Goal: Task Accomplishment & Management: Use online tool/utility

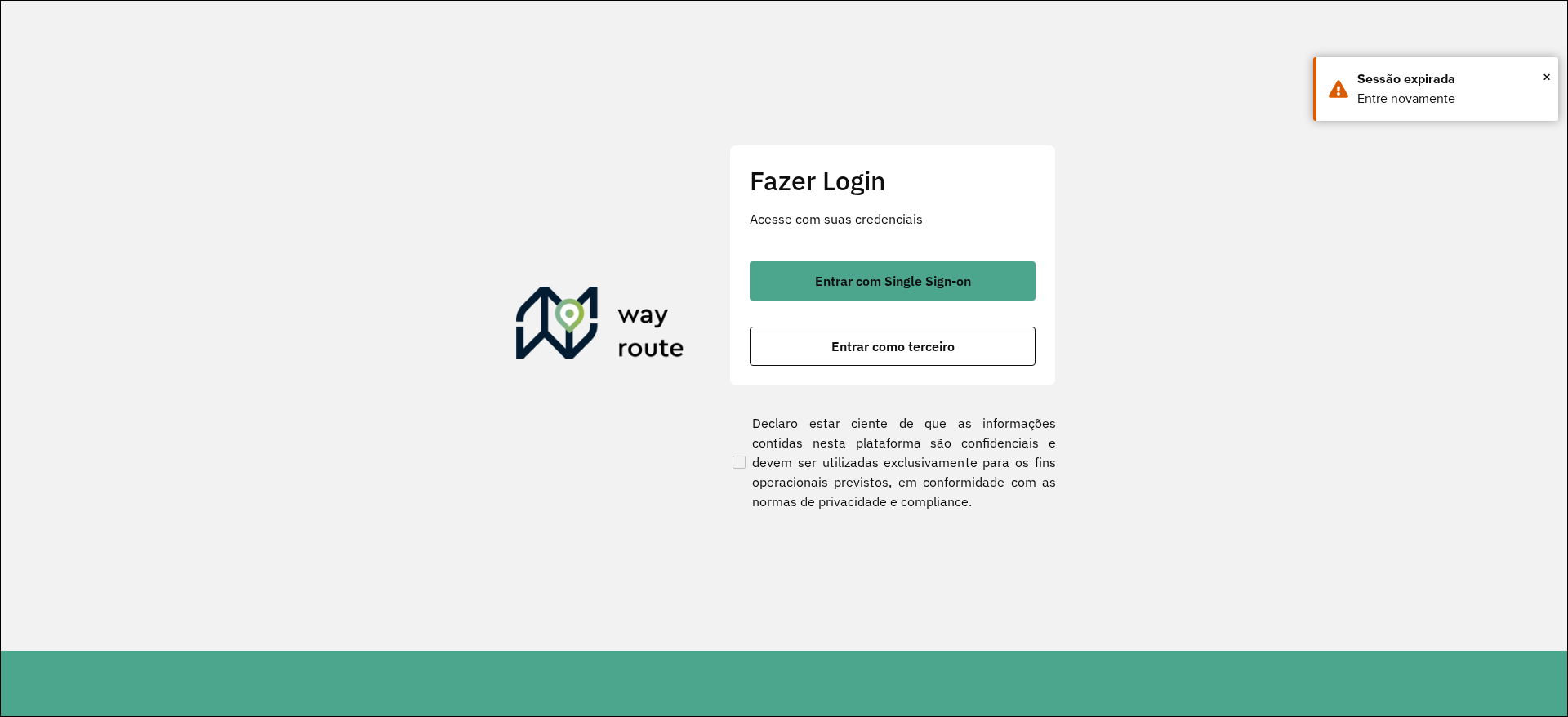
click at [947, 249] on div "Fazer Login Acesse com suas credenciais Entrar com Single Sign-on Entrar como t…" at bounding box center [892, 265] width 327 height 242
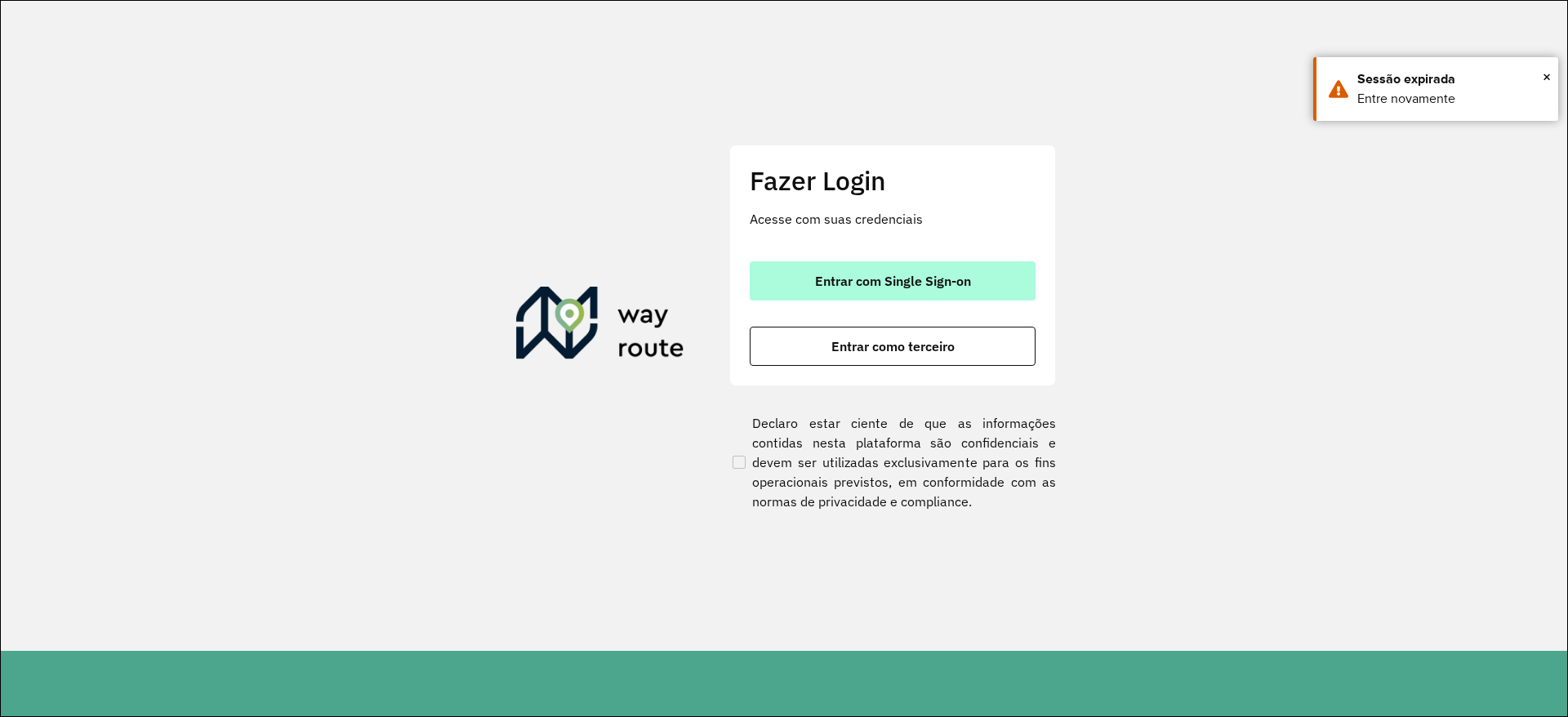
click at [946, 265] on button "Entrar com Single Sign-on" at bounding box center [893, 281] width 286 height 39
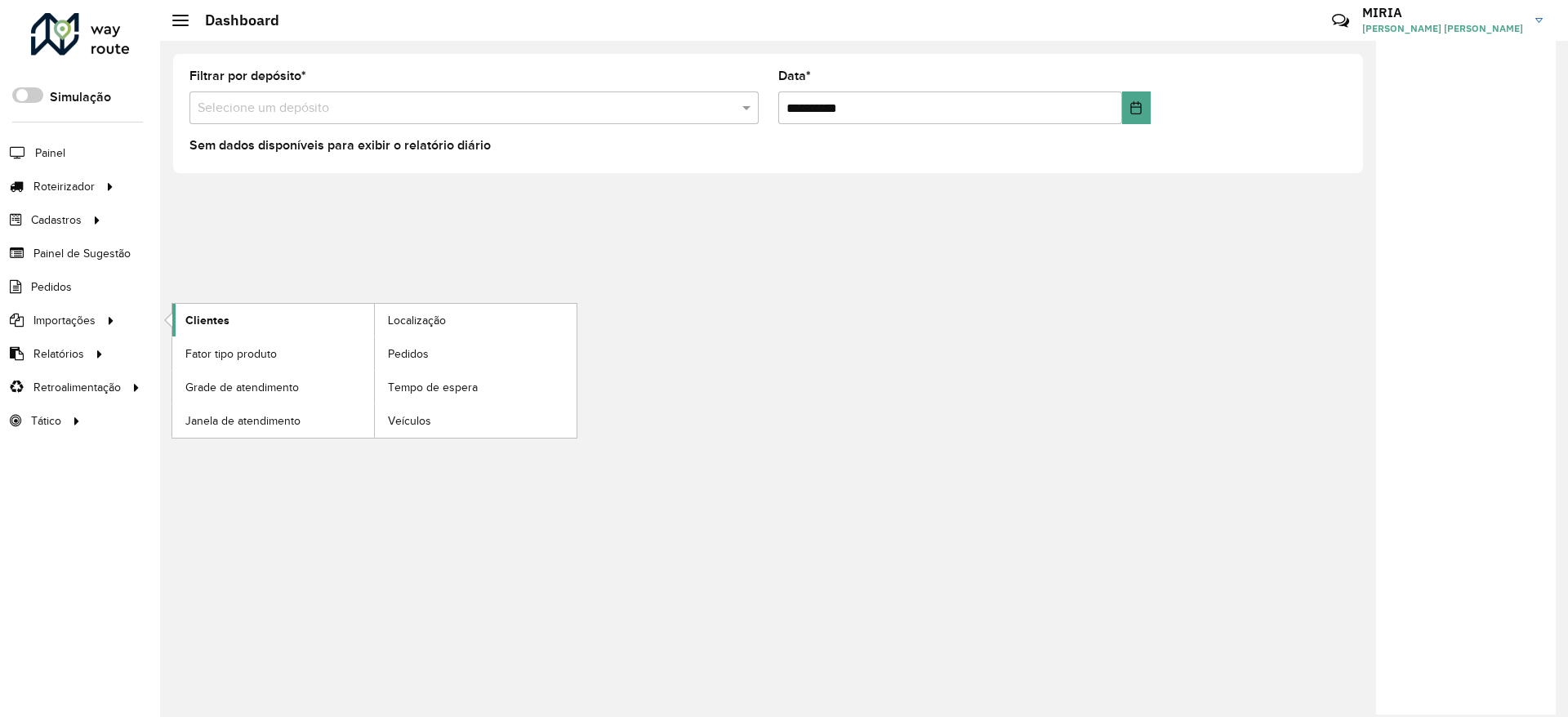
click at [226, 316] on span "Clientes" at bounding box center [208, 321] width 44 height 17
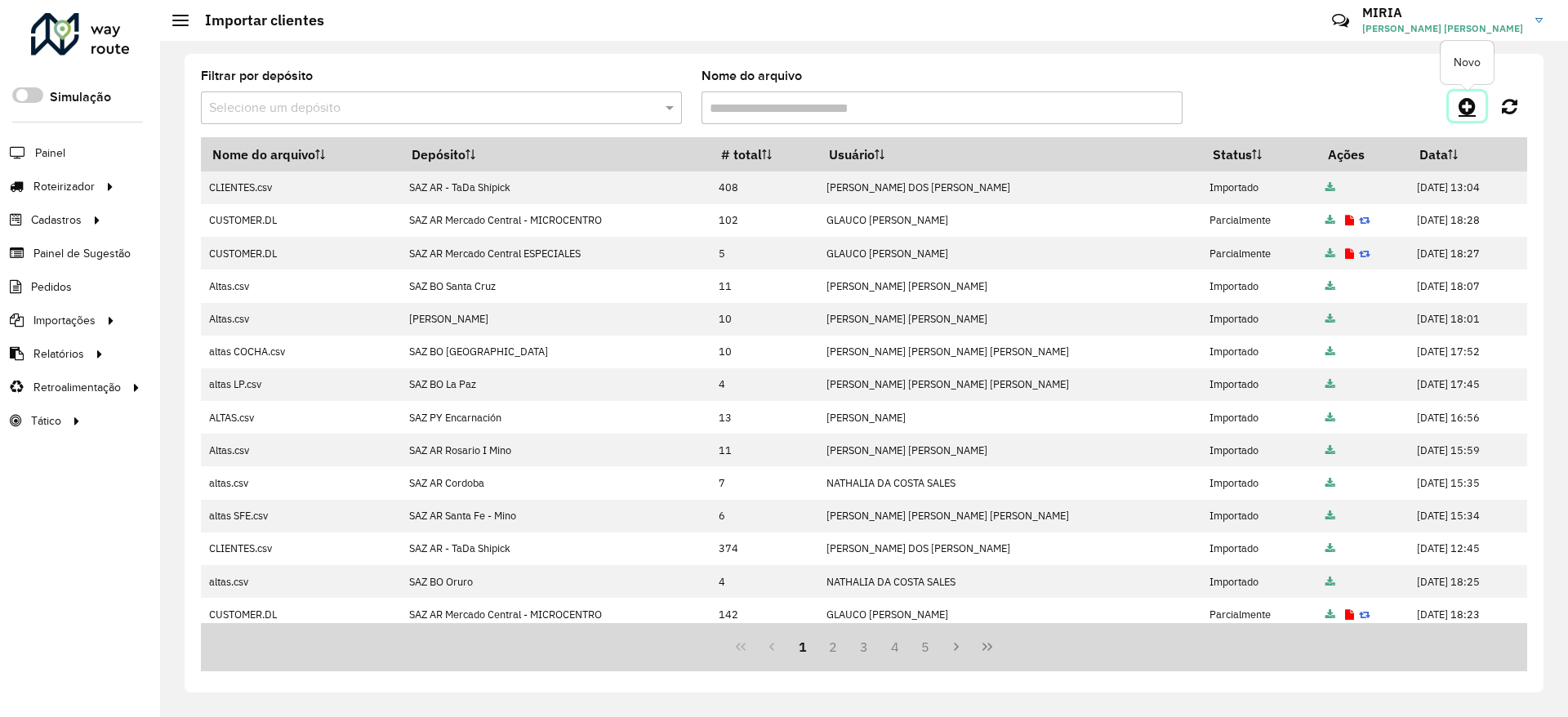
click at [1478, 109] on link at bounding box center [1467, 106] width 37 height 30
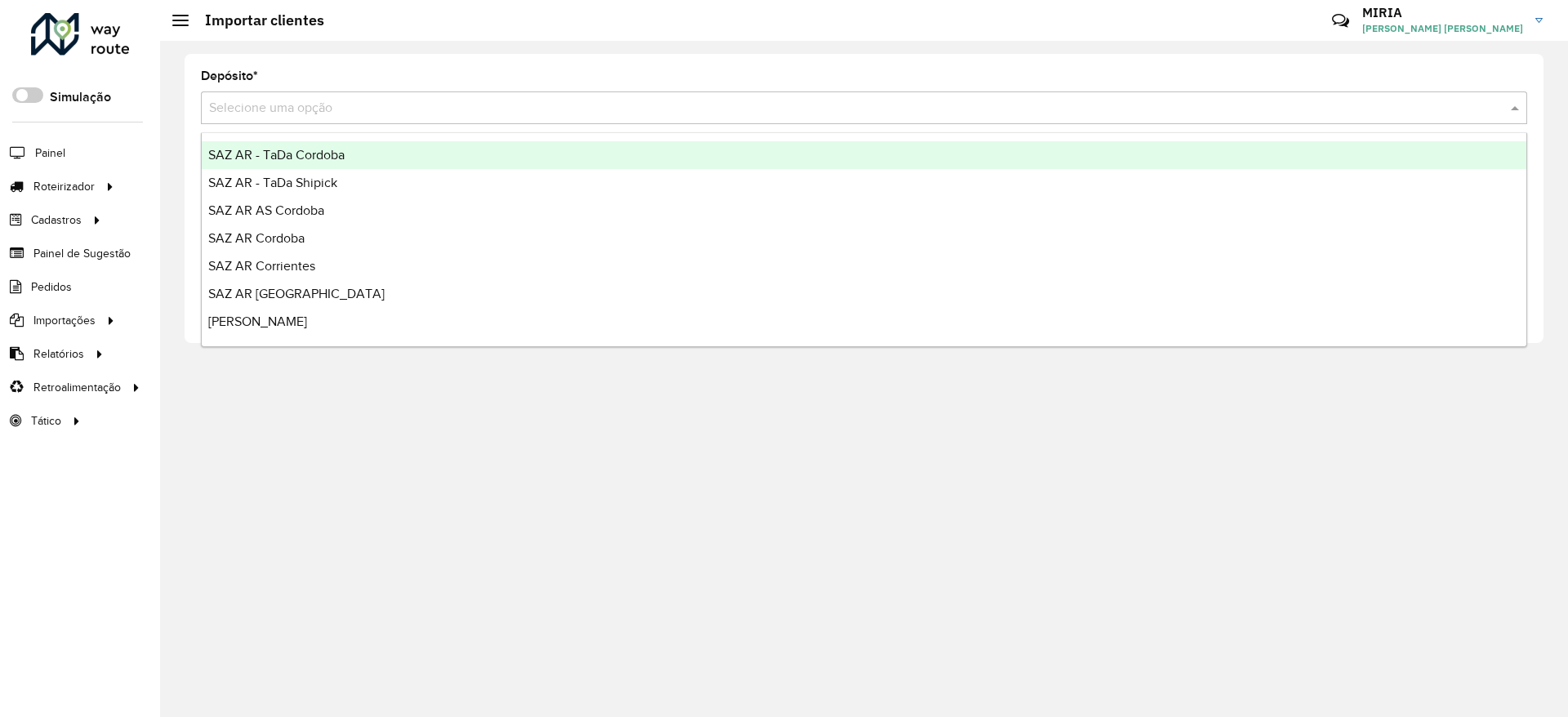
click at [1314, 107] on input "text" at bounding box center [848, 108] width 1277 height 19
type input "***"
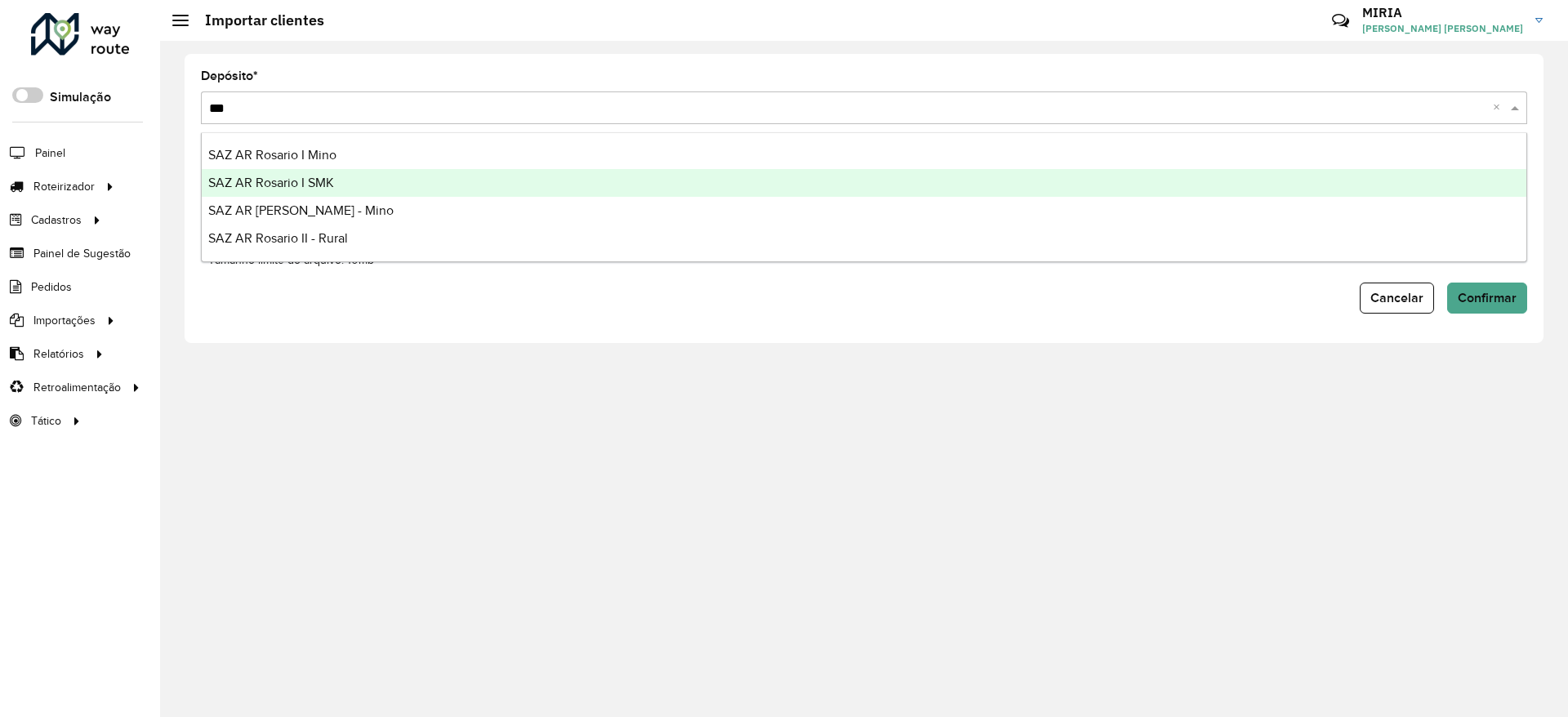
click at [635, 179] on div "SAZ AR Rosario I SMK" at bounding box center [863, 183] width 1325 height 28
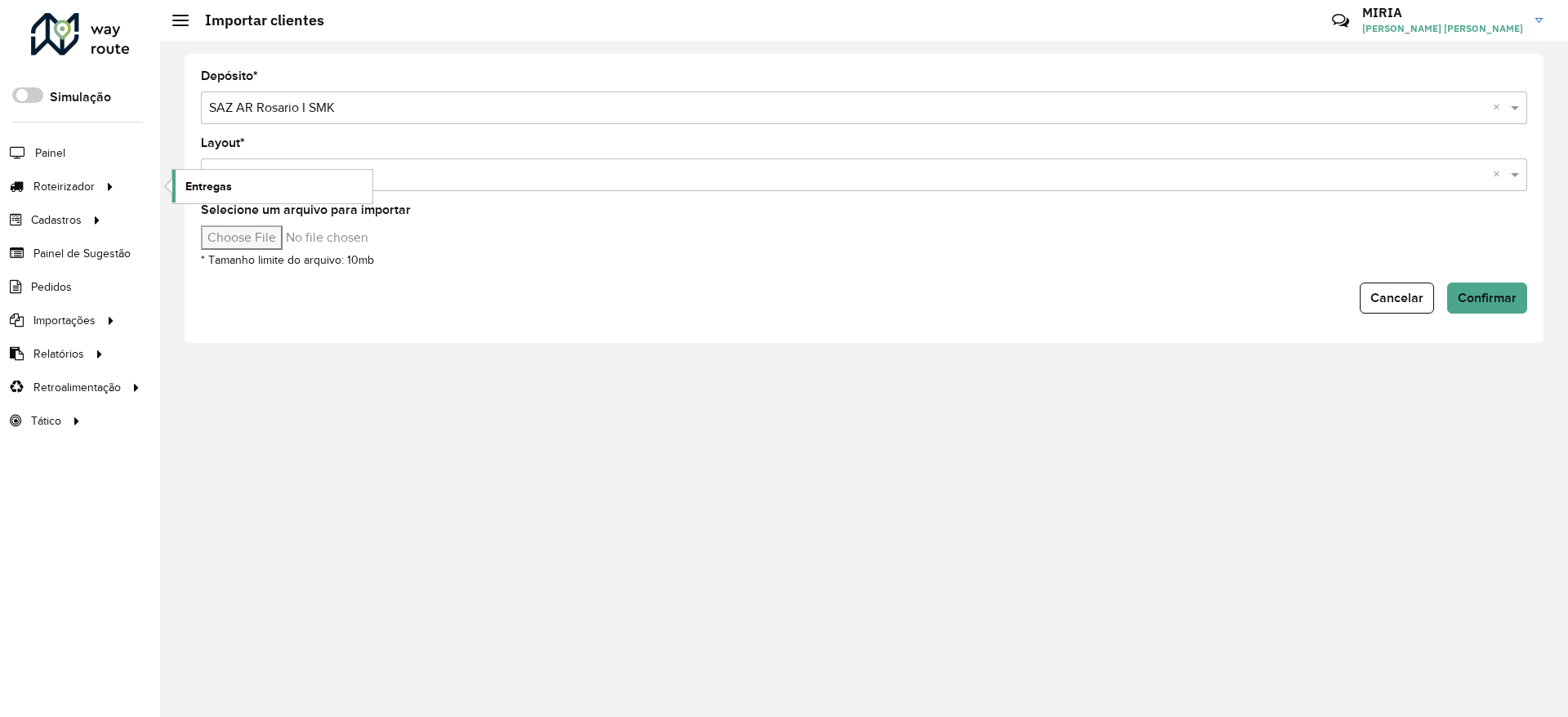
click at [200, 186] on span "Entregas" at bounding box center [208, 187] width 46 height 17
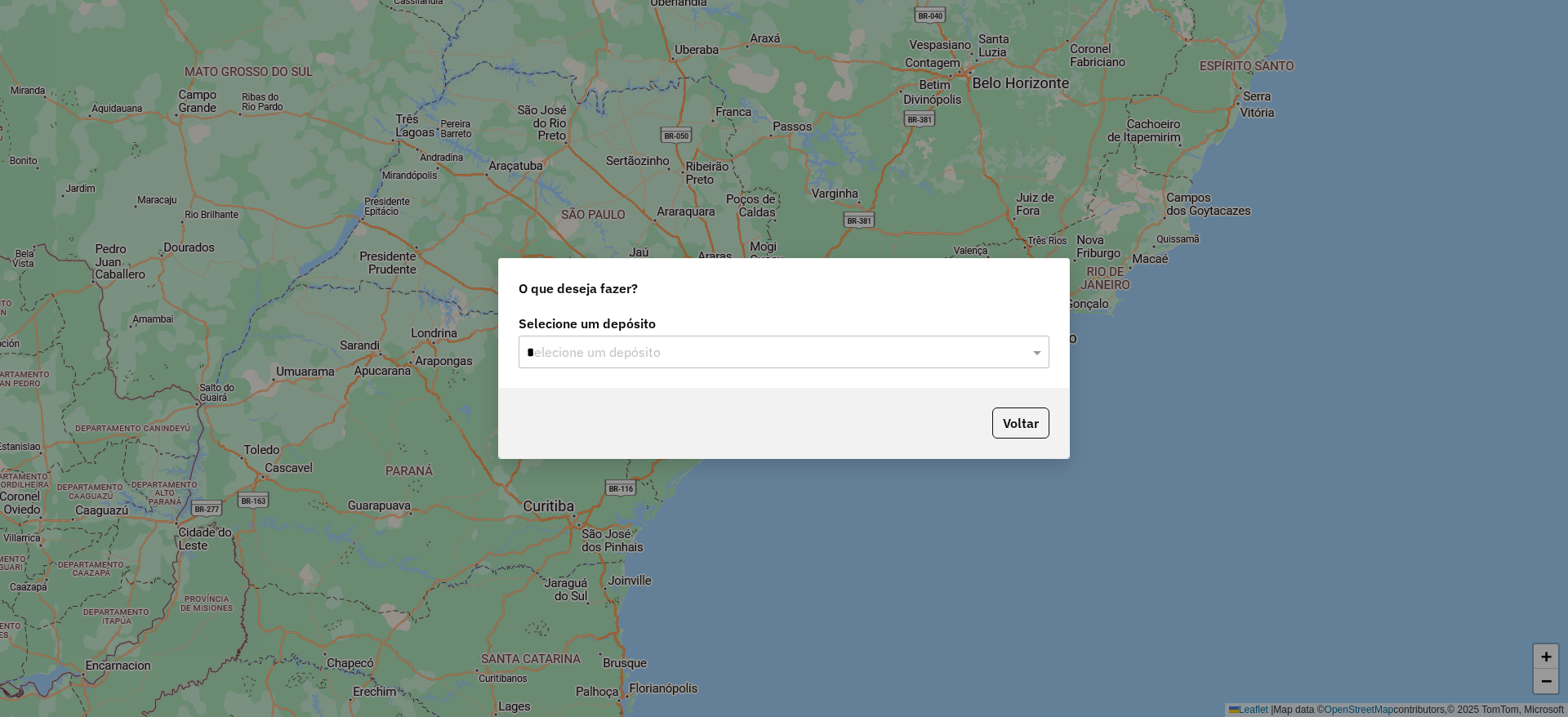
type input "**"
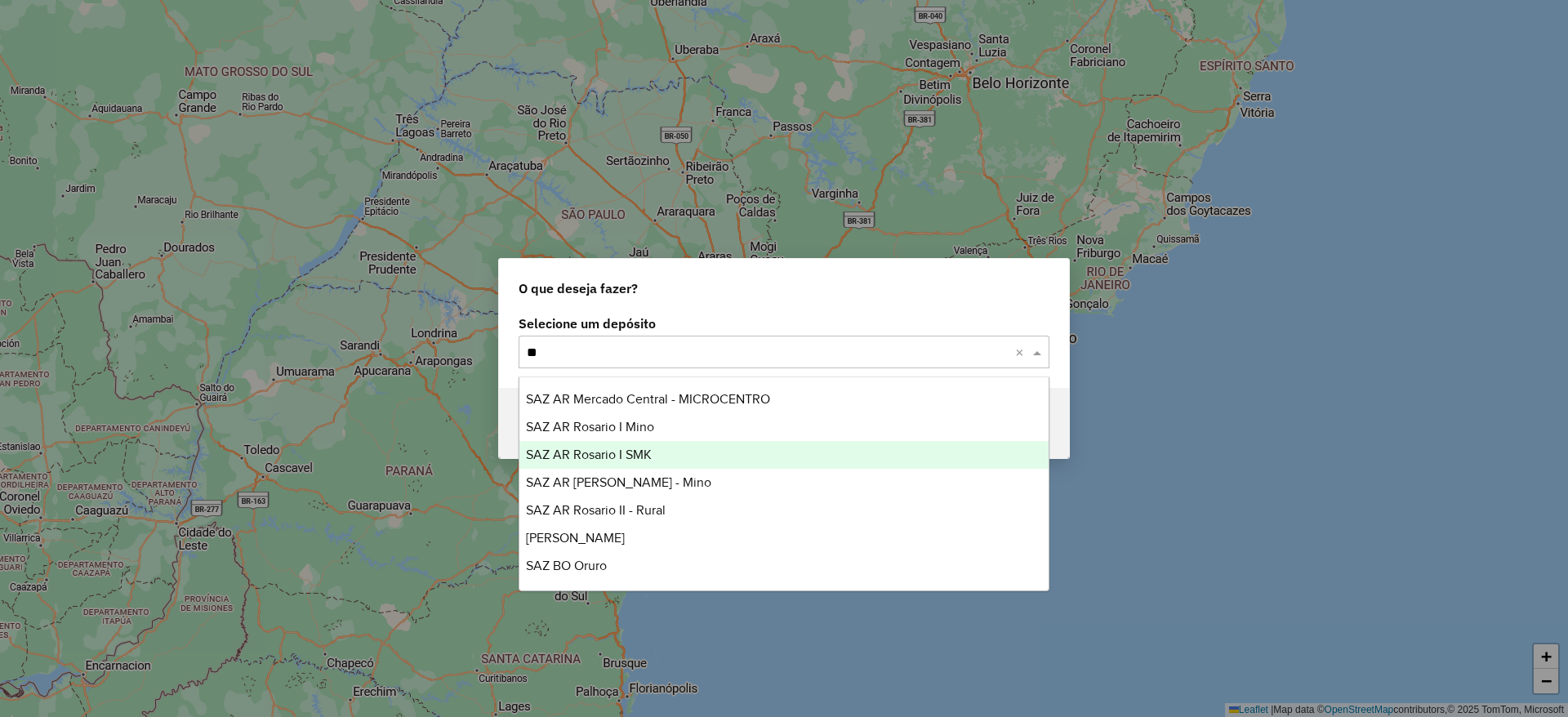
click at [609, 458] on span "SAZ AR Rosario I SMK" at bounding box center [589, 454] width 126 height 14
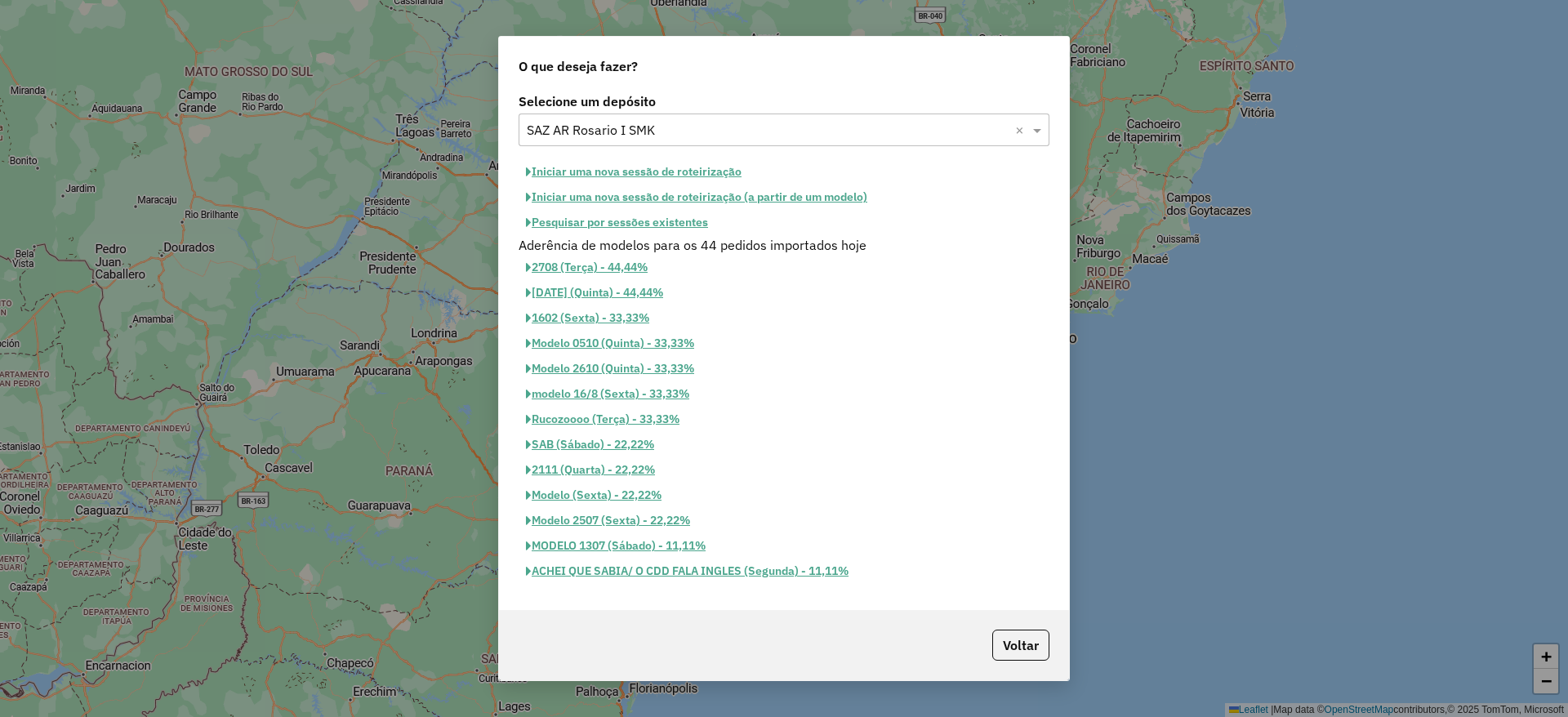
click at [633, 170] on button "Iniciar uma nova sessão de roteirização" at bounding box center [634, 172] width 230 height 25
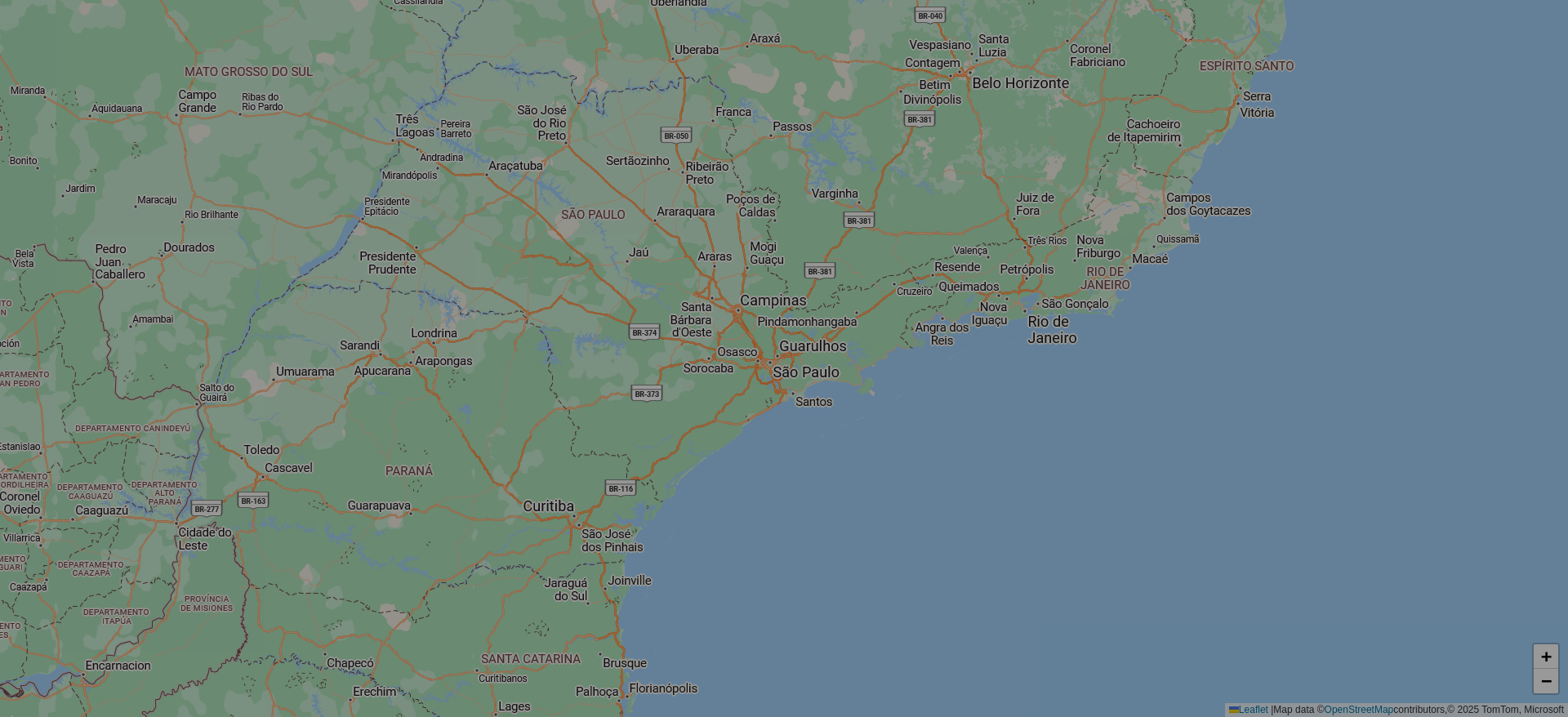
select select "*"
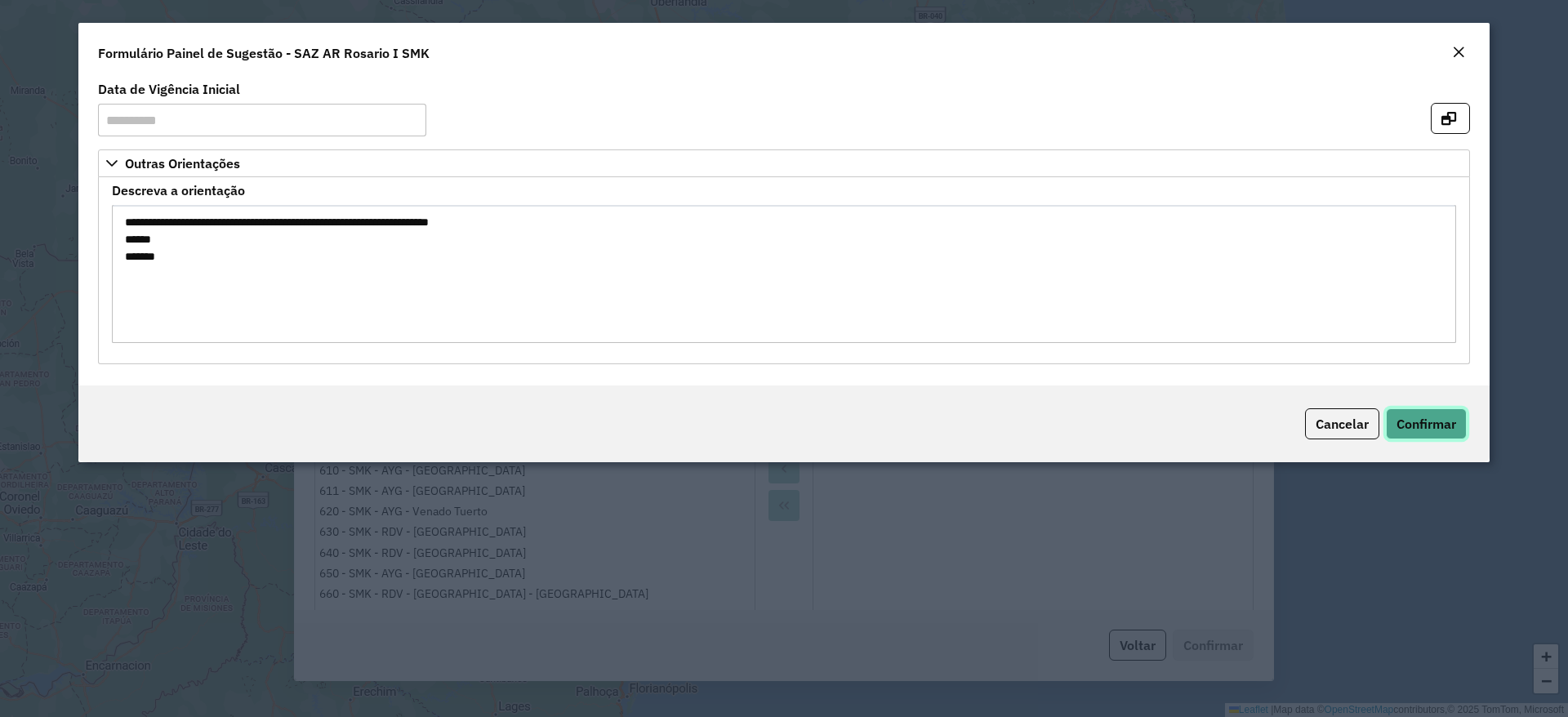
click at [1418, 421] on span "Confirmar" at bounding box center [1426, 424] width 59 height 17
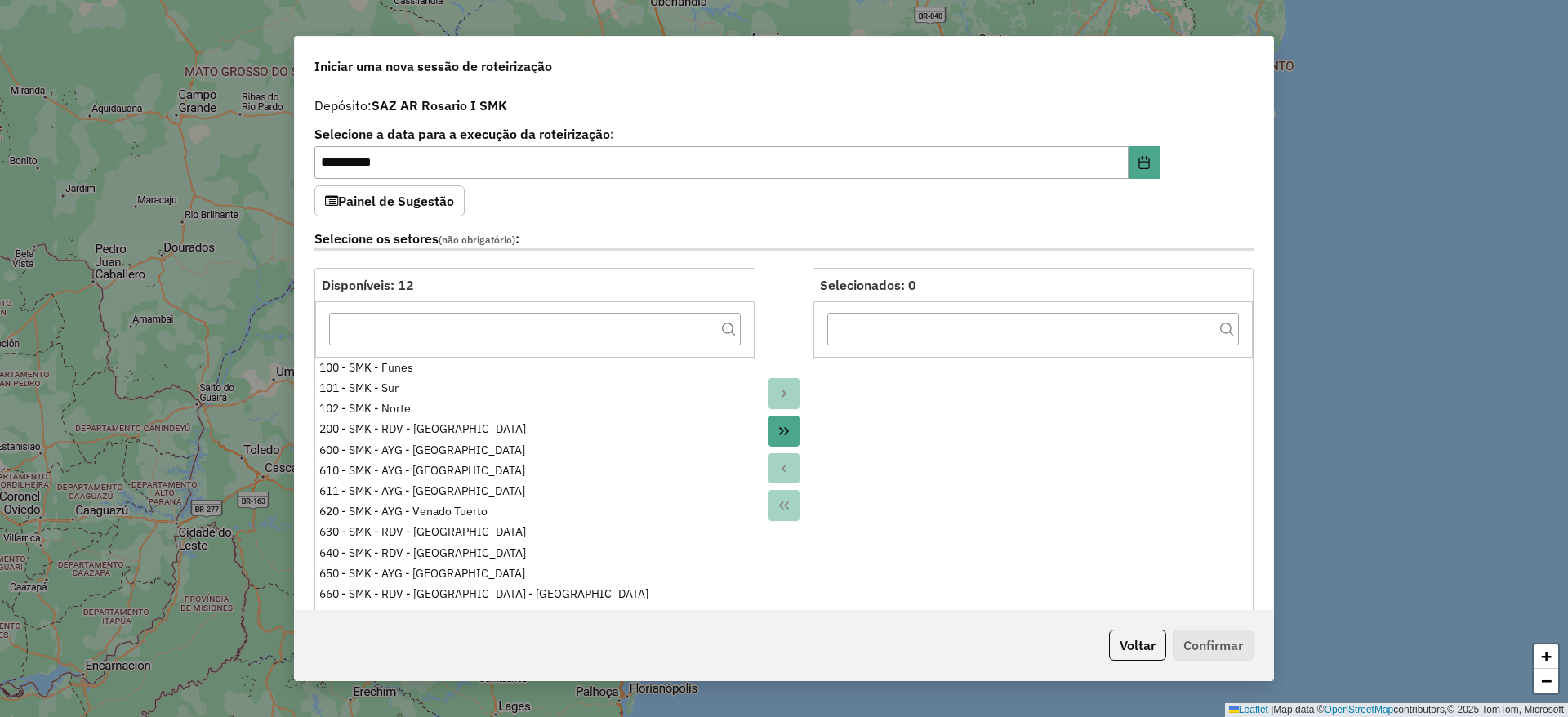
drag, startPoint x: 781, startPoint y: 433, endPoint x: 781, endPoint y: 484, distance: 51.0
click at [781, 484] on div at bounding box center [784, 450] width 58 height 365
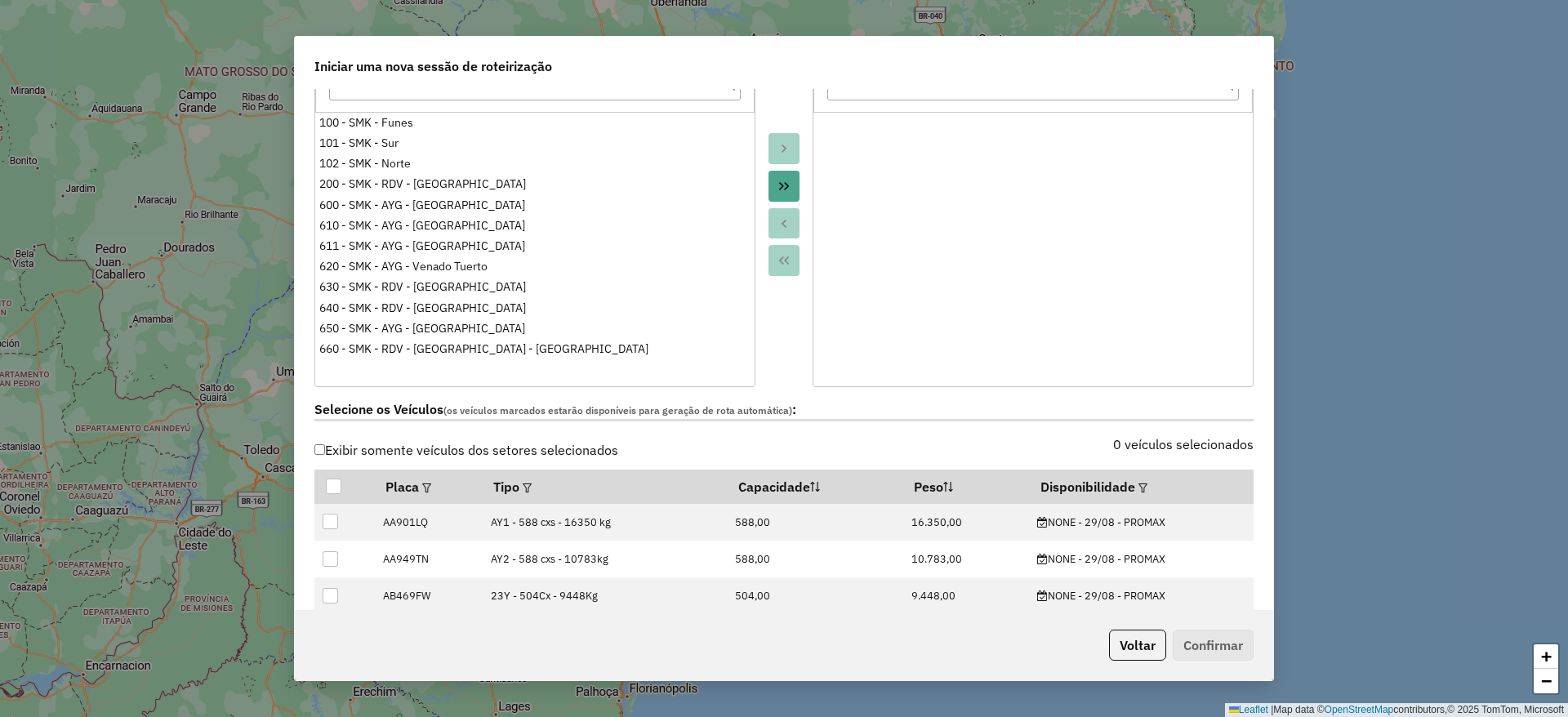
click at [380, 453] on label "Exibir somente veículos dos setores selecionados" at bounding box center [466, 450] width 303 height 31
click at [1135, 478] on div at bounding box center [1142, 487] width 12 height 19
click at [1135, 486] on div at bounding box center [1142, 487] width 12 height 19
click at [1138, 483] on em at bounding box center [1142, 488] width 9 height 9
click at [1234, 520] on div "Selecione uma opção" at bounding box center [1212, 523] width 137 height 31
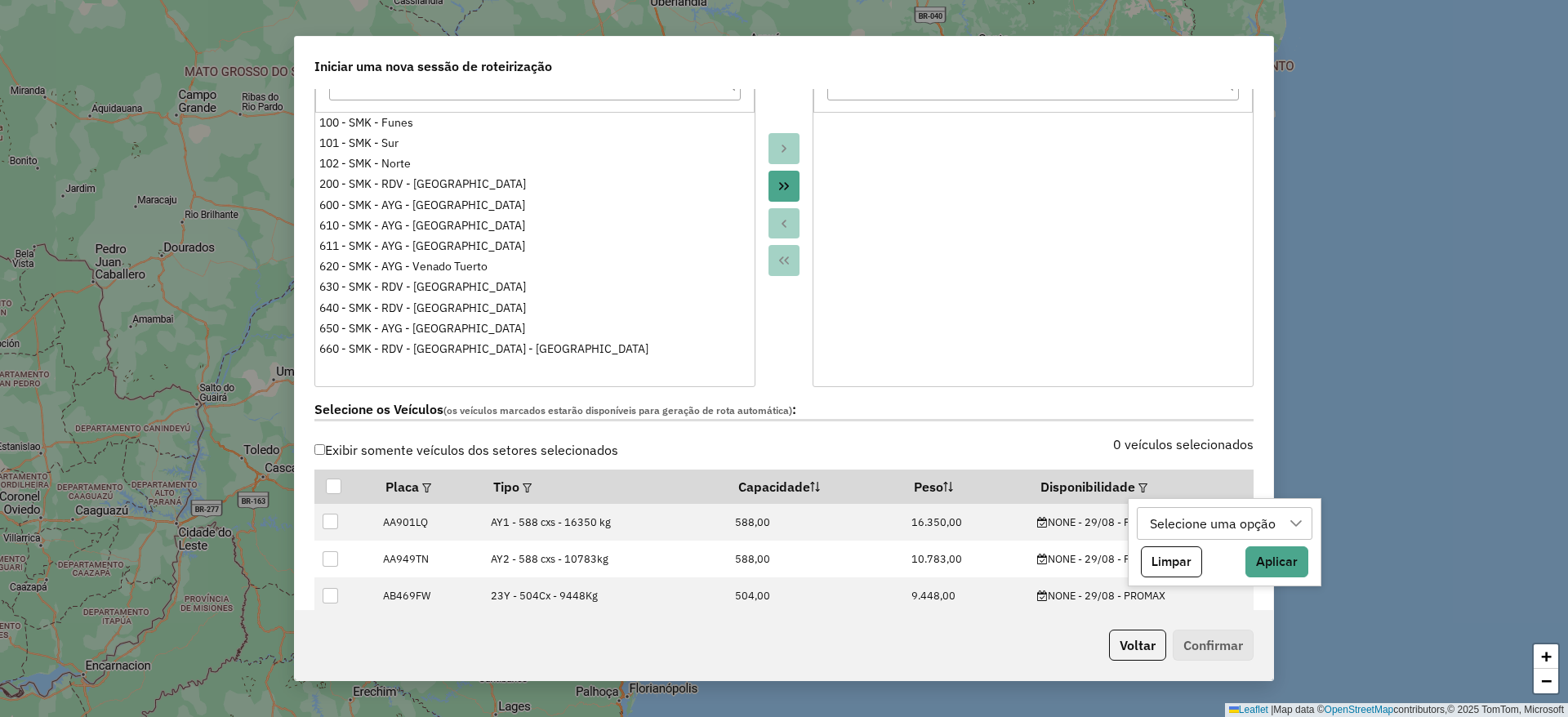
scroll to position [12, 74]
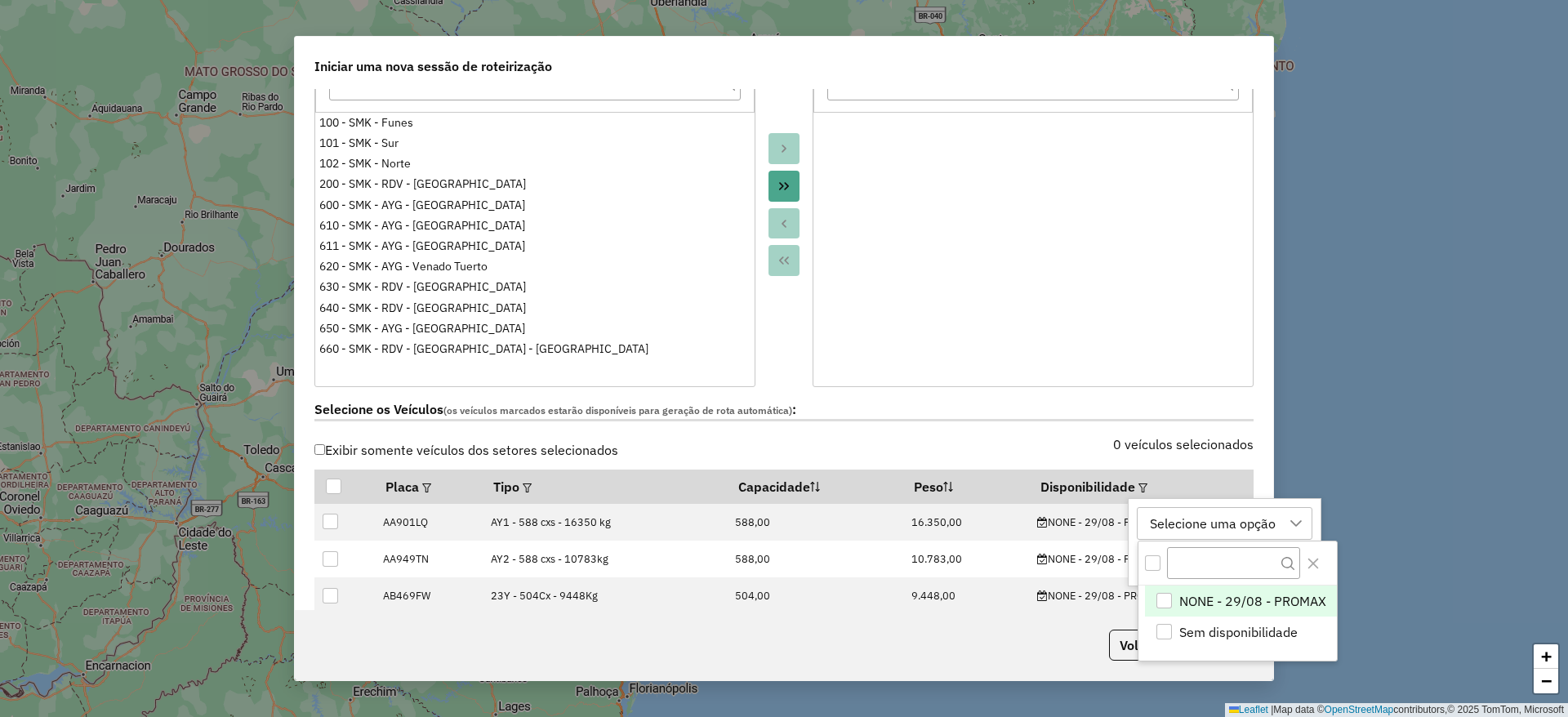
drag, startPoint x: 1211, startPoint y: 597, endPoint x: 1266, endPoint y: 584, distance: 56.5
click at [1211, 597] on span "NONE - 29/08 - PROMAX" at bounding box center [1252, 601] width 147 height 19
click at [1318, 565] on icon "Close" at bounding box center [1312, 563] width 13 height 13
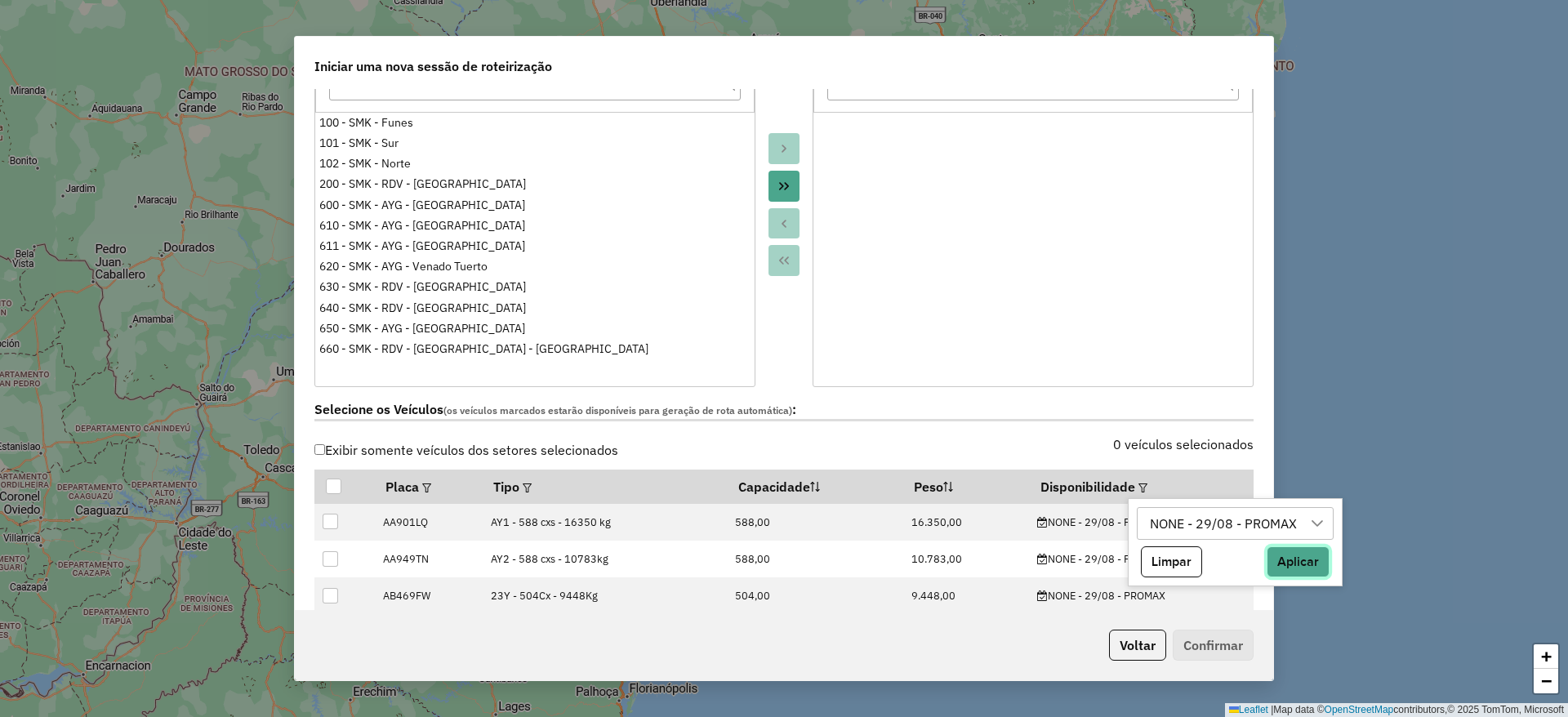
click at [1305, 566] on button "Aplicar" at bounding box center [1298, 562] width 63 height 31
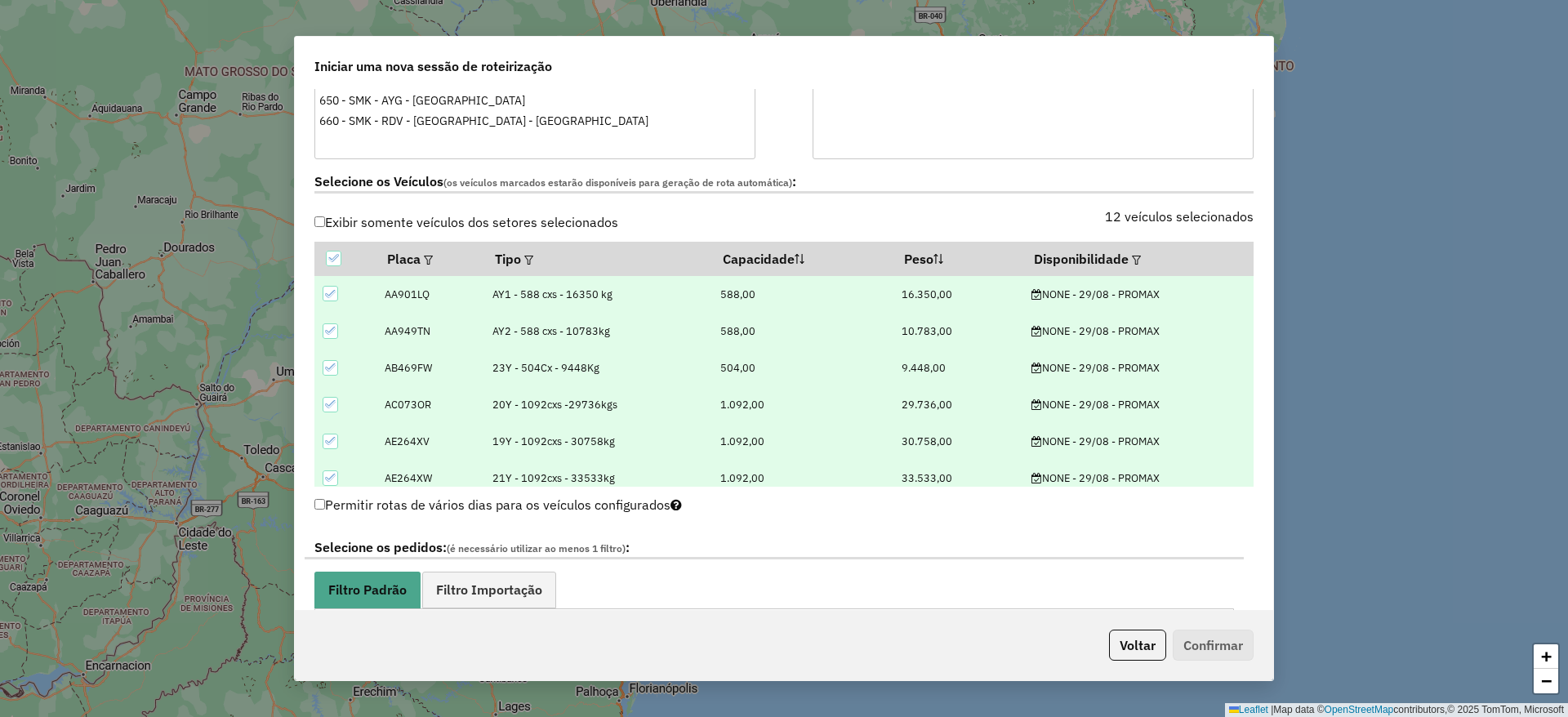
scroll to position [612, 0]
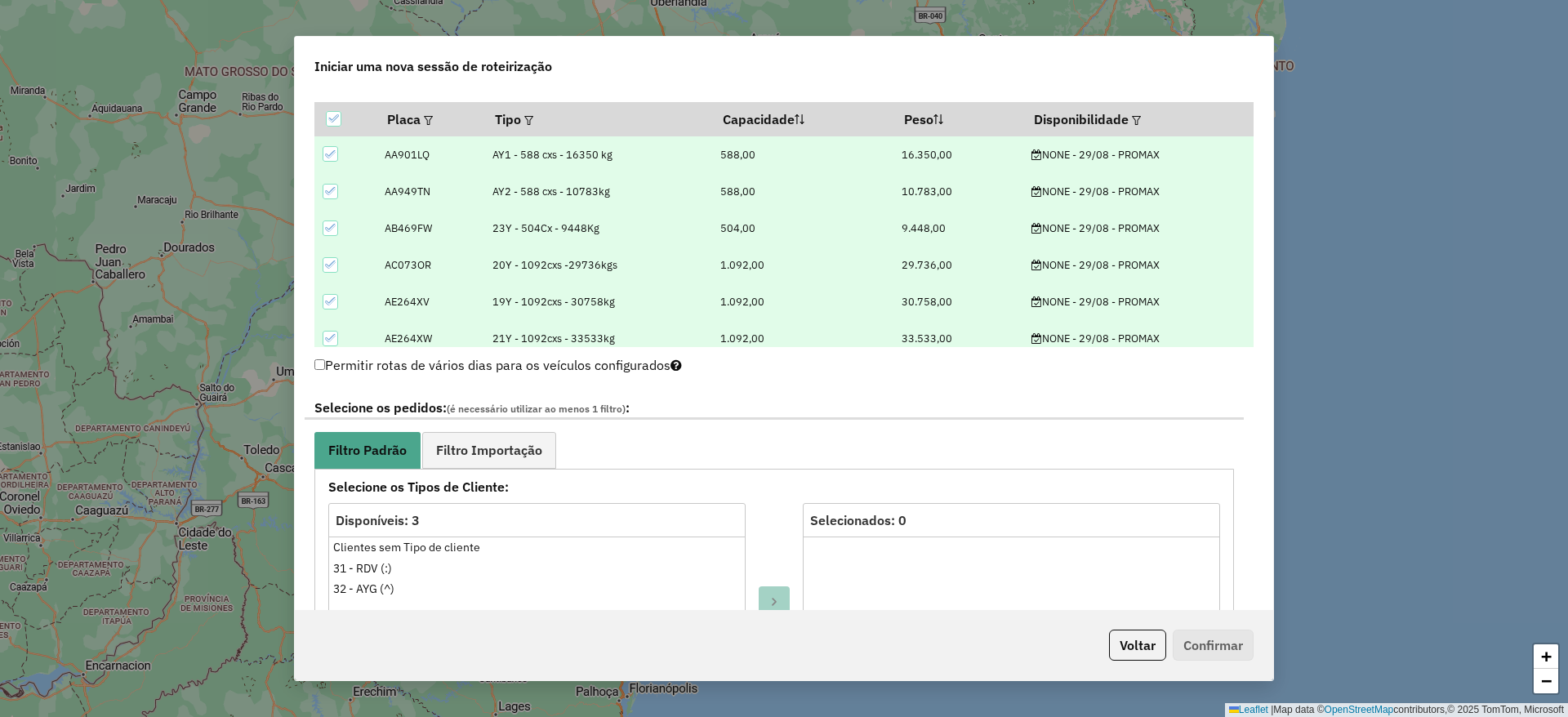
drag, startPoint x: 499, startPoint y: 446, endPoint x: 576, endPoint y: 445, distance: 77.0
click at [498, 446] on span "Filtro Importação" at bounding box center [489, 449] width 106 height 13
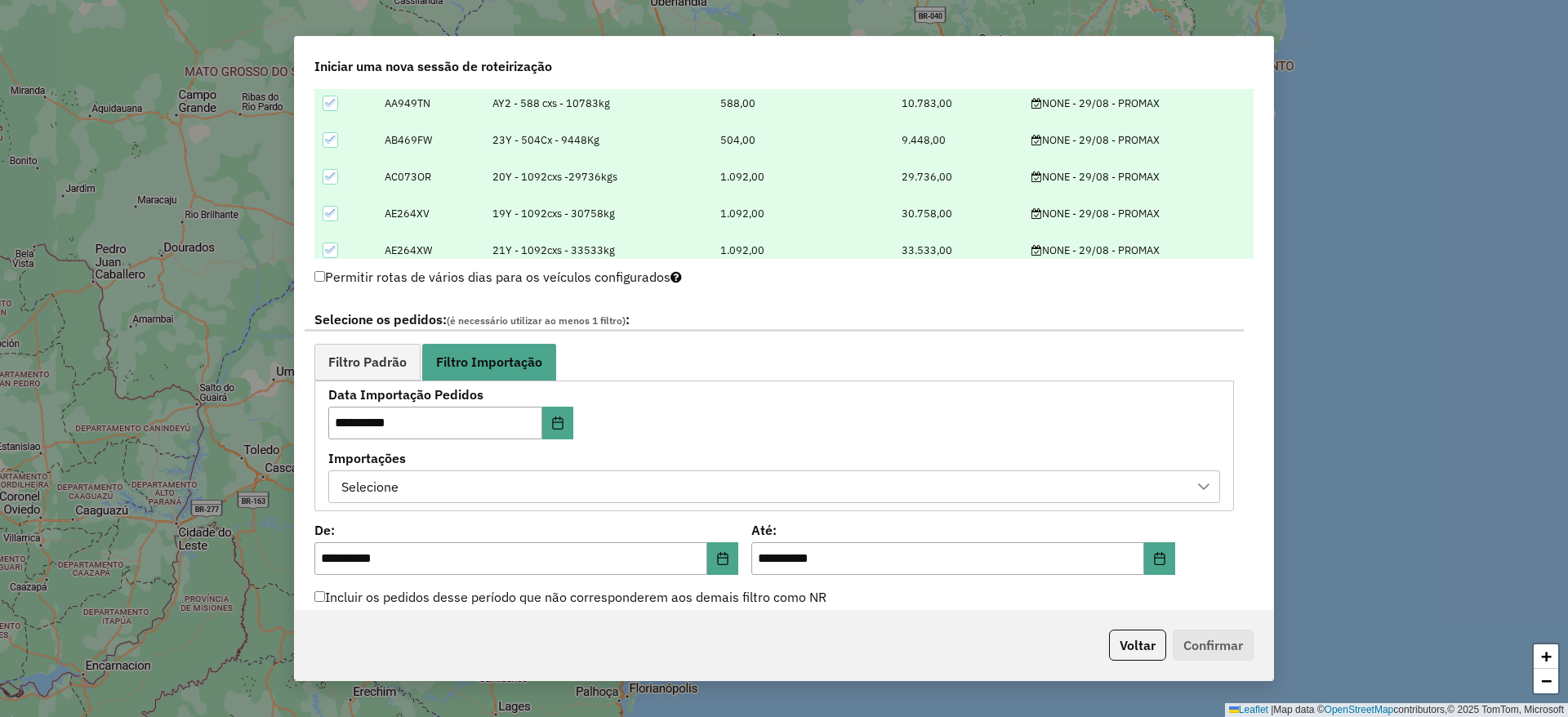
scroll to position [735, 0]
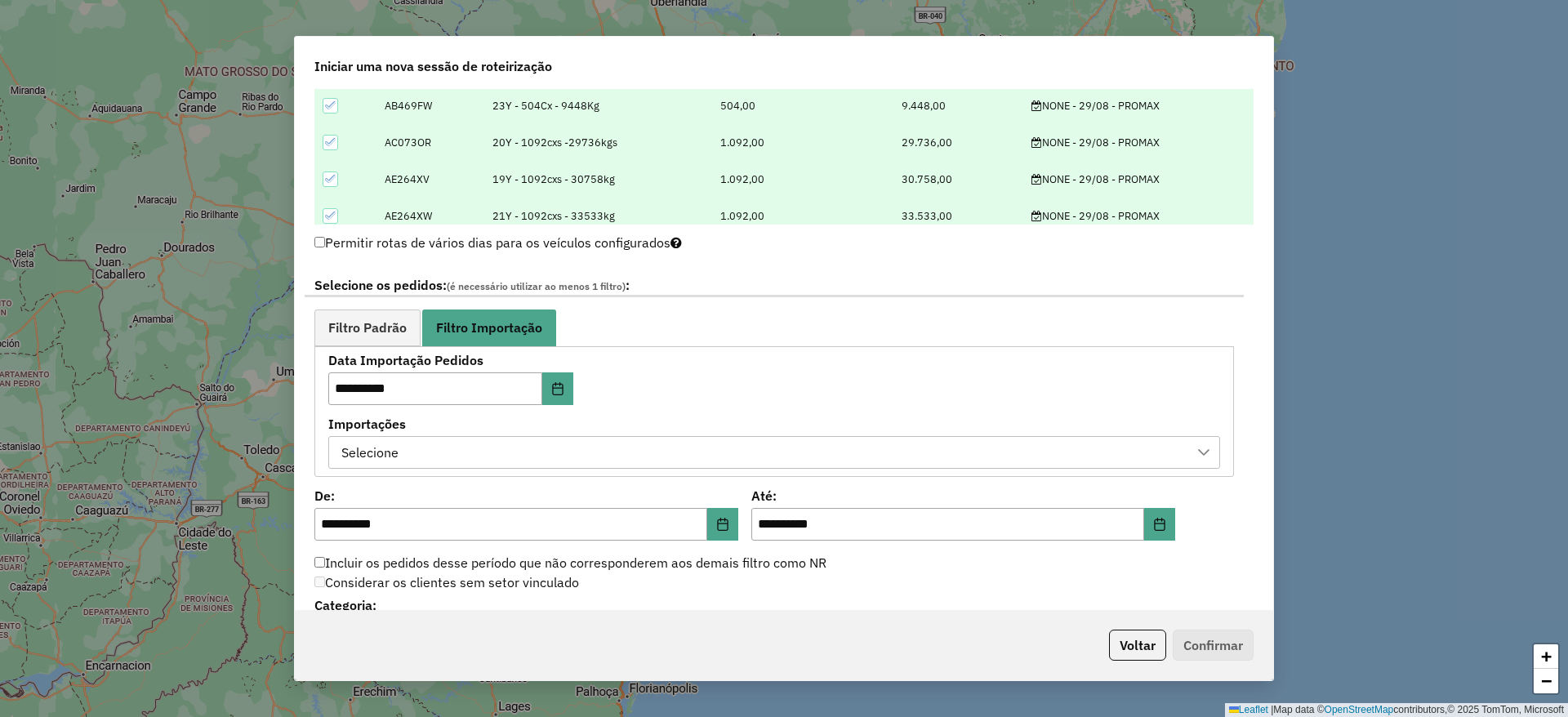
click at [675, 448] on div "Selecione" at bounding box center [762, 453] width 853 height 31
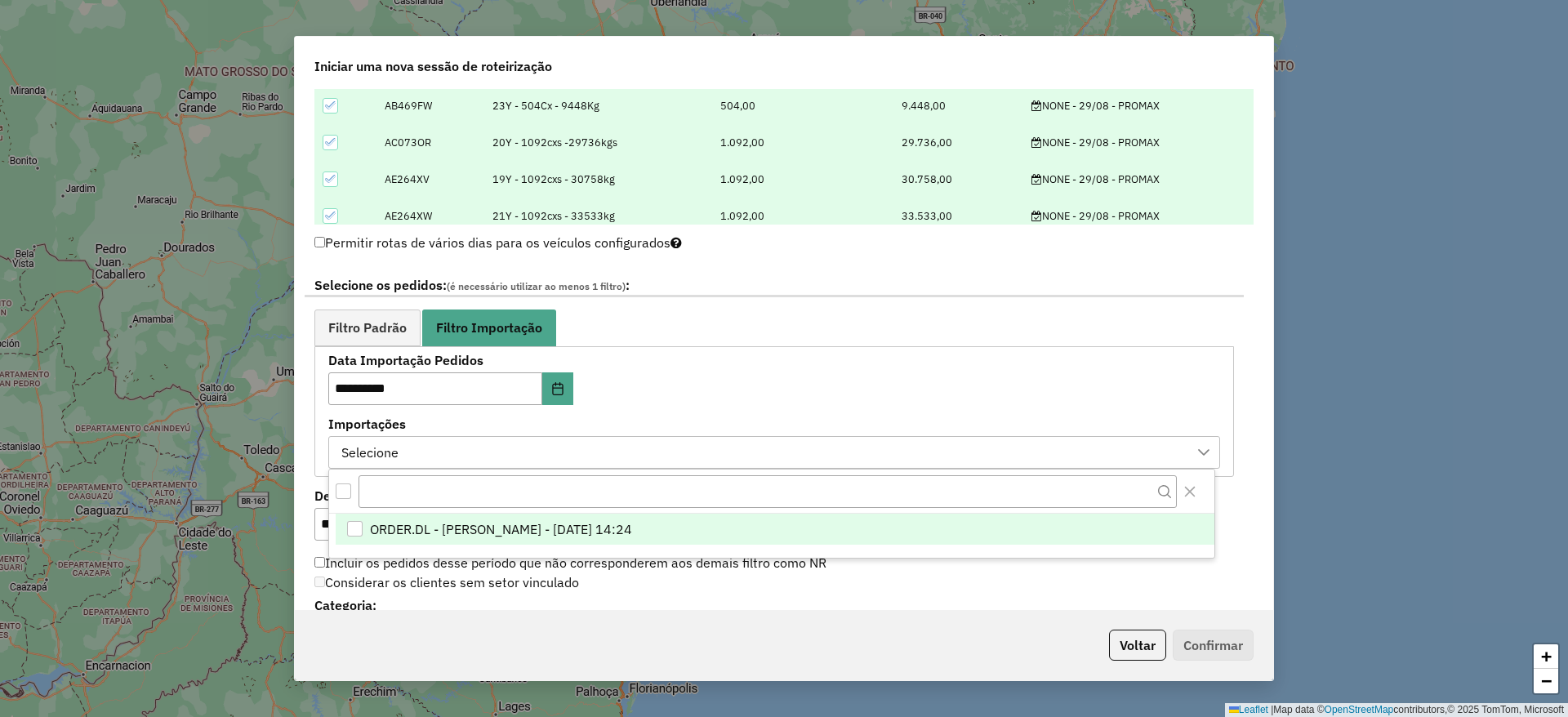
click at [632, 526] on span "ORDER.DL - [PERSON_NAME] - [DATE] 14:24" at bounding box center [501, 529] width 262 height 19
click at [342, 327] on span "Filtro Padrão" at bounding box center [367, 327] width 78 height 13
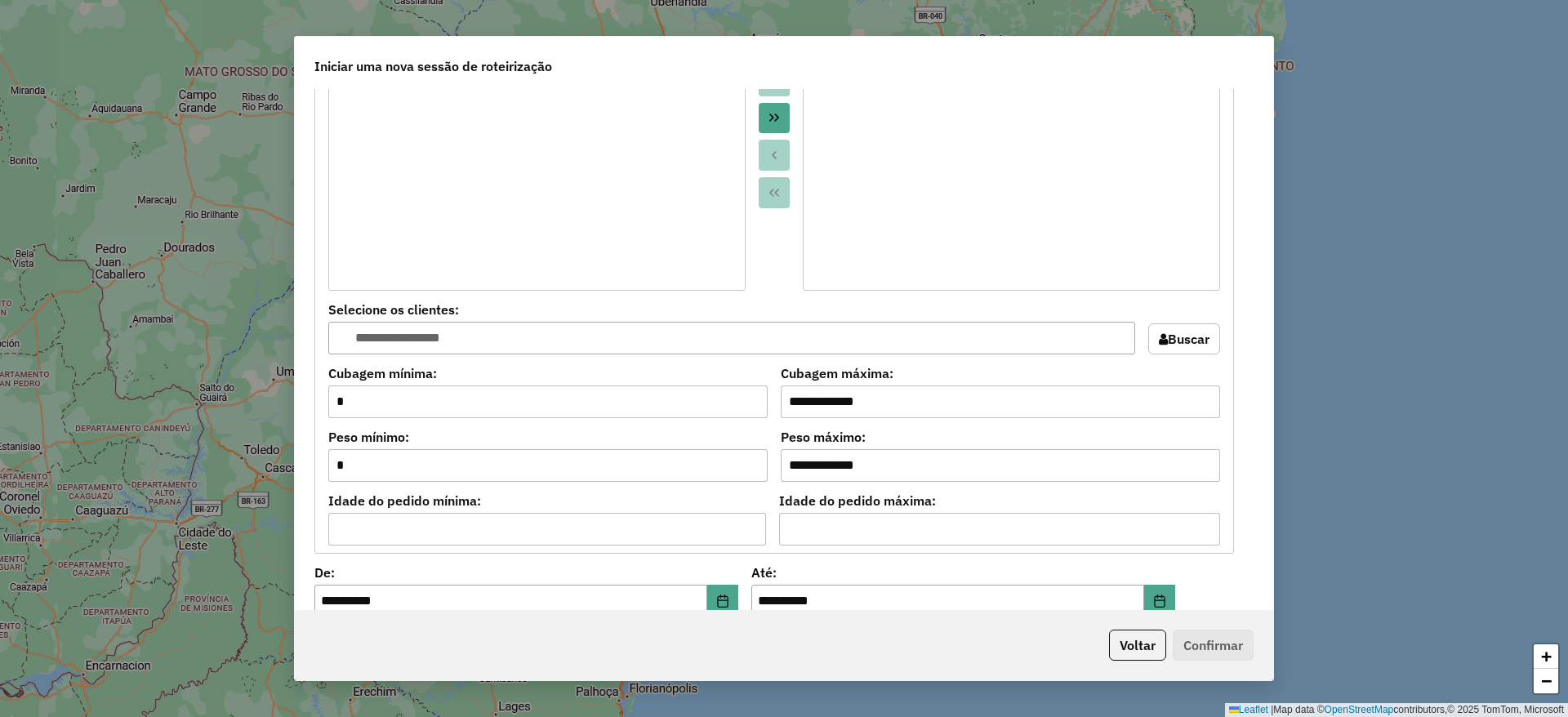
scroll to position [1470, 0]
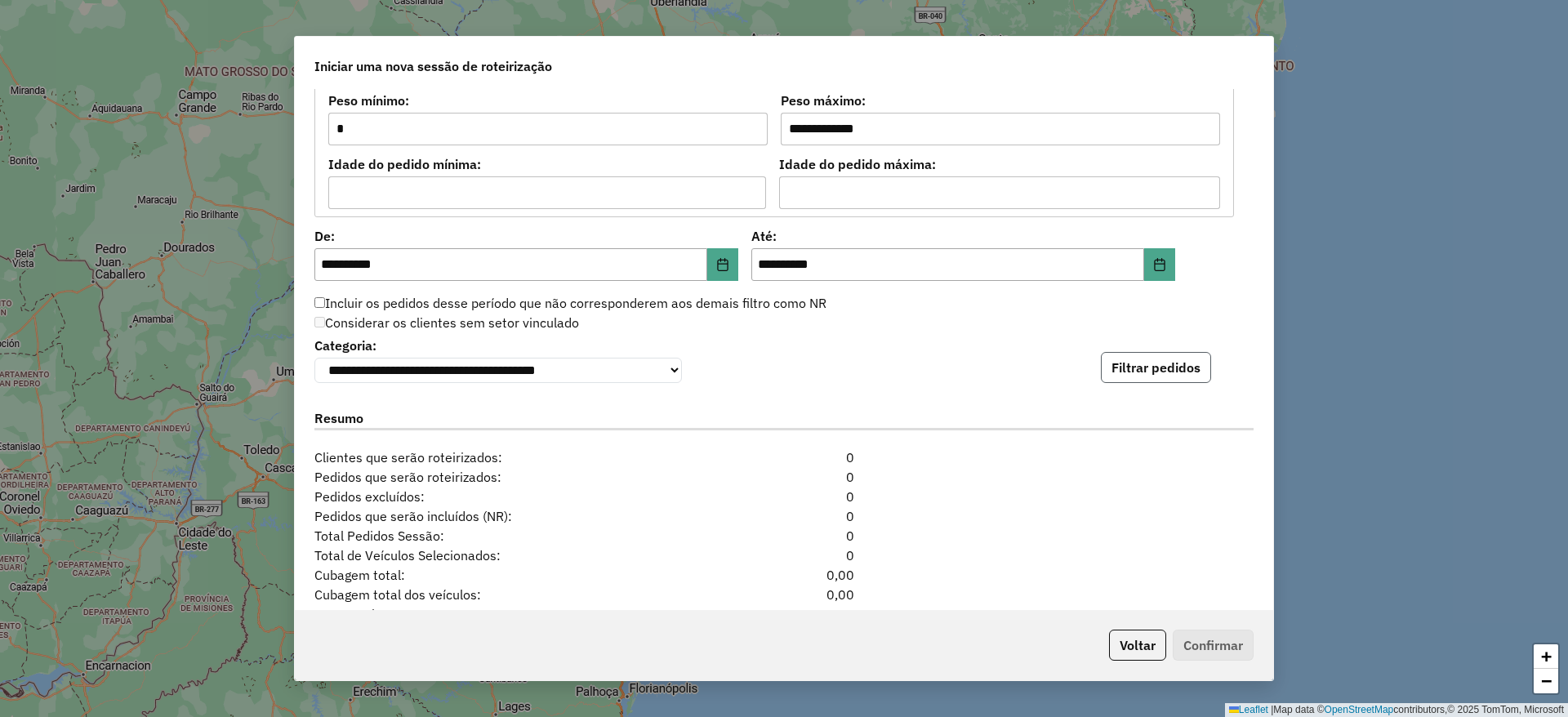
click at [1121, 372] on button "Filtrar pedidos" at bounding box center [1156, 368] width 110 height 31
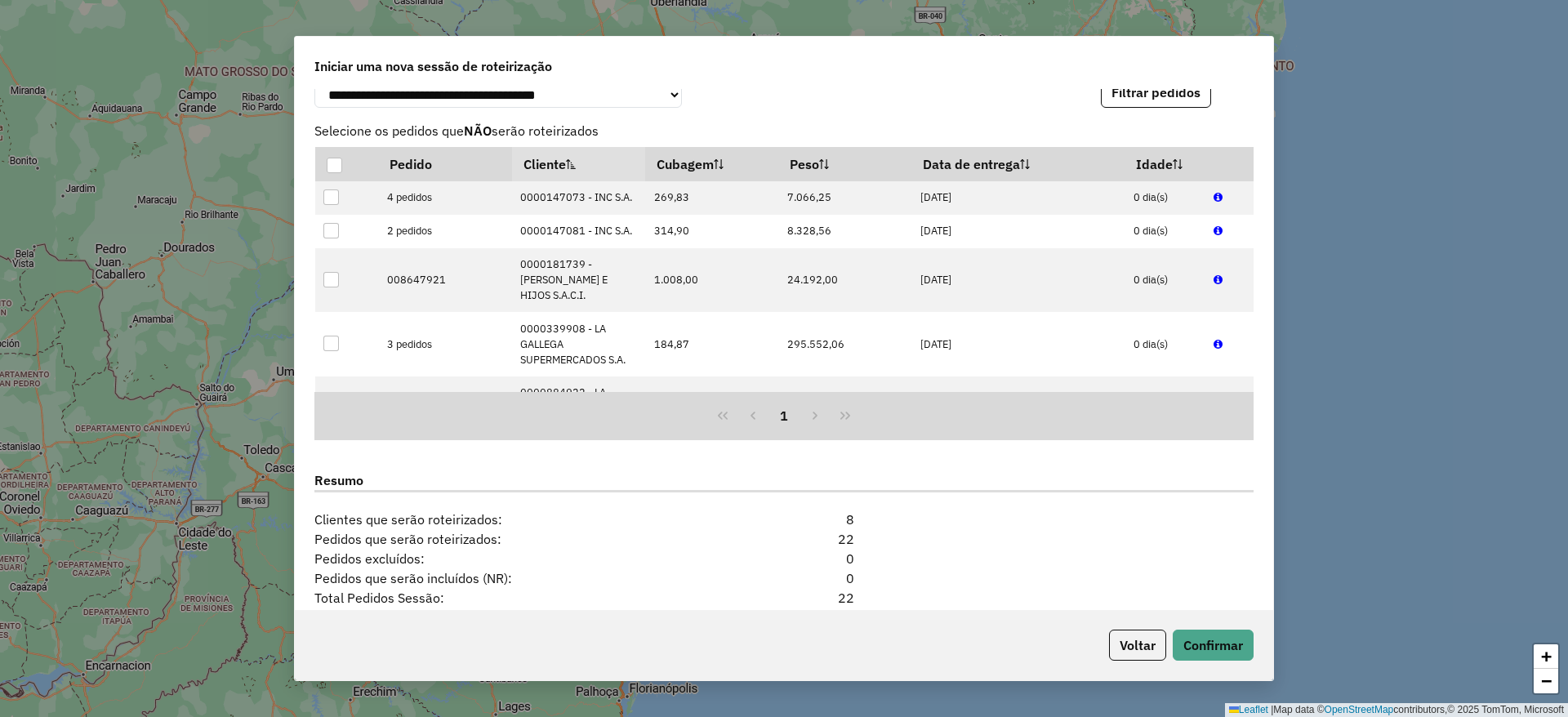
scroll to position [1918, 0]
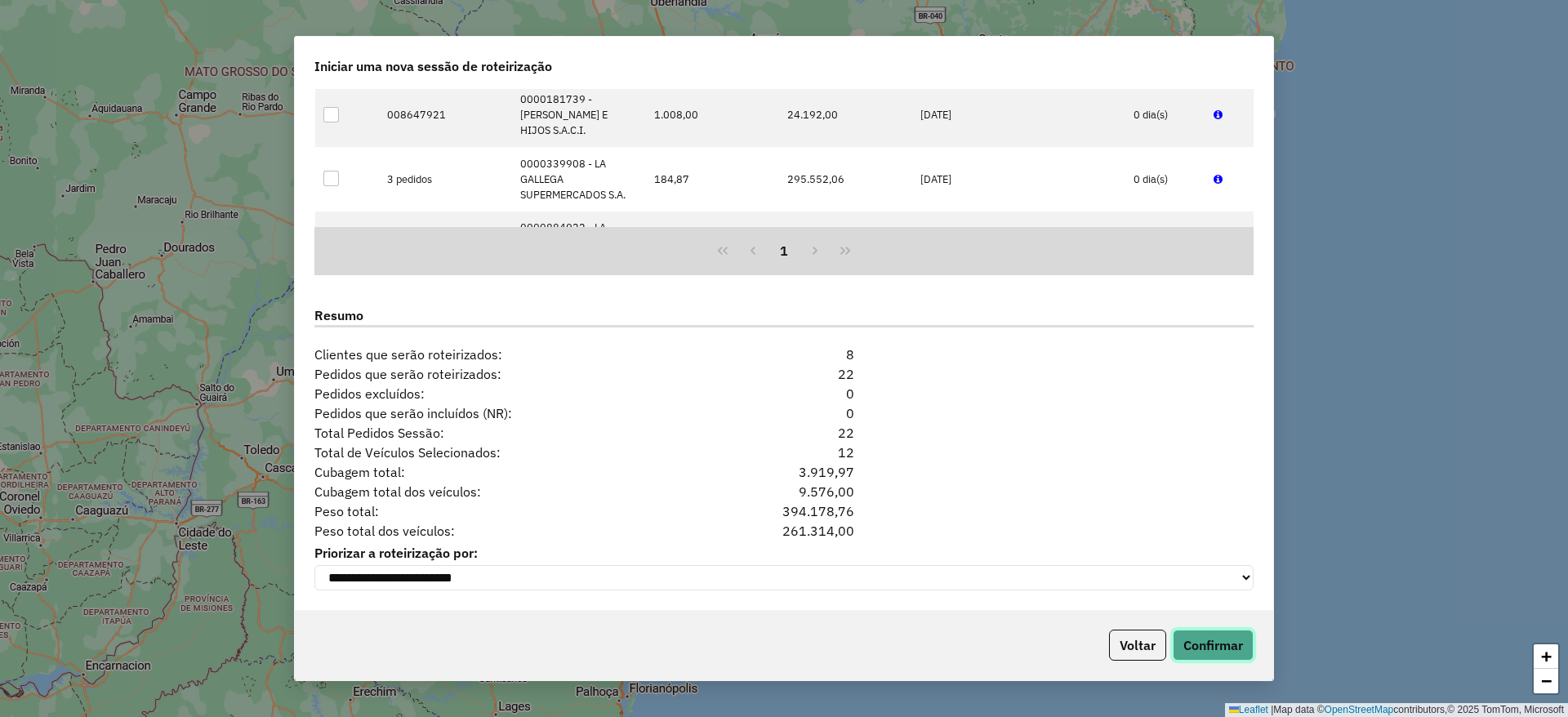
click at [1203, 639] on button "Confirmar" at bounding box center [1213, 645] width 81 height 31
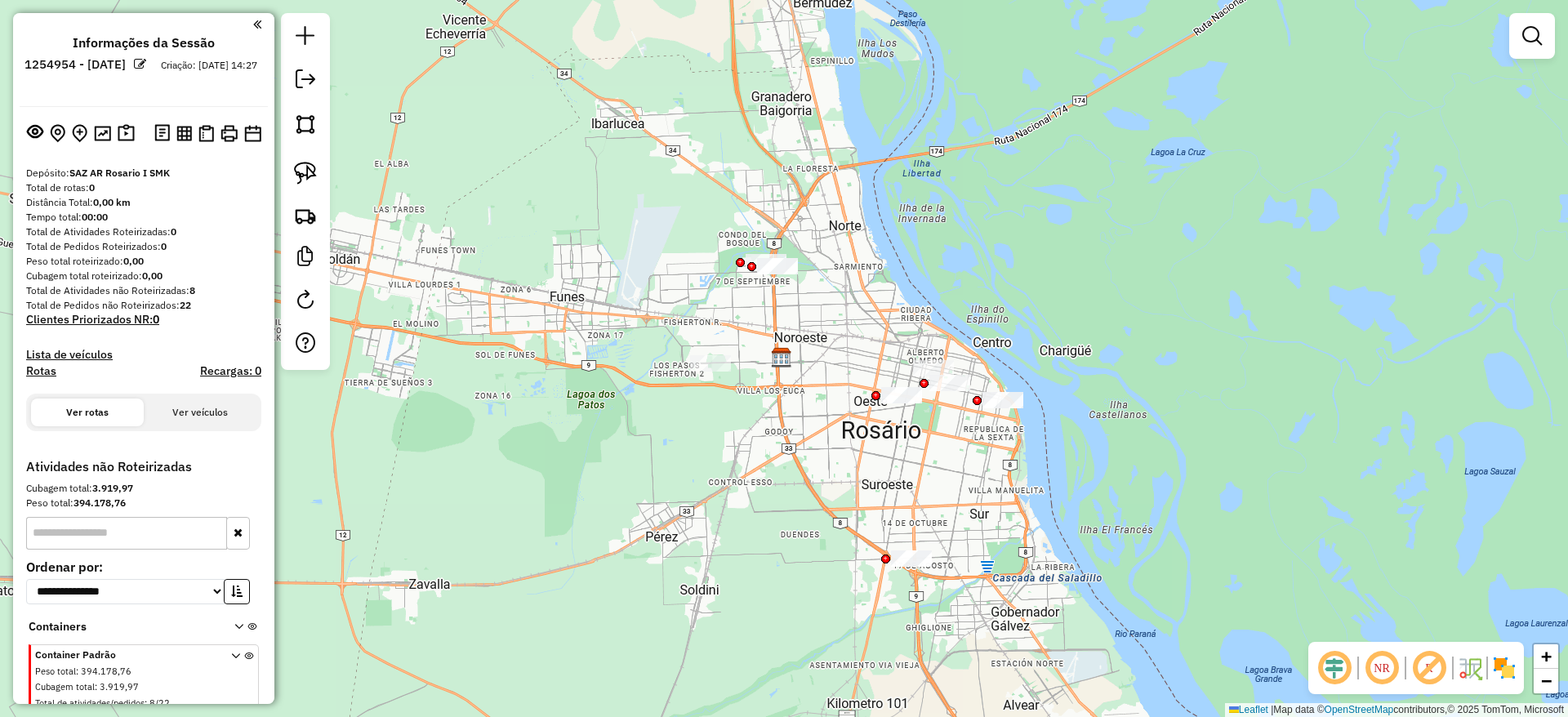
drag, startPoint x: 720, startPoint y: 429, endPoint x: 716, endPoint y: 447, distance: 18.4
click at [716, 447] on div "Janela de atendimento Grade de atendimento Capacidade Transportadoras Veículos …" at bounding box center [784, 358] width 1568 height 717
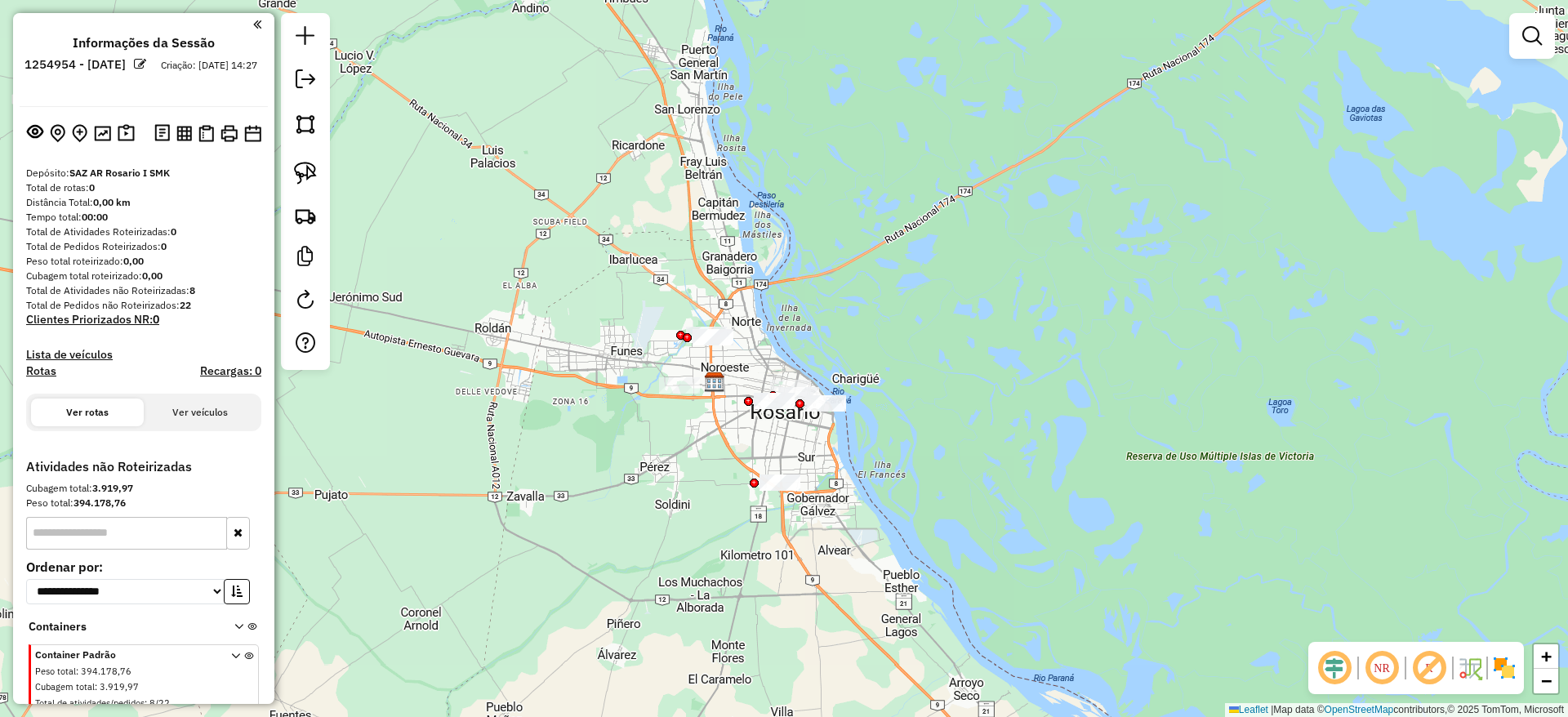
drag, startPoint x: 648, startPoint y: 437, endPoint x: 647, endPoint y: 421, distance: 16.0
click at [647, 421] on div "Janela de atendimento Grade de atendimento Capacidade Transportadoras Veículos …" at bounding box center [784, 358] width 1568 height 717
click at [300, 166] on img at bounding box center [305, 173] width 23 height 23
drag, startPoint x: 658, startPoint y: 468, endPoint x: 631, endPoint y: 516, distance: 55.1
click at [1292, 391] on div "Janela de atendimento Grade de atendimento Capacidade Transportadoras Veículos …" at bounding box center [784, 358] width 1568 height 717
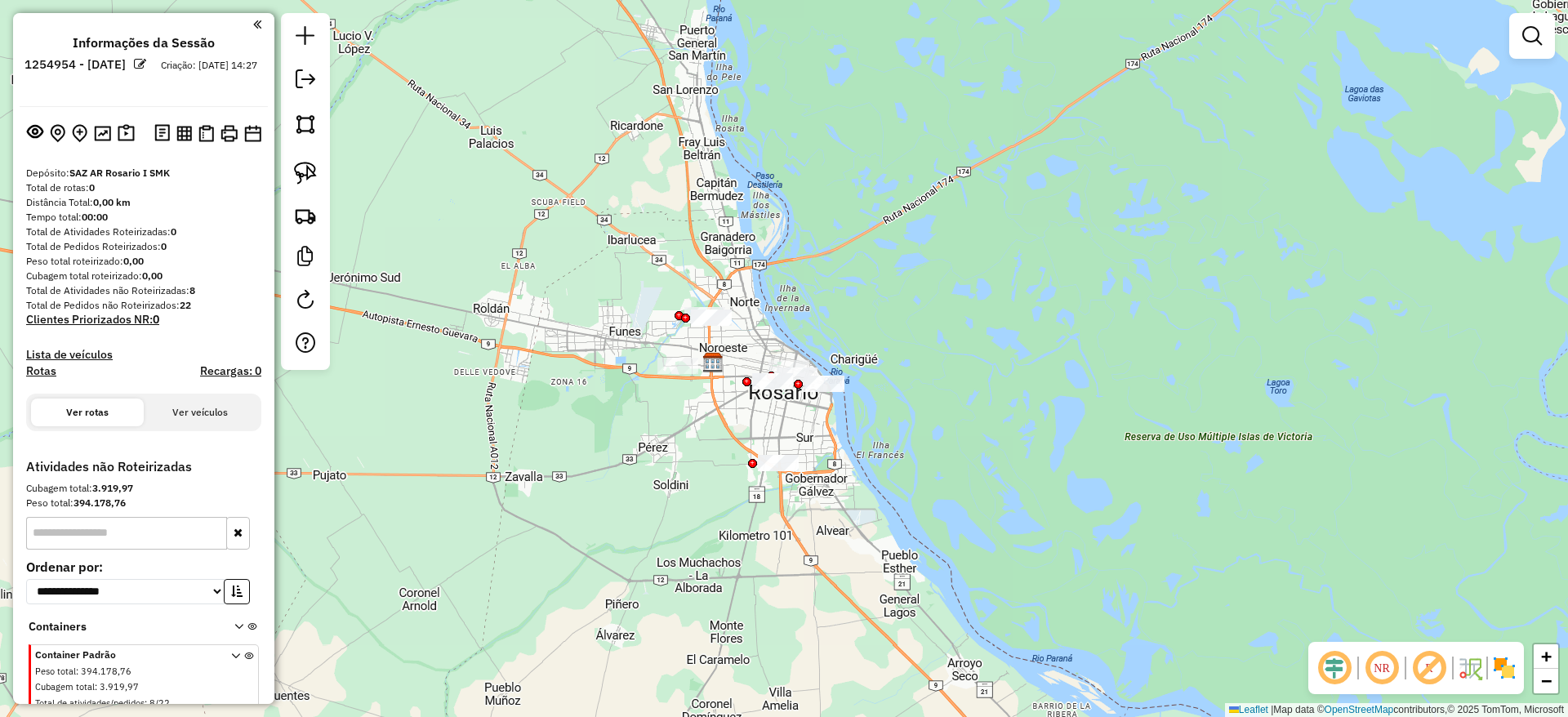
drag, startPoint x: 447, startPoint y: 334, endPoint x: 451, endPoint y: 309, distance: 25.3
click at [451, 309] on div "Janela de atendimento Grade de atendimento Capacidade Transportadoras Veículos …" at bounding box center [784, 358] width 1568 height 717
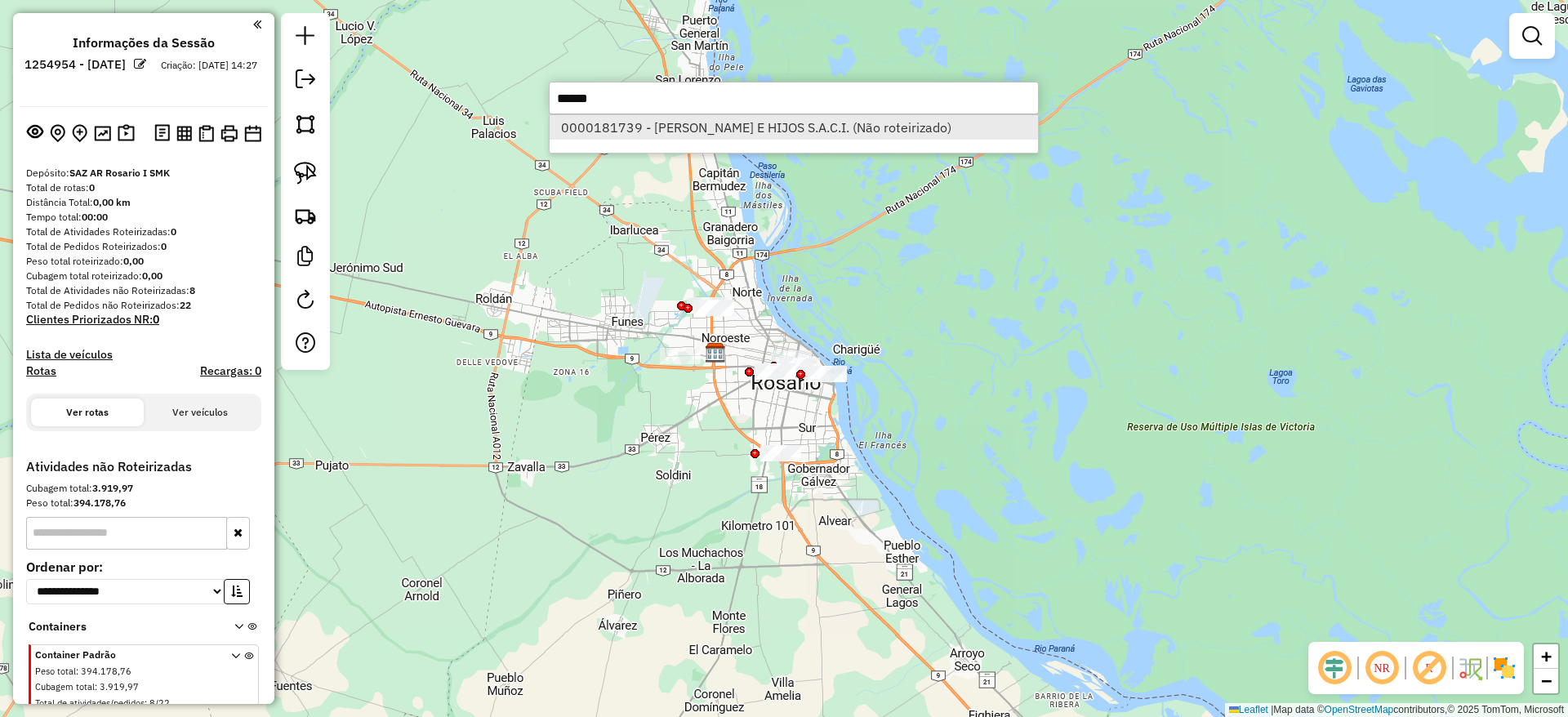
type input "******"
click at [637, 122] on li "0000181739 - [PERSON_NAME] E HIJOS S.A.C.I. (Não roteirizado)" at bounding box center [794, 127] width 488 height 24
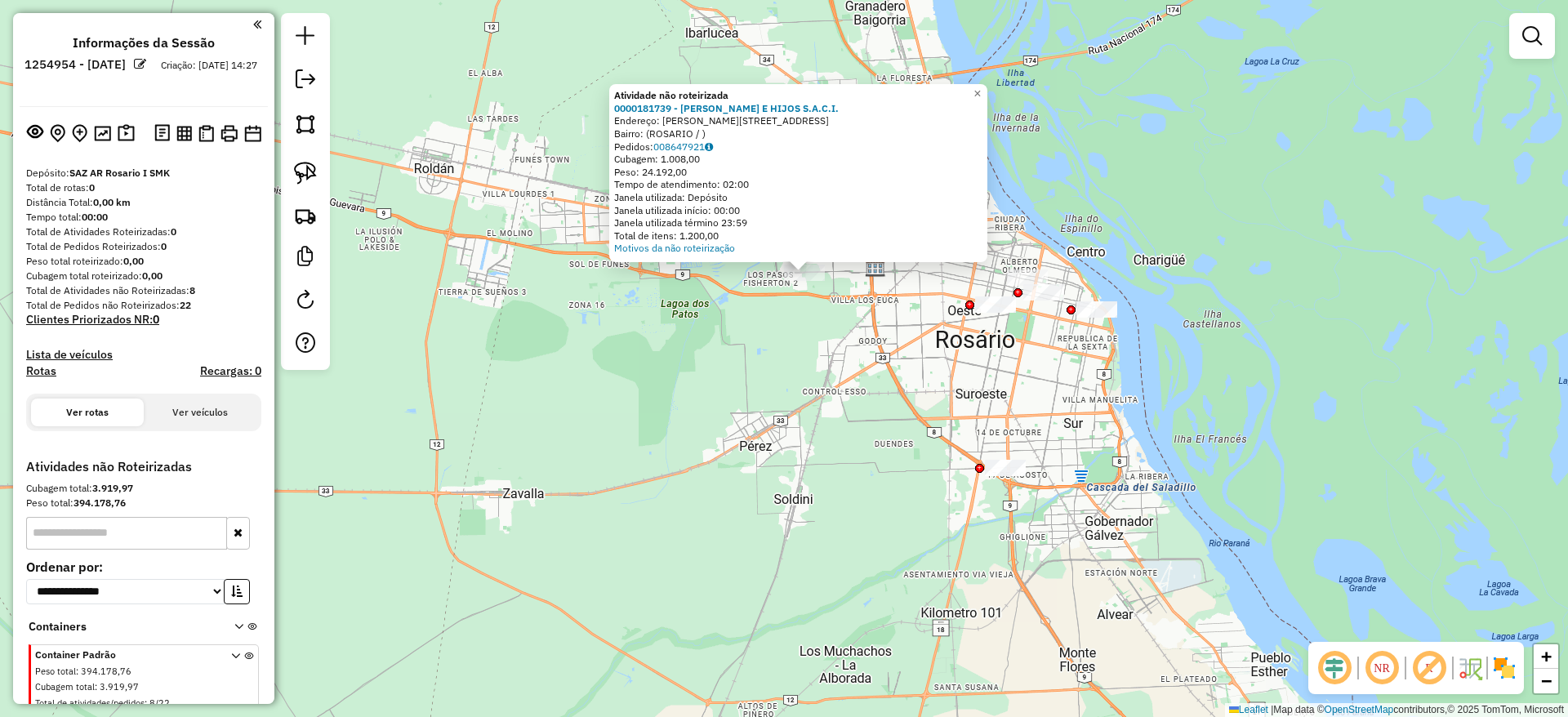
drag, startPoint x: 744, startPoint y: 387, endPoint x: 738, endPoint y: 418, distance: 31.6
click at [739, 418] on div "Atividade não roteirizada 0000181739 - [PERSON_NAME] E HIJOS S.A.C.I. Endereço:…" at bounding box center [784, 358] width 1568 height 717
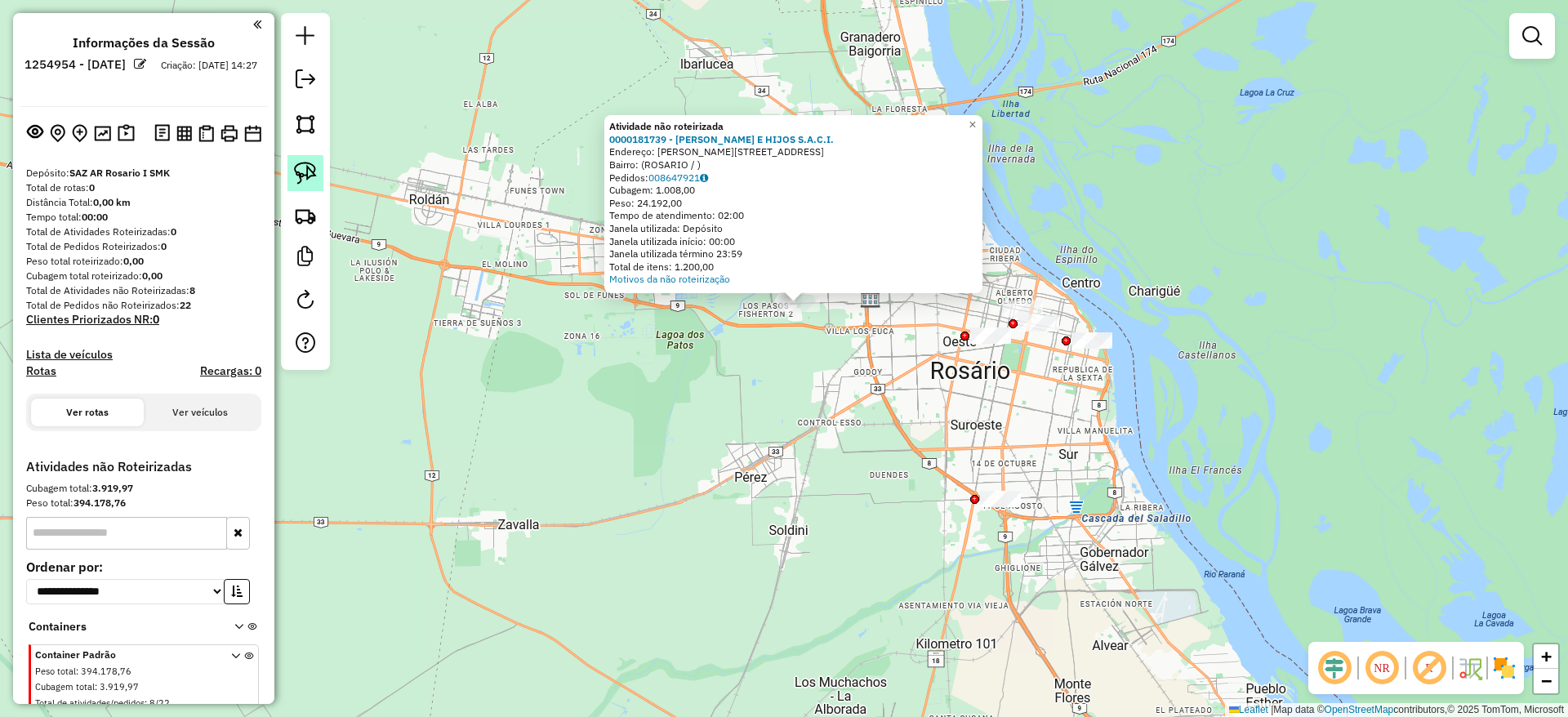
click at [301, 167] on img at bounding box center [305, 173] width 23 height 23
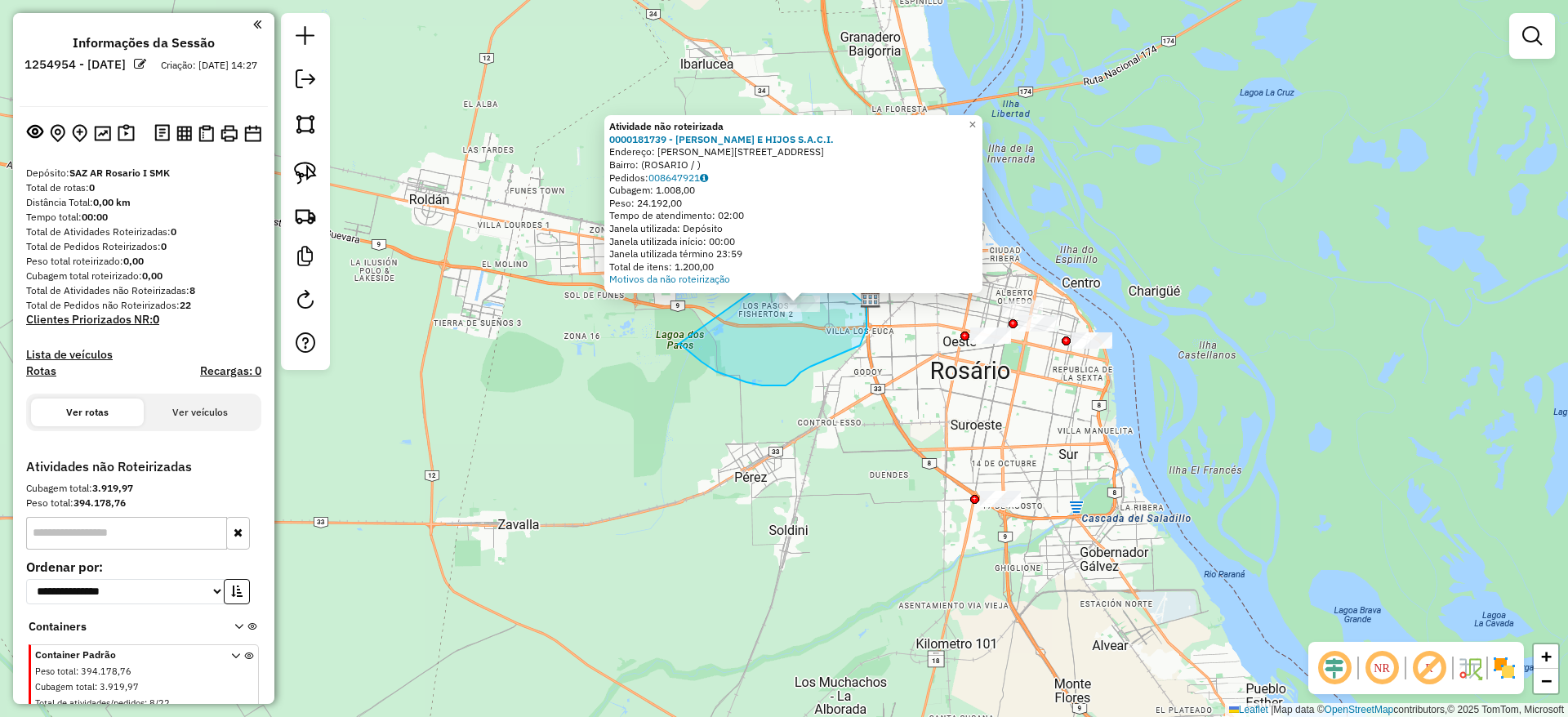
drag, startPoint x: 683, startPoint y: 346, endPoint x: 781, endPoint y: 270, distance: 124.0
click at [781, 270] on div "Atividade não roteirizada 0000181739 - [PERSON_NAME] E HIJOS S.A.C.I. Endereço:…" at bounding box center [784, 358] width 1568 height 717
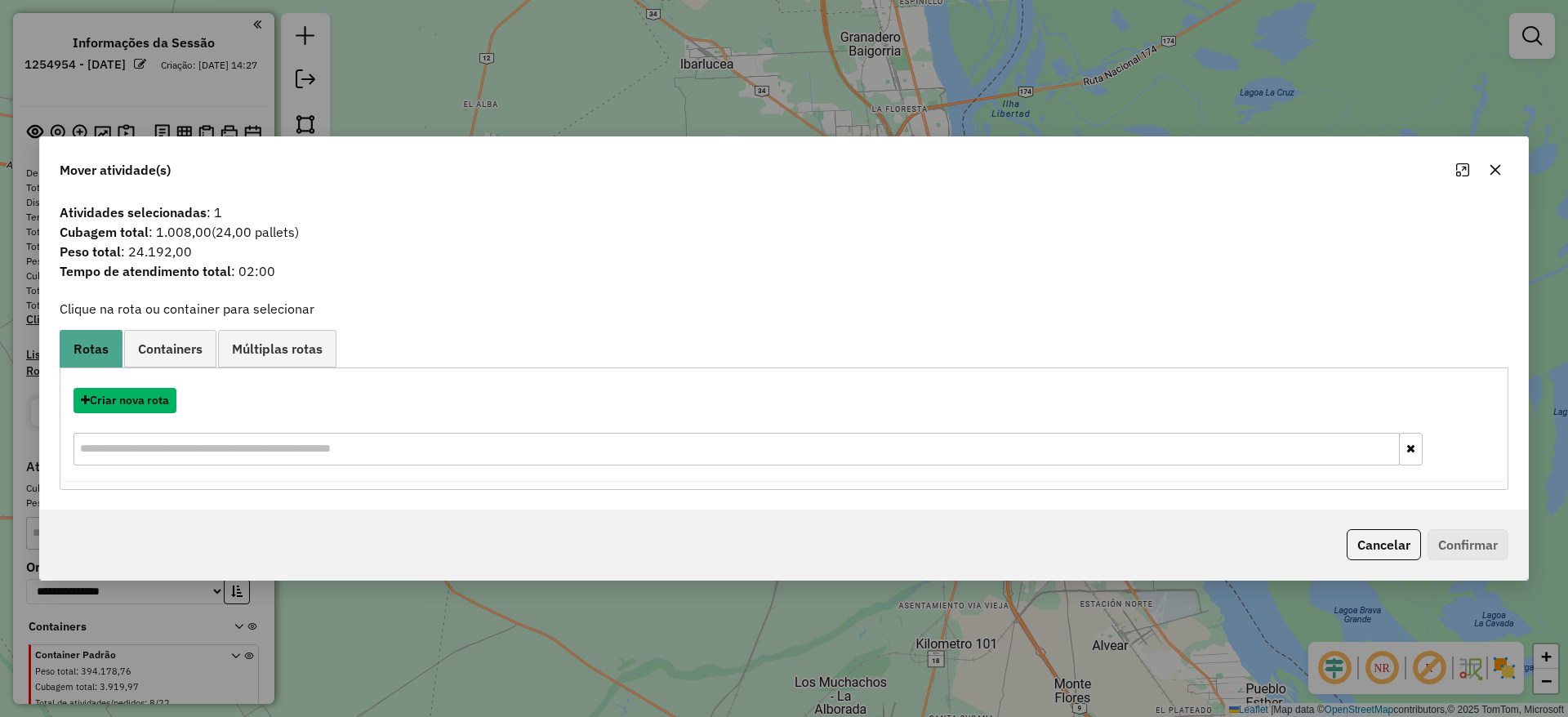
click at [133, 400] on button "Criar nova rota" at bounding box center [125, 400] width 103 height 25
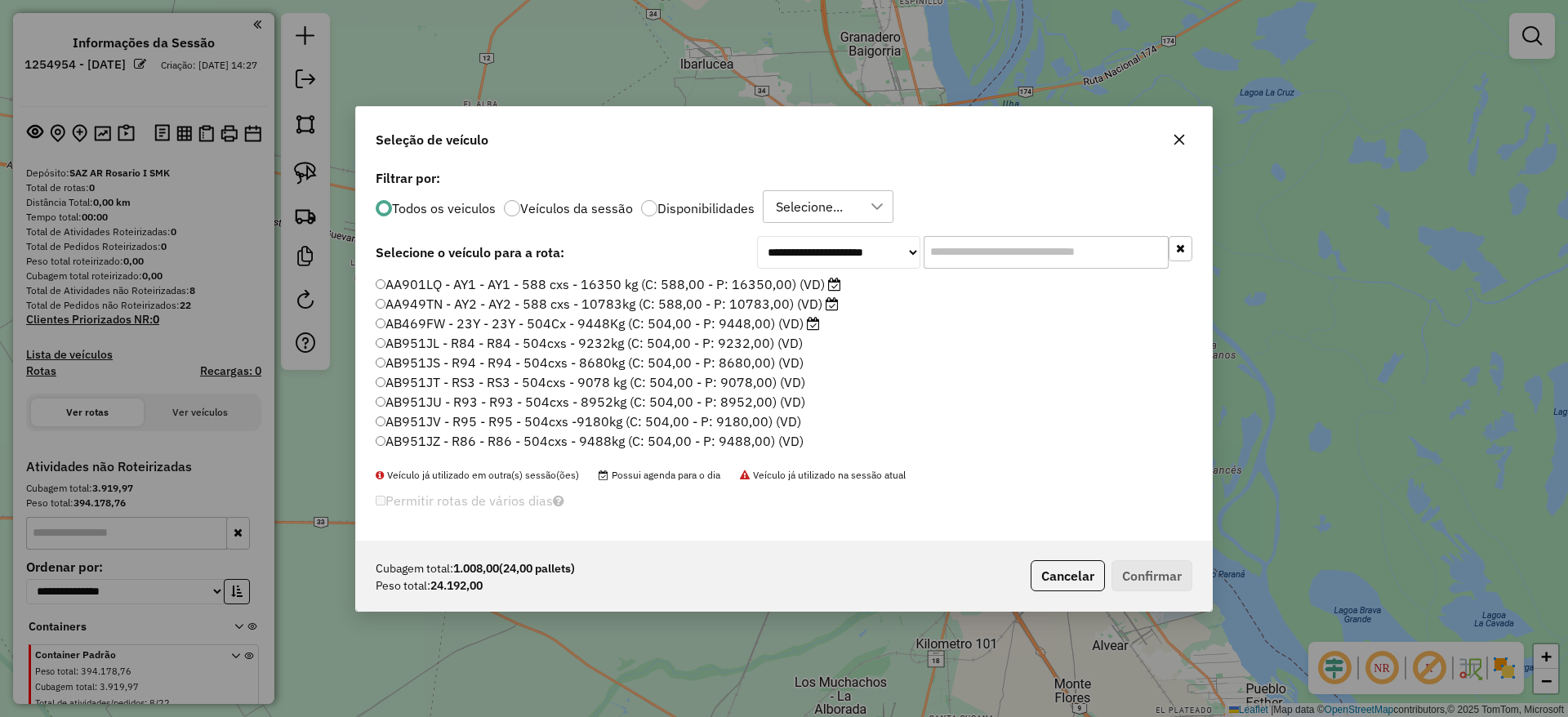
scroll to position [9, 5]
click at [979, 253] on input "text" at bounding box center [1046, 251] width 245 height 32
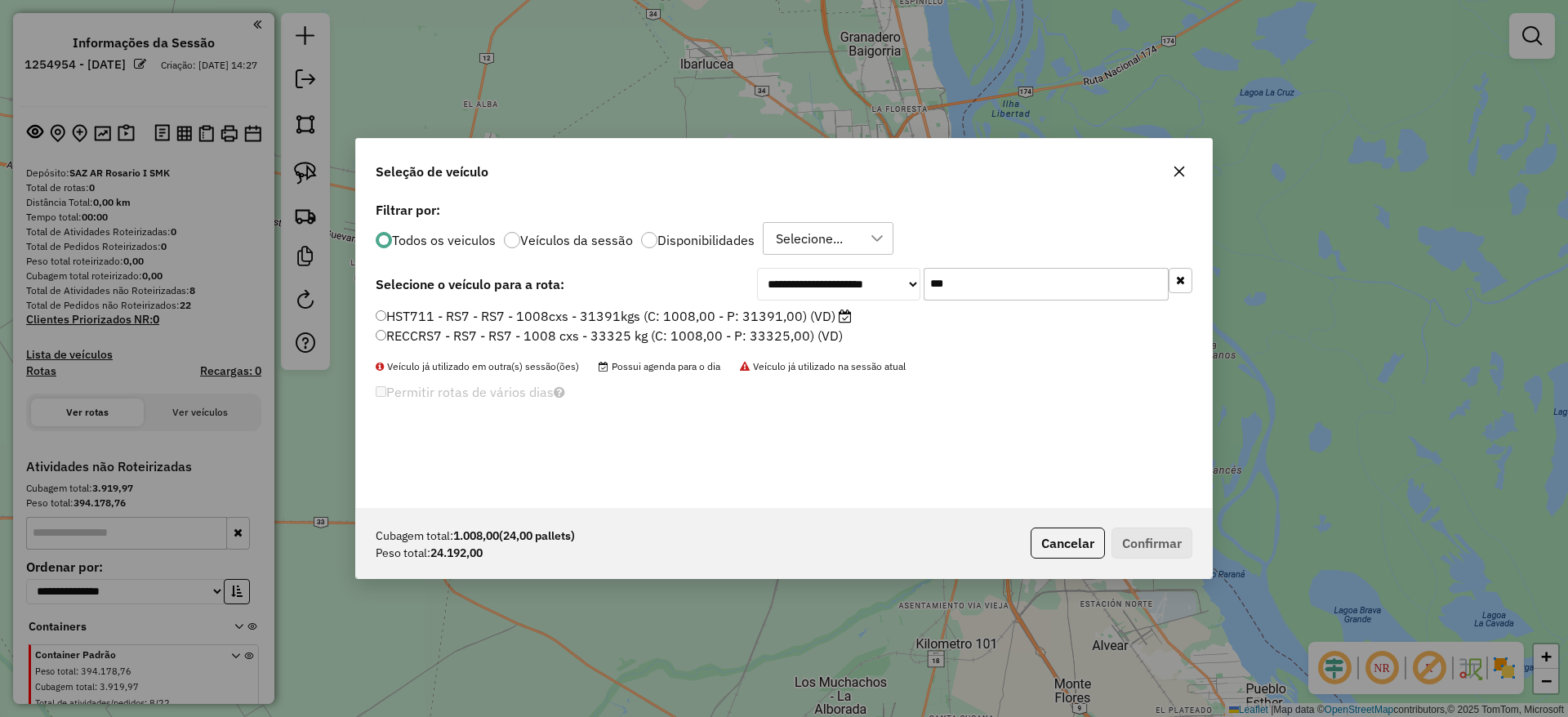
type input "***"
click at [834, 324] on label "HST711 - RS7 - RS7 - 1008cxs - 31391kgs (C: 1008,00 - P: 31391,00) (VD)" at bounding box center [614, 316] width 476 height 19
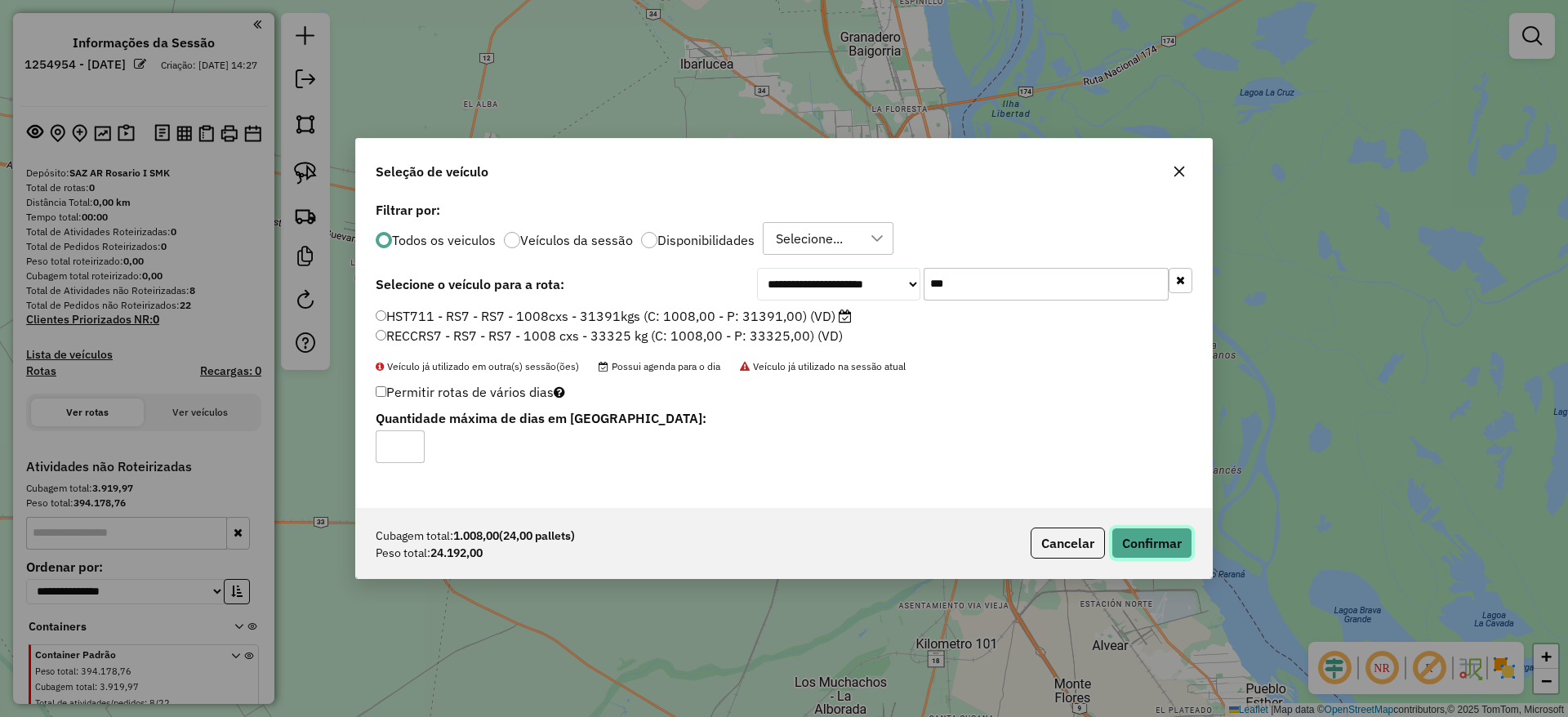
click at [1168, 542] on button "Confirmar" at bounding box center [1151, 543] width 81 height 31
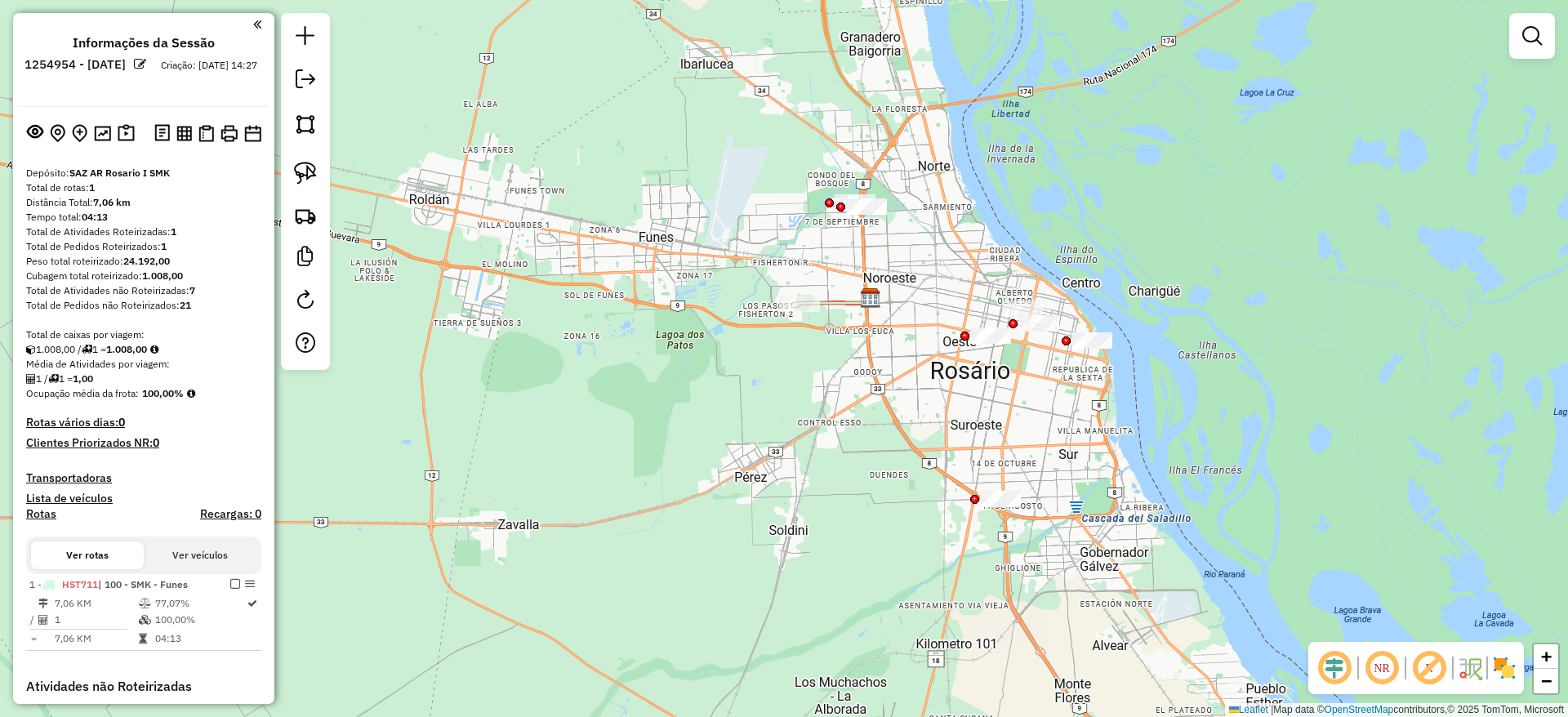
click at [829, 306] on icon at bounding box center [831, 302] width 78 height 8
select select "**********"
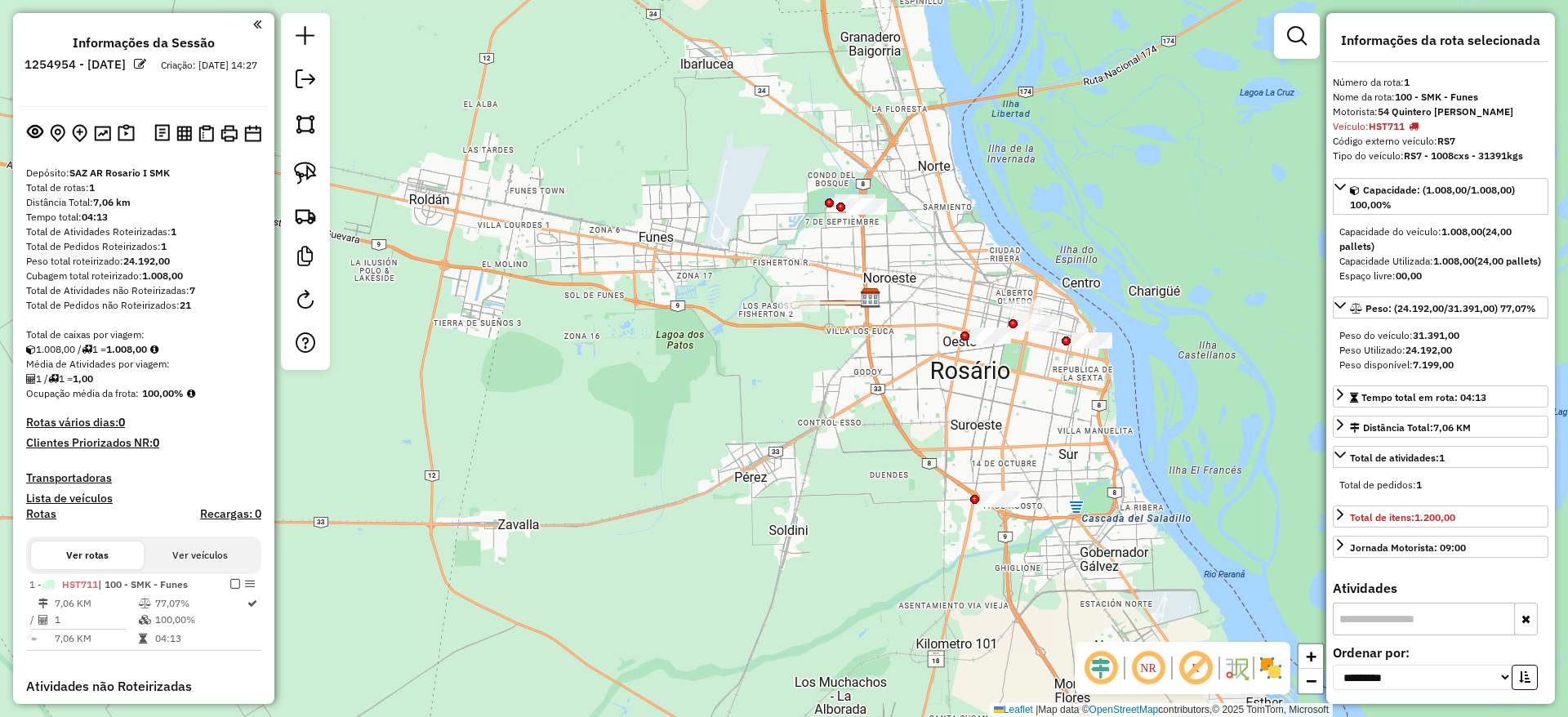
scroll to position [313, 0]
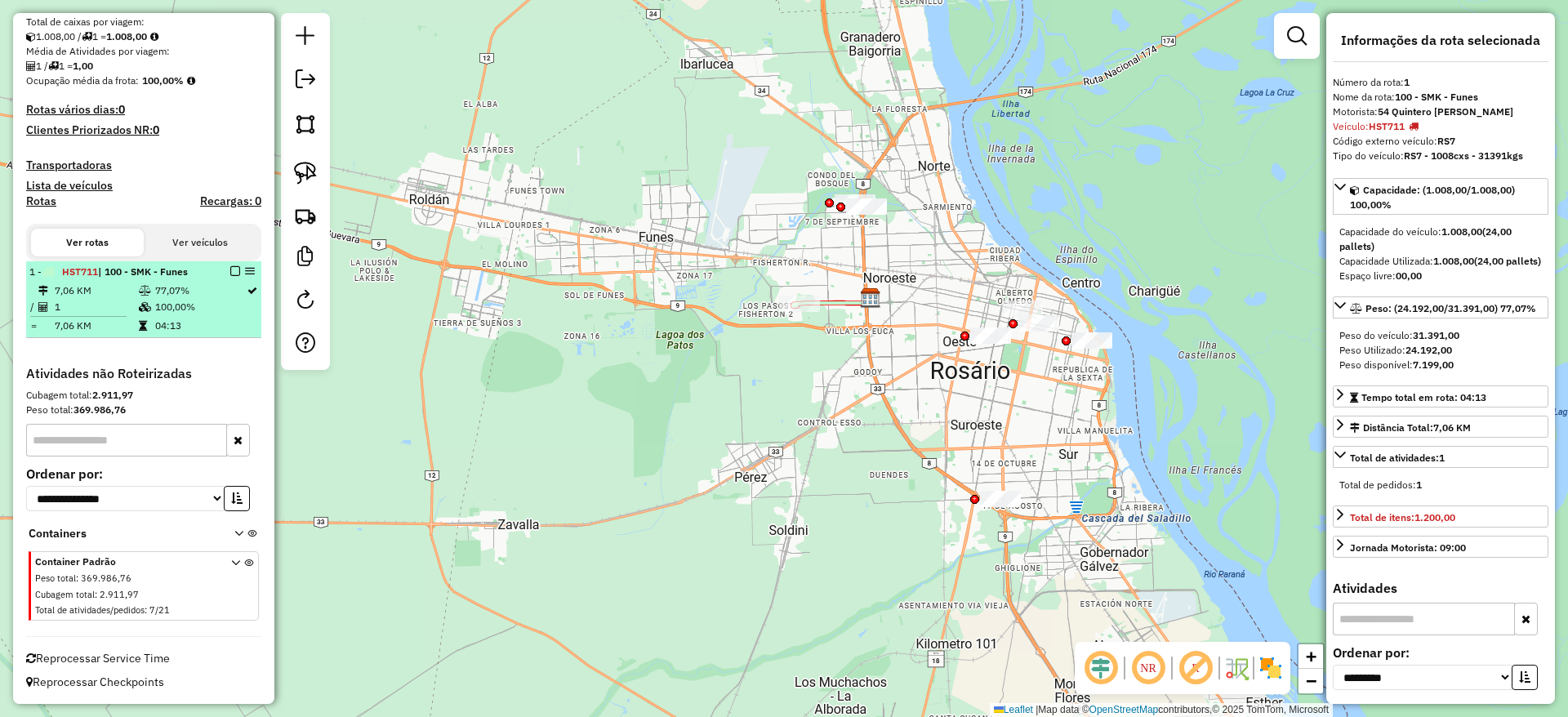
click at [233, 271] on em at bounding box center [235, 270] width 10 height 10
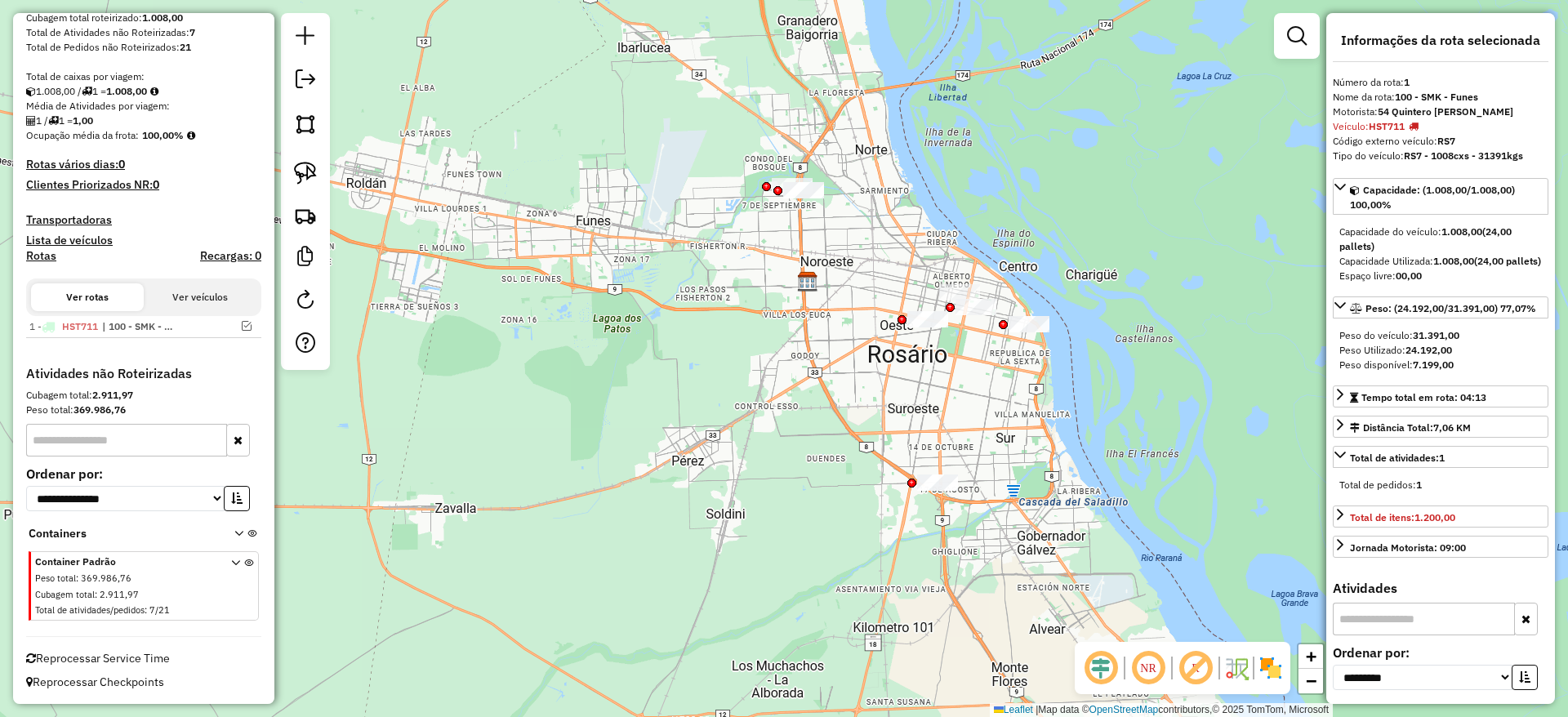
drag, startPoint x: 808, startPoint y: 479, endPoint x: 800, endPoint y: 476, distance: 8.5
click at [800, 476] on div "Janela de atendimento Grade de atendimento Capacidade Transportadoras Veículos …" at bounding box center [784, 358] width 1568 height 717
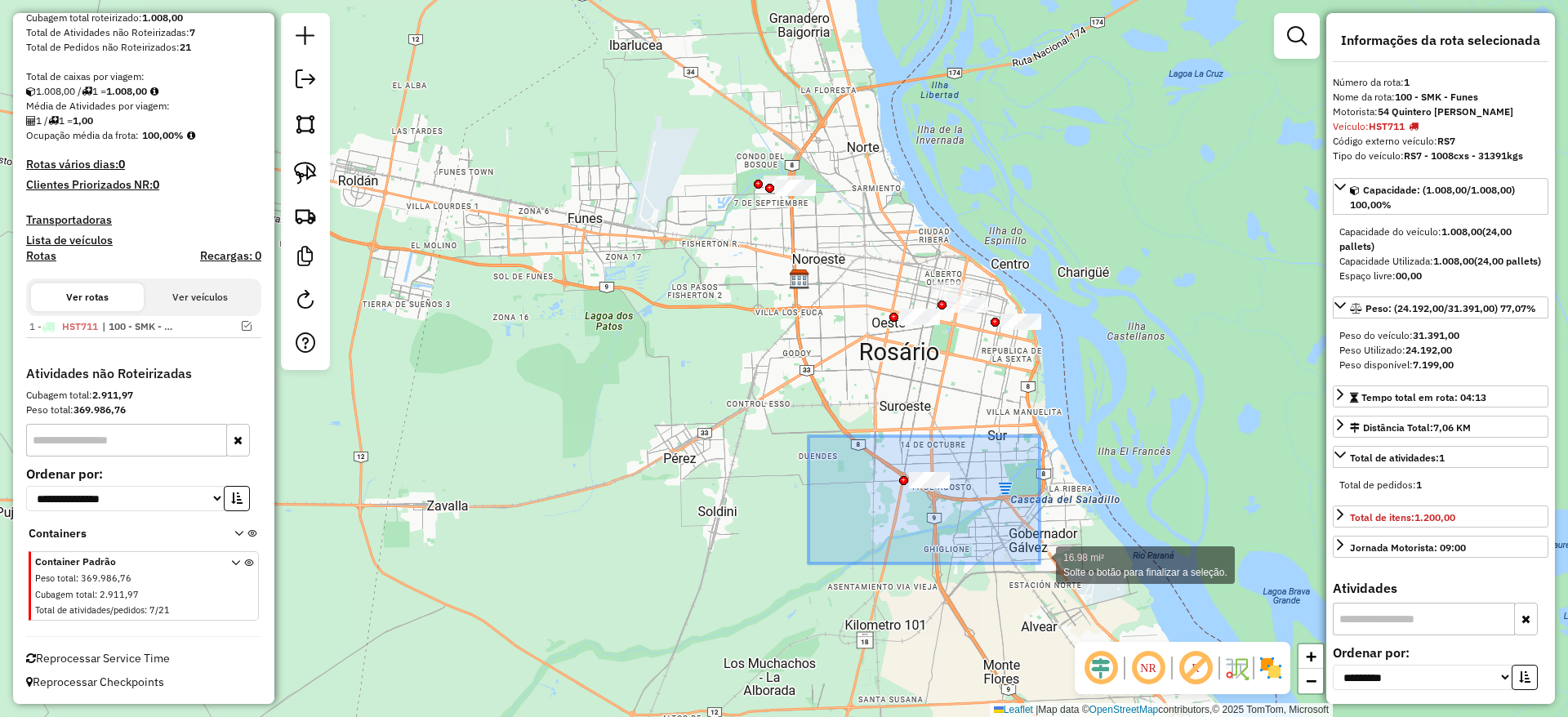
drag, startPoint x: 808, startPoint y: 436, endPoint x: 1040, endPoint y: 563, distance: 264.5
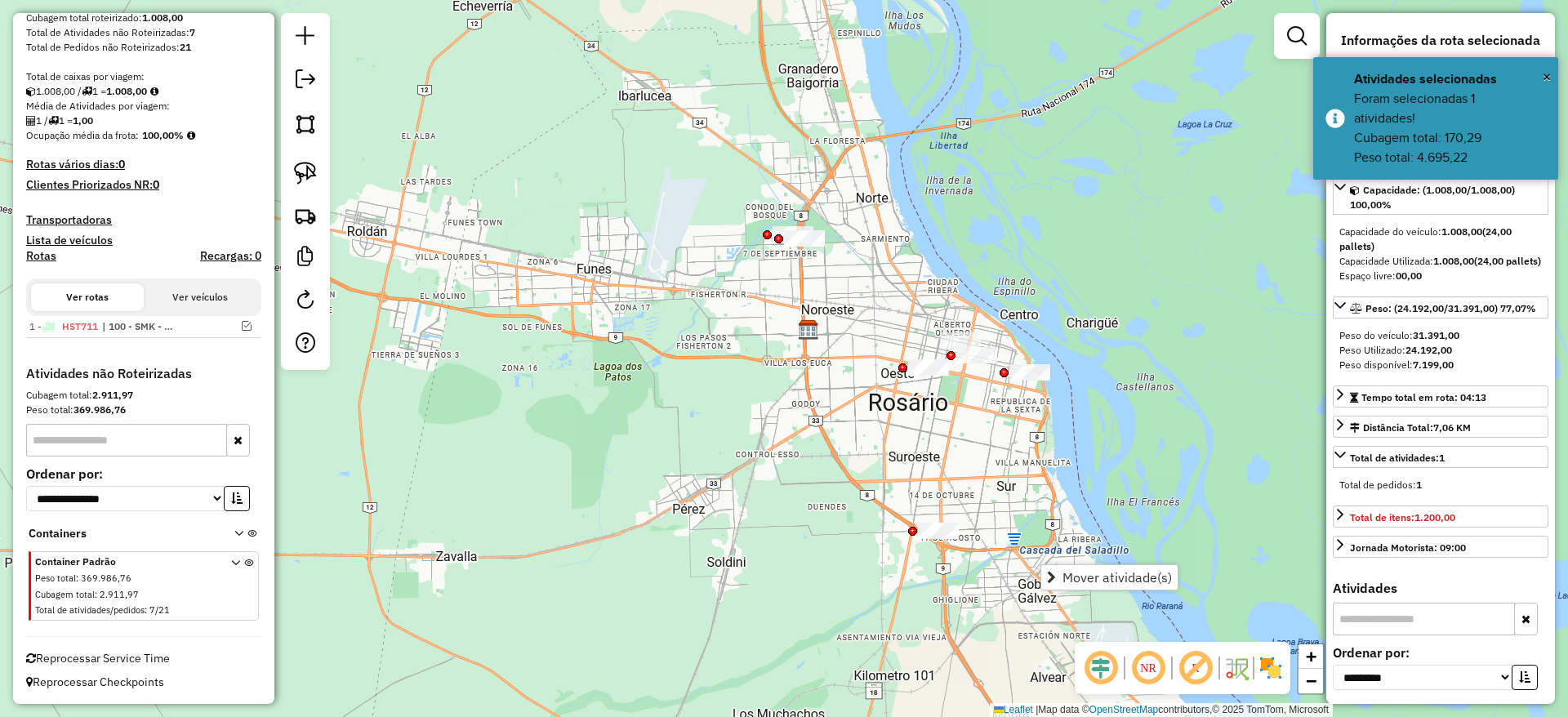
drag, startPoint x: 760, startPoint y: 432, endPoint x: 801, endPoint y: 609, distance: 181.7
click at [801, 609] on div "Janela de atendimento Grade de atendimento Capacidade Transportadoras Veículos …" at bounding box center [784, 358] width 1568 height 717
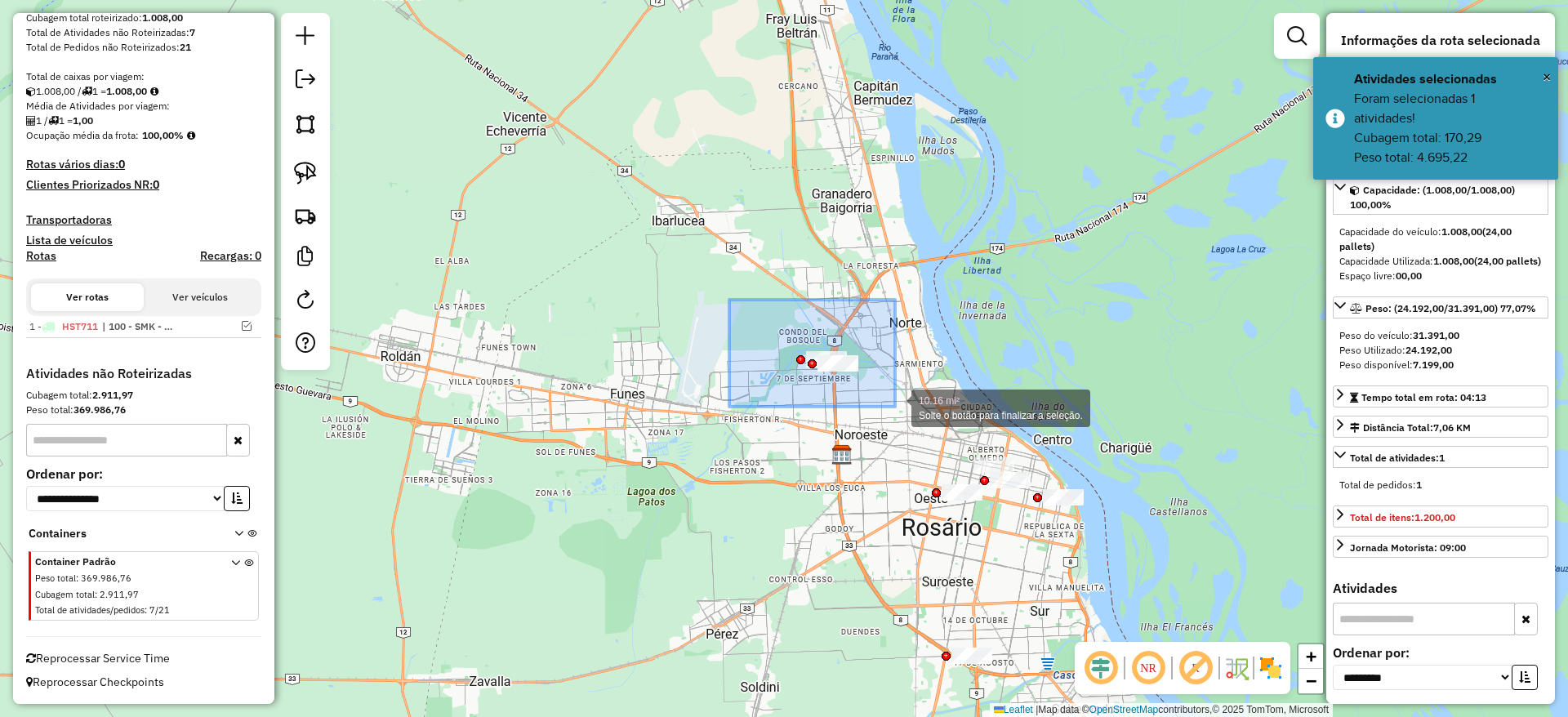
drag, startPoint x: 729, startPoint y: 300, endPoint x: 913, endPoint y: 410, distance: 214.4
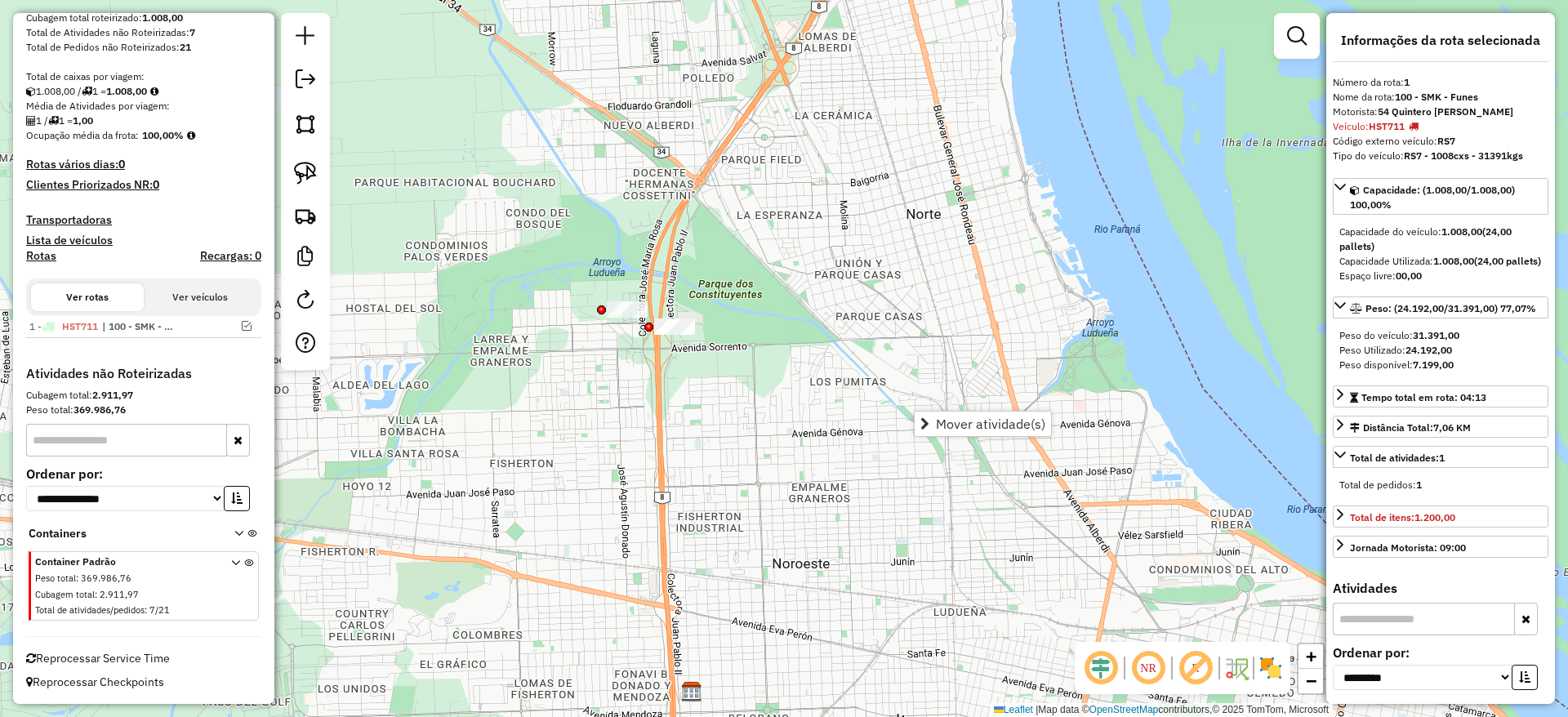
click at [522, 380] on div "Janela de atendimento Grade de atendimento Capacidade Transportadoras Veículos …" at bounding box center [784, 358] width 1568 height 717
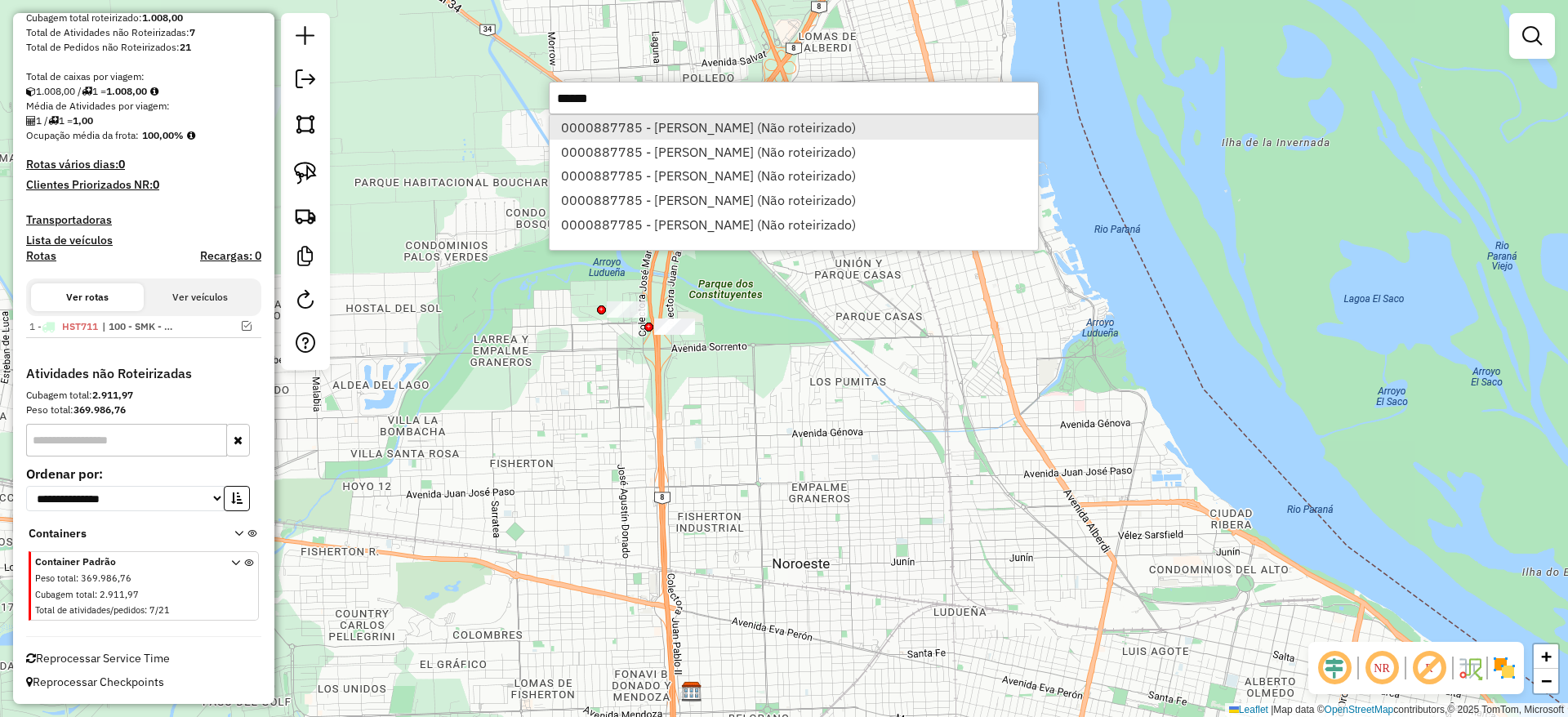
type input "******"
click at [666, 130] on li "0000887785 - [PERSON_NAME] (Não roteirizado)" at bounding box center [794, 127] width 488 height 24
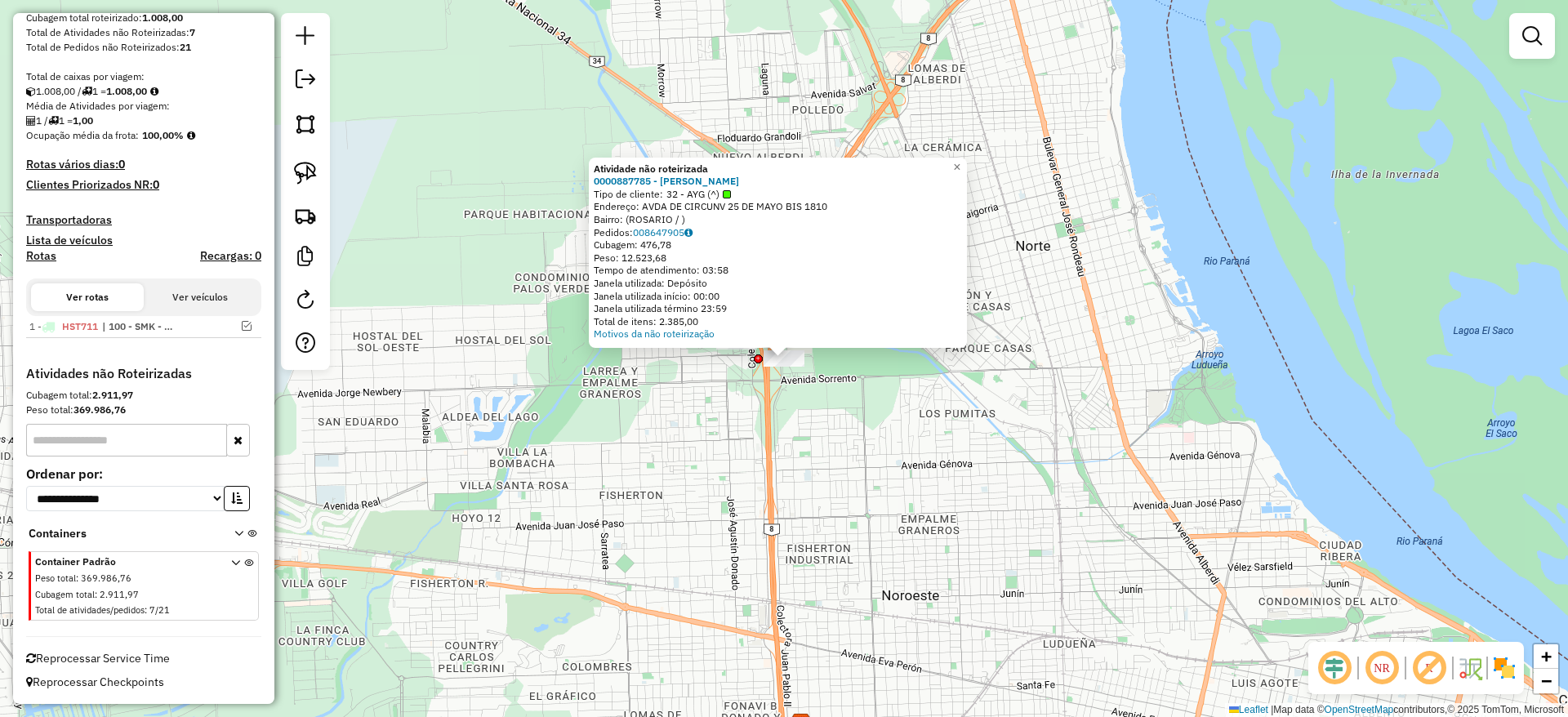
click at [706, 430] on div "Atividade não roteirizada 0000887785 - [PERSON_NAME] Tipo de cliente: 32 - AYG …" at bounding box center [784, 358] width 1568 height 717
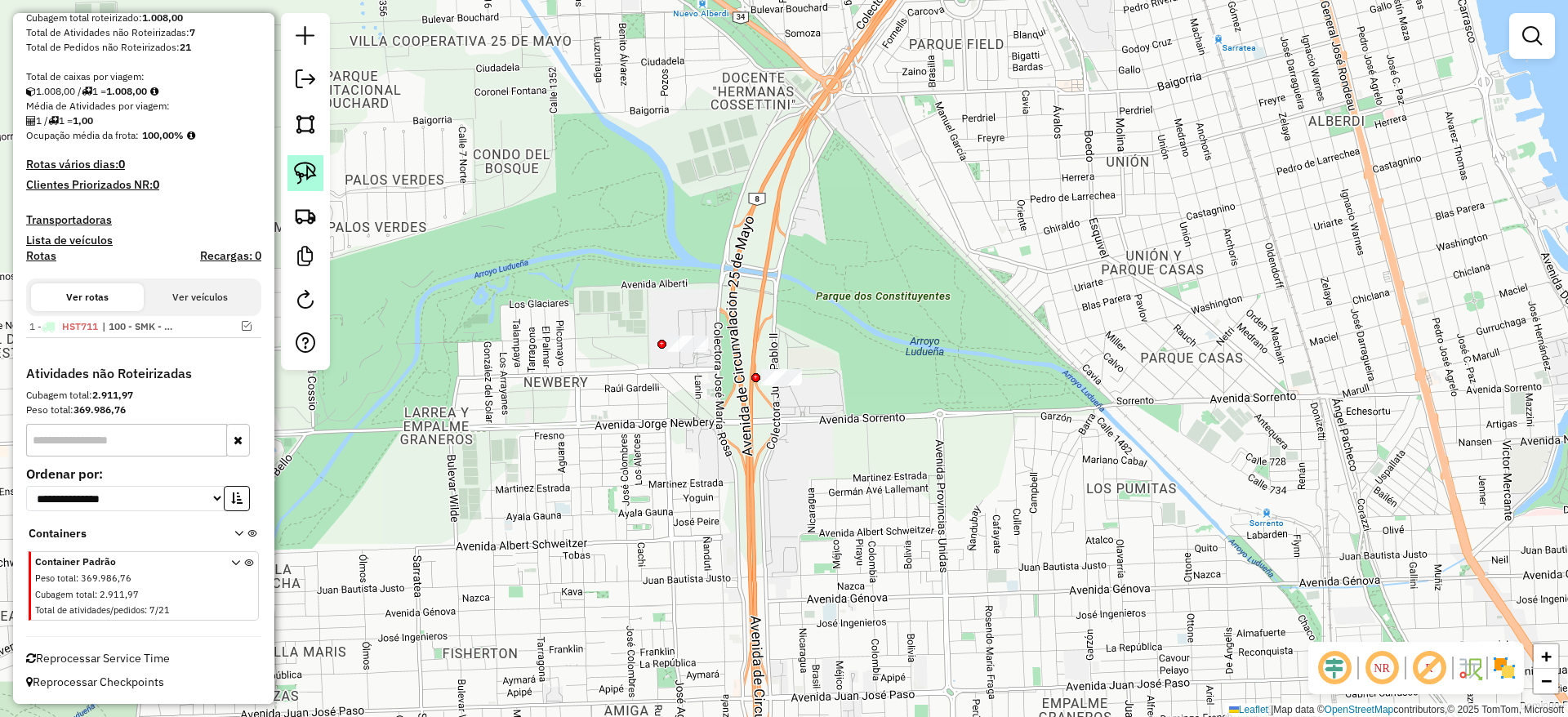
click at [317, 160] on link at bounding box center [305, 173] width 36 height 36
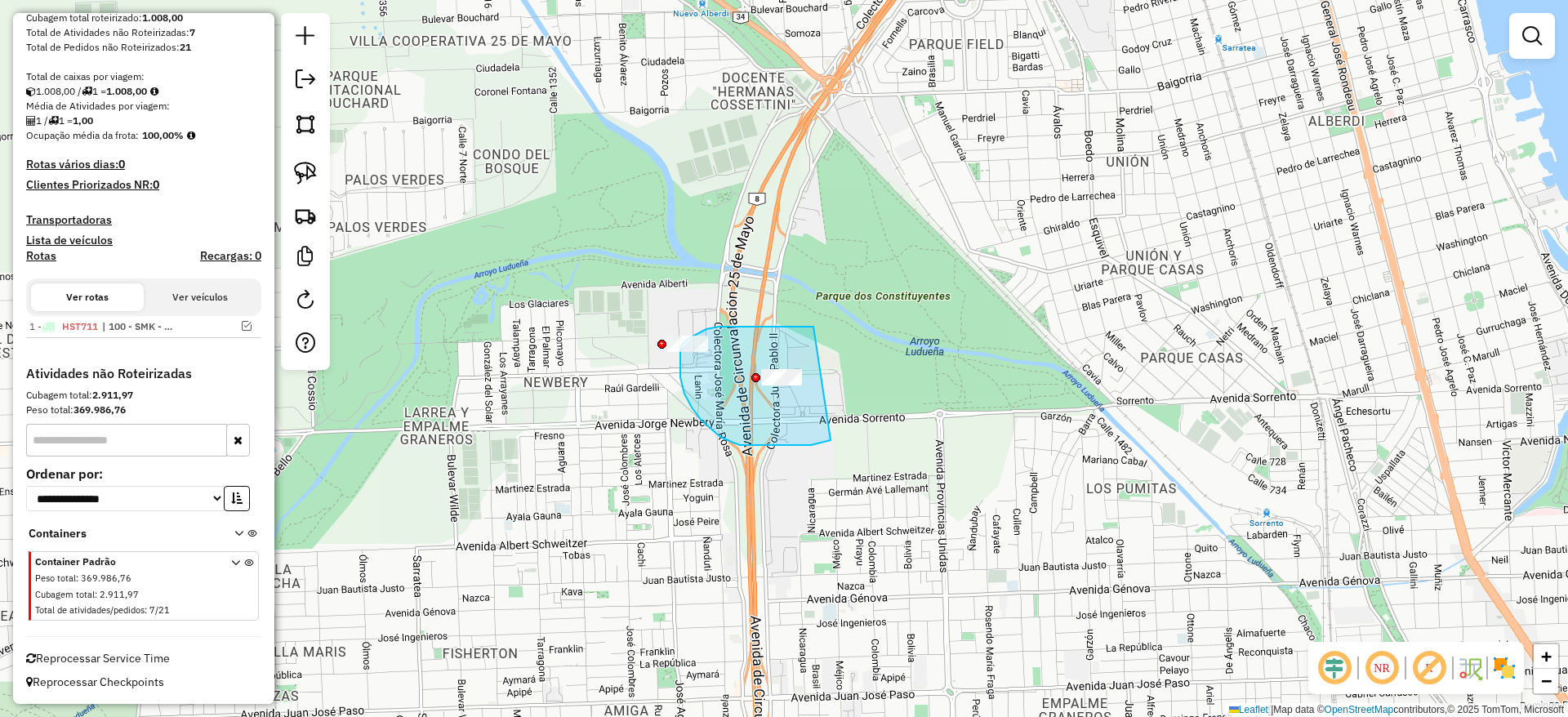
drag, startPoint x: 807, startPoint y: 327, endPoint x: 830, endPoint y: 435, distance: 110.4
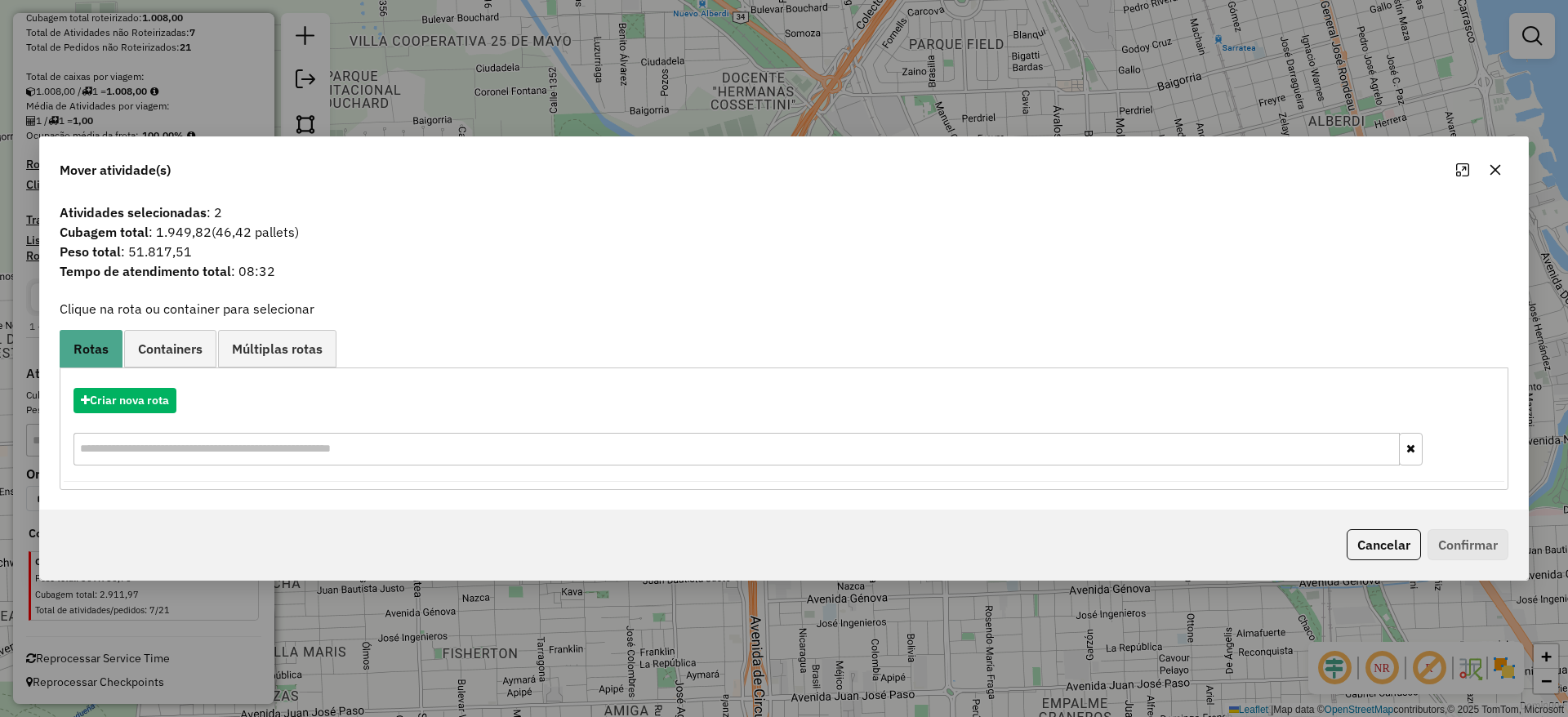
click at [1496, 174] on icon "button" at bounding box center [1495, 169] width 13 height 13
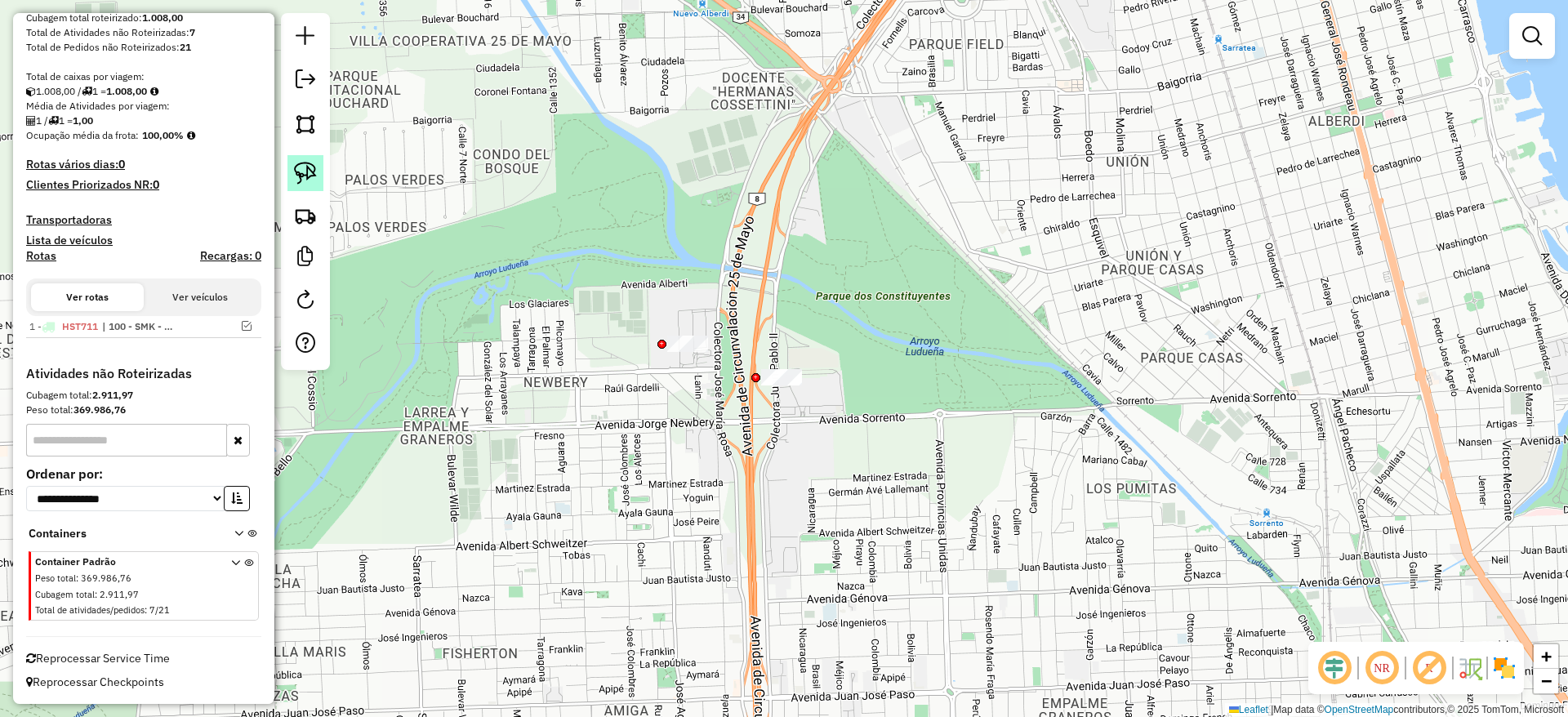
click at [310, 161] on img at bounding box center [305, 173] width 23 height 23
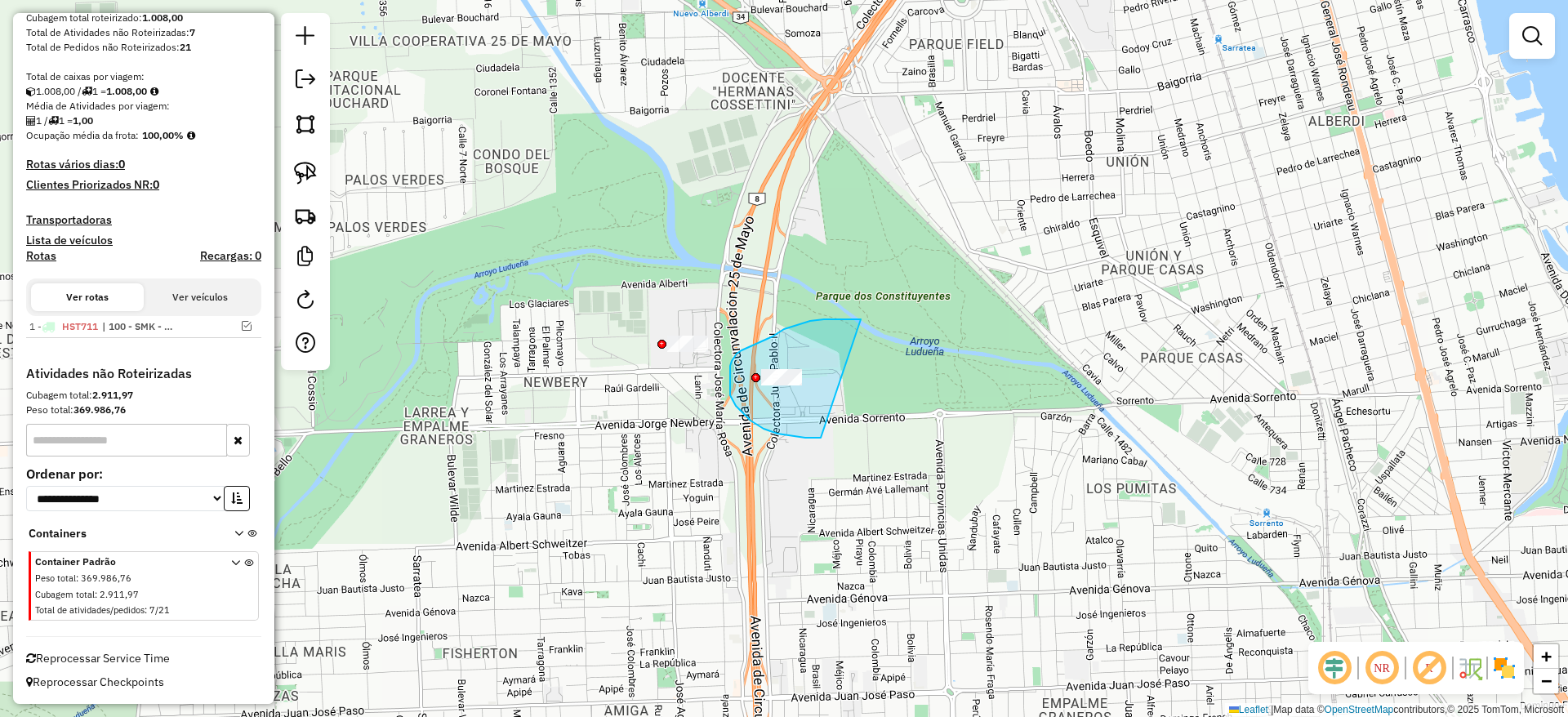
drag, startPoint x: 810, startPoint y: 321, endPoint x: 824, endPoint y: 427, distance: 106.9
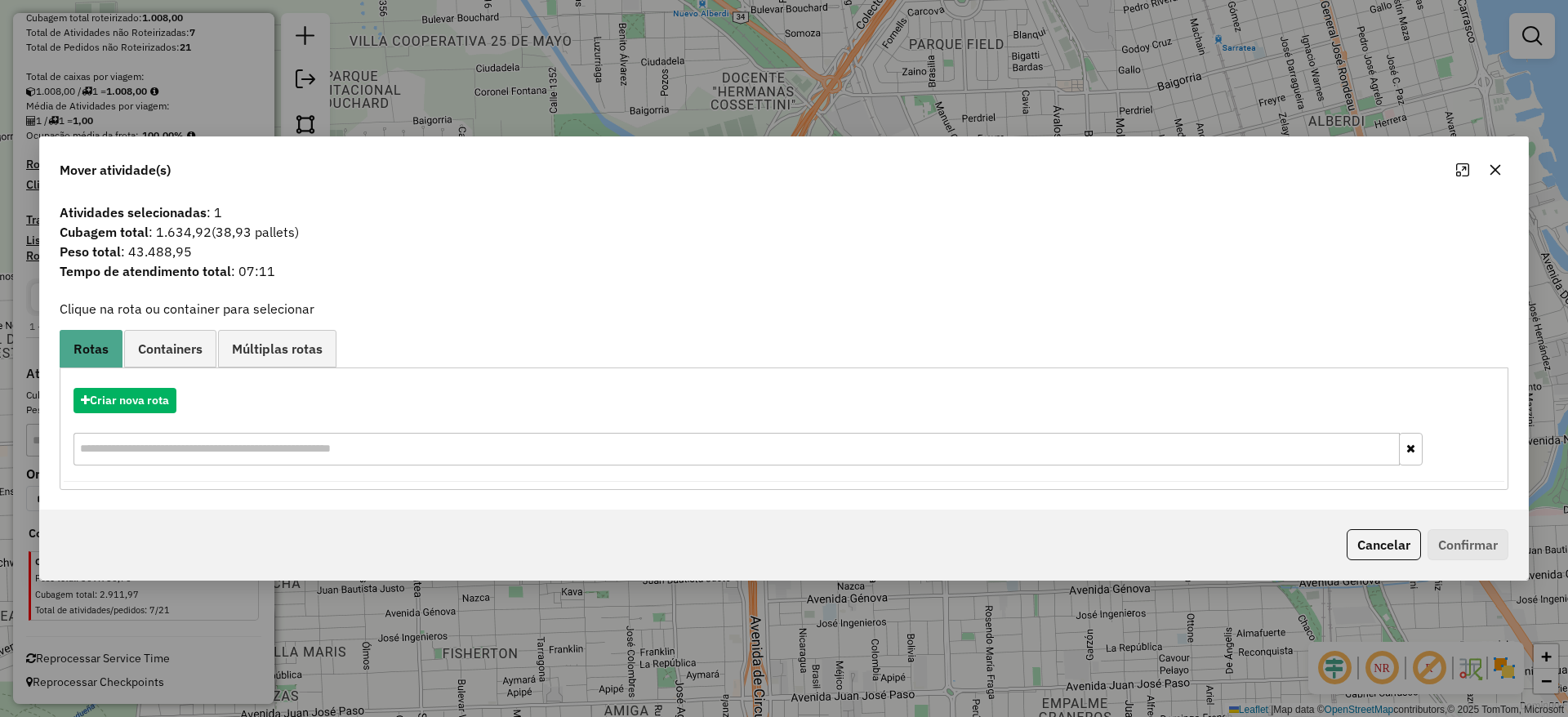
click at [1503, 173] on button "button" at bounding box center [1495, 170] width 26 height 26
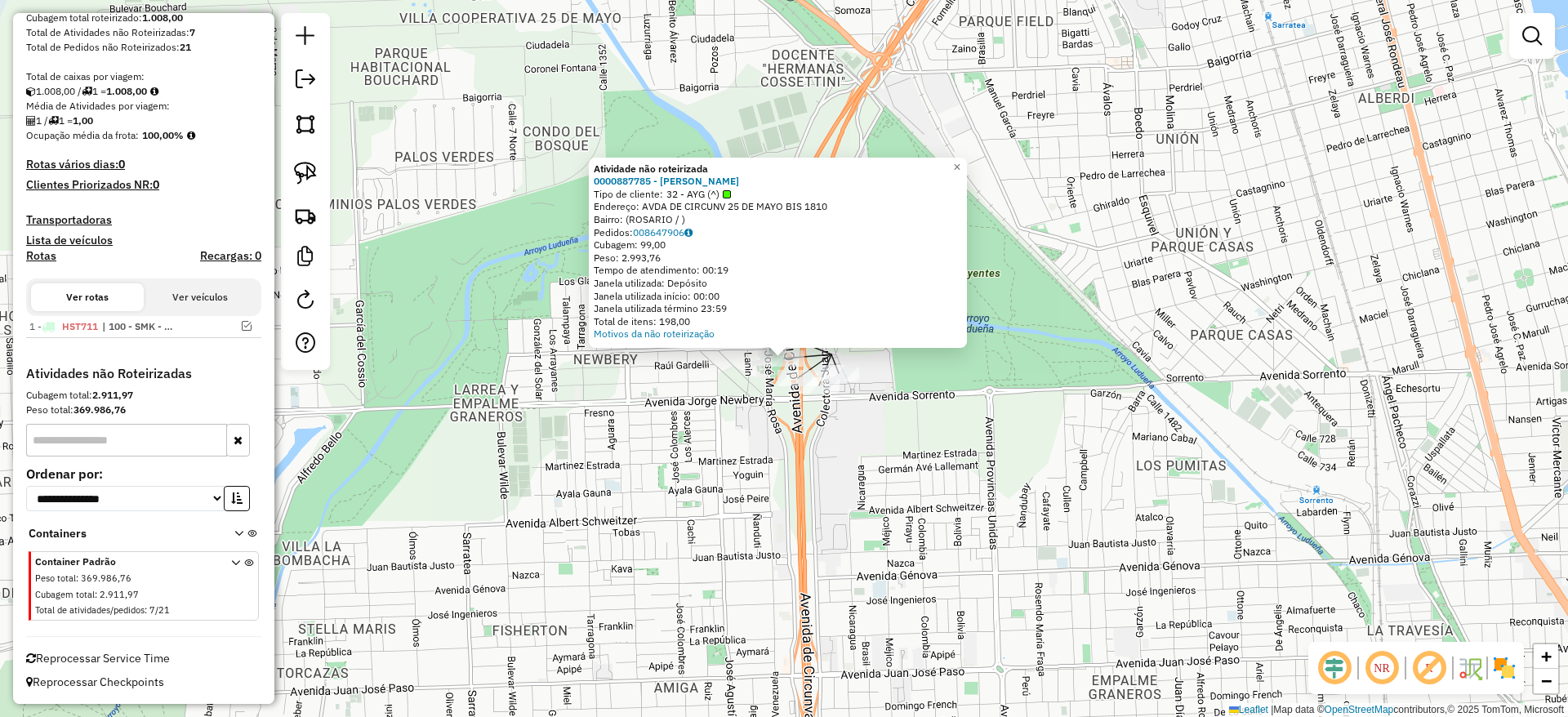
click at [767, 451] on div "Atividade não roteirizada 0000887785 - [PERSON_NAME] Tipo de cliente: 32 - AYG …" at bounding box center [784, 358] width 1568 height 717
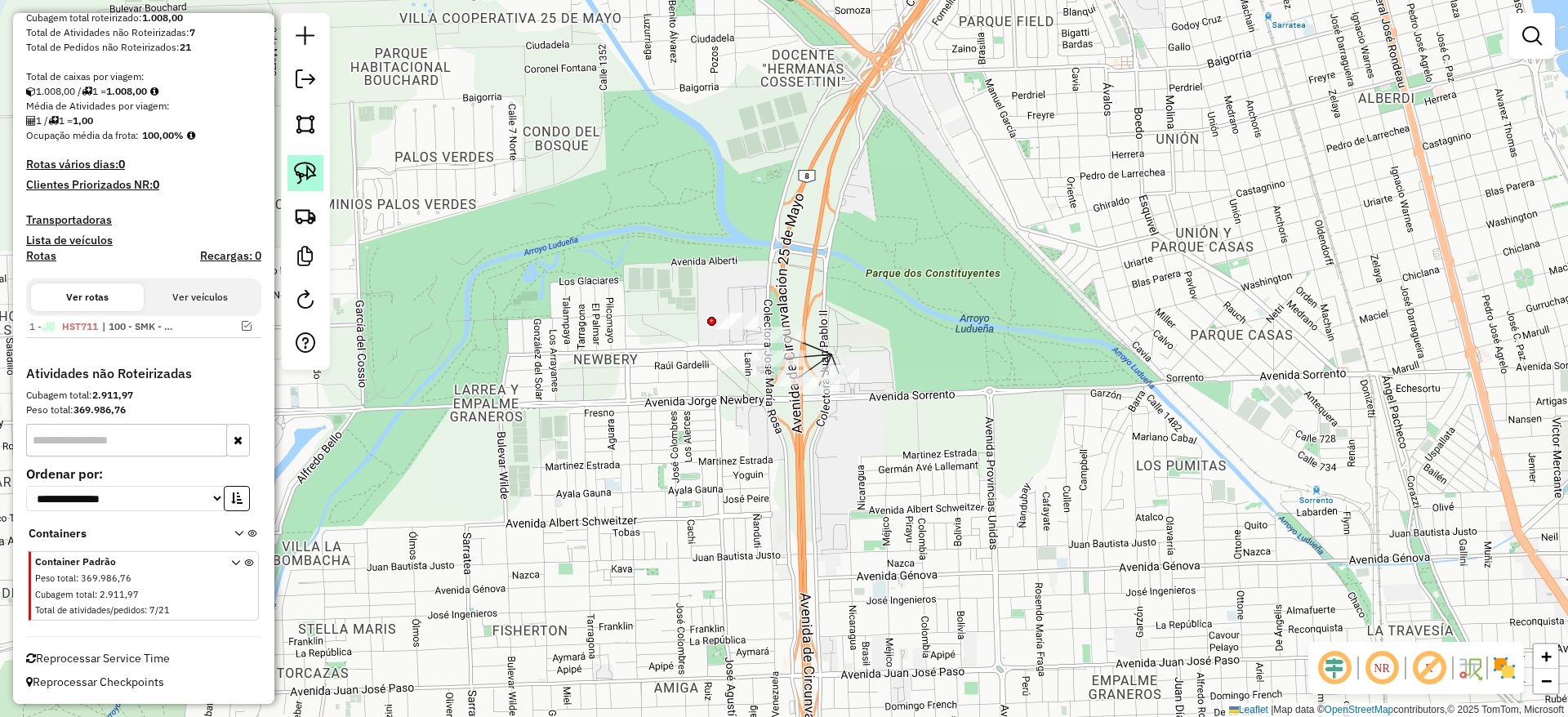
click at [307, 174] on img at bounding box center [305, 173] width 23 height 23
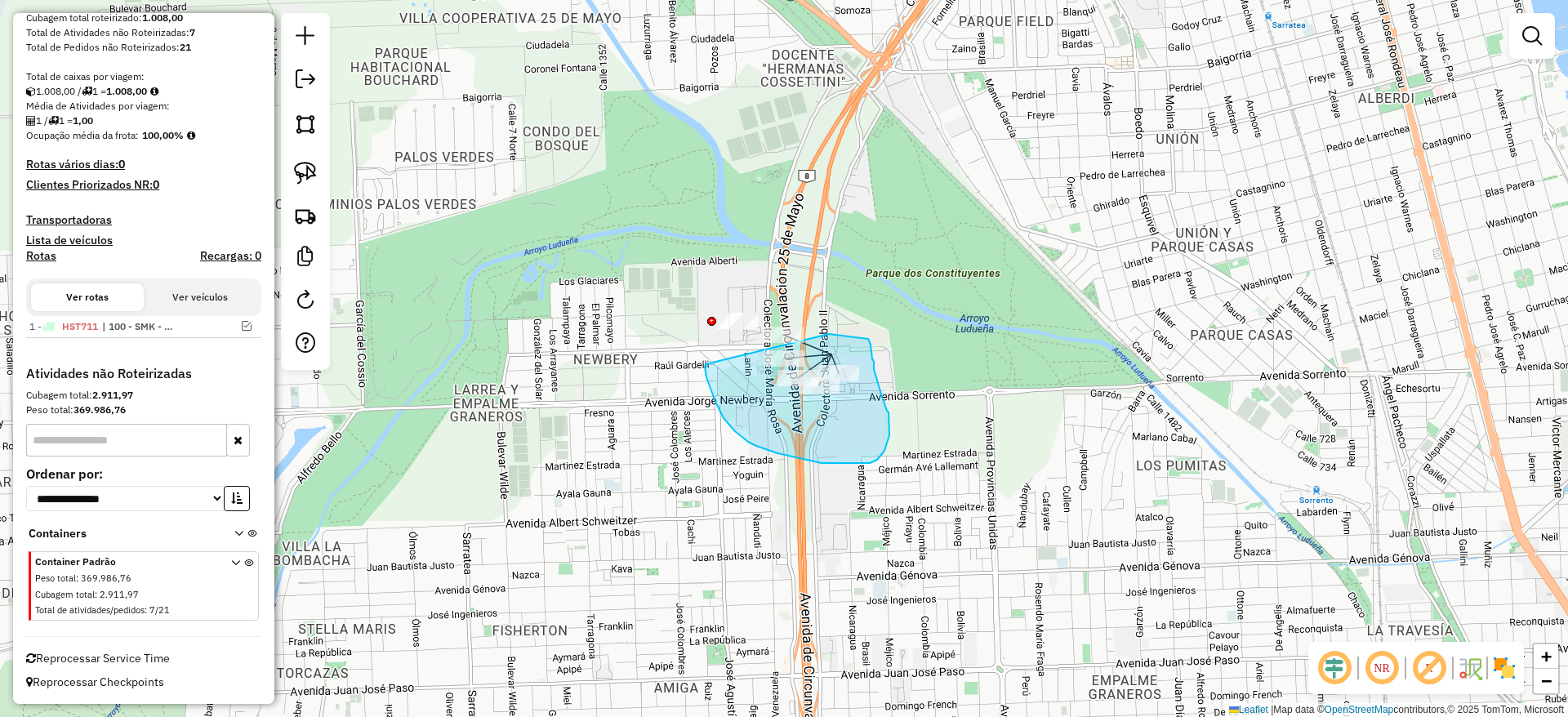
drag, startPoint x: 706, startPoint y: 365, endPoint x: 828, endPoint y: 334, distance: 125.9
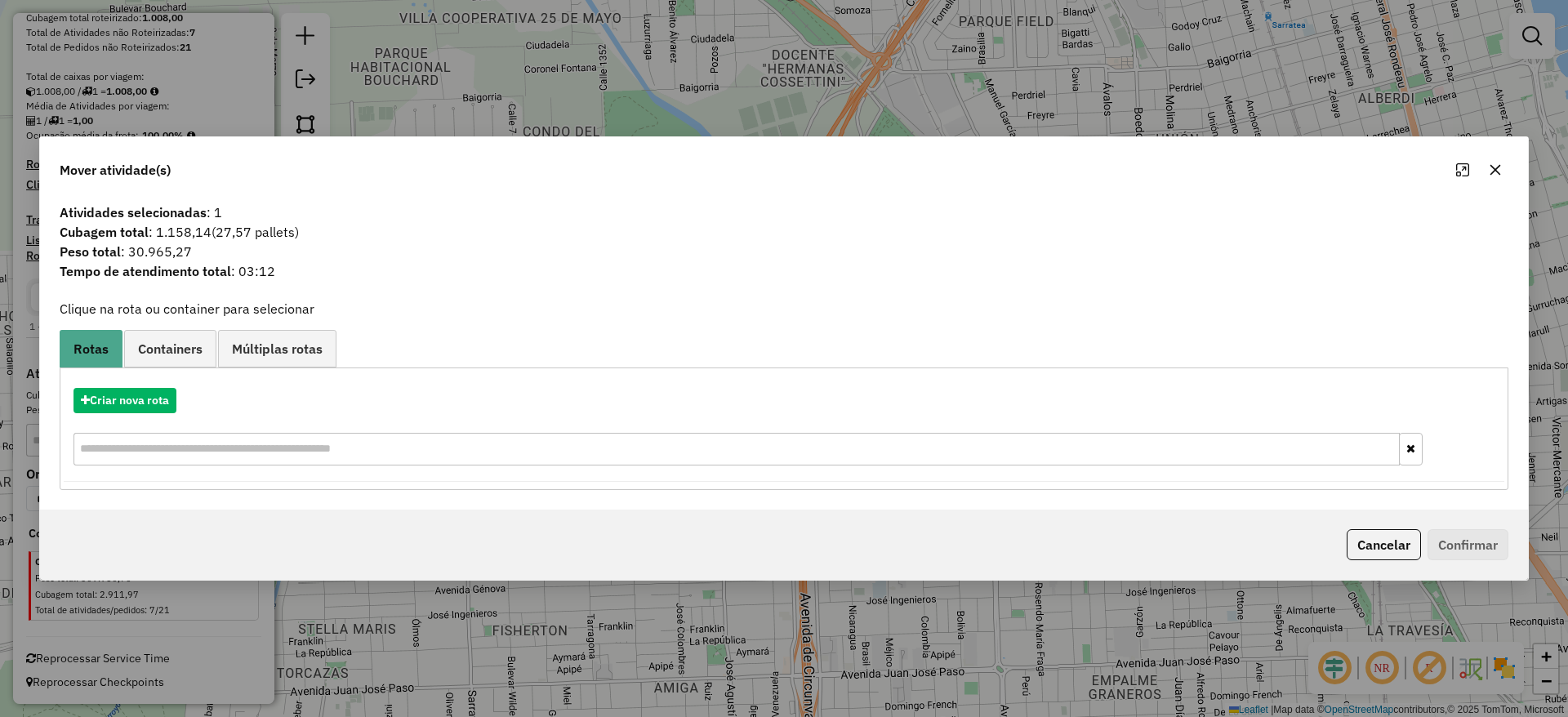
click at [1496, 168] on icon "button" at bounding box center [1496, 170] width 10 height 10
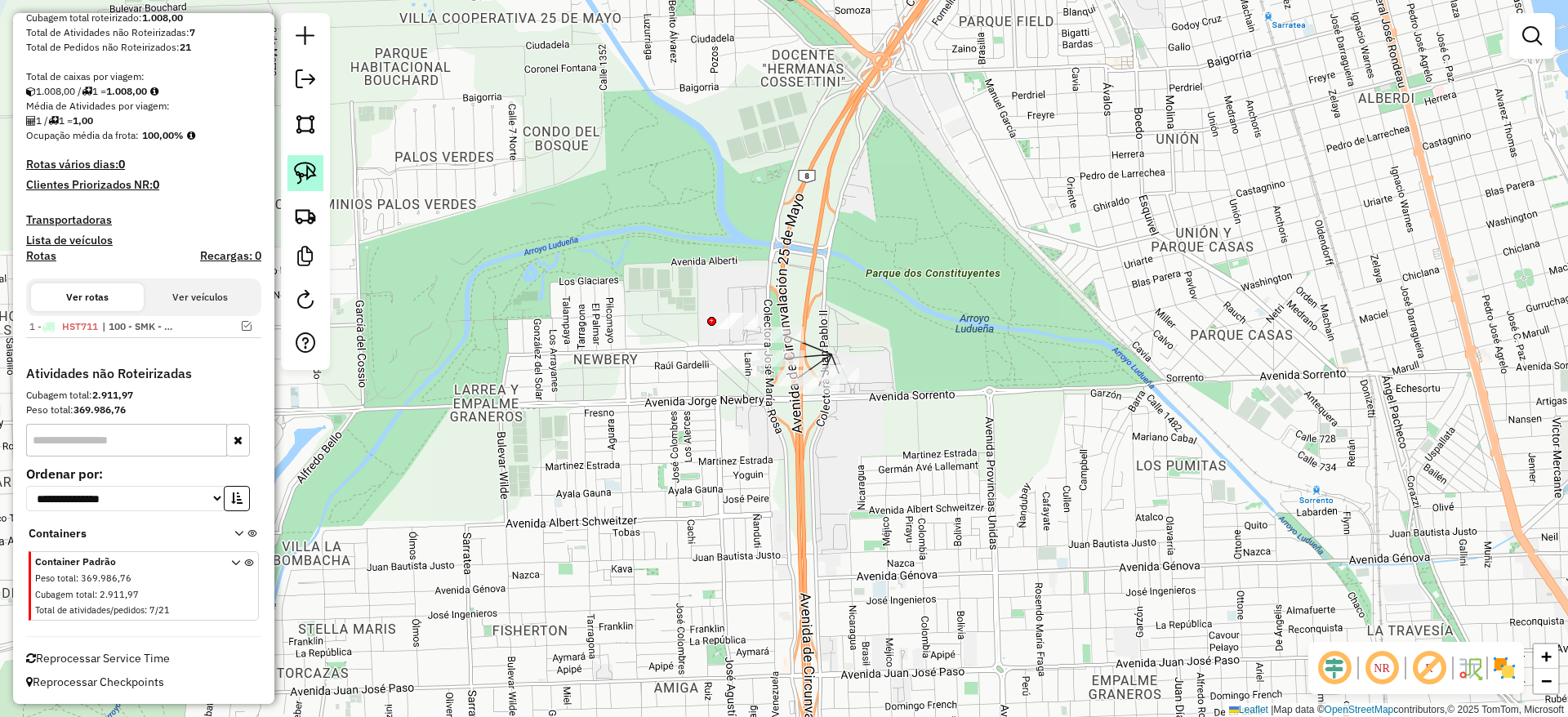
click at [303, 167] on img at bounding box center [305, 173] width 23 height 23
drag, startPoint x: 753, startPoint y: 382, endPoint x: 857, endPoint y: 345, distance: 110.4
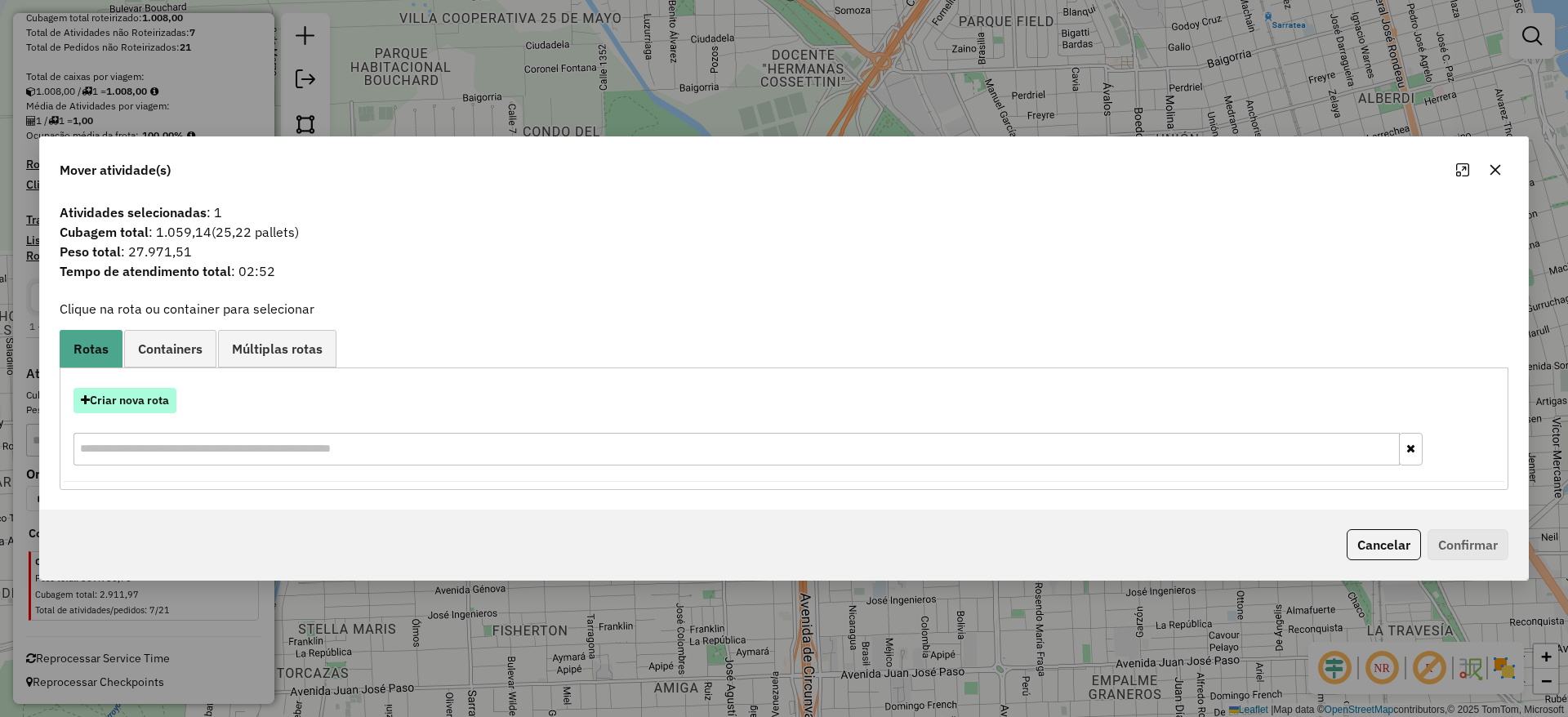
click at [139, 409] on button "Criar nova rota" at bounding box center [125, 400] width 103 height 25
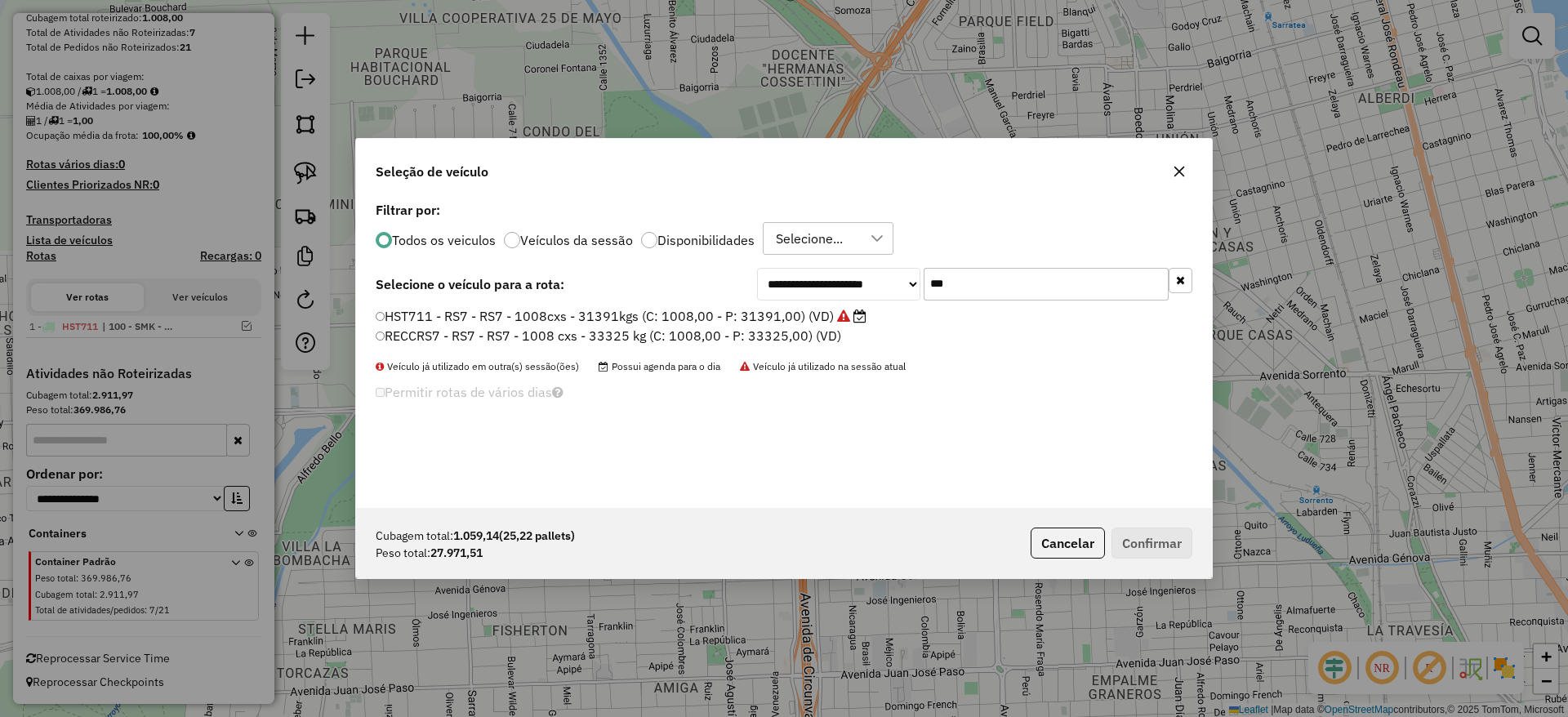
scroll to position [9, 5]
click at [993, 266] on div "**********" at bounding box center [783, 353] width 856 height 311
click at [981, 283] on input "***" at bounding box center [1046, 283] width 245 height 32
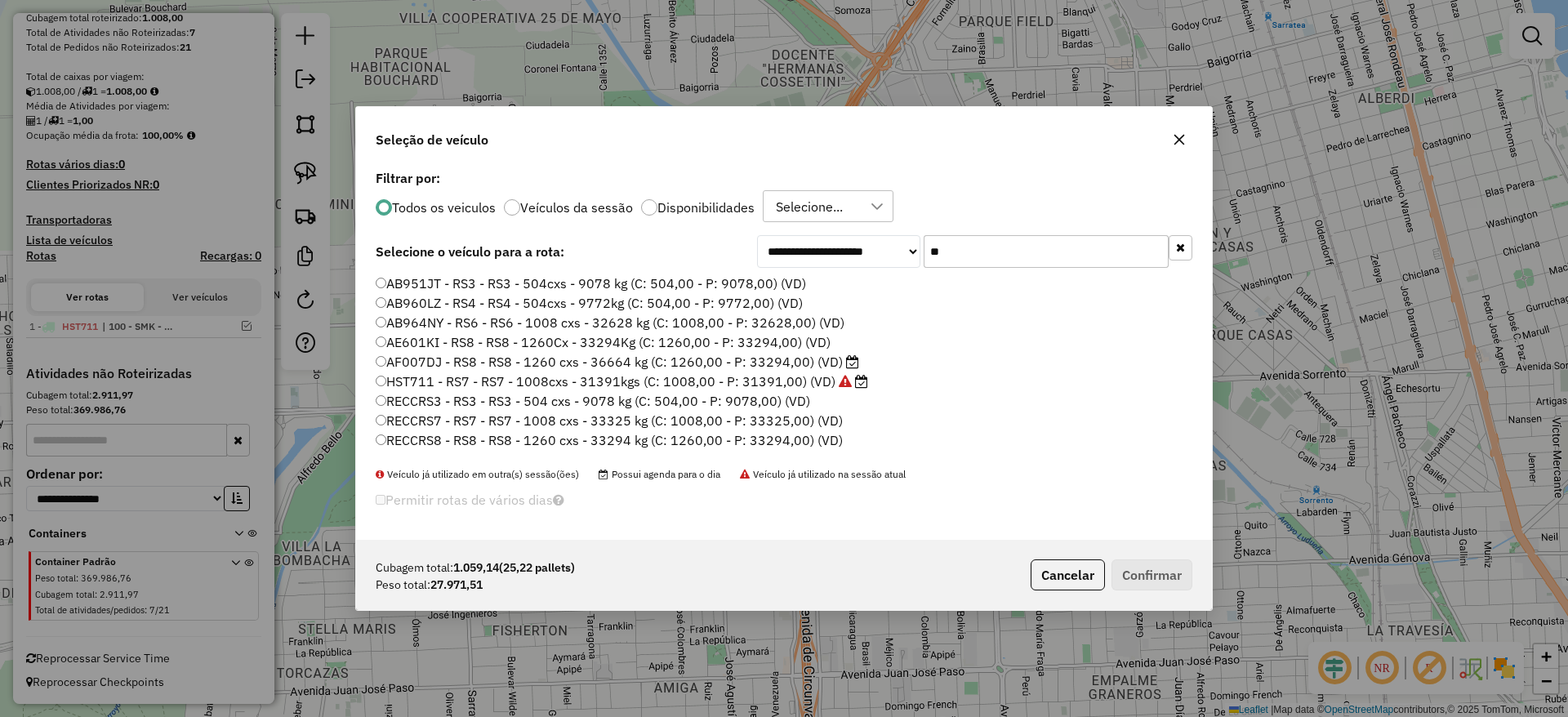
type input "*"
type input "**"
click at [817, 284] on label "AC073OR - 20Y - 20Y - 1092cxs -29736kgs (C: 1092,00 - P: 29736,00) (VD)" at bounding box center [617, 283] width 482 height 19
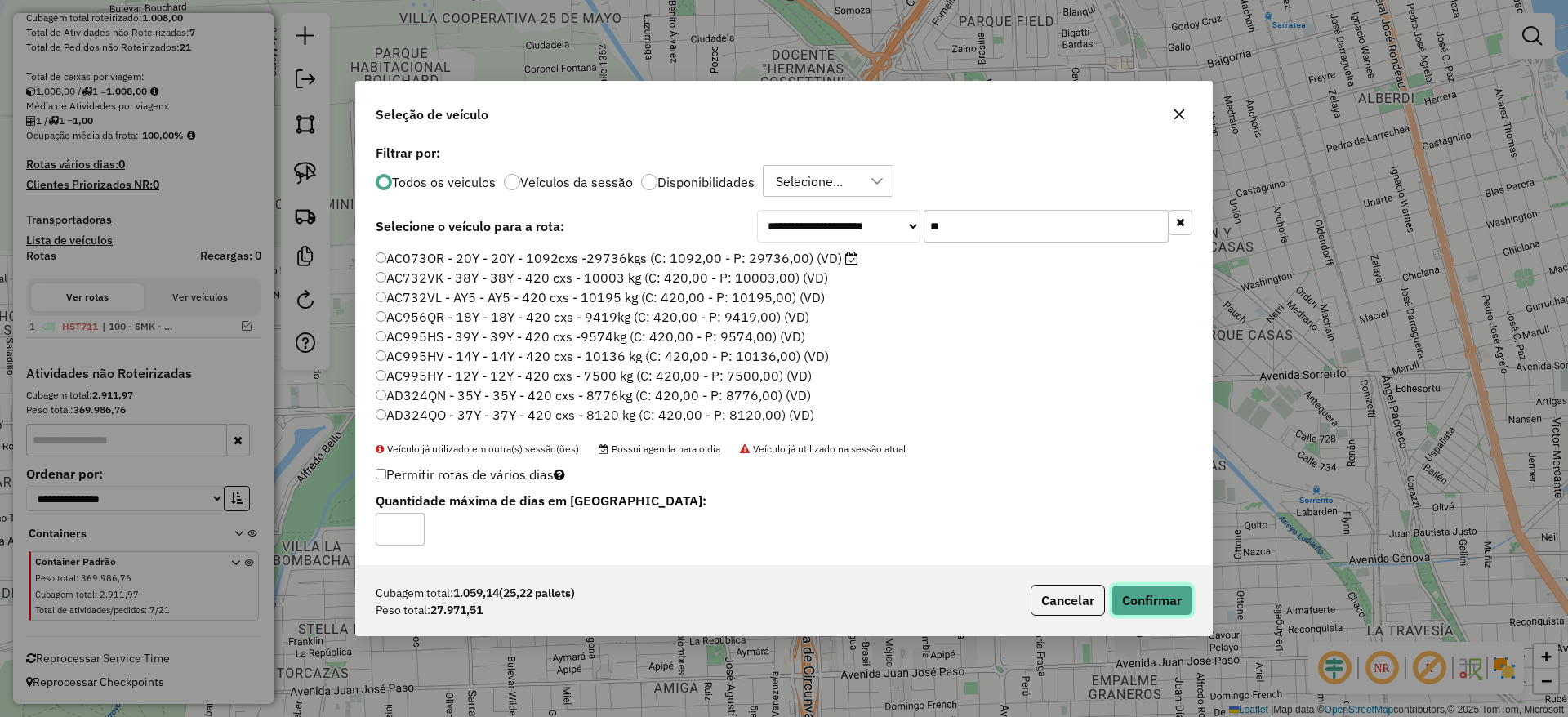
click at [1161, 603] on button "Confirmar" at bounding box center [1151, 600] width 81 height 31
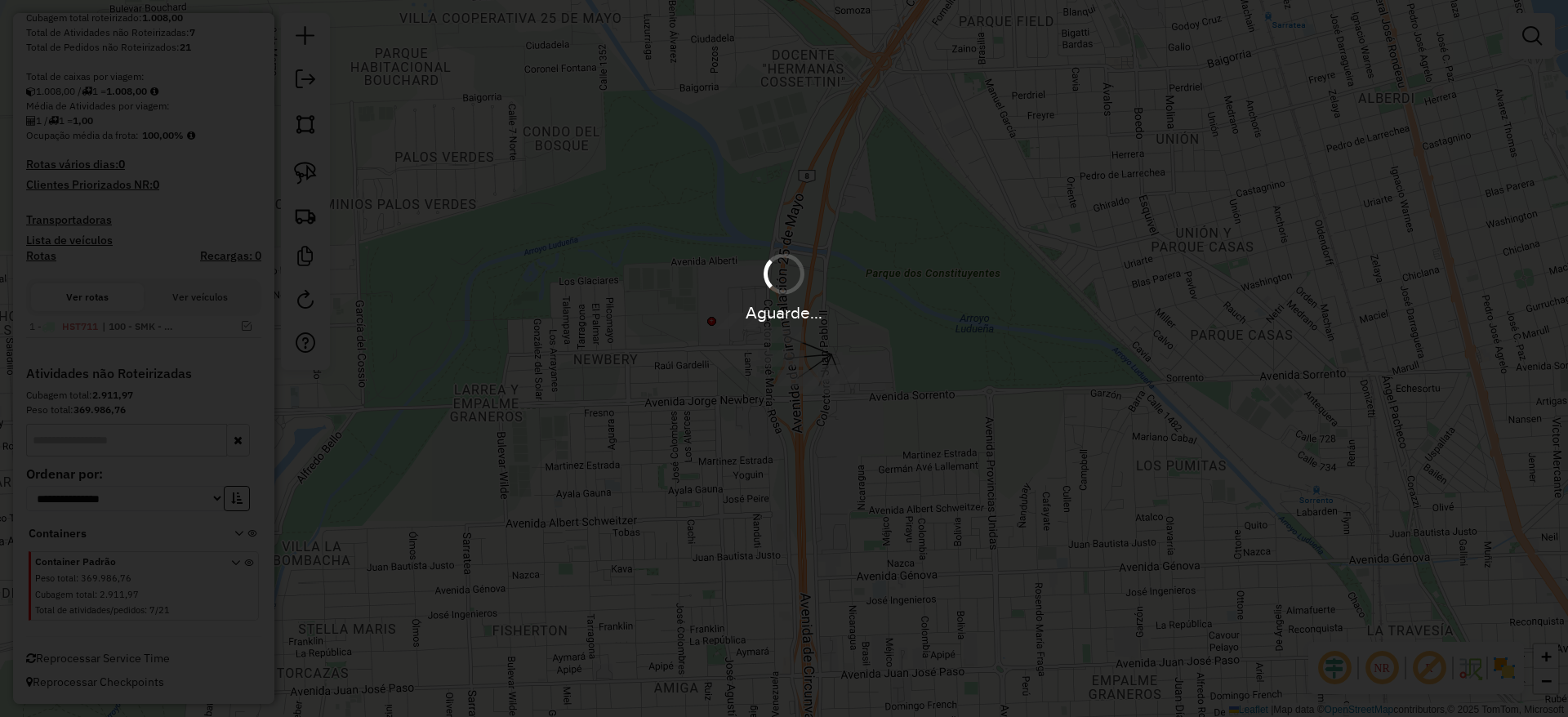
scroll to position [313, 0]
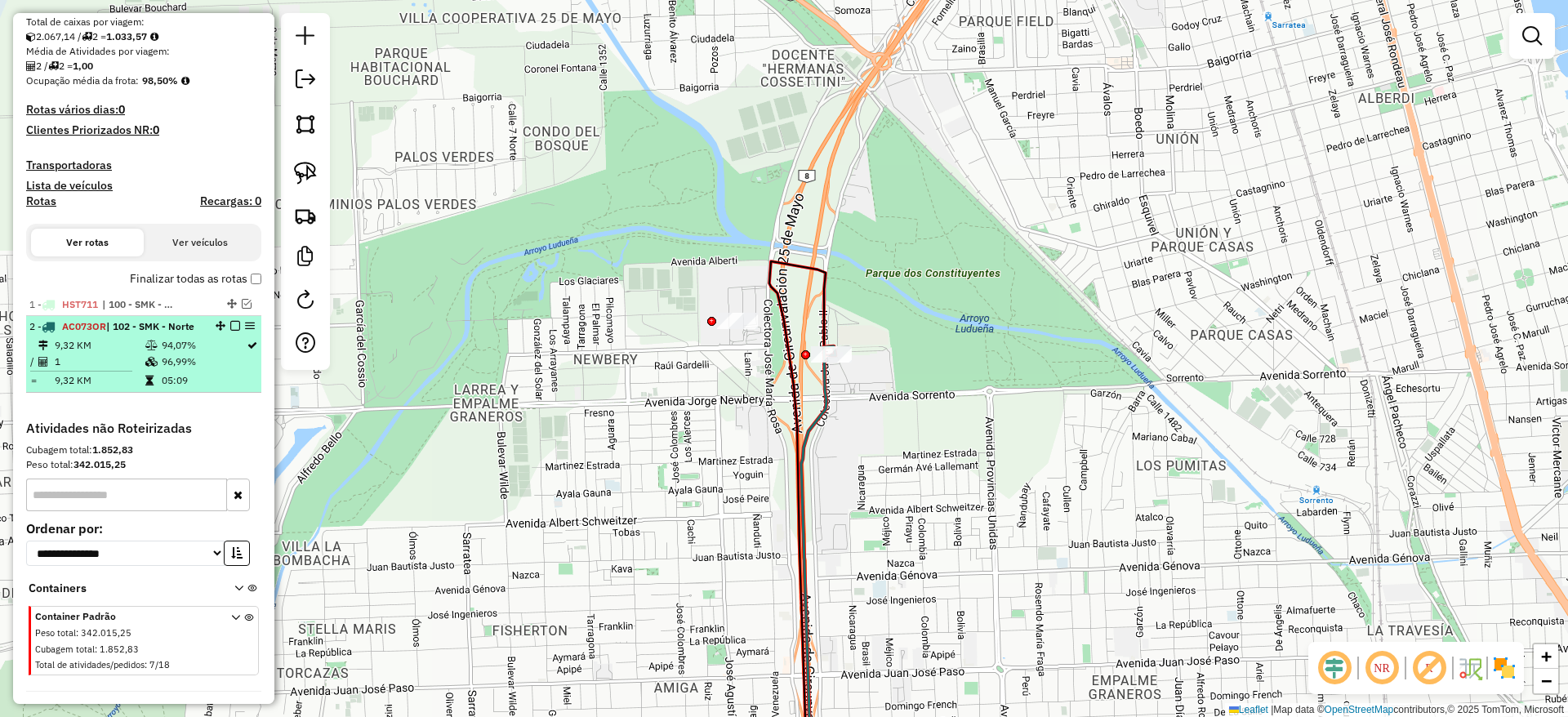
click at [230, 325] on em at bounding box center [235, 325] width 10 height 10
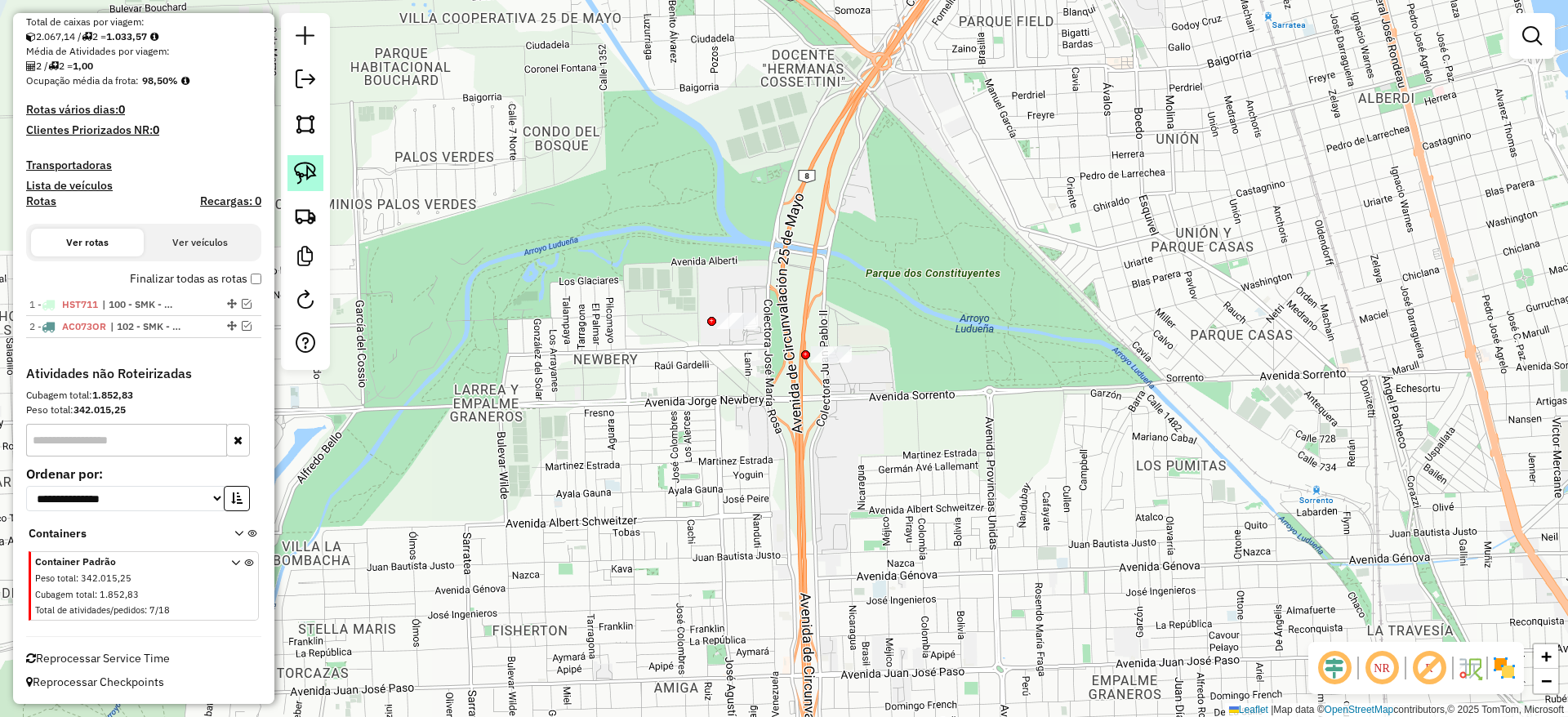
click at [309, 174] on img at bounding box center [305, 173] width 23 height 23
drag, startPoint x: 840, startPoint y: 304, endPoint x: 899, endPoint y: 399, distance: 111.8
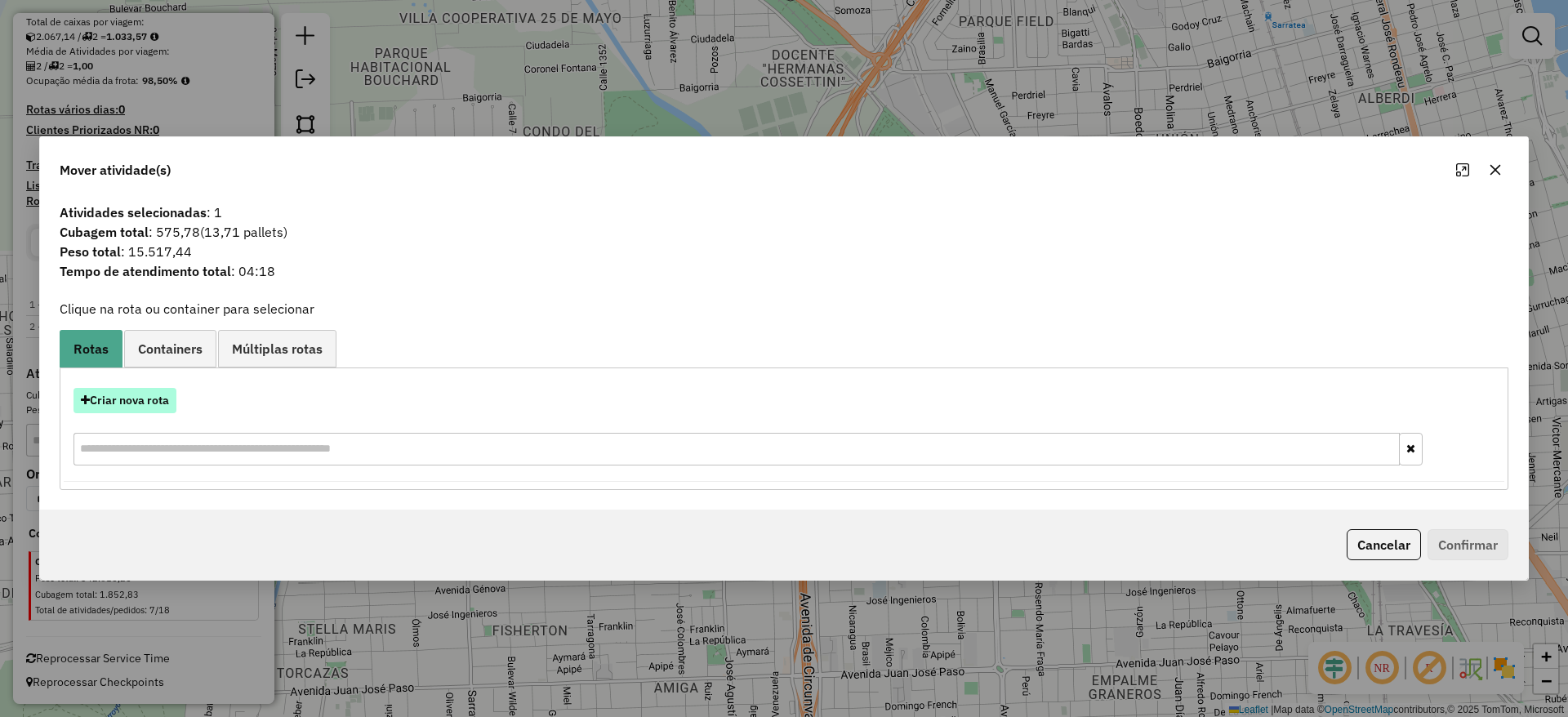
click at [158, 399] on button "Criar nova rota" at bounding box center [125, 400] width 103 height 25
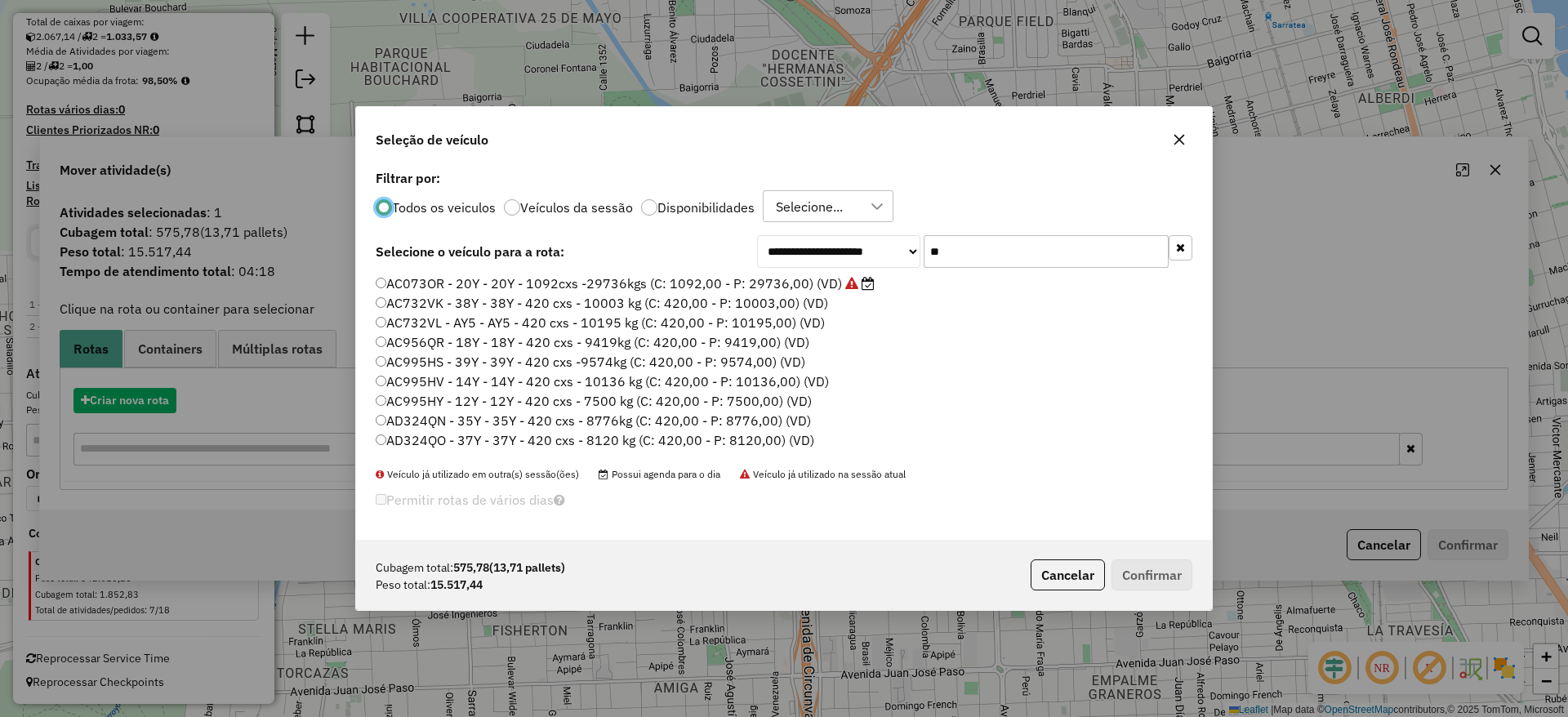
scroll to position [9, 5]
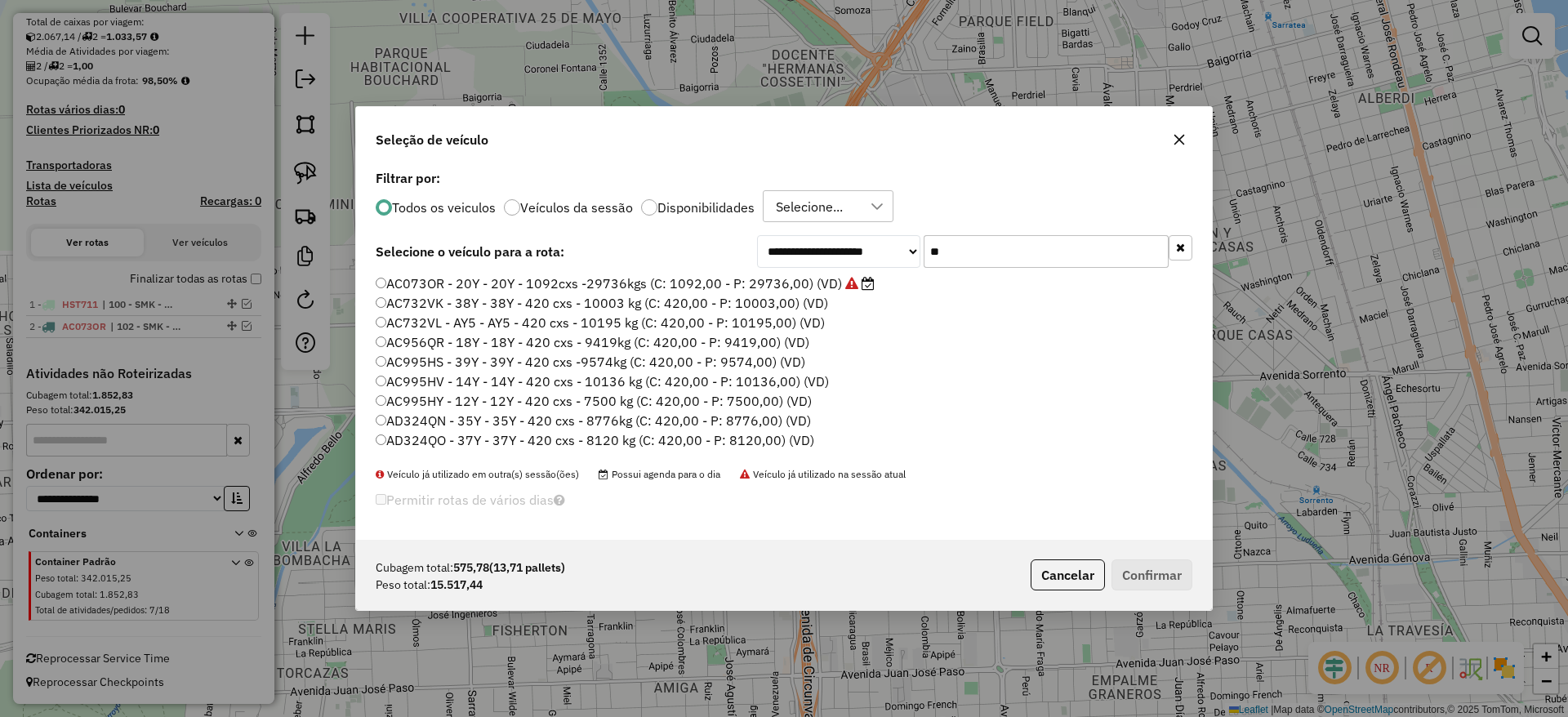
click at [953, 248] on input "**" at bounding box center [1046, 251] width 245 height 32
type input "*"
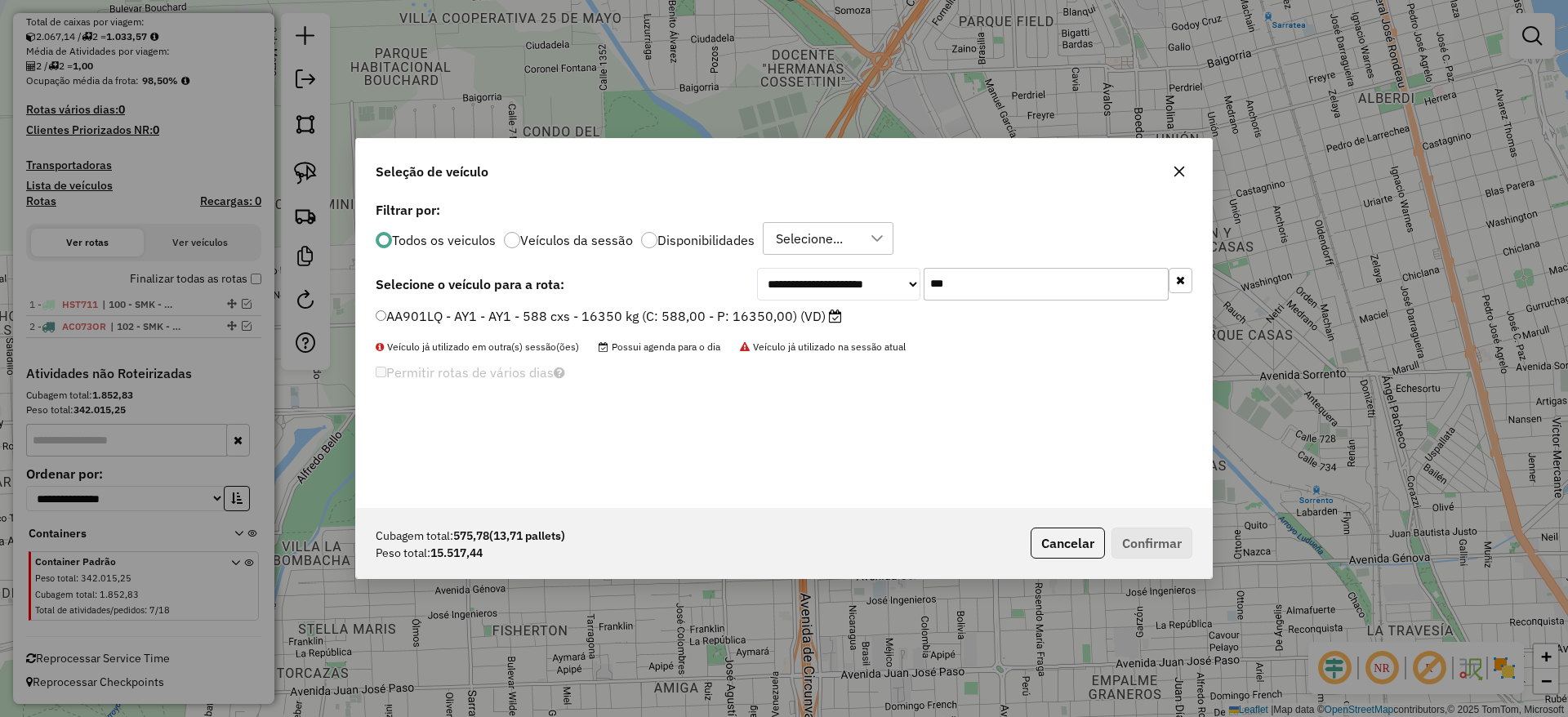
type input "***"
click at [822, 314] on label "AA901LQ - AY1 - AY1 - 588 cxs - 16350 kg (C: 588,00 - P: 16350,00) (VD)" at bounding box center [609, 316] width 467 height 19
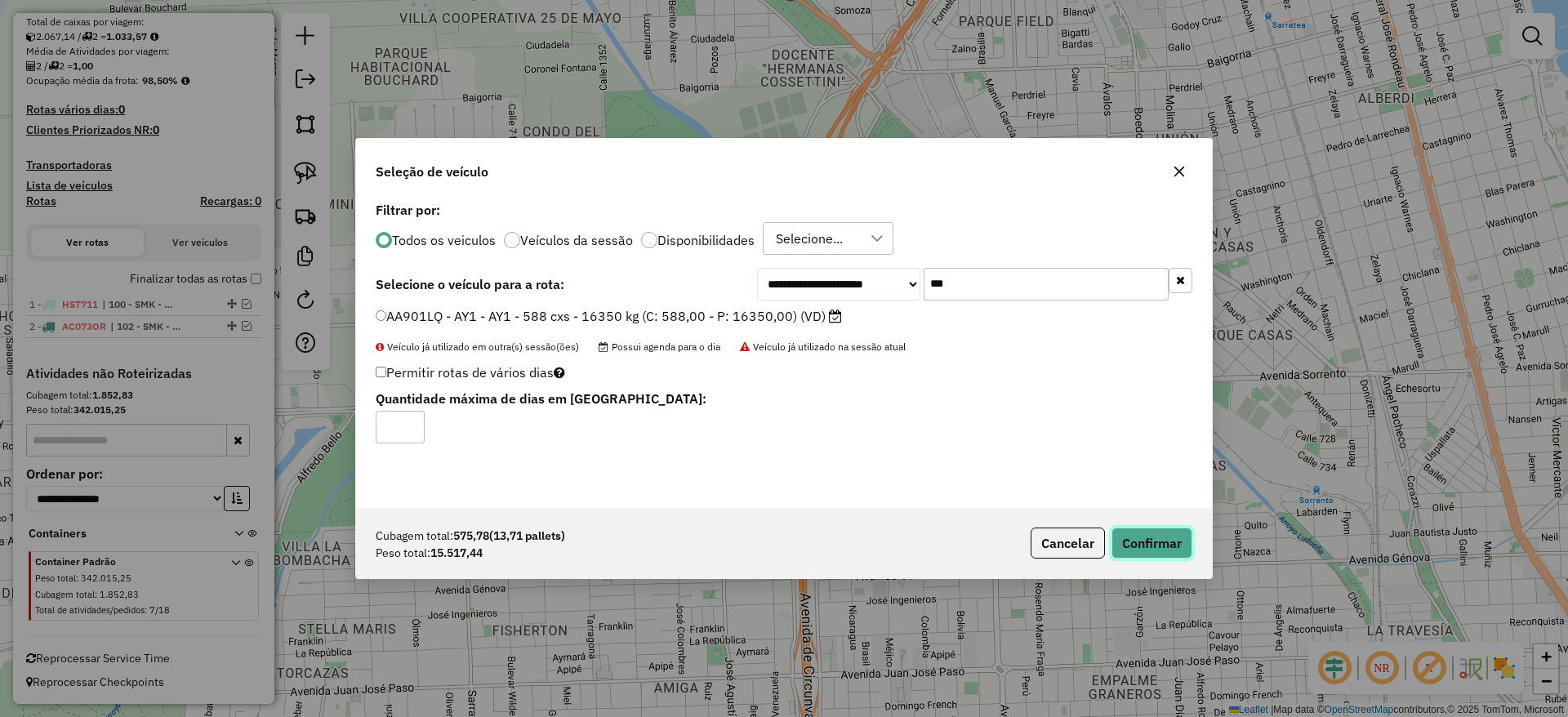
click at [1161, 539] on button "Confirmar" at bounding box center [1151, 543] width 81 height 31
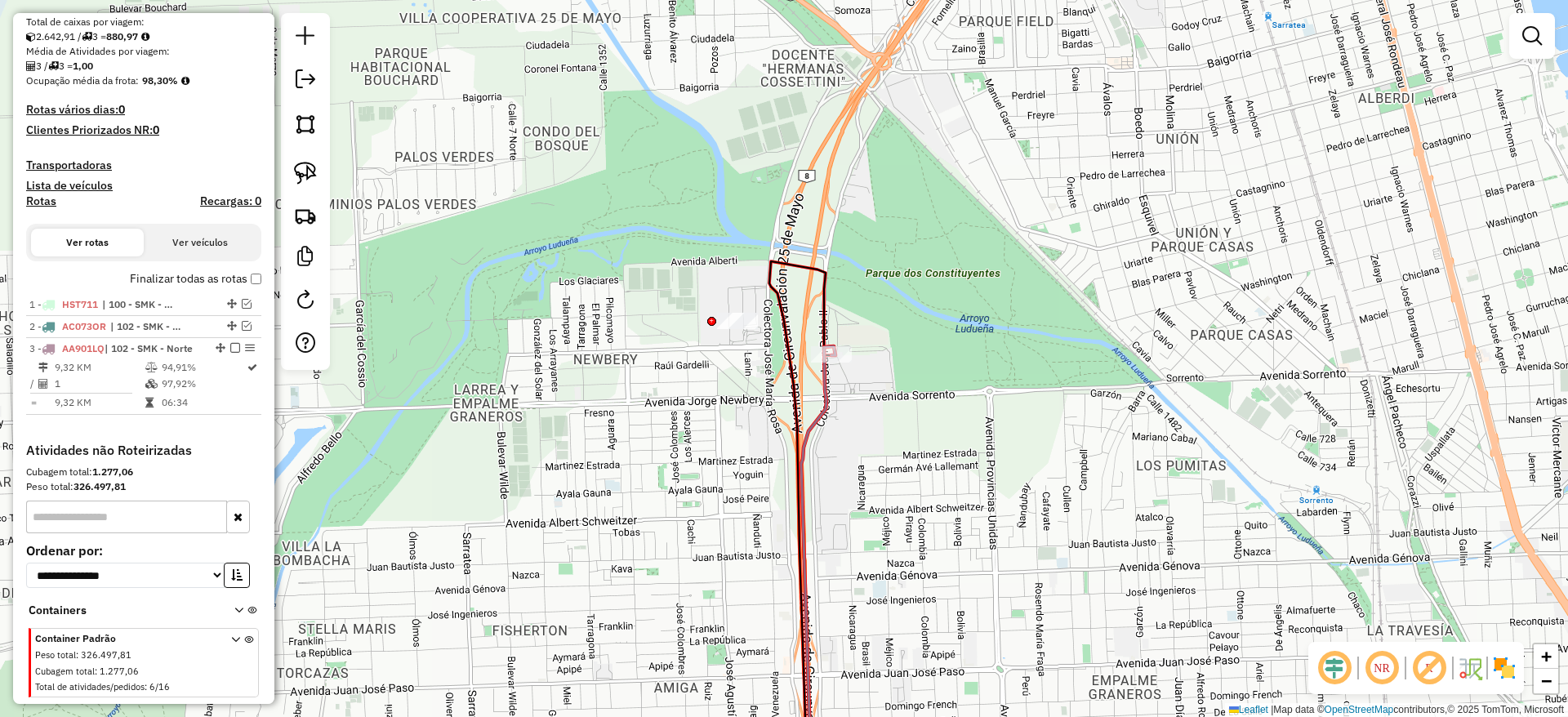
click at [833, 388] on icon at bounding box center [818, 567] width 34 height 442
select select "**********"
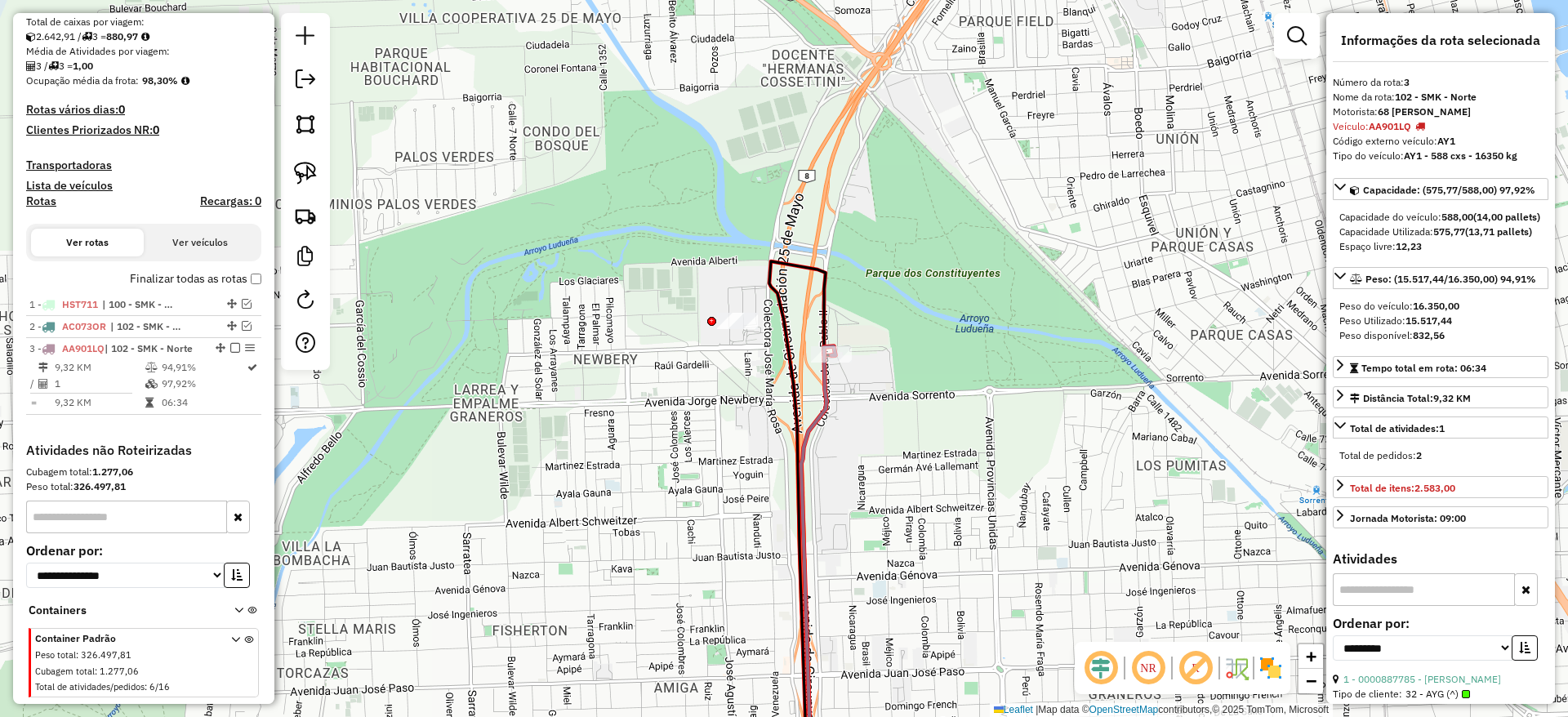
scroll to position [390, 0]
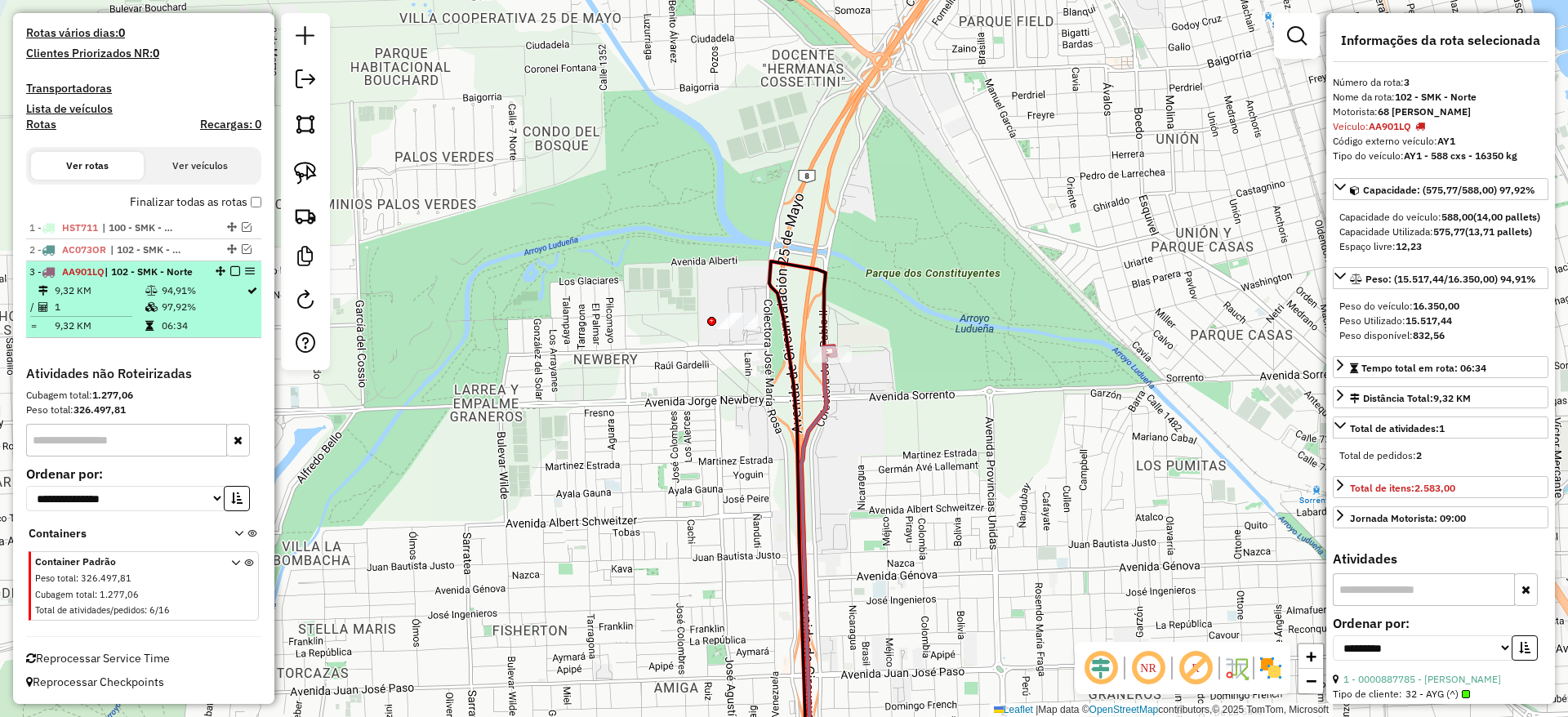
click at [230, 269] on em at bounding box center [235, 270] width 10 height 10
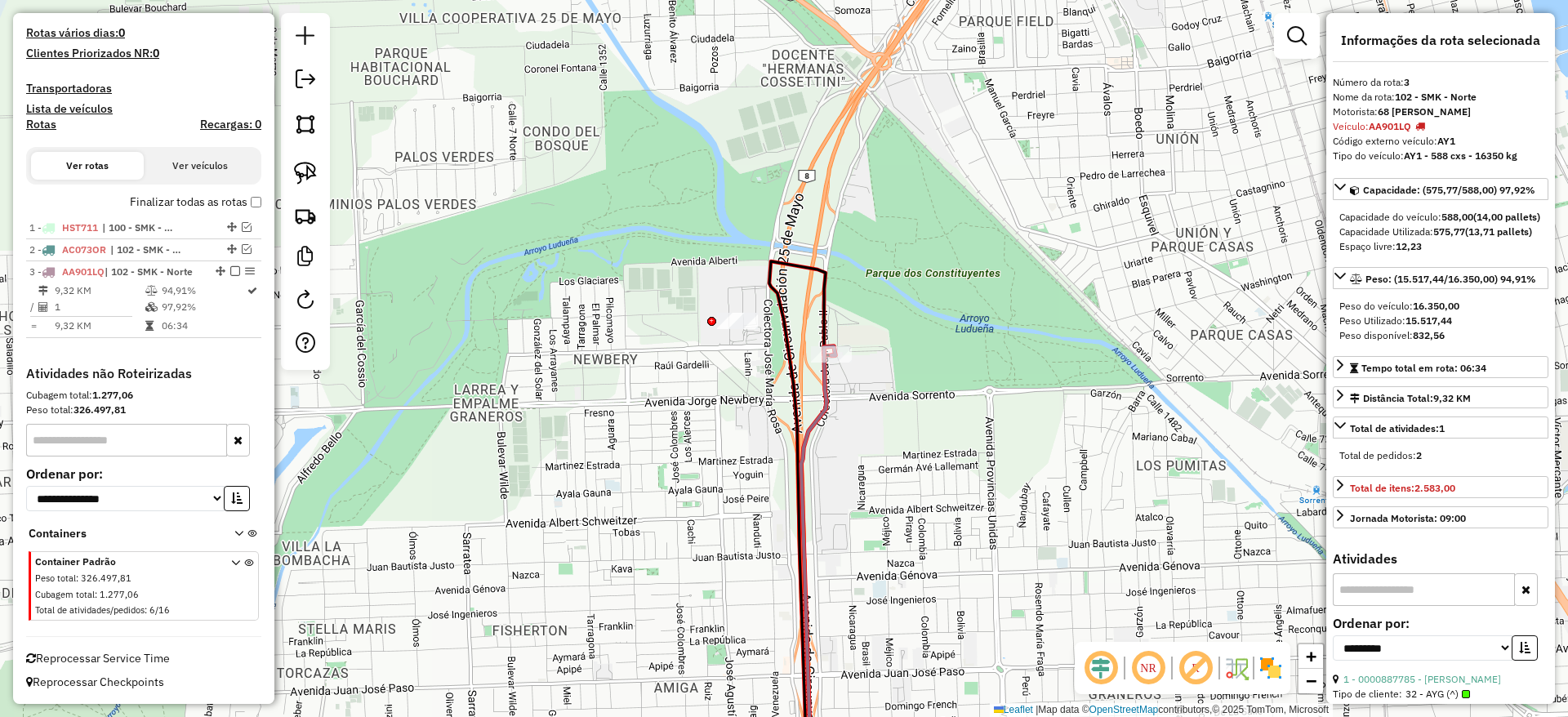
scroll to position [335, 0]
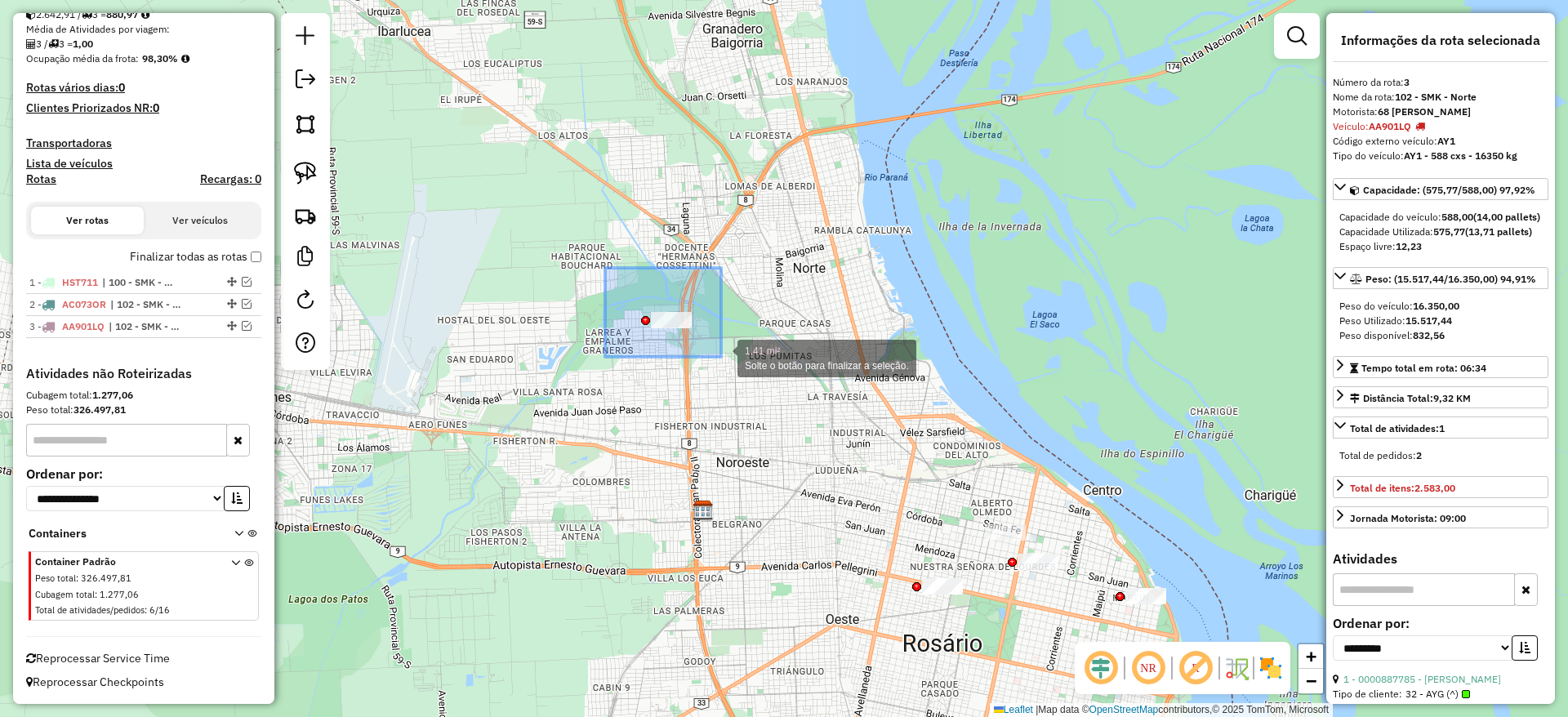
drag, startPoint x: 605, startPoint y: 268, endPoint x: 721, endPoint y: 357, distance: 146.2
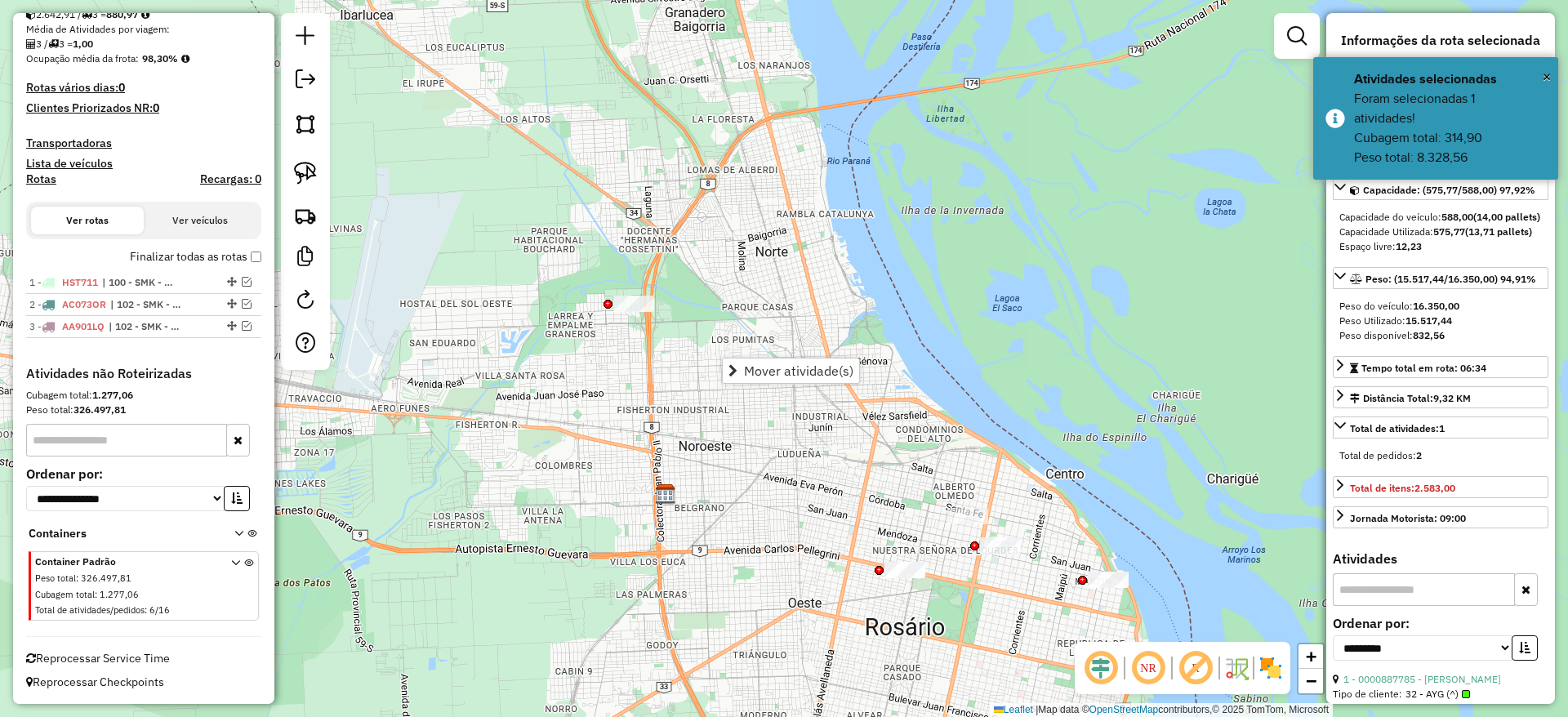
drag, startPoint x: 849, startPoint y: 357, endPoint x: 567, endPoint y: 271, distance: 294.8
click at [567, 271] on div "Janela de atendimento Grade de atendimento Capacidade Transportadoras Veículos …" at bounding box center [784, 358] width 1568 height 717
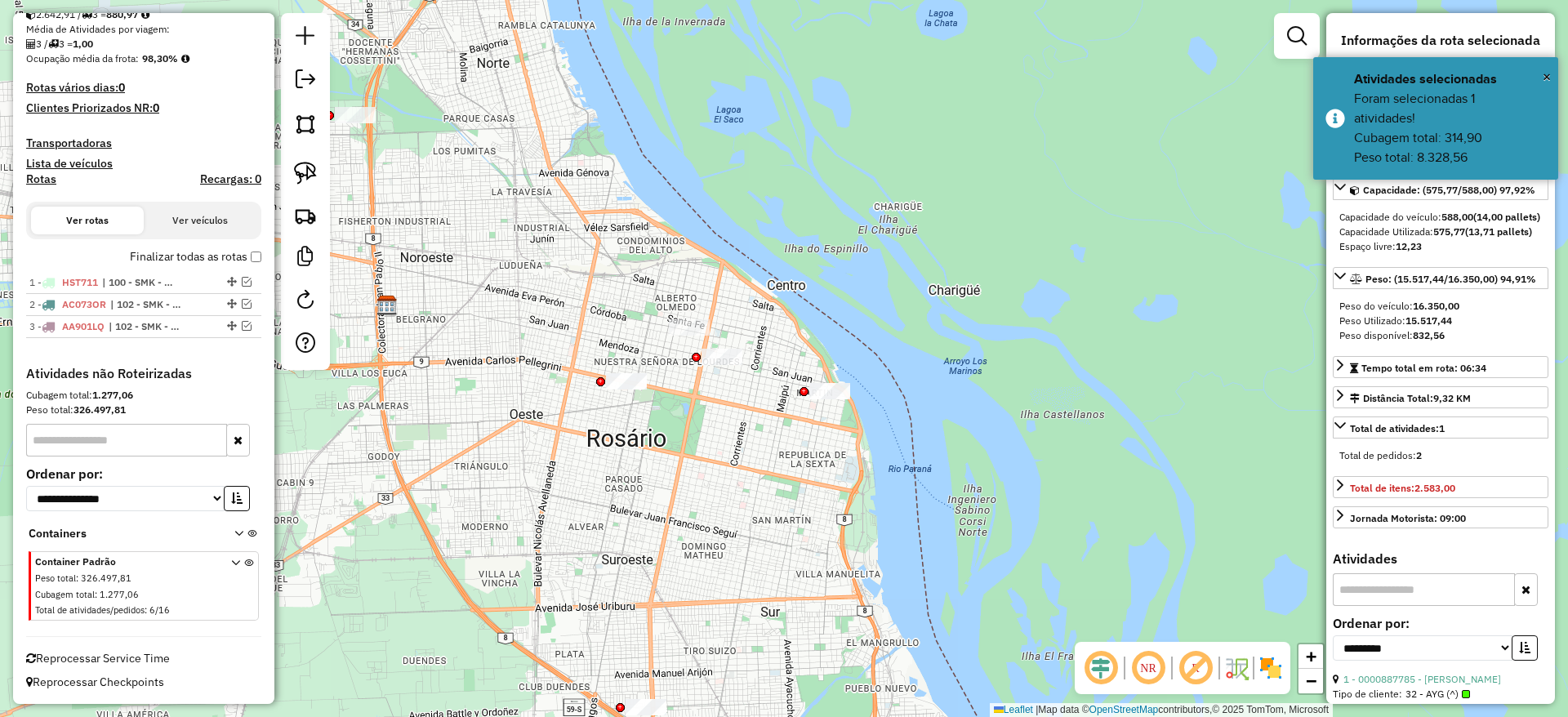
drag, startPoint x: 792, startPoint y: 262, endPoint x: 789, endPoint y: 250, distance: 12.4
click at [789, 250] on div "Janela de atendimento Grade de atendimento Capacidade Transportadoras Veículos …" at bounding box center [784, 358] width 1568 height 717
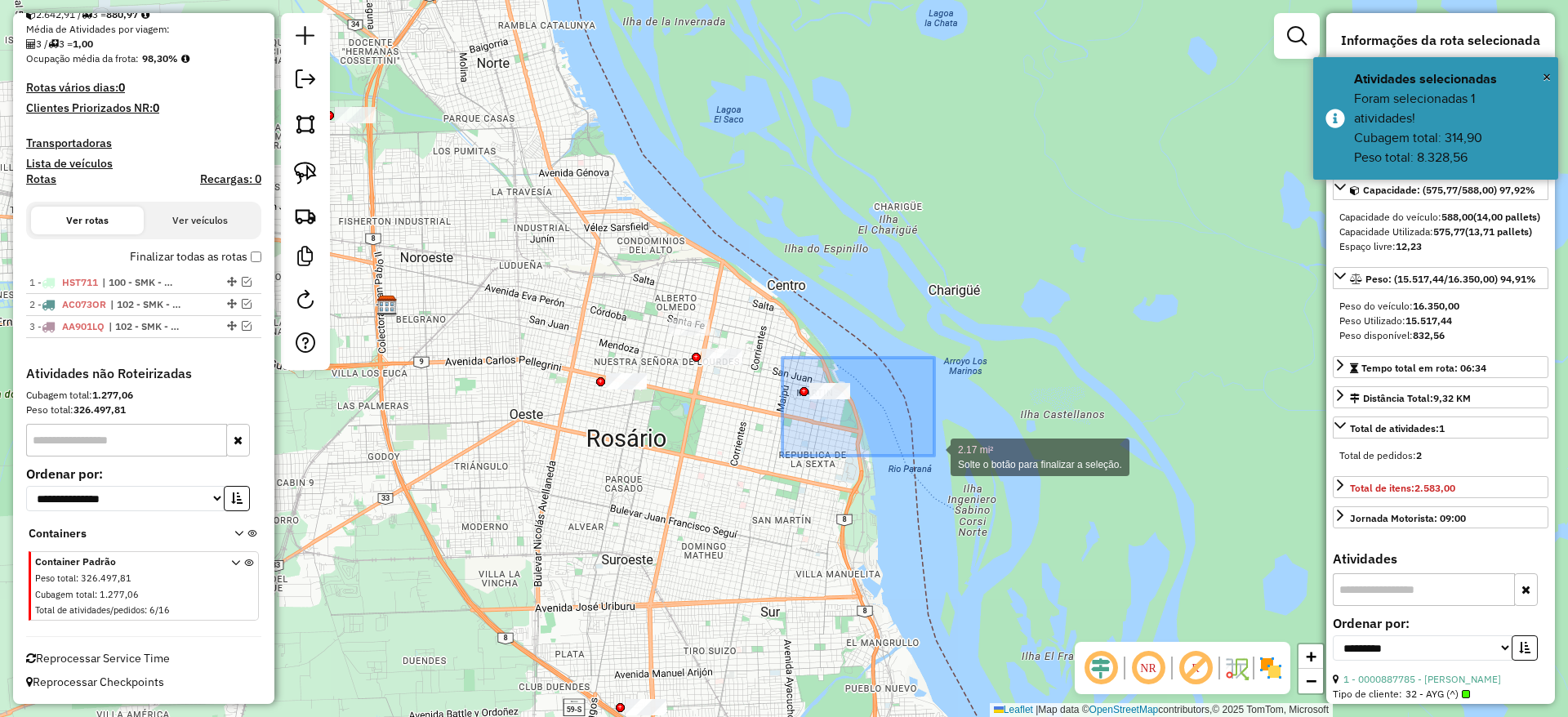
drag, startPoint x: 827, startPoint y: 419, endPoint x: 934, endPoint y: 455, distance: 112.9
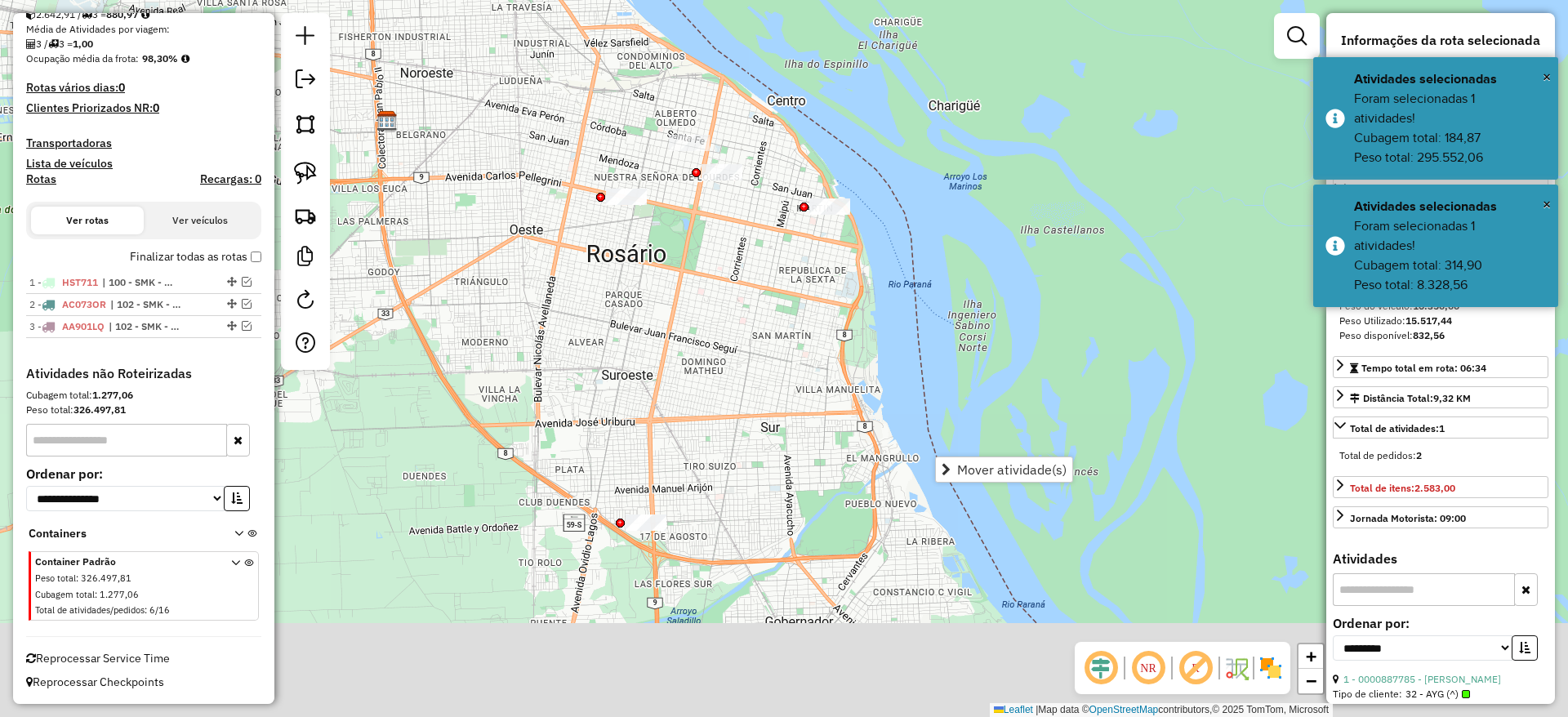
drag, startPoint x: 589, startPoint y: 424, endPoint x: 589, endPoint y: 340, distance: 84.0
click at [589, 340] on div "Janela de atendimento Grade de atendimento Capacidade Transportadoras Veículos …" at bounding box center [784, 358] width 1568 height 717
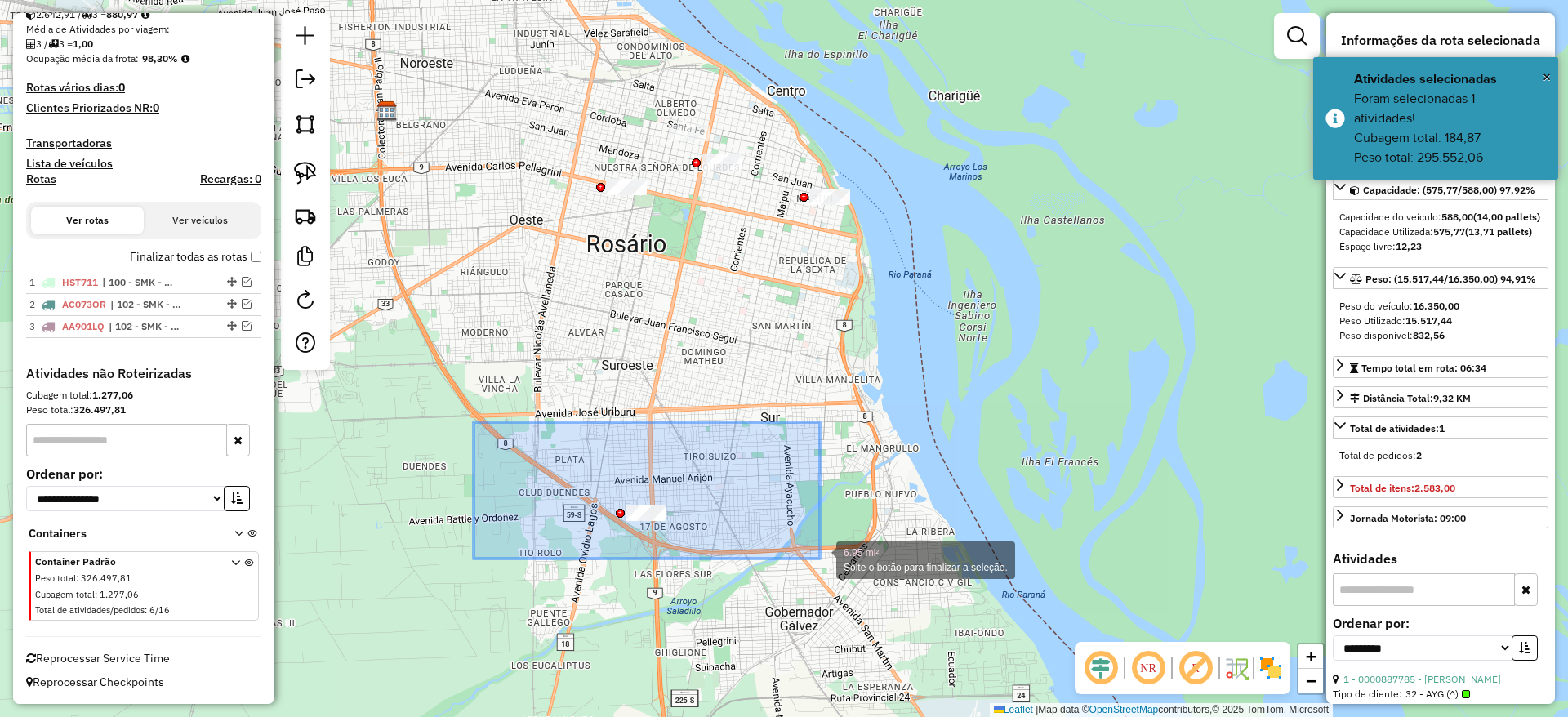
drag, startPoint x: 499, startPoint y: 452, endPoint x: 814, endPoint y: 547, distance: 329.0
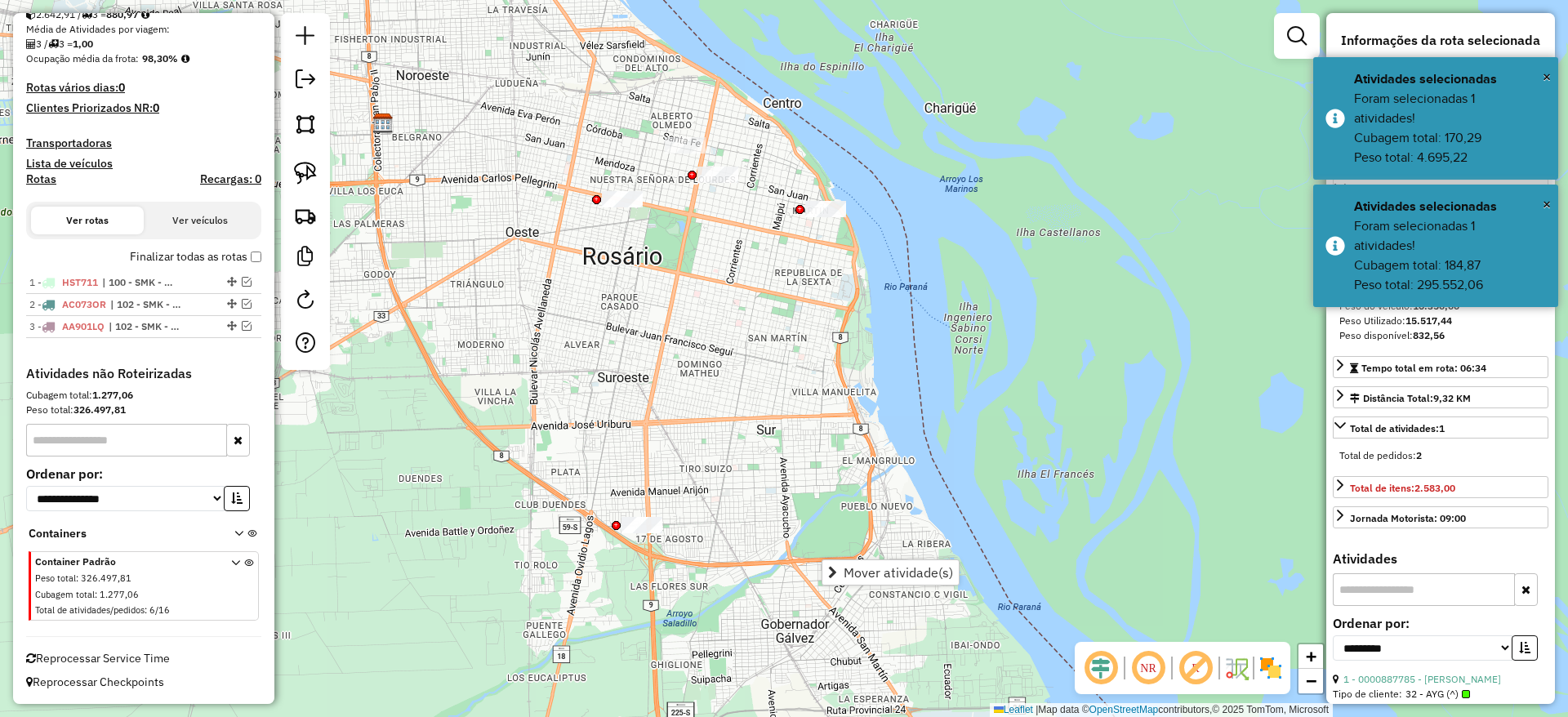
drag, startPoint x: 578, startPoint y: 411, endPoint x: 582, endPoint y: 642, distance: 231.0
click at [579, 656] on div "Janela de atendimento Grade de atendimento Capacidade Transportadoras Veículos …" at bounding box center [784, 358] width 1568 height 717
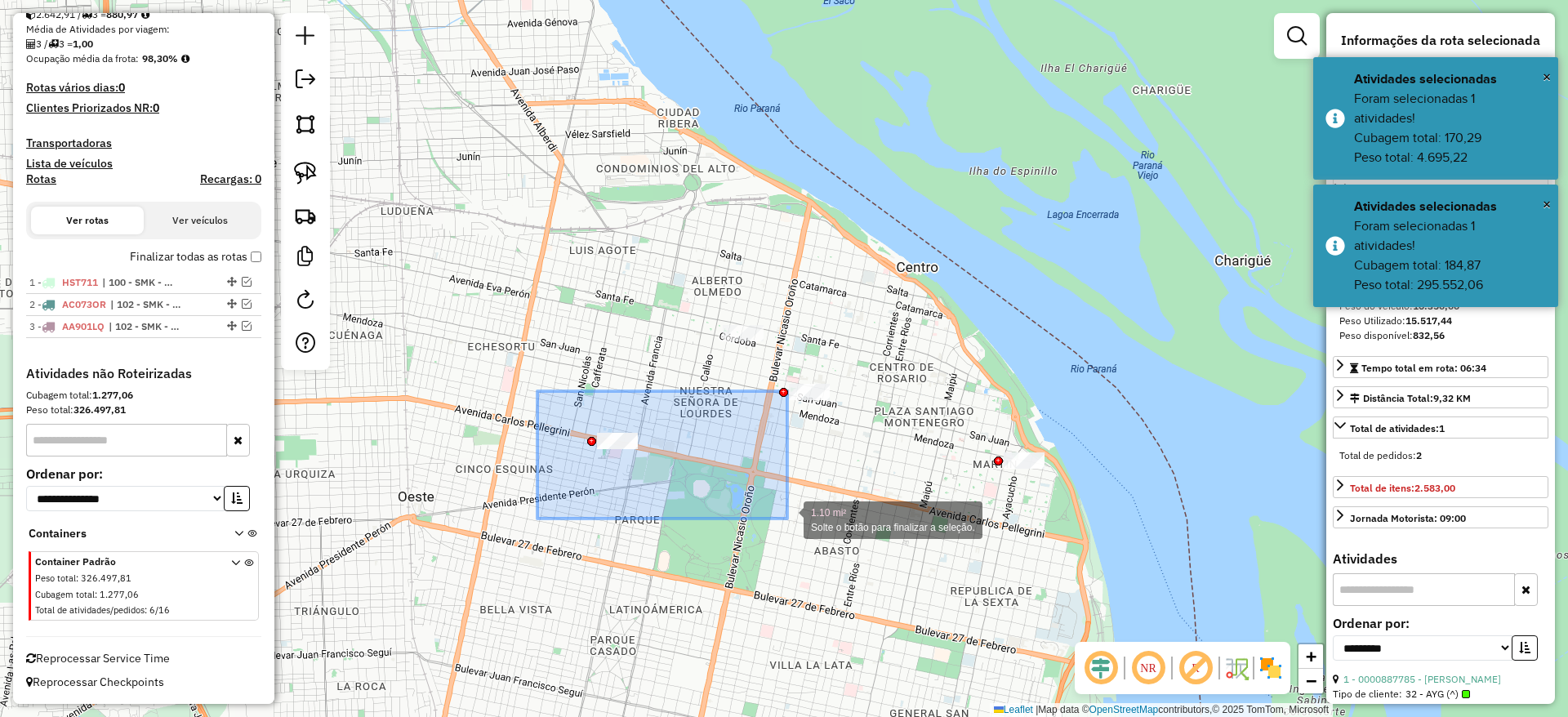
drag, startPoint x: 537, startPoint y: 392, endPoint x: 791, endPoint y: 512, distance: 280.9
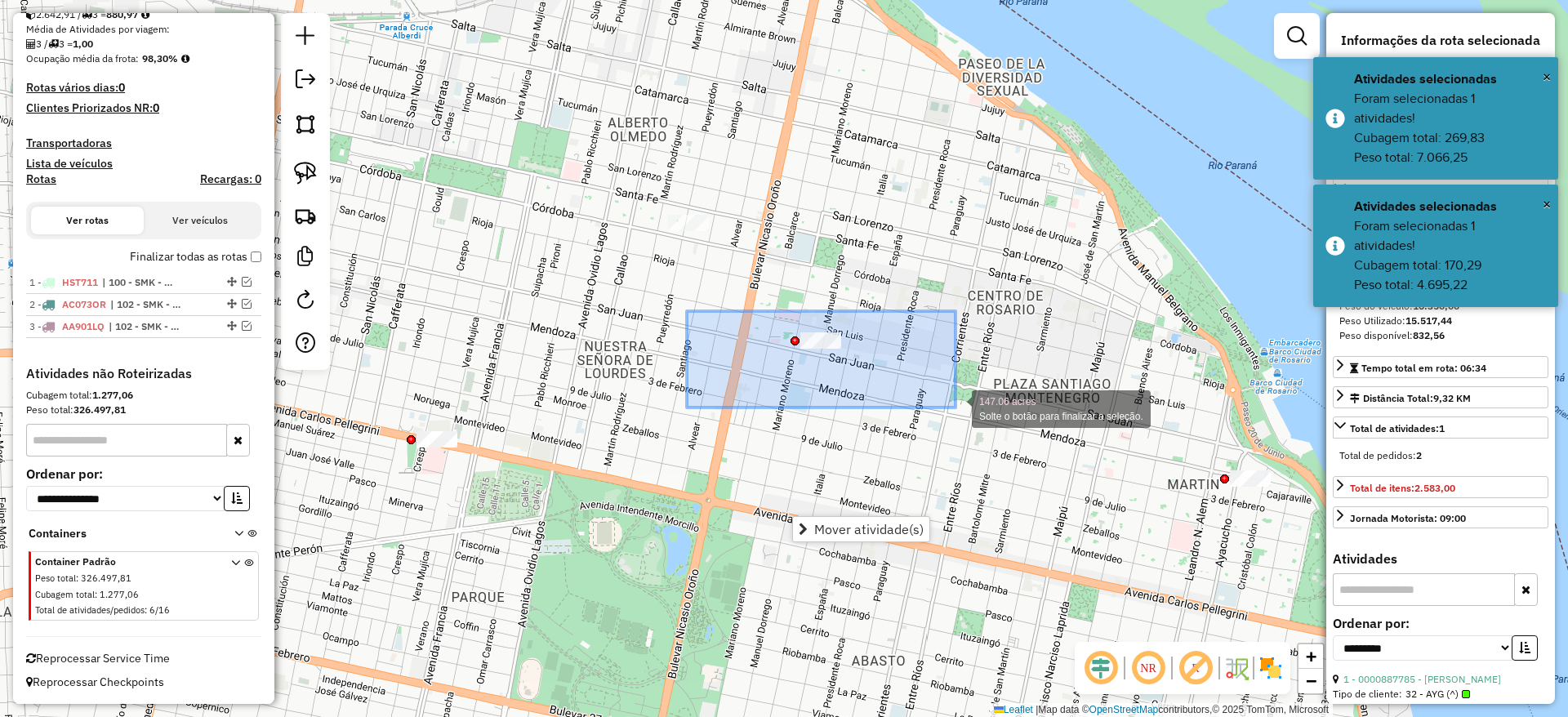
drag, startPoint x: 705, startPoint y: 329, endPoint x: 956, endPoint y: 407, distance: 262.8
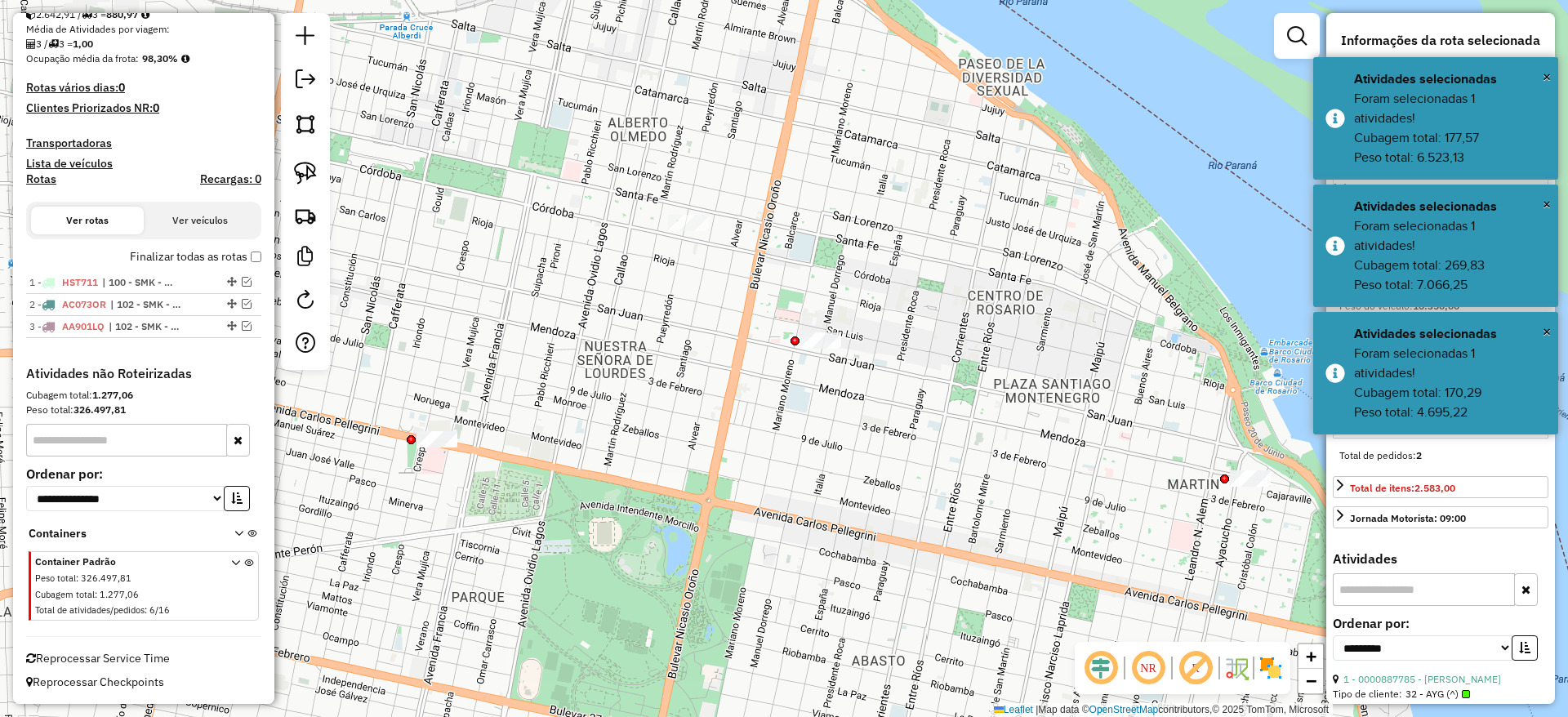
click at [619, 544] on div "Janela de atendimento Grade de atendimento Capacidade Transportadoras Veículos …" at bounding box center [784, 358] width 1568 height 717
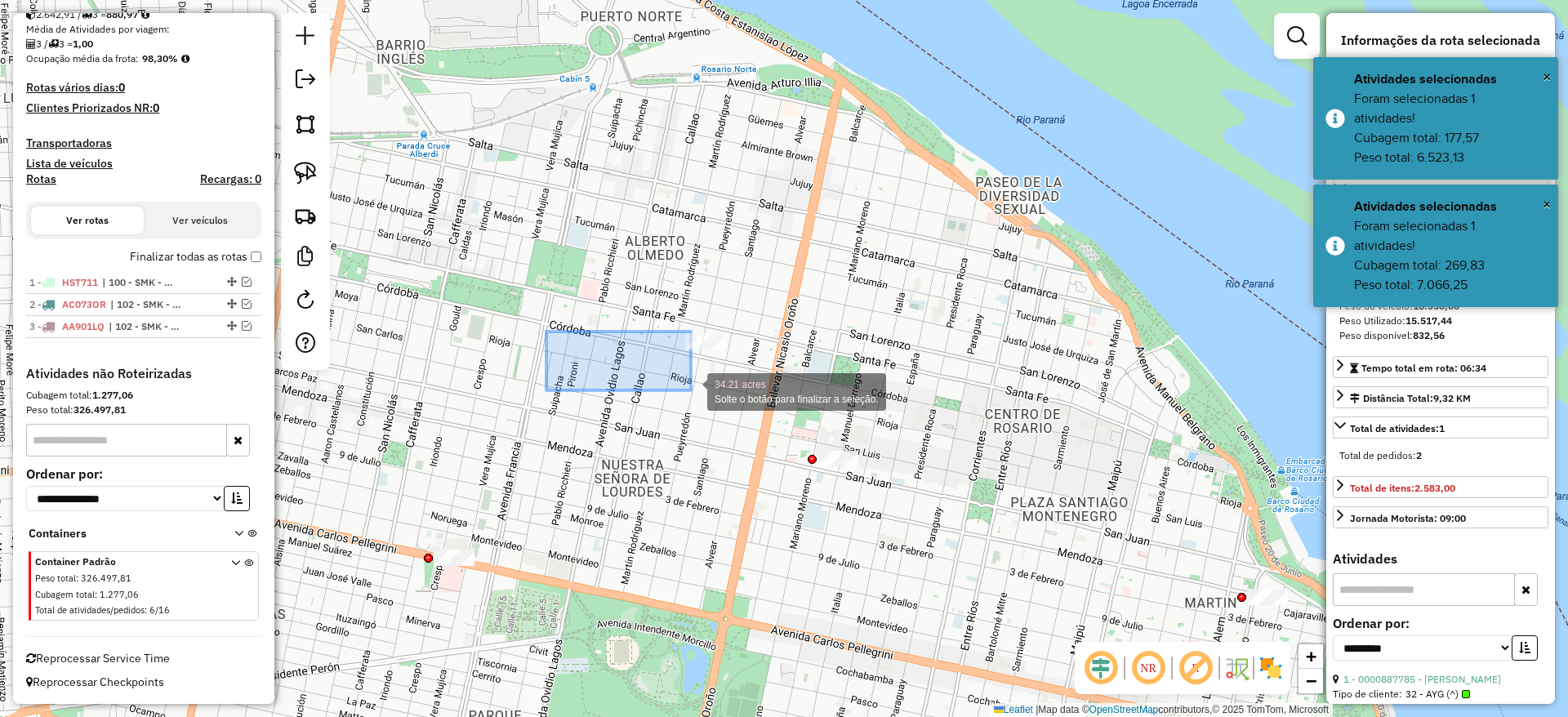
drag, startPoint x: 601, startPoint y: 352, endPoint x: 787, endPoint y: 404, distance: 193.1
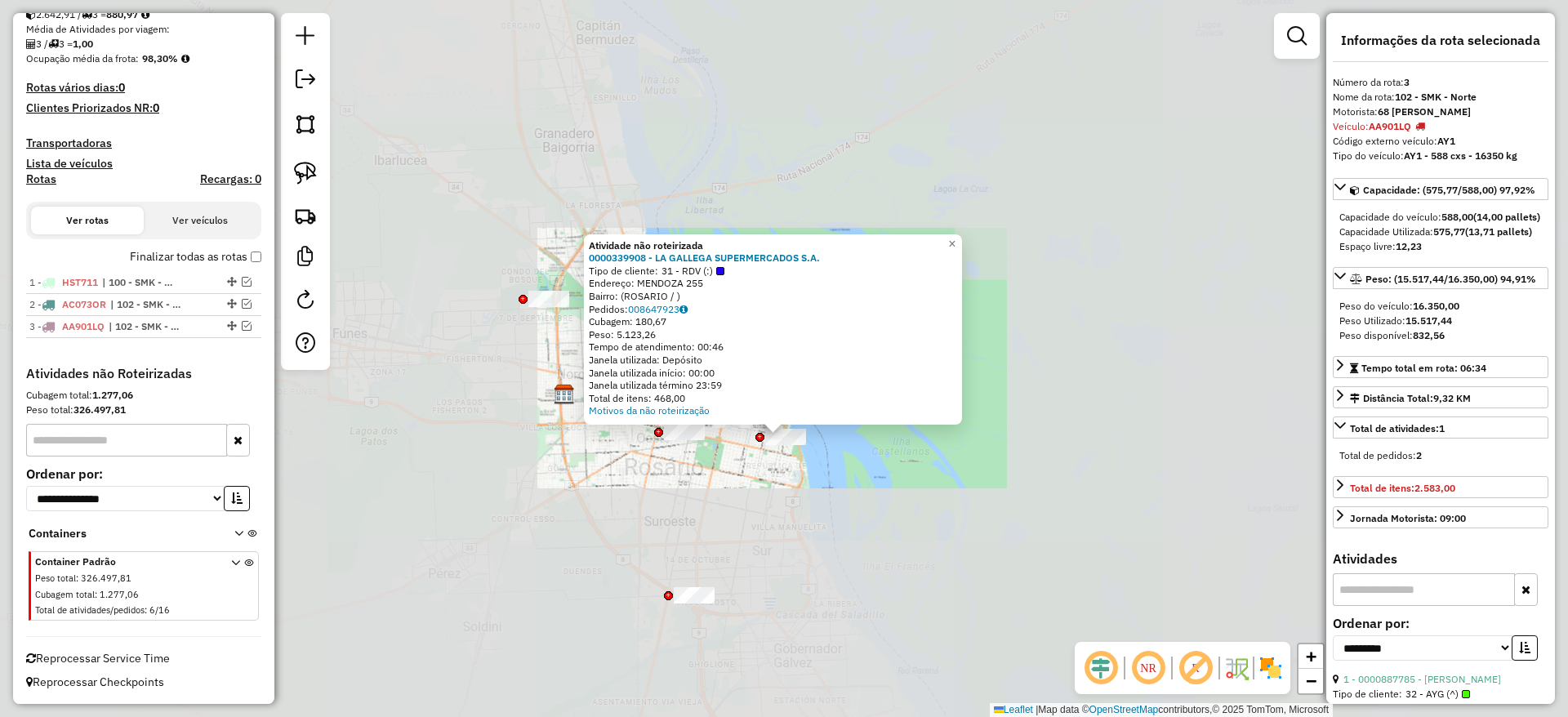
click at [763, 527] on div "Atividade não roteirizada 0000339908 - LA GALLEGA SUPERMERCADOS S.A. Tipo de cl…" at bounding box center [784, 358] width 1568 height 717
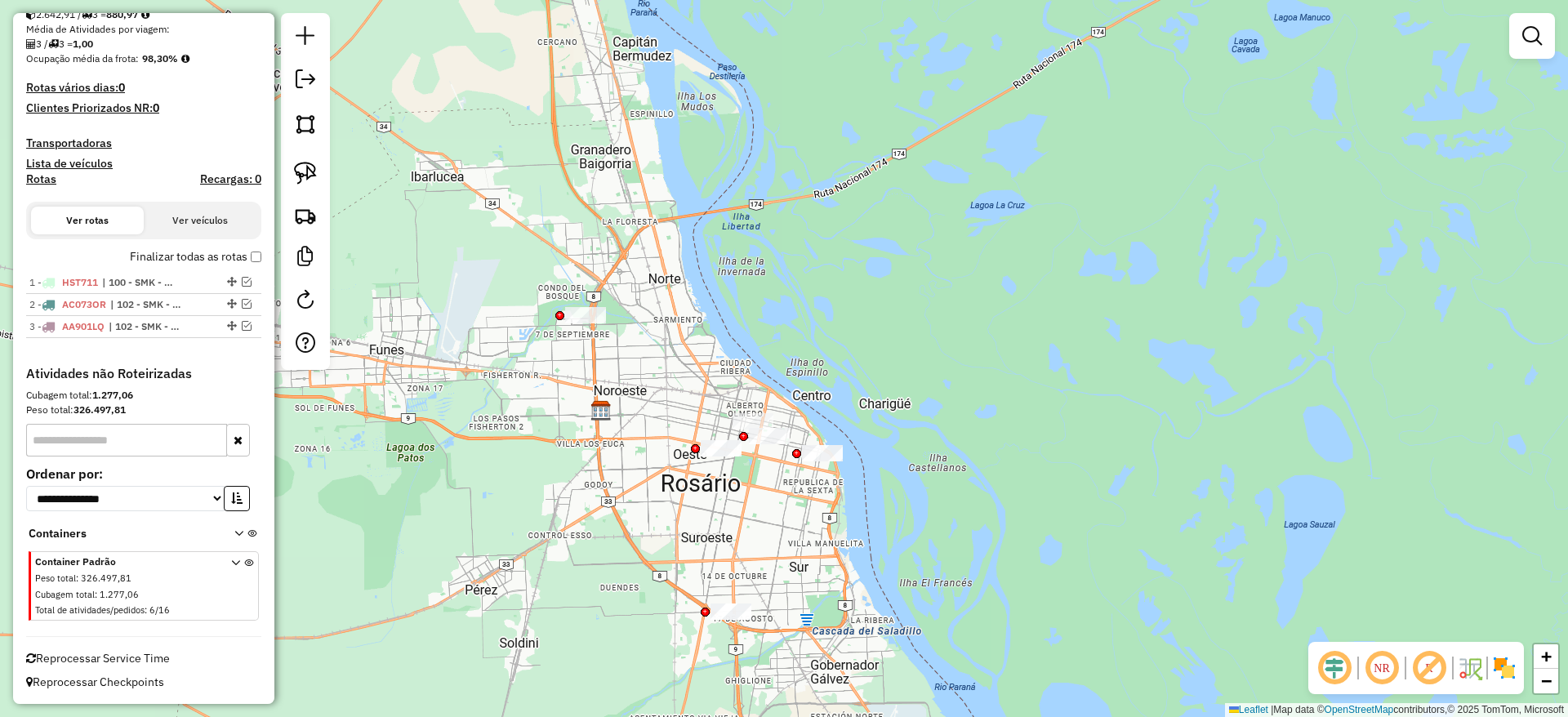
drag, startPoint x: 812, startPoint y: 536, endPoint x: 831, endPoint y: 534, distance: 19.1
click at [912, 566] on div "Janela de atendimento Grade de atendimento Capacidade Transportadoras Veículos …" at bounding box center [784, 358] width 1568 height 717
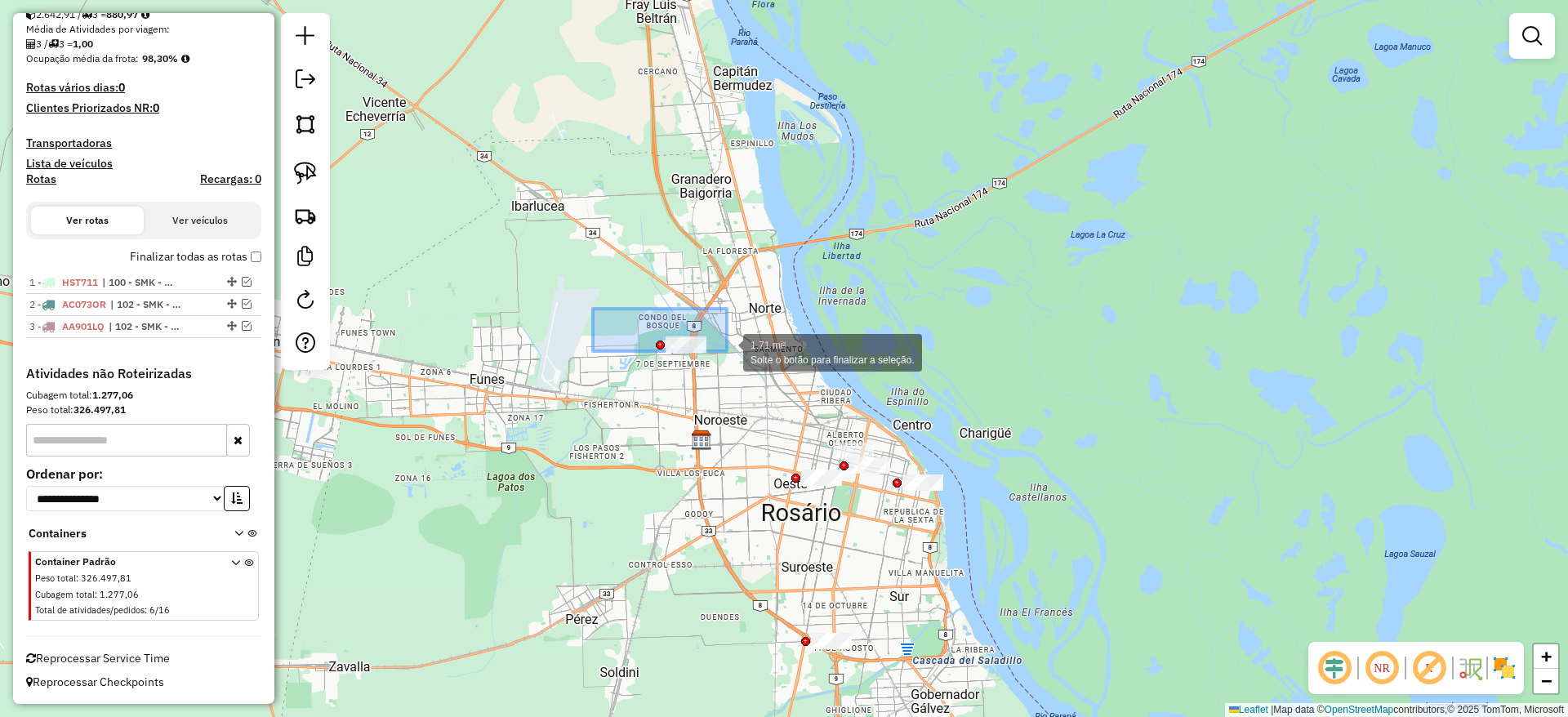
drag, startPoint x: 593, startPoint y: 309, endPoint x: 784, endPoint y: 366, distance: 199.3
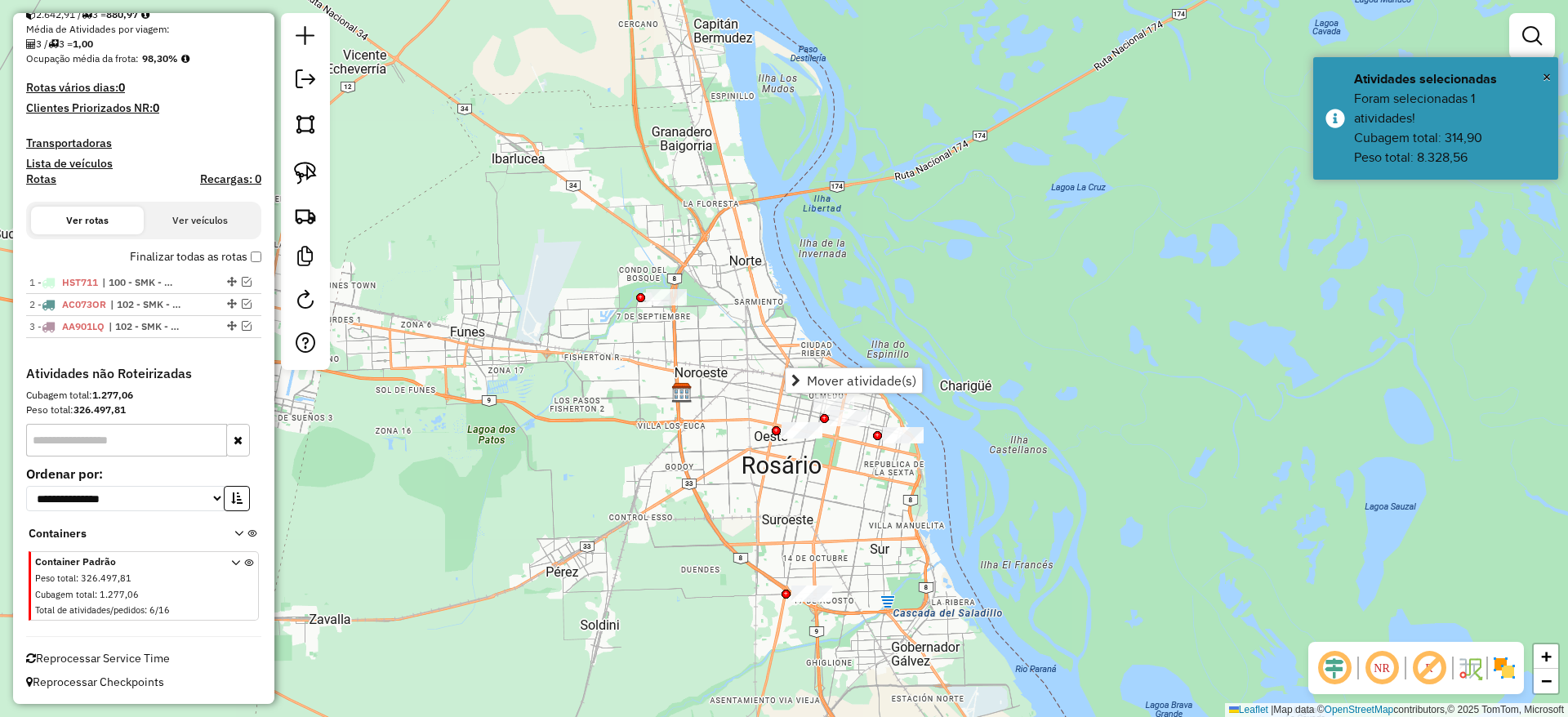
drag, startPoint x: 742, startPoint y: 277, endPoint x: 727, endPoint y: 236, distance: 43.7
click at [727, 236] on div "Janela de atendimento Grade de atendimento Capacidade Transportadoras Veículos …" at bounding box center [784, 358] width 1568 height 717
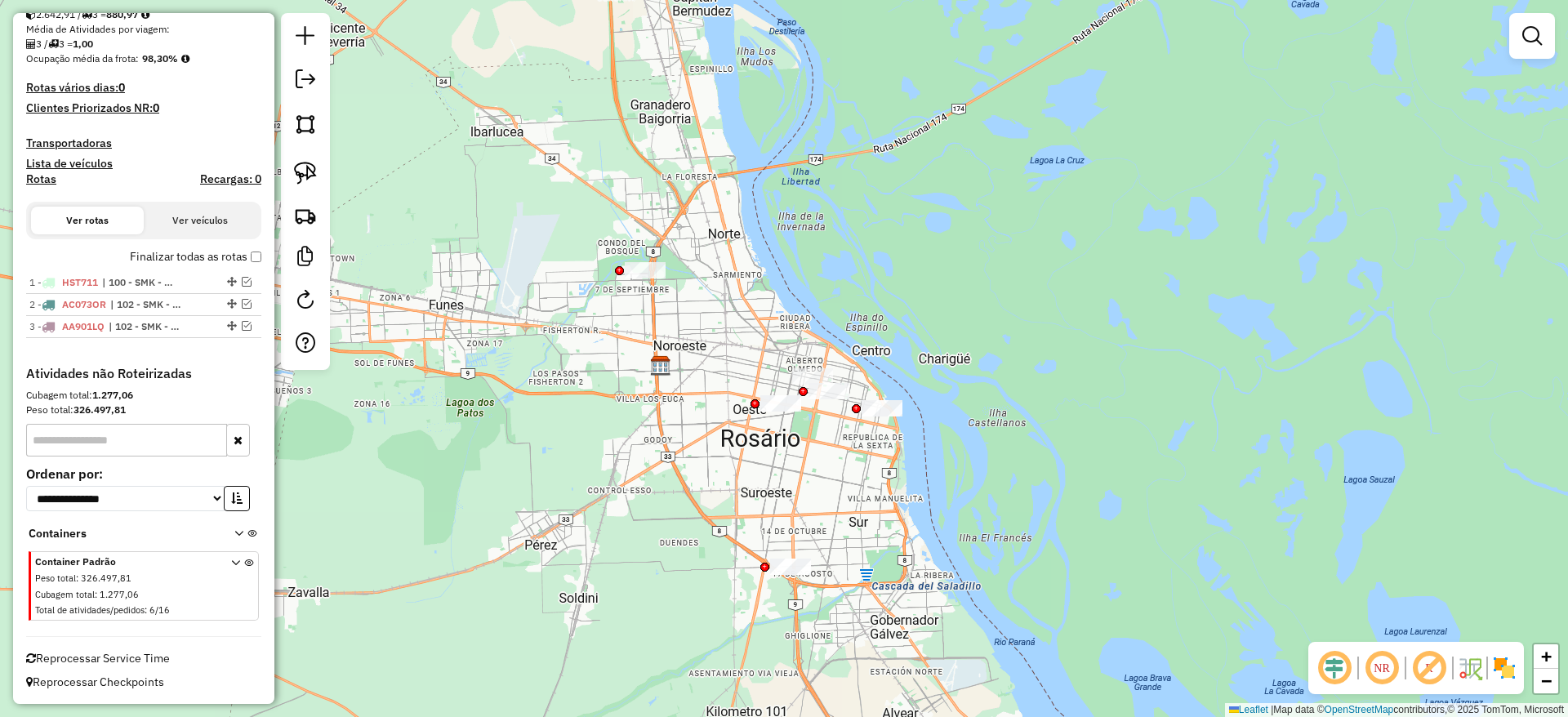
drag, startPoint x: 798, startPoint y: 348, endPoint x: 773, endPoint y: 315, distance: 41.4
click at [773, 315] on div "Janela de atendimento Grade de atendimento Capacidade Transportadoras Veículos …" at bounding box center [784, 358] width 1568 height 717
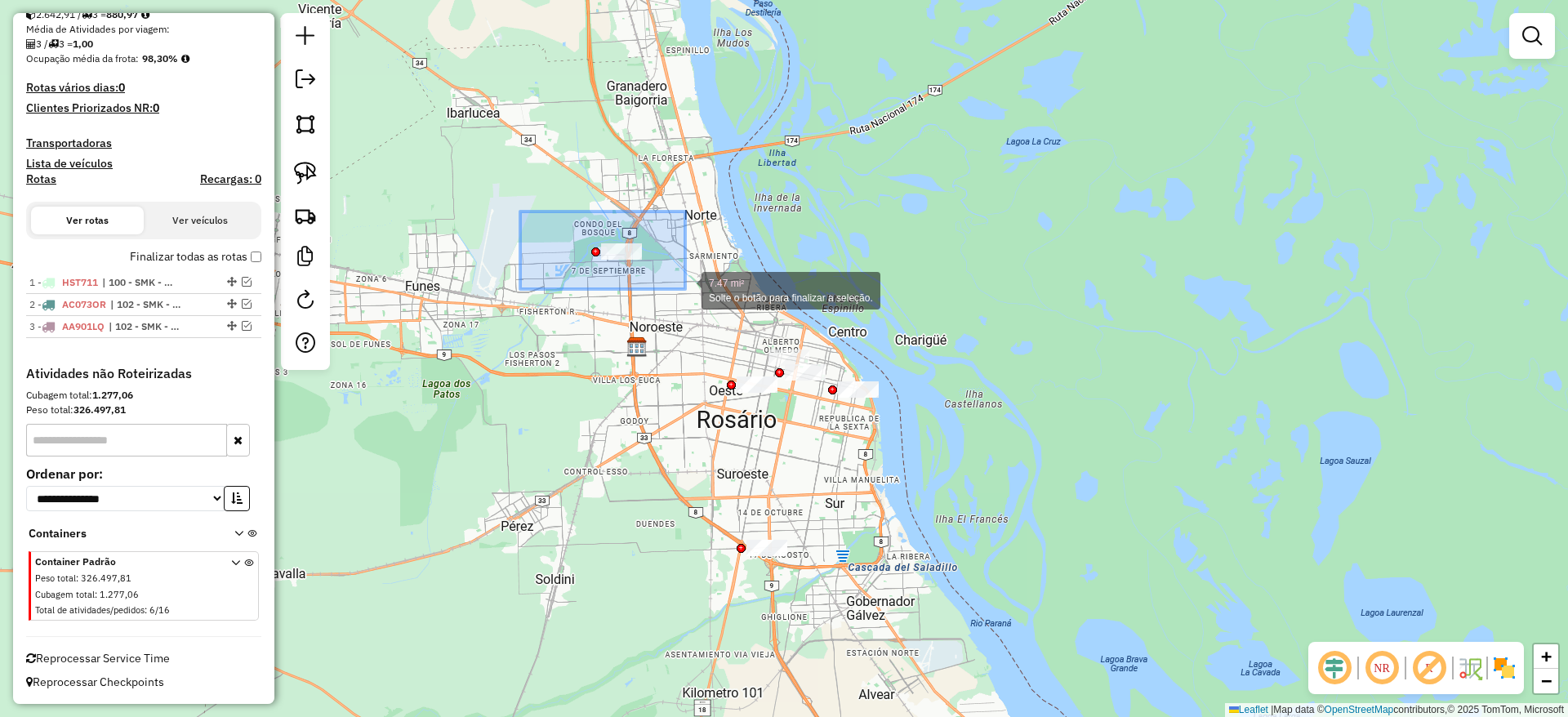
drag, startPoint x: 520, startPoint y: 212, endPoint x: 685, endPoint y: 289, distance: 182.1
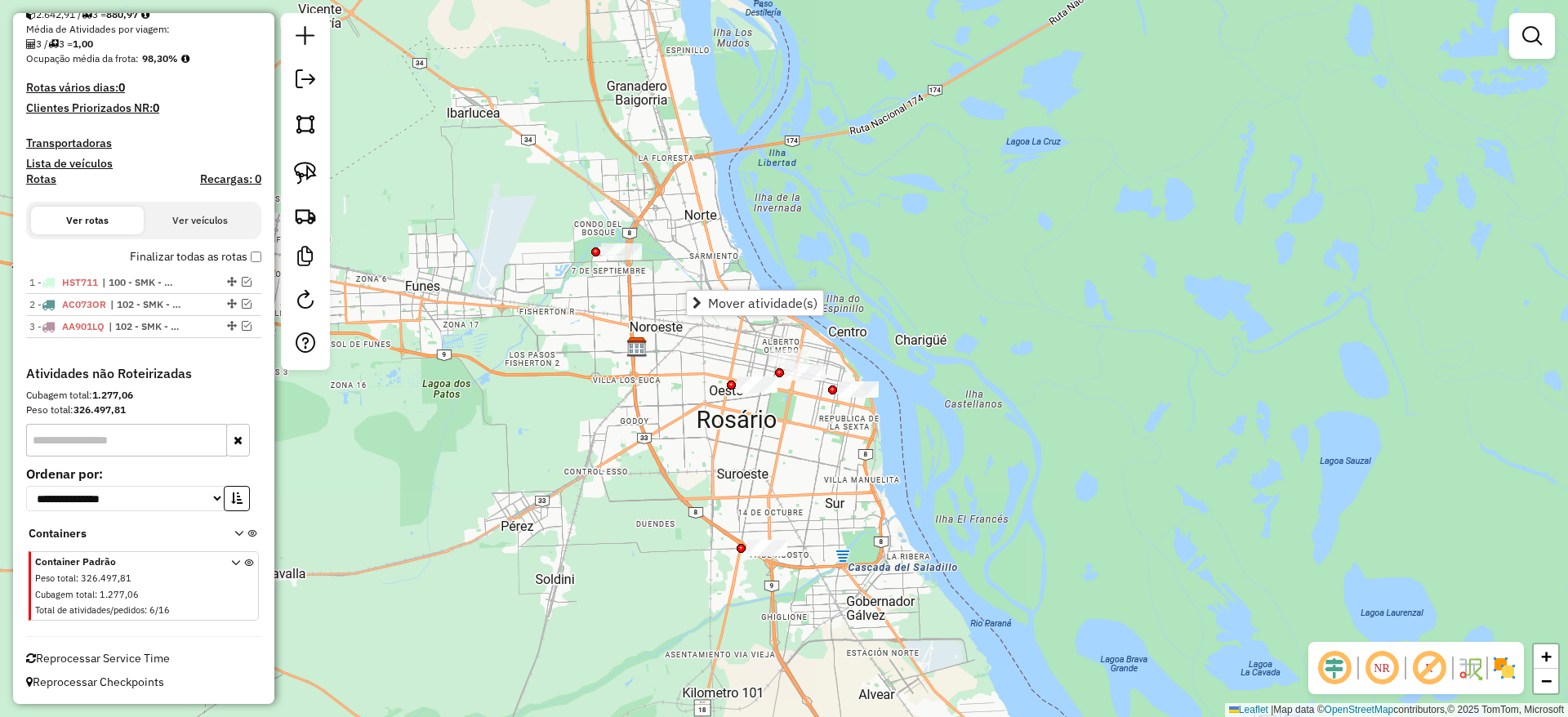
click at [532, 389] on div "Janela de atendimento Grade de atendimento Capacidade Transportadoras Veículos …" at bounding box center [784, 358] width 1568 height 717
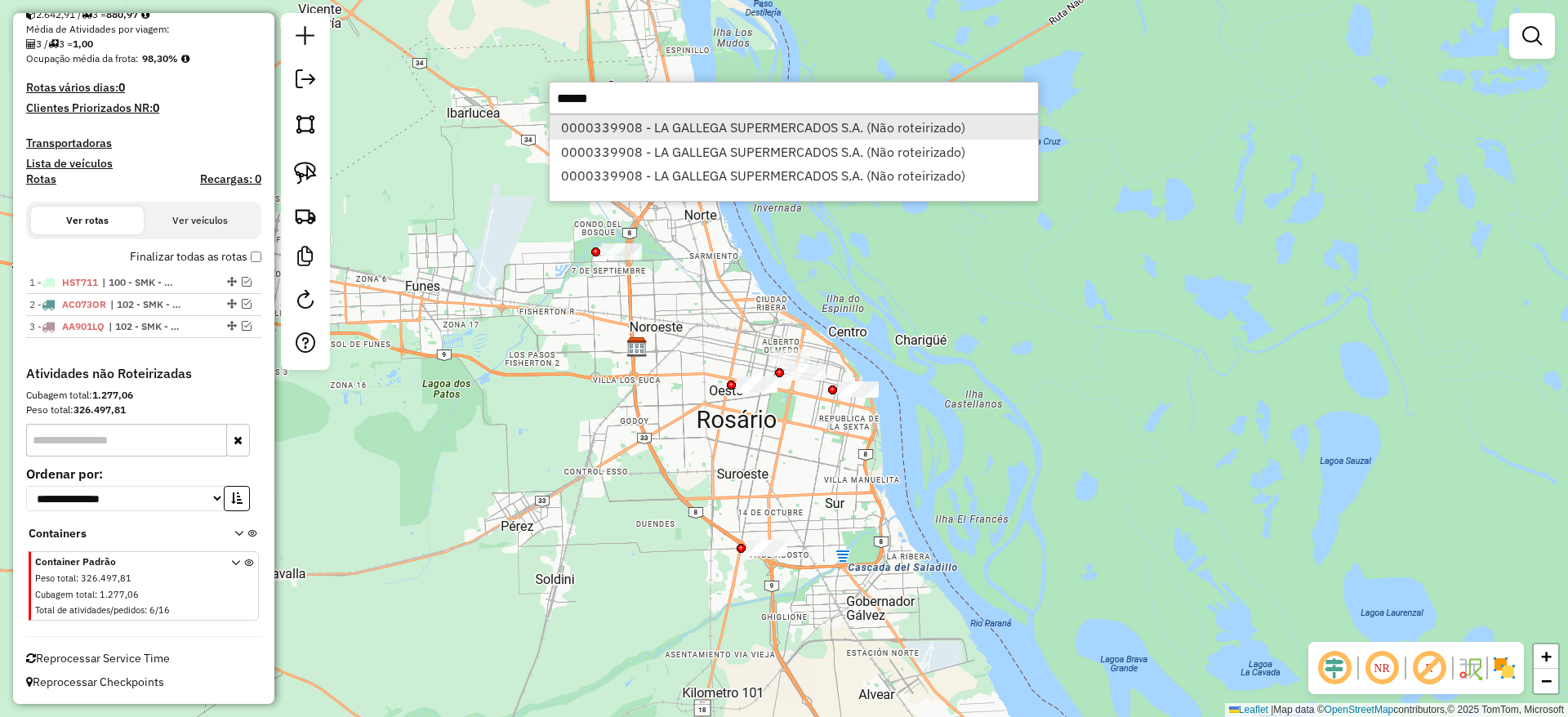
type input "******"
click at [630, 126] on li "0000339908 - LA GALLEGA SUPERMERCADOS S.A. (Não roteirizado)" at bounding box center [794, 127] width 488 height 24
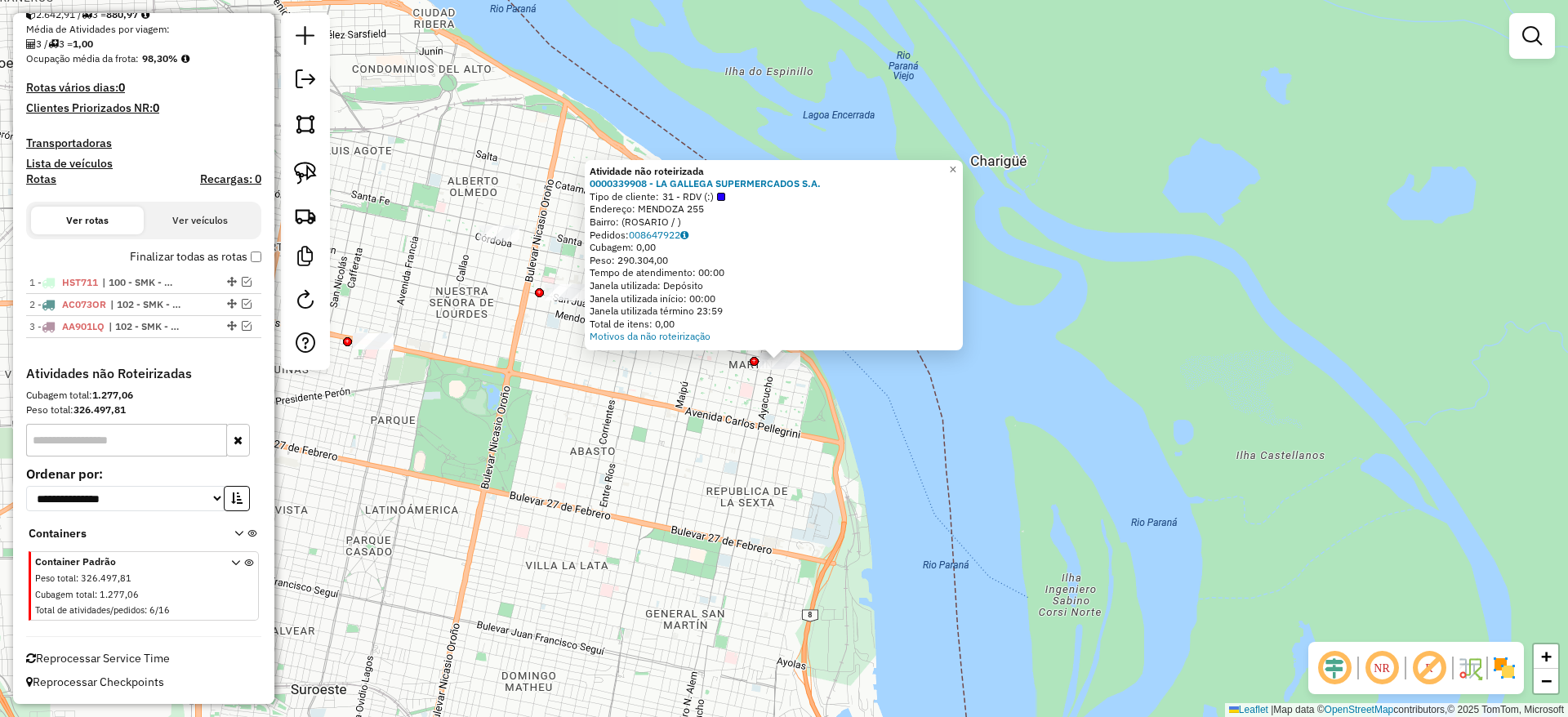
drag, startPoint x: 767, startPoint y: 418, endPoint x: 576, endPoint y: 395, distance: 192.4
click at [639, 436] on div "Atividade não roteirizada 0000339908 - LA GALLEGA SUPERMERCADOS S.A. Tipo de cl…" at bounding box center [784, 358] width 1568 height 717
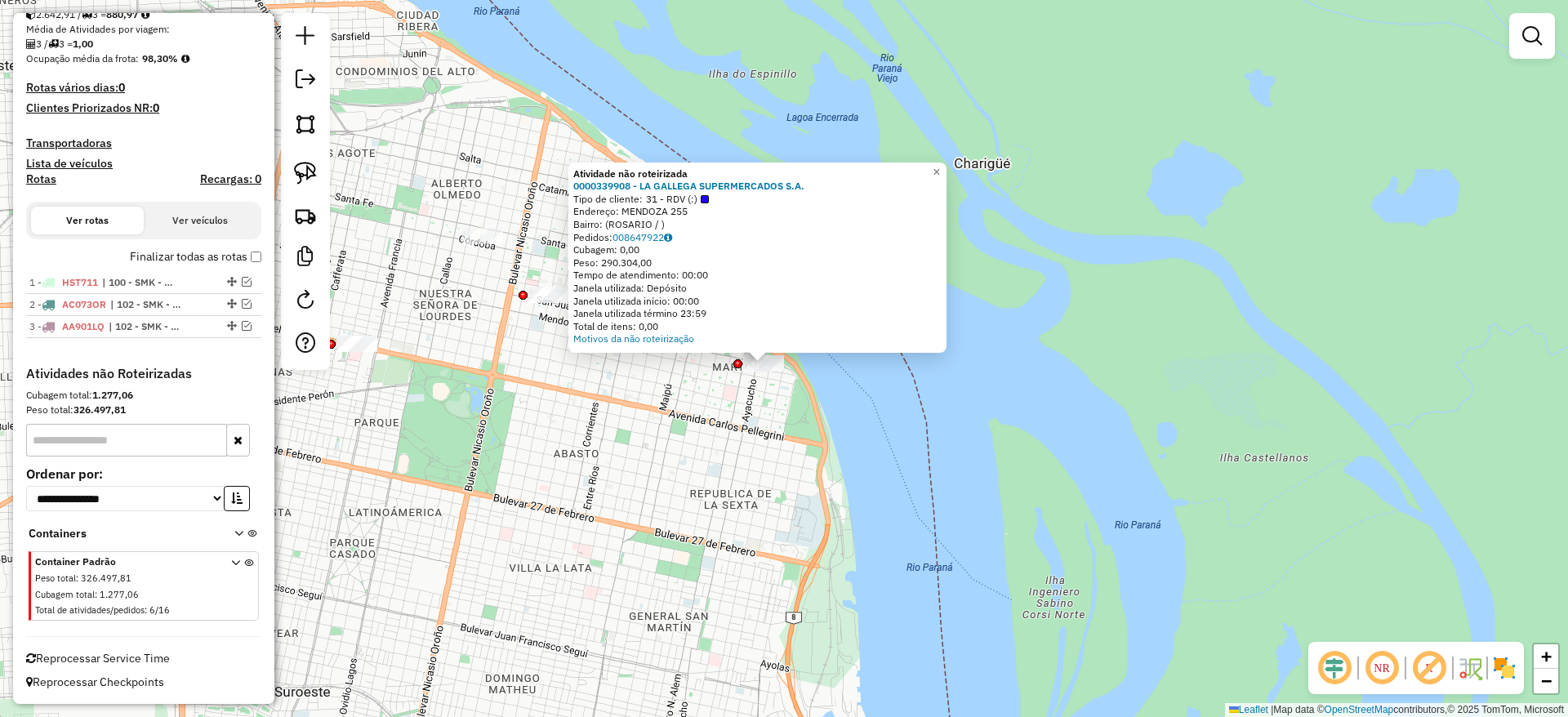
click at [506, 345] on div "Atividade não roteirizada 0000339908 - LA GALLEGA SUPERMERCADOS S.A. Tipo de cl…" at bounding box center [784, 358] width 1568 height 717
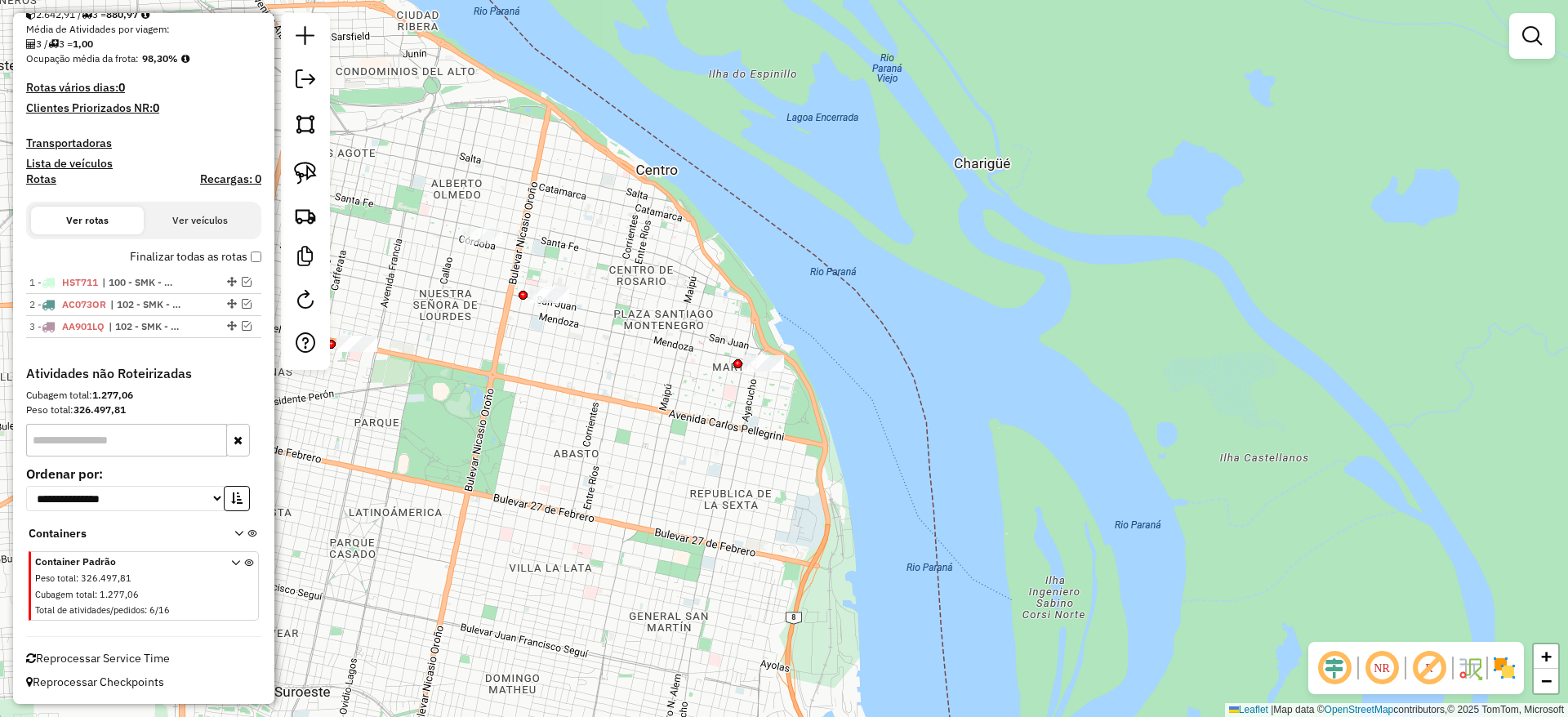
click at [324, 164] on div at bounding box center [305, 191] width 49 height 357
click at [311, 162] on img at bounding box center [305, 173] width 23 height 23
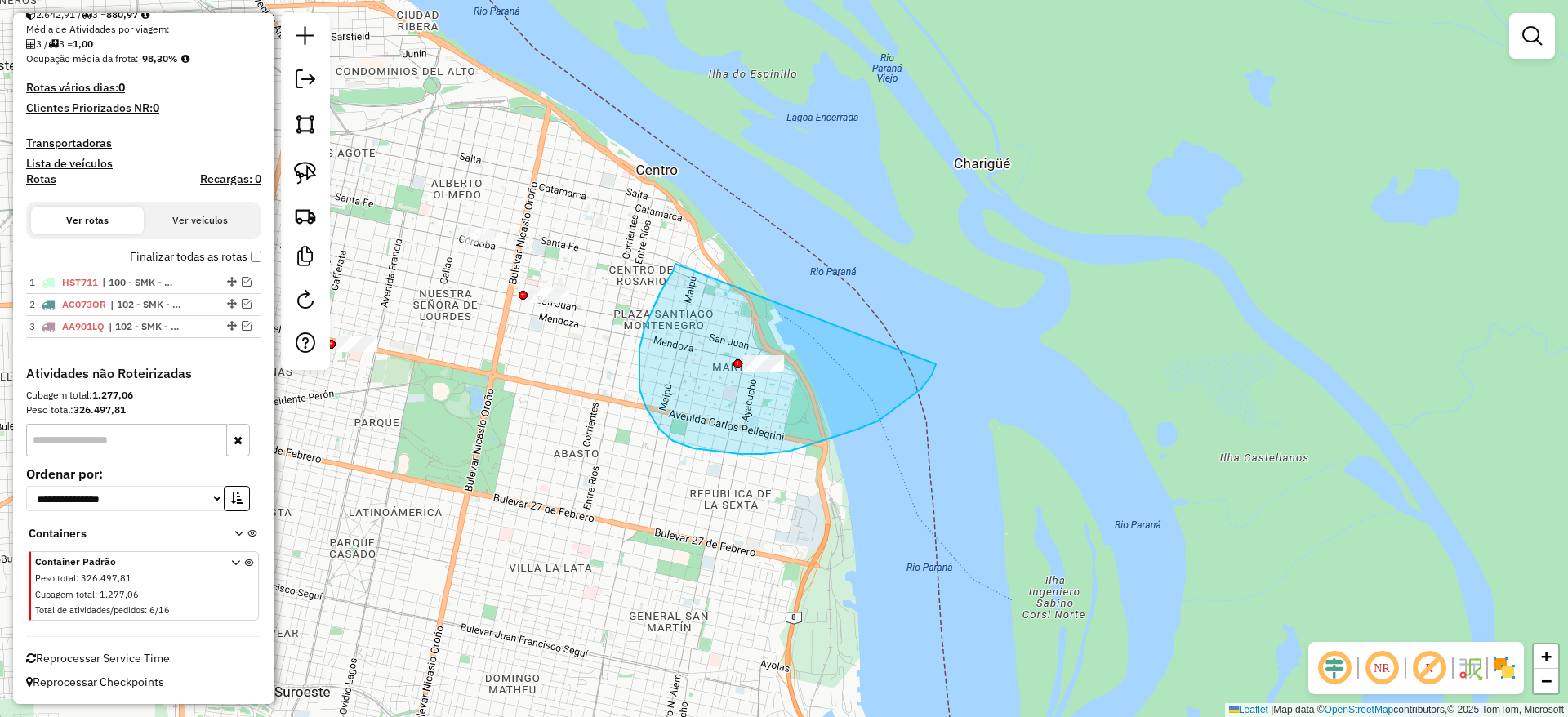
drag, startPoint x: 639, startPoint y: 364, endPoint x: 940, endPoint y: 338, distance: 302.1
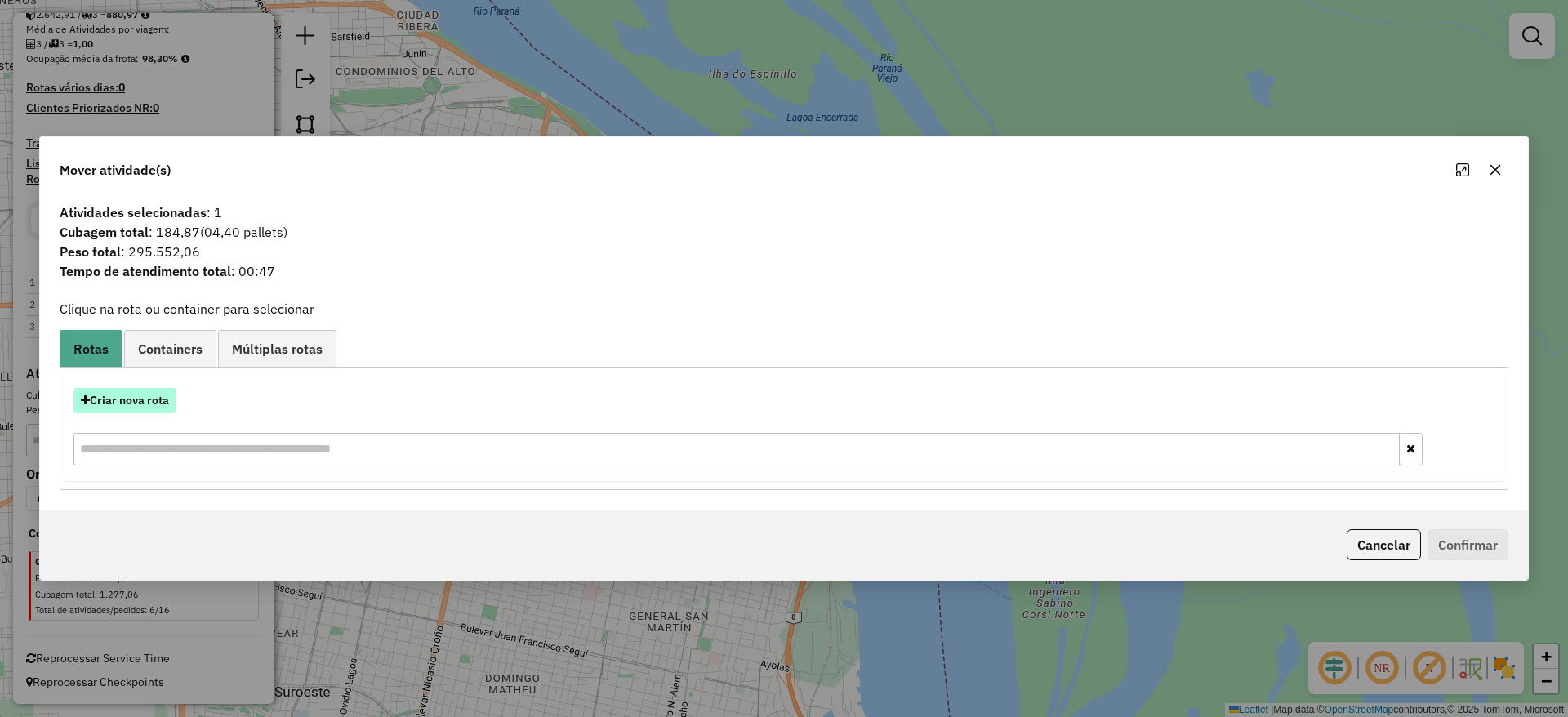
click at [142, 406] on button "Criar nova rota" at bounding box center [125, 400] width 103 height 25
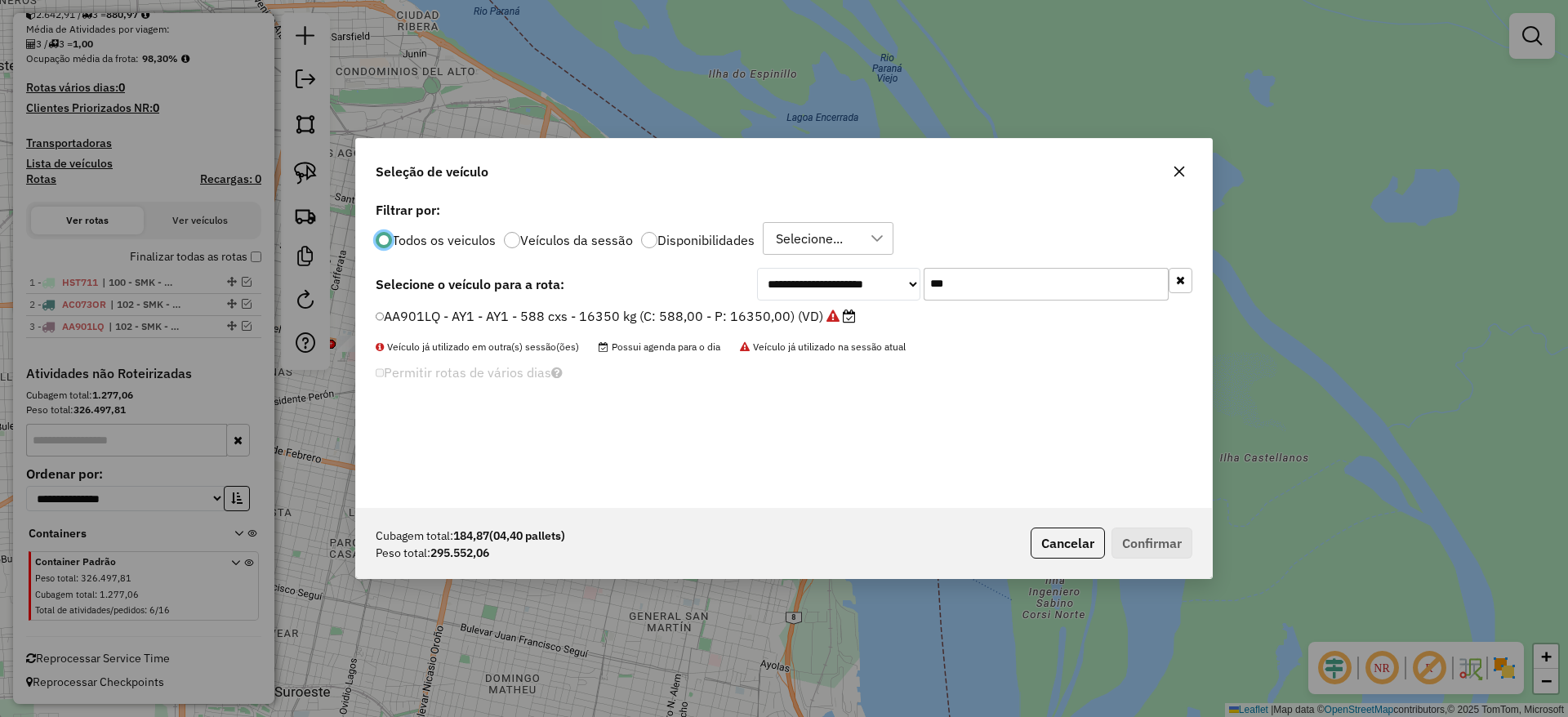
scroll to position [9, 5]
click at [948, 288] on input "***" at bounding box center [1046, 283] width 245 height 32
type input "*"
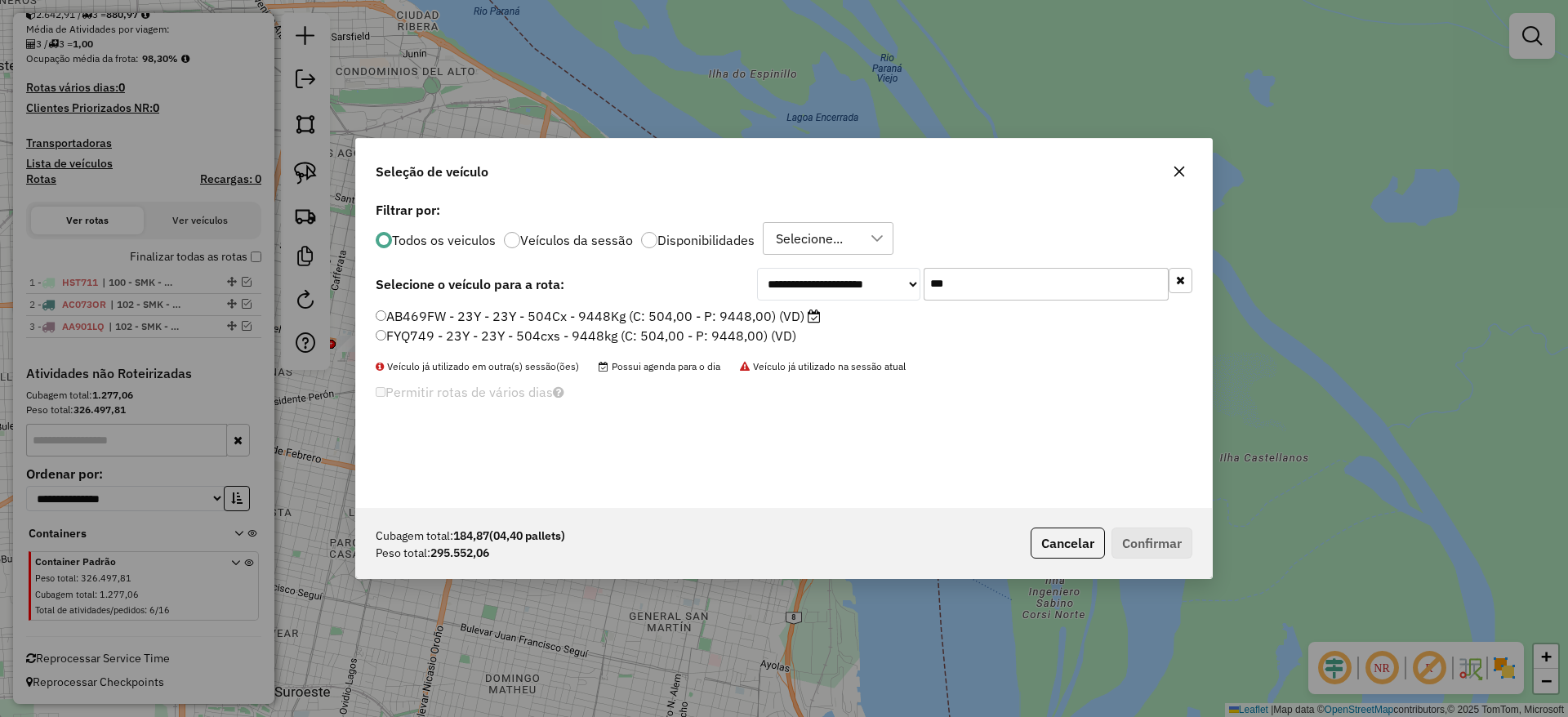
type input "***"
click at [812, 315] on icon at bounding box center [814, 316] width 13 height 13
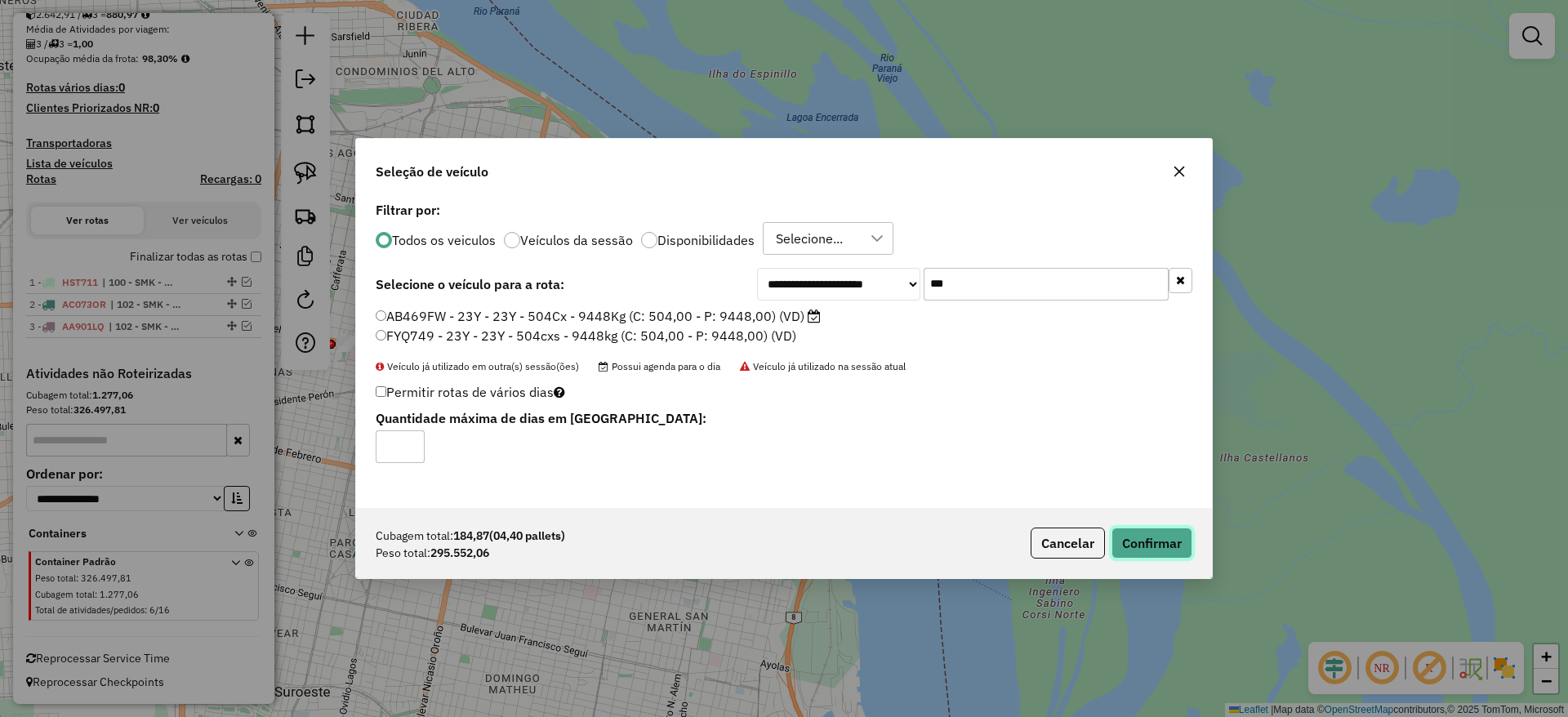
click at [1149, 537] on button "Confirmar" at bounding box center [1151, 543] width 81 height 31
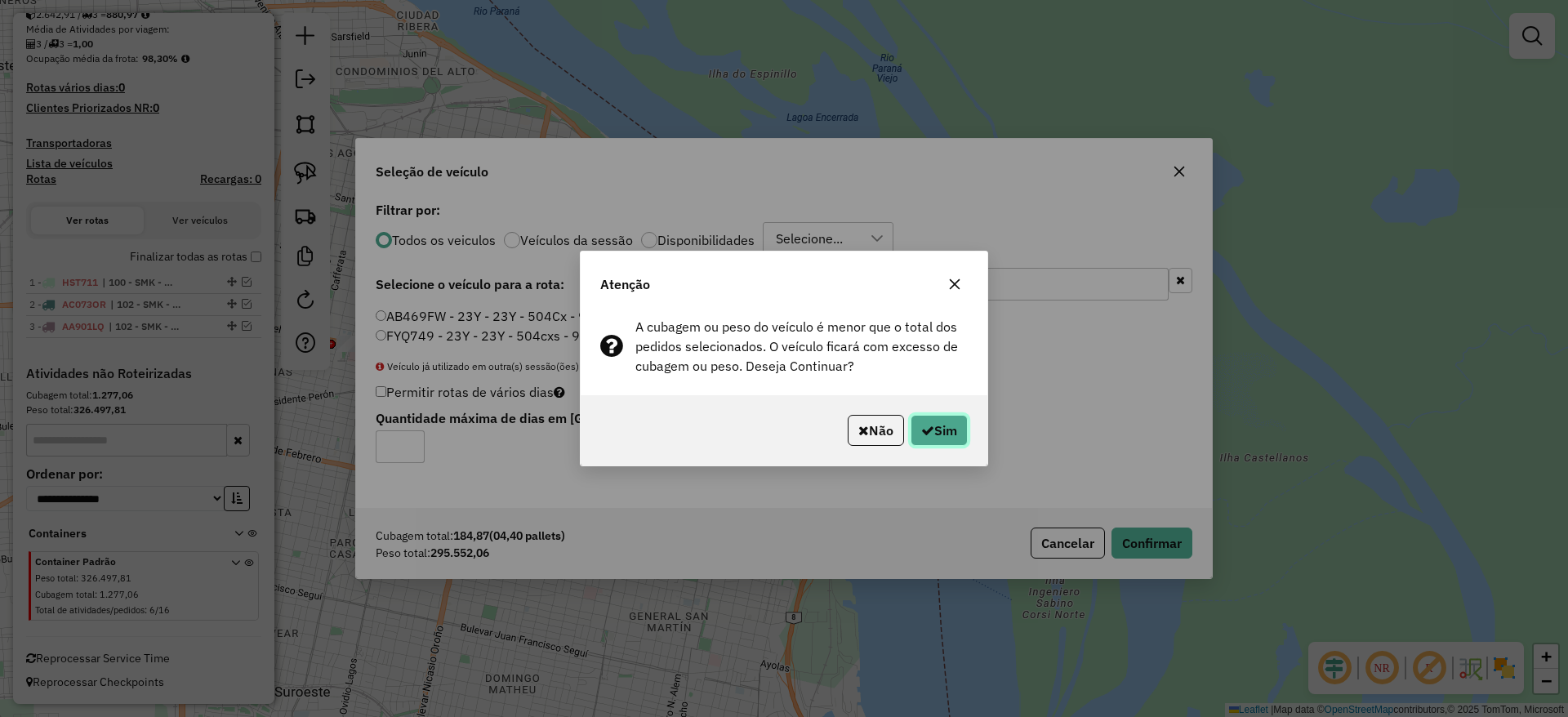
click at [940, 426] on button "Sim" at bounding box center [939, 431] width 58 height 31
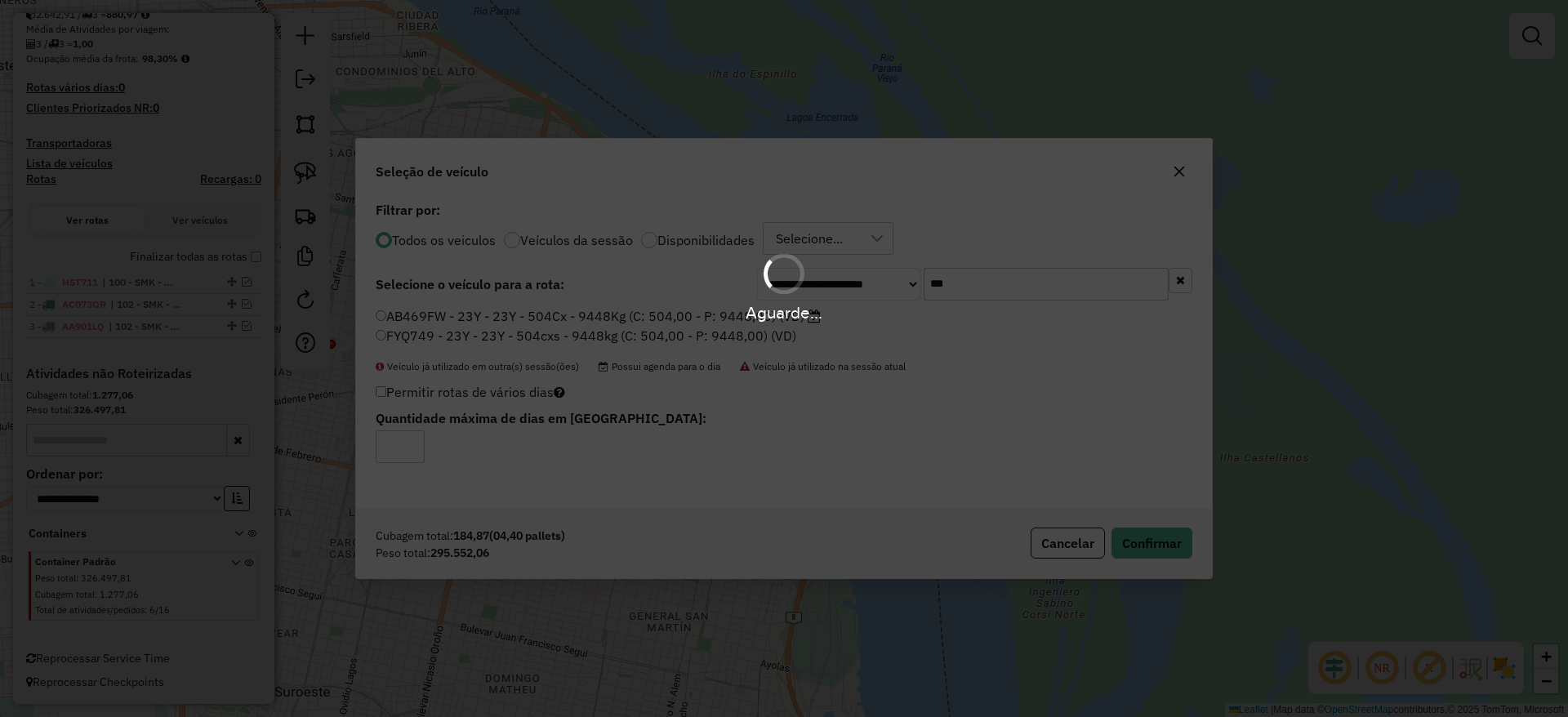
scroll to position [390, 0]
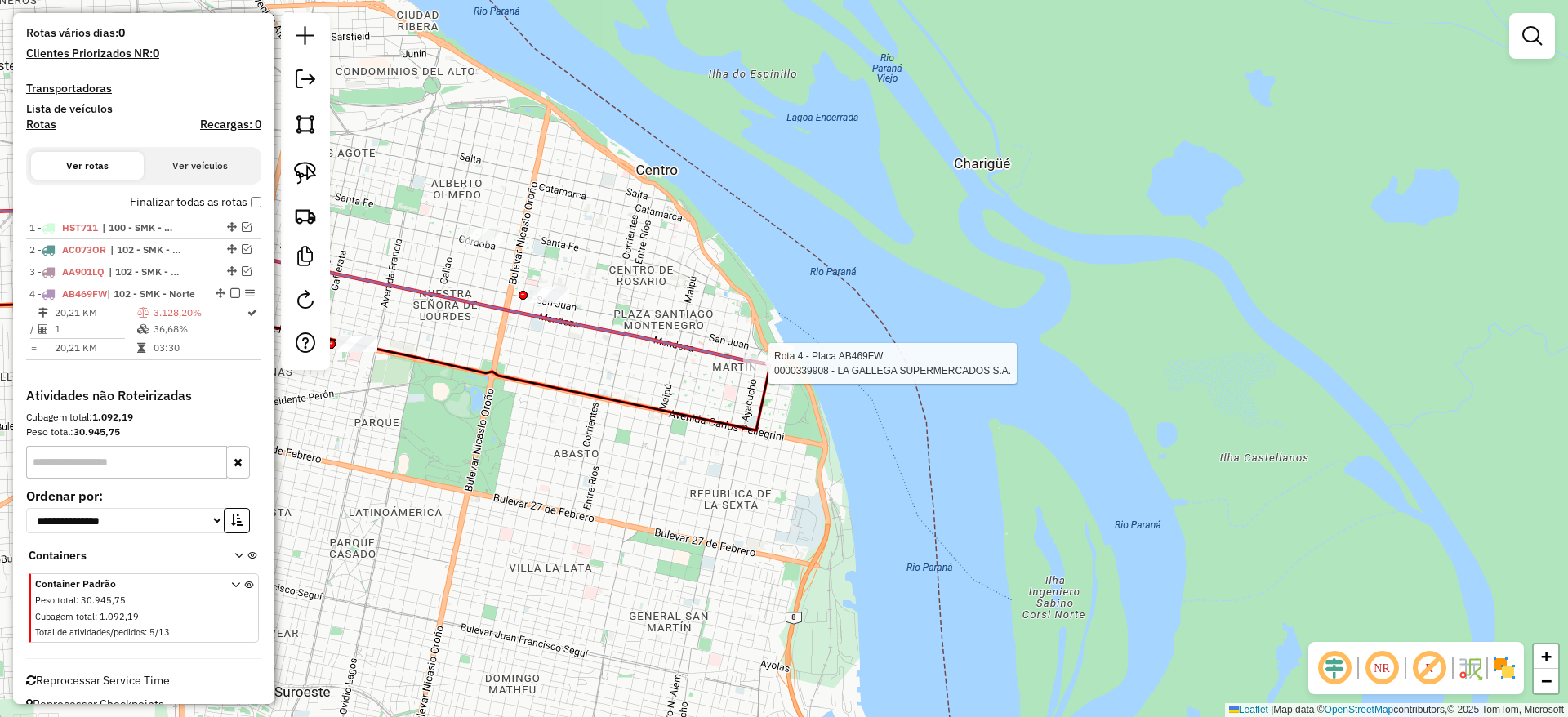
click at [772, 372] on div at bounding box center [763, 363] width 41 height 17
select select "**********"
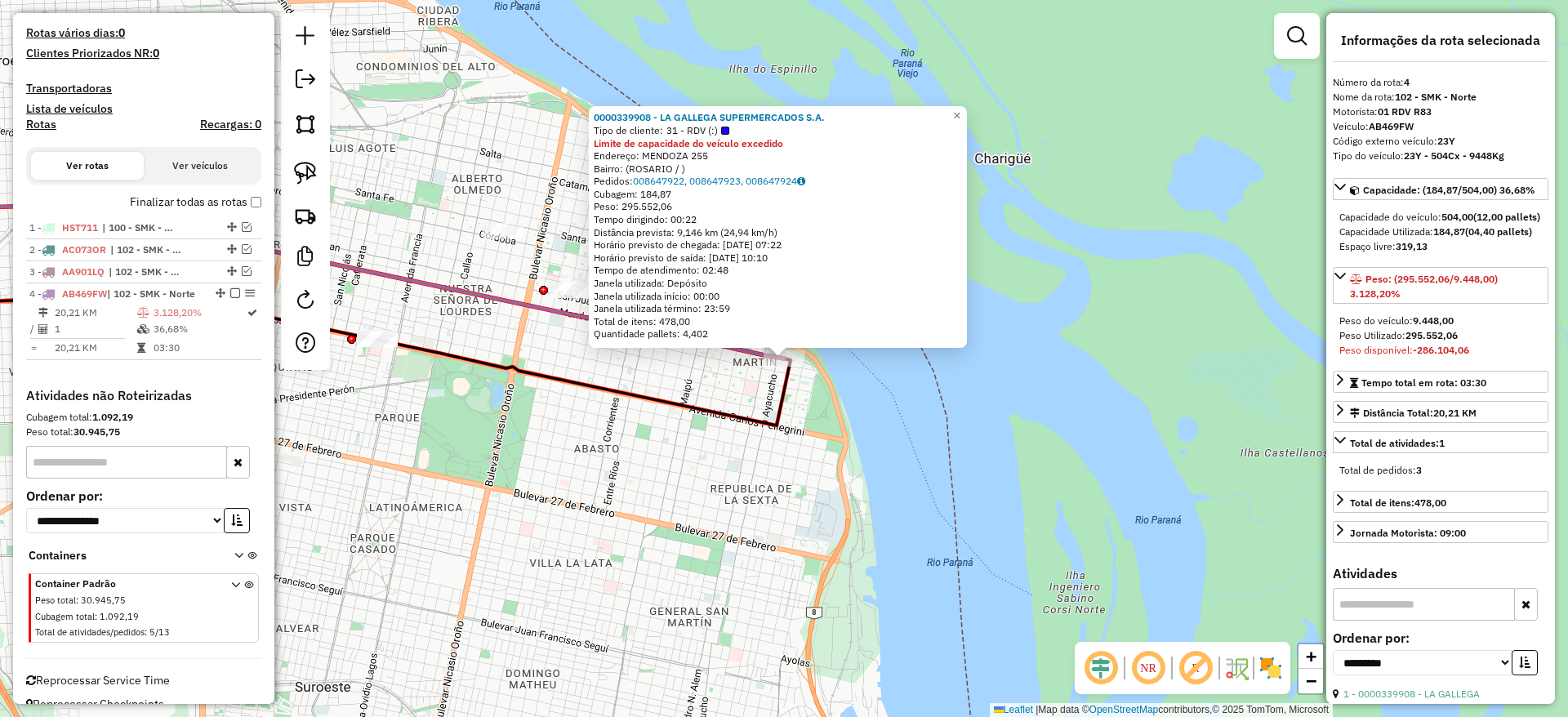
scroll to position [427, 0]
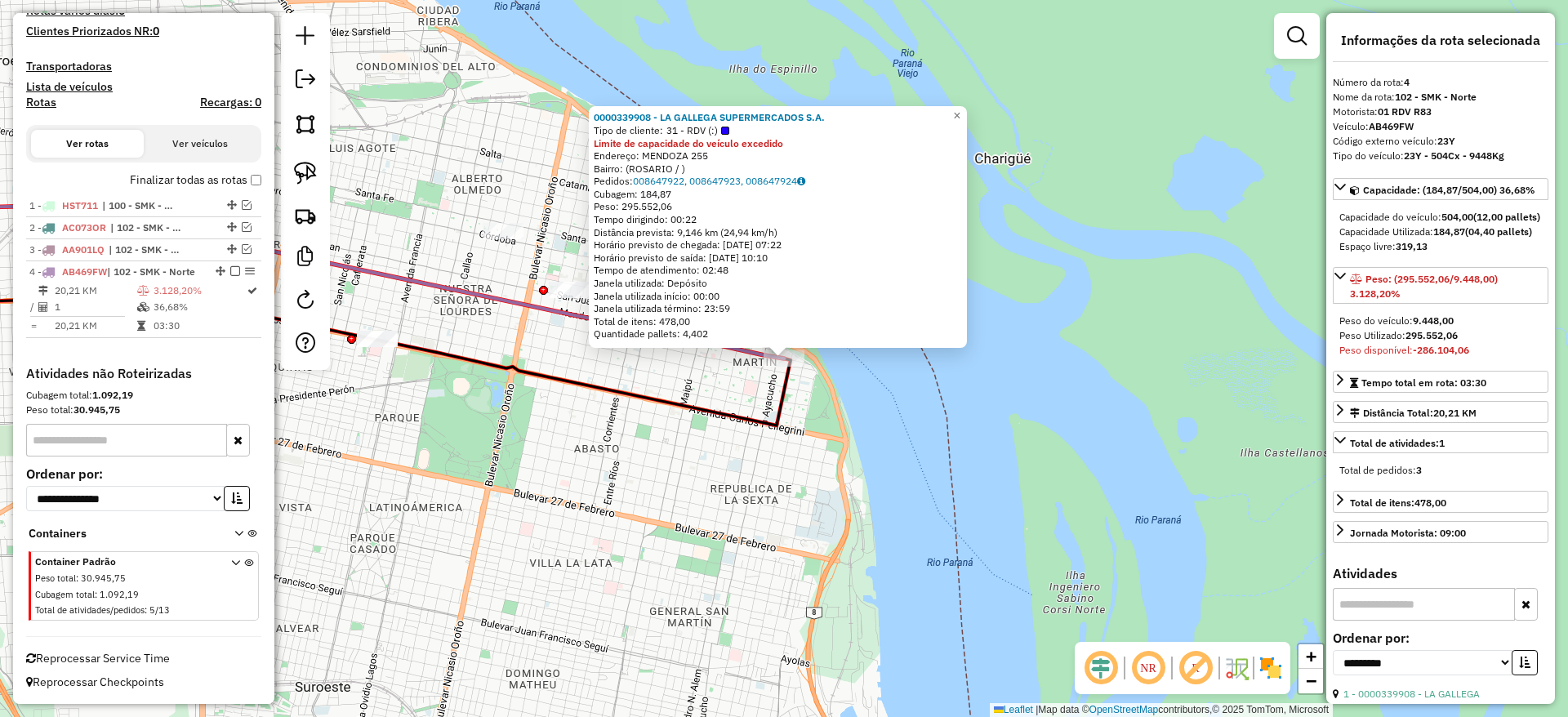
click at [552, 473] on div "Rota 4 - Placa AB469FW 0000339908 - LA GALLEGA SUPERMERCADOS S.A. 0000339908 - …" at bounding box center [784, 358] width 1568 height 717
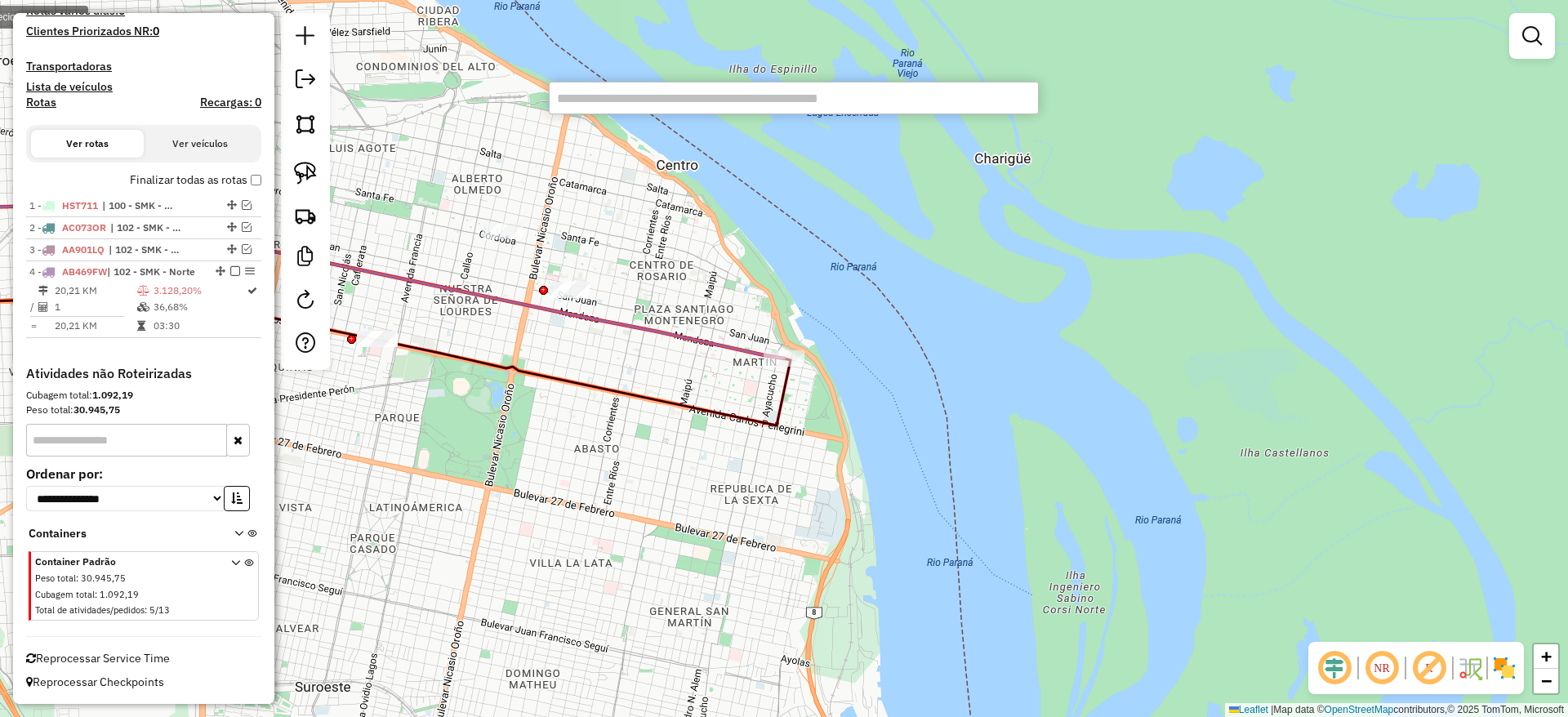
paste input "******"
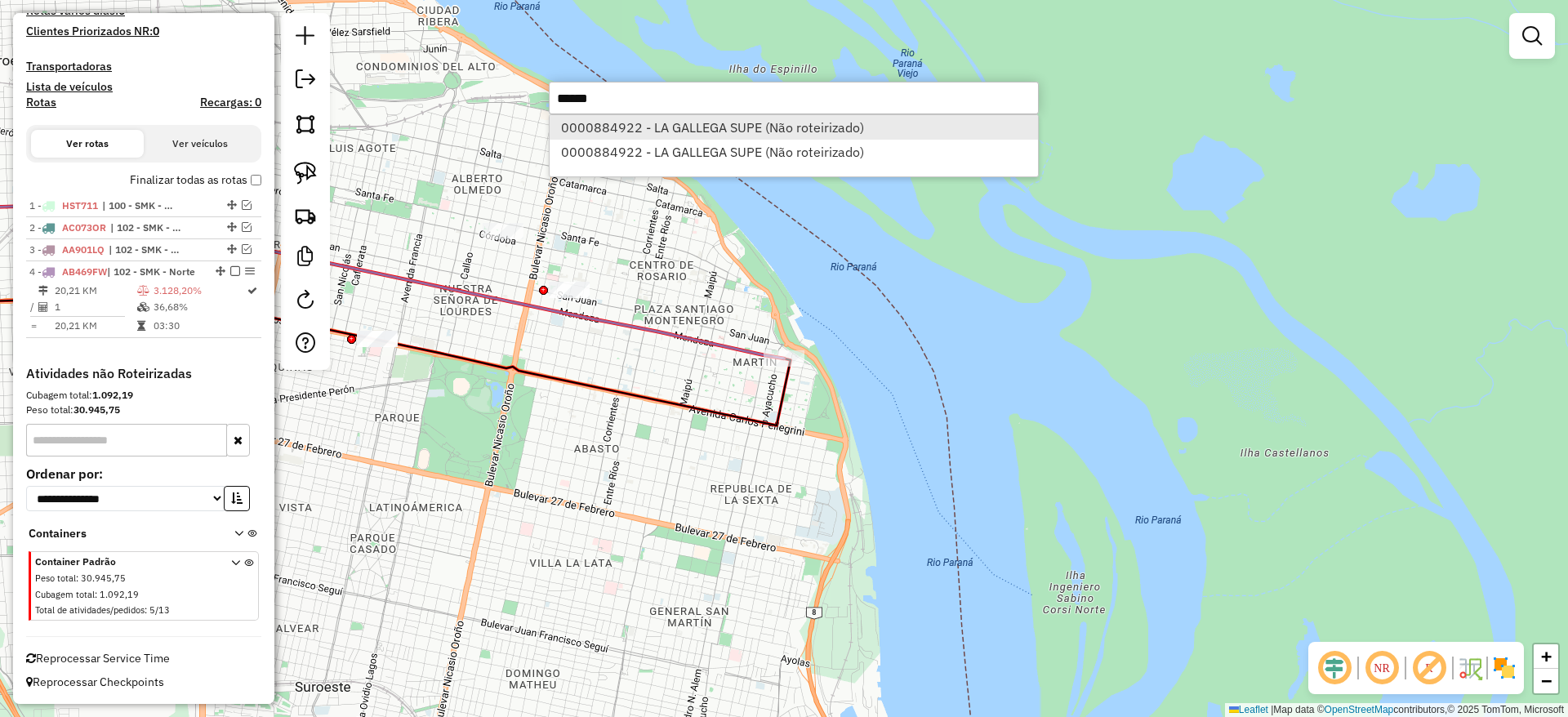
type input "******"
click at [655, 124] on li "0000884922 - LA GALLEGA SUPE (Não roteirizado)" at bounding box center [794, 127] width 488 height 24
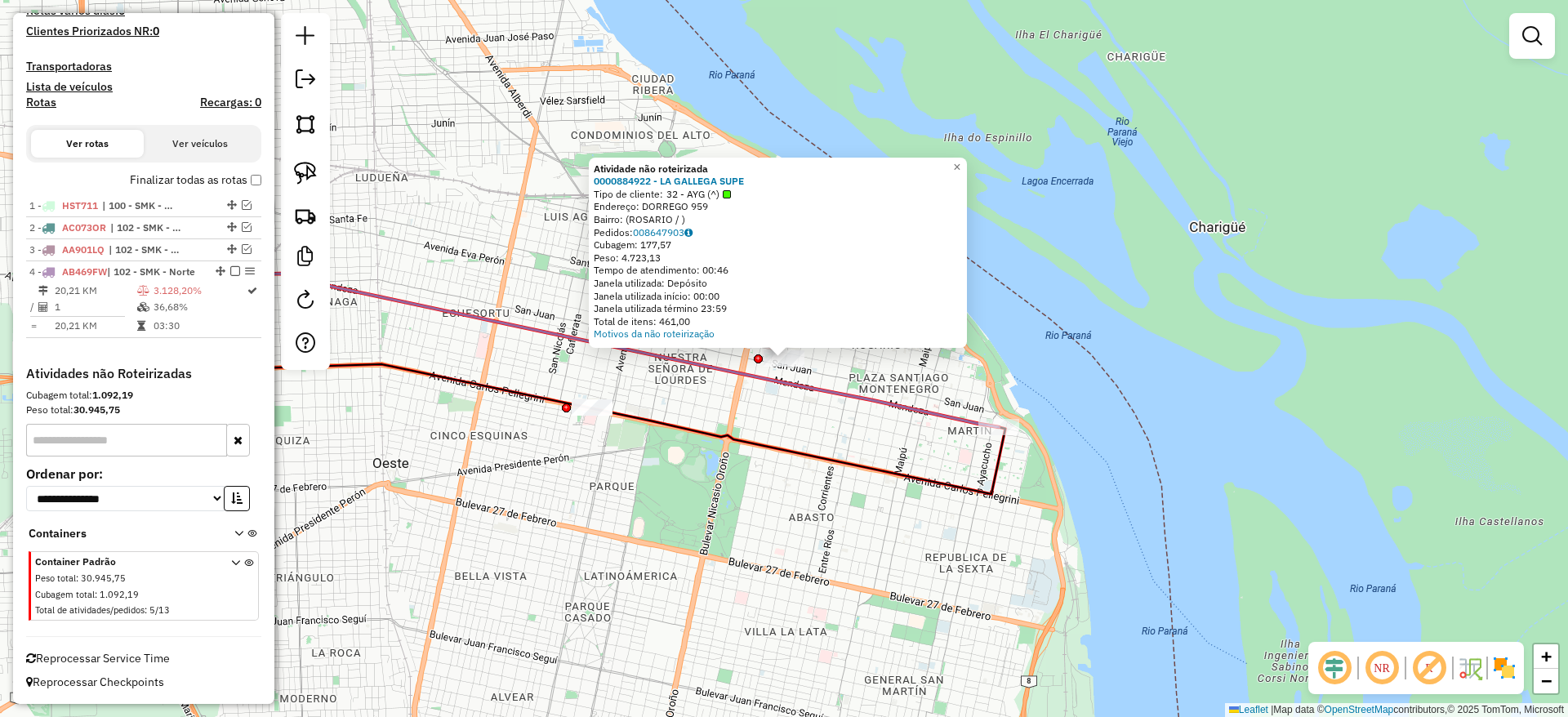
click at [890, 401] on icon at bounding box center [555, 342] width 887 height 170
select select "**********"
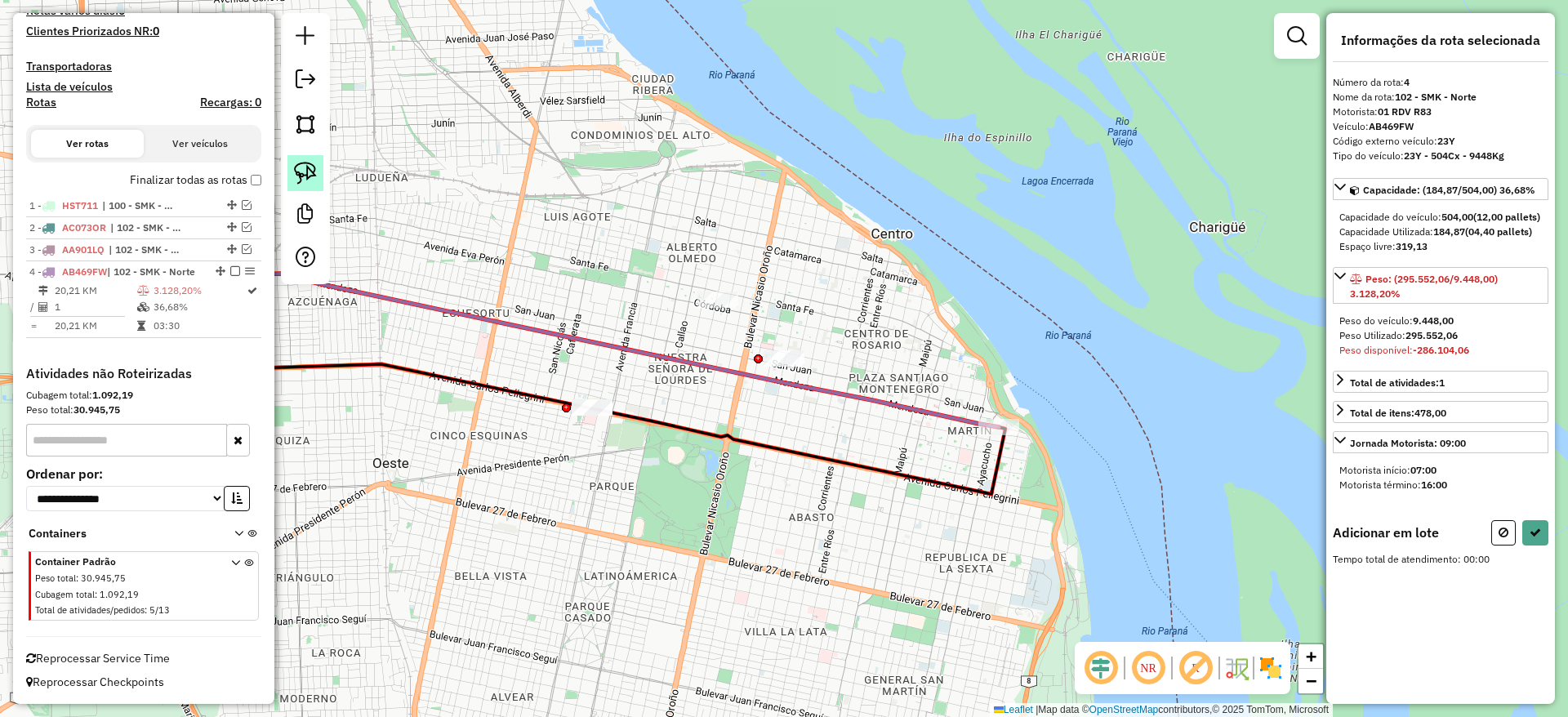
click at [311, 171] on img at bounding box center [305, 173] width 23 height 23
drag, startPoint x: 849, startPoint y: 328, endPoint x: 800, endPoint y: 409, distance: 94.7
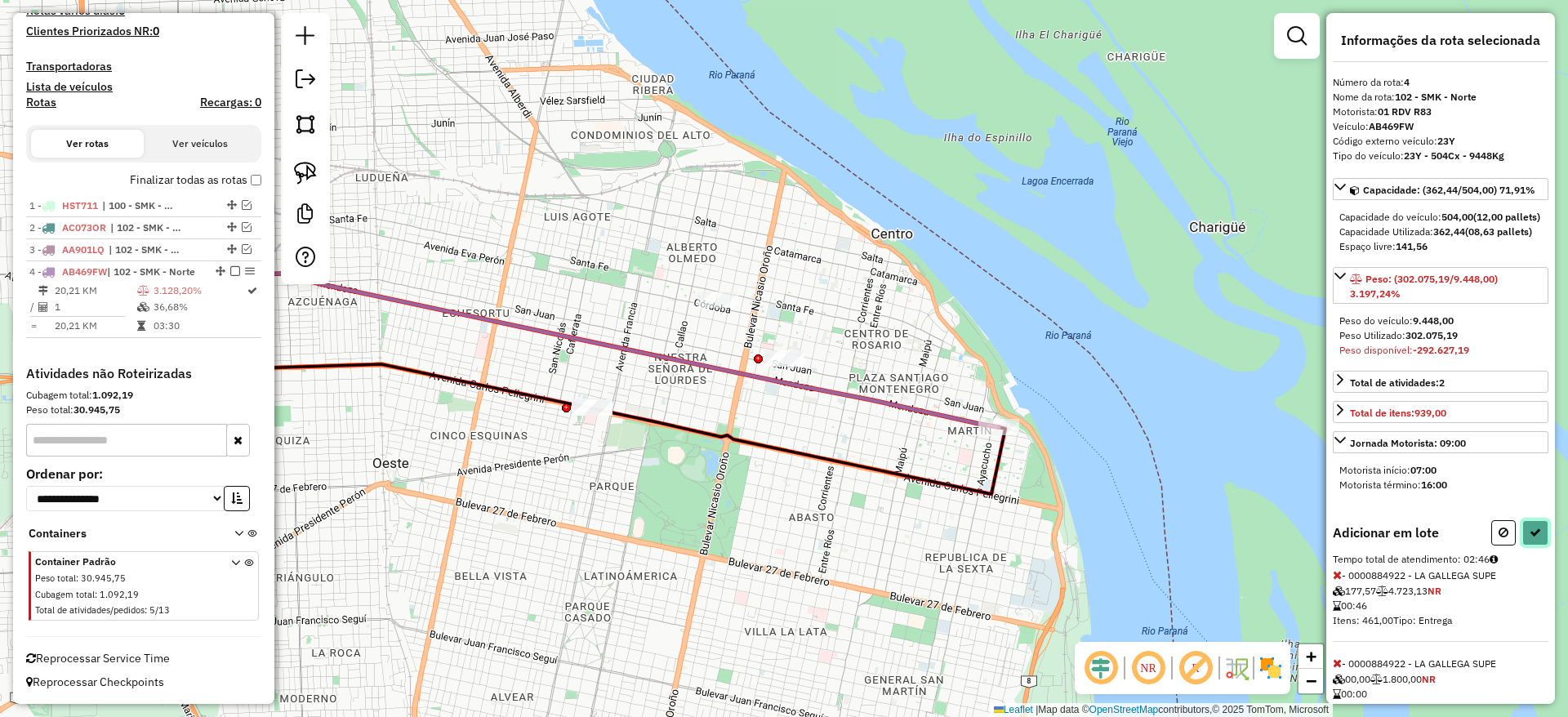
click at [1530, 538] on icon at bounding box center [1535, 532] width 11 height 11
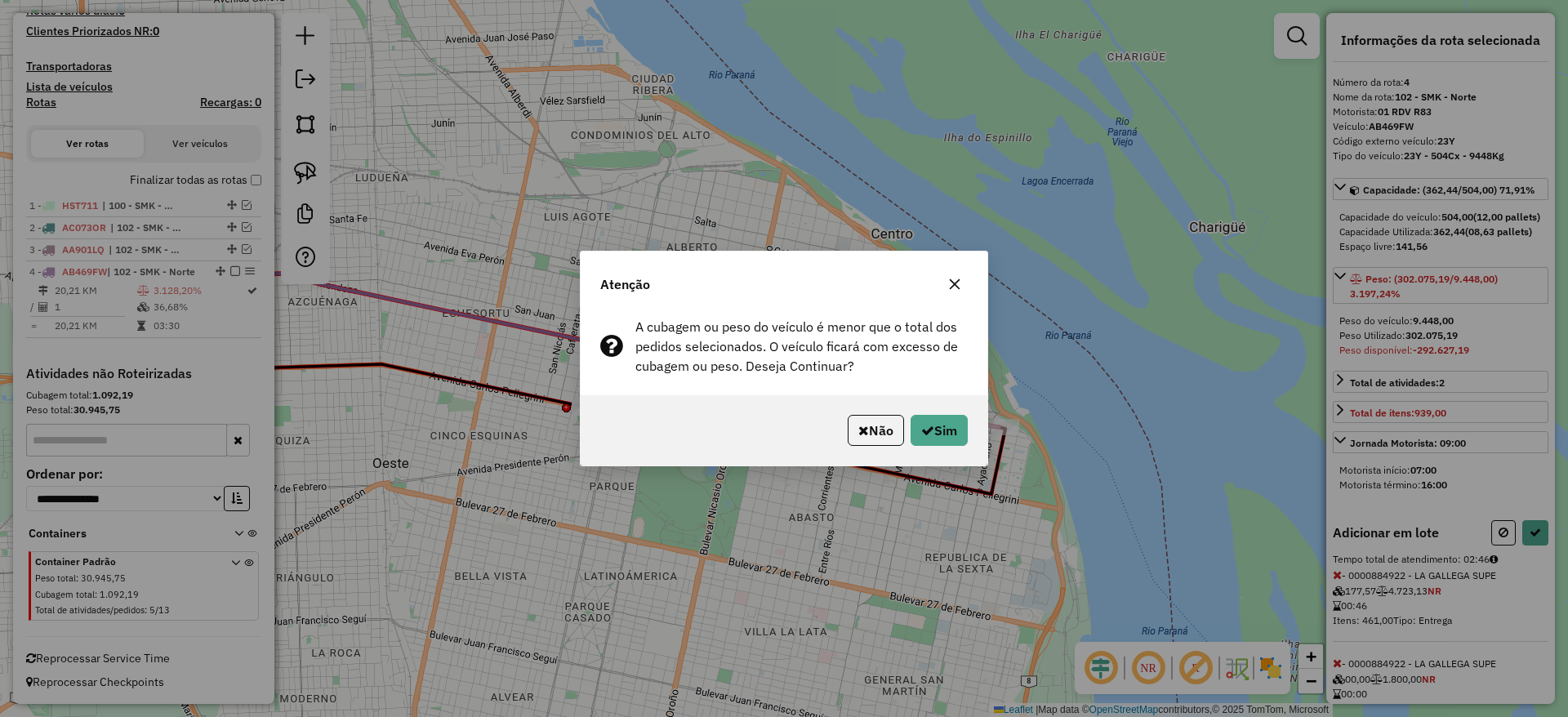
click at [949, 291] on button "button" at bounding box center [955, 284] width 26 height 26
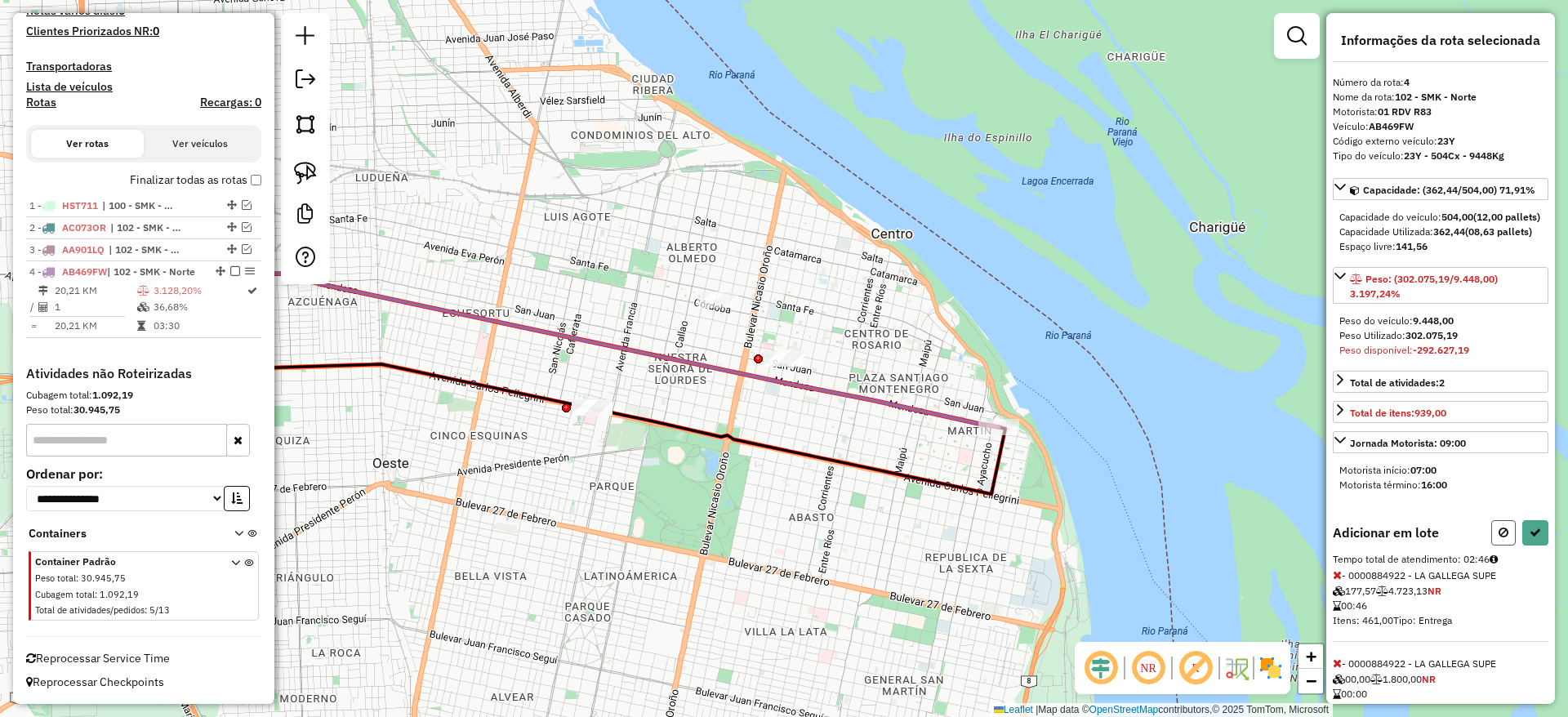
click at [1491, 545] on button at bounding box center [1503, 532] width 24 height 25
select select "**********"
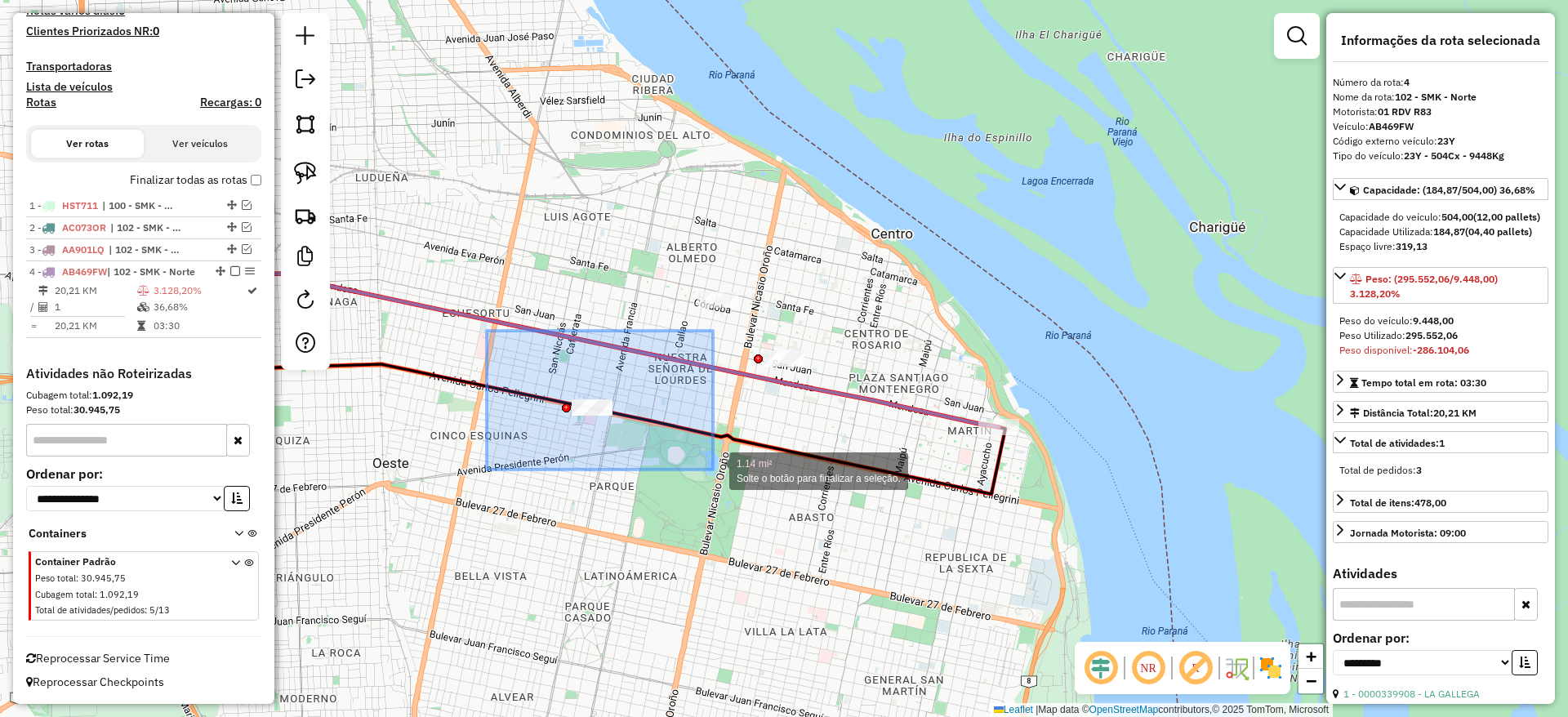
drag, startPoint x: 487, startPoint y: 339, endPoint x: 712, endPoint y: 469, distance: 259.9
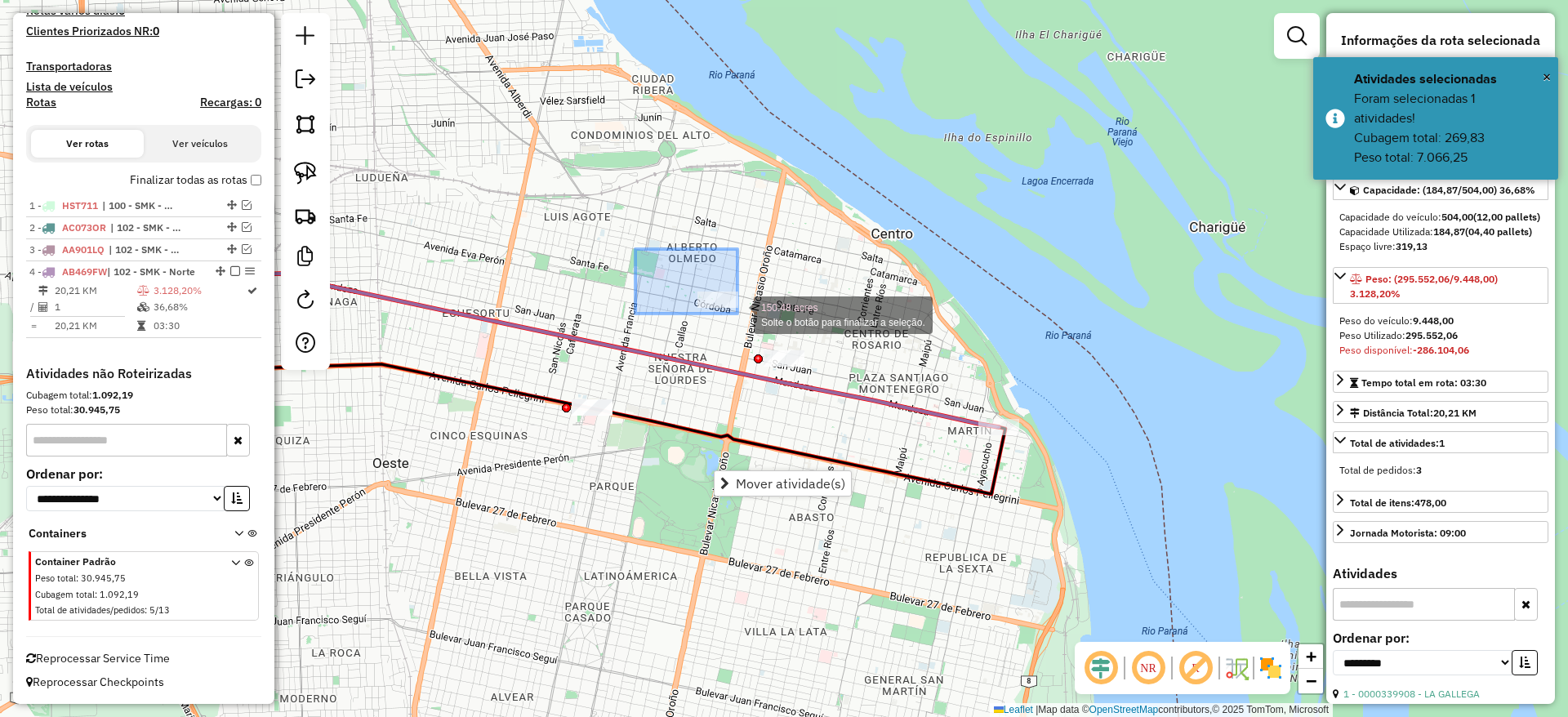
drag, startPoint x: 635, startPoint y: 249, endPoint x: 751, endPoint y: 314, distance: 133.0
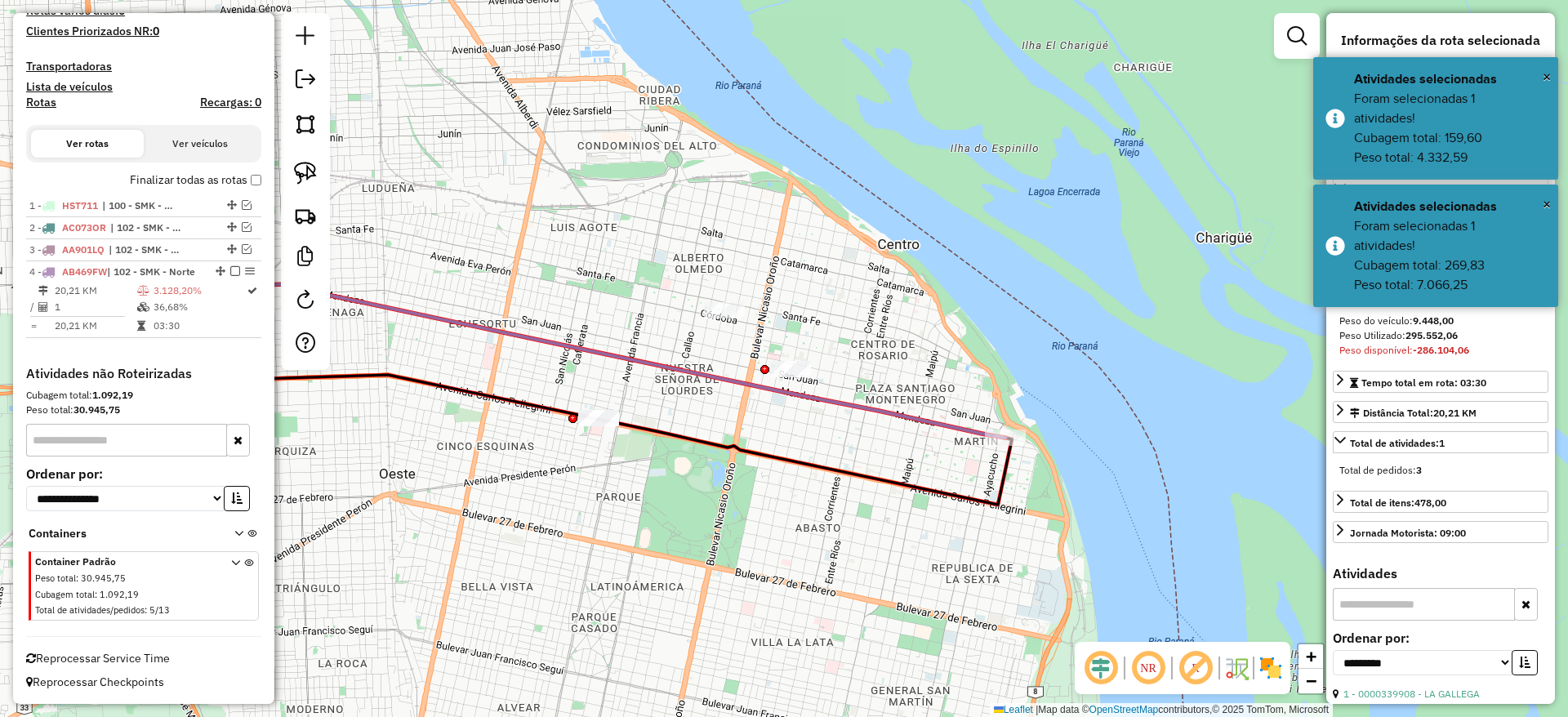
click at [620, 393] on div "Janela de atendimento Grade de atendimento Capacidade Transportadoras Veículos …" at bounding box center [784, 358] width 1568 height 717
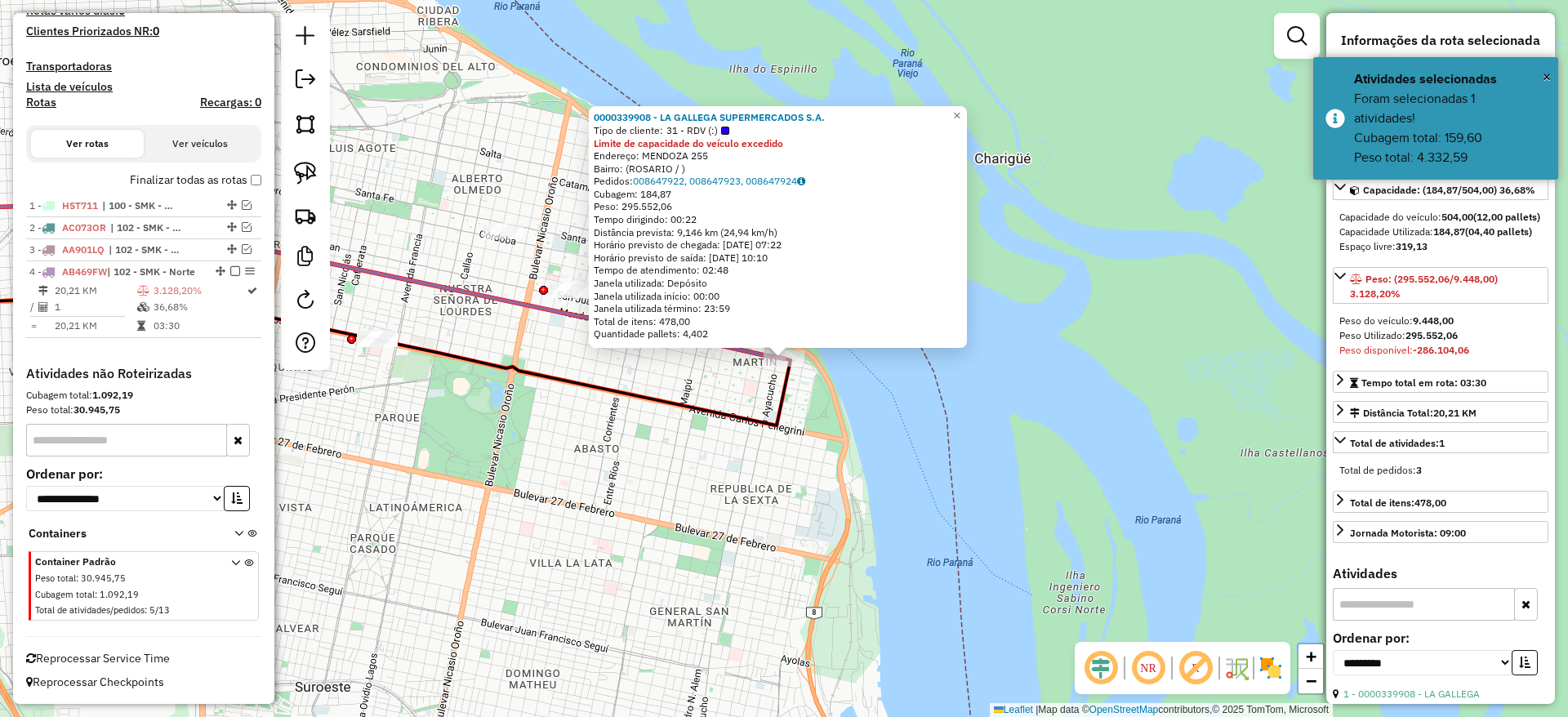
click at [694, 416] on icon at bounding box center [337, 299] width 905 height 253
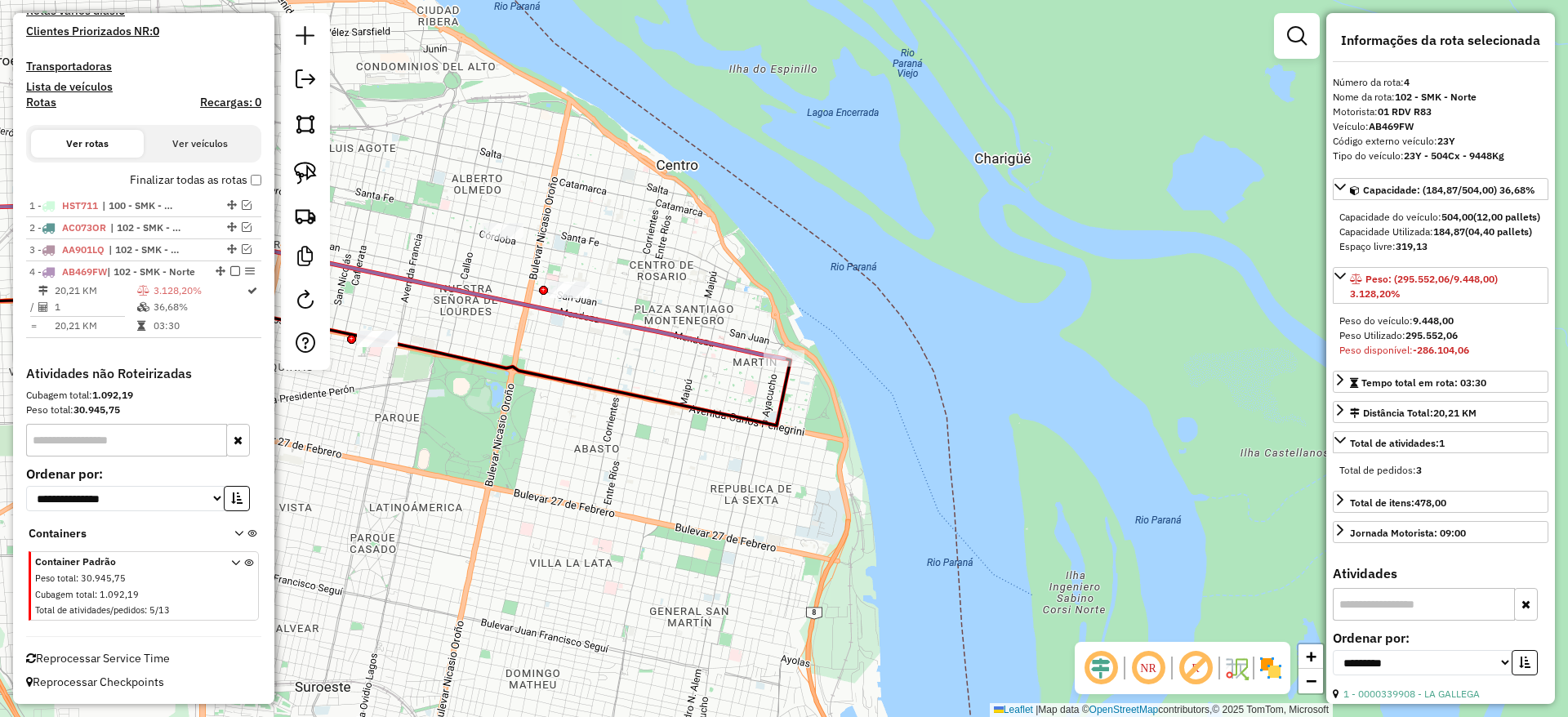
click at [685, 351] on div "Janela de atendimento Grade de atendimento Capacidade Transportadoras Veículos …" at bounding box center [784, 358] width 1568 height 717
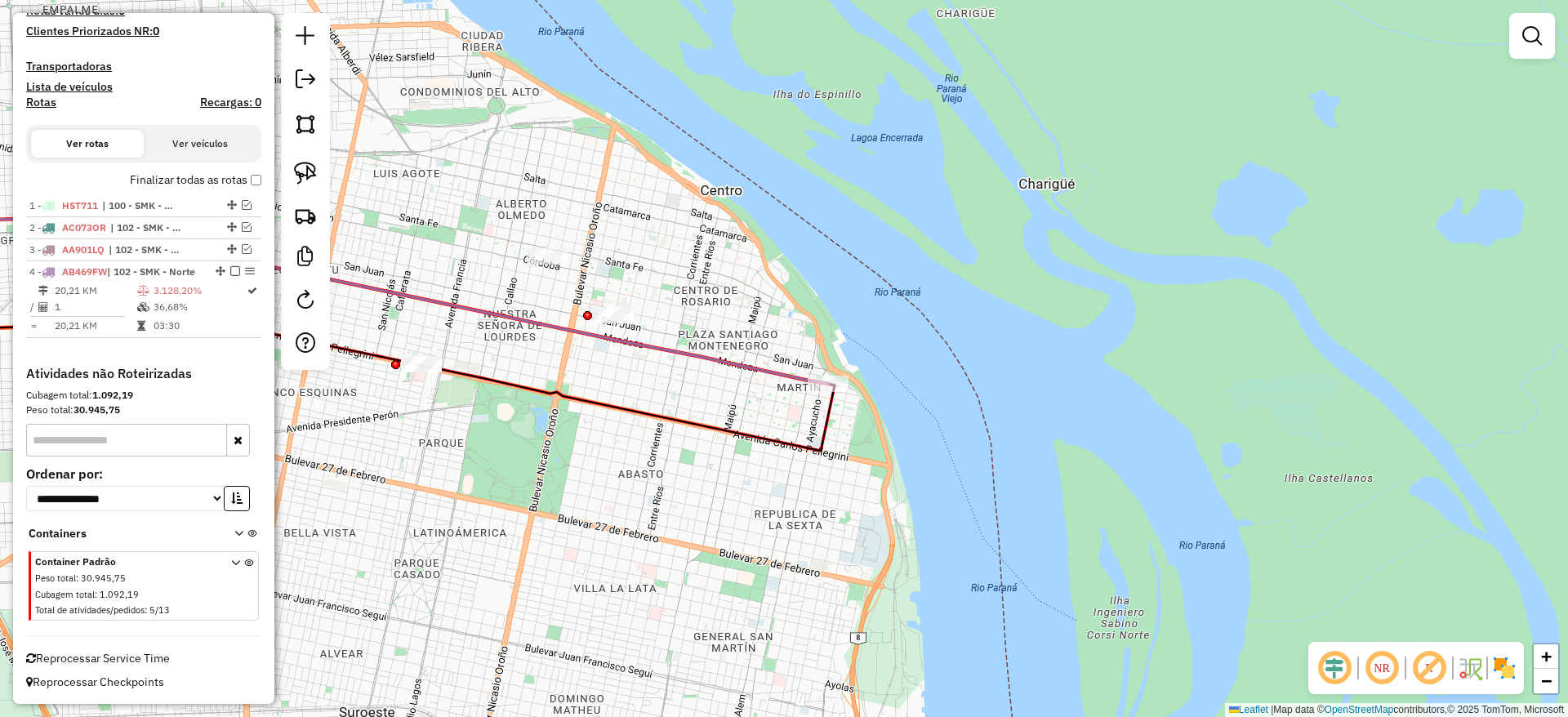
drag, startPoint x: 735, startPoint y: 377, endPoint x: 890, endPoint y: 433, distance: 164.8
click at [890, 433] on div "Janela de atendimento Grade de atendimento Capacidade Transportadoras Veículos …" at bounding box center [784, 358] width 1568 height 717
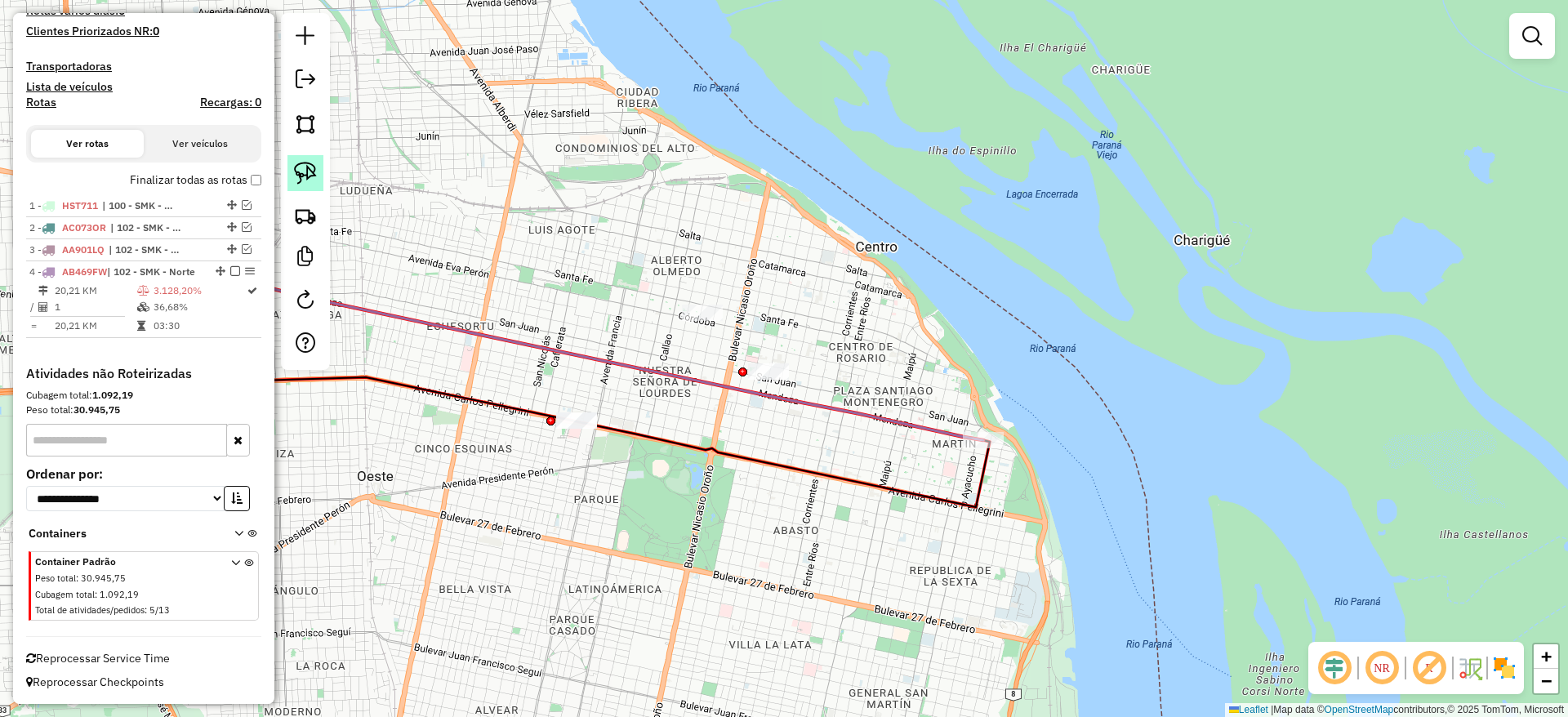
click at [301, 174] on img at bounding box center [305, 173] width 23 height 23
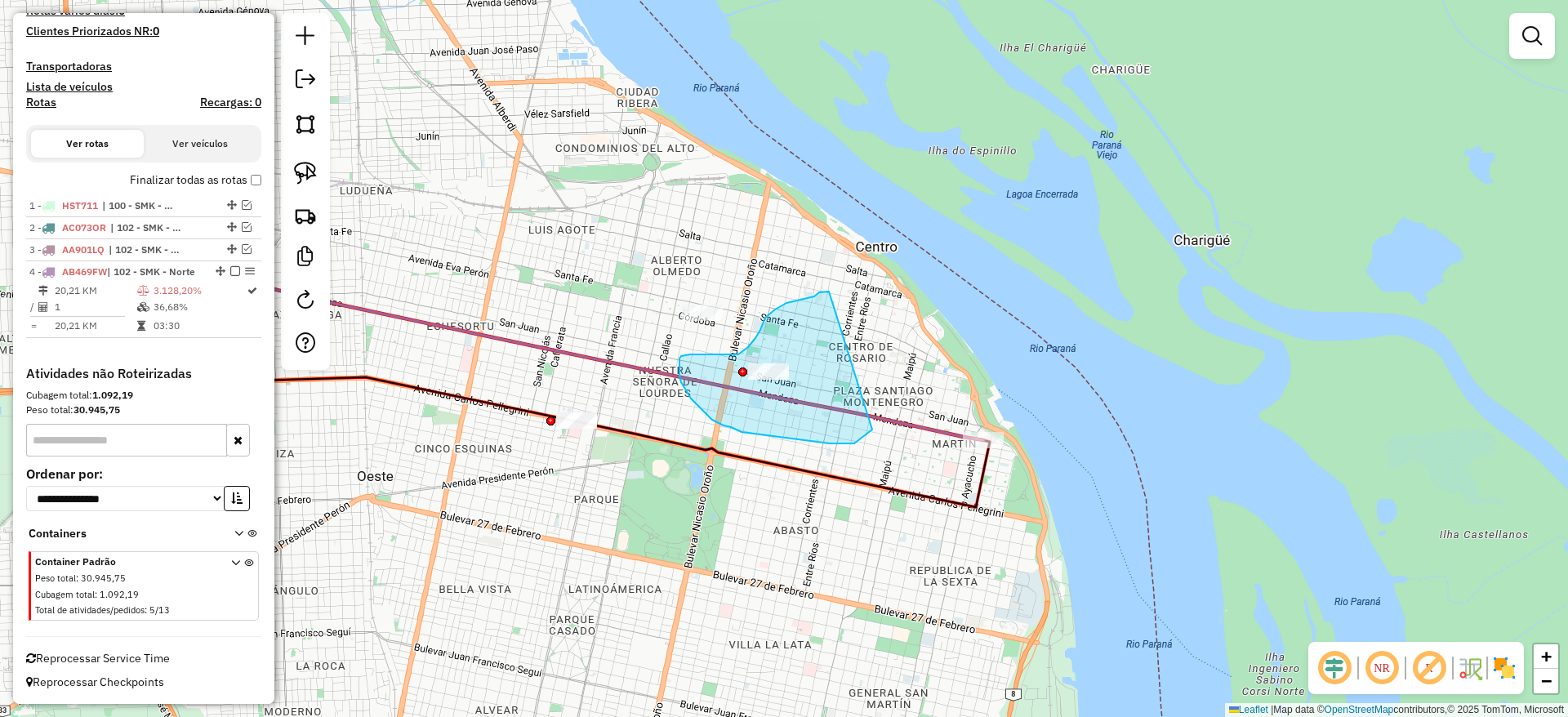
drag, startPoint x: 824, startPoint y: 291, endPoint x: 874, endPoint y: 421, distance: 139.3
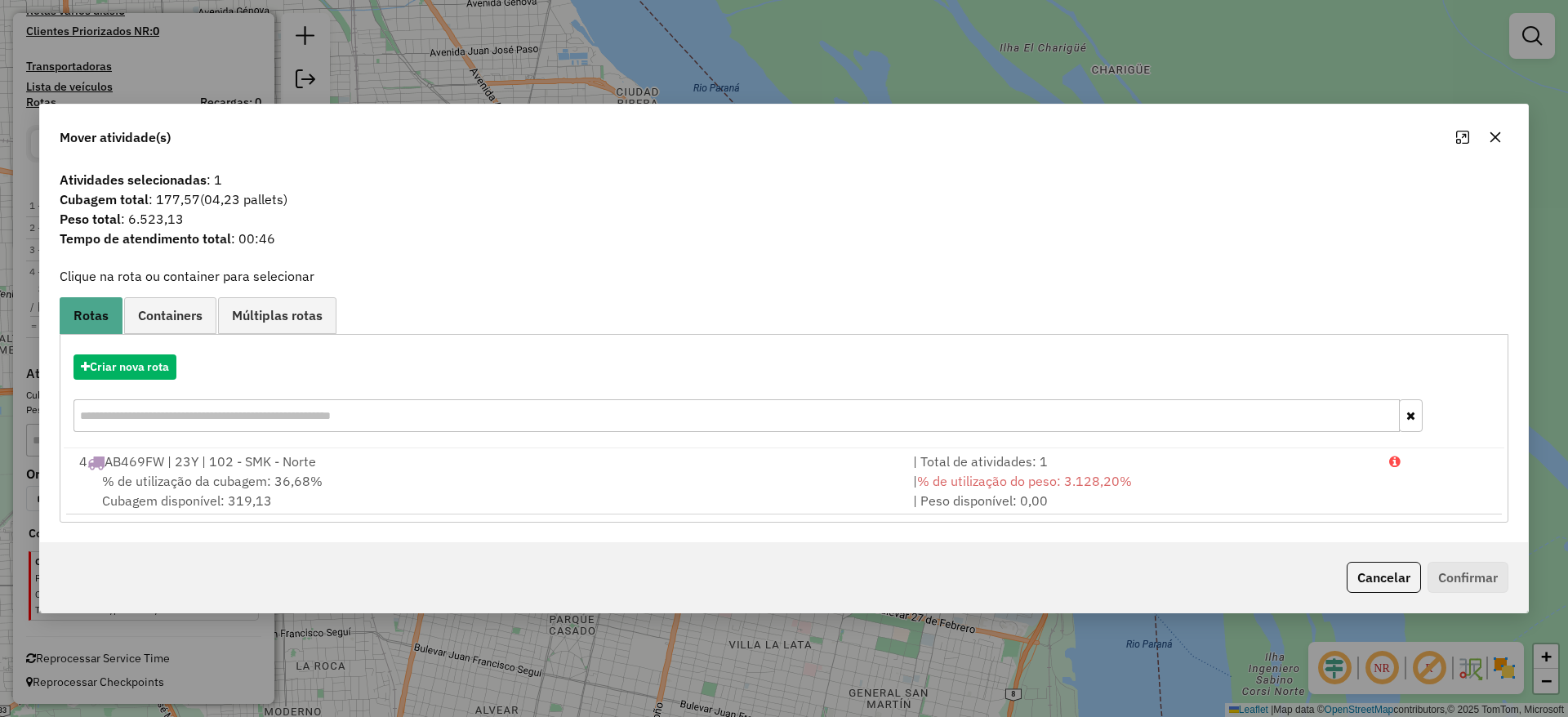
click at [1490, 135] on icon "button" at bounding box center [1495, 137] width 13 height 13
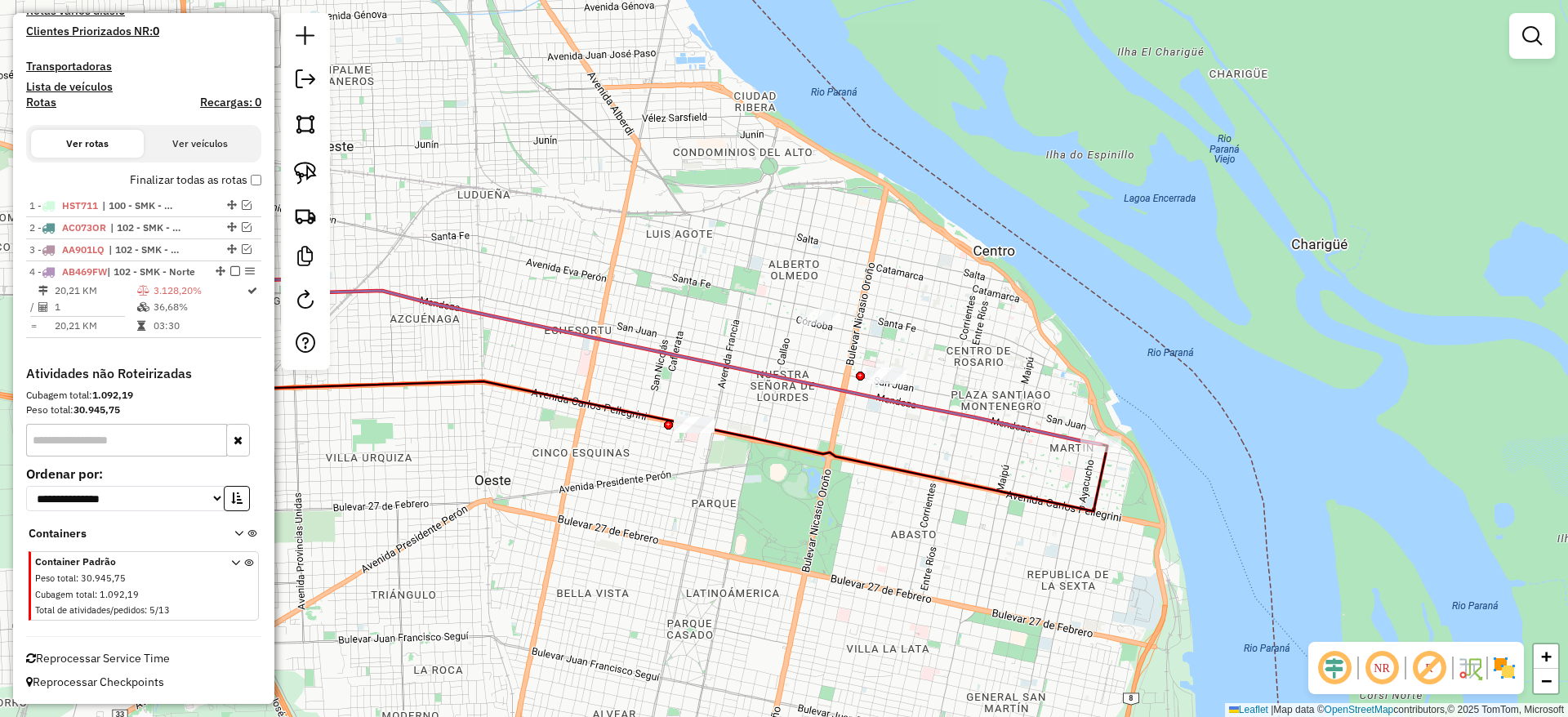
drag, startPoint x: 606, startPoint y: 253, endPoint x: 794, endPoint y: 309, distance: 196.2
click at [794, 309] on div "Janela de atendimento Grade de atendimento Capacidade Transportadoras Veículos …" at bounding box center [784, 358] width 1568 height 717
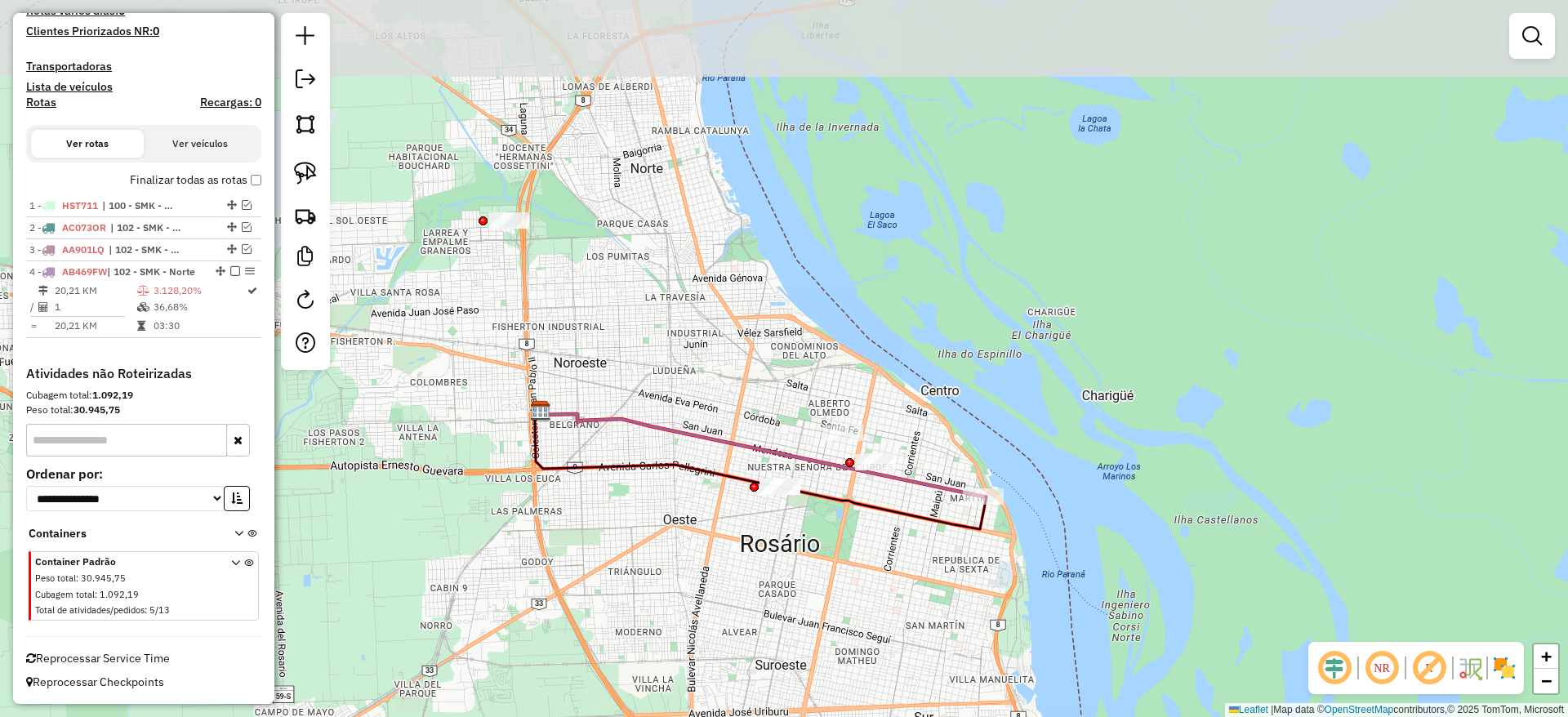
drag, startPoint x: 650, startPoint y: 452, endPoint x: 707, endPoint y: 550, distance: 113.4
click at [707, 550] on div "Janela de atendimento Grade de atendimento Capacidade Transportadoras Veículos …" at bounding box center [784, 358] width 1568 height 717
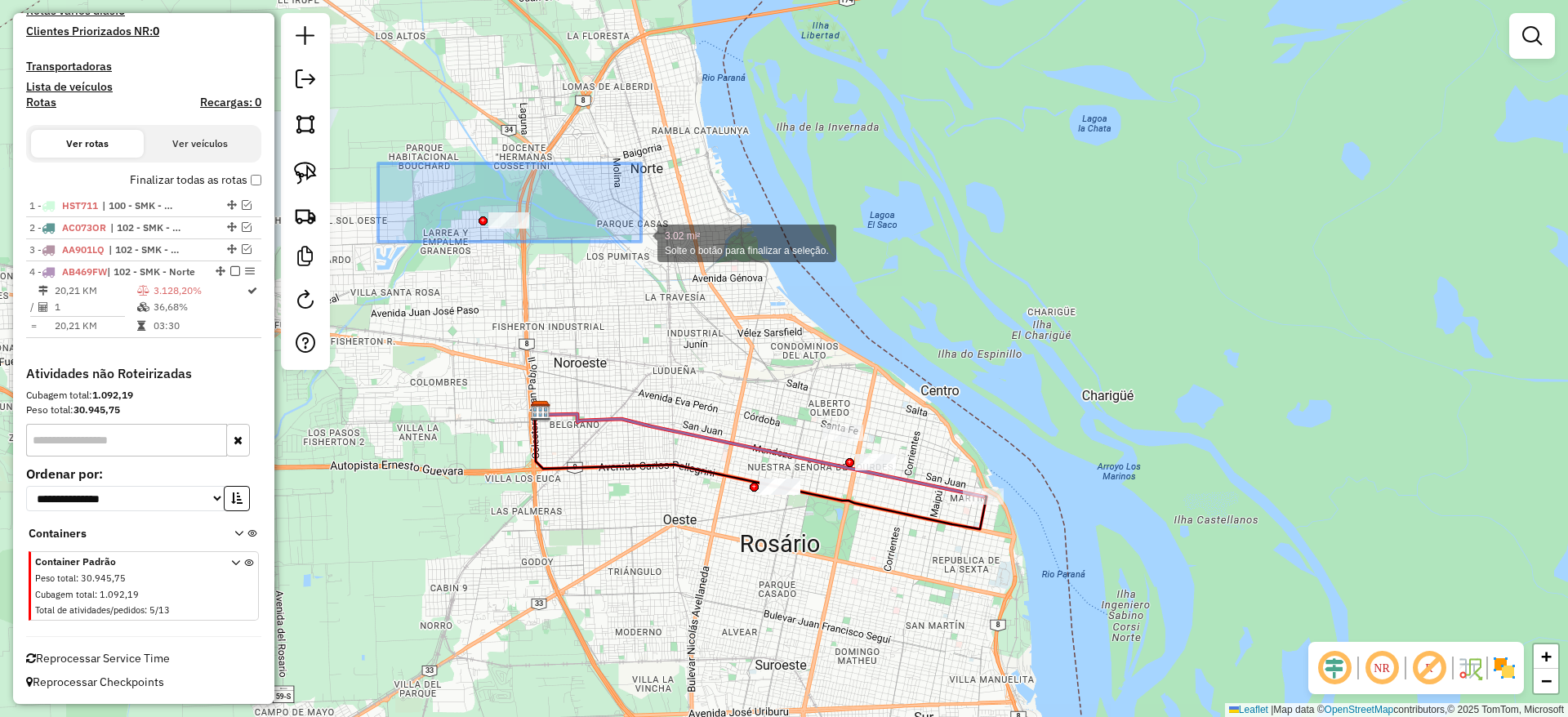
drag, startPoint x: 414, startPoint y: 186, endPoint x: 641, endPoint y: 242, distance: 233.8
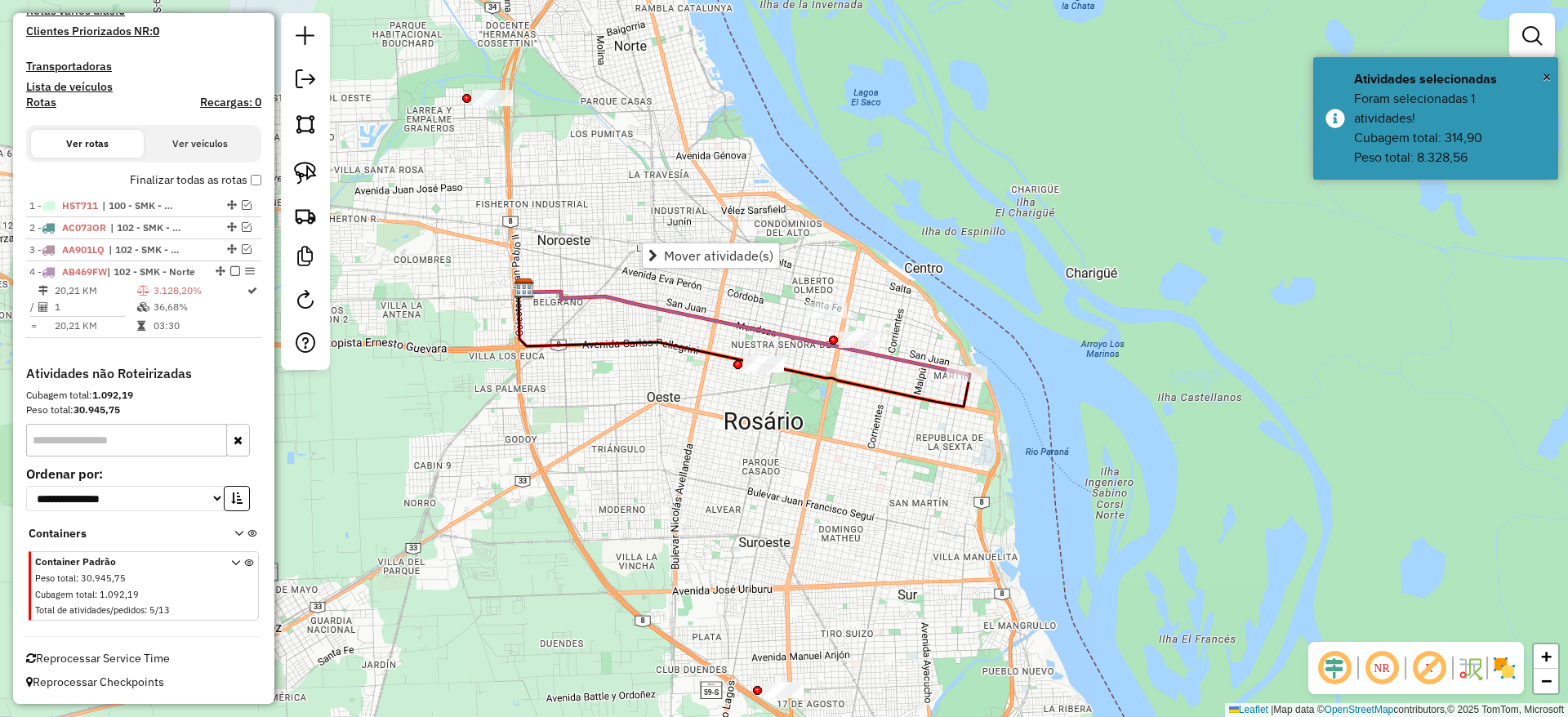
drag, startPoint x: 641, startPoint y: 262, endPoint x: 484, endPoint y: -107, distance: 401.0
click at [484, 0] on html "Aguarde... Pop-up bloqueado! Seu navegador bloqueou automáticamente a abertura …" at bounding box center [784, 358] width 1568 height 717
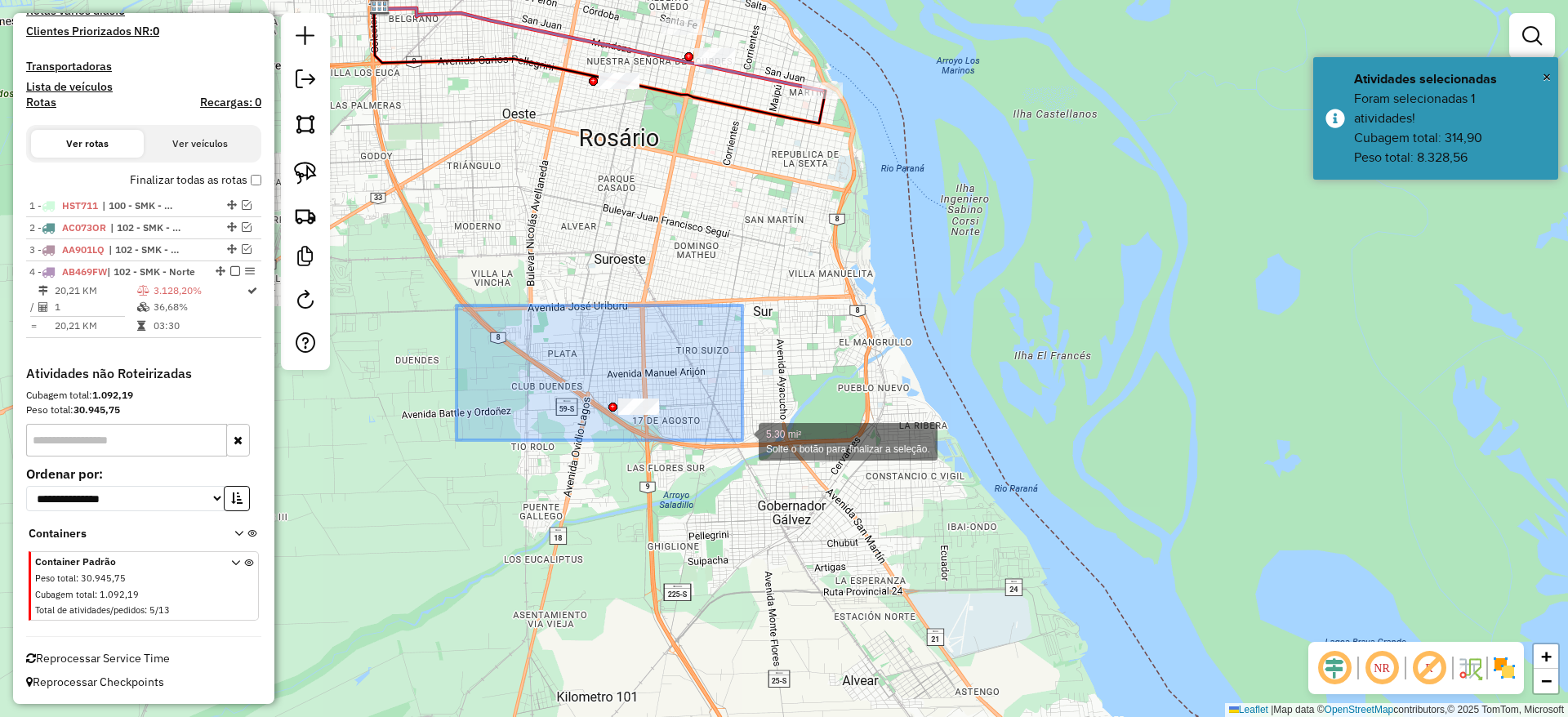
drag, startPoint x: 664, startPoint y: 417, endPoint x: 747, endPoint y: 440, distance: 86.1
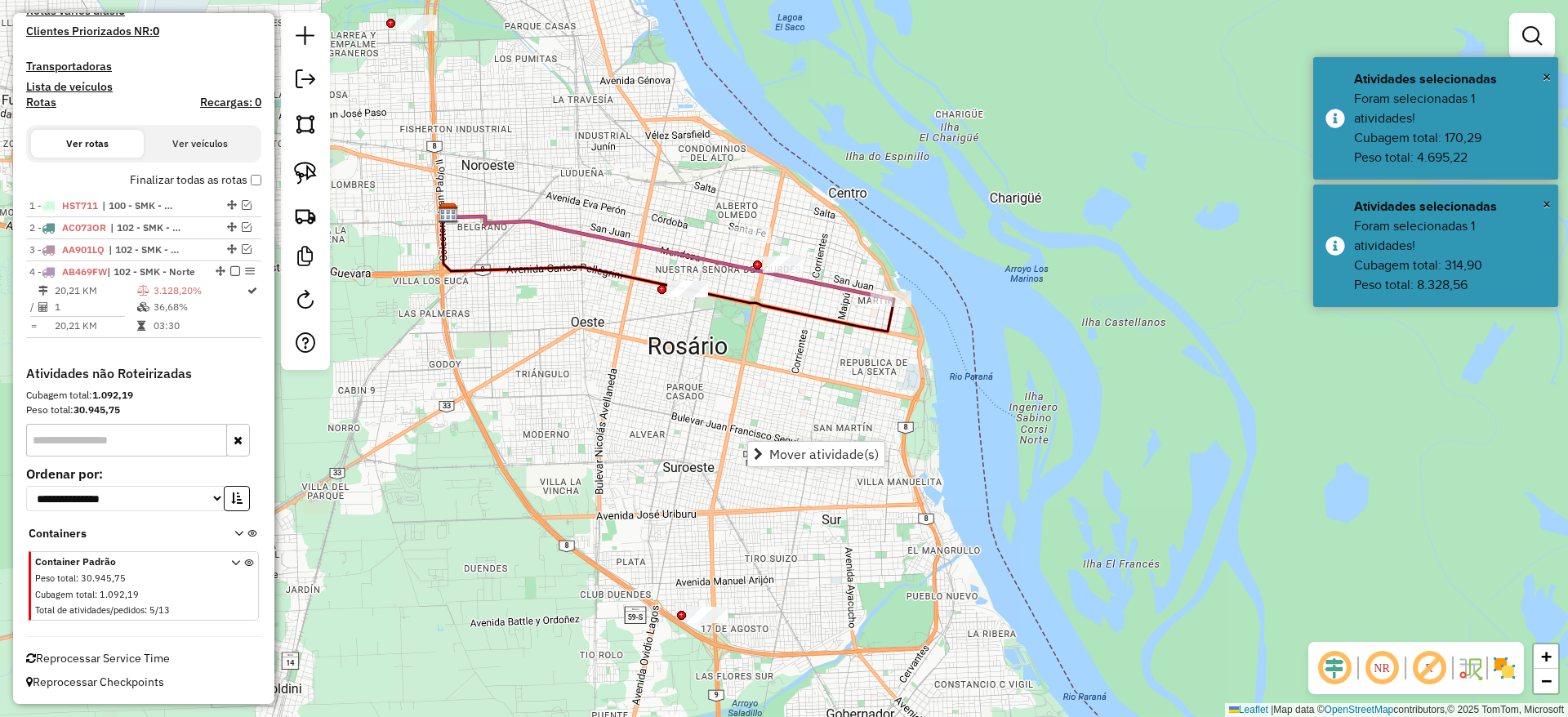
drag, startPoint x: 575, startPoint y: 251, endPoint x: 656, endPoint y: 478, distance: 241.0
click at [656, 478] on div "Janela de atendimento Grade de atendimento Capacidade Transportadoras Veículos …" at bounding box center [784, 358] width 1568 height 717
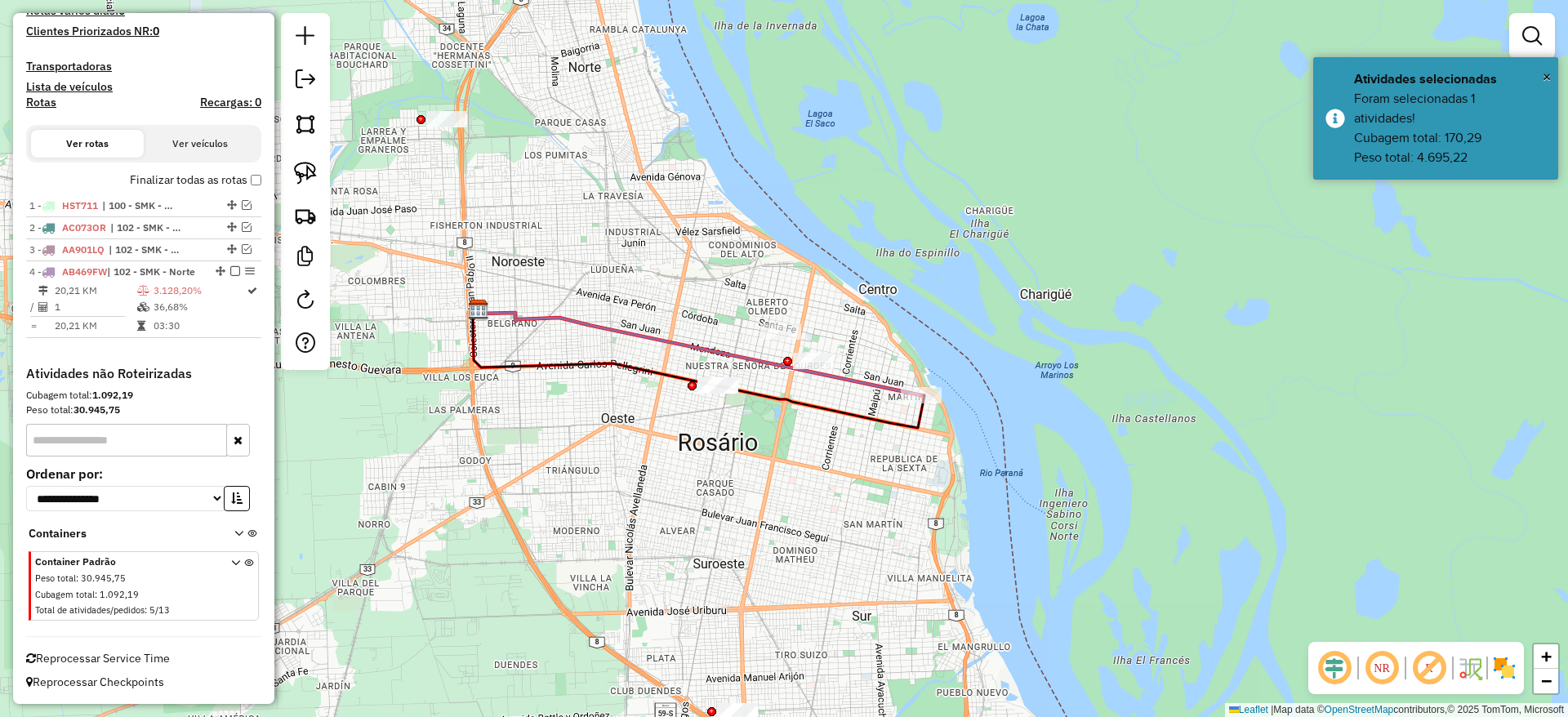
drag, startPoint x: 644, startPoint y: 340, endPoint x: 662, endPoint y: 419, distance: 81.0
click at [662, 419] on div "Janela de atendimento Grade de atendimento Capacidade Transportadoras Veículos …" at bounding box center [784, 358] width 1568 height 717
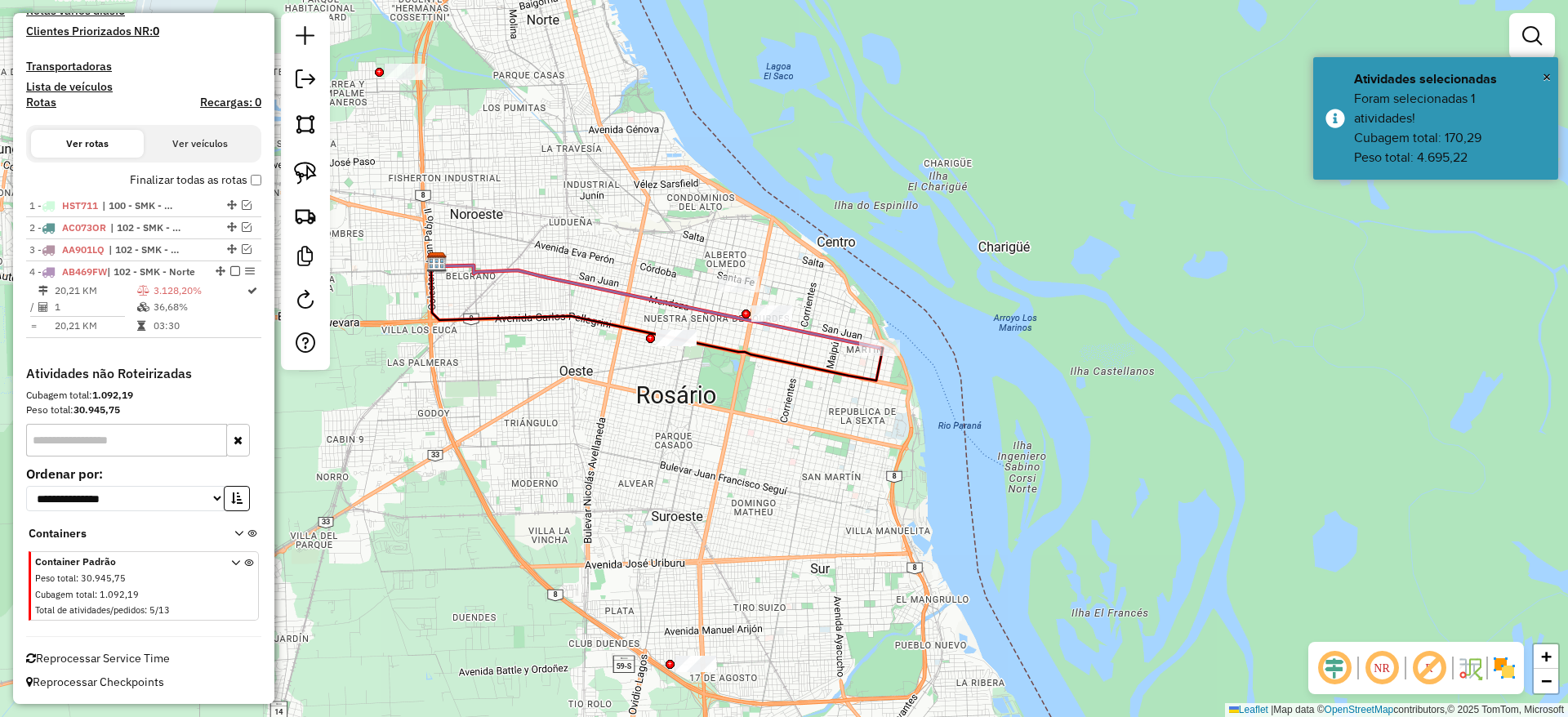
drag, startPoint x: 646, startPoint y: 283, endPoint x: 622, endPoint y: 262, distance: 31.9
click at [622, 262] on div "Janela de atendimento Grade de atendimento Capacidade Transportadoras Veículos …" at bounding box center [784, 358] width 1568 height 717
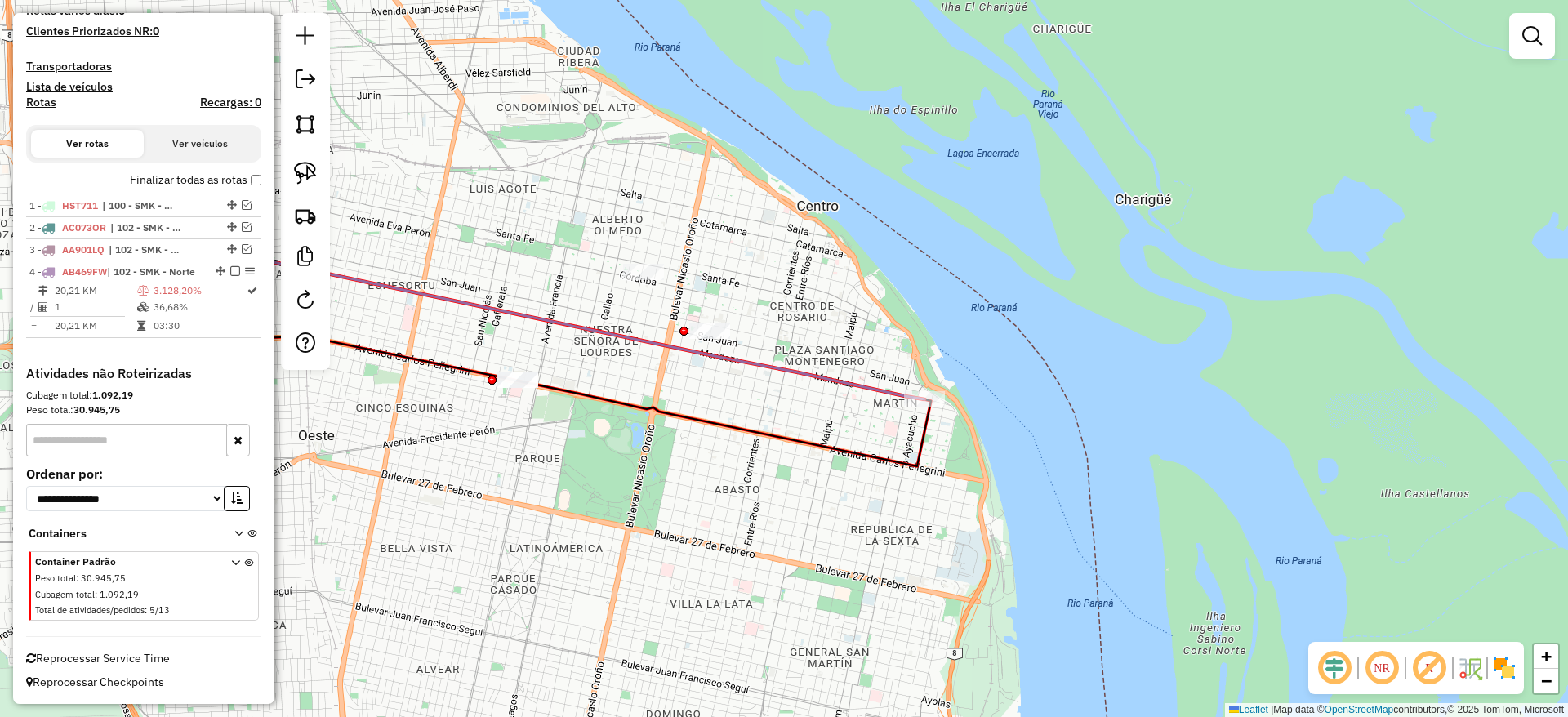
click at [798, 328] on div "Janela de atendimento Grade de atendimento Capacidade Transportadoras Veículos …" at bounding box center [784, 358] width 1568 height 717
click at [814, 373] on icon at bounding box center [481, 314] width 887 height 170
select select "**********"
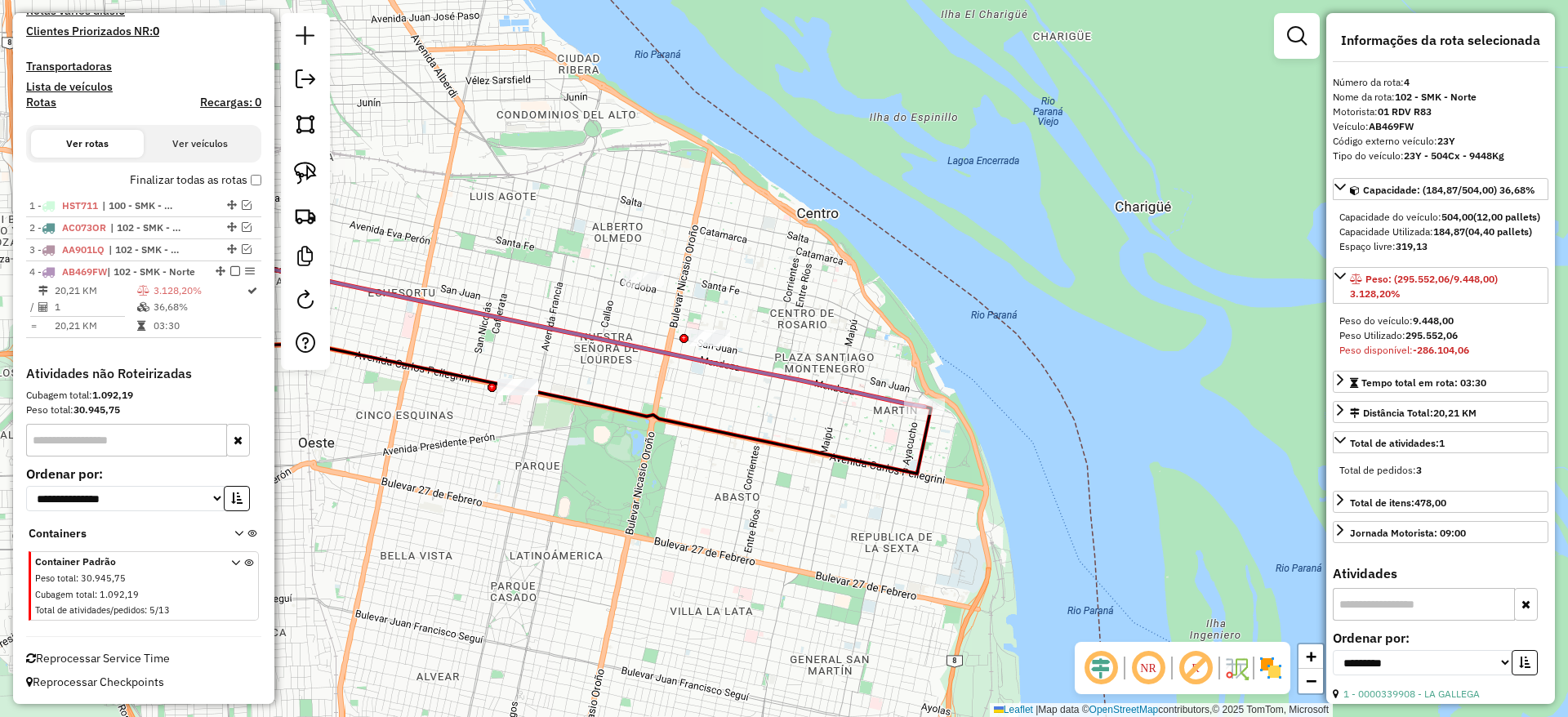
drag, startPoint x: 735, startPoint y: 414, endPoint x: 785, endPoint y: 466, distance: 72.1
click at [785, 466] on div "Janela de atendimento Grade de atendimento Capacidade Transportadoras Veículos …" at bounding box center [784, 358] width 1568 height 717
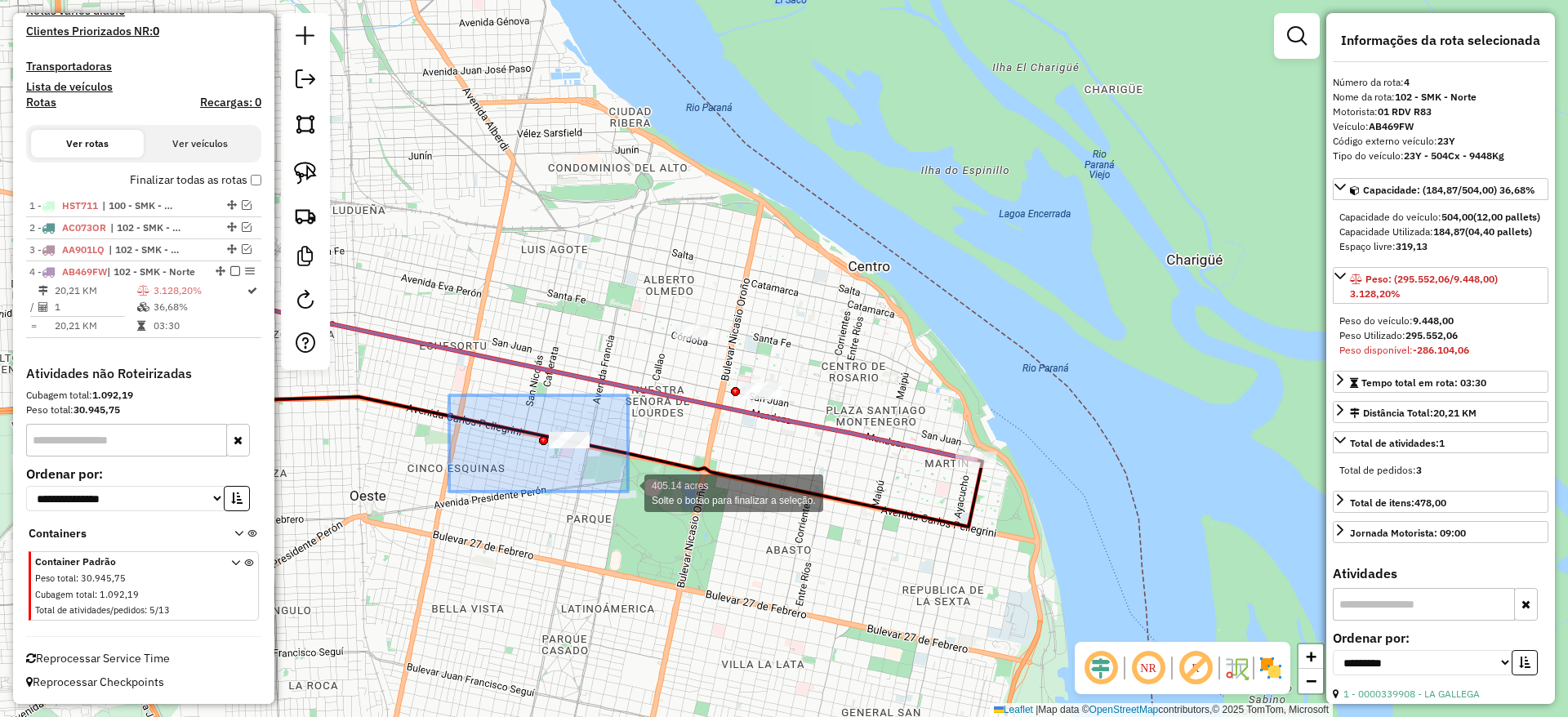
drag, startPoint x: 533, startPoint y: 451, endPoint x: 650, endPoint y: 509, distance: 130.6
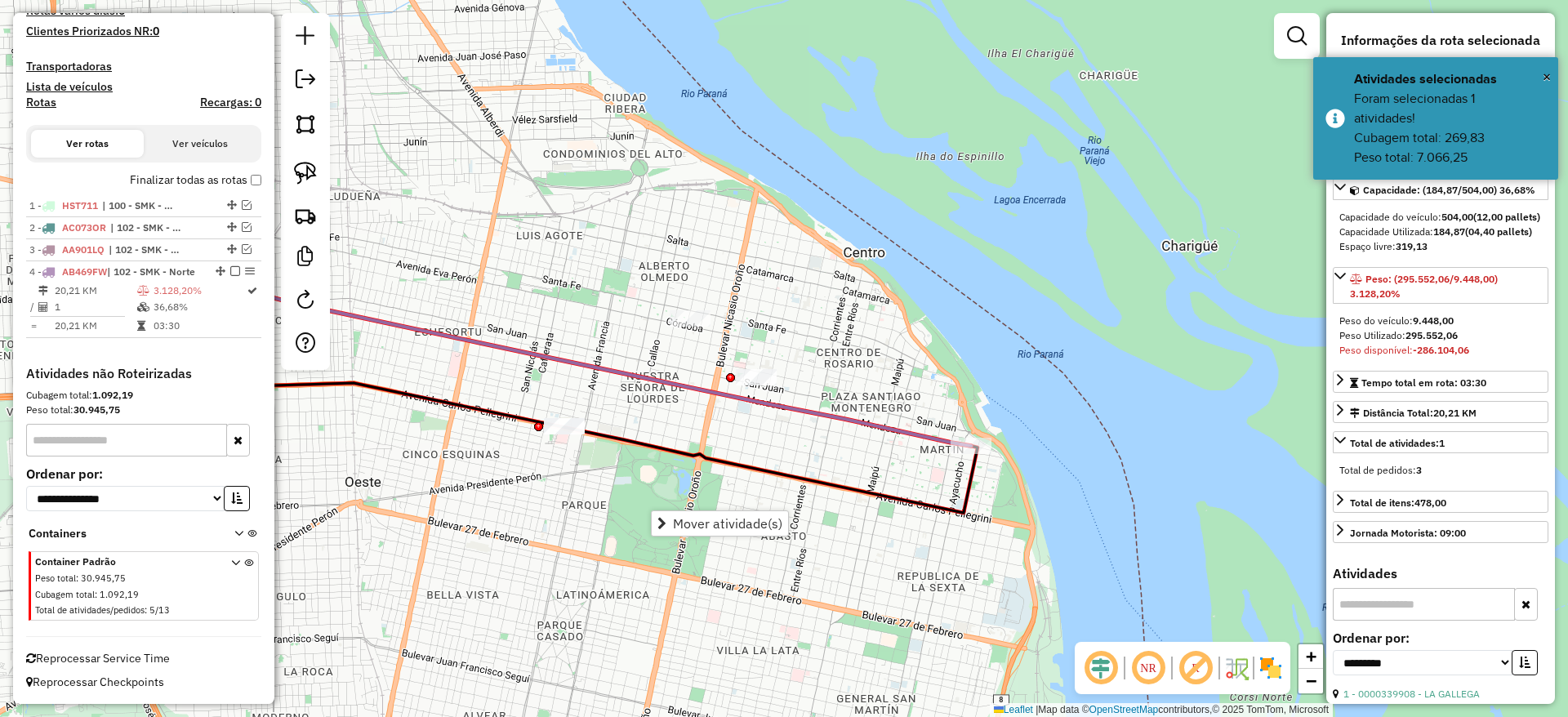
click at [665, 266] on div "Janela de atendimento Grade de atendimento Capacidade Transportadoras Veículos …" at bounding box center [784, 358] width 1568 height 717
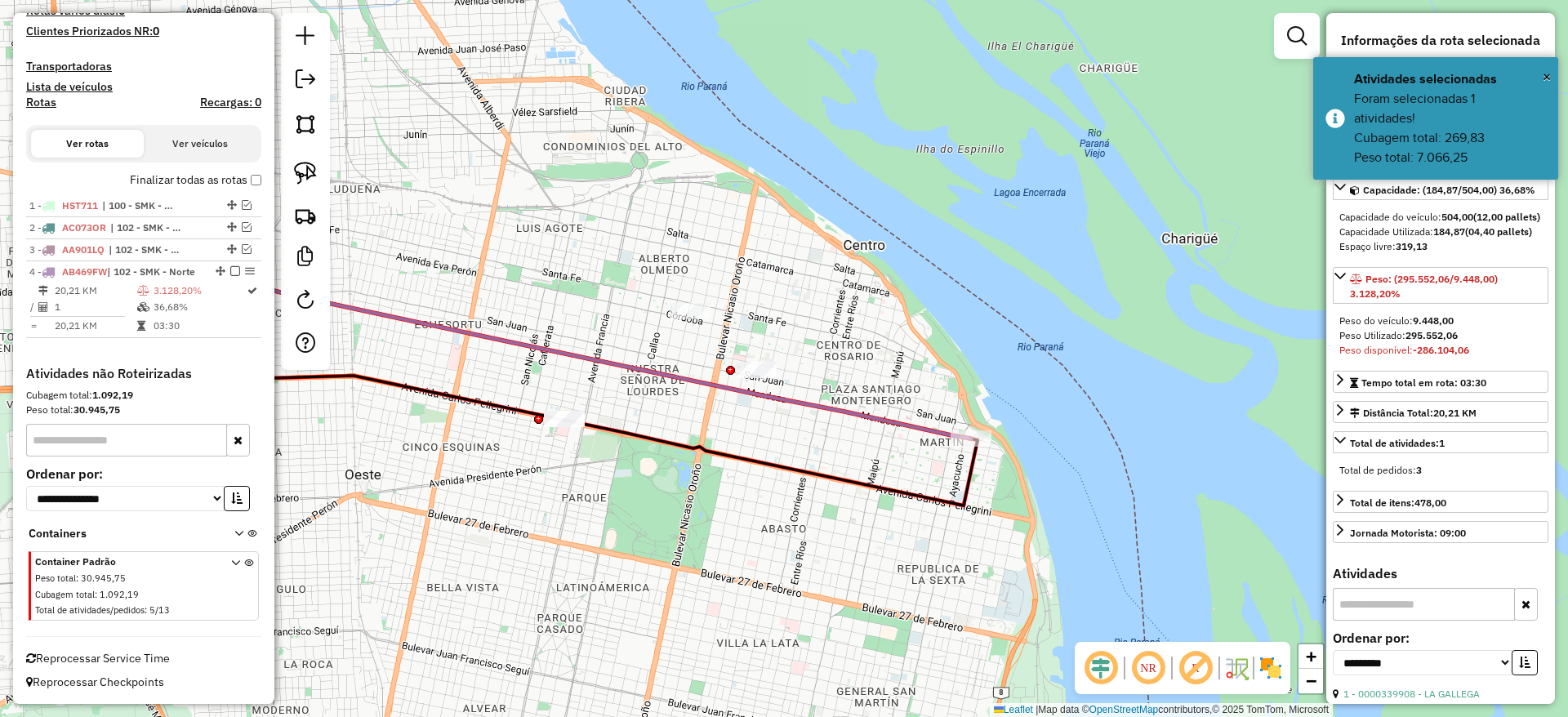
drag, startPoint x: 694, startPoint y: 258, endPoint x: 696, endPoint y: 250, distance: 8.2
click at [696, 250] on div "Janela de atendimento Grade de atendimento Capacidade Transportadoras Veículos …" at bounding box center [784, 358] width 1568 height 717
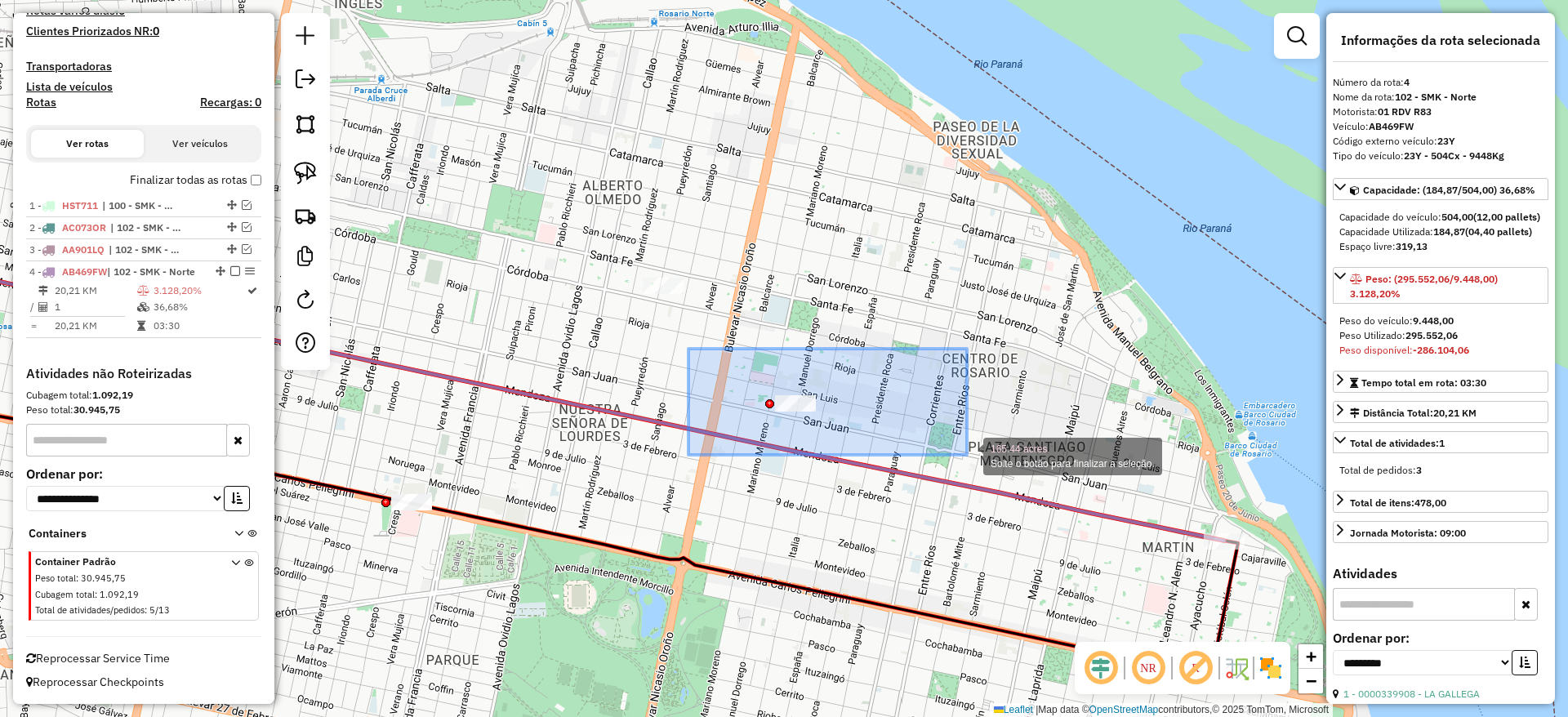
drag, startPoint x: 688, startPoint y: 349, endPoint x: 967, endPoint y: 455, distance: 298.5
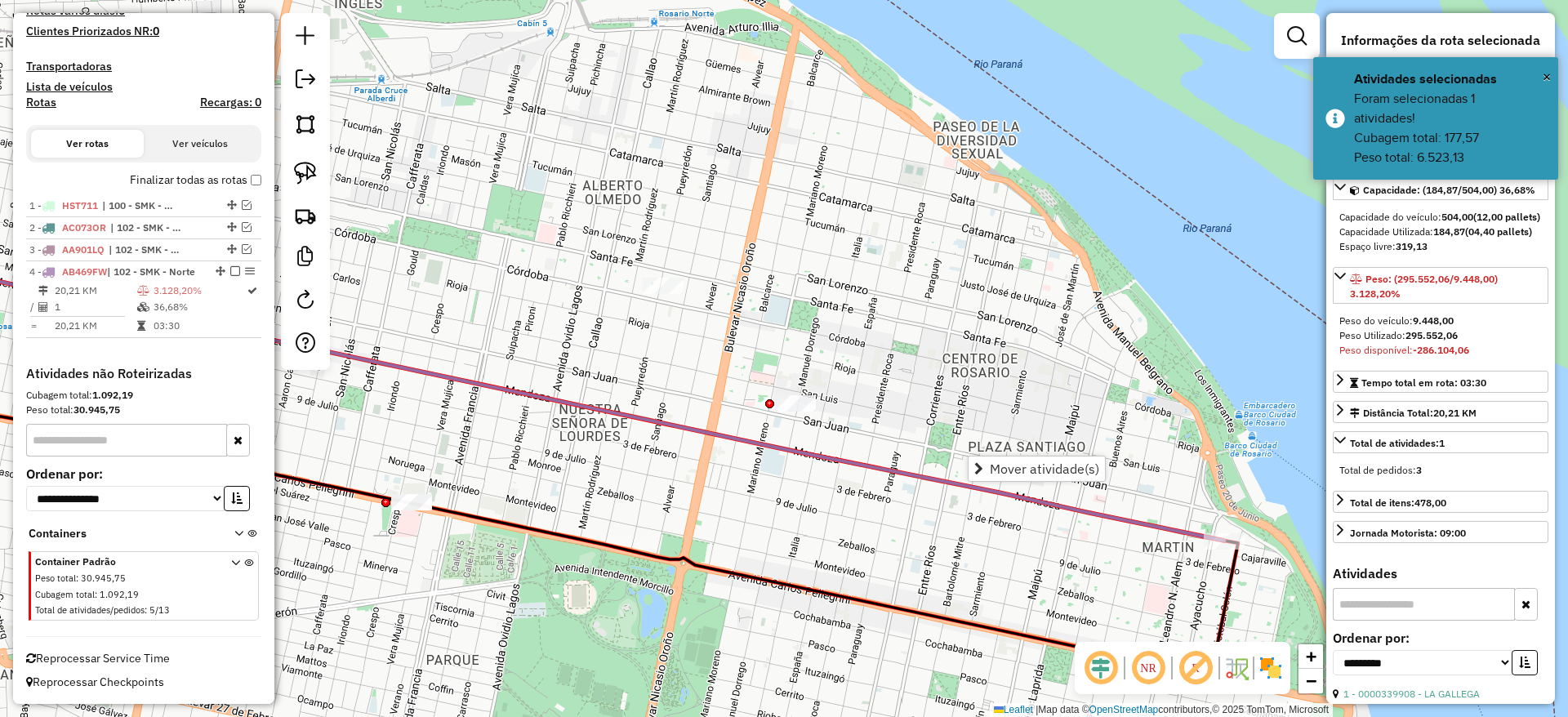
click at [889, 466] on icon at bounding box center [533, 394] width 1381 height 292
click at [814, 519] on div "Janela de atendimento Grade de atendimento Capacidade Transportadoras Veículos …" at bounding box center [784, 358] width 1568 height 717
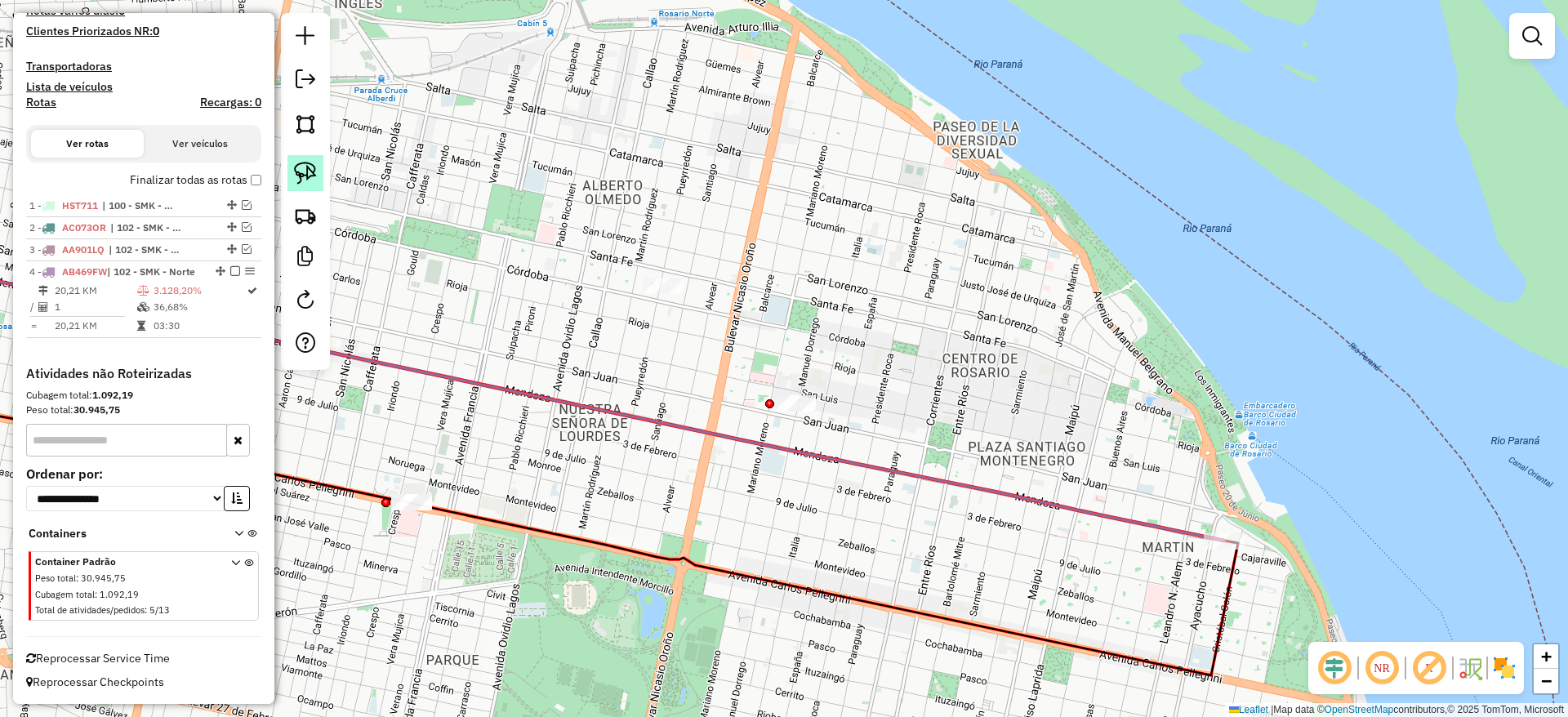
click at [311, 175] on img at bounding box center [305, 173] width 23 height 23
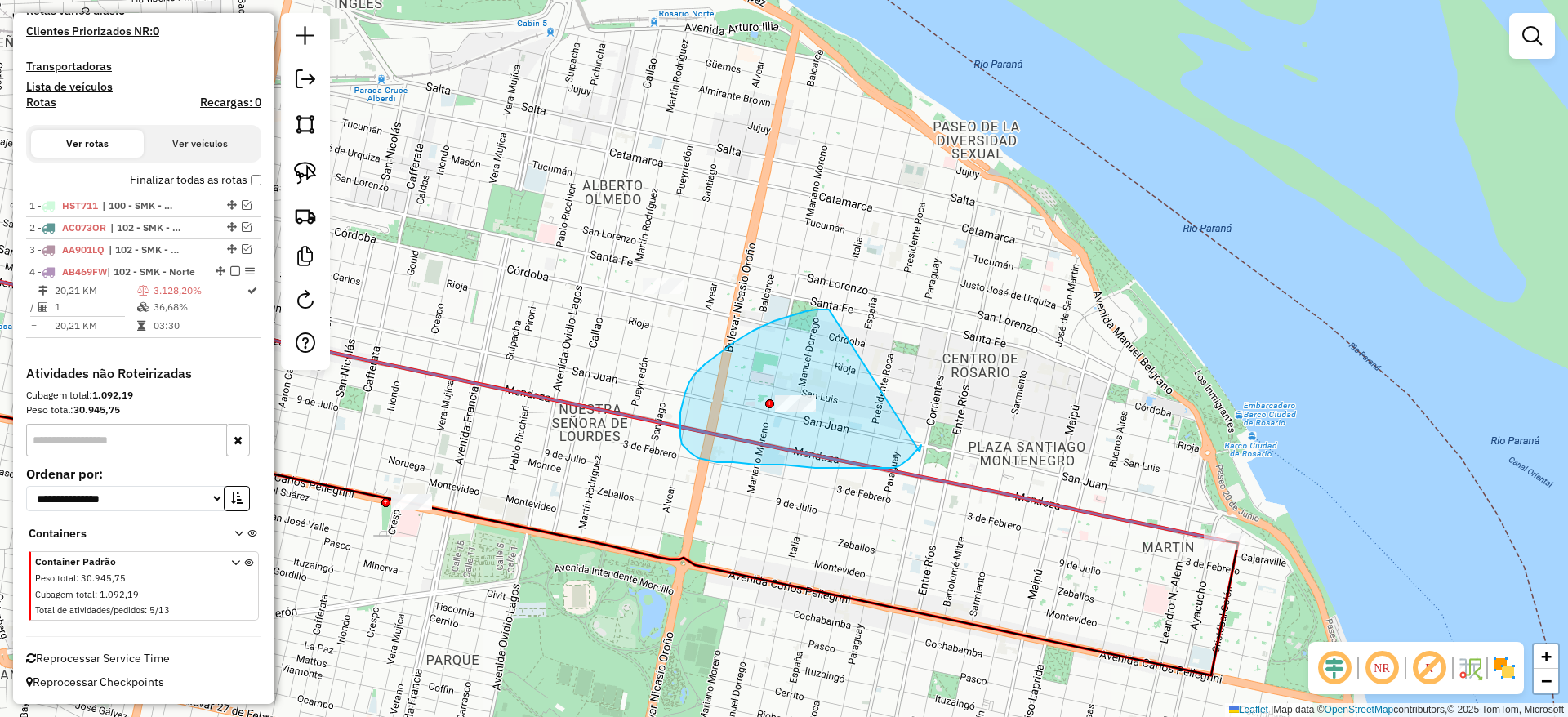
drag, startPoint x: 738, startPoint y: 340, endPoint x: 919, endPoint y: 452, distance: 212.8
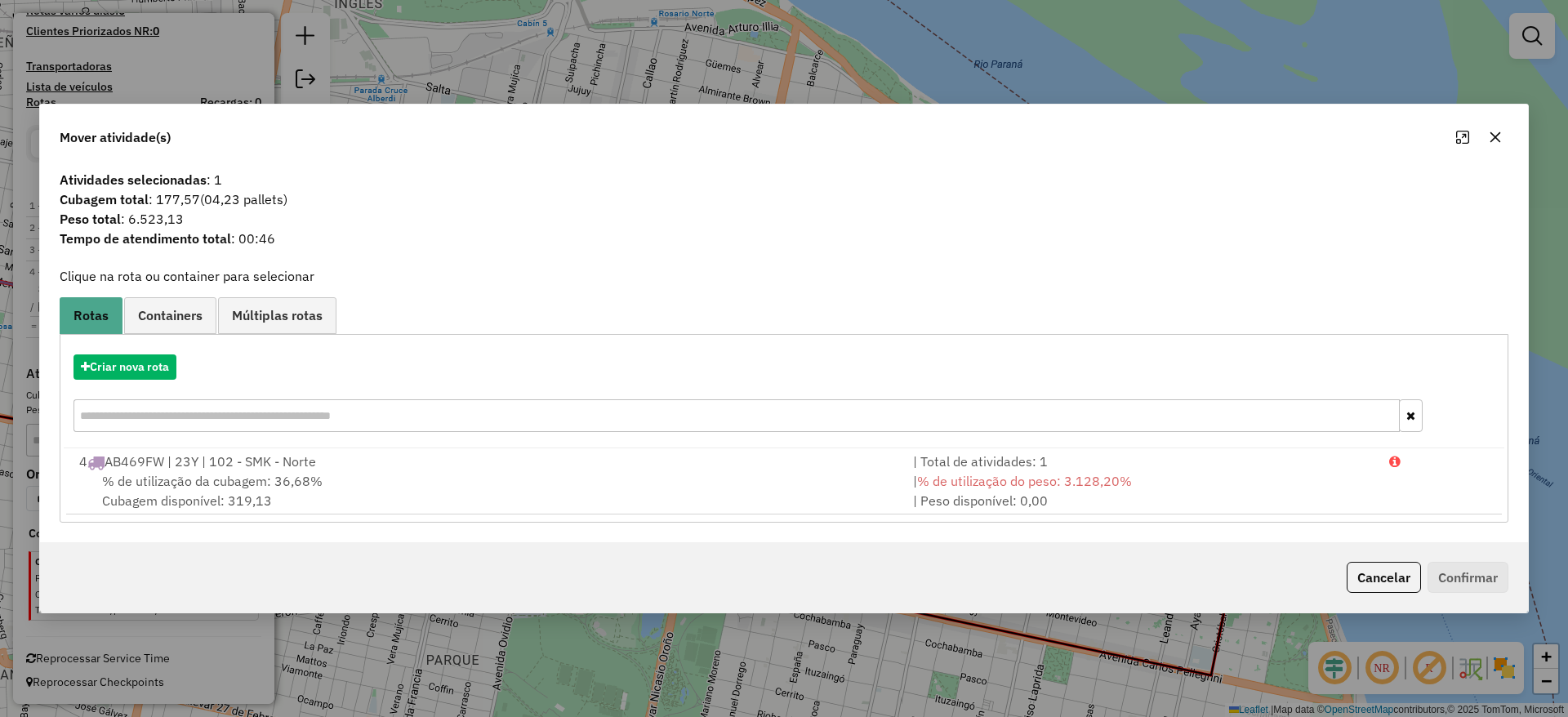
click at [1494, 133] on icon "button" at bounding box center [1495, 137] width 13 height 13
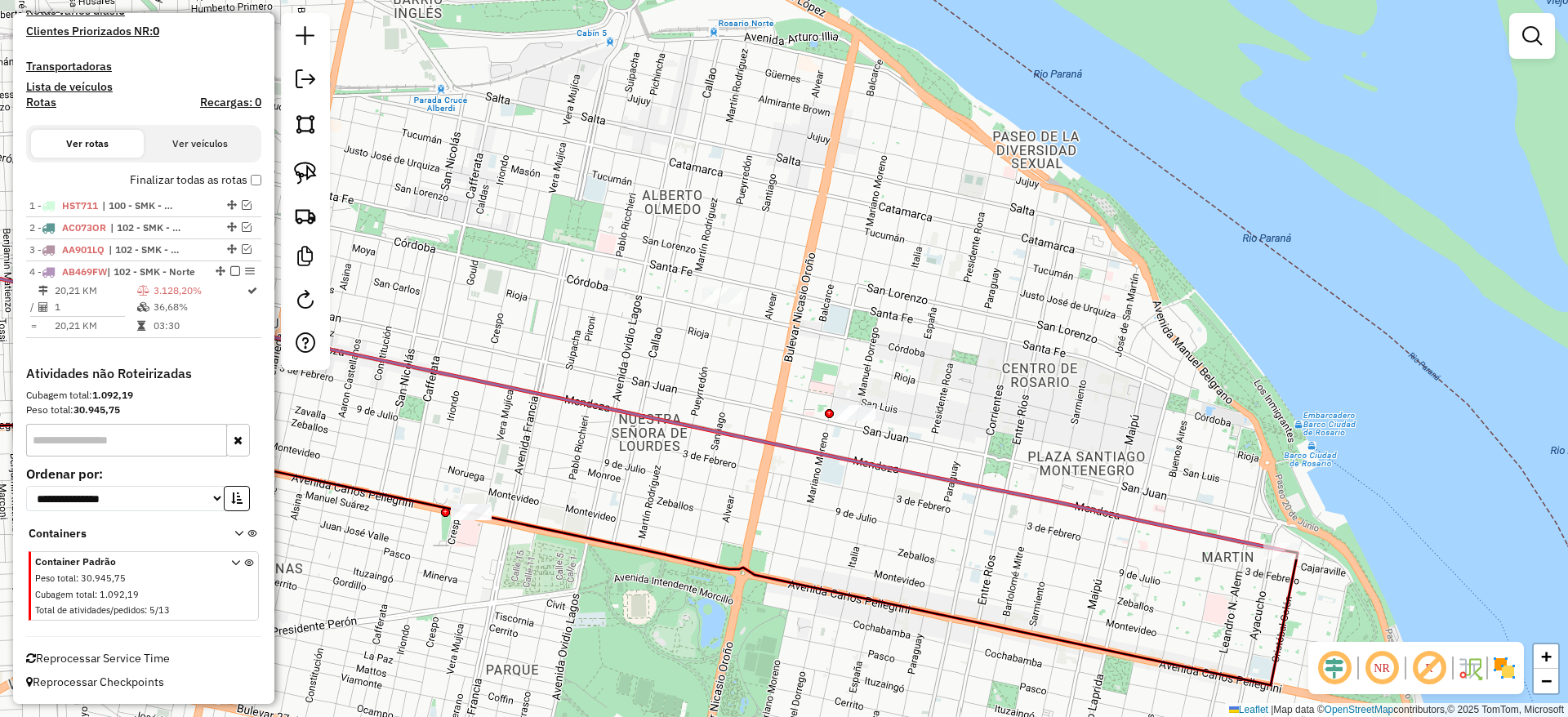
drag, startPoint x: 924, startPoint y: 317, endPoint x: 1217, endPoint y: 366, distance: 297.1
click at [1219, 367] on div "Janela de atendimento Grade de atendimento Capacidade Transportadoras Veículos …" at bounding box center [784, 358] width 1568 height 717
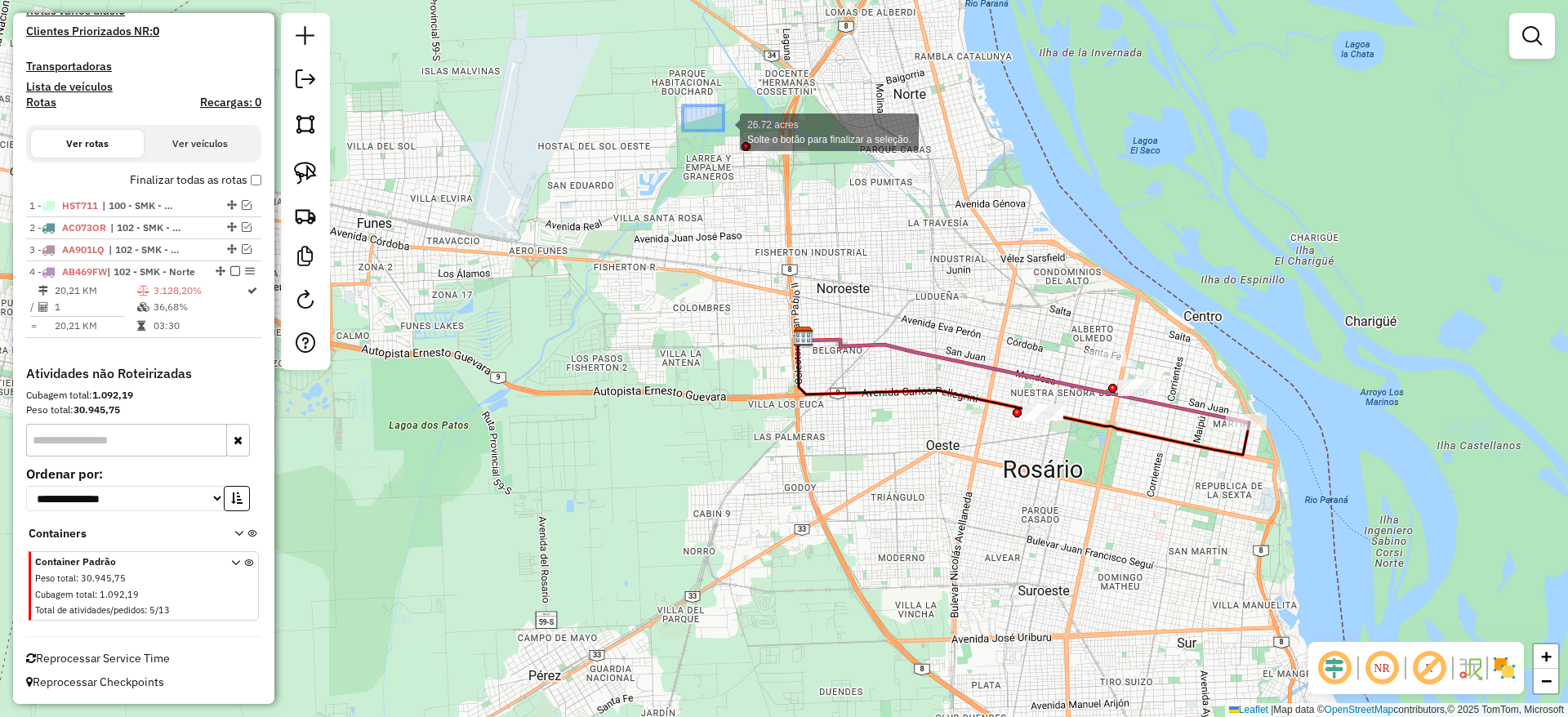
drag, startPoint x: 683, startPoint y: 106, endPoint x: 881, endPoint y: 227, distance: 232.0
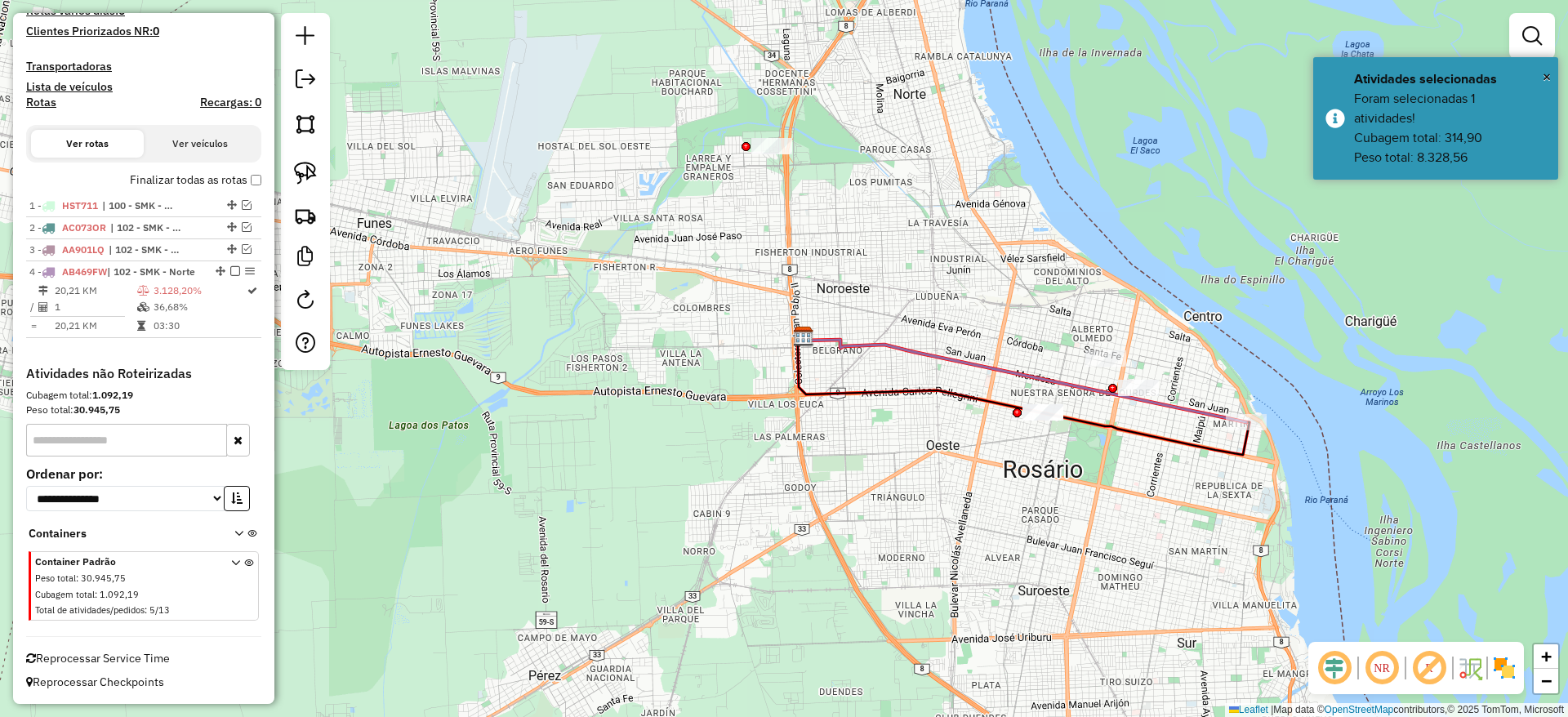
click at [855, 293] on div "Janela de atendimento Grade de atendimento Capacidade Transportadoras Veículos …" at bounding box center [784, 358] width 1568 height 717
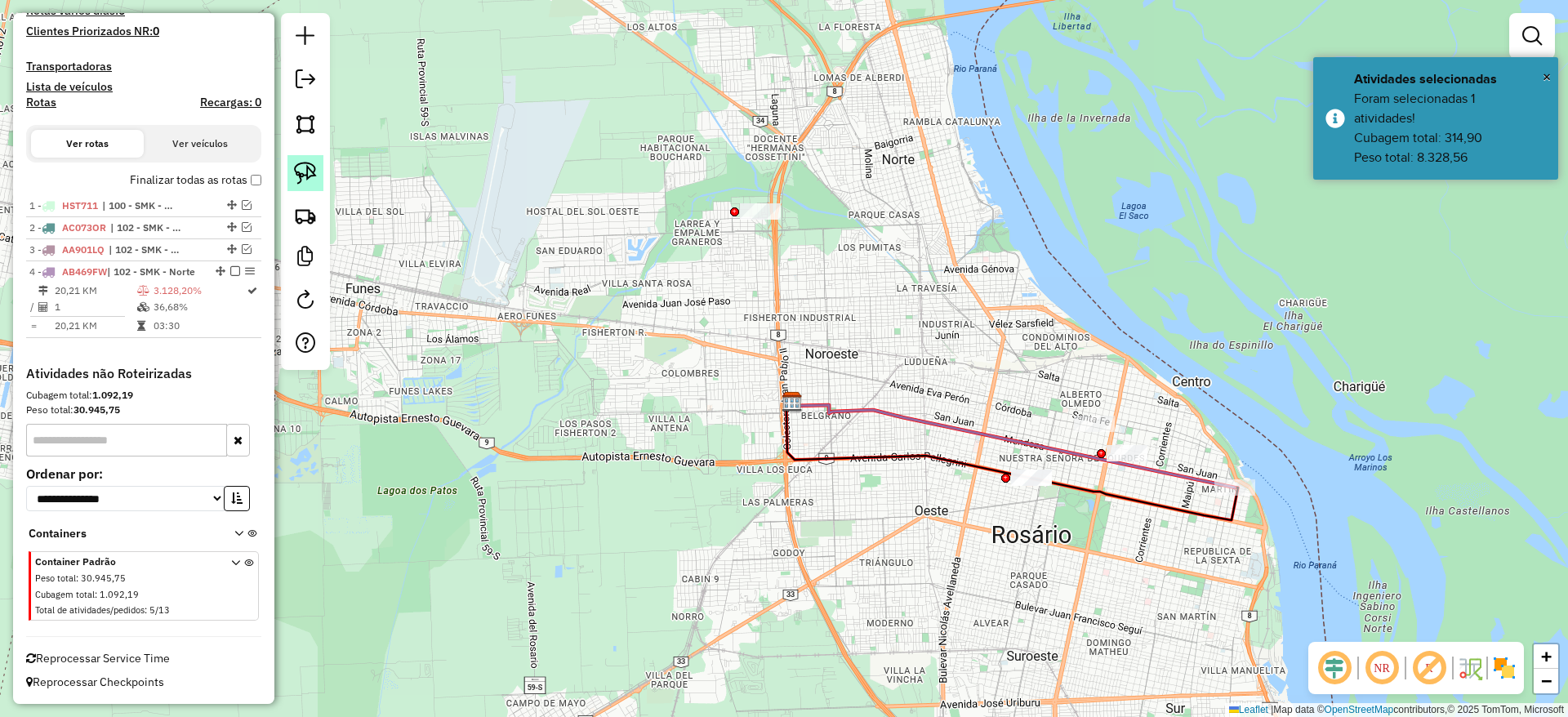
click at [304, 170] on img at bounding box center [305, 173] width 23 height 23
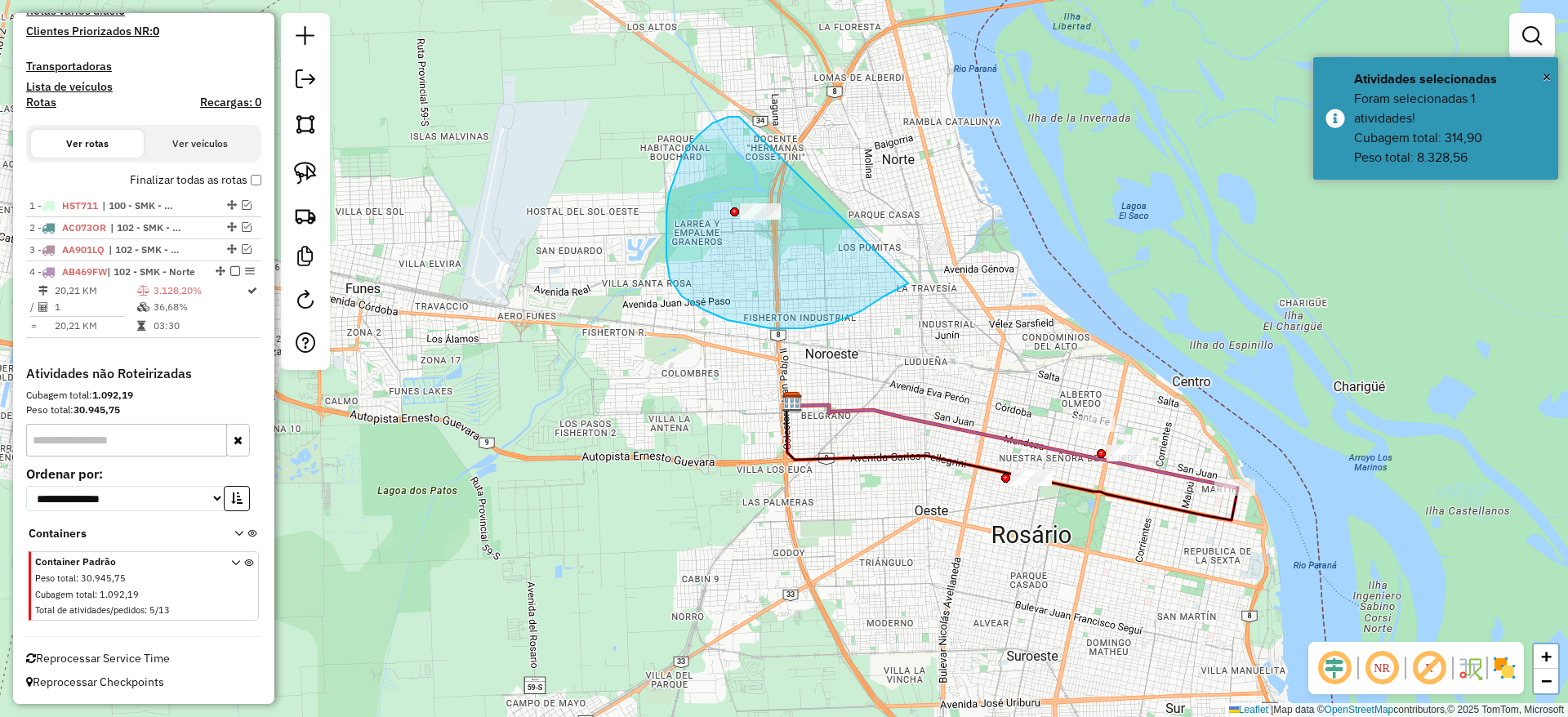
drag, startPoint x: 688, startPoint y: 147, endPoint x: 927, endPoint y: 214, distance: 248.2
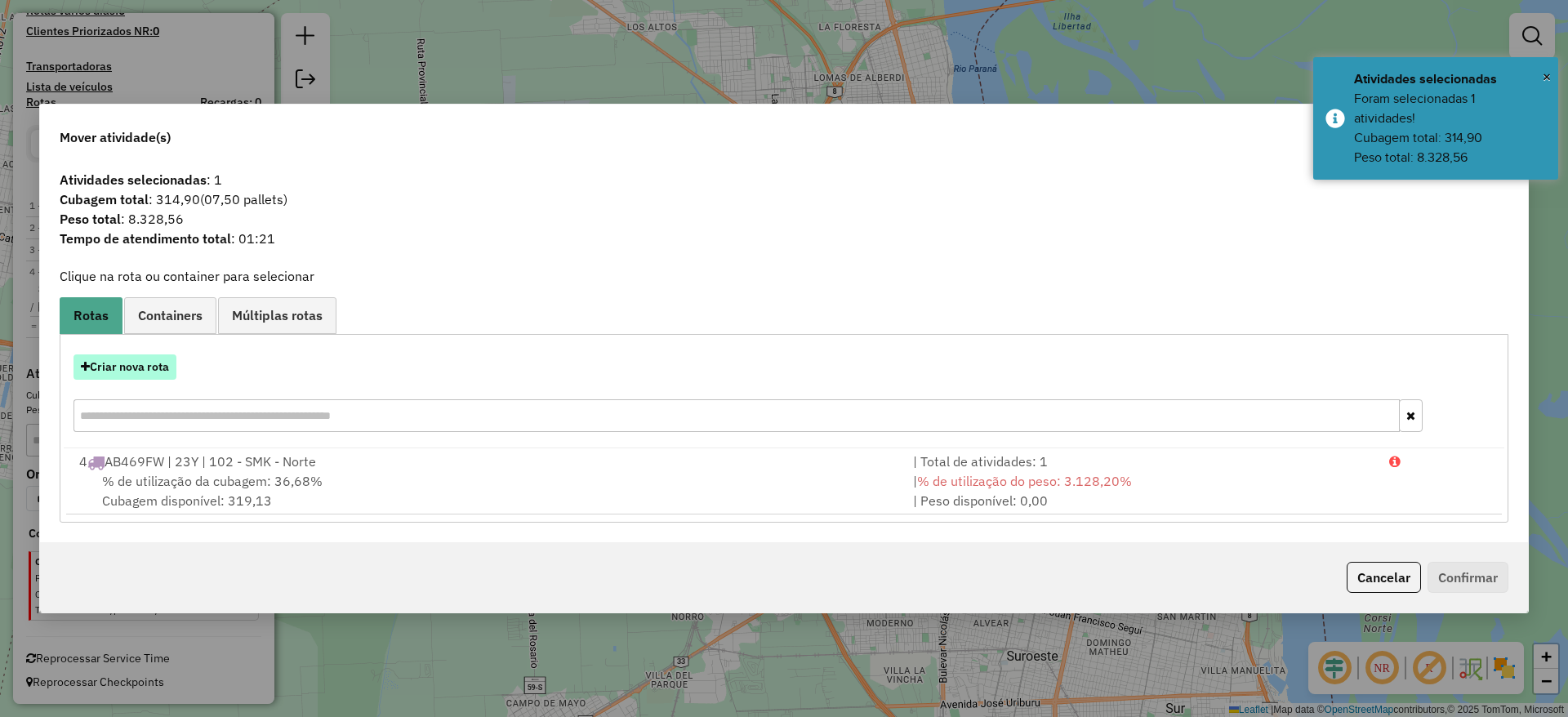
click at [141, 363] on button "Criar nova rota" at bounding box center [125, 366] width 103 height 25
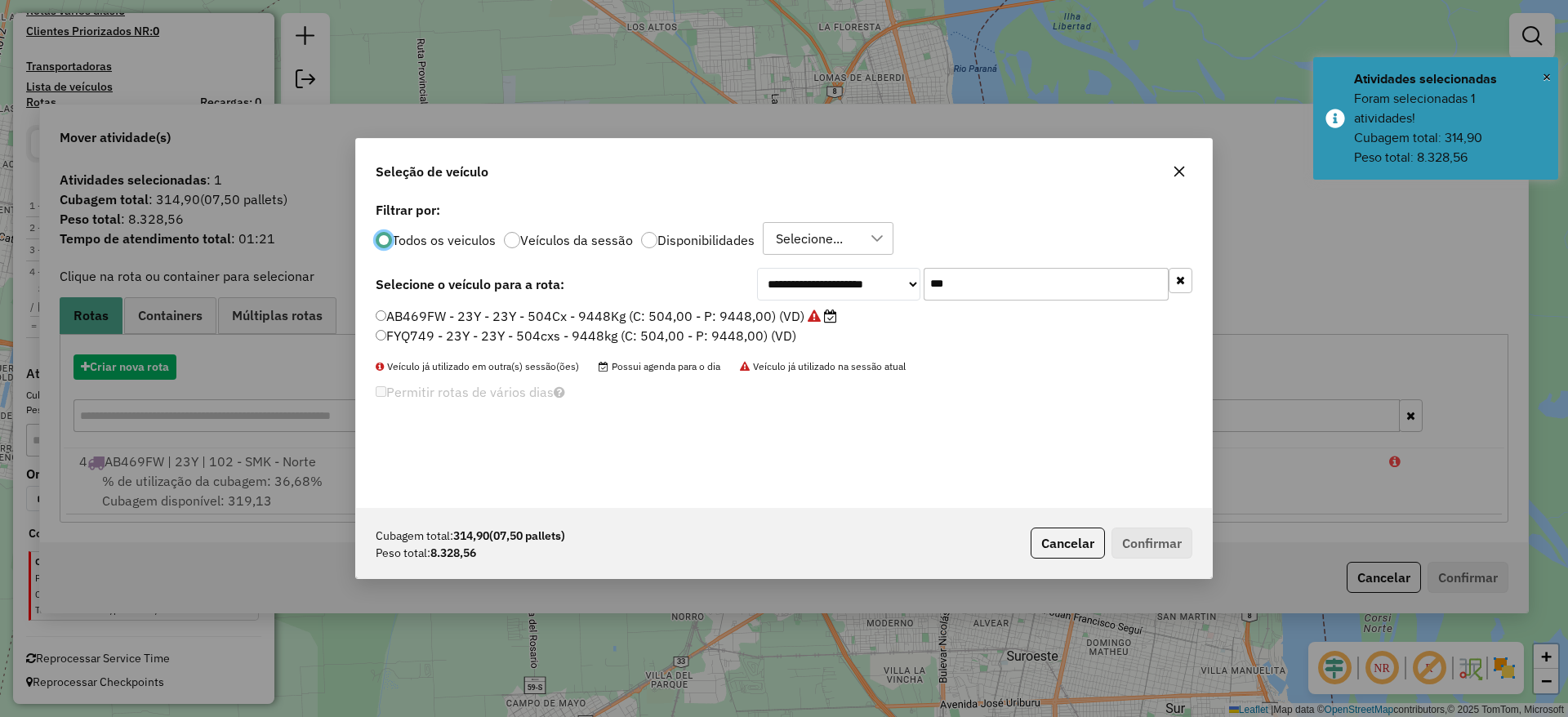
scroll to position [9, 5]
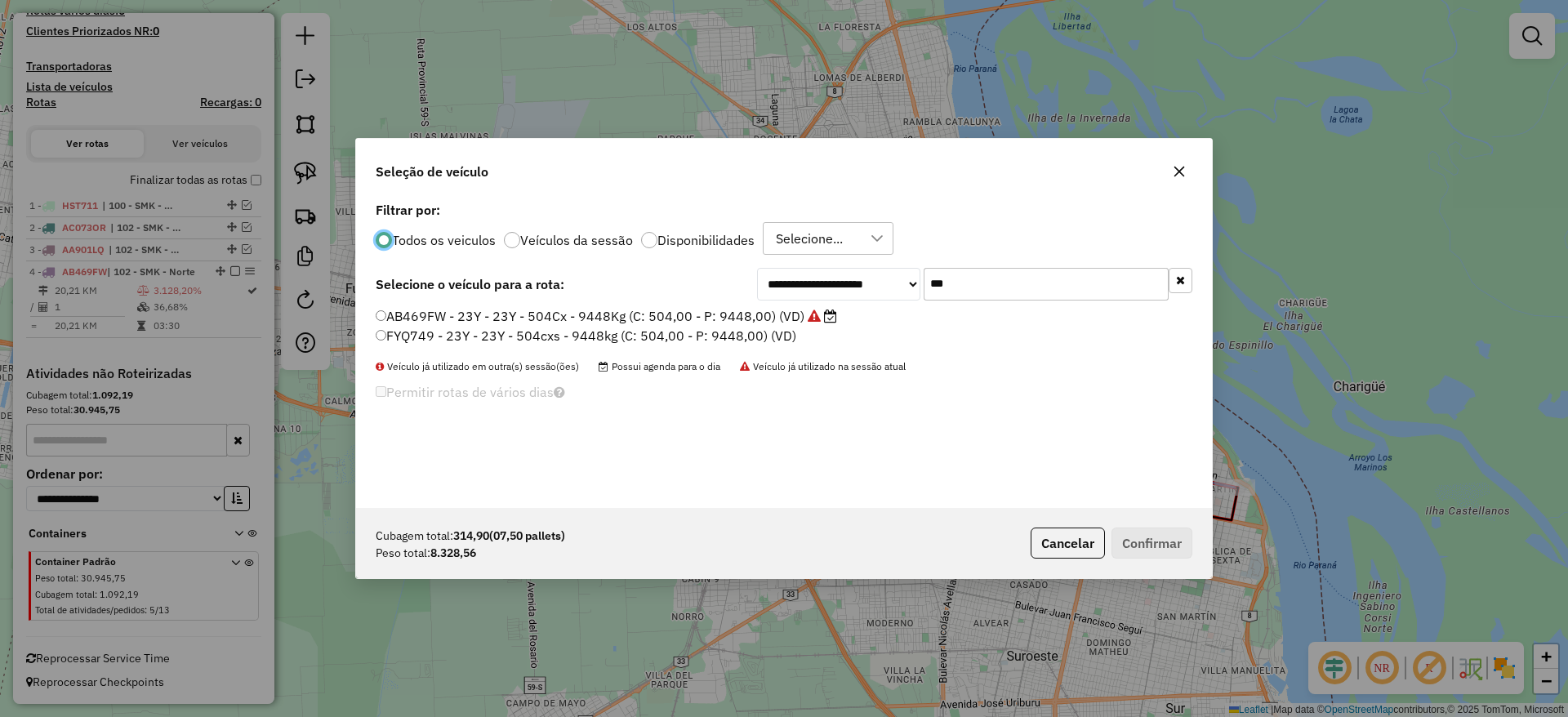
drag, startPoint x: 974, startPoint y: 271, endPoint x: 1055, endPoint y: 432, distance: 180.2
click at [974, 271] on input "***" at bounding box center [1046, 283] width 245 height 32
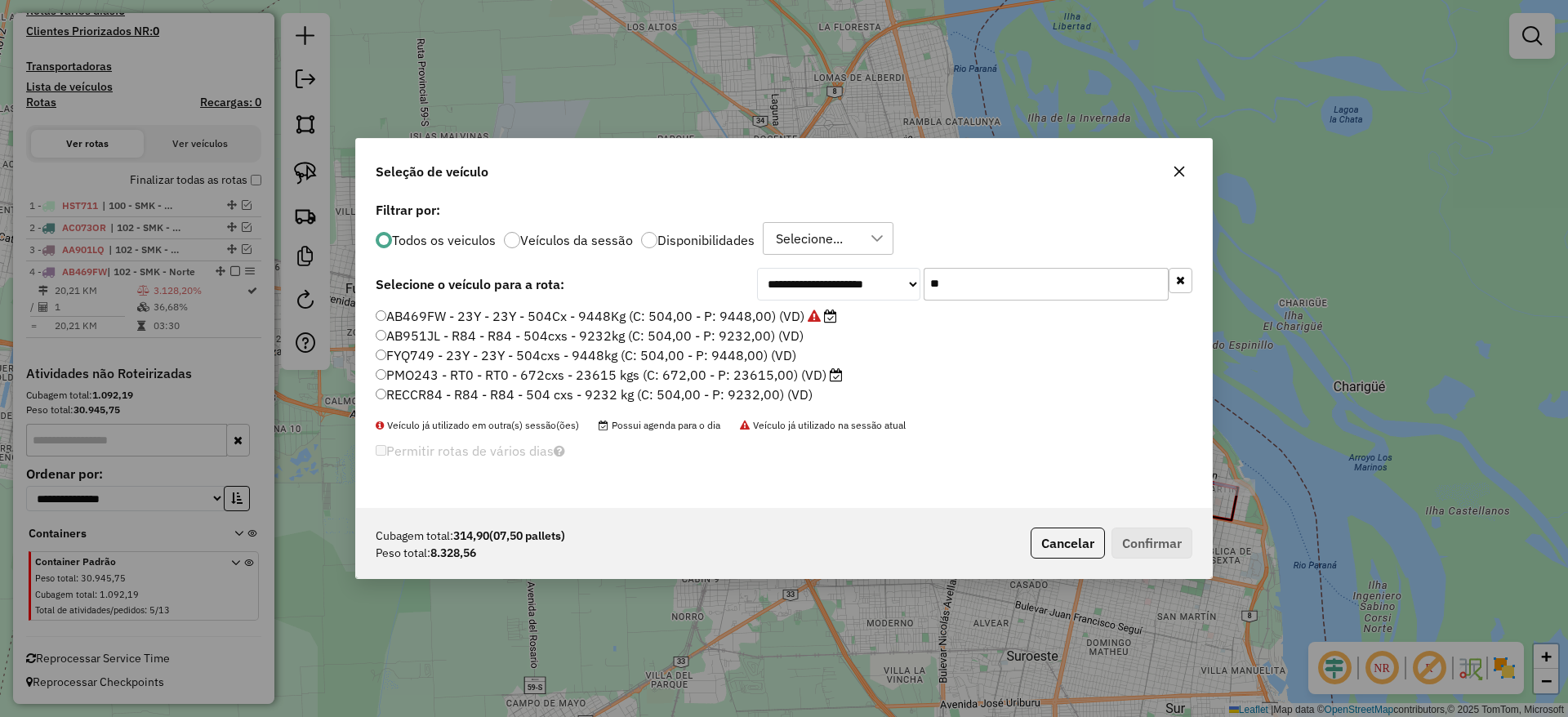
type input "*"
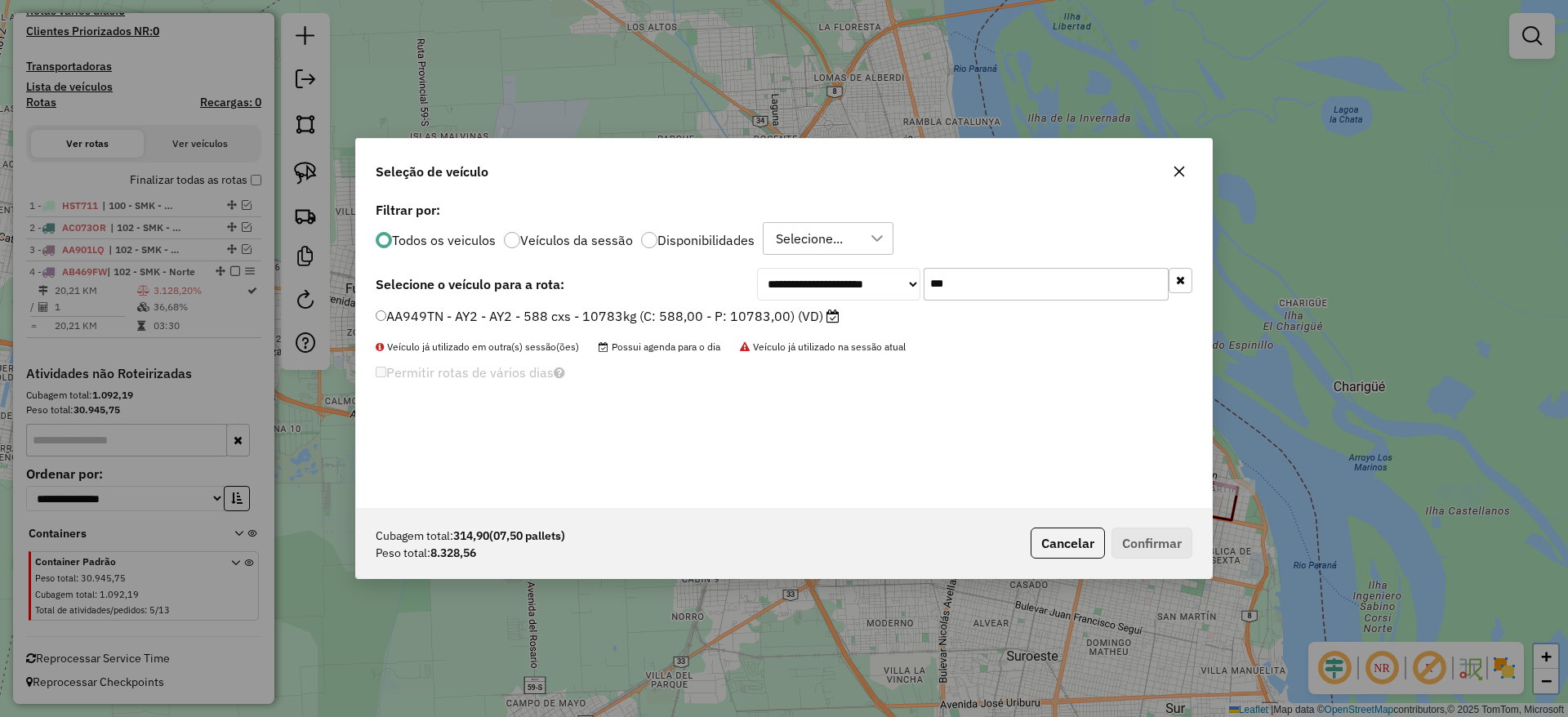
type input "***"
click at [787, 314] on label "AA949TN - AY2 - AY2 - 588 cxs - 10783kg (C: 588,00 - P: 10783,00) (VD)" at bounding box center [608, 316] width 464 height 19
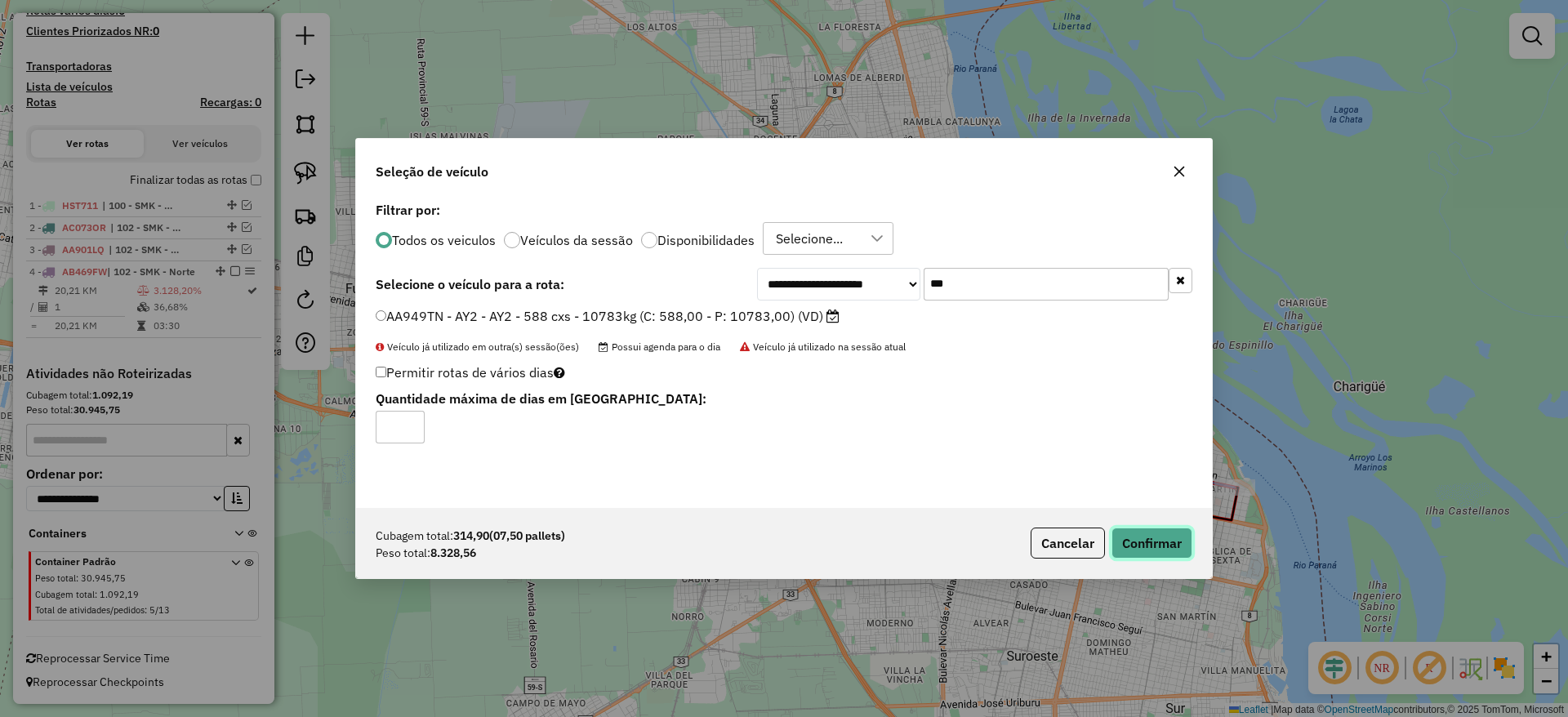
click at [1187, 536] on button "Confirmar" at bounding box center [1151, 543] width 81 height 31
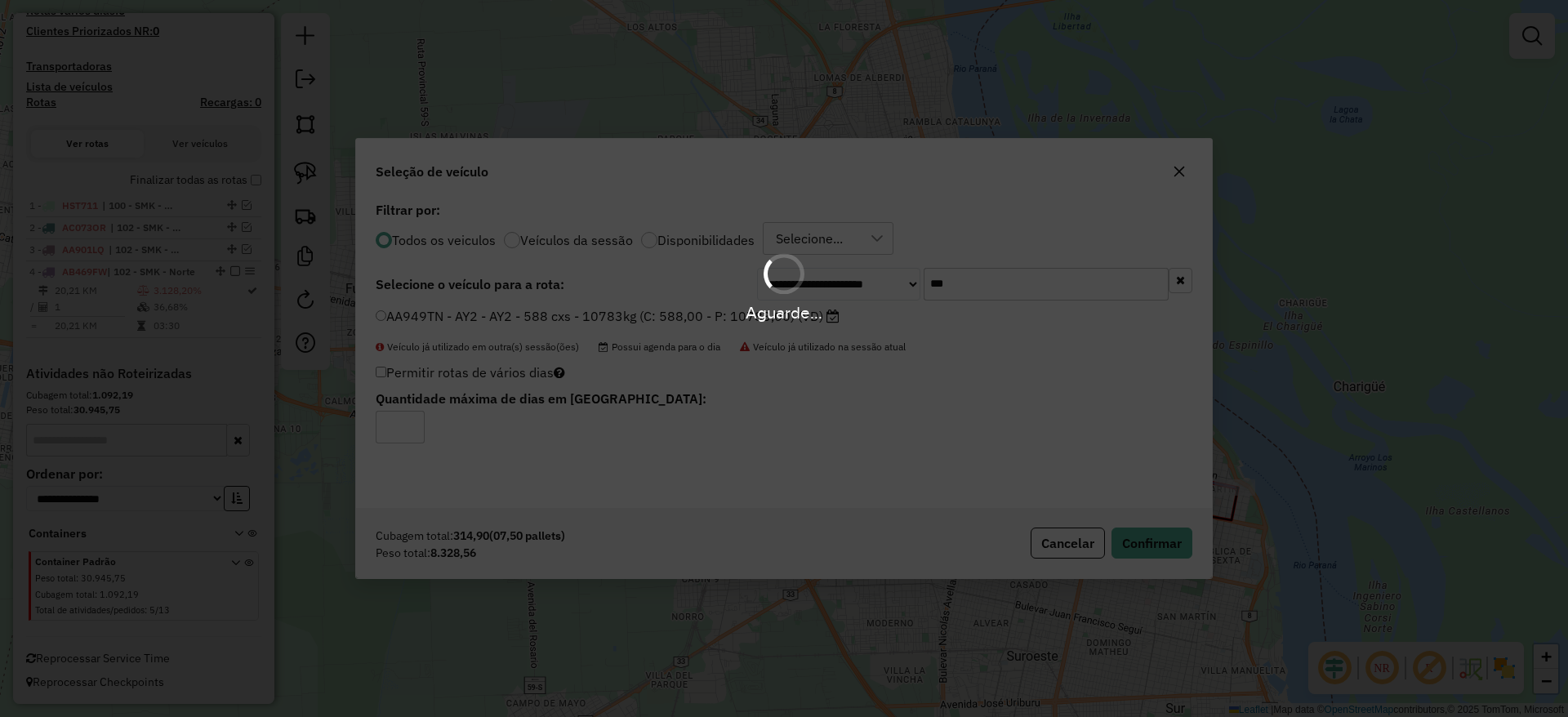
scroll to position [447, 0]
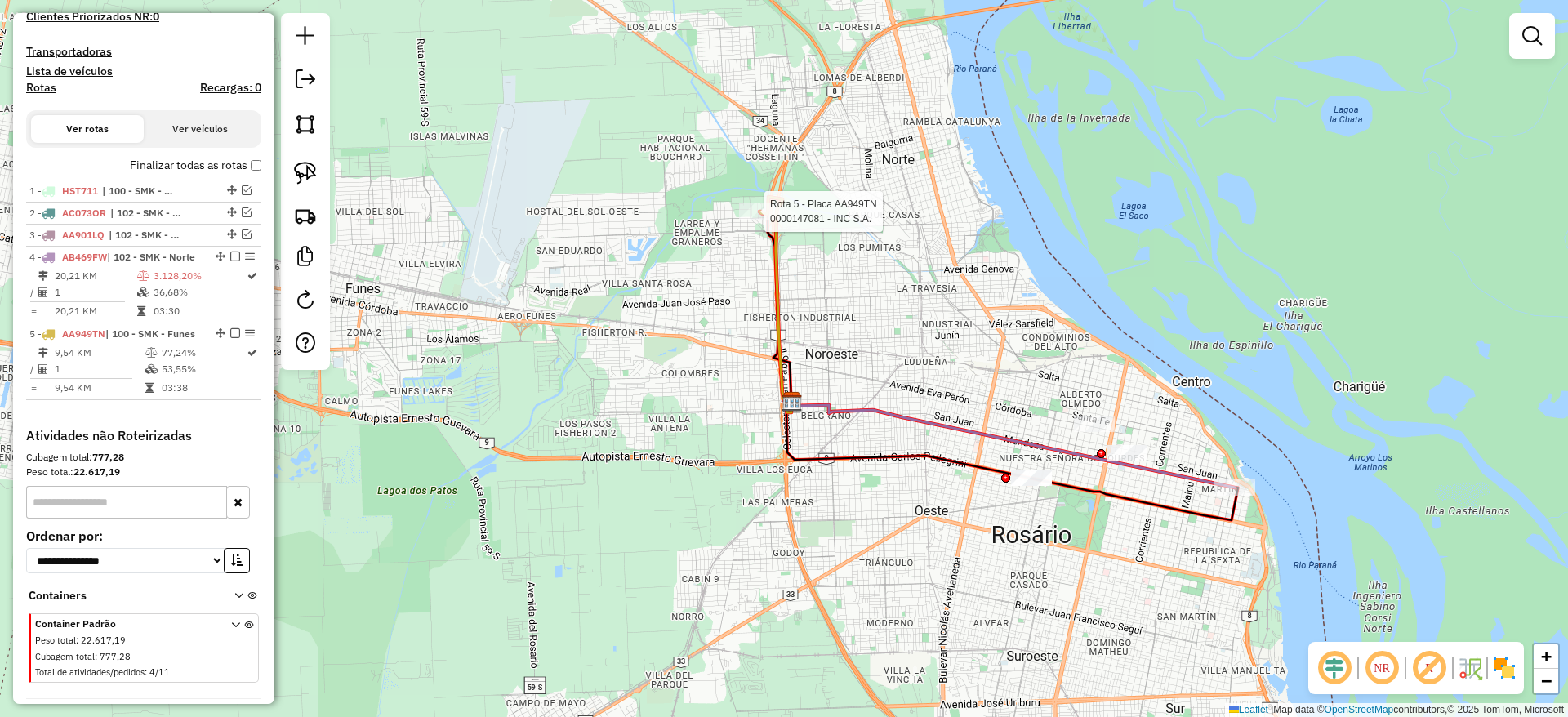
select select "**********"
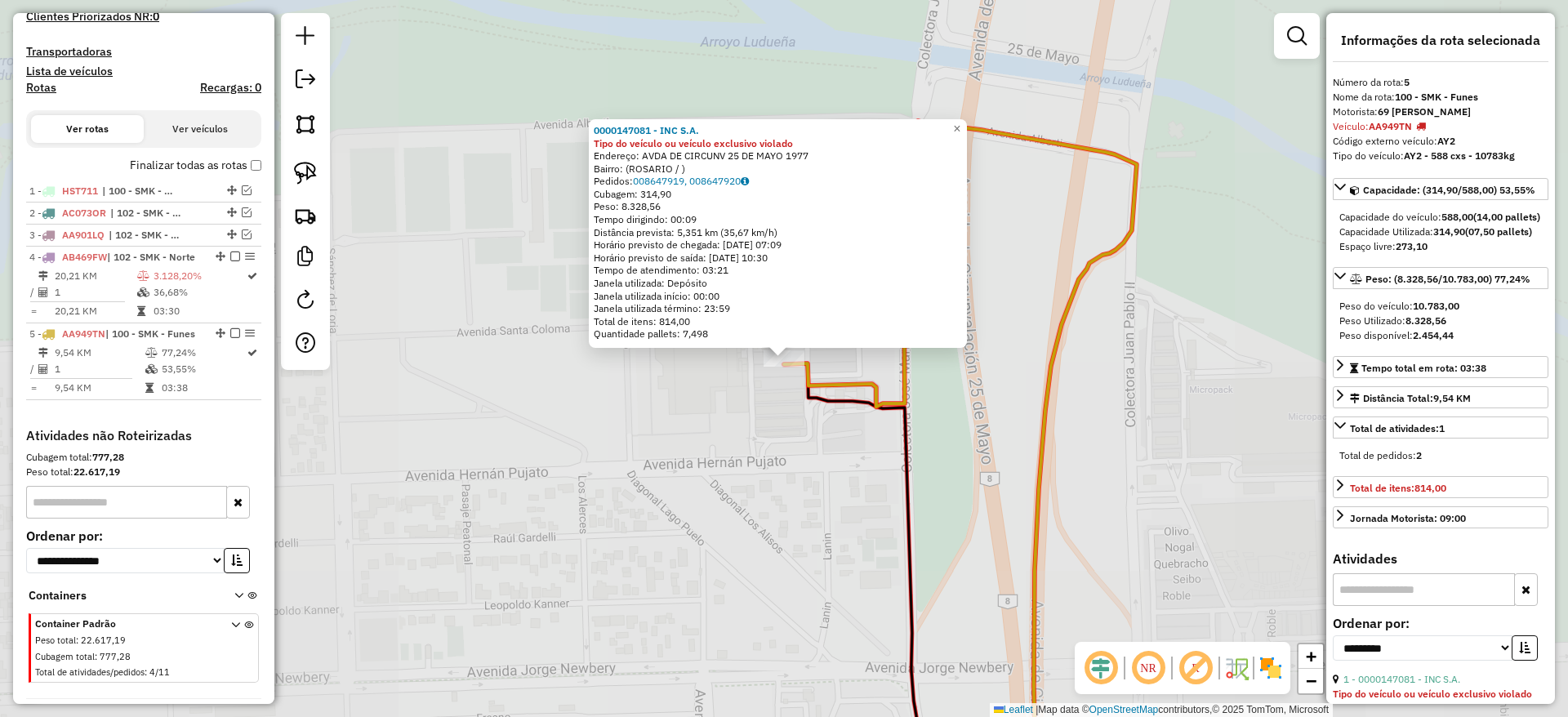
scroll to position [538, 0]
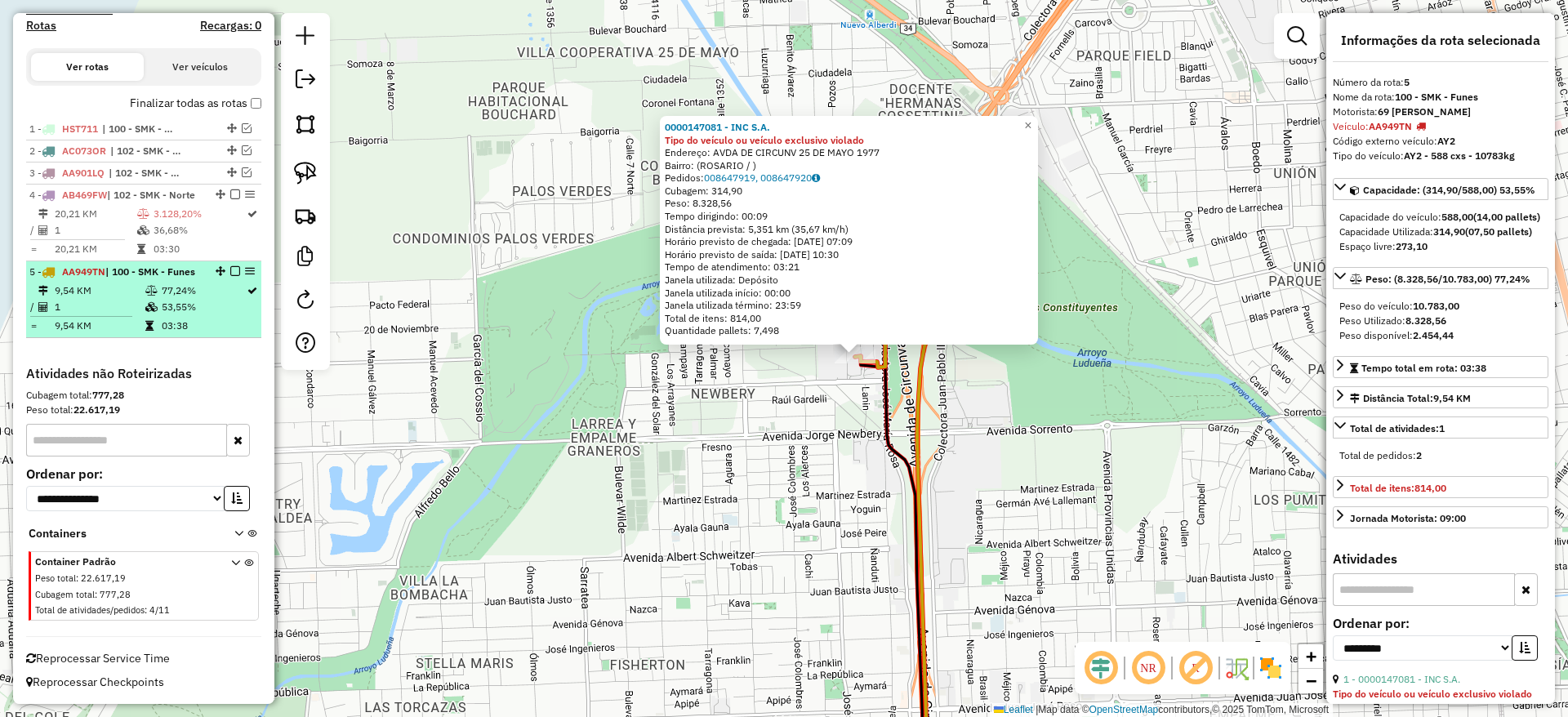
click at [233, 266] on em at bounding box center [235, 270] width 10 height 10
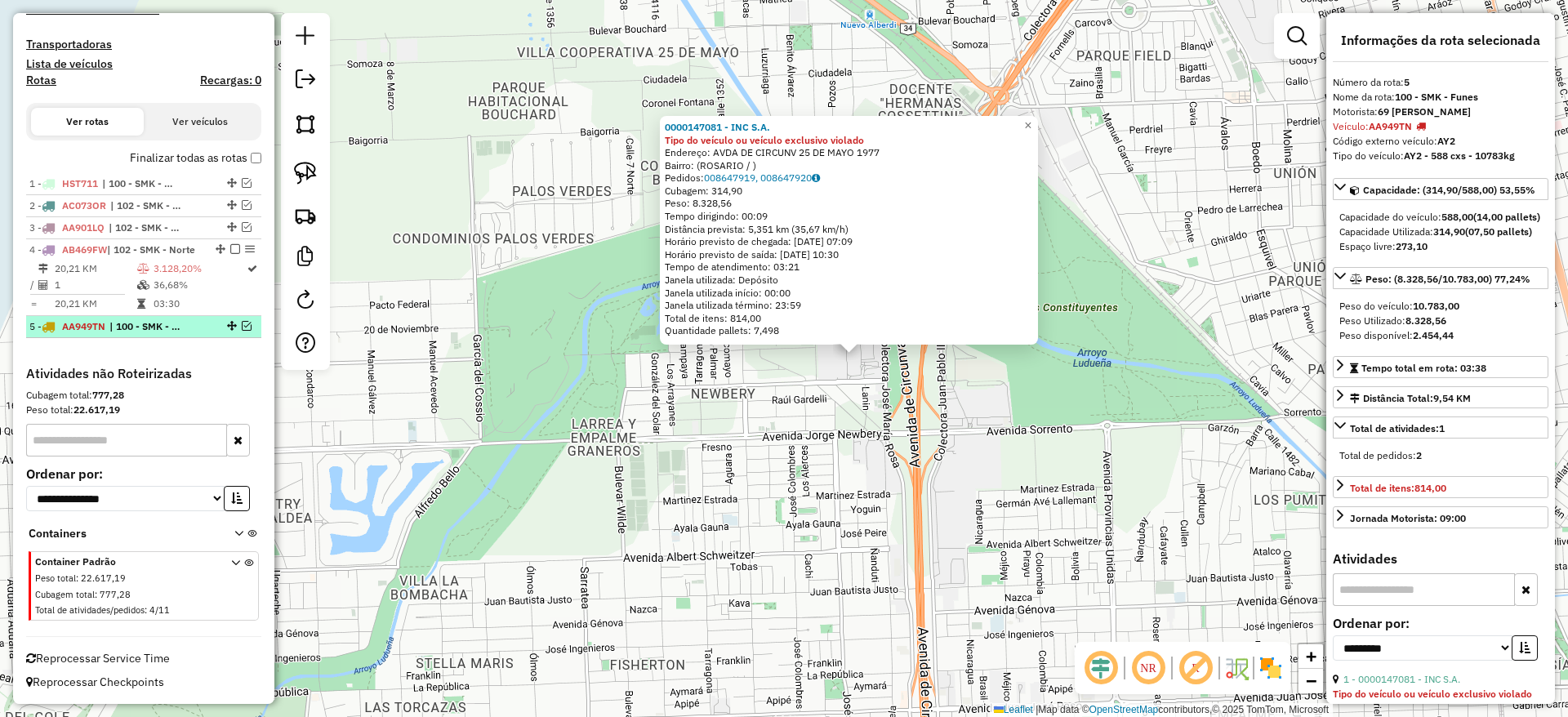
scroll to position [468, 0]
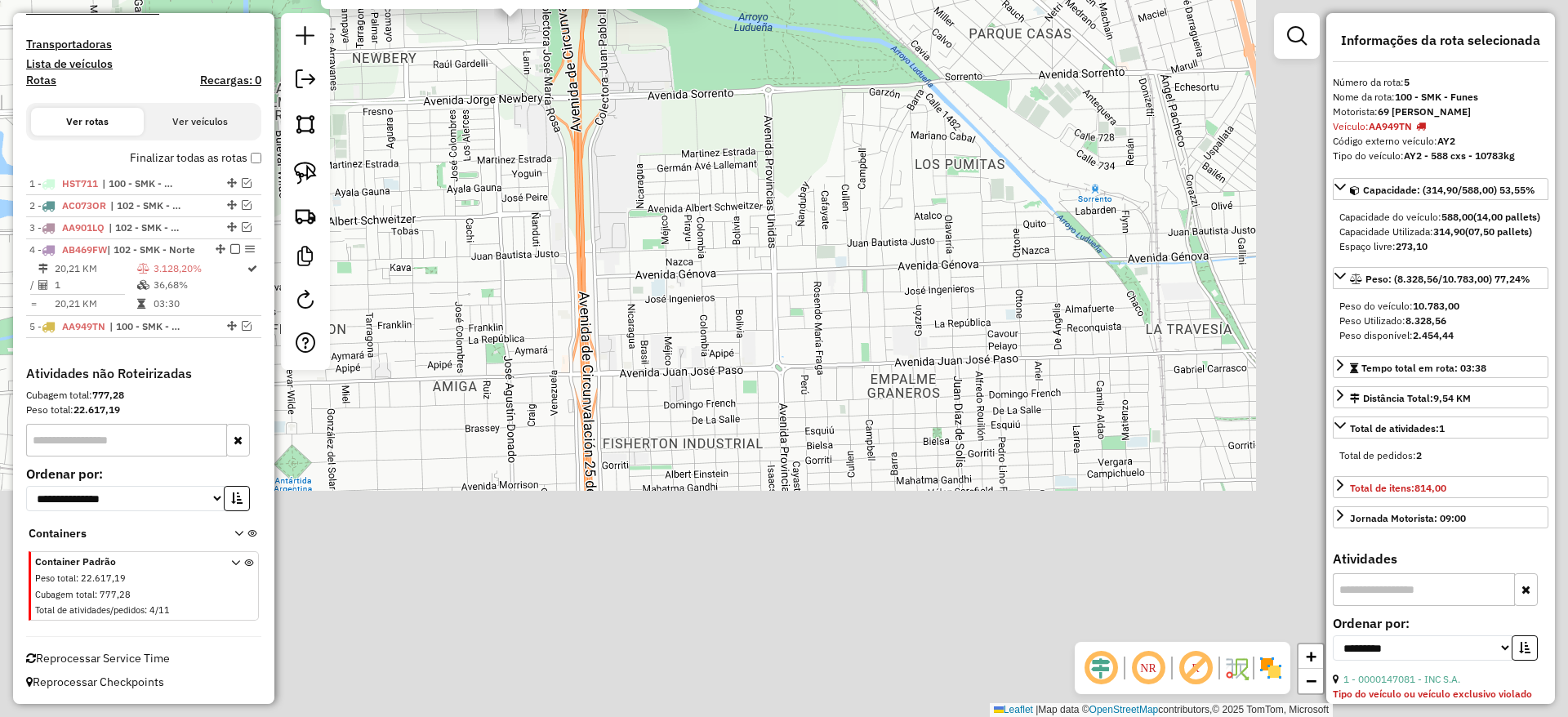
drag, startPoint x: 730, startPoint y: 477, endPoint x: 323, endPoint y: 58, distance: 584.1
click at [326, 60] on hb-router-mapa "Informações da Sessão 1254954 - [DATE] Criação: [DATE] 14:27 Depósito: SAZ AR R…" at bounding box center [784, 358] width 1568 height 717
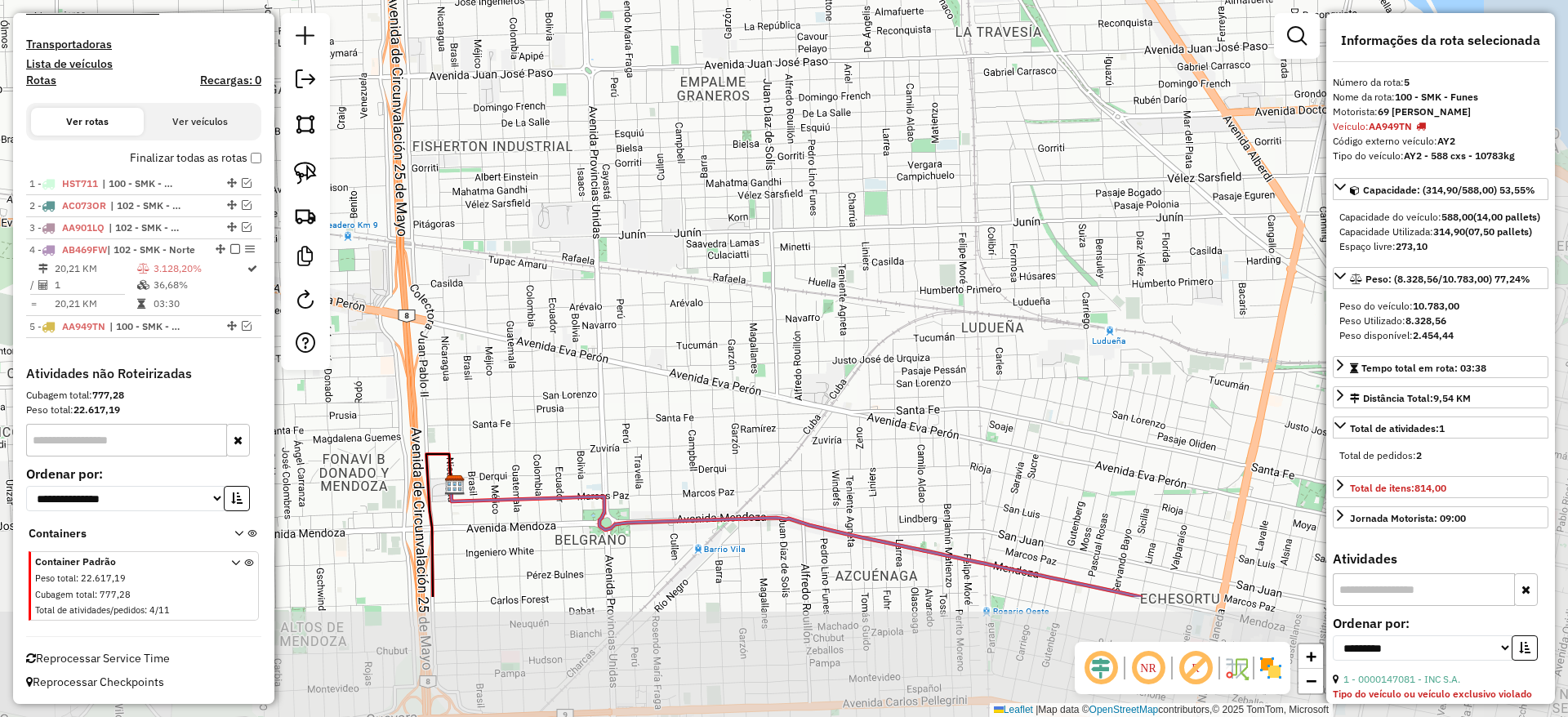
drag, startPoint x: 829, startPoint y: 399, endPoint x: 723, endPoint y: 208, distance: 218.4
click at [723, 208] on div "0000147081 - INC S.A. Tipo do veículo ou veículo exclusivo violado Endereço: AV…" at bounding box center [784, 358] width 1568 height 717
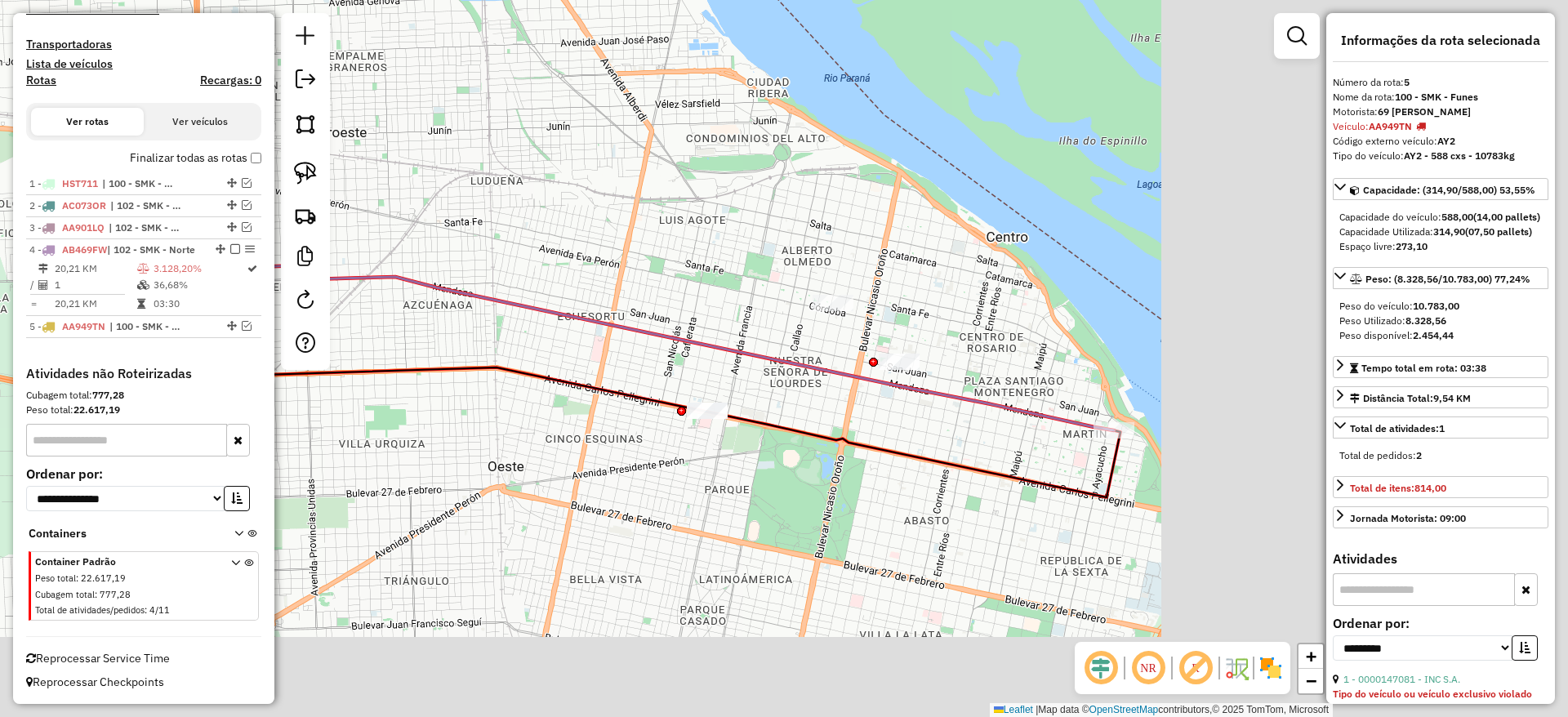
drag, startPoint x: 799, startPoint y: 313, endPoint x: 388, endPoint y: 143, distance: 444.8
click at [388, 143] on div "0000147081 - INC S.A. Tipo do veículo ou veículo exclusivo violado Endereço: AV…" at bounding box center [784, 358] width 1568 height 717
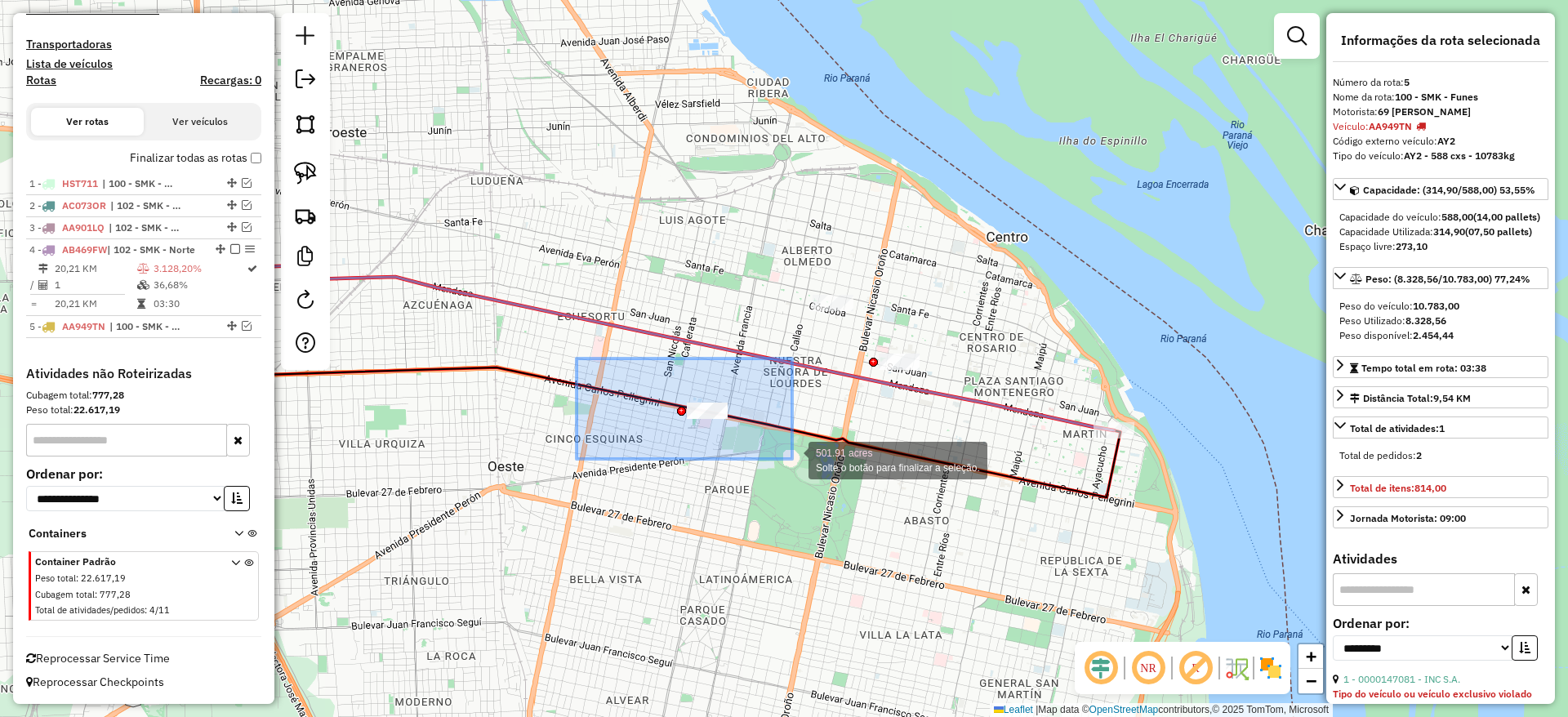
drag, startPoint x: 576, startPoint y: 358, endPoint x: 792, endPoint y: 459, distance: 238.4
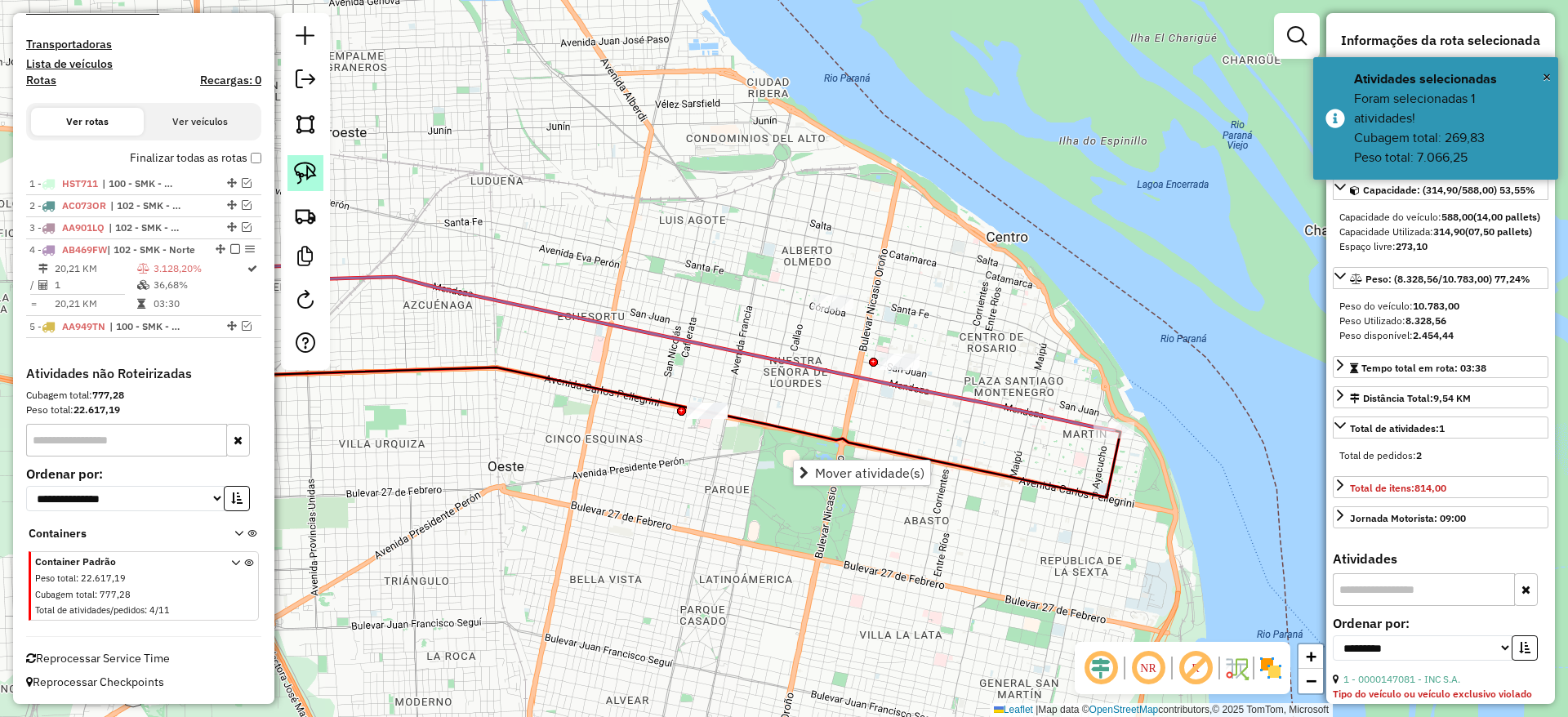
click at [297, 155] on link at bounding box center [305, 173] width 36 height 36
click at [955, 393] on icon at bounding box center [670, 345] width 887 height 170
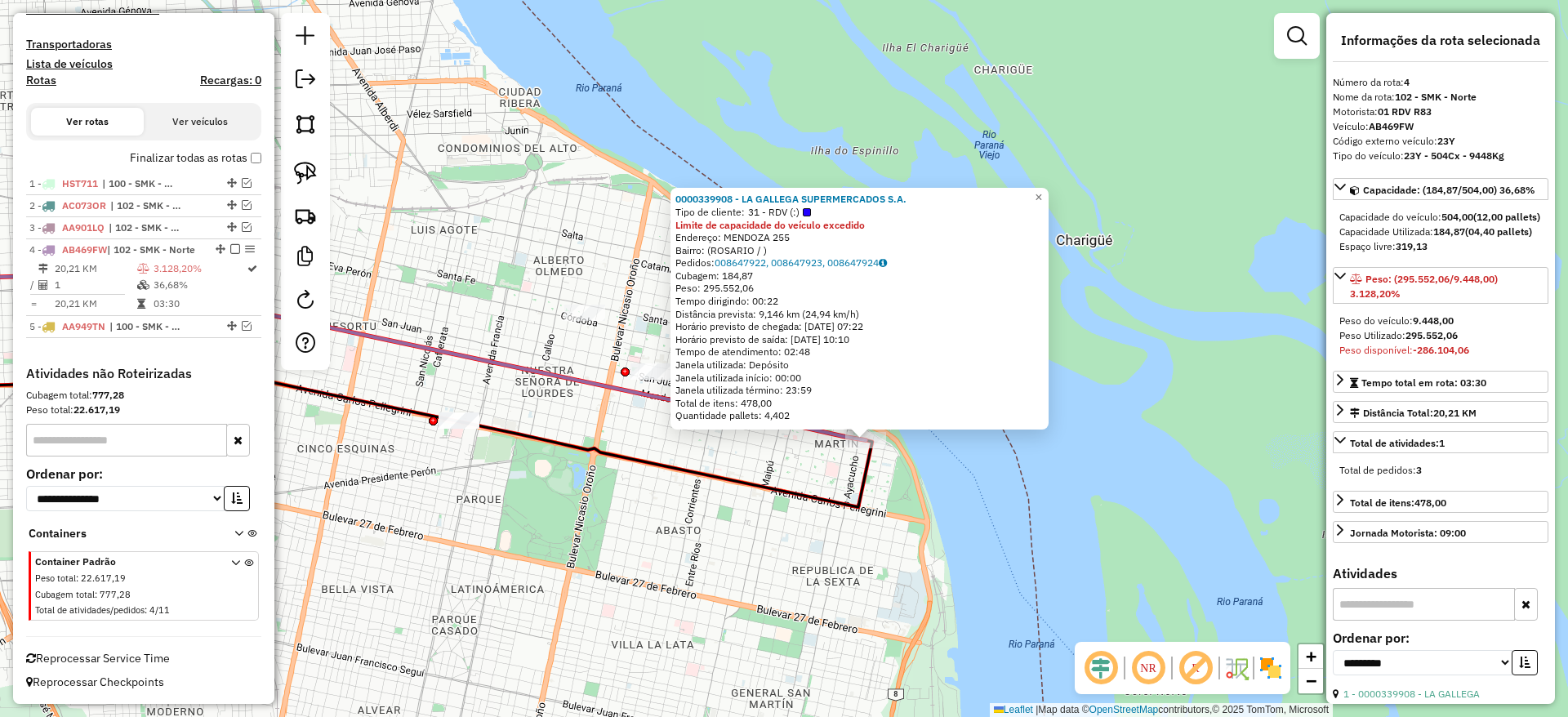
drag, startPoint x: 610, startPoint y: 518, endPoint x: 689, endPoint y: 598, distance: 112.4
click at [689, 598] on div "0000339908 - LA GALLEGA SUPERMERCADOS S.A. Tipo de cliente: 31 - RDV (:) Limite…" at bounding box center [784, 358] width 1568 height 717
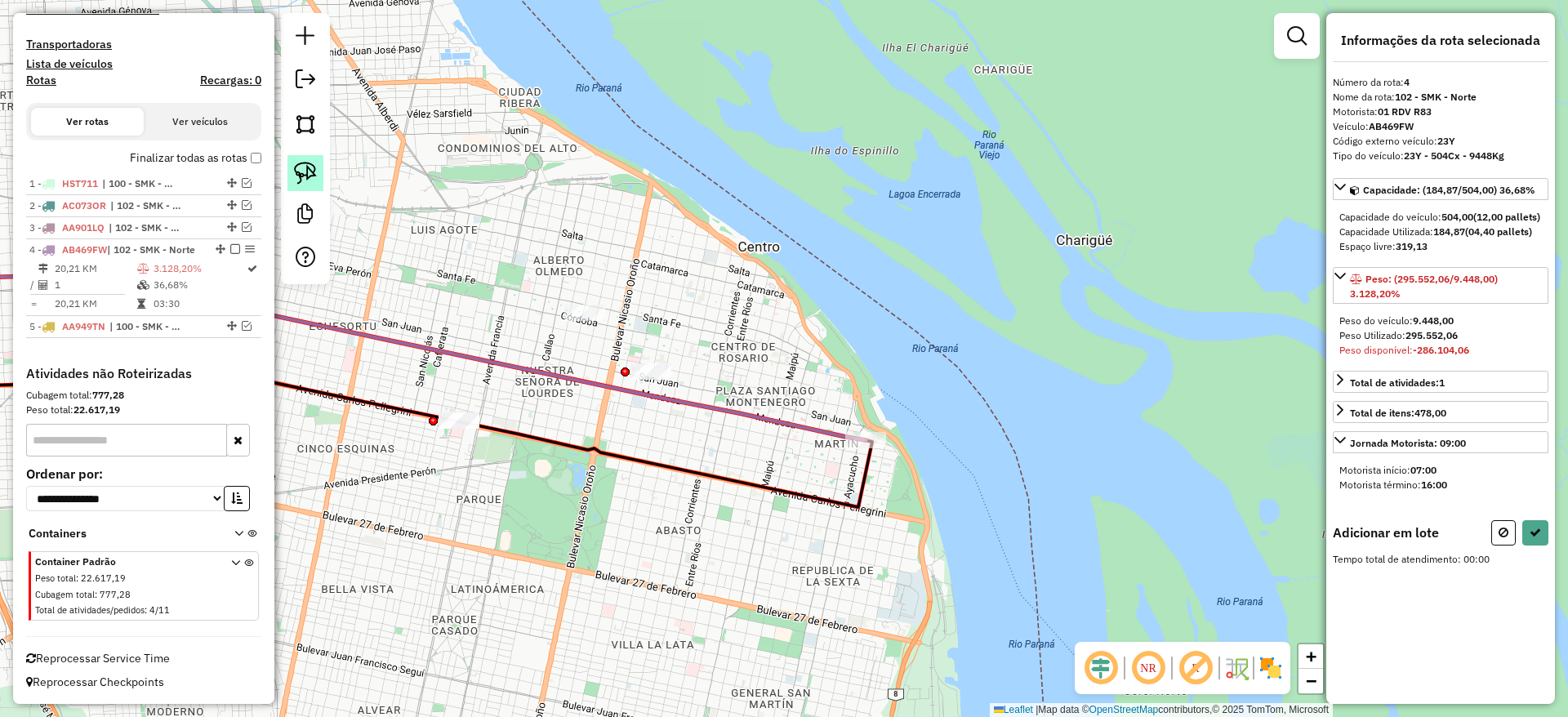
click at [310, 185] on link at bounding box center [305, 173] width 36 height 36
drag, startPoint x: 708, startPoint y: 318, endPoint x: 681, endPoint y: 433, distance: 118.1
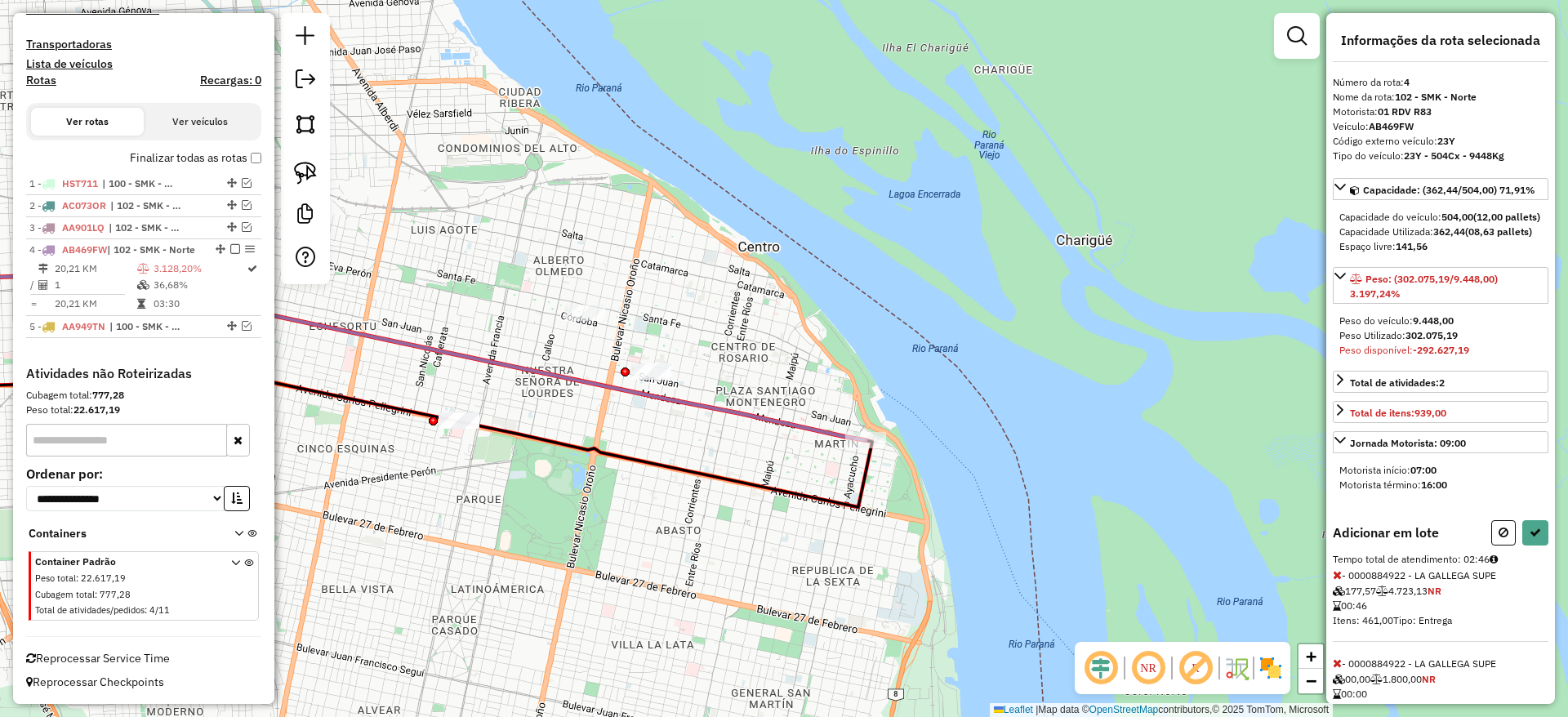
drag, startPoint x: 1500, startPoint y: 553, endPoint x: 1376, endPoint y: 520, distance: 128.3
click at [1495, 545] on button at bounding box center [1503, 532] width 24 height 25
select select "**********"
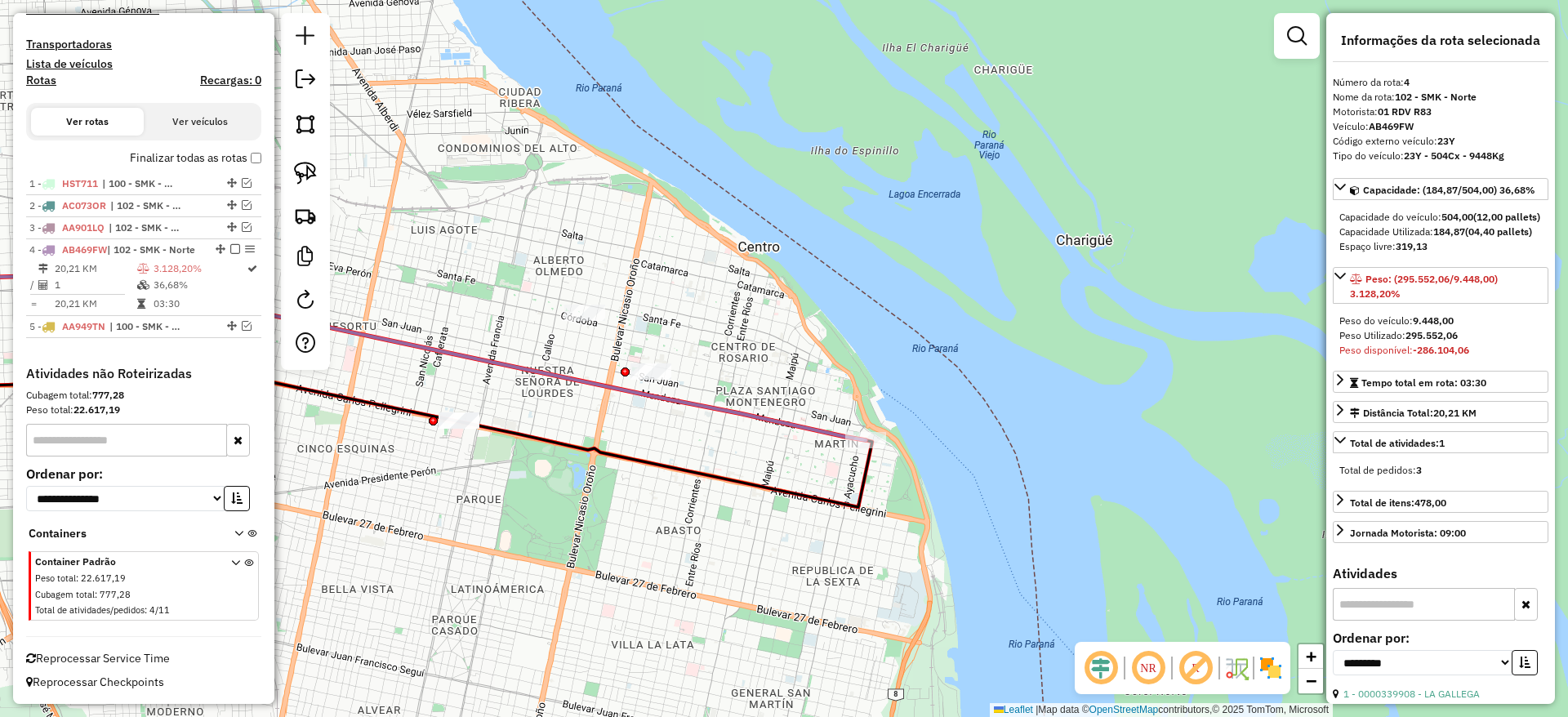
click at [800, 420] on icon at bounding box center [422, 355] width 887 height 170
click at [170, 330] on span "| 100 - SMK - Funes" at bounding box center [147, 326] width 75 height 15
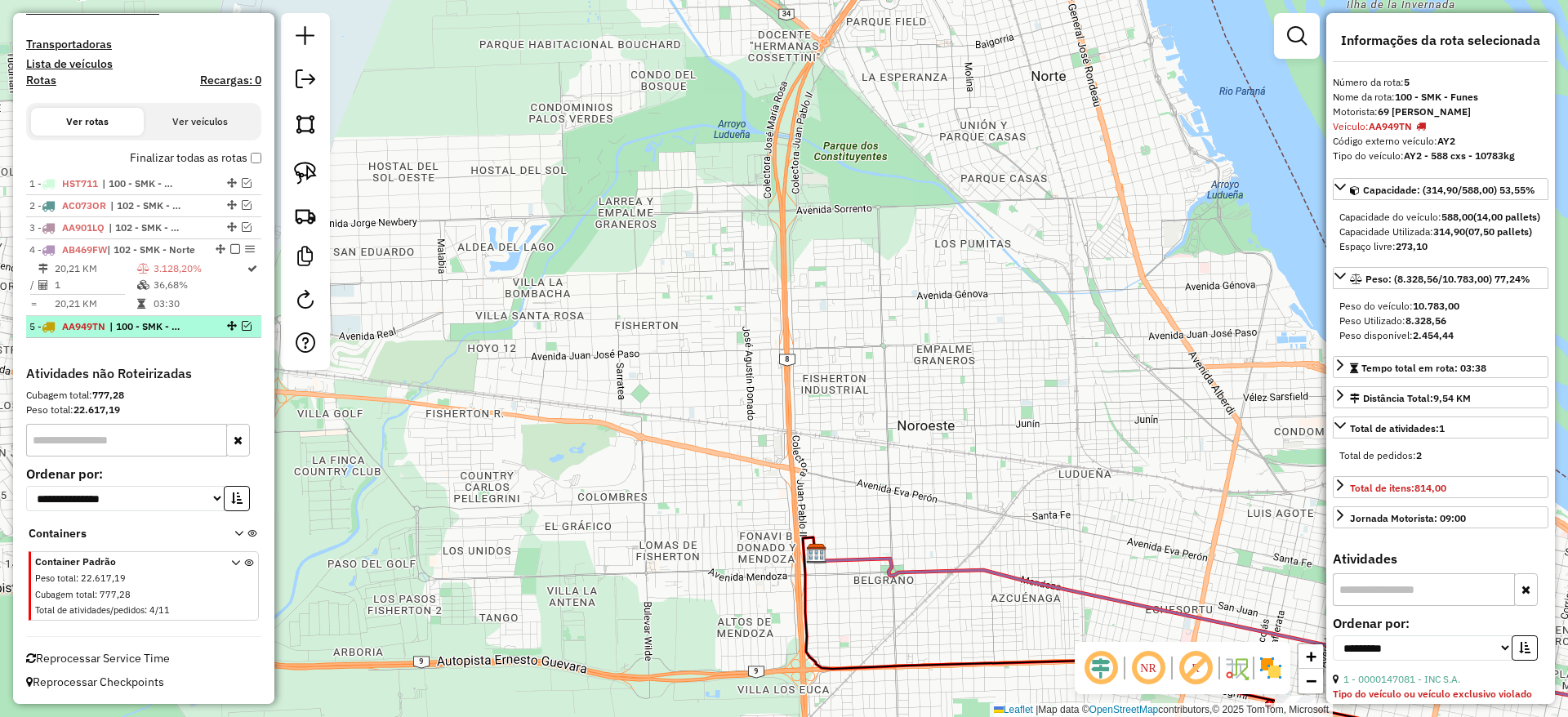
click at [242, 327] on em at bounding box center [246, 325] width 10 height 10
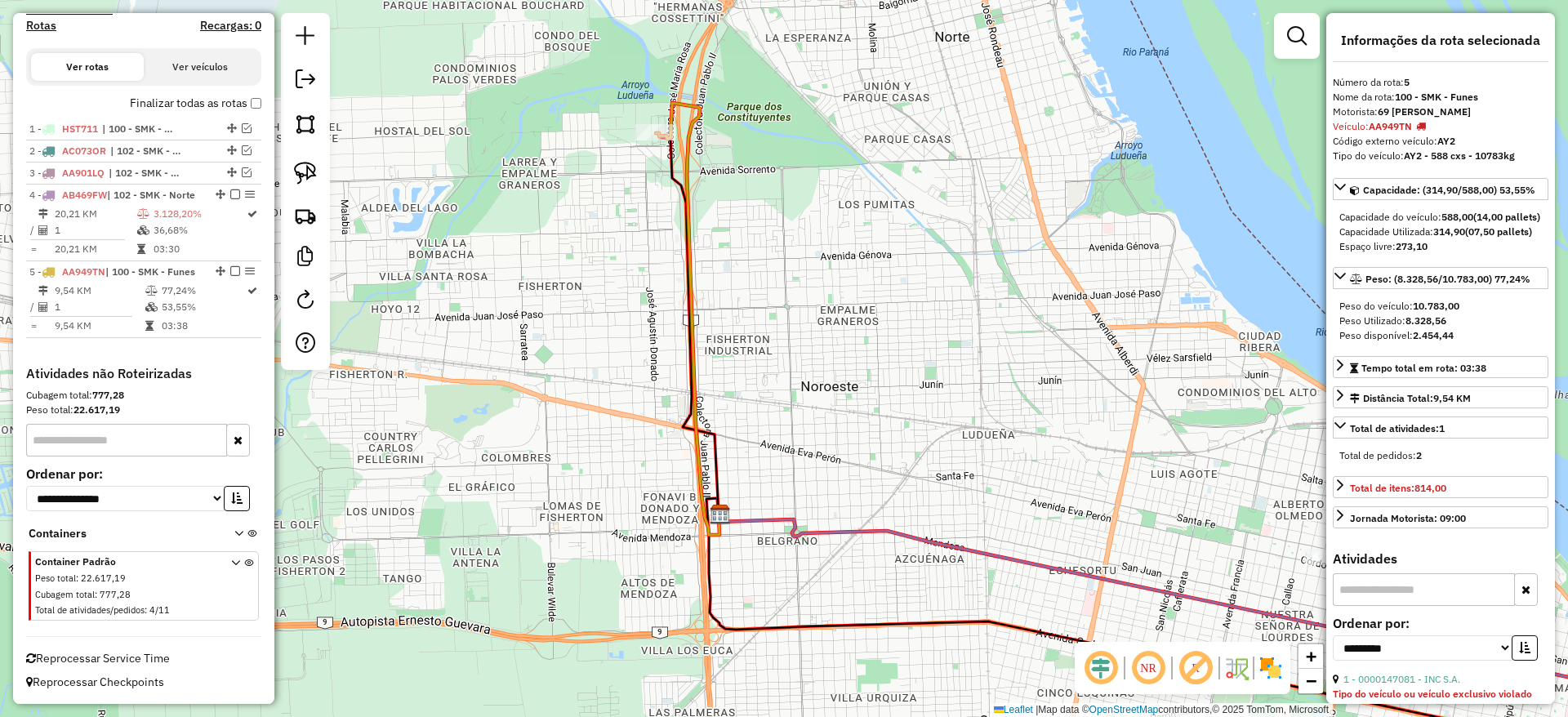
drag, startPoint x: 635, startPoint y: 494, endPoint x: 435, endPoint y: 418, distance: 214.0
click at [435, 418] on div "Janela de atendimento Grade de atendimento Capacidade Transportadoras Veículos …" at bounding box center [784, 358] width 1568 height 717
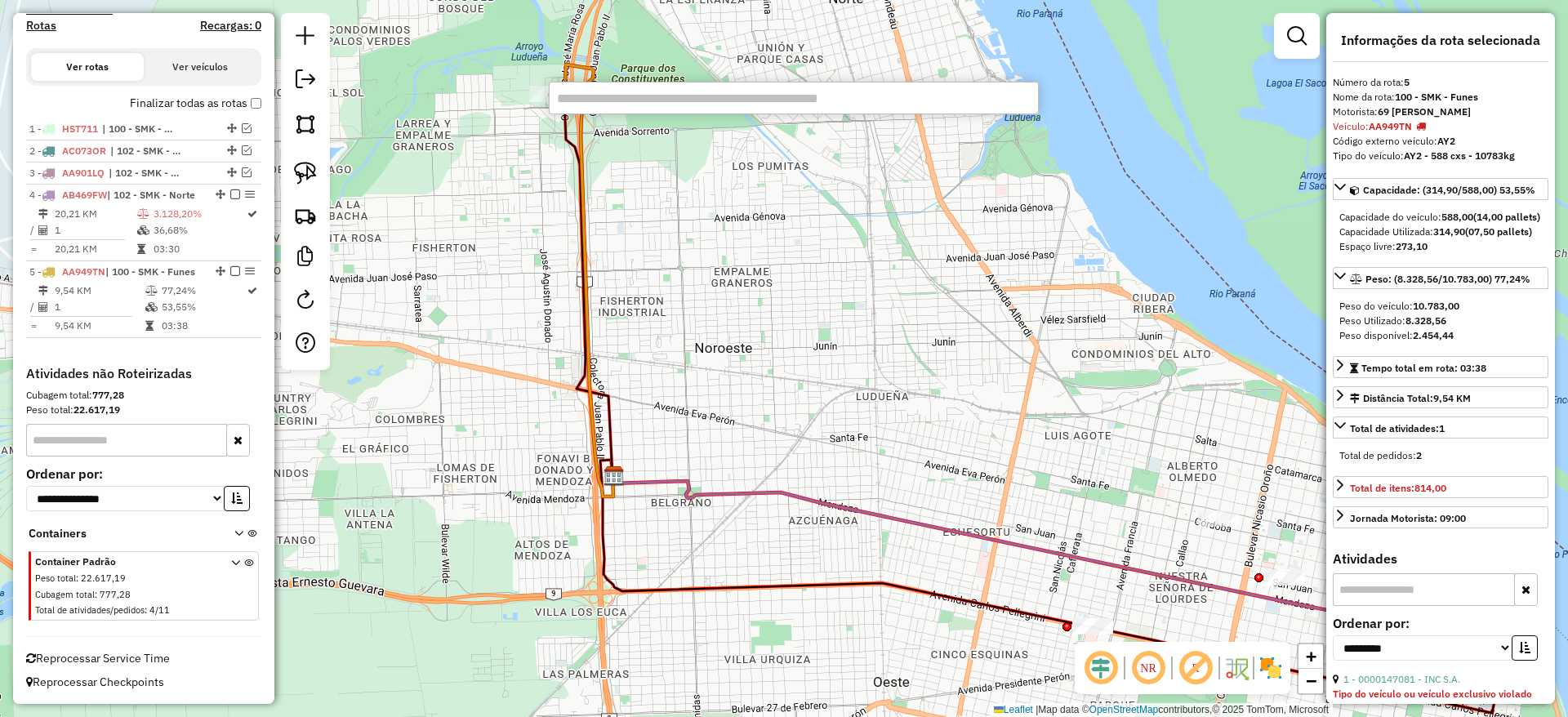
paste input "******"
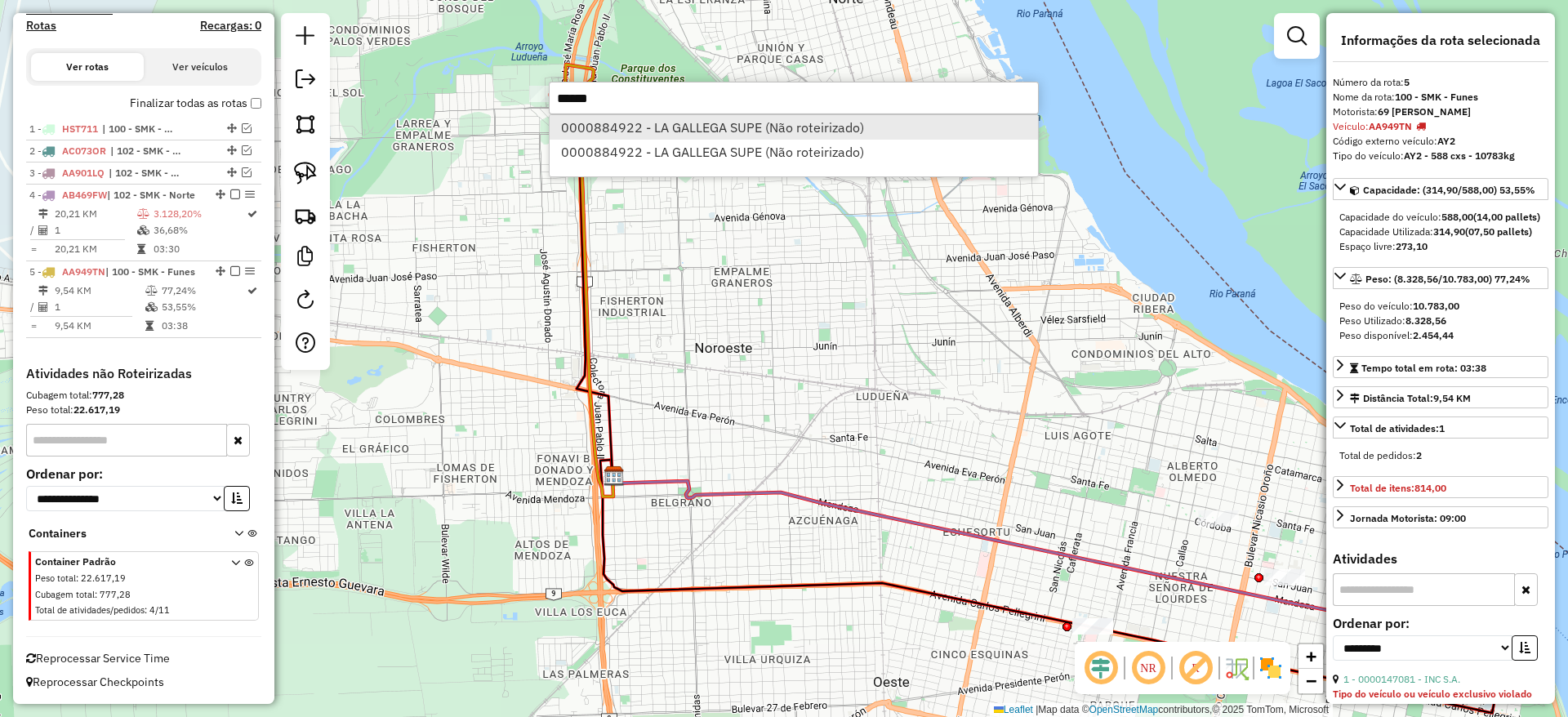
type input "******"
click at [639, 131] on li "0000884922 - LA GALLEGA SUPE (Não roteirizado)" at bounding box center [794, 127] width 488 height 24
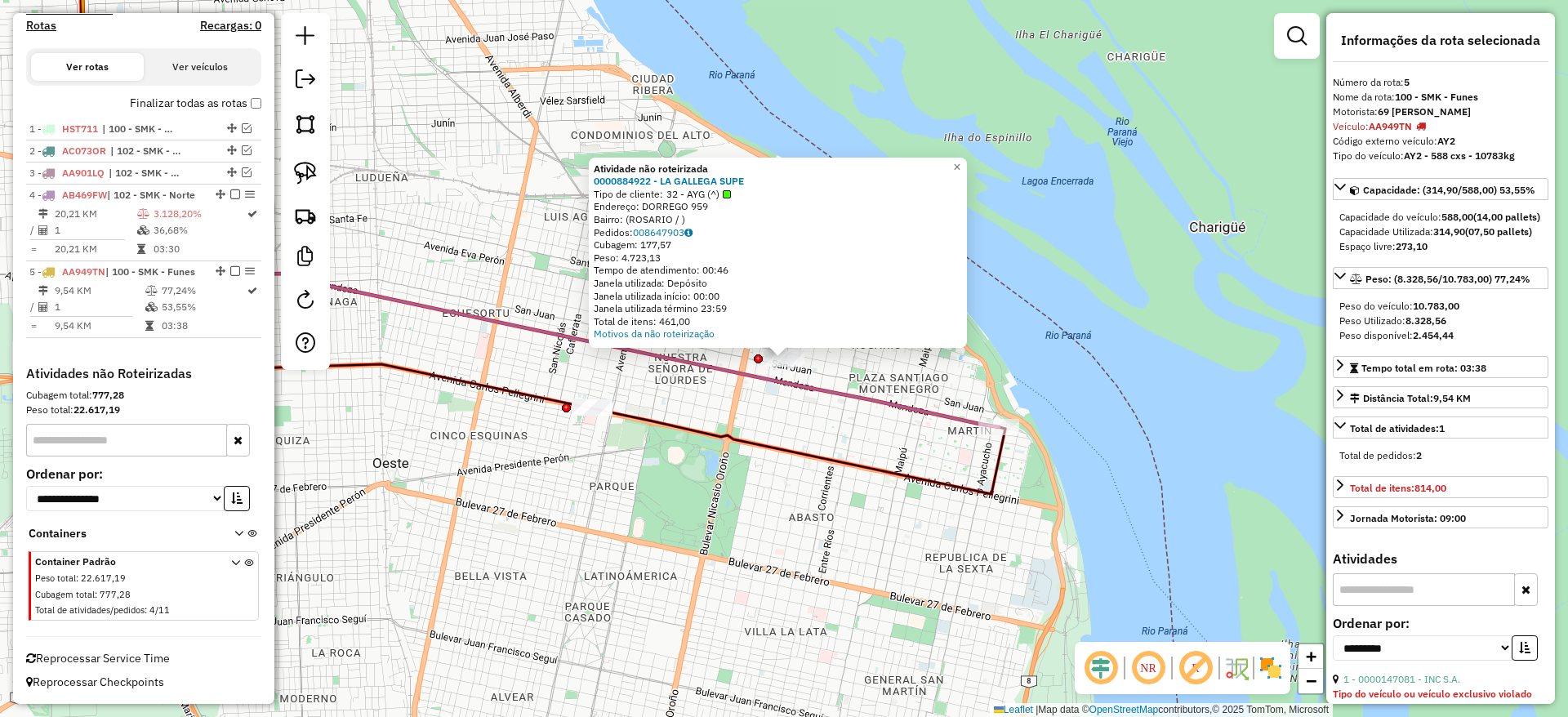
click at [765, 468] on div "Atividade não roteirizada 0000884922 - LA GALLEGA SUPE Tipo de cliente: 32 - AY…" at bounding box center [784, 358] width 1568 height 717
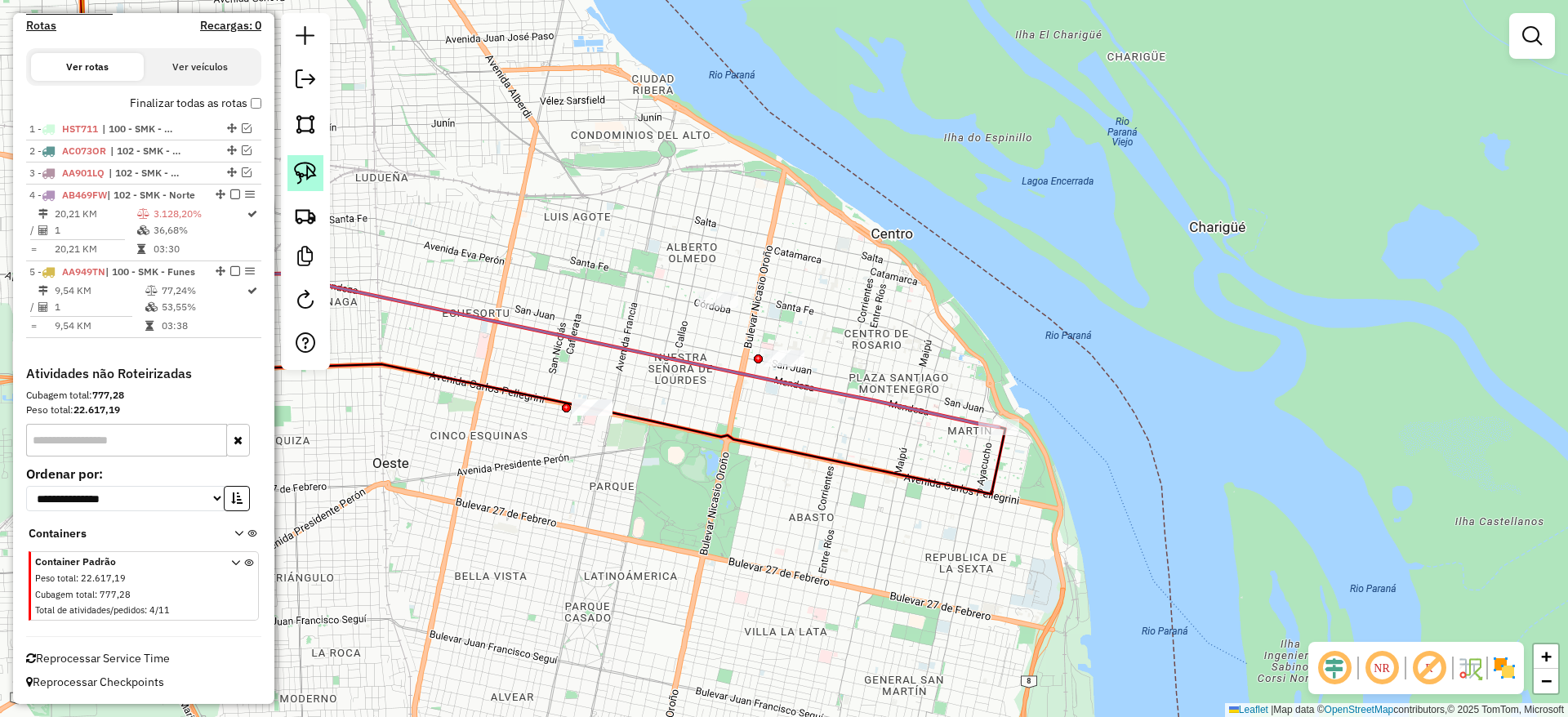
click at [314, 172] on img at bounding box center [305, 173] width 23 height 23
drag, startPoint x: 788, startPoint y: 292, endPoint x: 839, endPoint y: 372, distance: 94.9
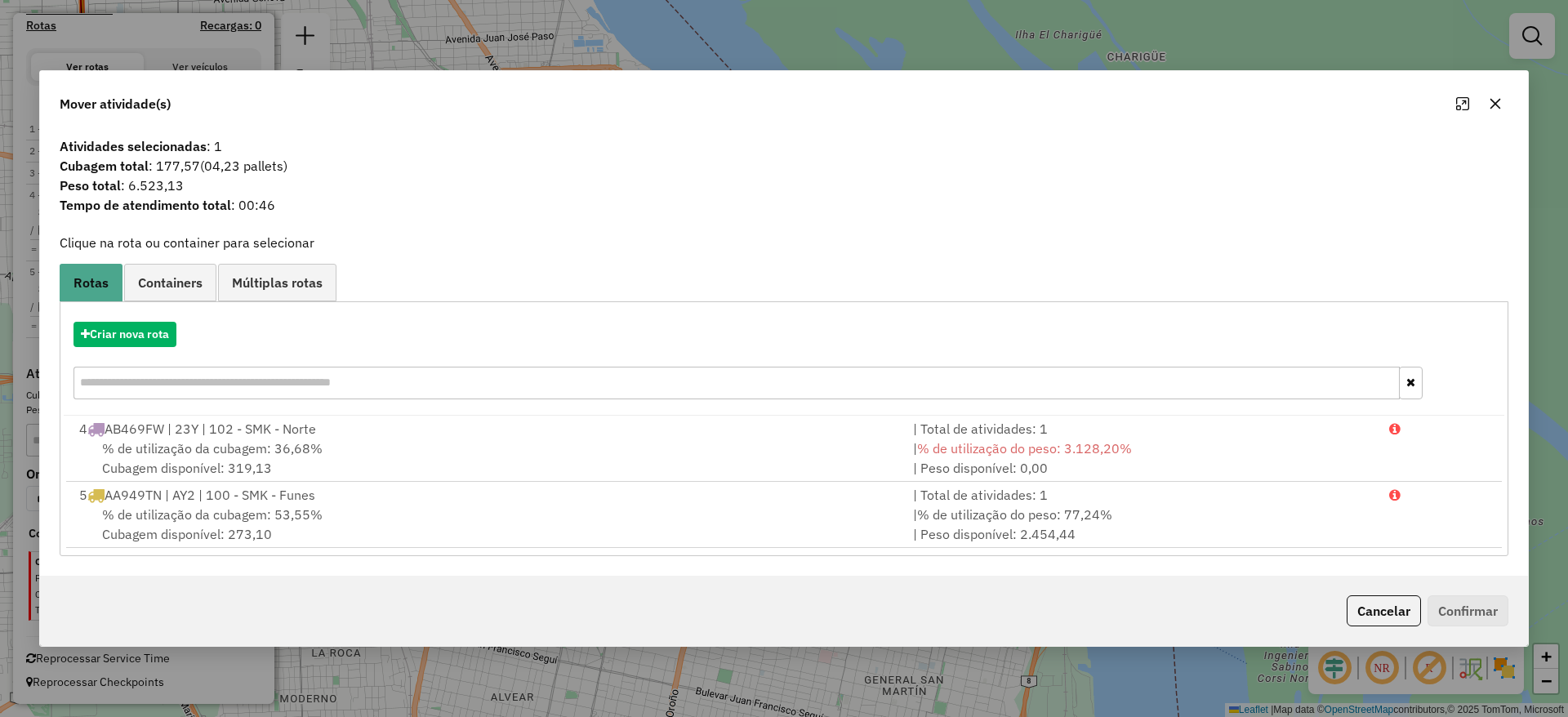
click at [1490, 103] on icon "button" at bounding box center [1495, 103] width 13 height 13
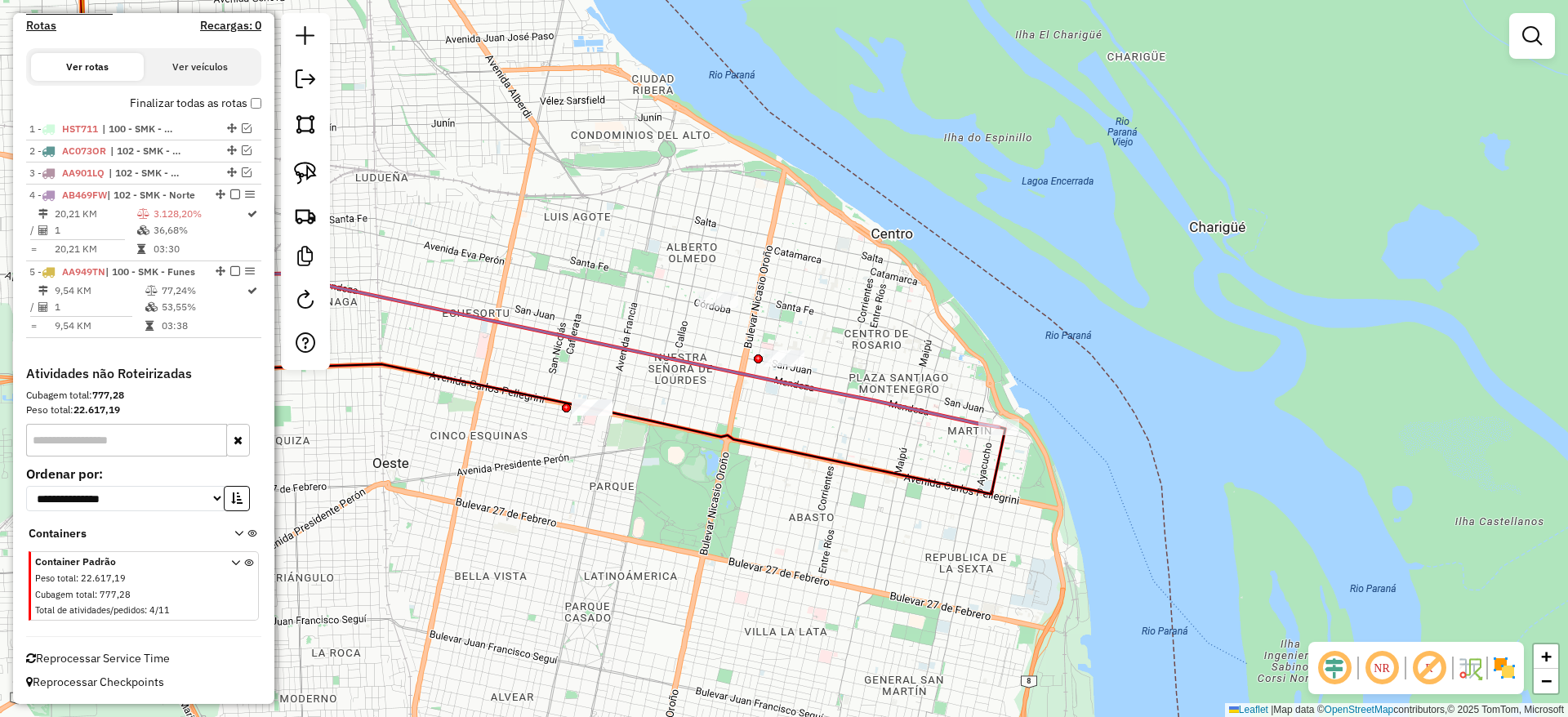
click at [936, 409] on icon at bounding box center [555, 342] width 887 height 170
select select "**********"
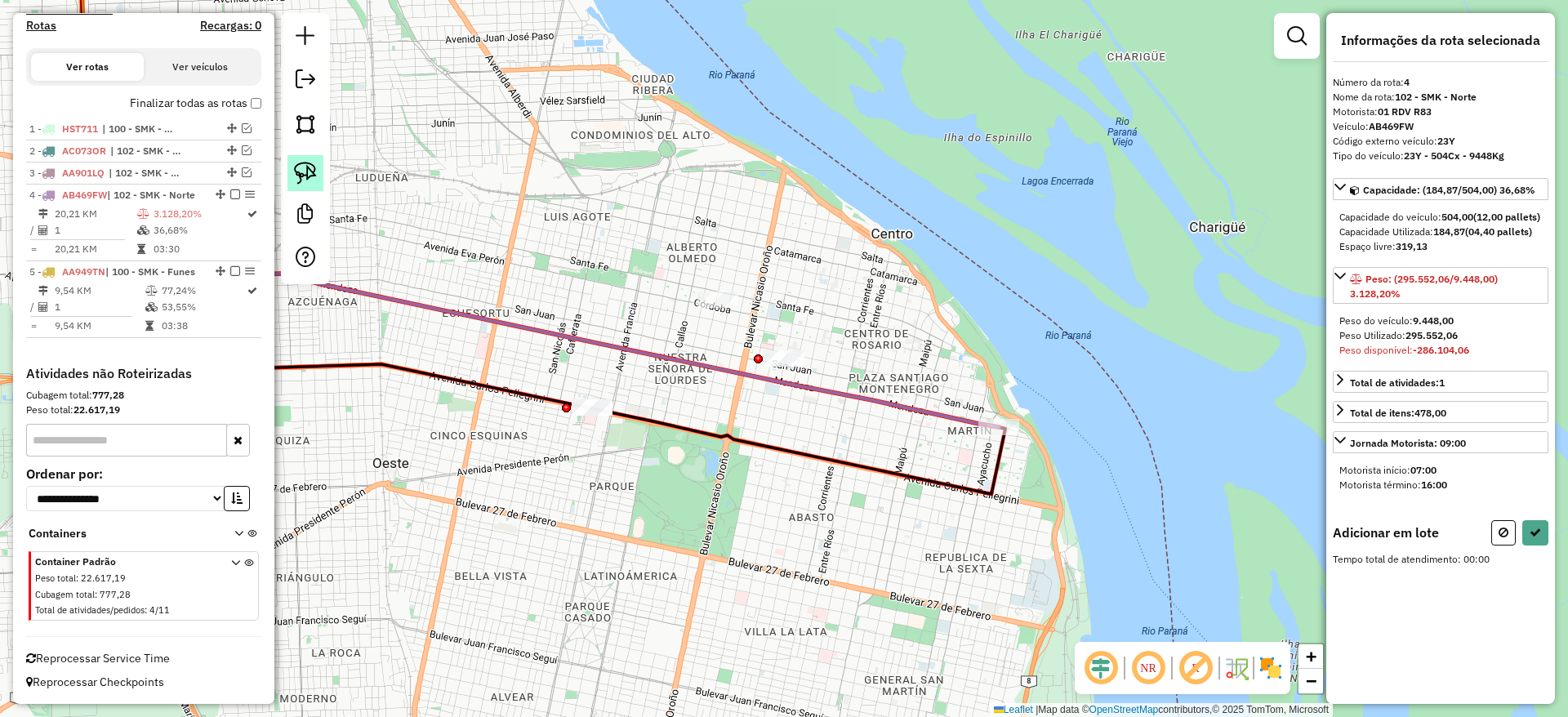
click at [308, 174] on img at bounding box center [305, 173] width 23 height 23
drag, startPoint x: 768, startPoint y: 316, endPoint x: 868, endPoint y: 438, distance: 157.7
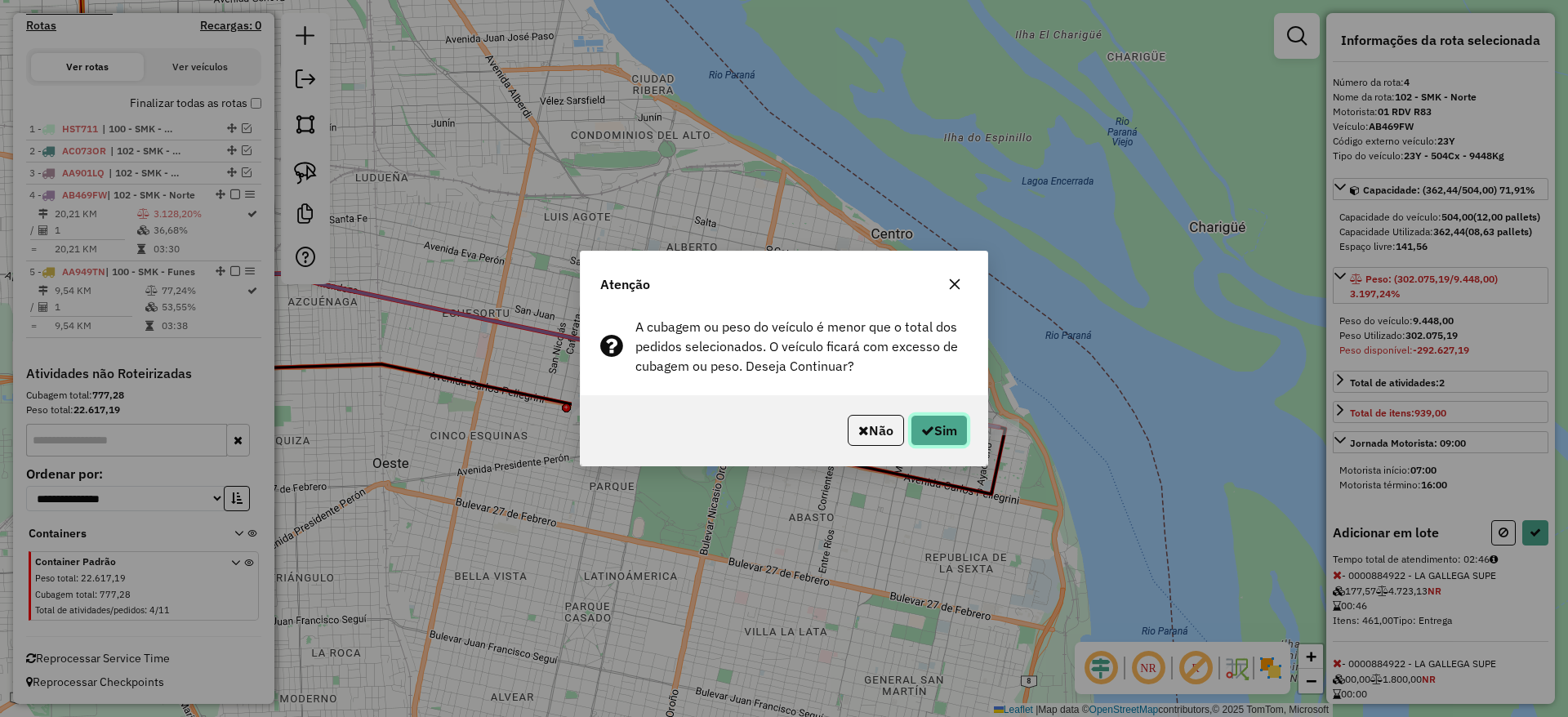
click at [946, 430] on button "Sim" at bounding box center [939, 431] width 58 height 31
select select "**********"
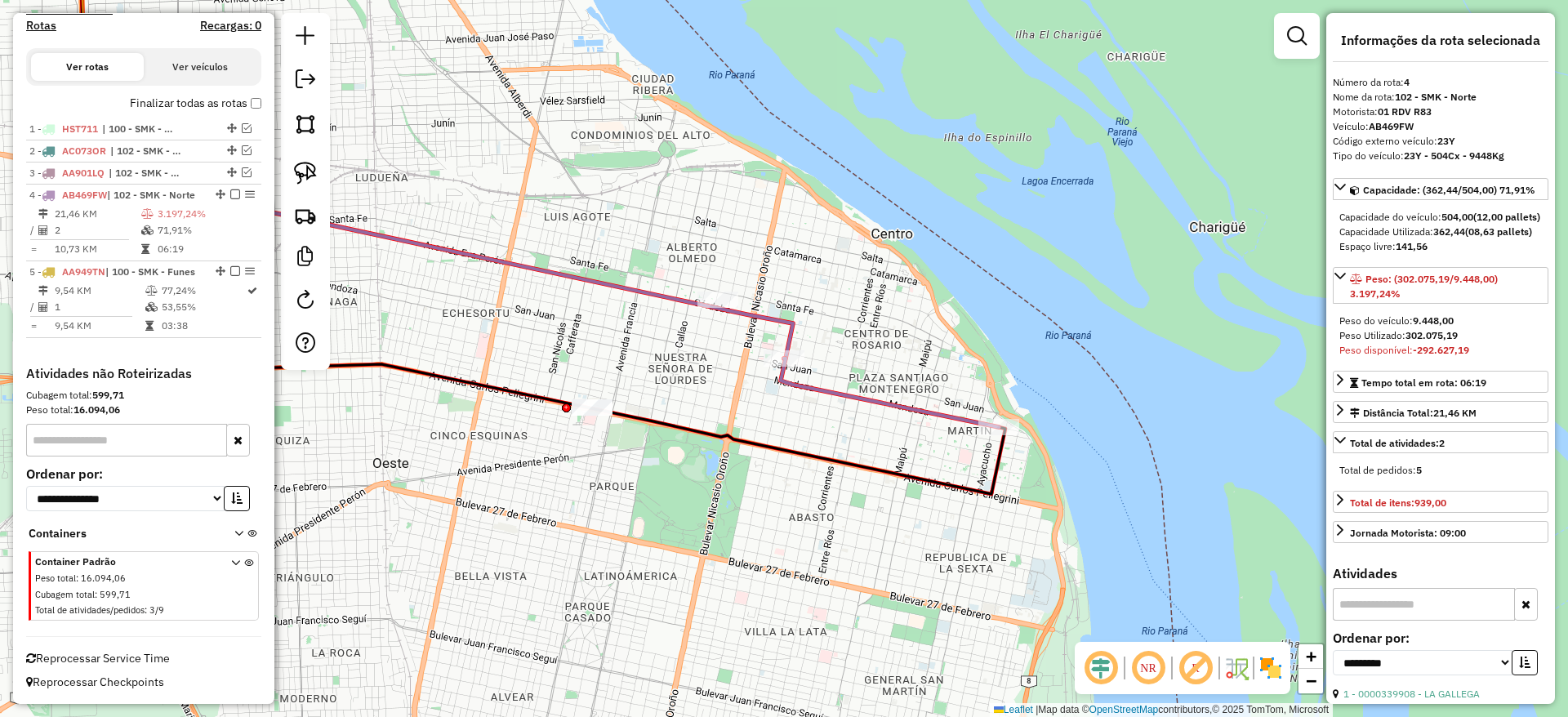
click at [900, 405] on icon at bounding box center [890, 393] width 218 height 69
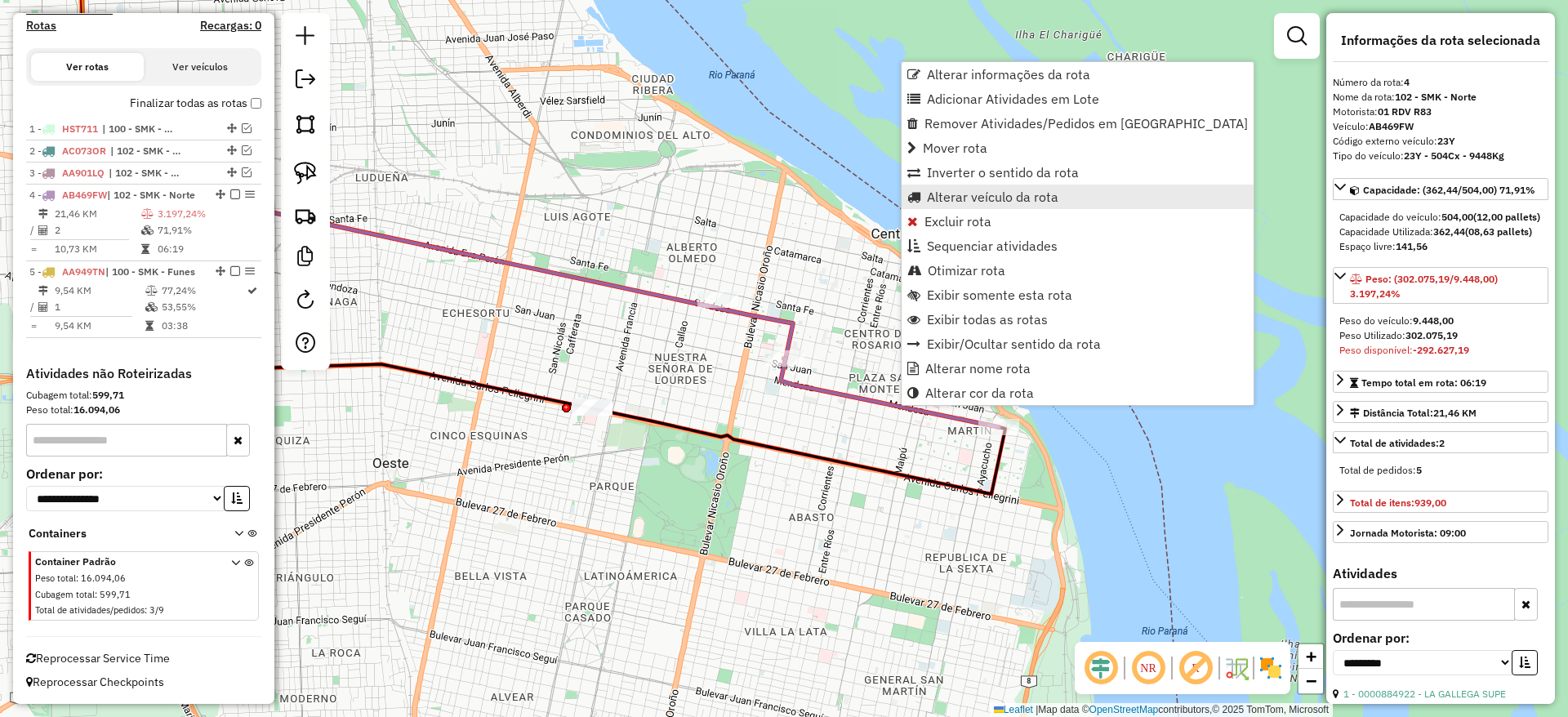
click at [995, 195] on span "Alterar veículo da rota" at bounding box center [992, 196] width 132 height 13
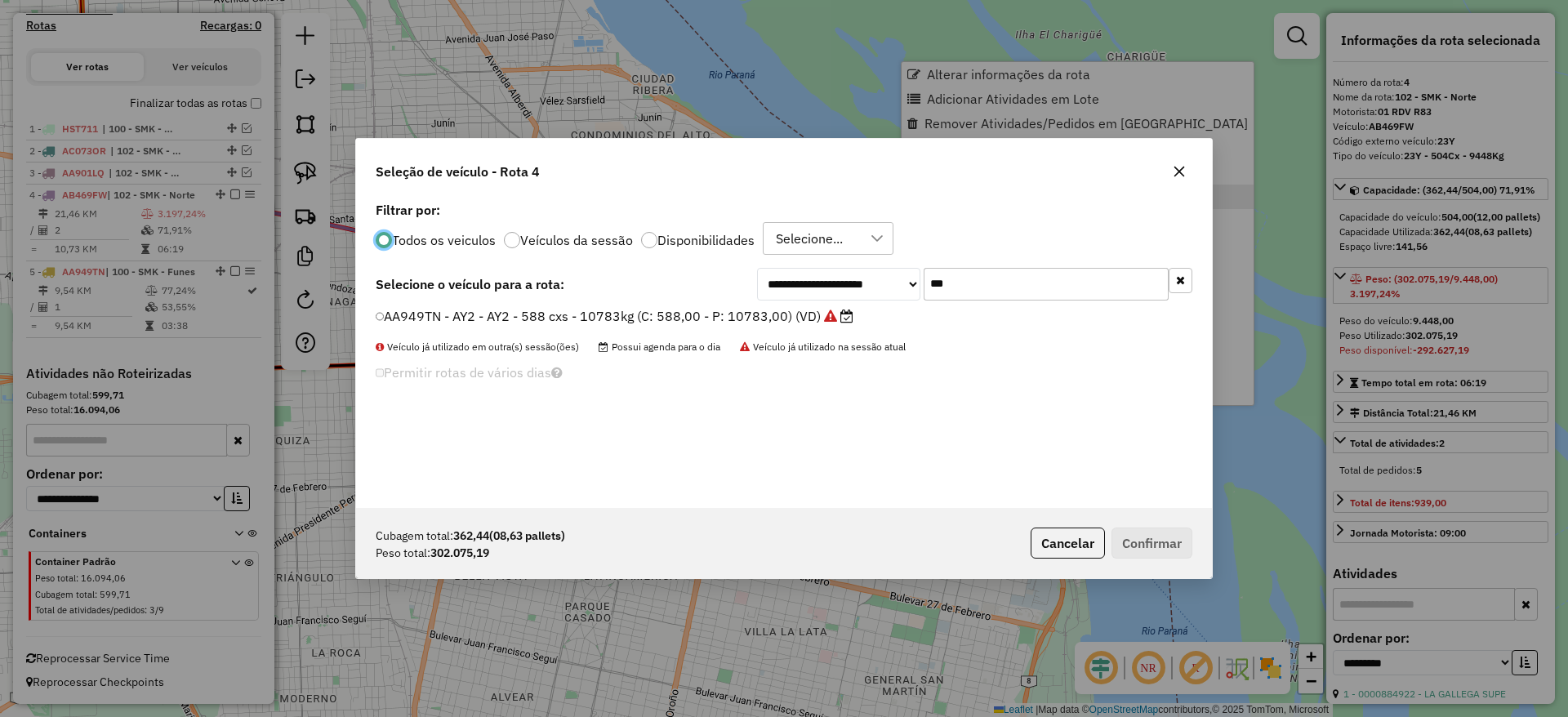
scroll to position [9, 5]
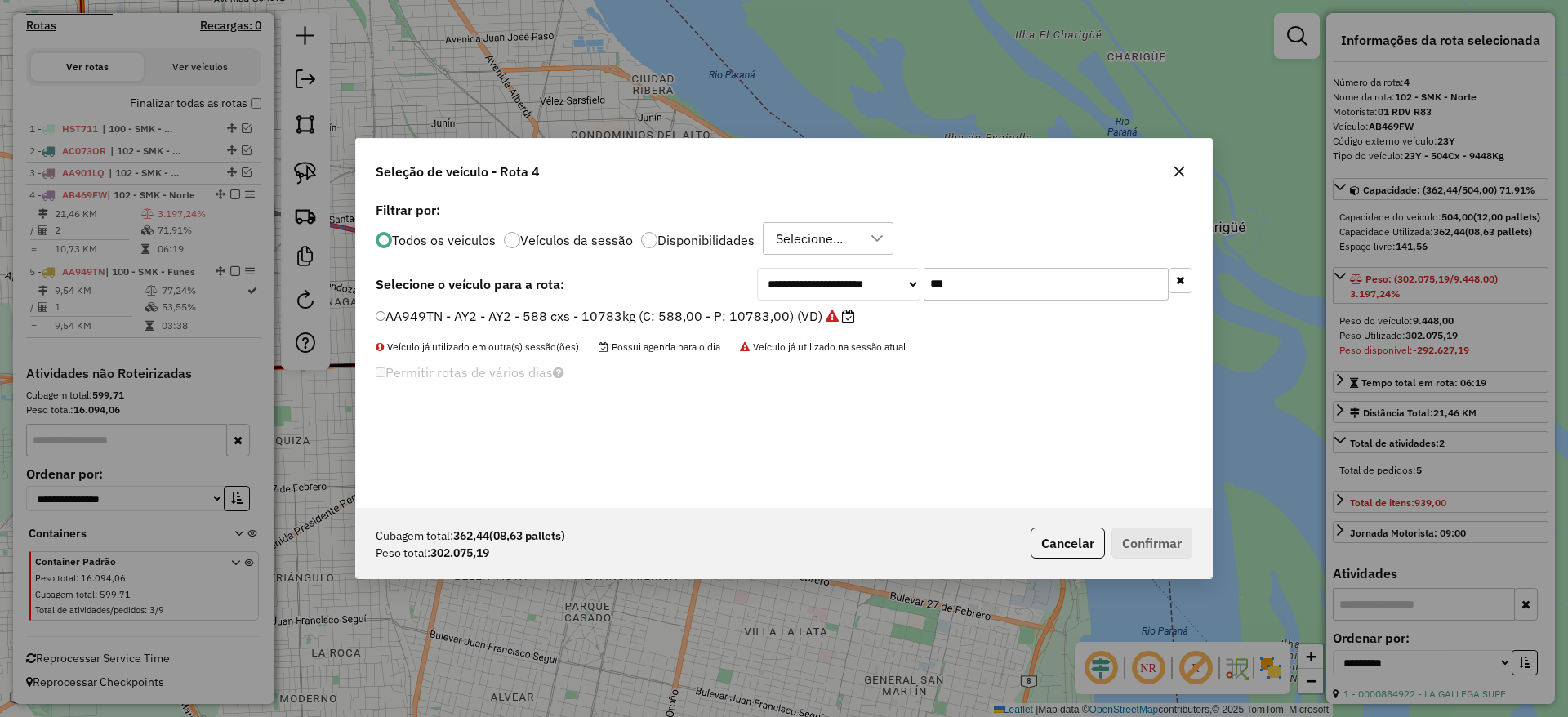
drag, startPoint x: 998, startPoint y: 271, endPoint x: 798, endPoint y: 289, distance: 200.8
click at [798, 289] on div "**********" at bounding box center [974, 283] width 435 height 32
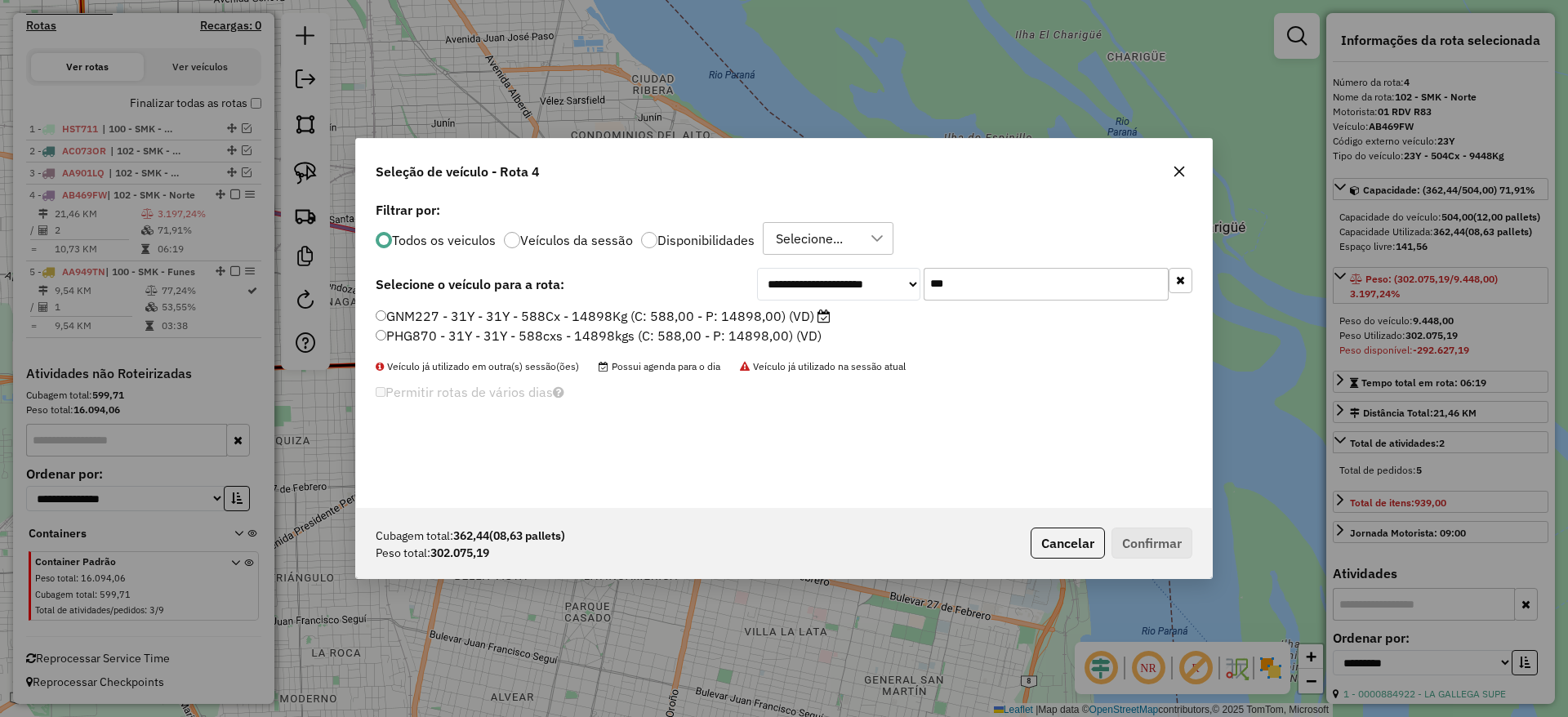
type input "***"
click at [794, 319] on label "GNM227 - 31Y - 31Y - 588Cx - 14898Kg (C: 588,00 - P: 14898,00) (VD)" at bounding box center [603, 316] width 455 height 19
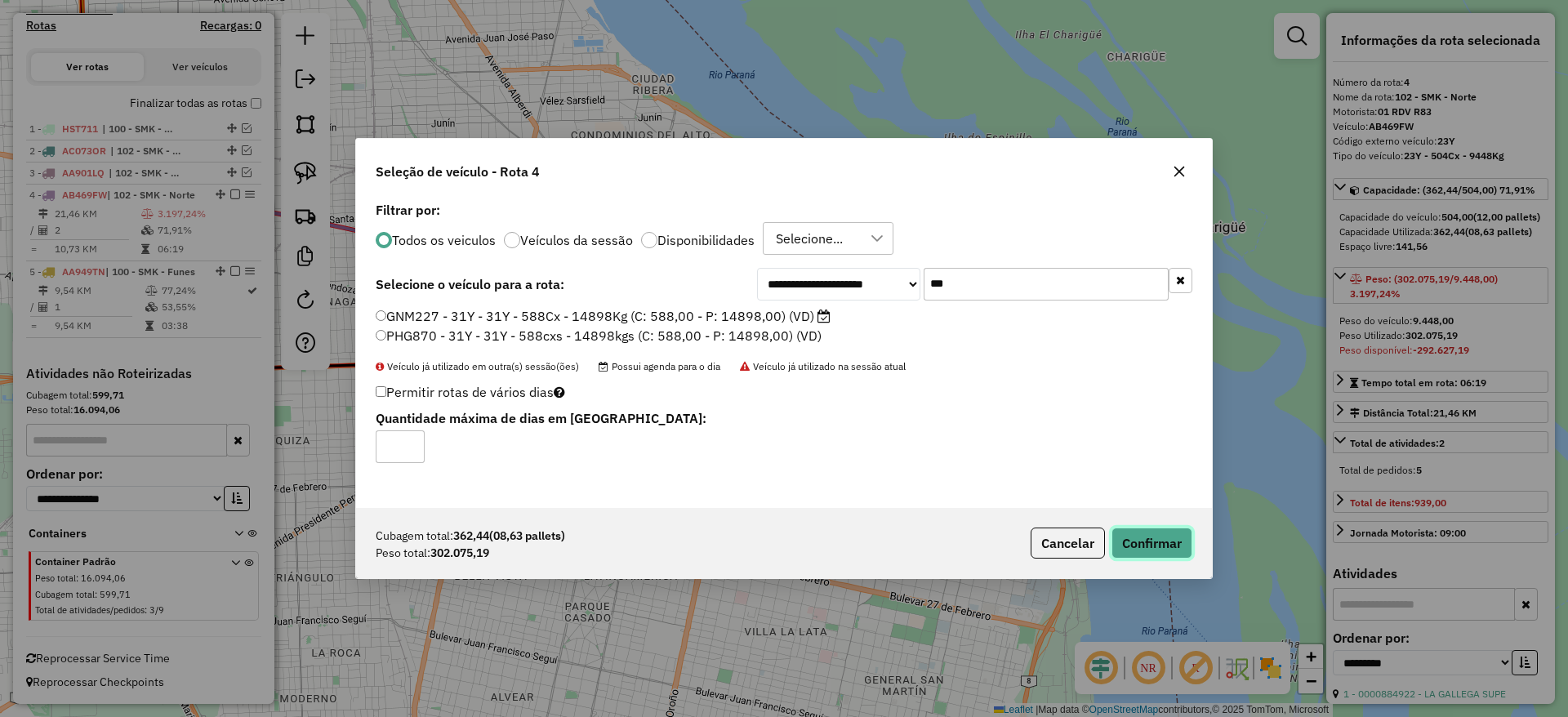
click at [1184, 550] on button "Confirmar" at bounding box center [1151, 543] width 81 height 31
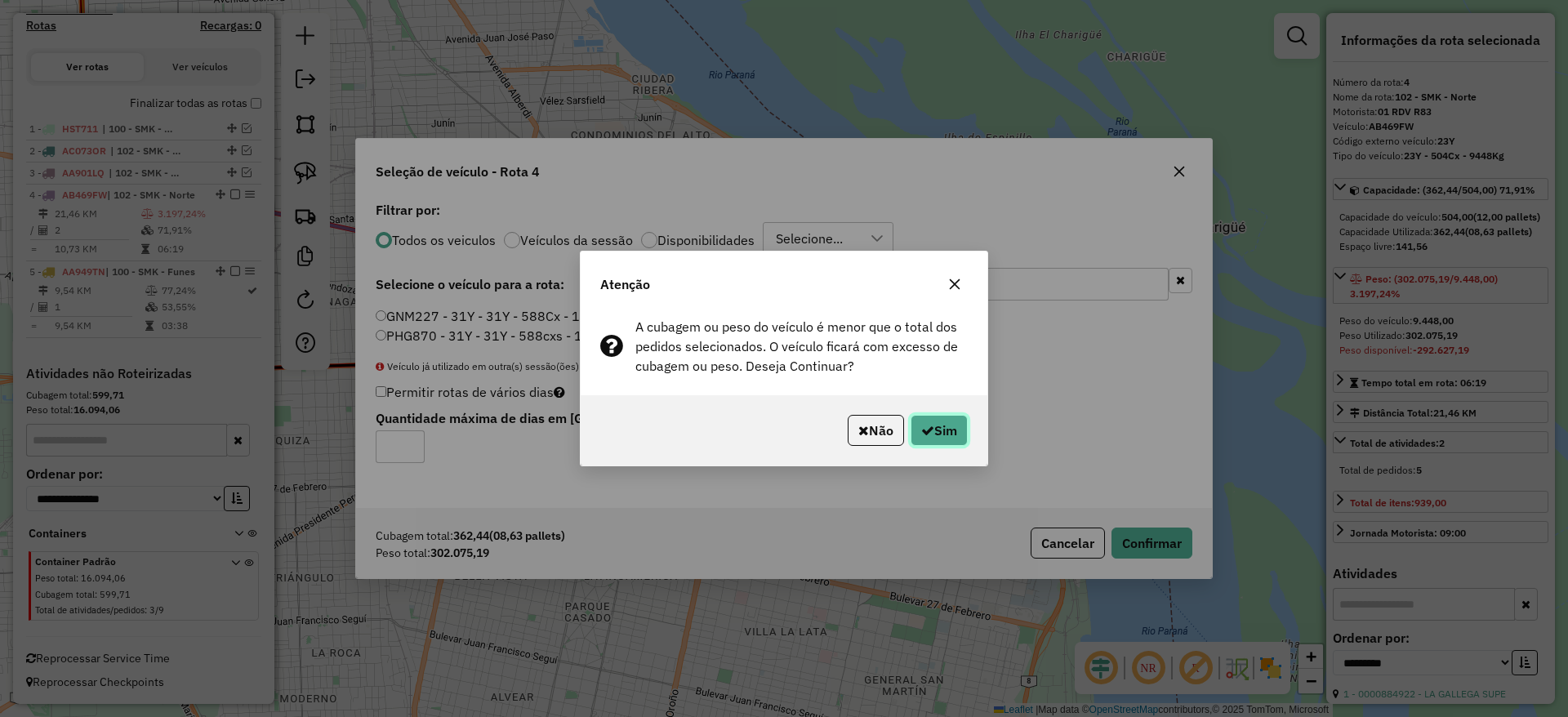
click at [946, 430] on button "Sim" at bounding box center [939, 431] width 58 height 31
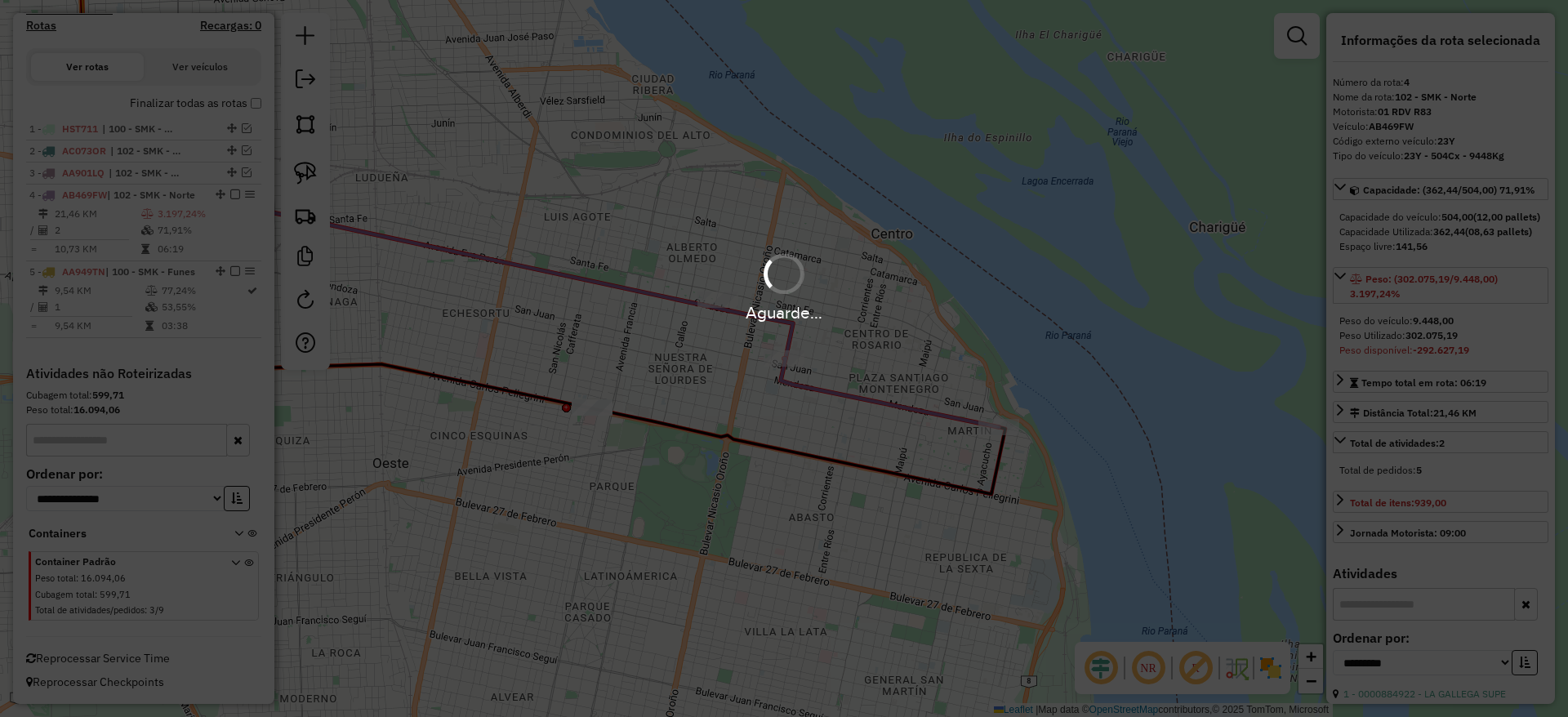
scroll to position [523, 0]
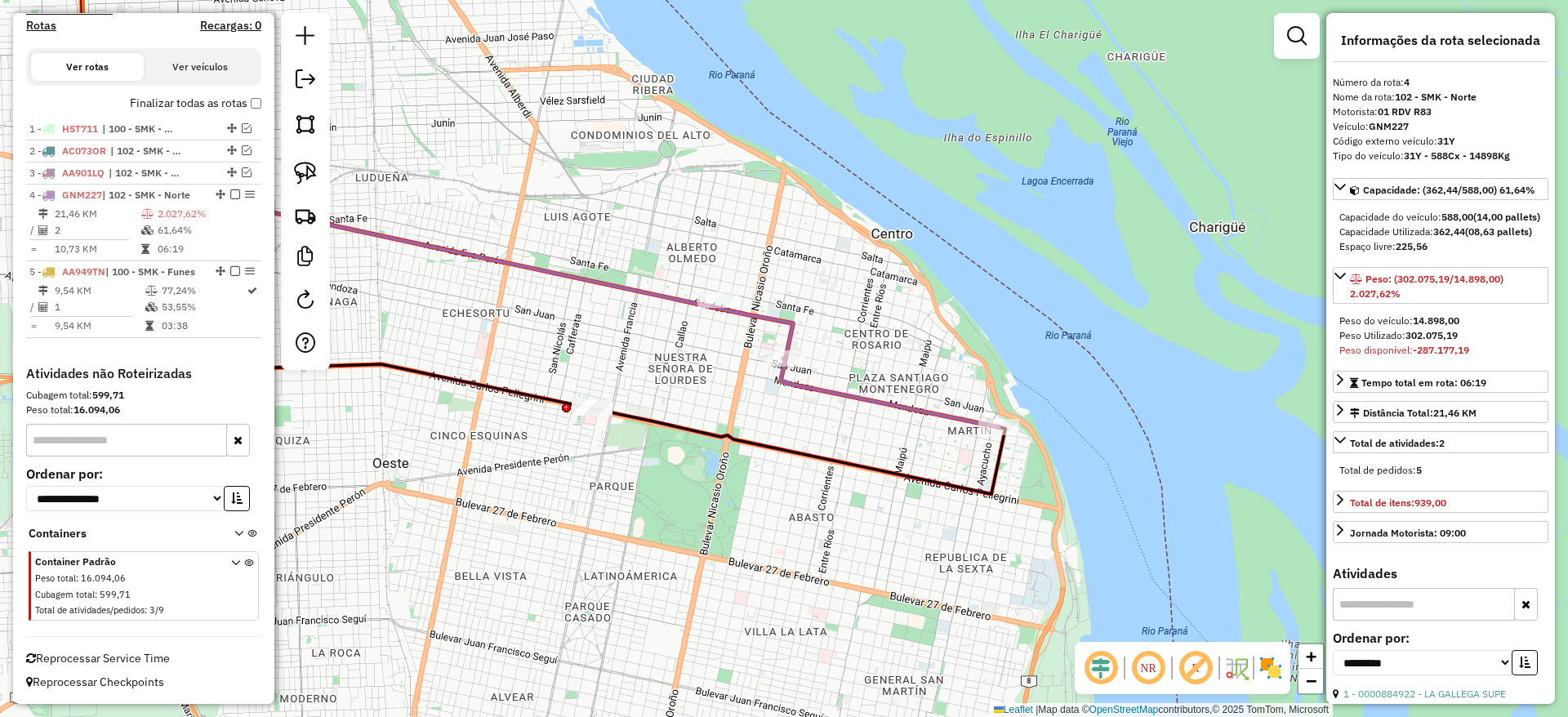
click at [897, 405] on icon at bounding box center [890, 393] width 218 height 69
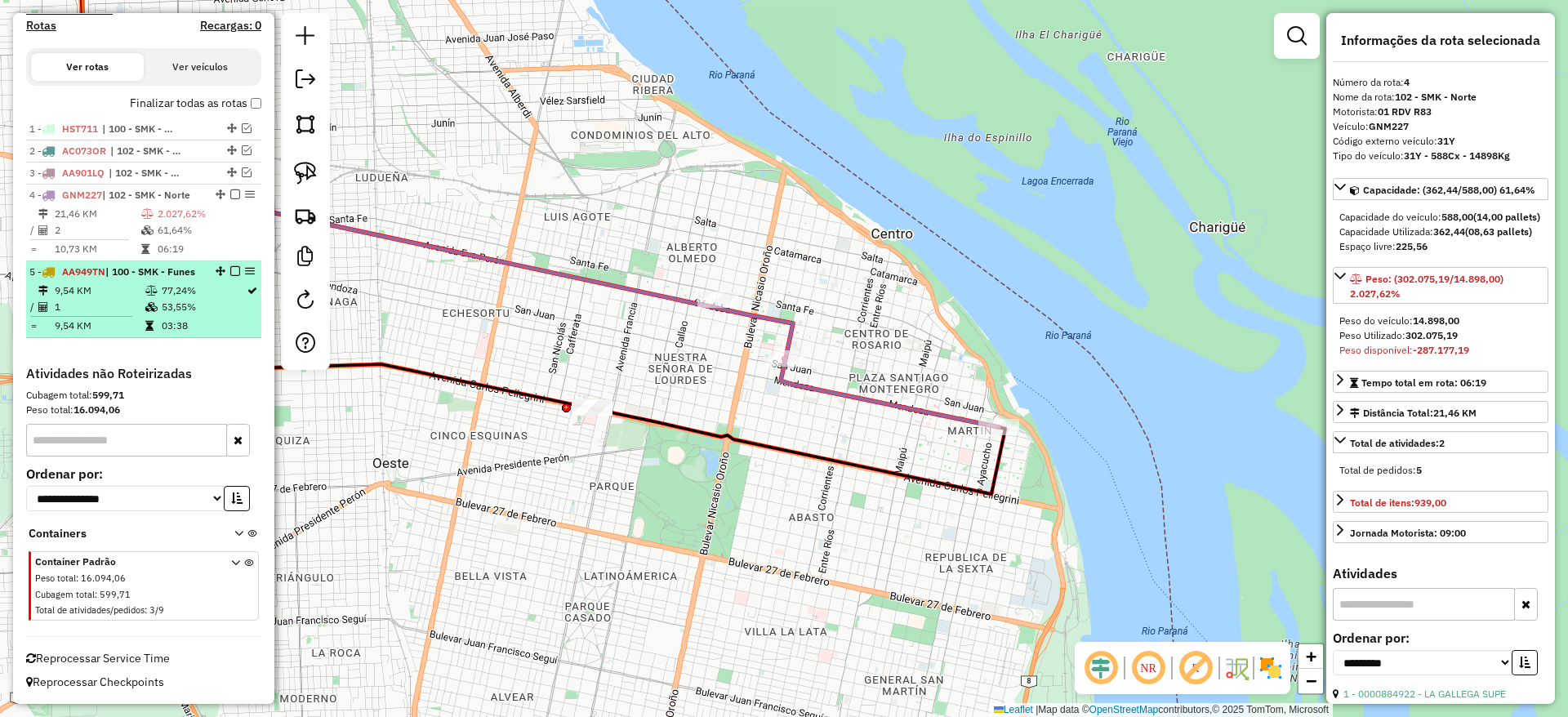
click at [230, 266] on em at bounding box center [235, 270] width 10 height 10
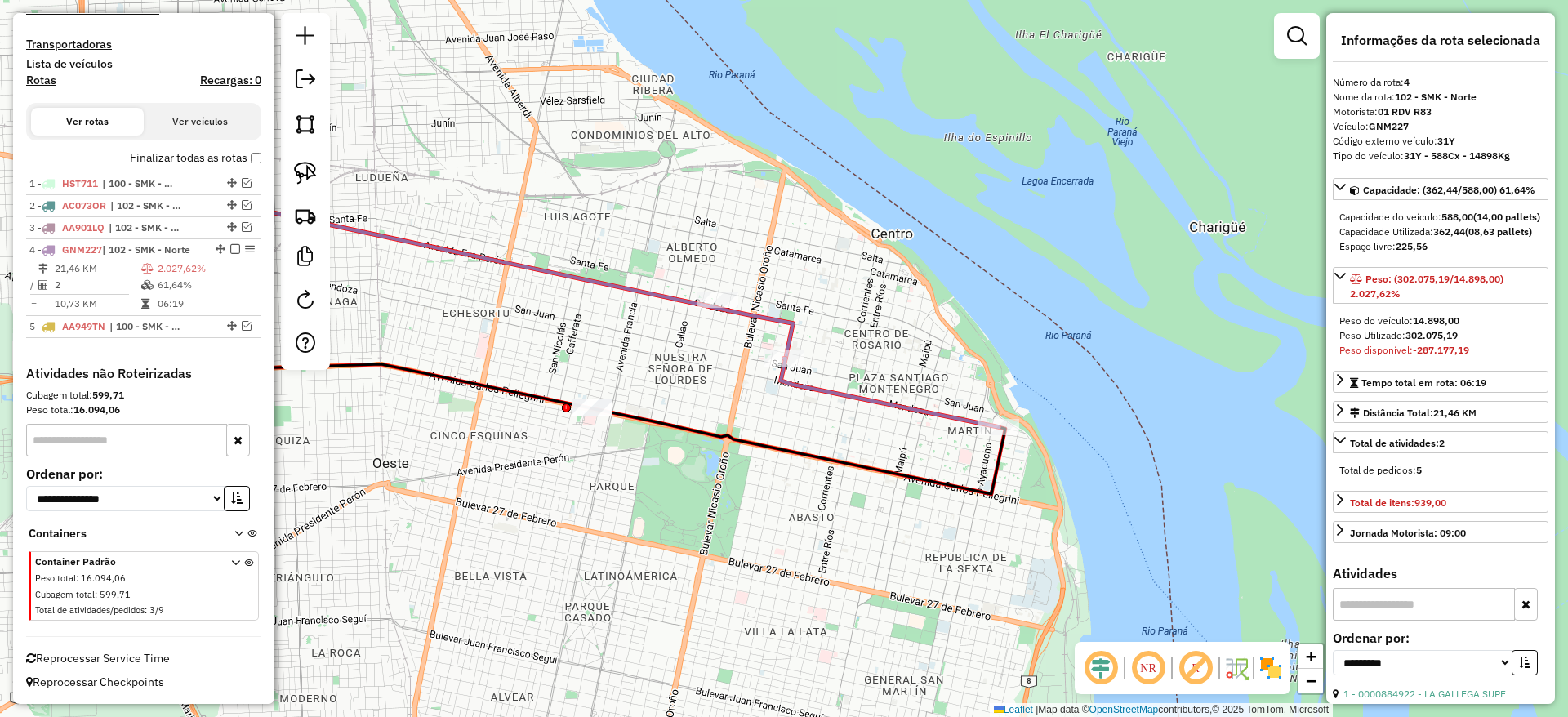
scroll to position [454, 0]
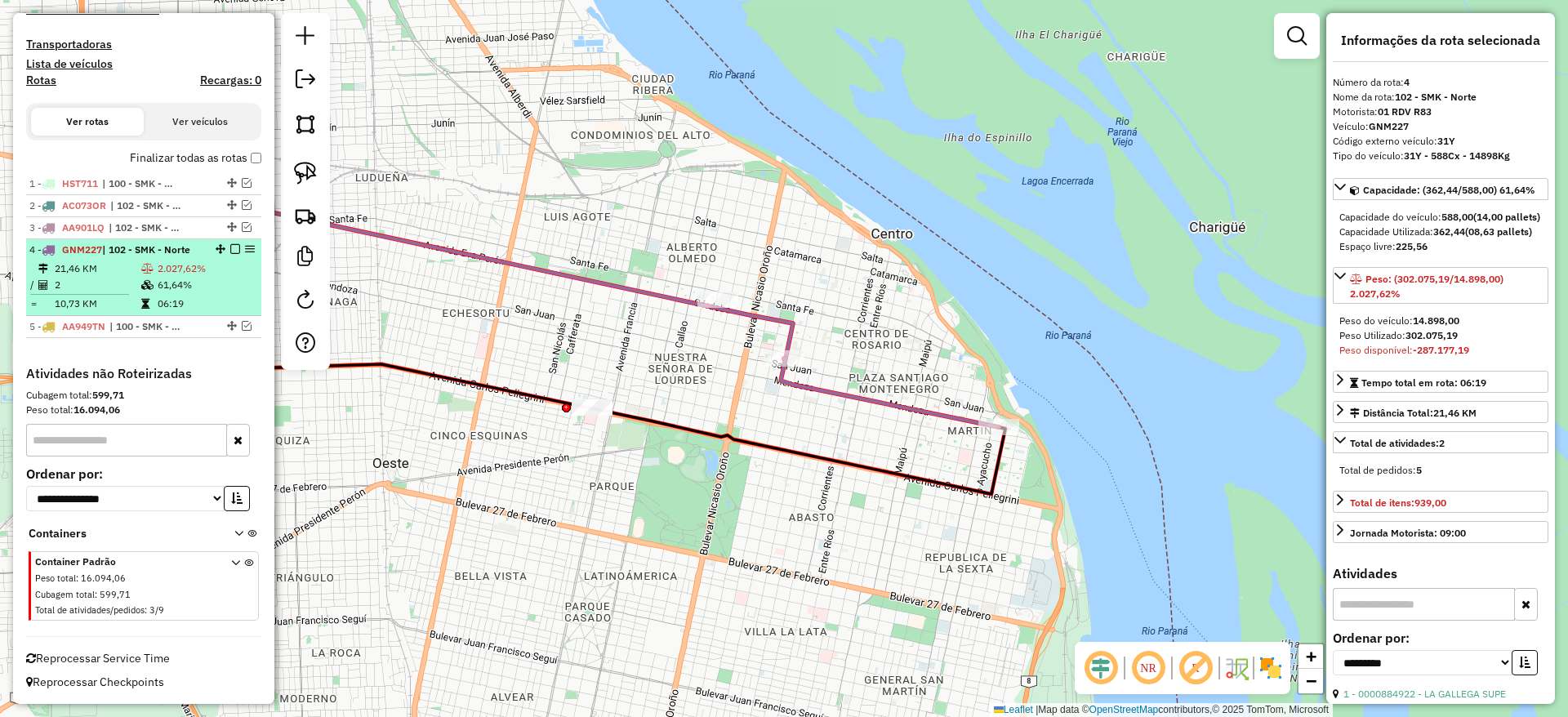
click at [214, 277] on td "61,64%" at bounding box center [206, 284] width 98 height 17
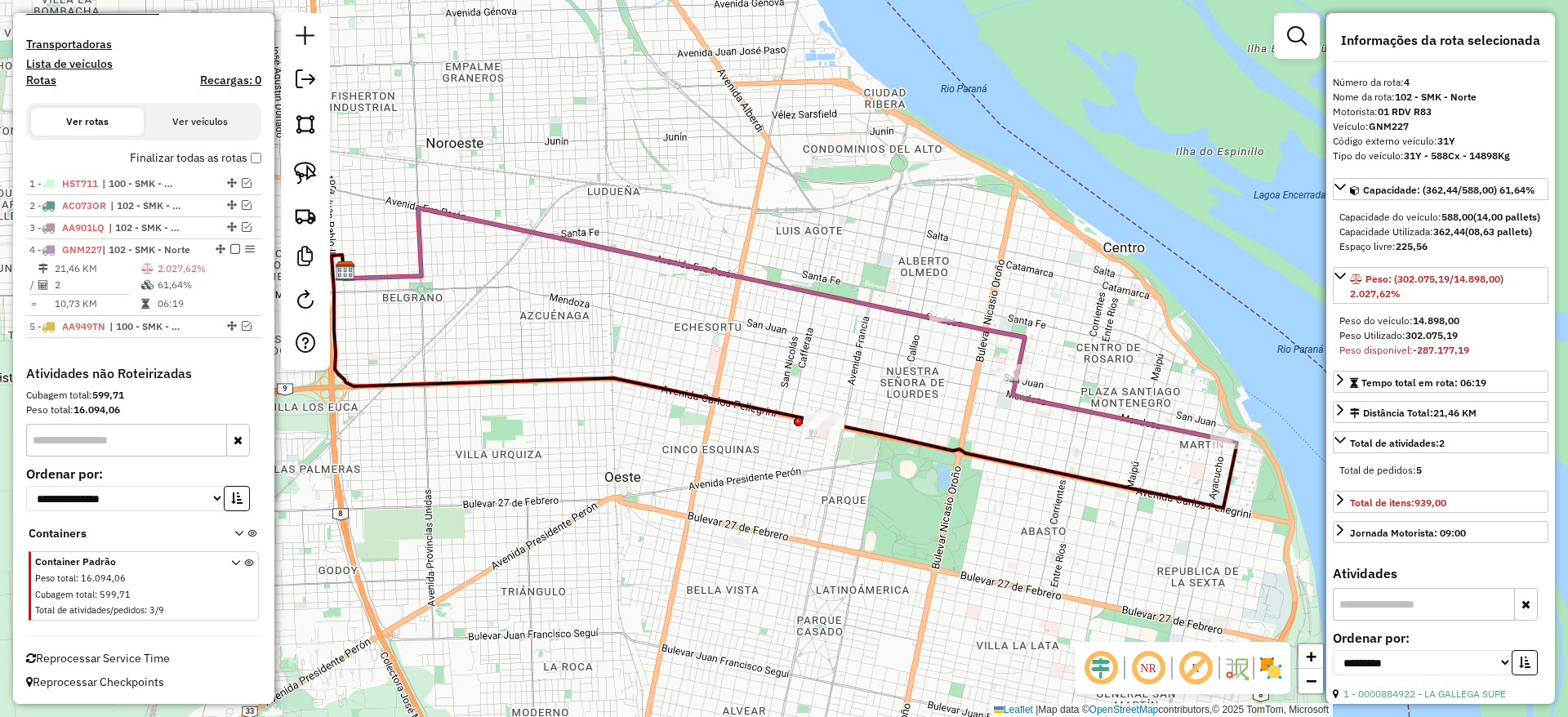
click at [1035, 404] on icon at bounding box center [1121, 406] width 218 height 69
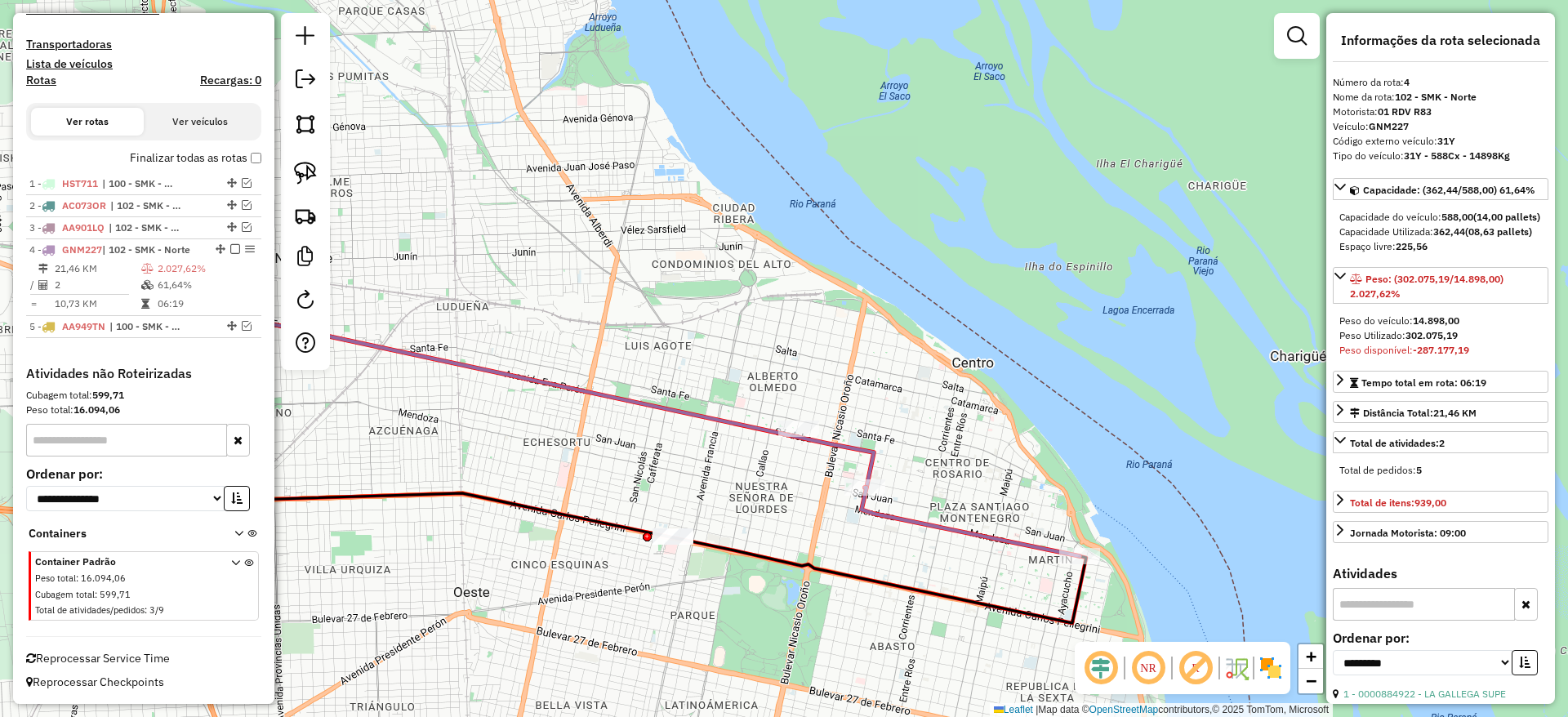
drag, startPoint x: 644, startPoint y: 476, endPoint x: 622, endPoint y: 502, distance: 34.1
click at [622, 502] on div "Janela de atendimento Grade de atendimento Capacidade Transportadoras Veículos …" at bounding box center [784, 358] width 1568 height 717
drag, startPoint x: 767, startPoint y: 413, endPoint x: 864, endPoint y: 455, distance: 105.7
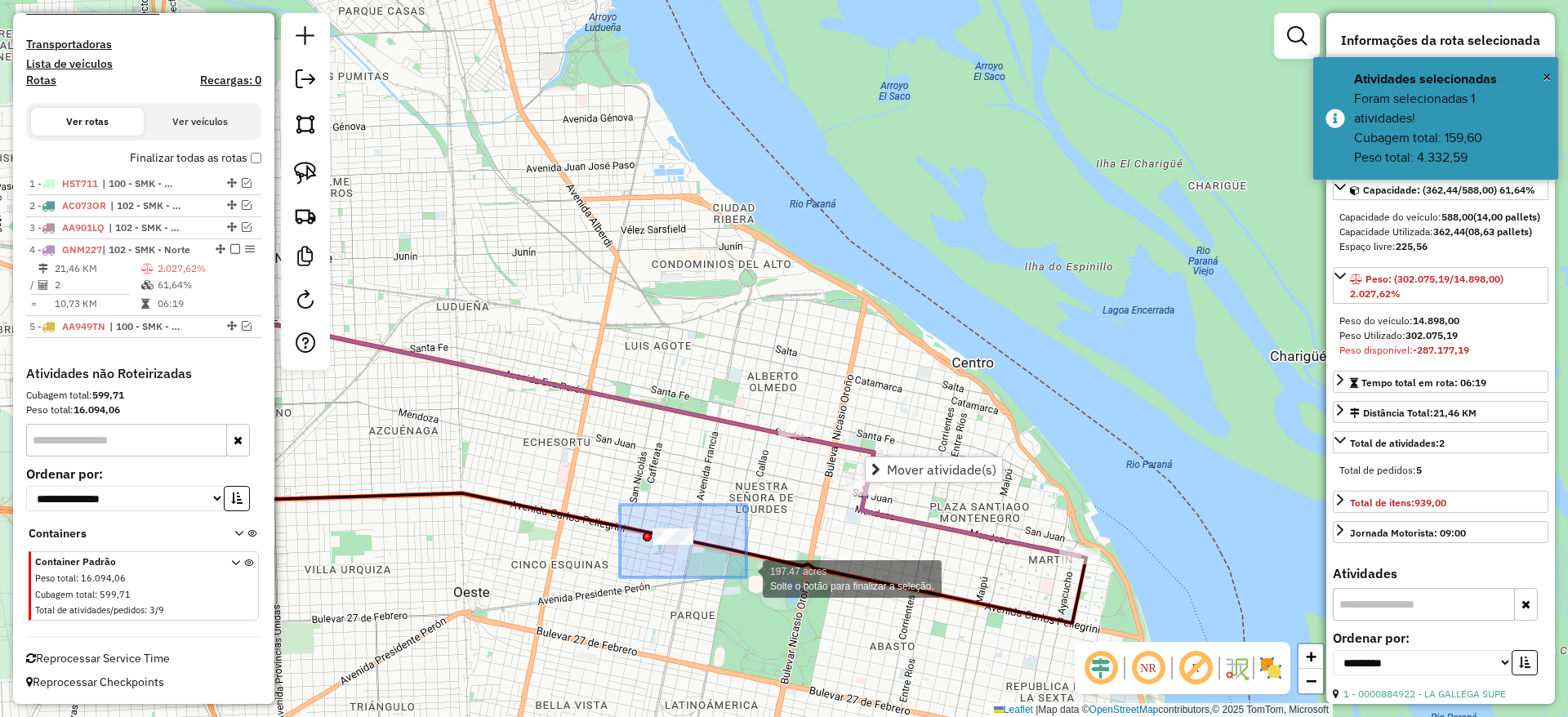
drag, startPoint x: 620, startPoint y: 505, endPoint x: 747, endPoint y: 577, distance: 146.0
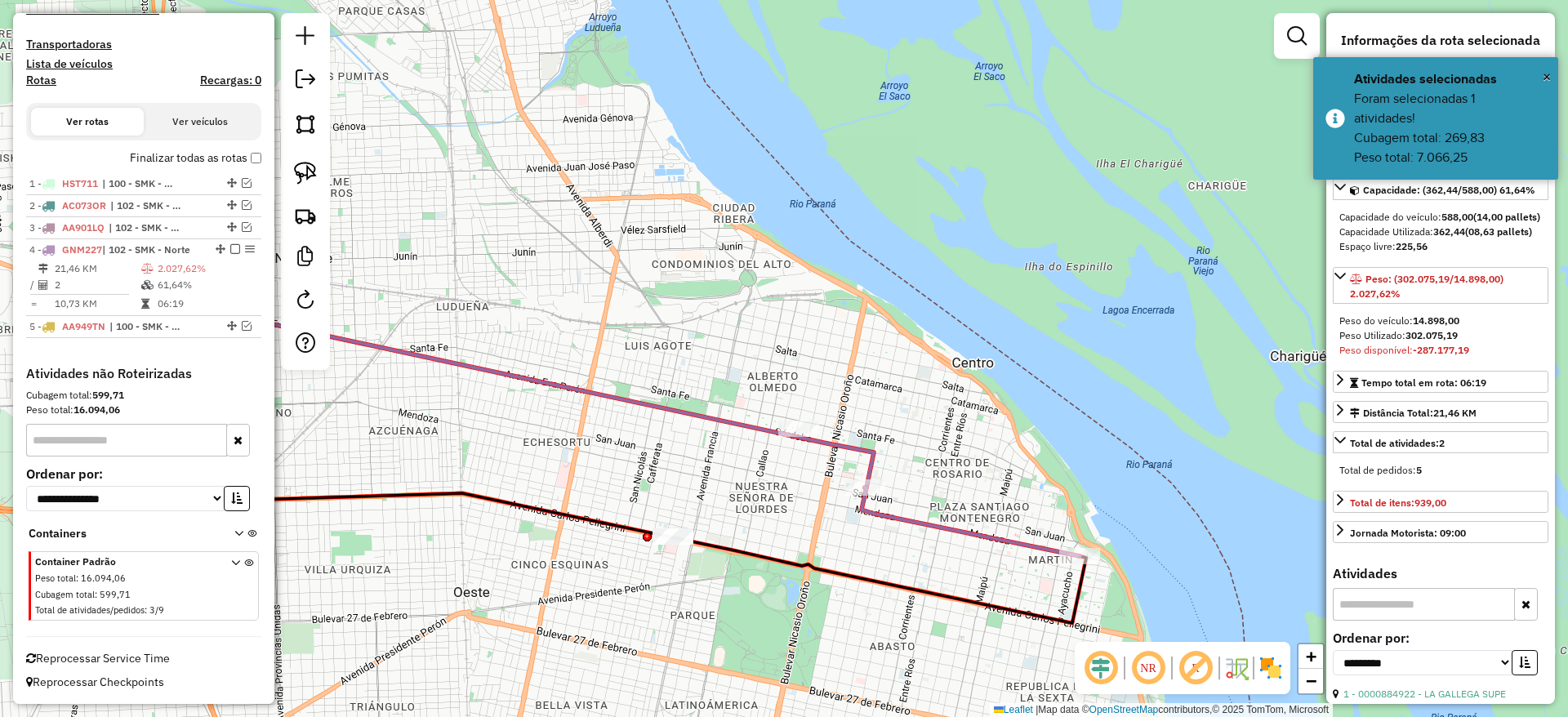
click at [326, 174] on div at bounding box center [305, 191] width 49 height 357
click at [750, 360] on div "Janela de atendimento Grade de atendimento Capacidade Transportadoras Veículos …" at bounding box center [784, 358] width 1568 height 717
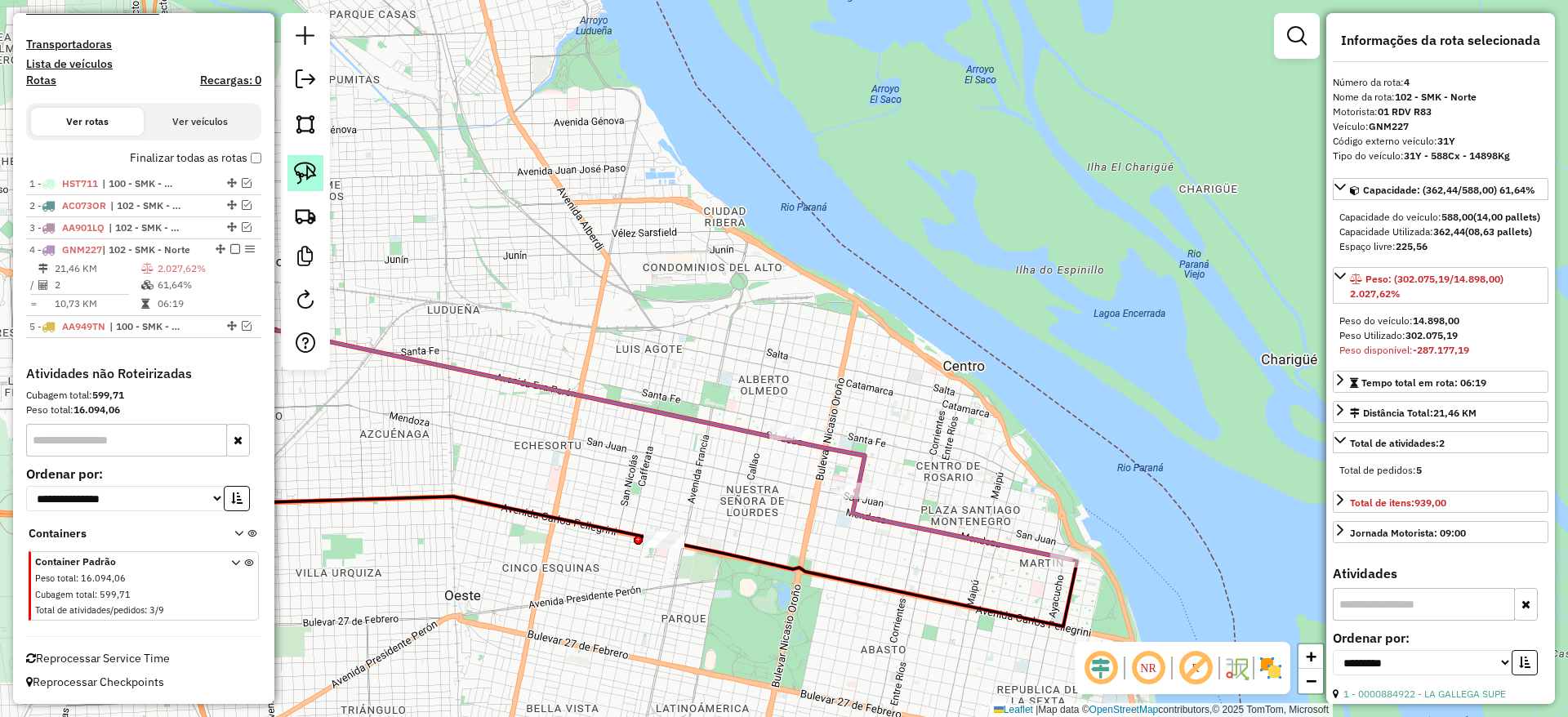
click at [302, 166] on img at bounding box center [305, 173] width 23 height 23
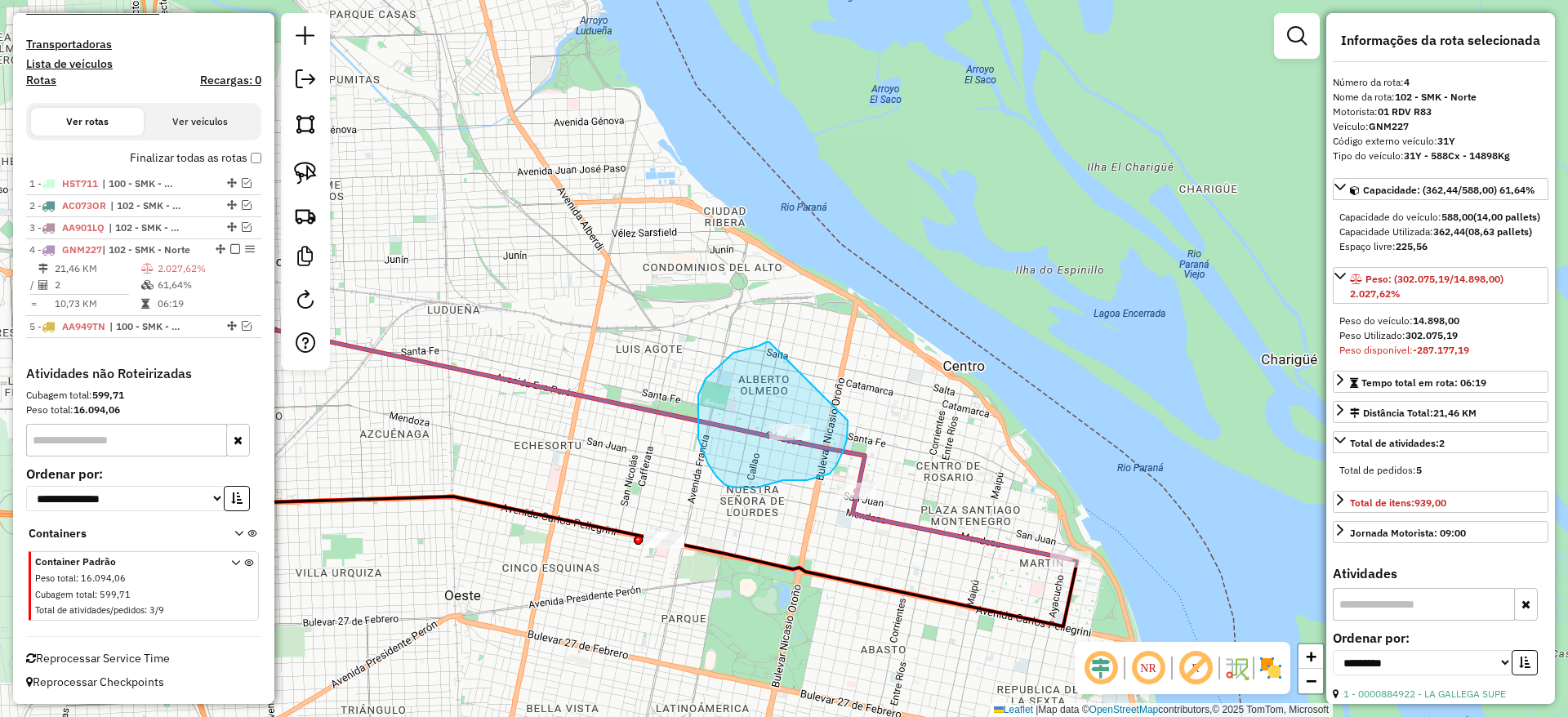
drag, startPoint x: 704, startPoint y: 383, endPoint x: 849, endPoint y: 416, distance: 148.7
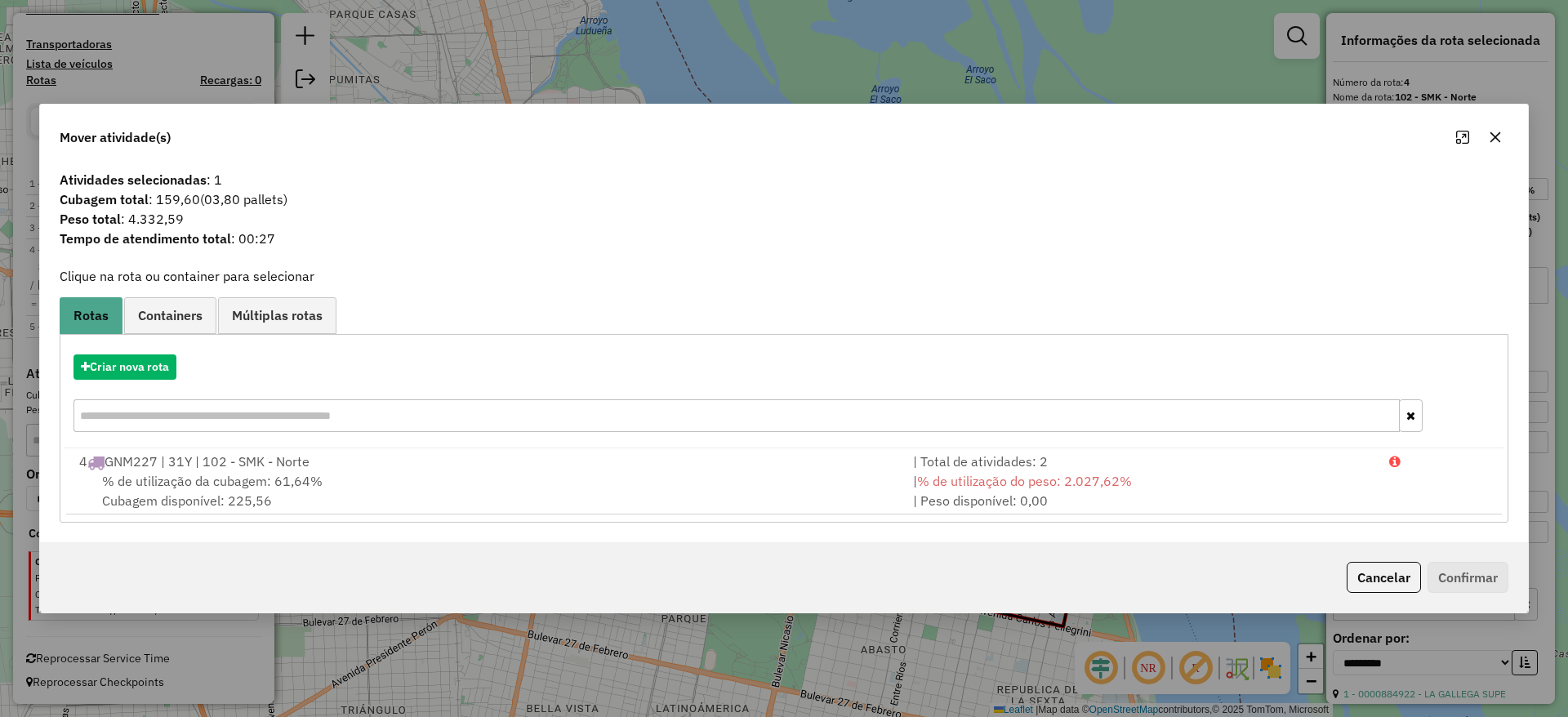
click at [1489, 136] on icon "button" at bounding box center [1495, 137] width 13 height 13
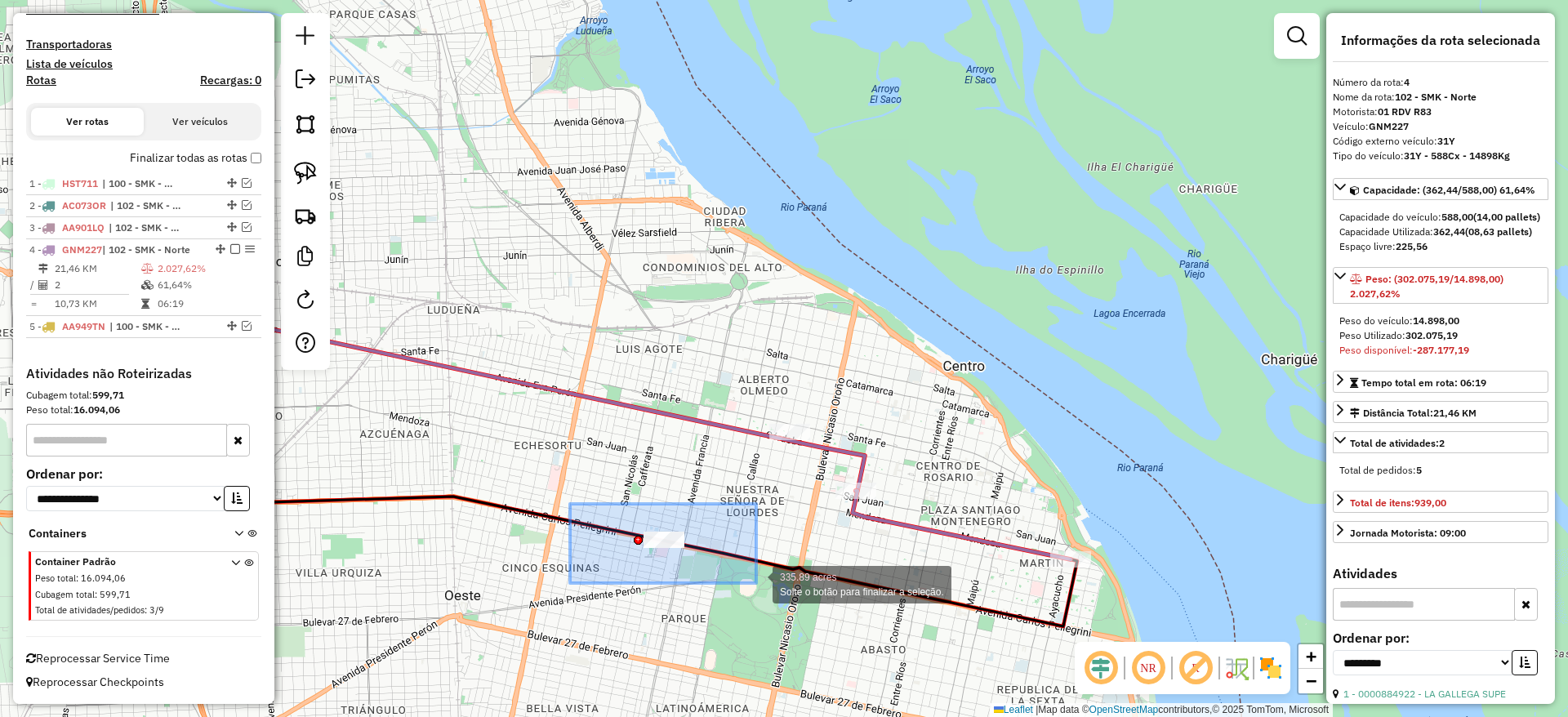
drag, startPoint x: 694, startPoint y: 573, endPoint x: 756, endPoint y: 584, distance: 63.0
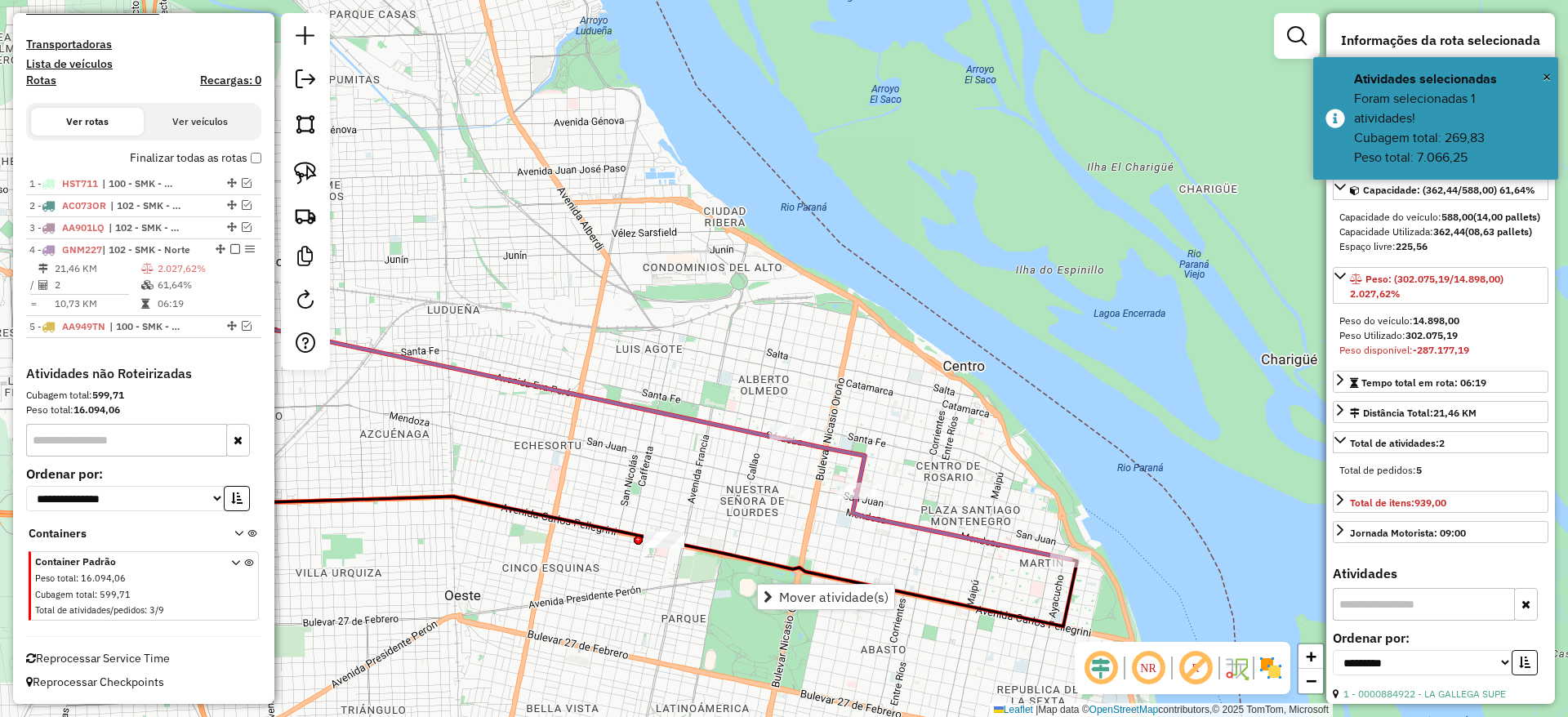
click at [1008, 541] on icon at bounding box center [962, 525] width 218 height 69
click at [313, 178] on img at bounding box center [305, 173] width 23 height 23
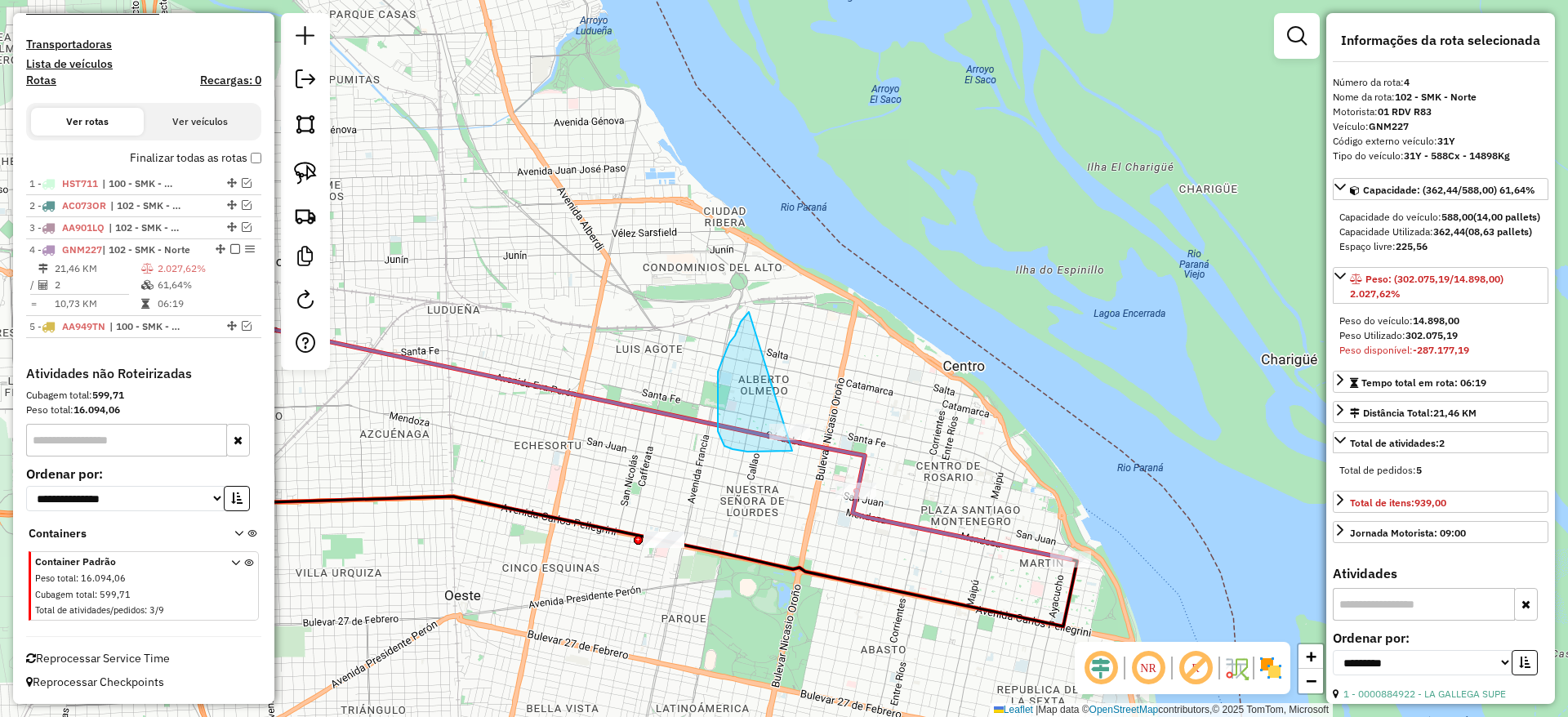
drag, startPoint x: 724, startPoint y: 358, endPoint x: 870, endPoint y: 409, distance: 154.7
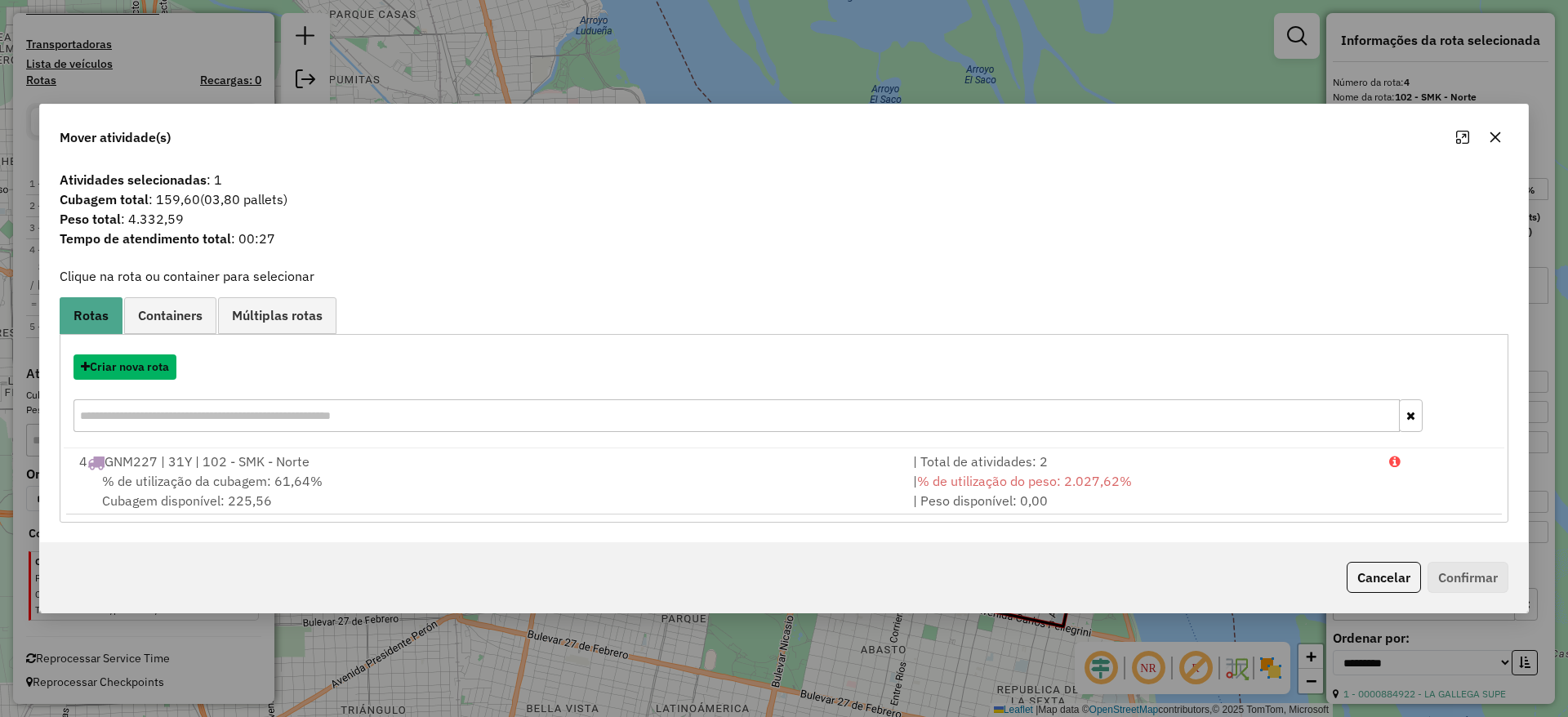
click at [137, 365] on button "Criar nova rota" at bounding box center [125, 366] width 103 height 25
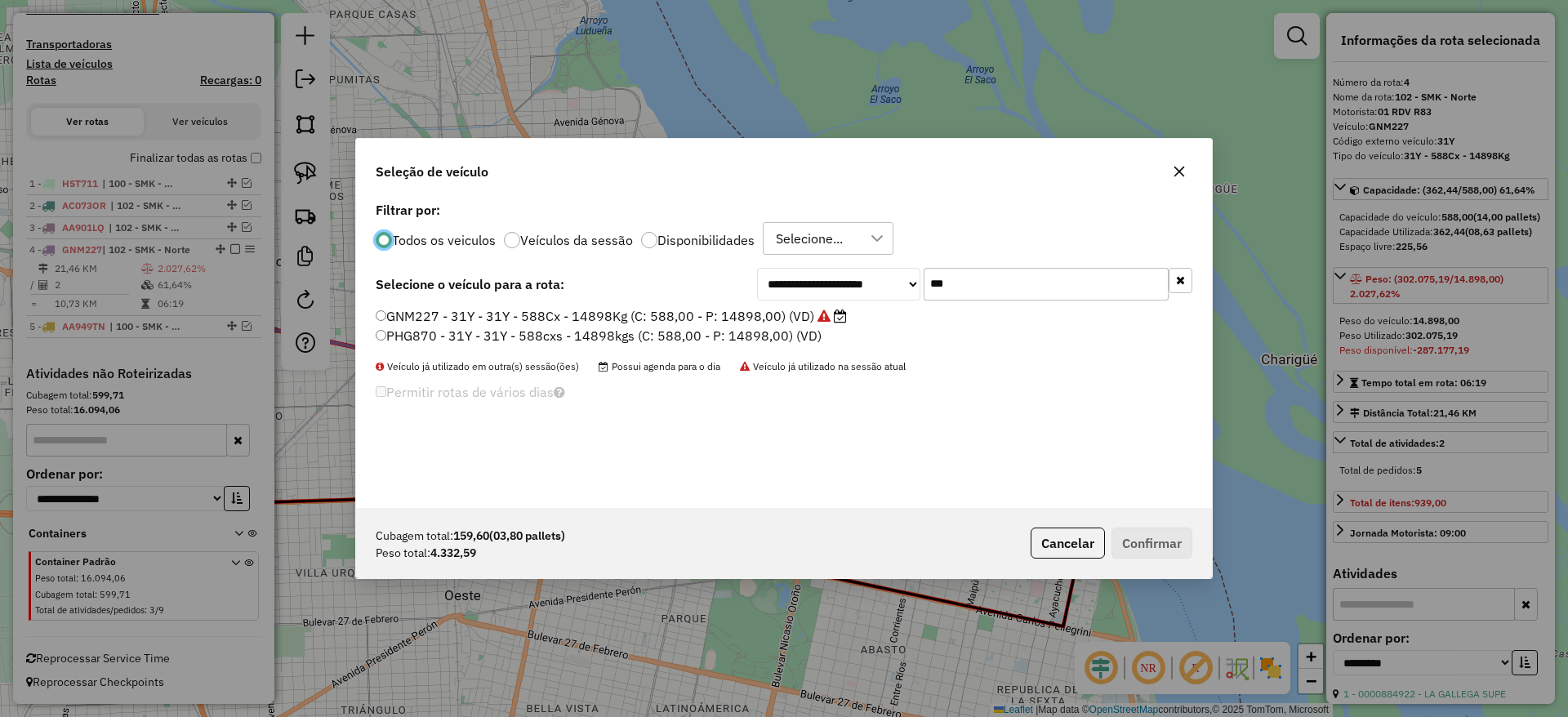
scroll to position [9, 5]
click at [1019, 283] on input "***" at bounding box center [1046, 283] width 245 height 32
type input "*"
click at [1033, 272] on input "***" at bounding box center [1046, 283] width 245 height 32
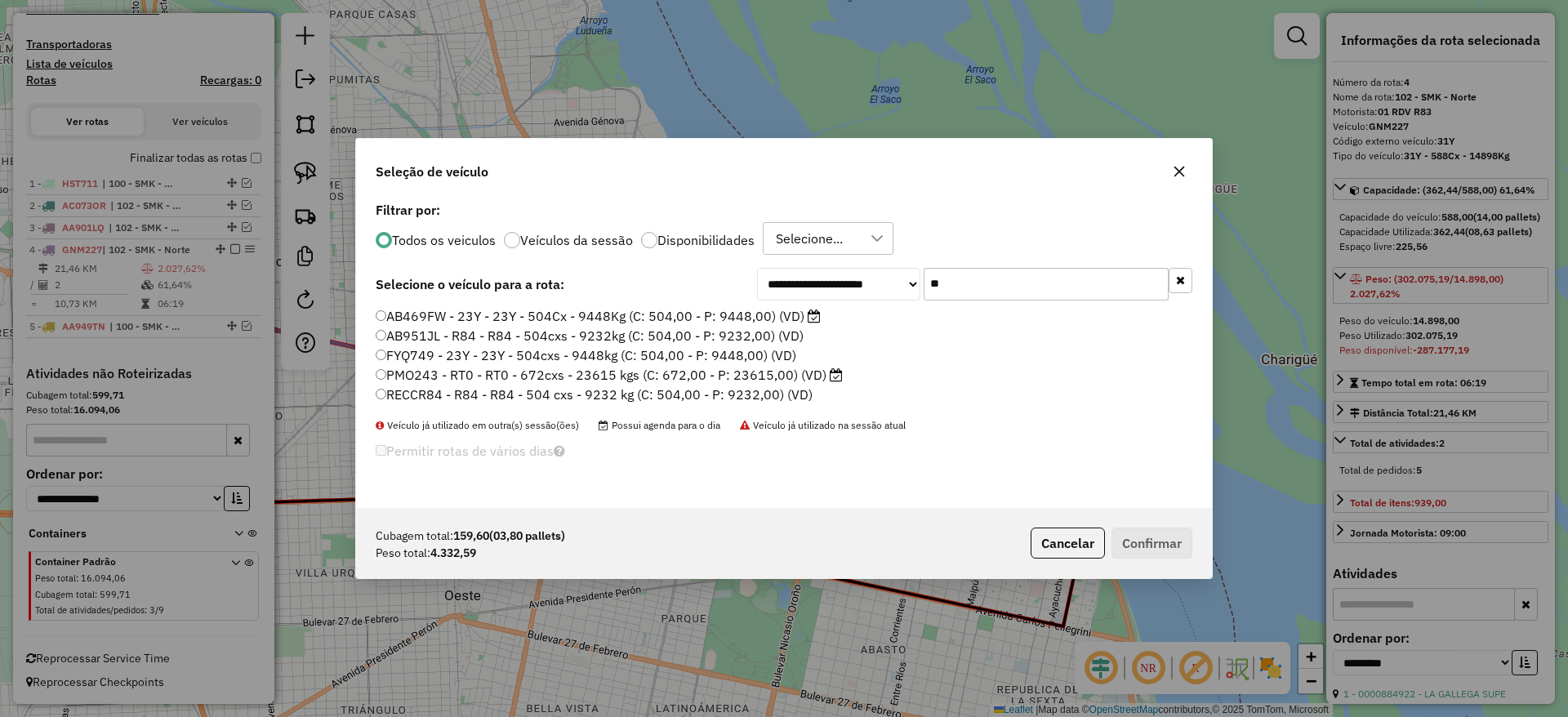
type input "*"
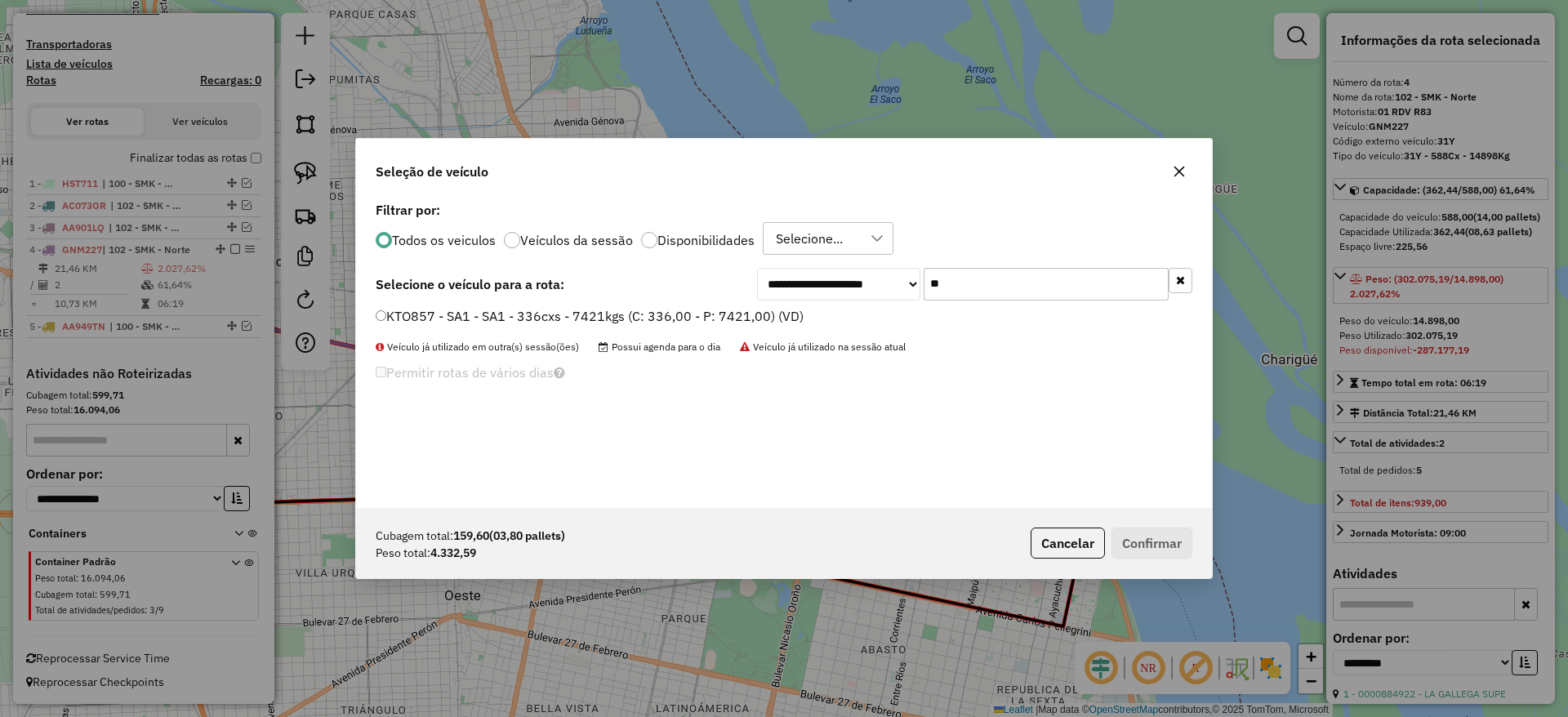
type input "**"
click at [686, 312] on label "KTO857 - SA1 - SA1 - 336cxs - 7421kgs (C: 336,00 - P: 7421,00) (VD)" at bounding box center [590, 316] width 428 height 19
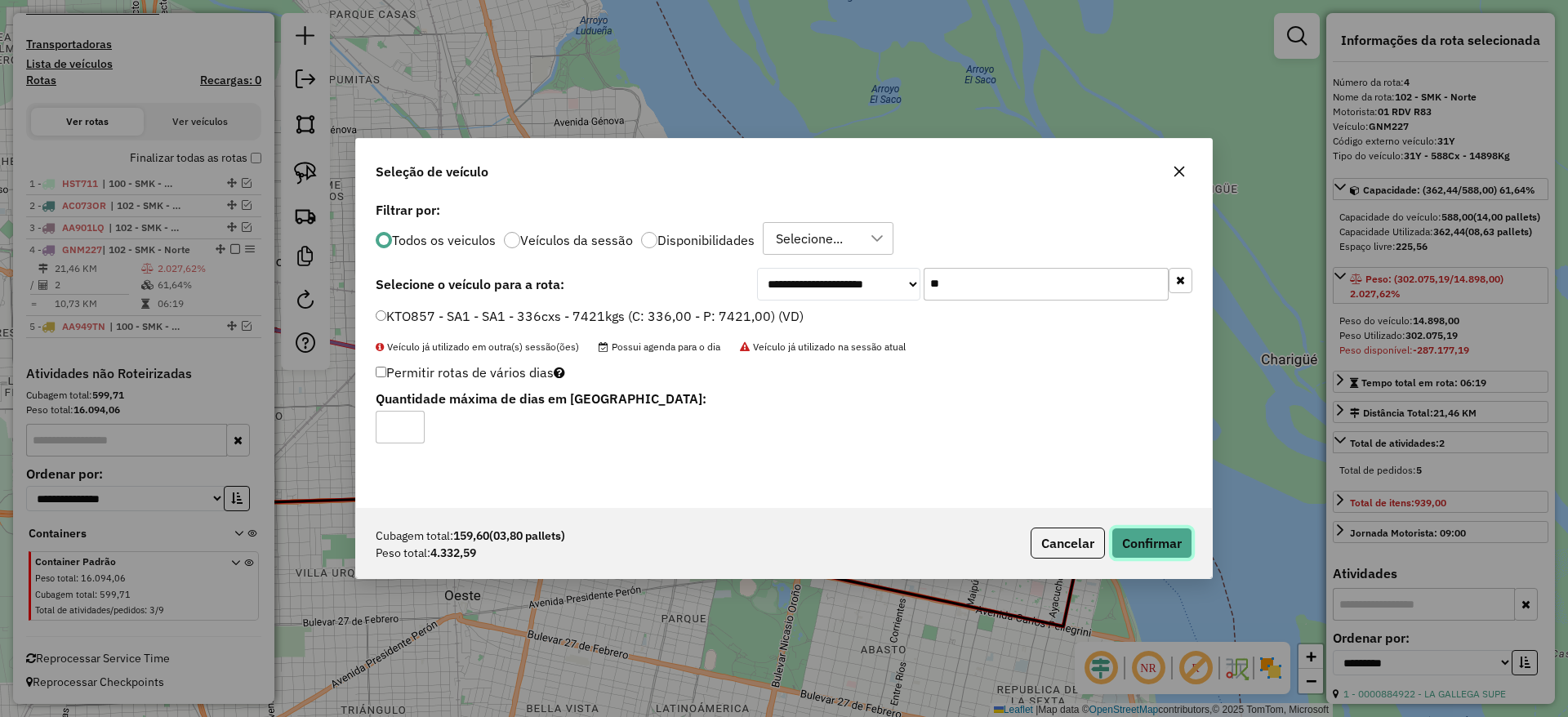
click at [1168, 536] on button "Confirmar" at bounding box center [1151, 543] width 81 height 31
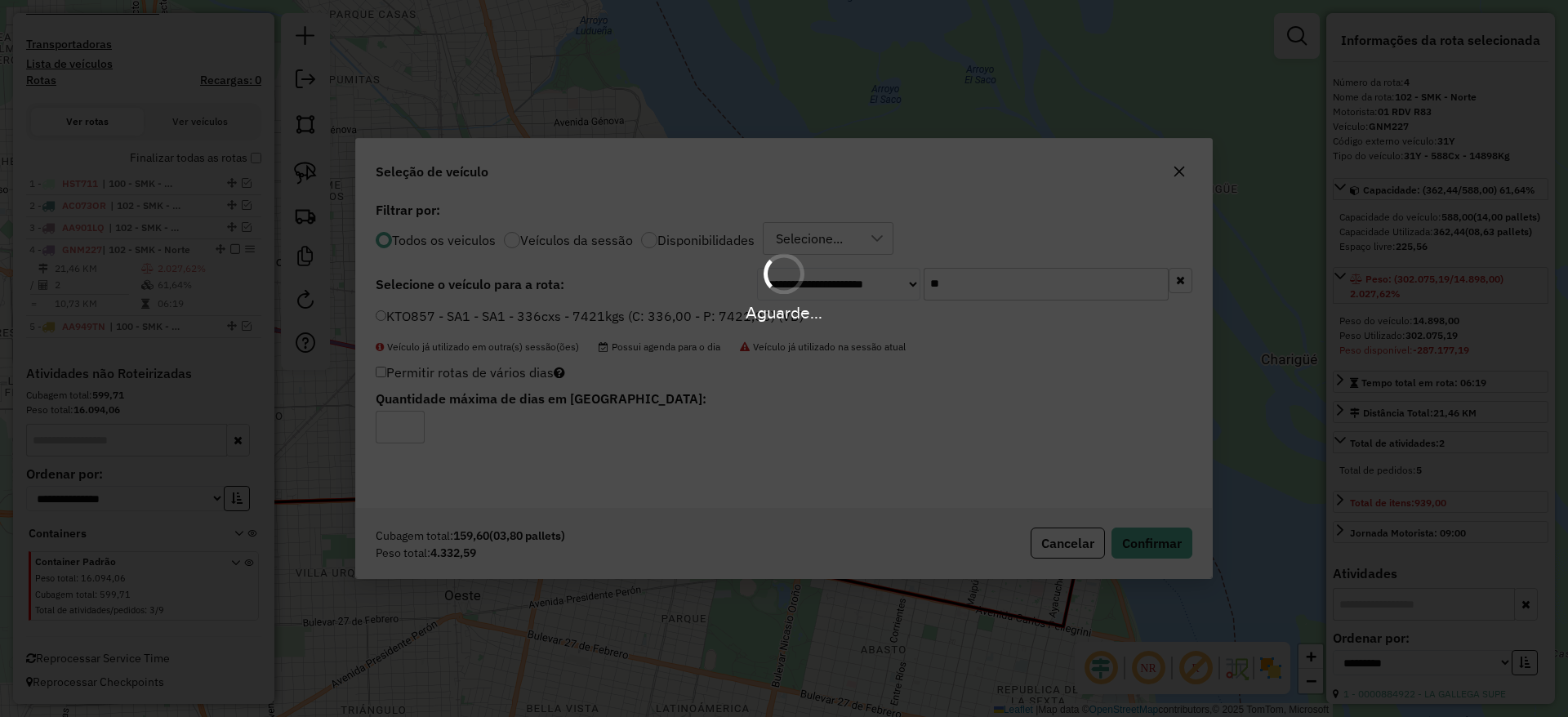
scroll to position [531, 0]
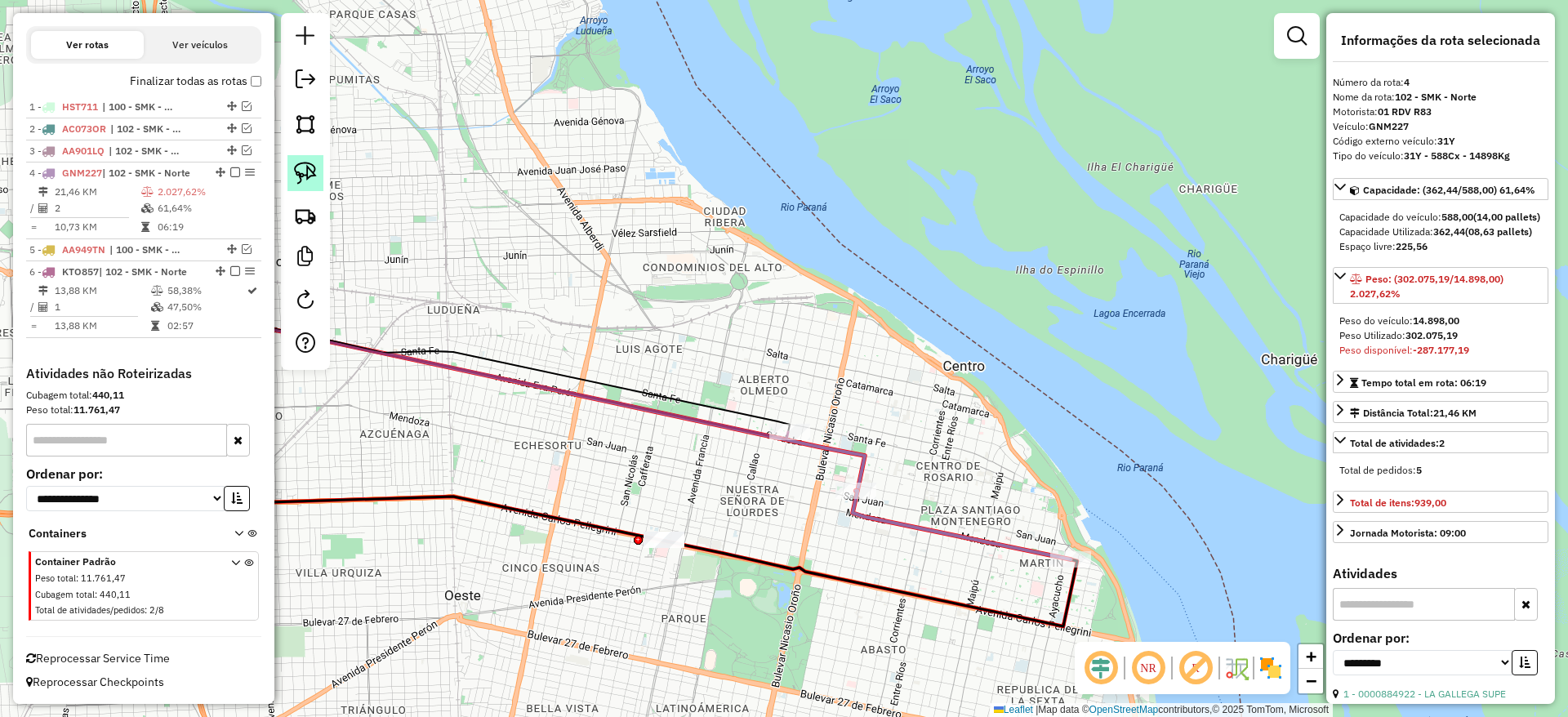
click at [321, 167] on link at bounding box center [305, 173] width 36 height 36
click at [314, 163] on img at bounding box center [305, 173] width 23 height 23
drag, startPoint x: 647, startPoint y: 504, endPoint x: 715, endPoint y: 544, distance: 78.9
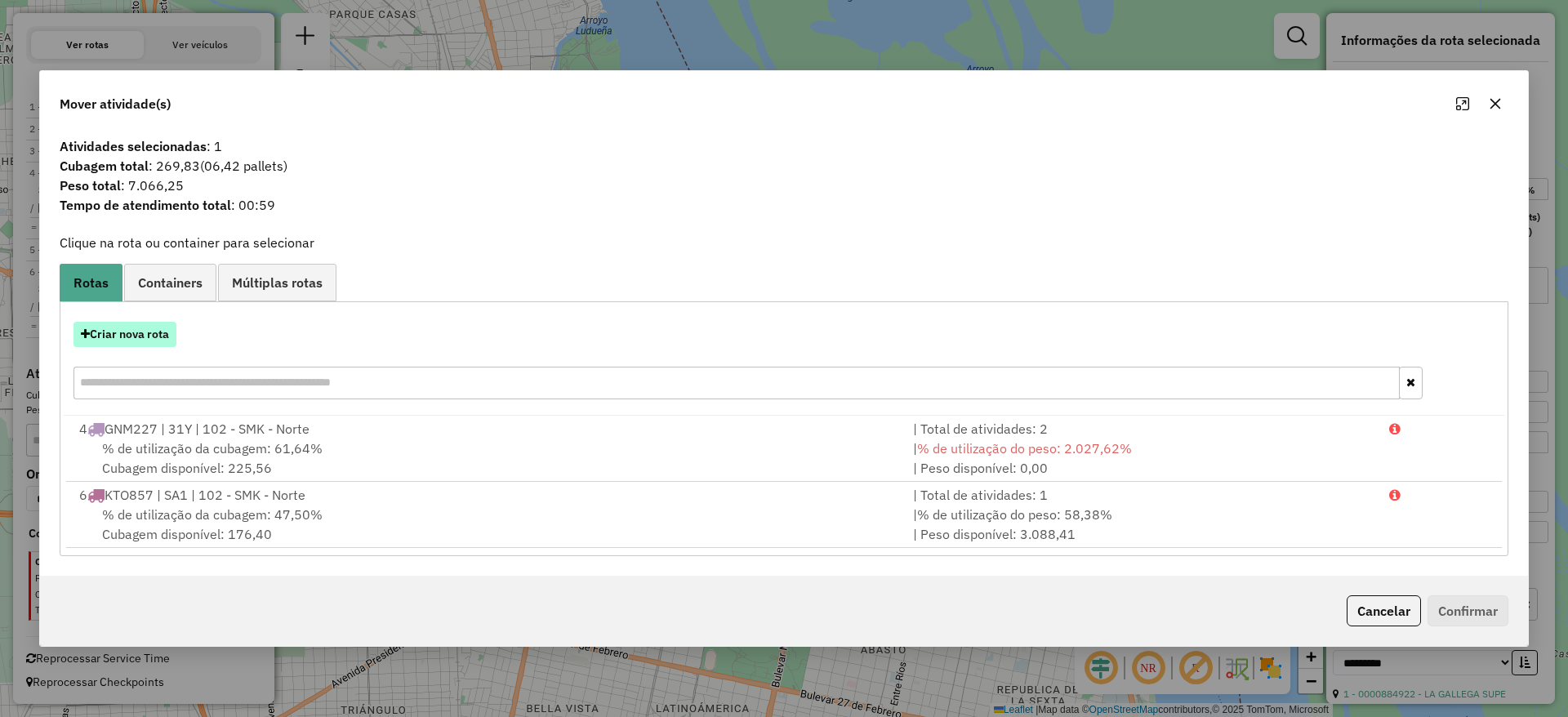
click at [123, 335] on button "Criar nova rota" at bounding box center [125, 334] width 103 height 25
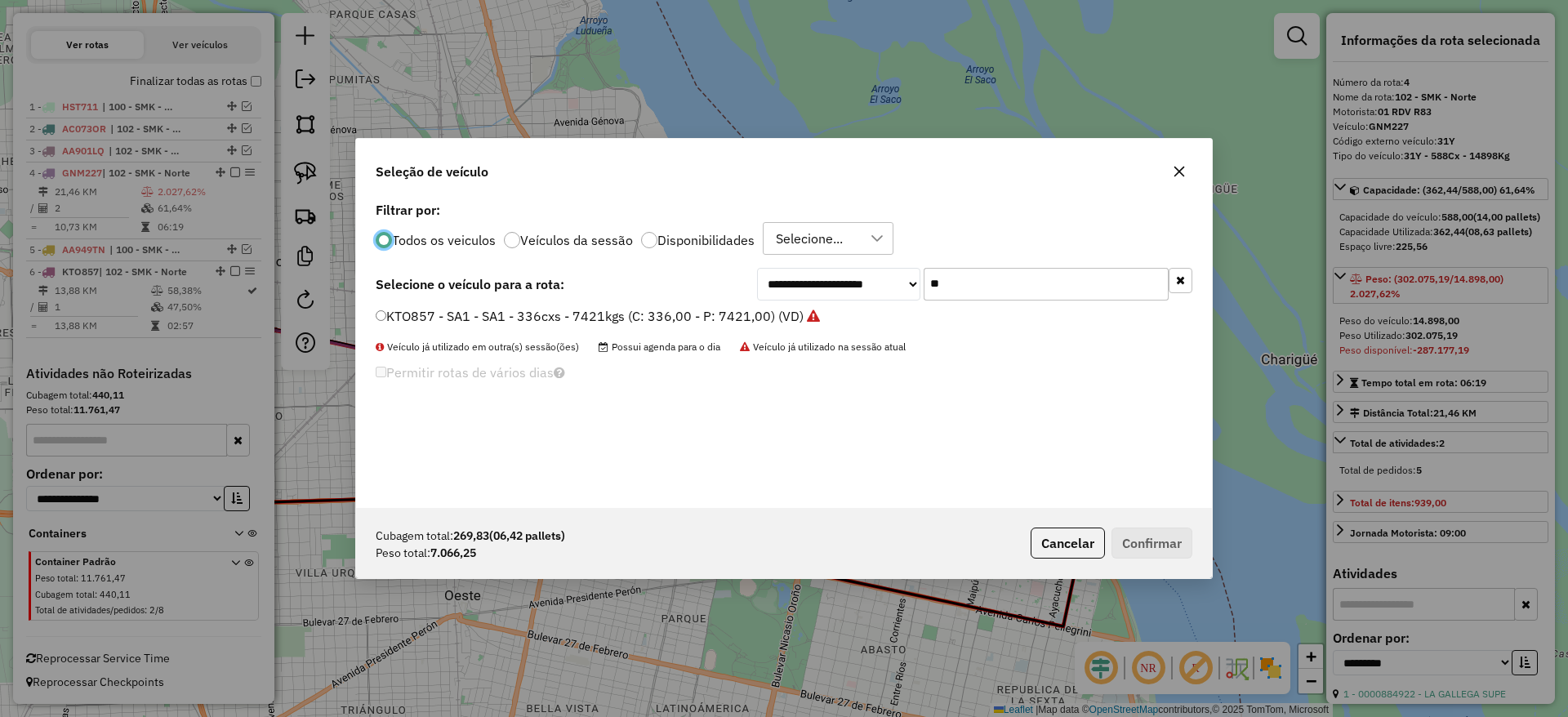
scroll to position [9, 5]
click at [959, 284] on input "**" at bounding box center [1046, 283] width 245 height 32
type input "*"
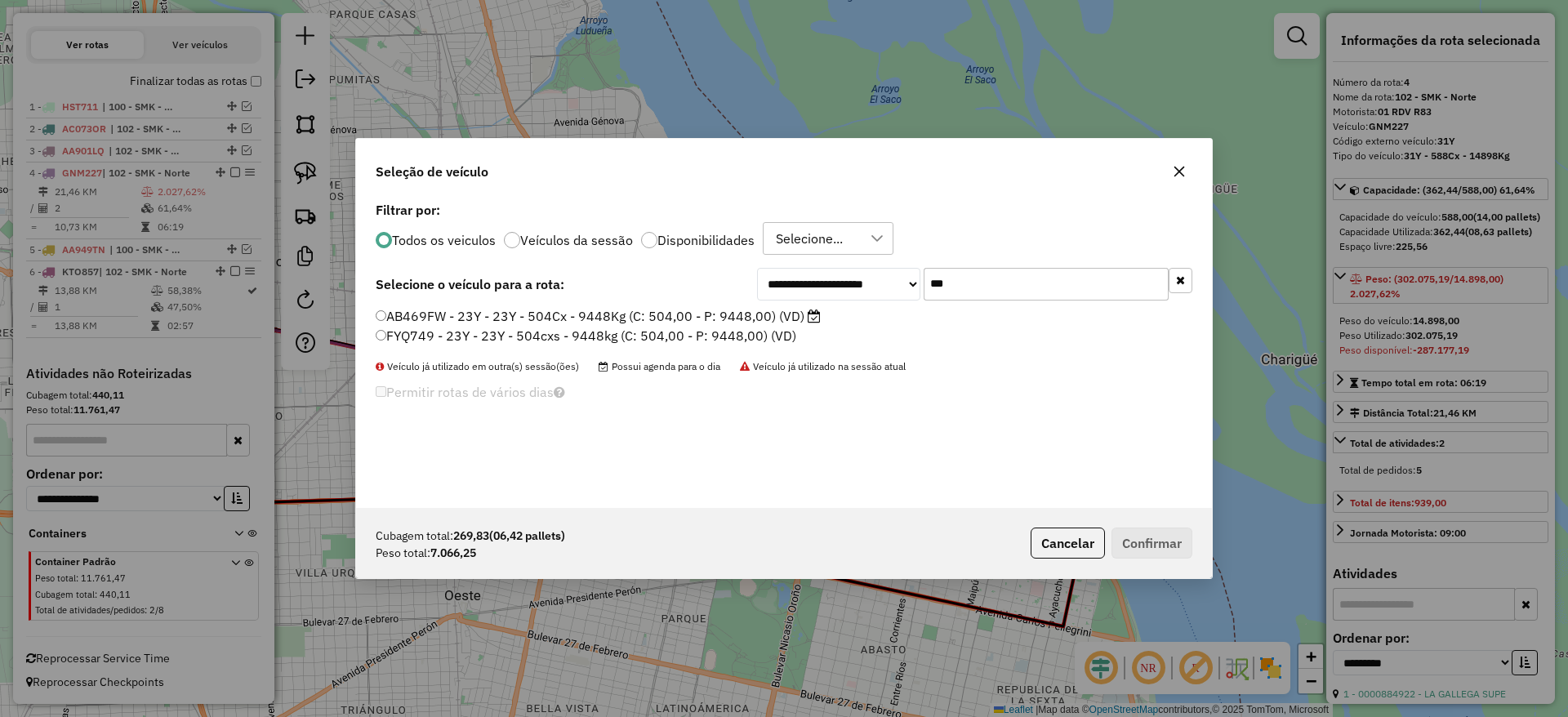
type input "***"
click at [707, 326] on label "FYQ749 - 23Y - 23Y - 504cxs - 9448kg (C: 504,00 - P: 9448,00) (VD)" at bounding box center [586, 336] width 420 height 19
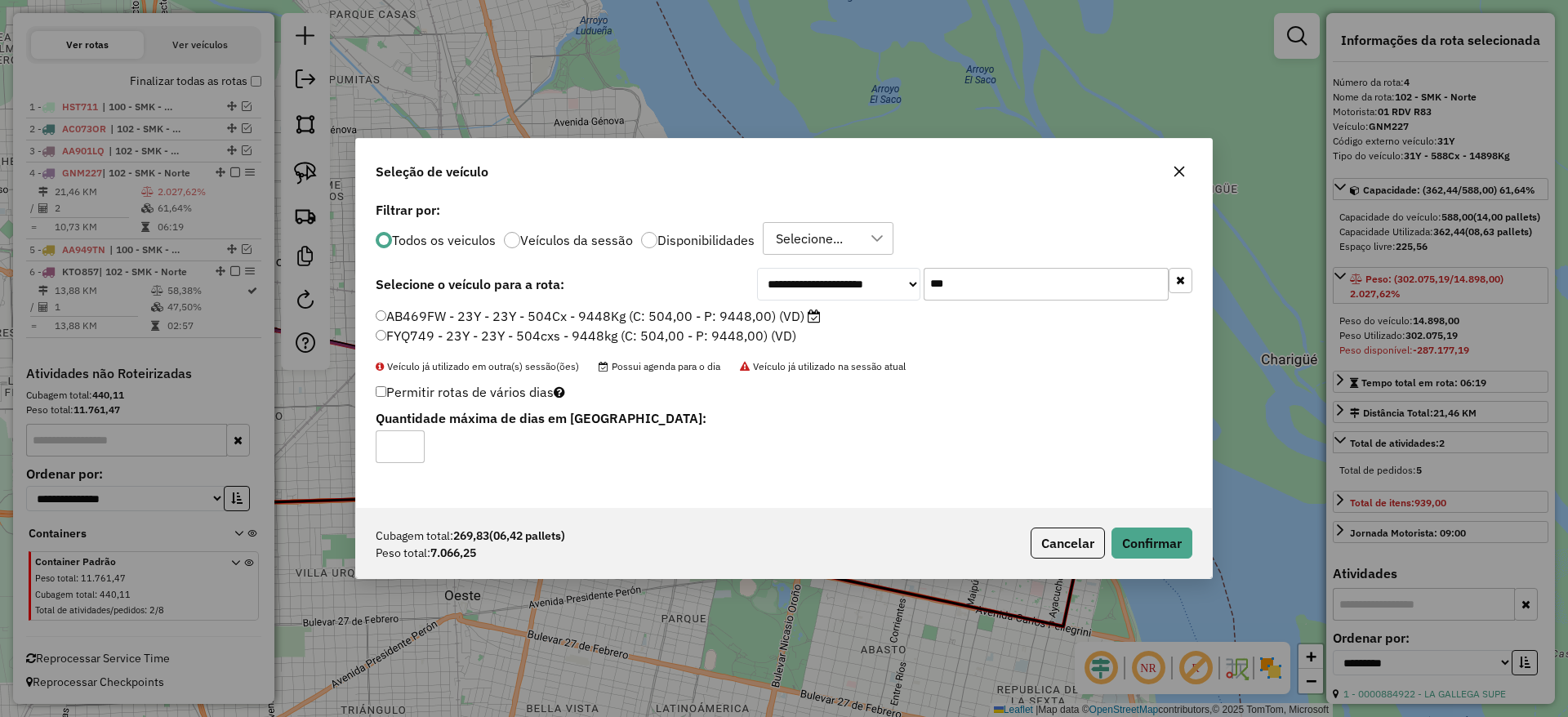
click at [726, 311] on label "AB469FW - 23Y - 23Y - 504Cx - 9448Kg (C: 504,00 - P: 9448,00) (VD)" at bounding box center [598, 316] width 445 height 19
click at [1152, 543] on button "Confirmar" at bounding box center [1151, 543] width 81 height 31
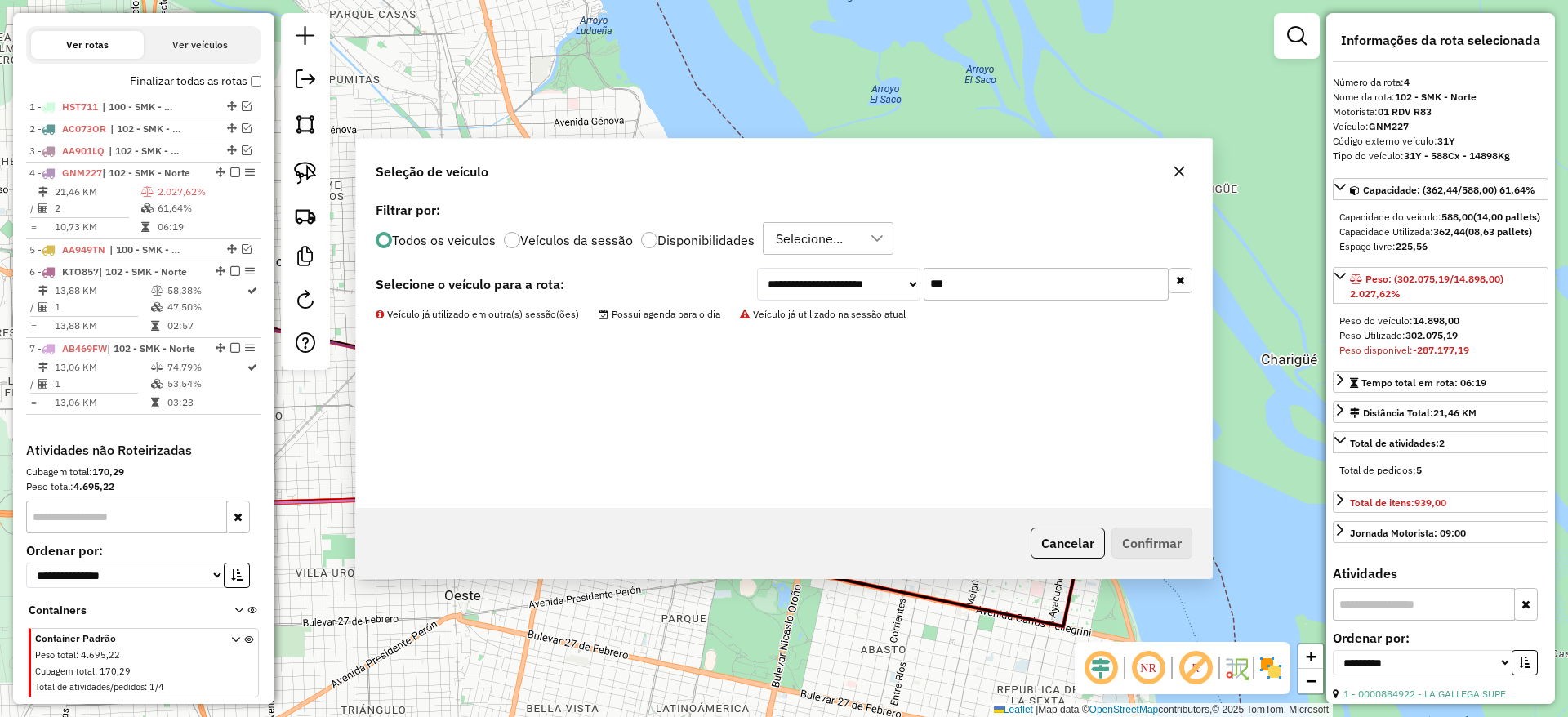
scroll to position [622, 0]
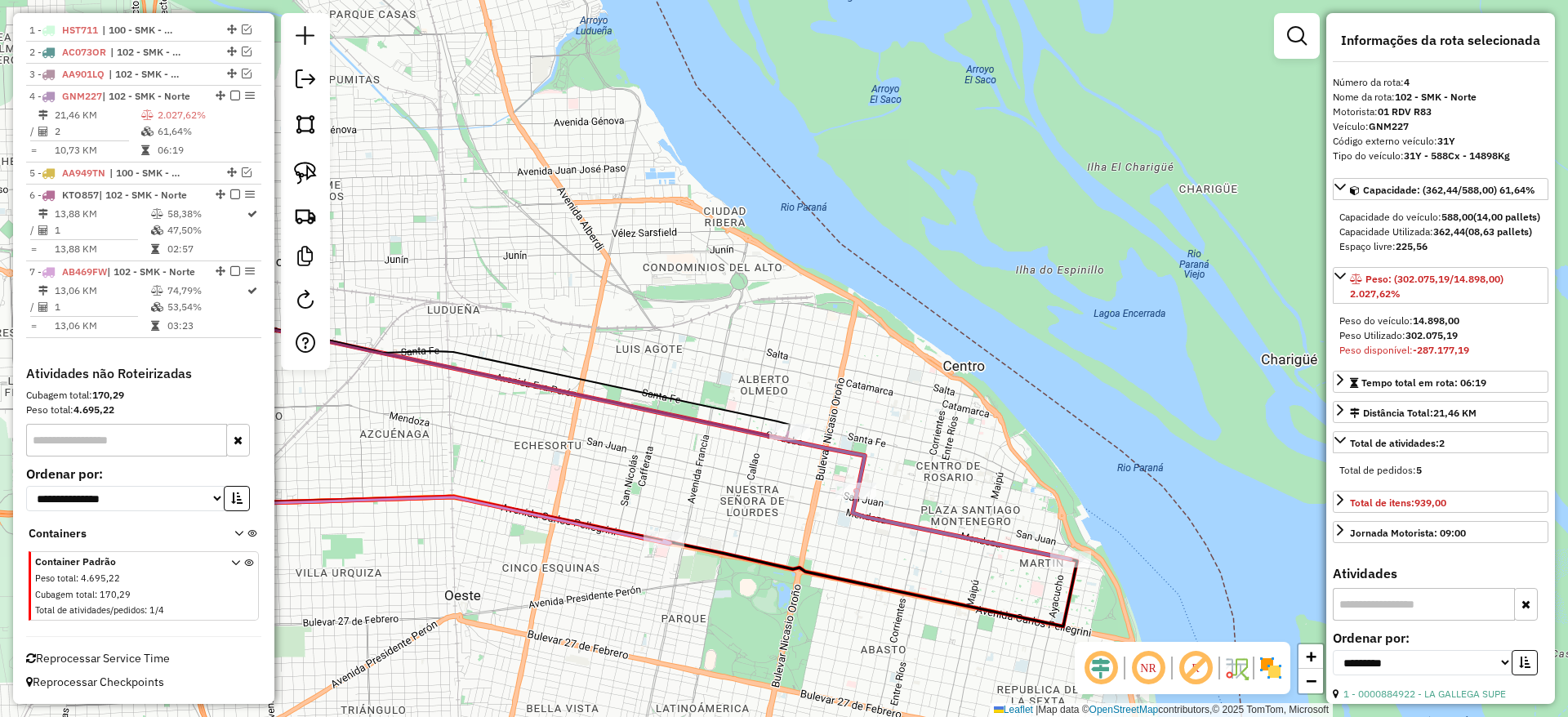
click at [522, 511] on icon at bounding box center [415, 467] width 510 height 154
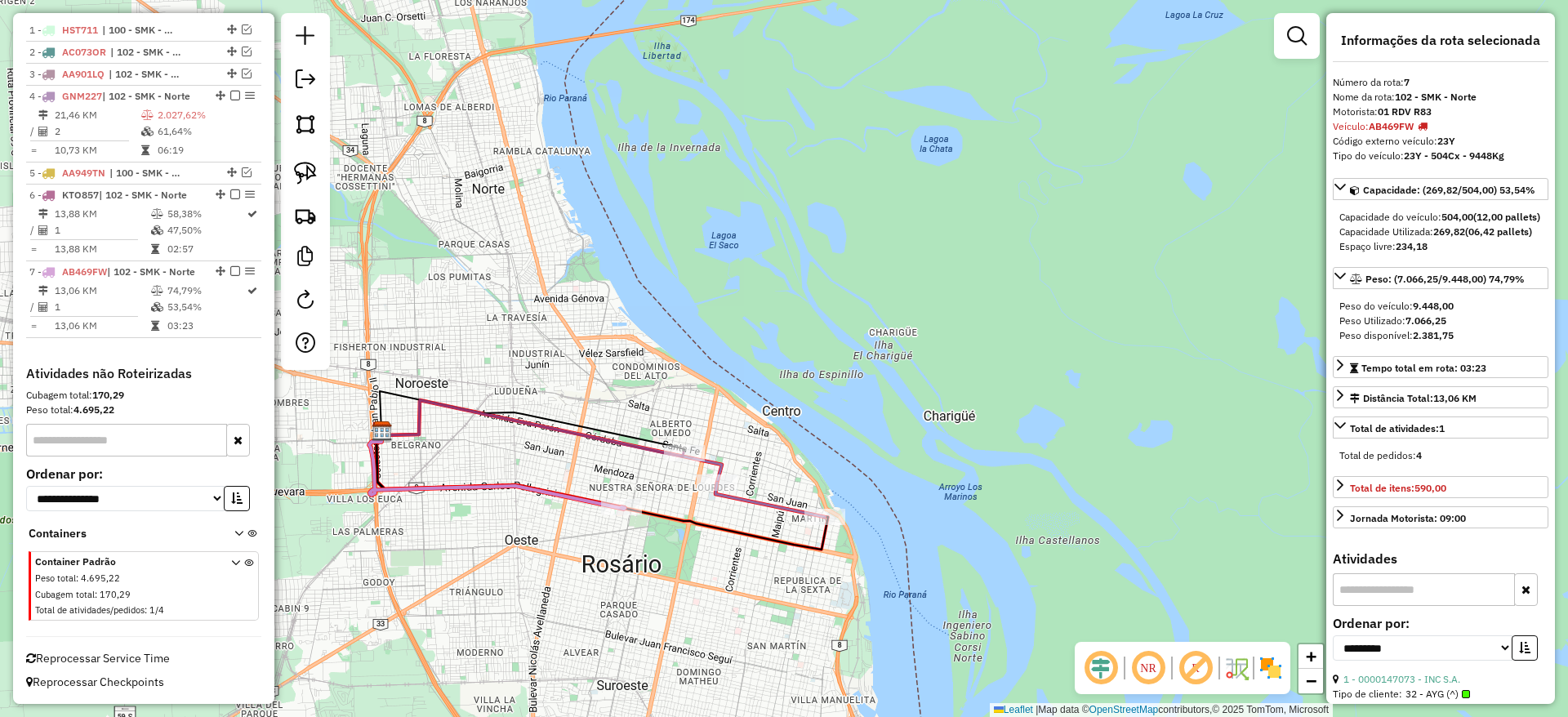
click at [747, 505] on icon at bounding box center [769, 499] width 109 height 34
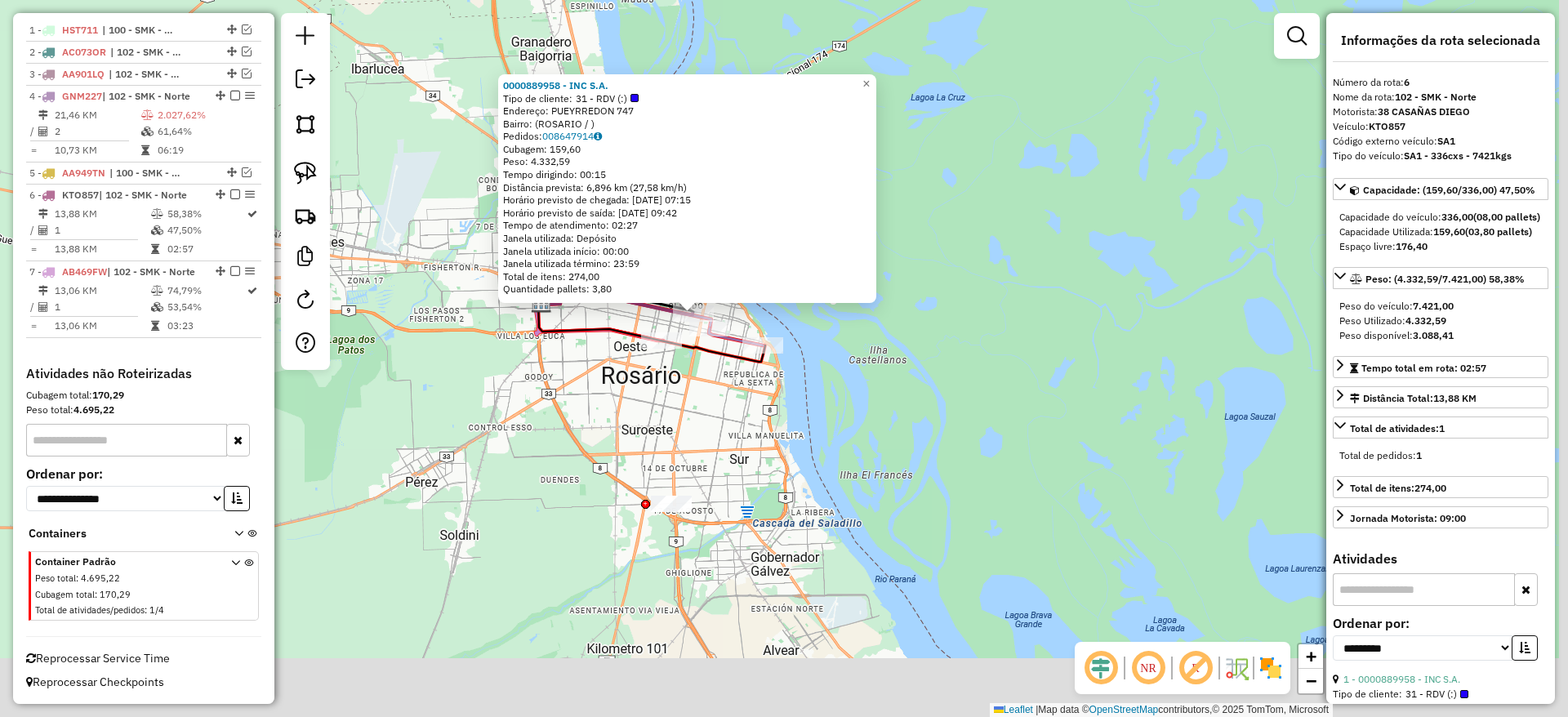
click at [594, 434] on div "0000889958 - INC S.A. Tipo de cliente: 31 - RDV (:) Endereço: PUEYRREDON 747 Ba…" at bounding box center [784, 358] width 1568 height 717
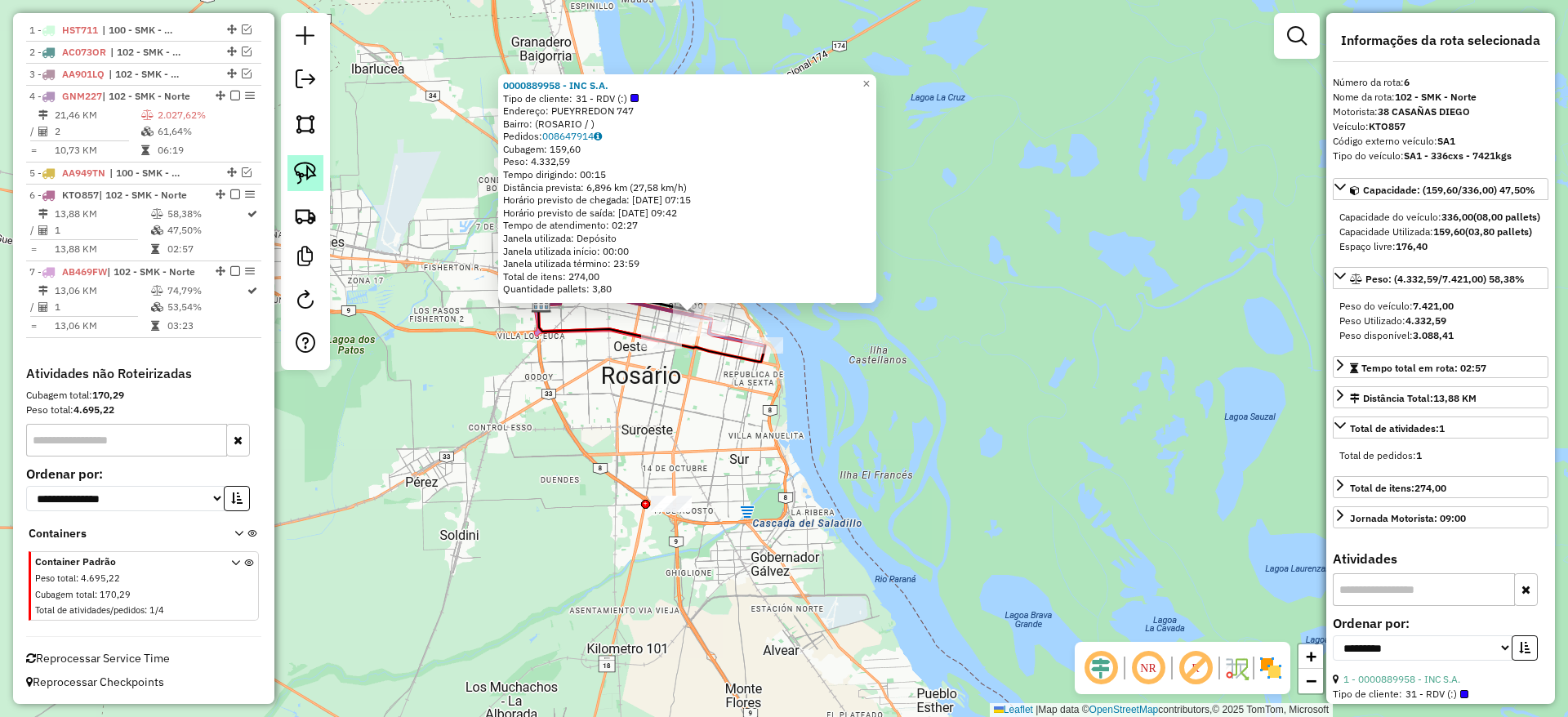
click at [304, 168] on img at bounding box center [305, 173] width 23 height 23
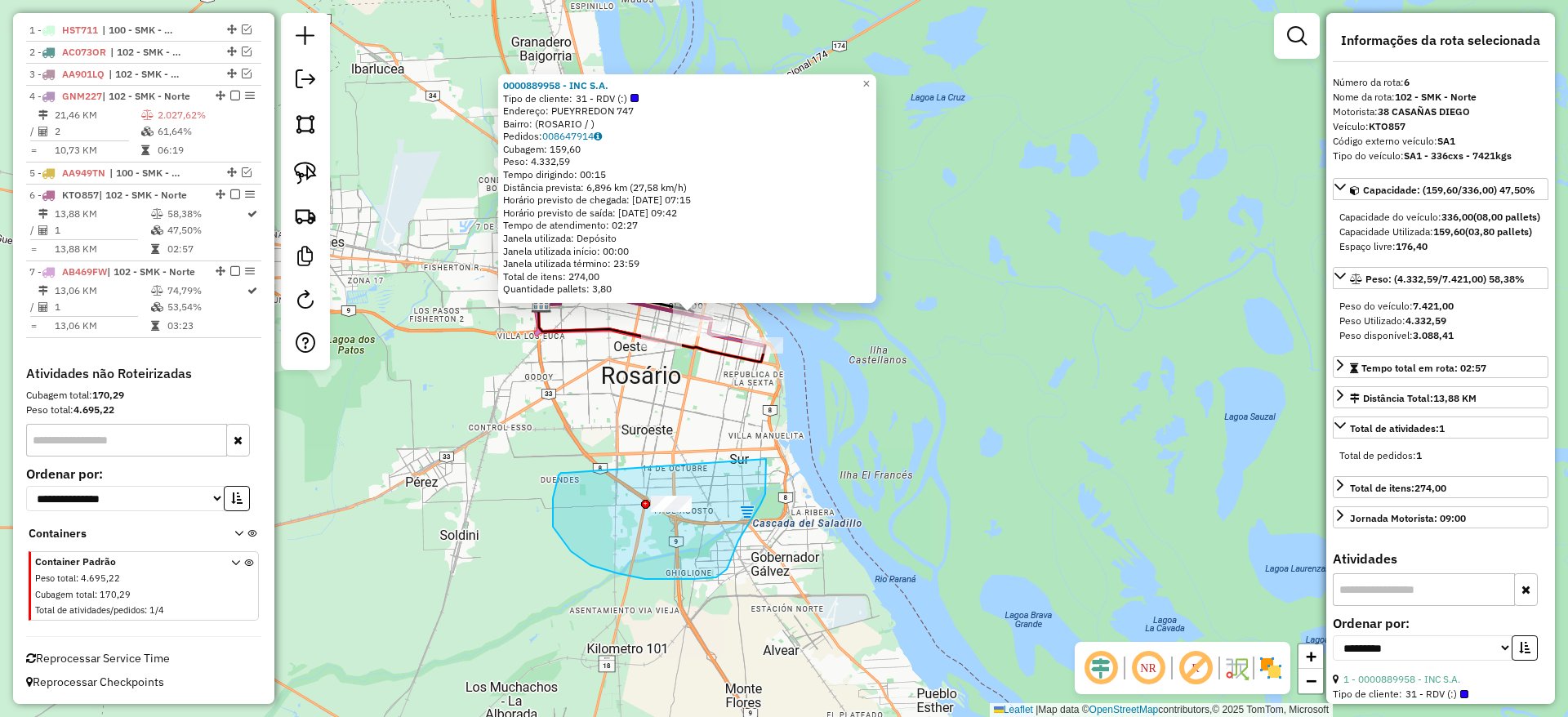
drag, startPoint x: 553, startPoint y: 498, endPoint x: 766, endPoint y: 438, distance: 221.3
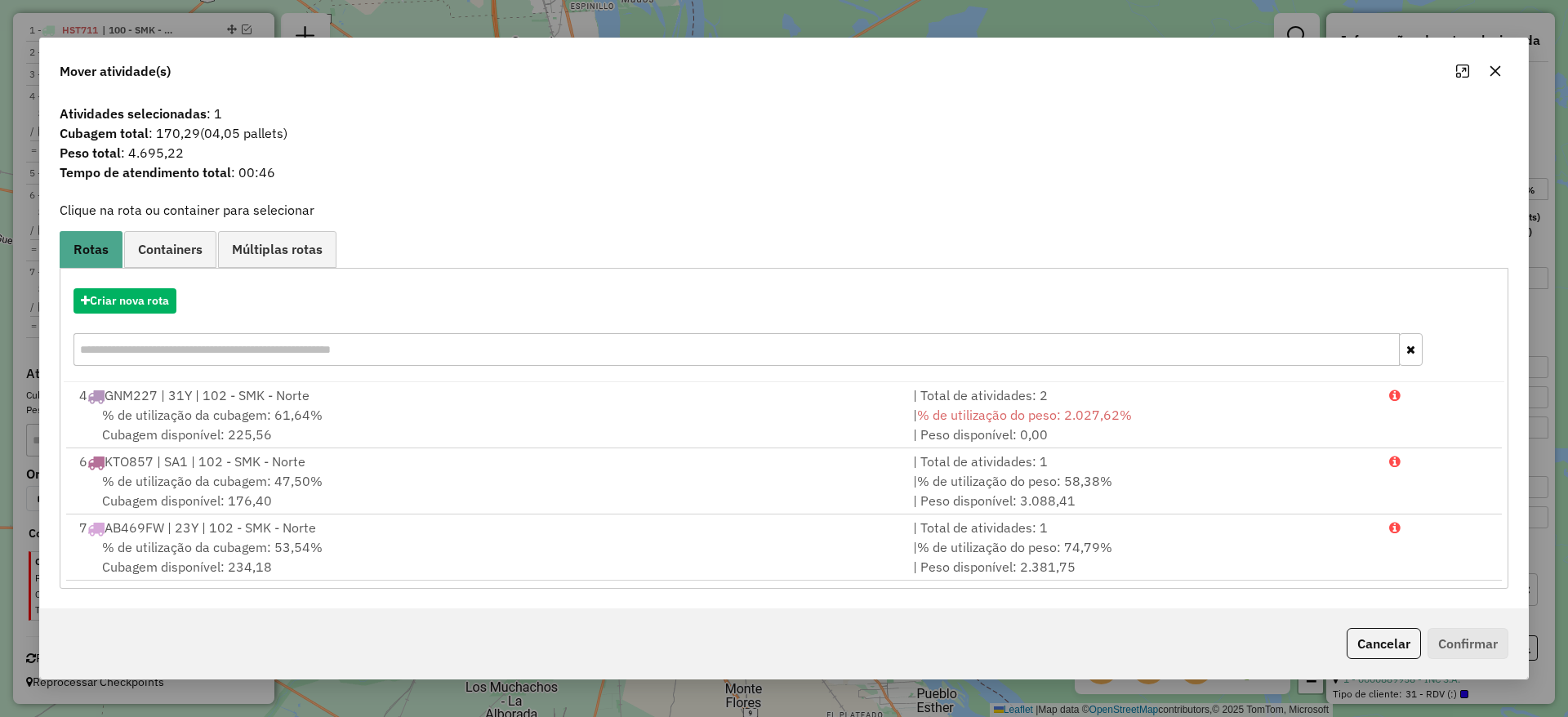
click at [1491, 70] on icon "button" at bounding box center [1495, 71] width 13 height 13
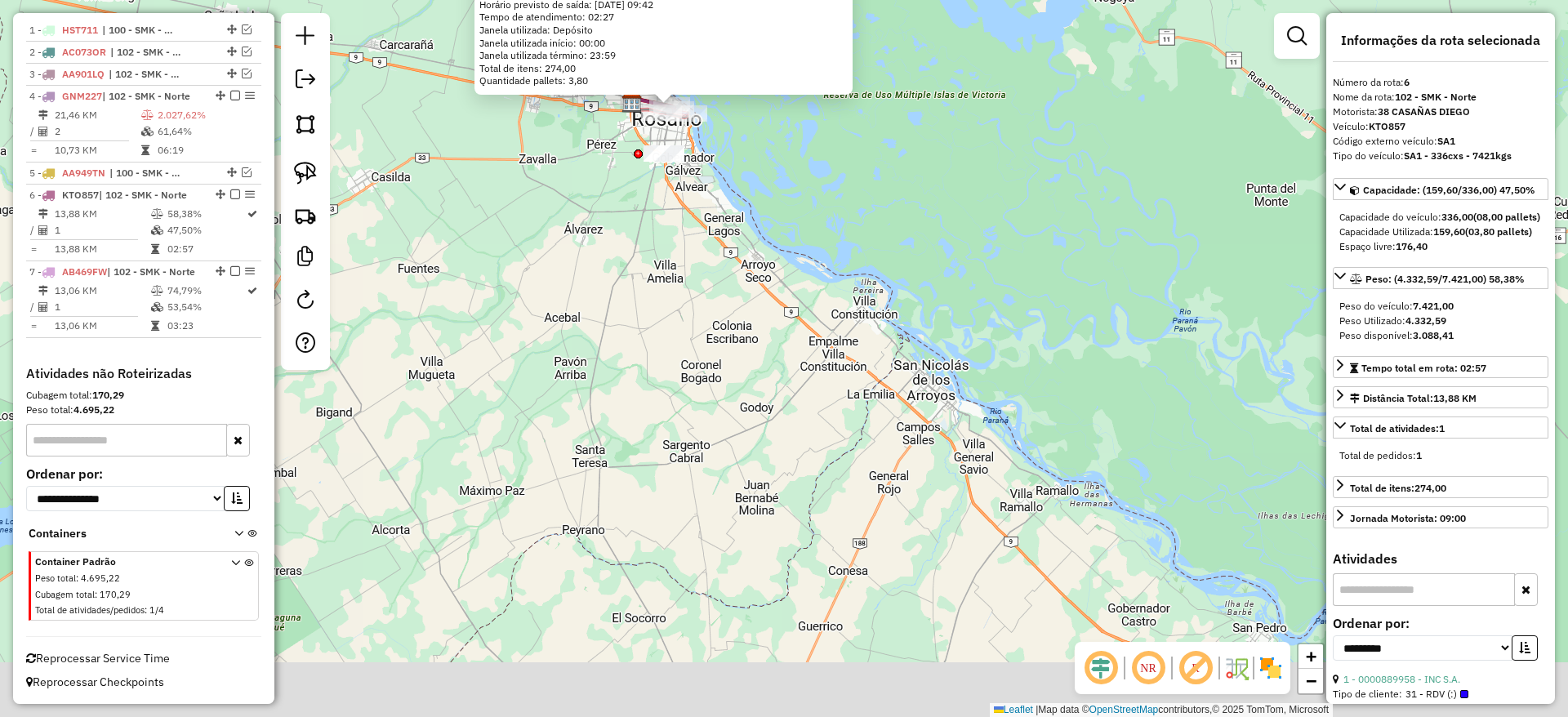
drag, startPoint x: 643, startPoint y: 304, endPoint x: 622, endPoint y: 255, distance: 53.3
click at [622, 255] on div "0000889958 - INC S.A. Tipo de cliente: 31 - RDV (:) Endereço: PUEYRREDON 747 Ba…" at bounding box center [784, 358] width 1568 height 717
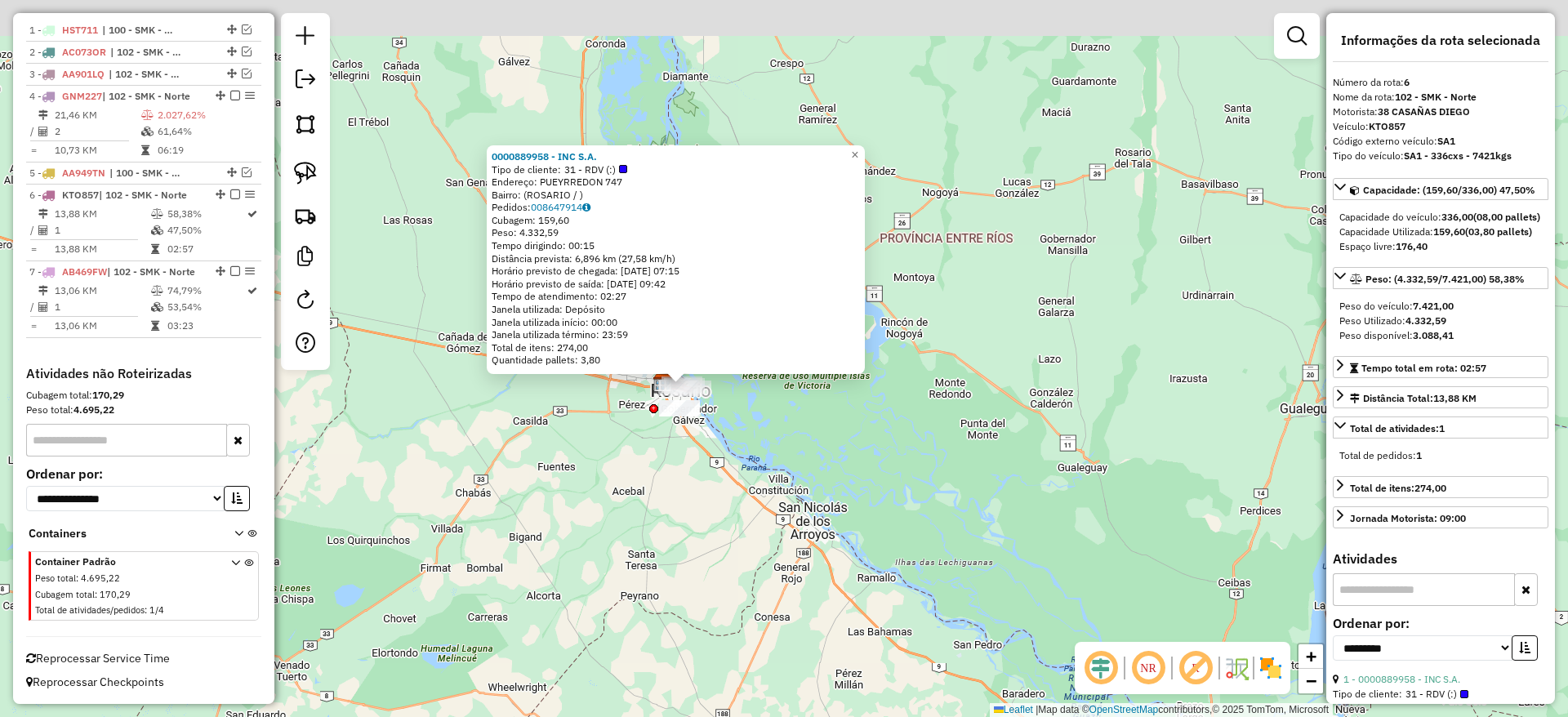
drag, startPoint x: 481, startPoint y: 349, endPoint x: 534, endPoint y: 527, distance: 185.7
click at [529, 543] on div "0000889958 - INC S.A. Tipo de cliente: 31 - RDV (:) Endereço: PUEYRREDON 747 Ba…" at bounding box center [784, 358] width 1568 height 717
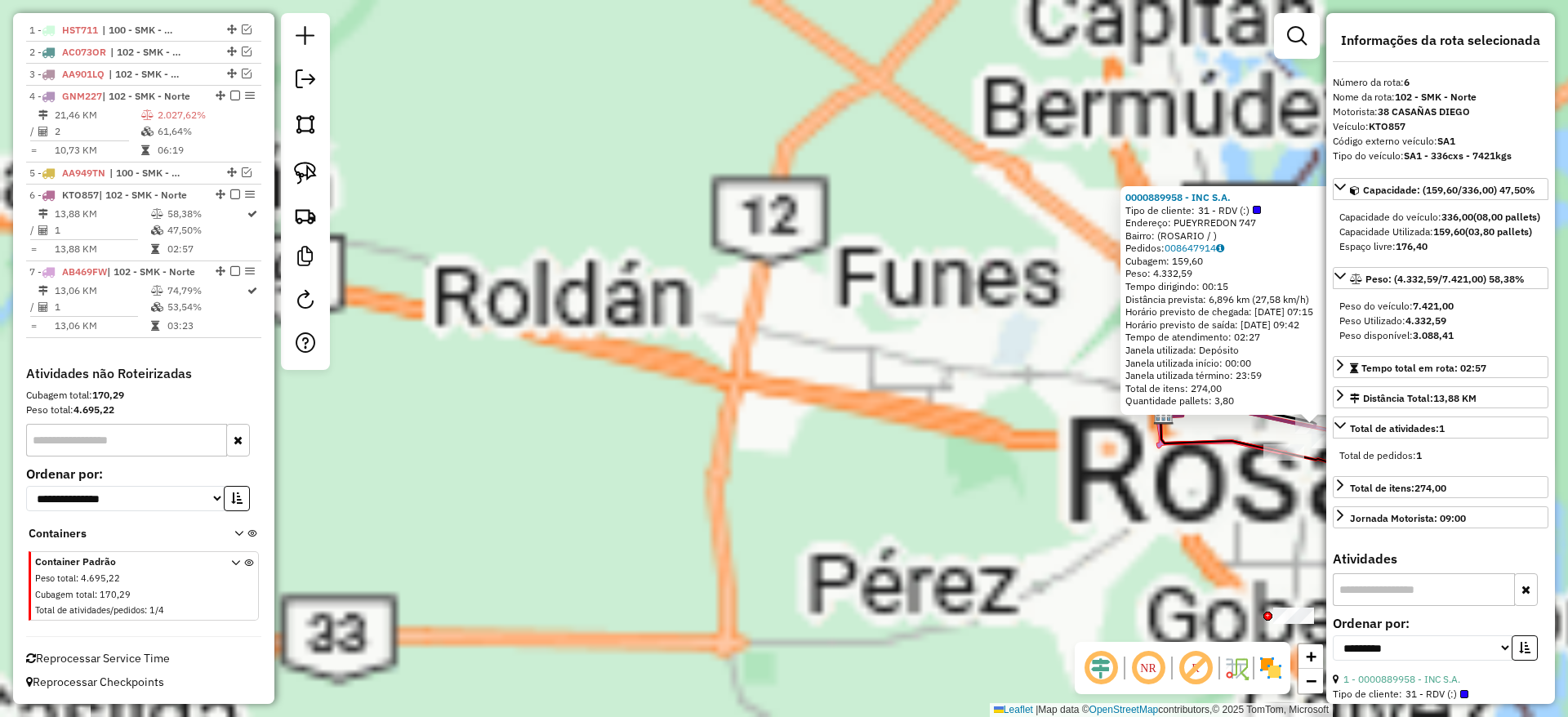
click at [586, 507] on div "0000889958 - INC S.A. Tipo de cliente: 31 - RDV (:) Endereço: PUEYRREDON 747 Ba…" at bounding box center [784, 358] width 1568 height 717
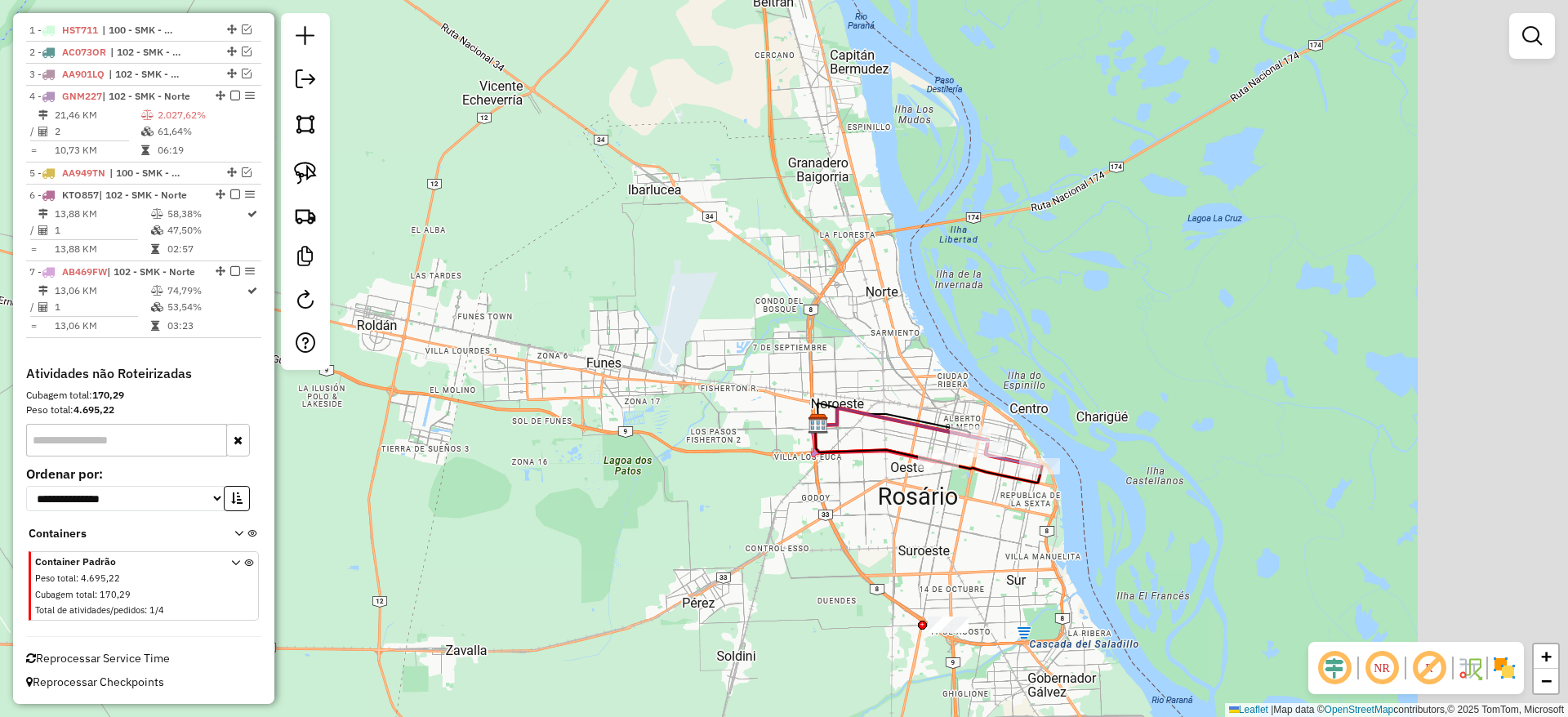
drag, startPoint x: 763, startPoint y: 419, endPoint x: 386, endPoint y: 456, distance: 378.8
click at [318, 428] on div "Janela de atendimento Grade de atendimento Capacidade Transportadoras Veículos …" at bounding box center [784, 358] width 1568 height 717
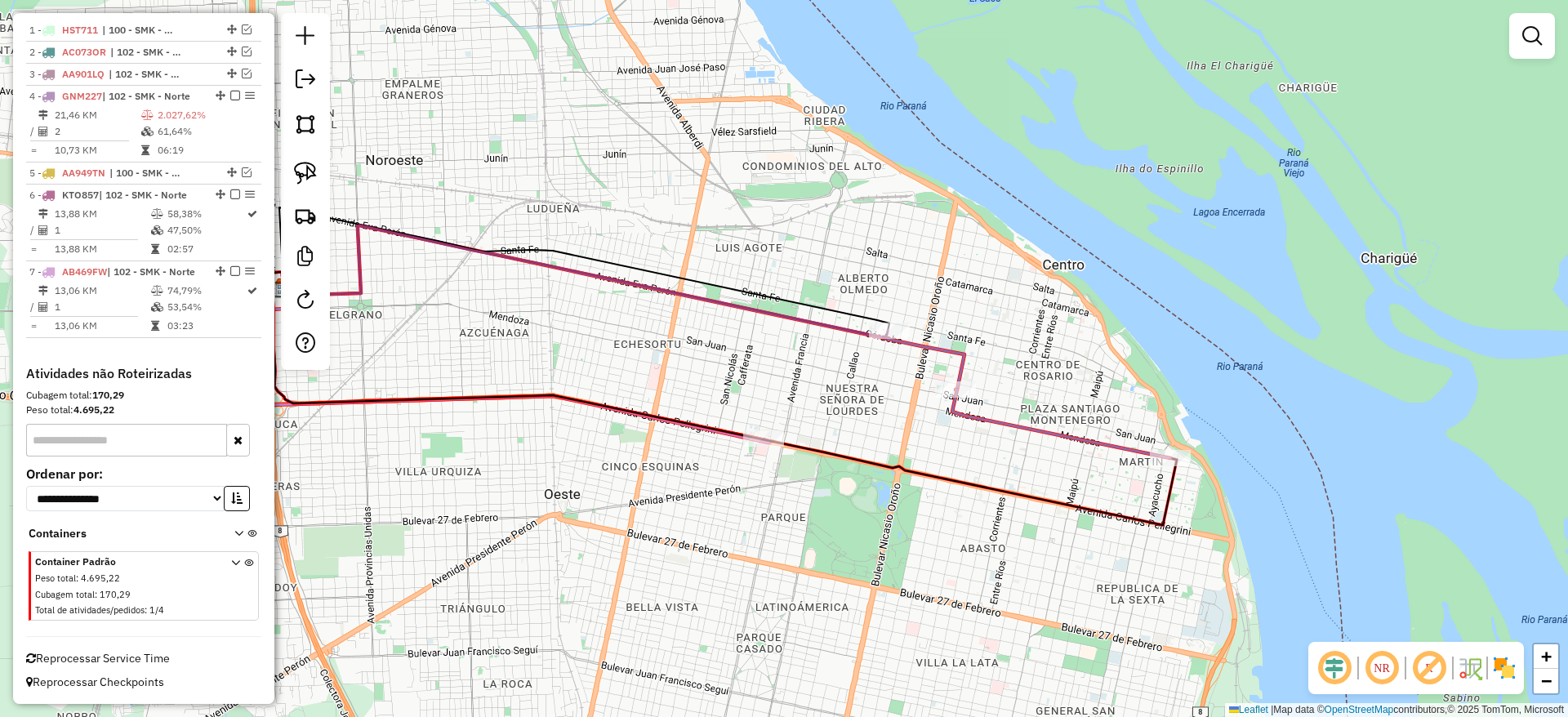
click at [980, 427] on icon at bounding box center [1061, 424] width 218 height 69
select select "**********"
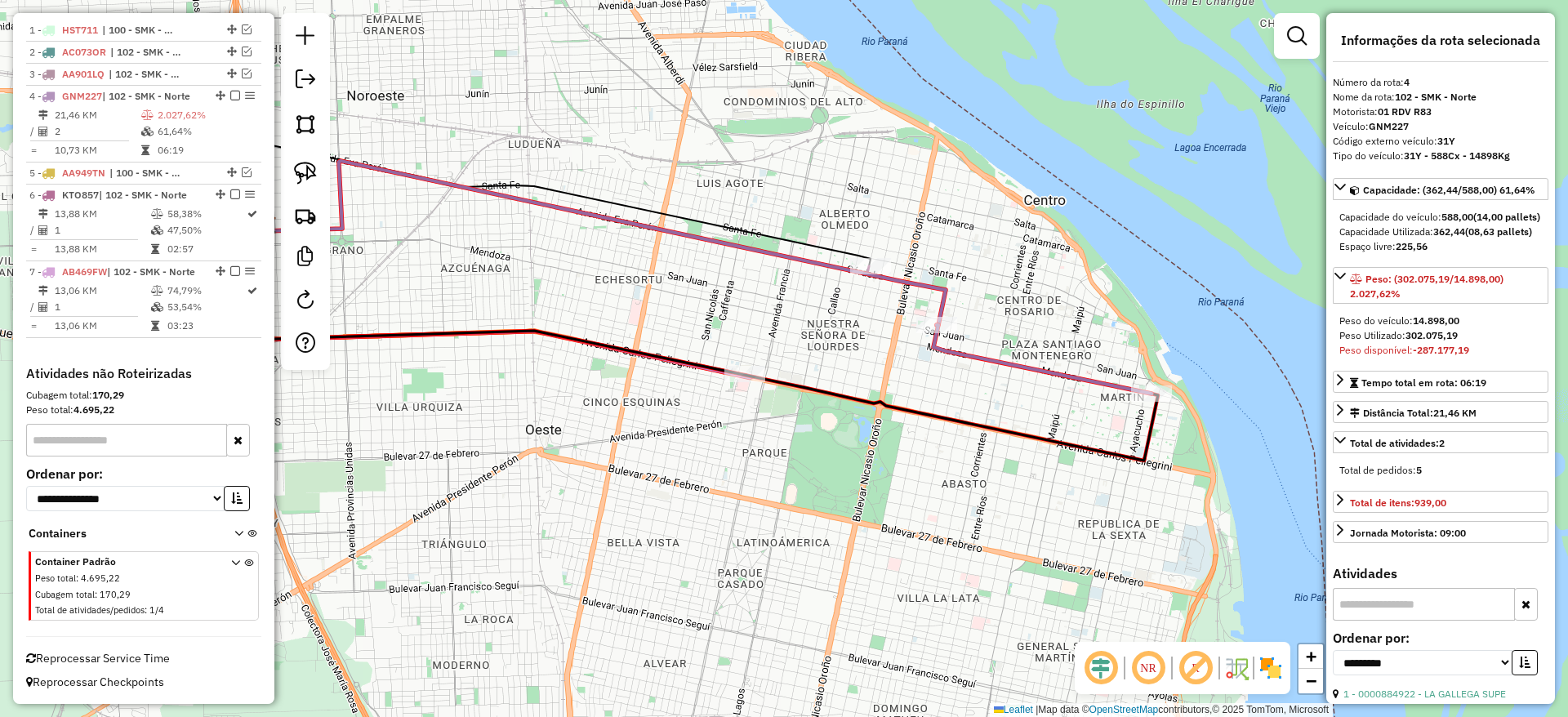
drag, startPoint x: 707, startPoint y: 455, endPoint x: 691, endPoint y: 386, distance: 70.8
click at [691, 388] on div "Janela de atendimento Grade de atendimento Capacidade Transportadoras Veículos …" at bounding box center [784, 358] width 1568 height 717
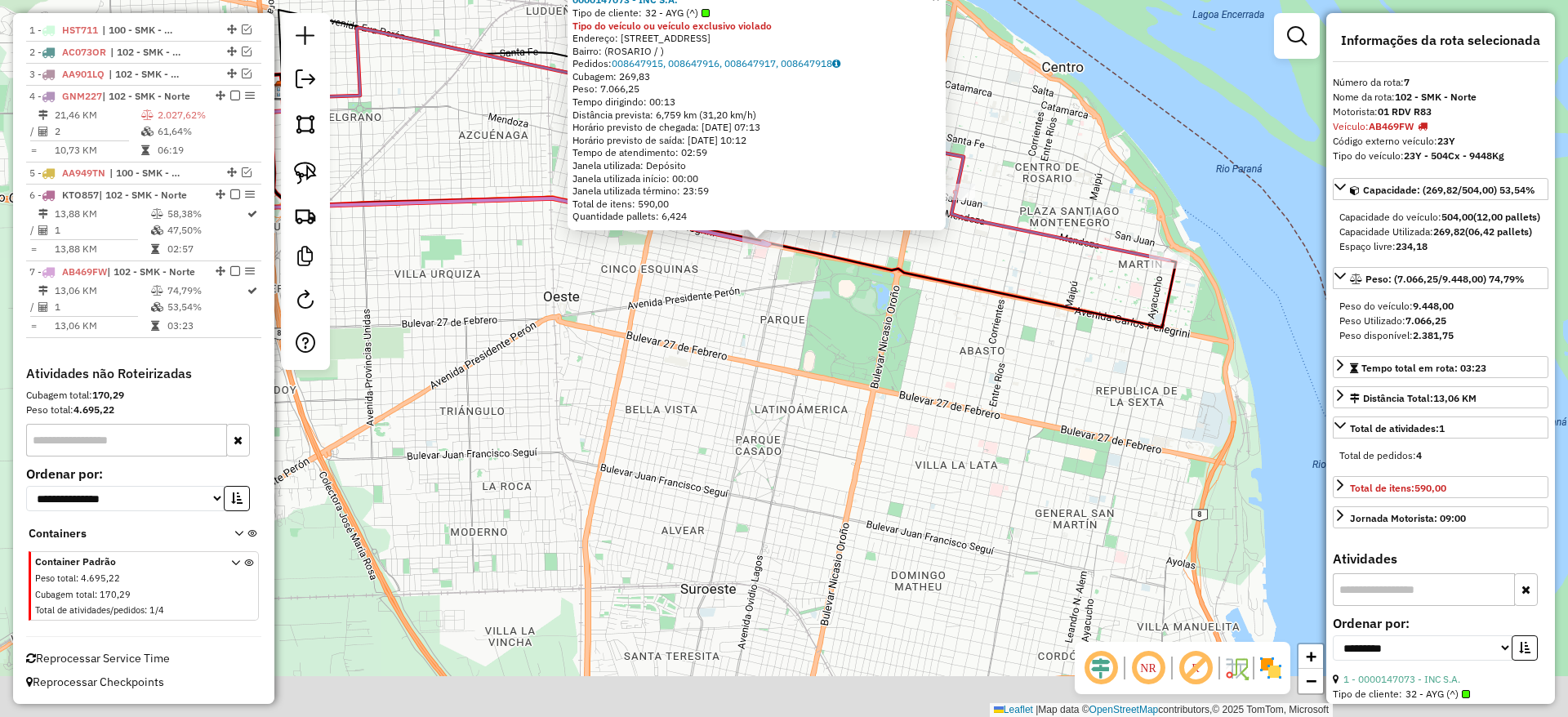
drag, startPoint x: 626, startPoint y: 524, endPoint x: 597, endPoint y: 335, distance: 191.2
click at [597, 335] on div "0000147073 - INC S.A. Tipo de cliente: 32 - AYG (^) Tipo do veículo ou veículo …" at bounding box center [784, 358] width 1568 height 717
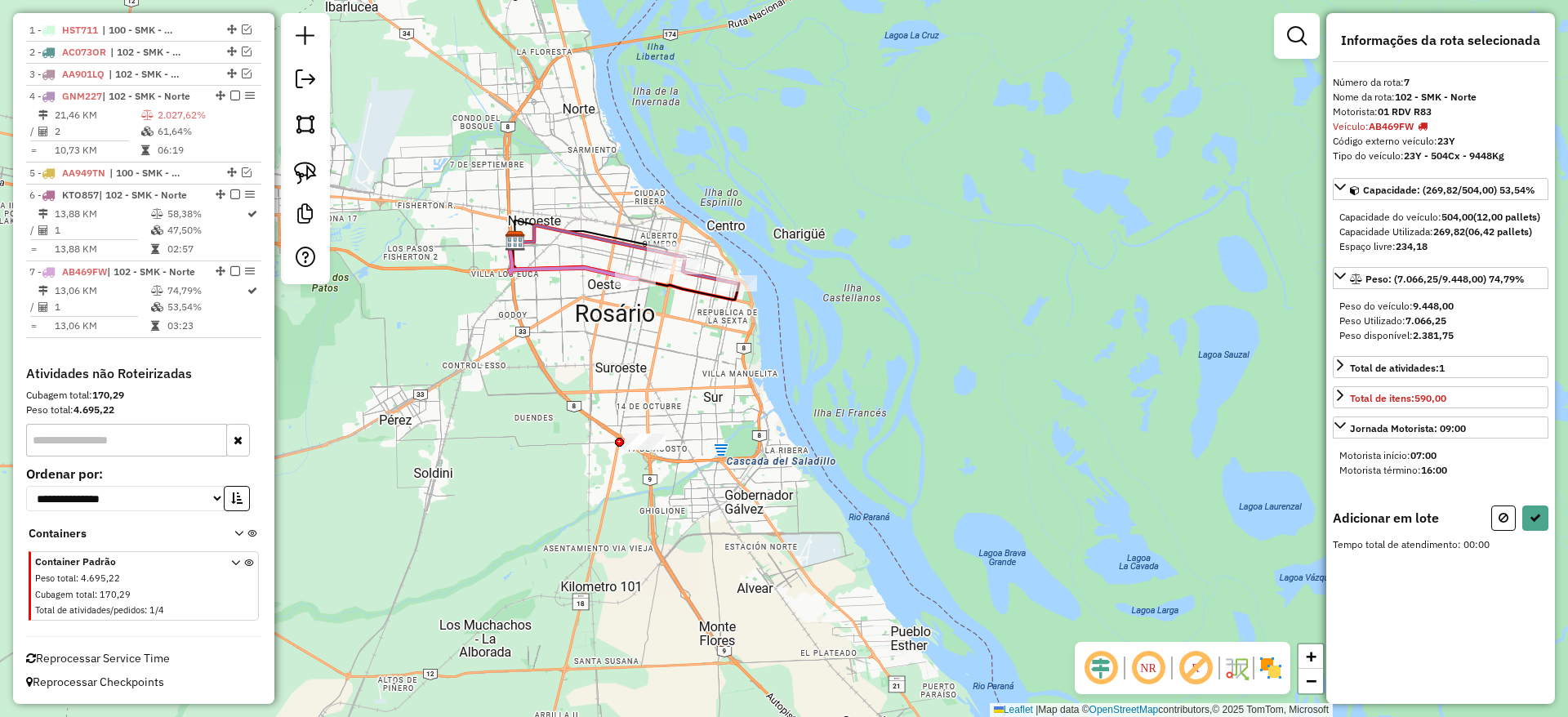
drag, startPoint x: 592, startPoint y: 466, endPoint x: 592, endPoint y: 451, distance: 15.0
click at [592, 451] on div "Janela de atendimento Grade de atendimento Capacidade Transportadoras Veículos …" at bounding box center [784, 358] width 1568 height 717
drag, startPoint x: 310, startPoint y: 164, endPoint x: 658, endPoint y: 416, distance: 429.7
click at [310, 164] on img at bounding box center [305, 173] width 23 height 23
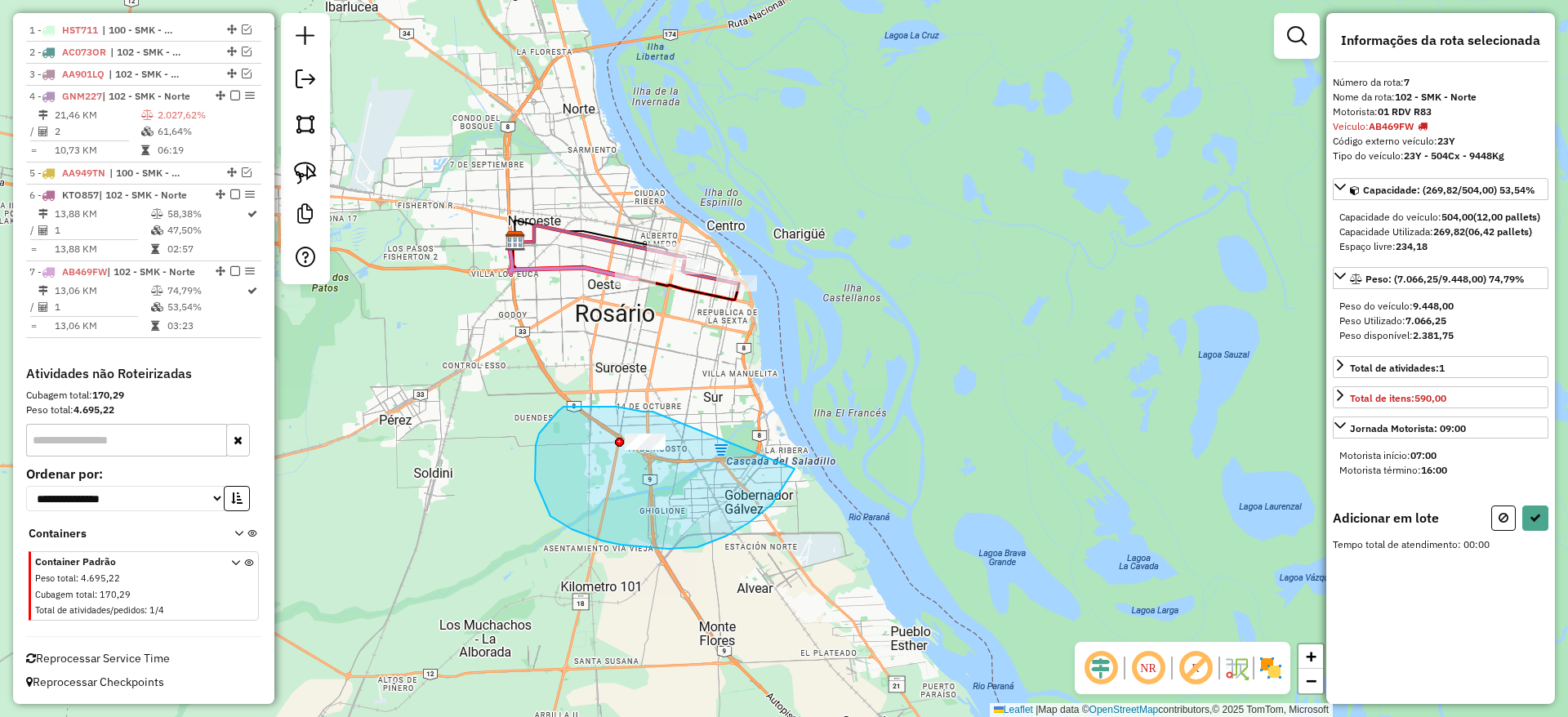
drag, startPoint x: 558, startPoint y: 411, endPoint x: 810, endPoint y: 407, distance: 252.0
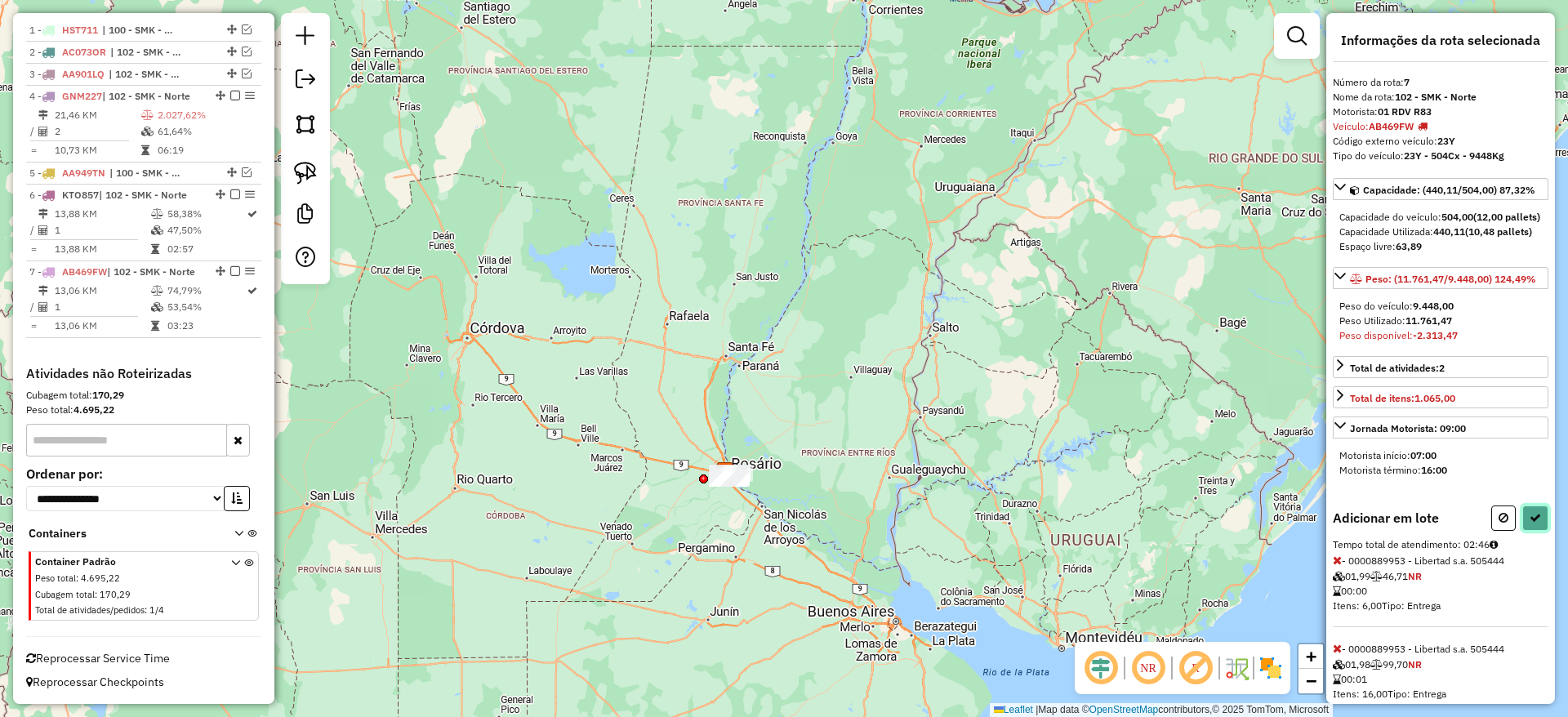
drag, startPoint x: 1528, startPoint y: 545, endPoint x: 847, endPoint y: 417, distance: 692.9
click at [846, 418] on hb-router-mapa "Informações da Sessão 1254954 - [DATE] Criação: [DATE] 14:27 Depósito: SAZ AR R…" at bounding box center [784, 358] width 1568 height 717
click at [1500, 523] on icon at bounding box center [1503, 517] width 10 height 11
select select "**********"
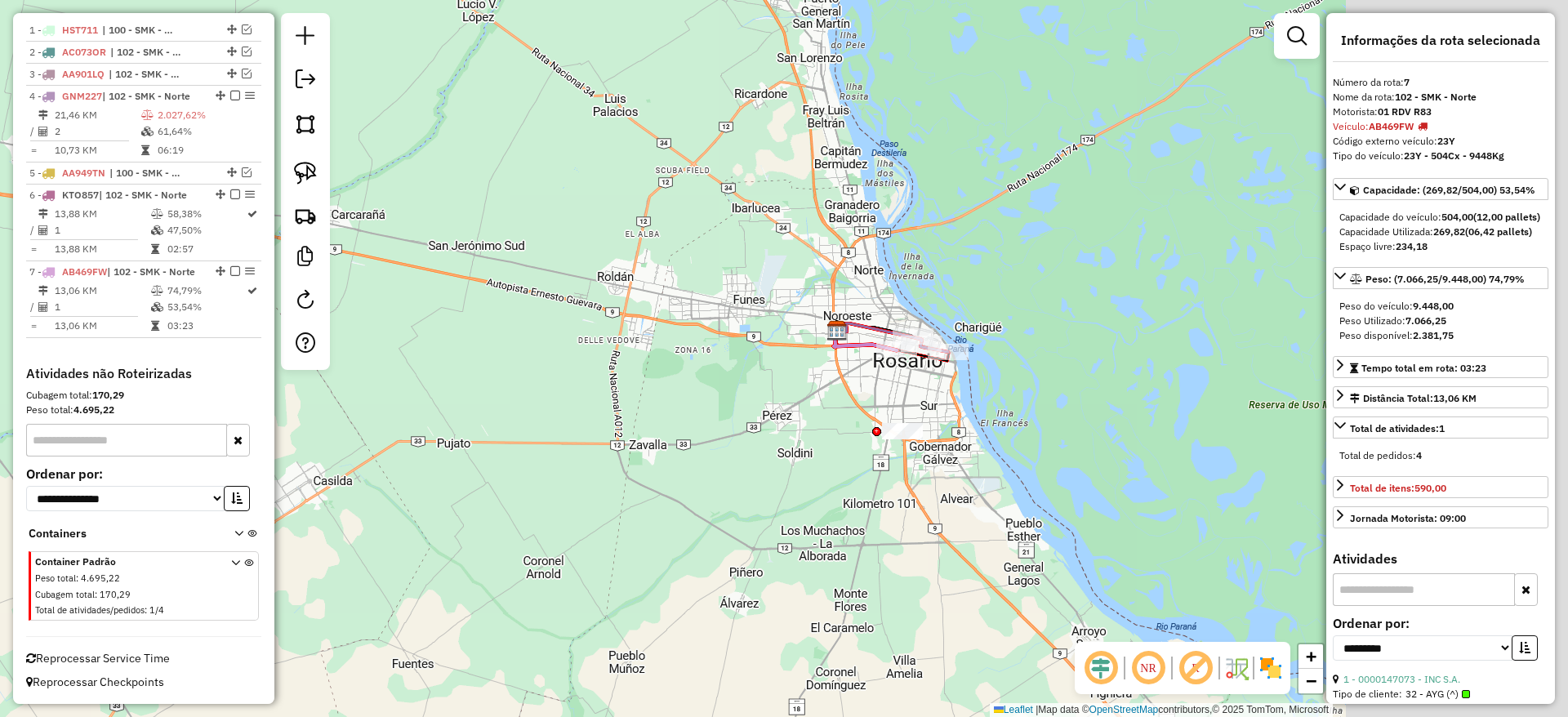
drag, startPoint x: 779, startPoint y: 461, endPoint x: 408, endPoint y: 411, distance: 374.4
click at [408, 411] on div "Janela de atendimento Grade de atendimento Capacidade Transportadoras Veículos …" at bounding box center [784, 358] width 1568 height 717
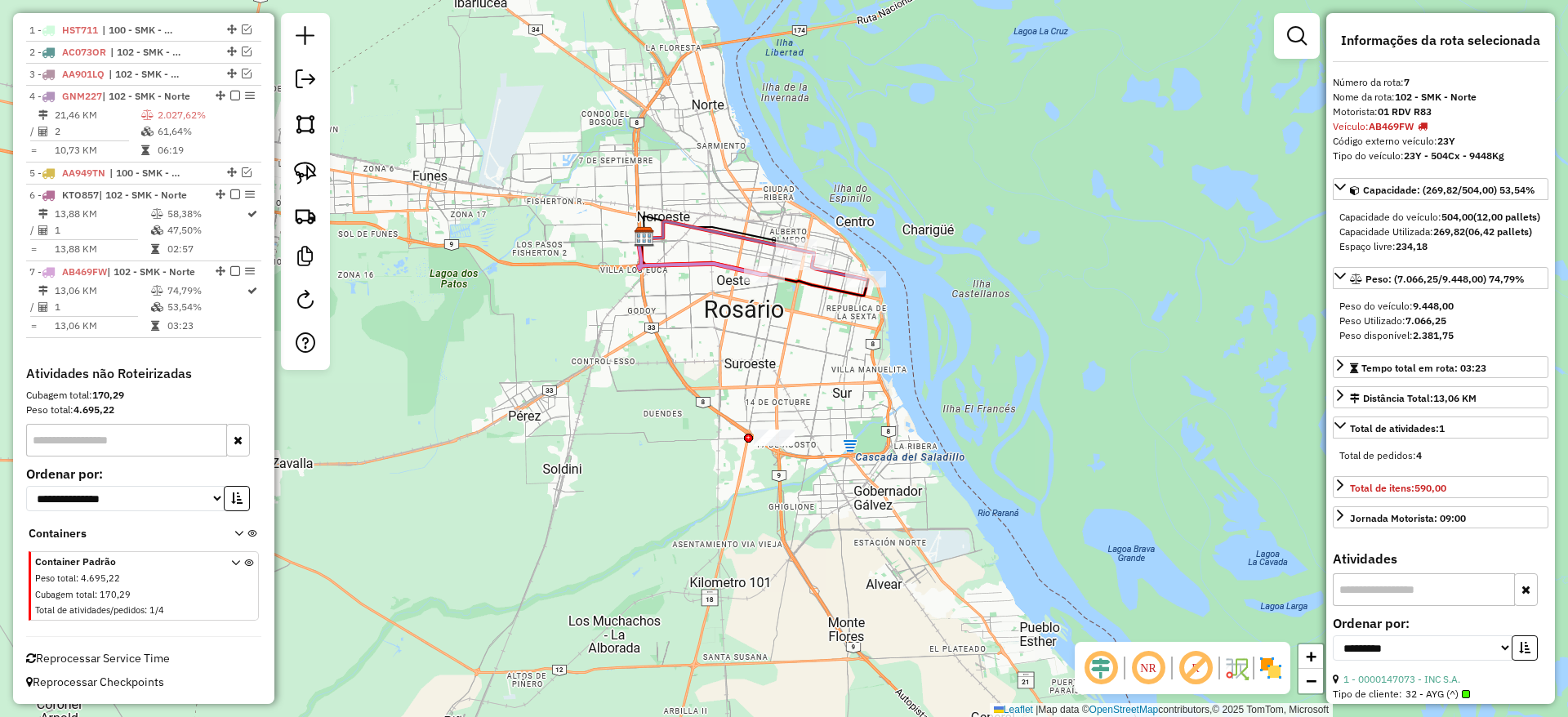
drag, startPoint x: 739, startPoint y: 386, endPoint x: 699, endPoint y: 494, distance: 115.2
click at [699, 494] on div "Janela de atendimento Grade de atendimento Capacidade Transportadoras Veículos …" at bounding box center [784, 358] width 1568 height 717
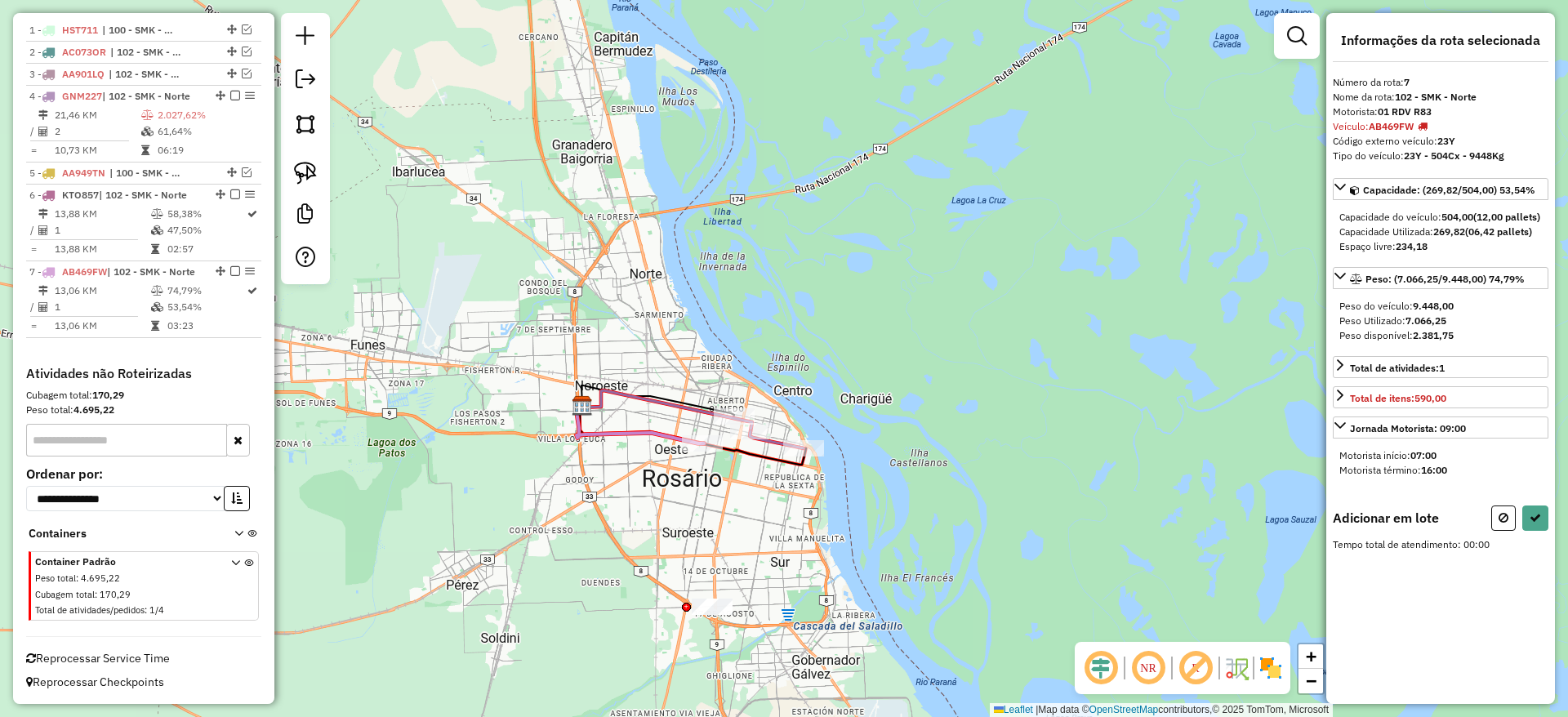
click at [636, 532] on div "Janela de atendimento Grade de atendimento Capacidade Transportadoras Veículos …" at bounding box center [784, 358] width 1568 height 717
click at [1499, 531] on button at bounding box center [1503, 518] width 24 height 25
select select "**********"
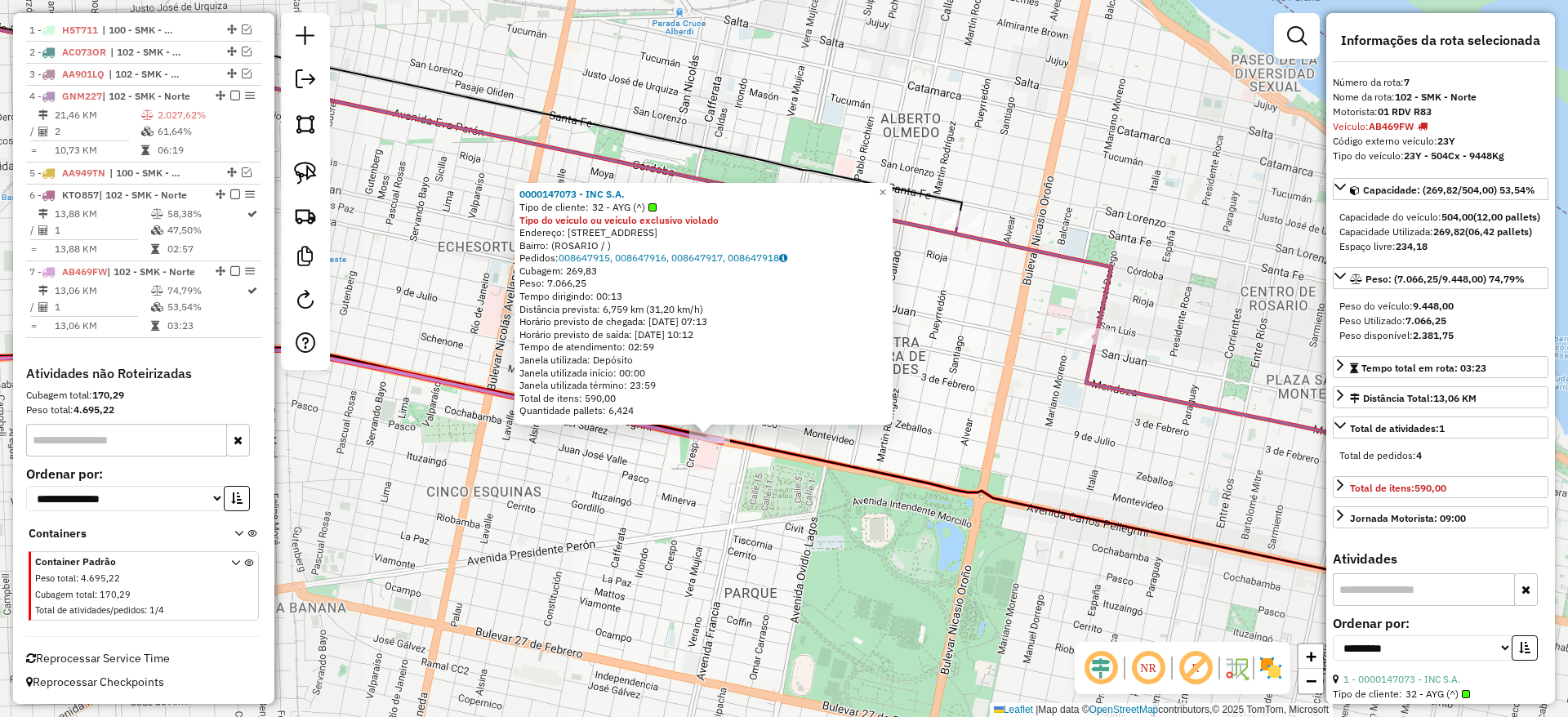
click at [761, 597] on div "0000147073 - INC S.A. Tipo de cliente: 32 - AYG (^) Tipo do veículo ou veículo …" at bounding box center [784, 358] width 1568 height 717
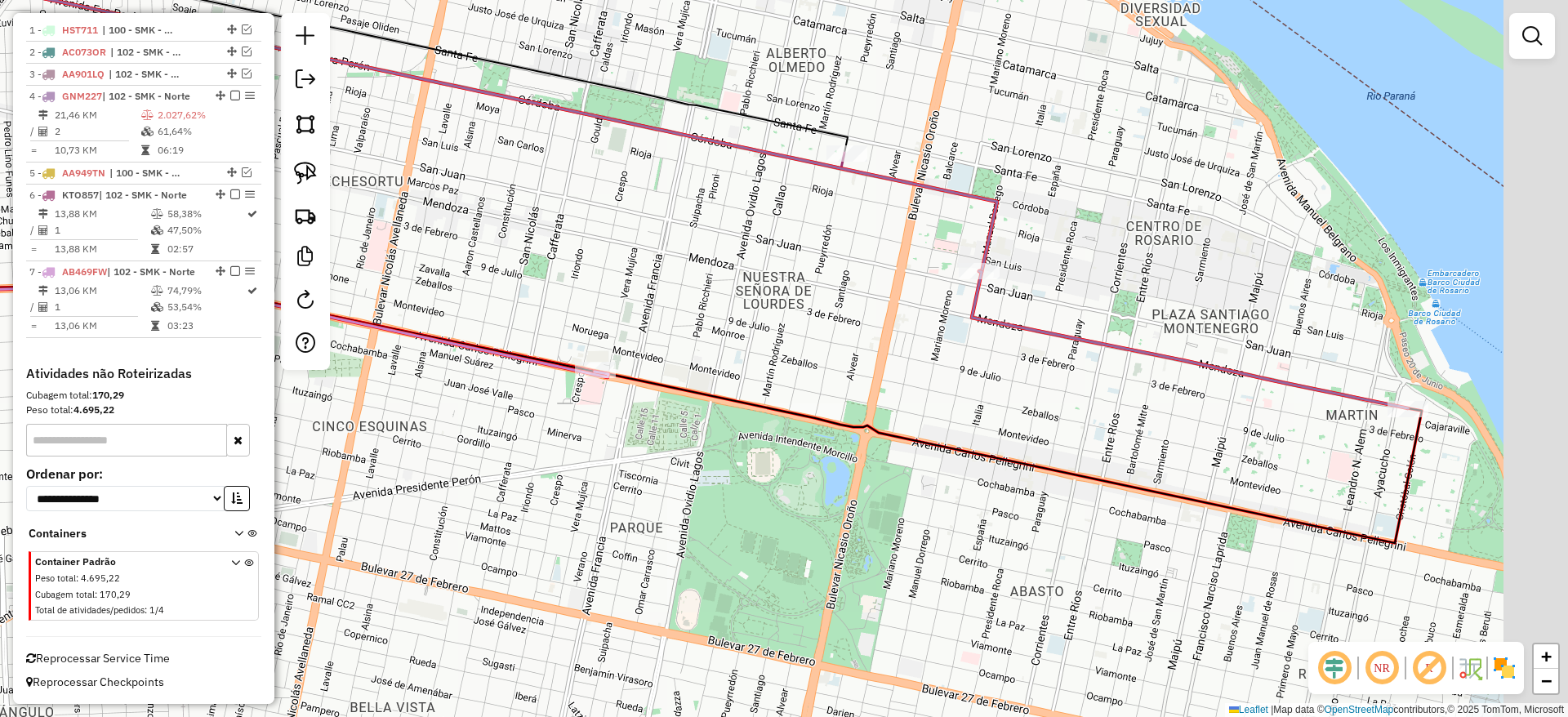
drag, startPoint x: 771, startPoint y: 475, endPoint x: 717, endPoint y: 406, distance: 87.6
click at [718, 409] on div "Janela de atendimento Grade de atendimento Capacidade Transportadoras Veículos …" at bounding box center [784, 358] width 1568 height 717
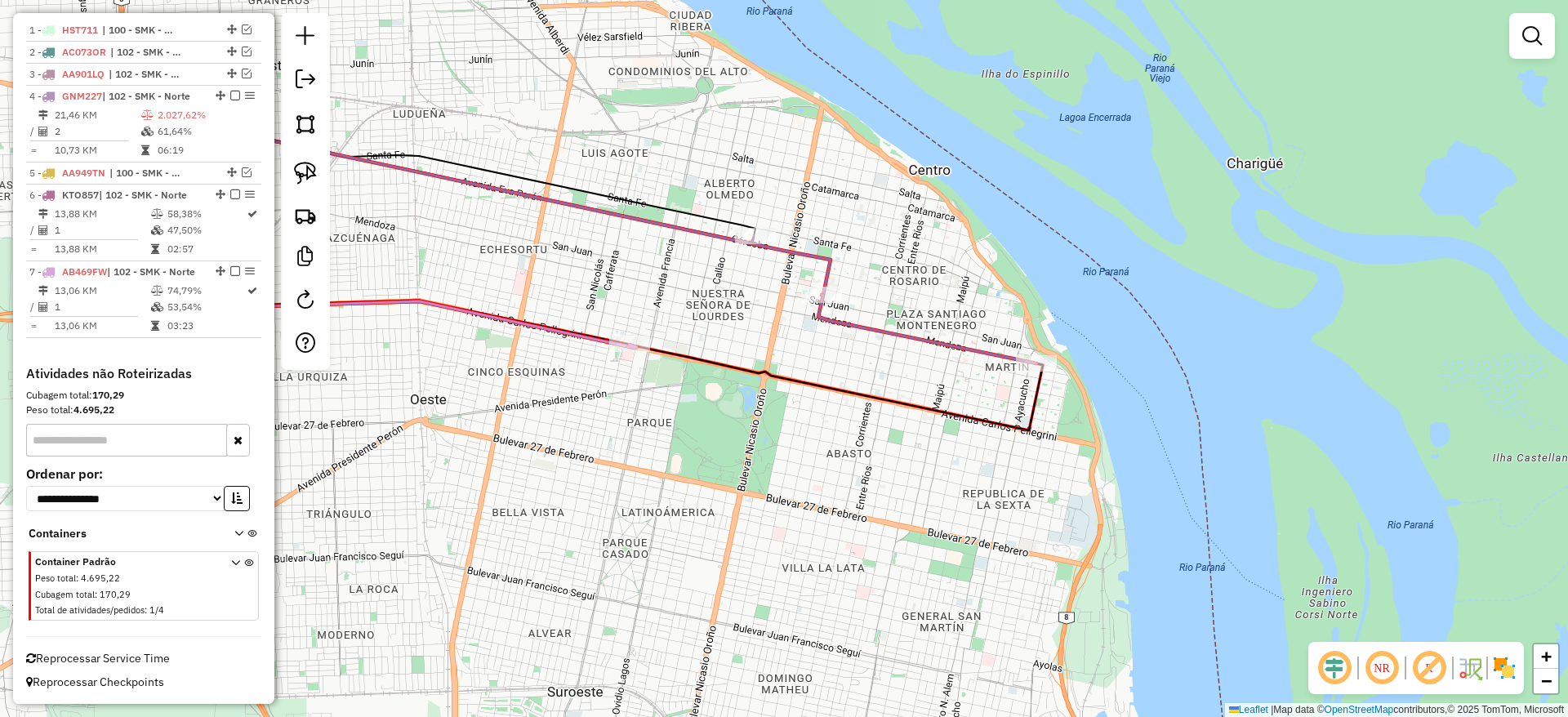
click at [759, 249] on icon at bounding box center [489, 213] width 681 height 164
select select "**********"
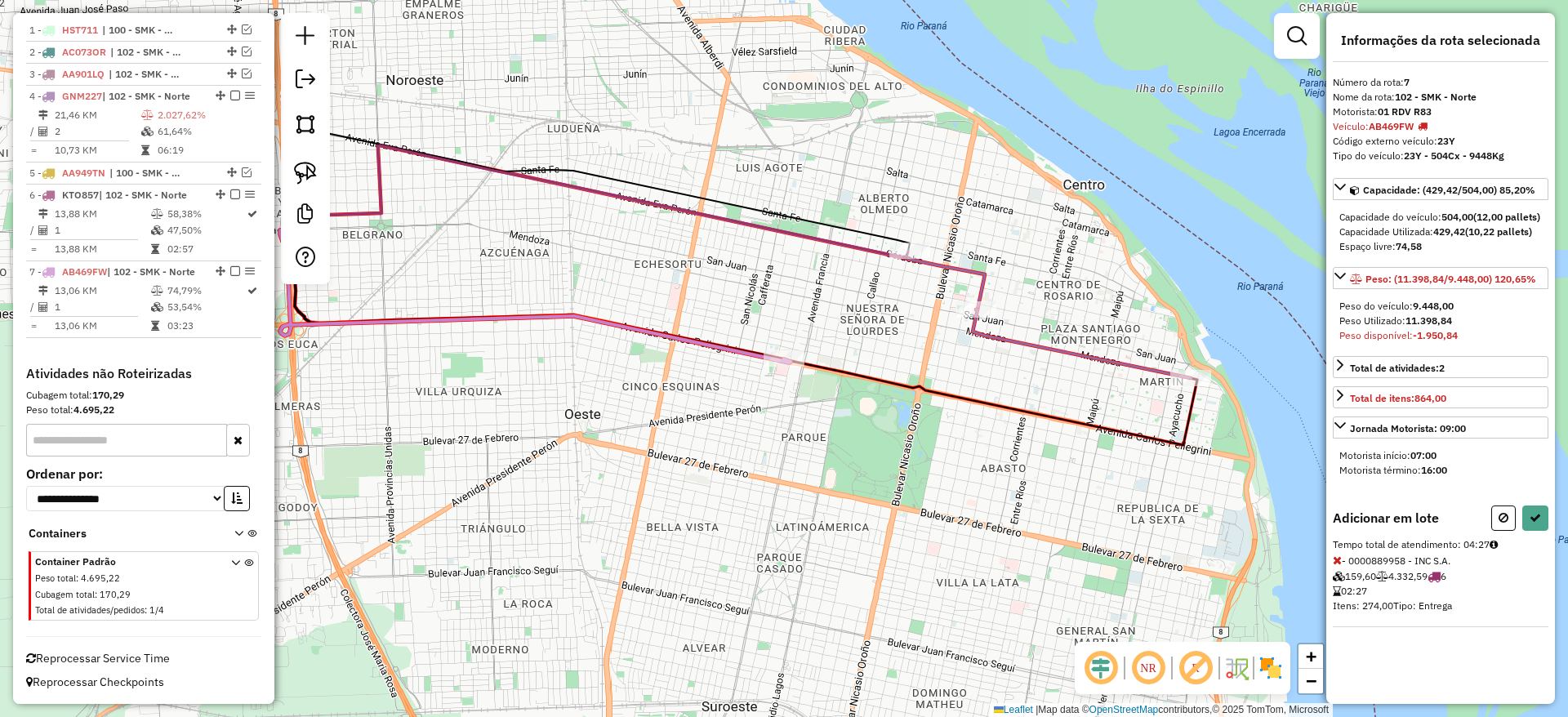
click at [1490, 523] on div "Adicionar em lote" at bounding box center [1440, 518] width 215 height 25
click at [1496, 531] on button at bounding box center [1503, 518] width 24 height 25
select select "**********"
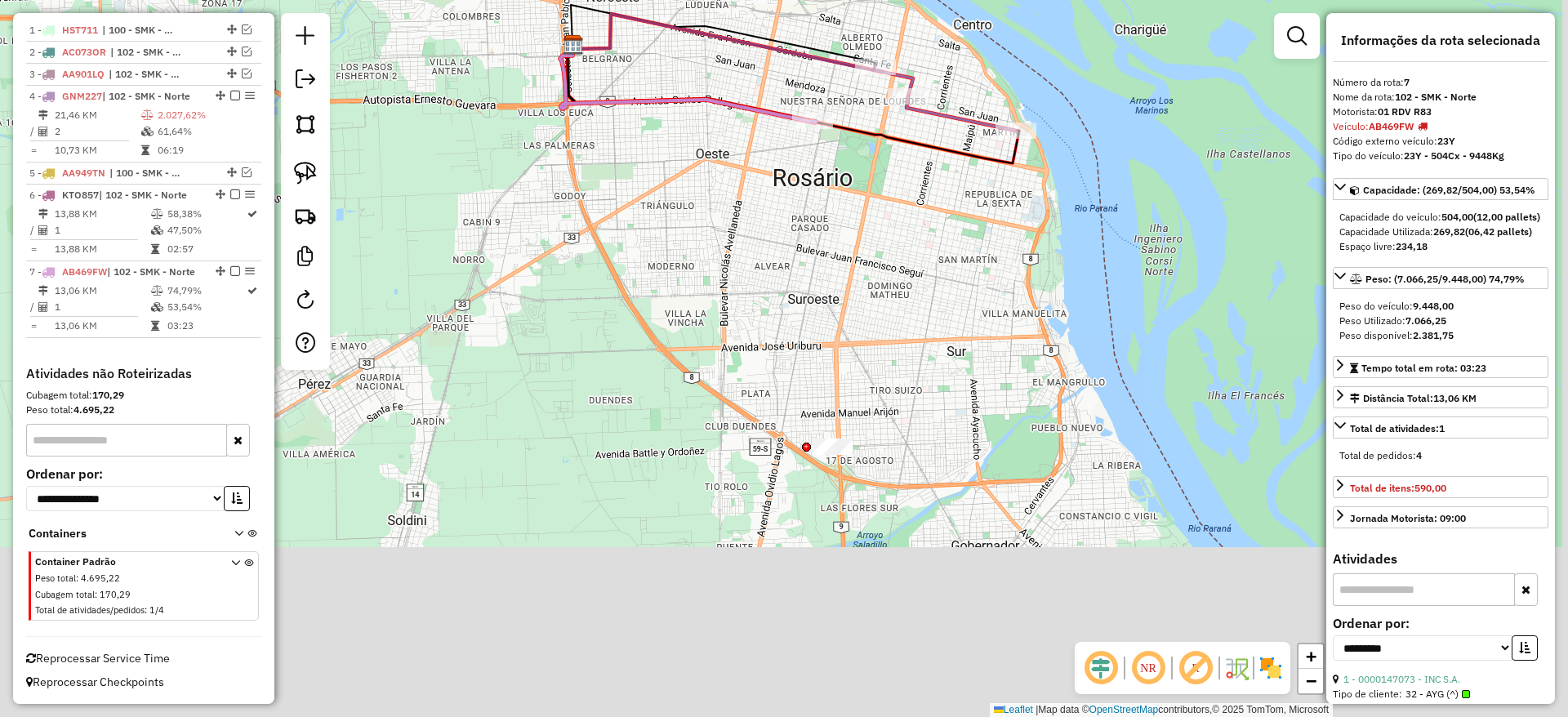
drag, startPoint x: 870, startPoint y: 369, endPoint x: 831, endPoint y: 266, distance: 110.1
click at [832, 267] on div "Janela de atendimento Grade de atendimento Capacidade Transportadoras Veículos …" at bounding box center [784, 358] width 1568 height 717
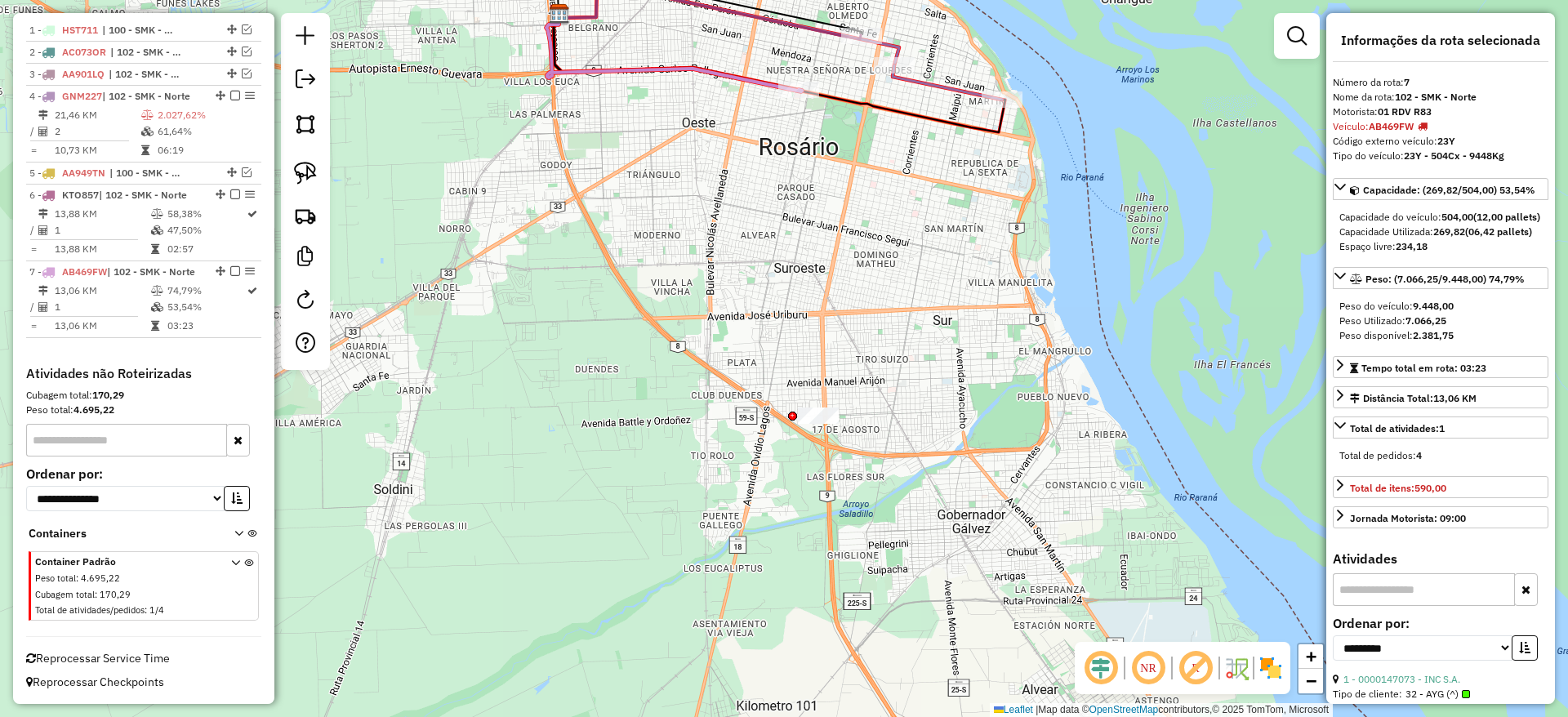
drag, startPoint x: 908, startPoint y: 188, endPoint x: 973, endPoint y: 314, distance: 141.8
click at [973, 314] on div "Janela de atendimento Grade de atendimento Capacidade Transportadoras Veículos …" at bounding box center [784, 358] width 1568 height 717
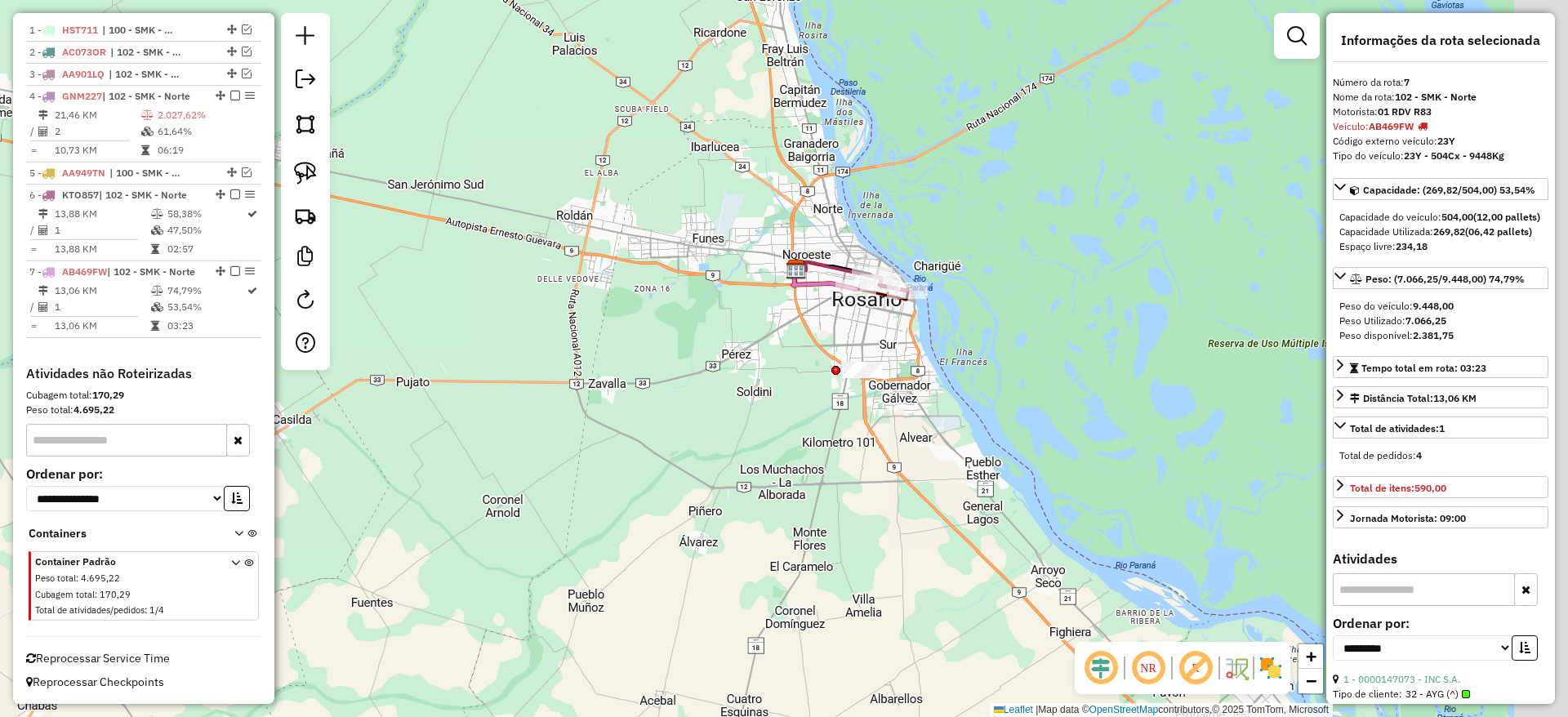
drag, startPoint x: 763, startPoint y: 352, endPoint x: 741, endPoint y: 352, distance: 22.0
click at [741, 352] on div "Janela de atendimento Grade de atendimento Capacidade Transportadoras Veículos …" at bounding box center [784, 358] width 1568 height 717
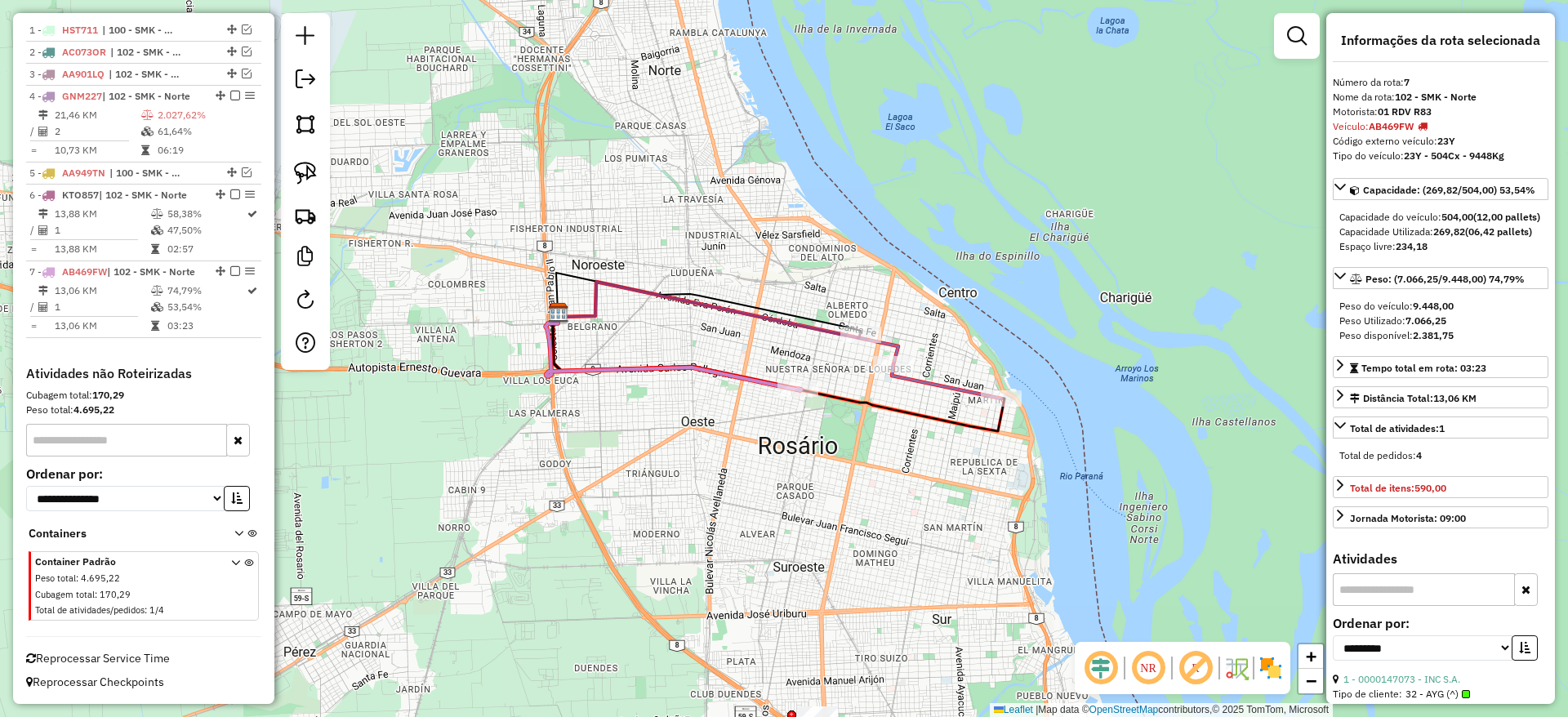
click at [928, 381] on icon at bounding box center [945, 381] width 109 height 34
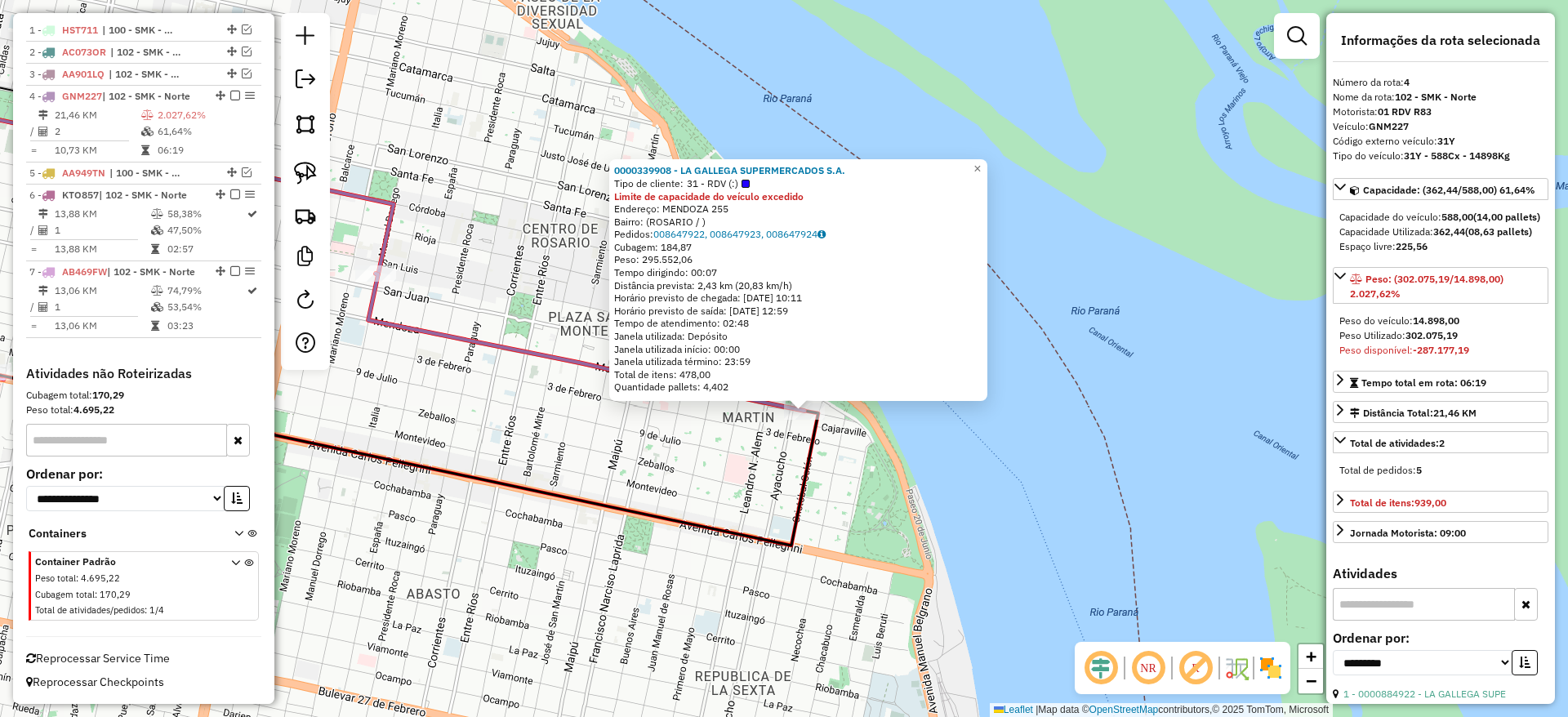
click at [686, 452] on div "0000339908 - LA GALLEGA SUPERMERCADOS S.A. Tipo de cliente: 31 - RDV (:) Limite…" at bounding box center [784, 358] width 1568 height 717
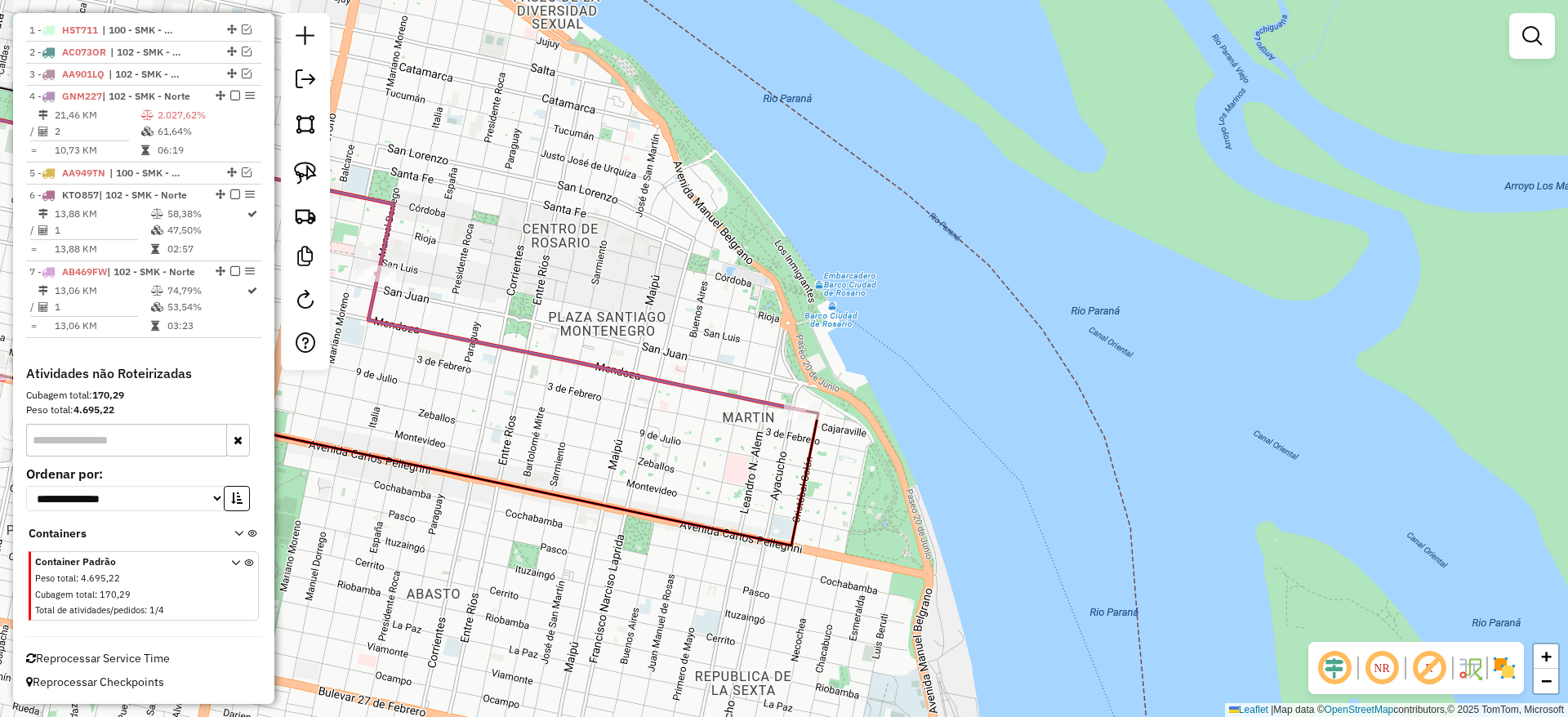
click at [674, 392] on icon at bounding box center [586, 342] width 436 height 137
select select "**********"
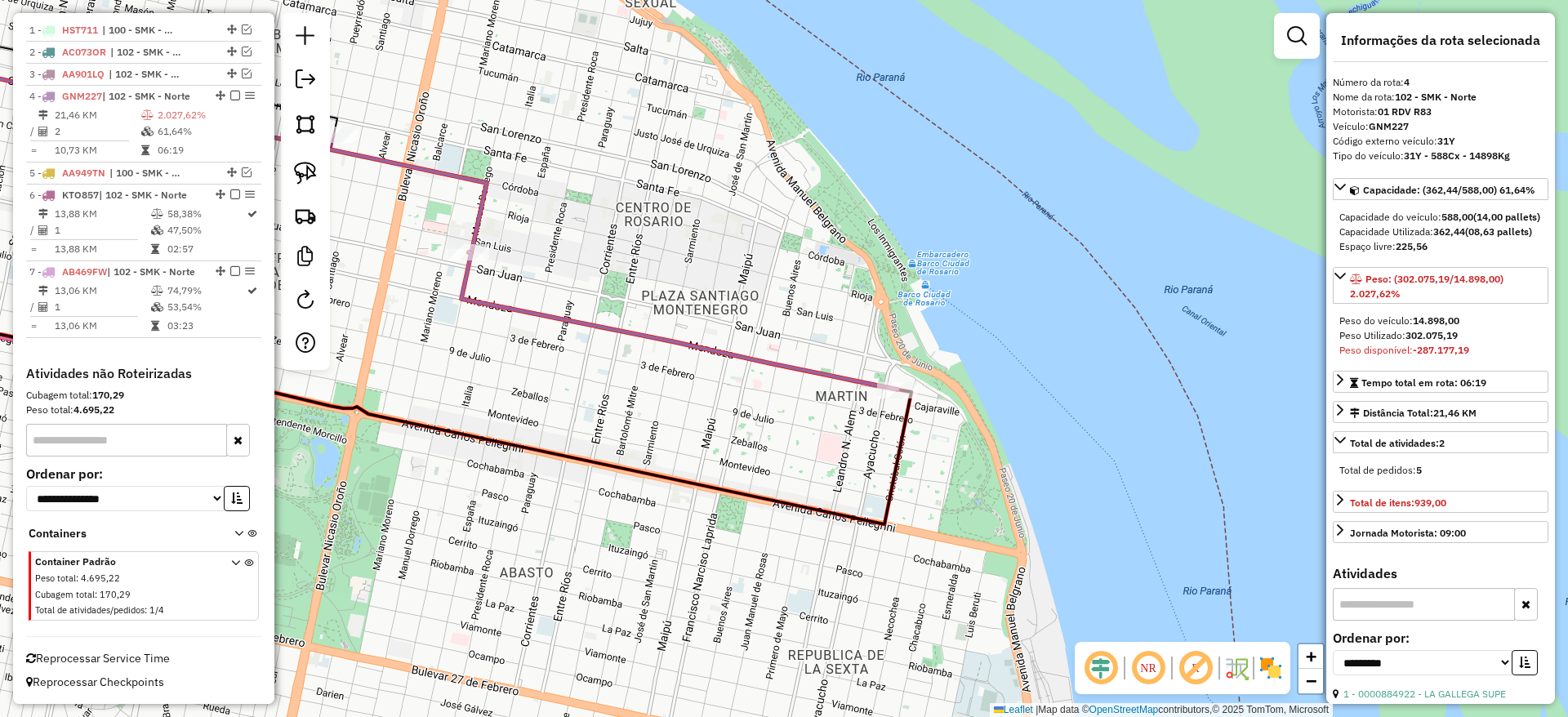
drag, startPoint x: 689, startPoint y: 388, endPoint x: 991, endPoint y: 351, distance: 304.3
click at [897, 351] on icon at bounding box center [679, 320] width 436 height 137
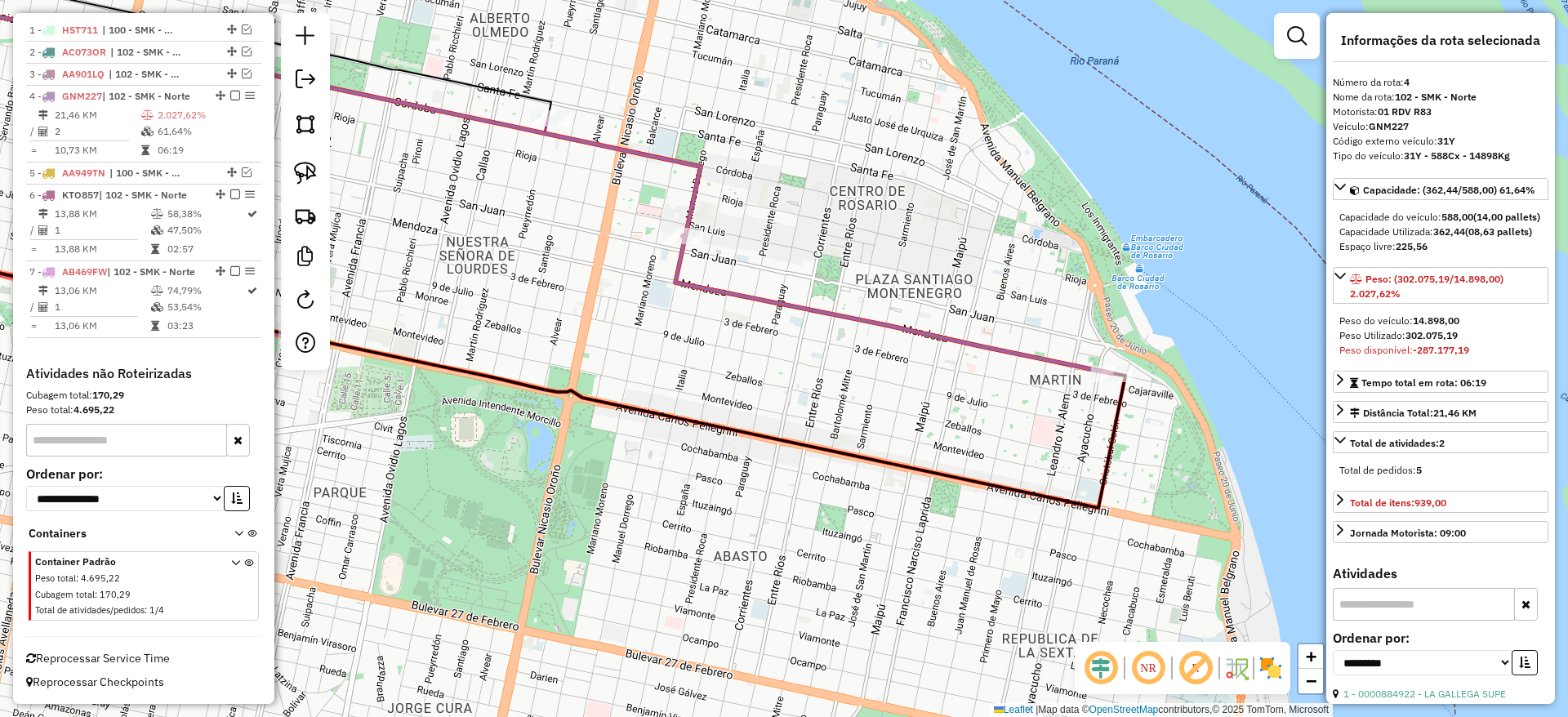
drag, startPoint x: 670, startPoint y: 341, endPoint x: 679, endPoint y: 336, distance: 10.3
click at [673, 341] on div "Janela de atendimento Grade de atendimento Capacidade Transportadoras Veículos …" at bounding box center [784, 358] width 1568 height 717
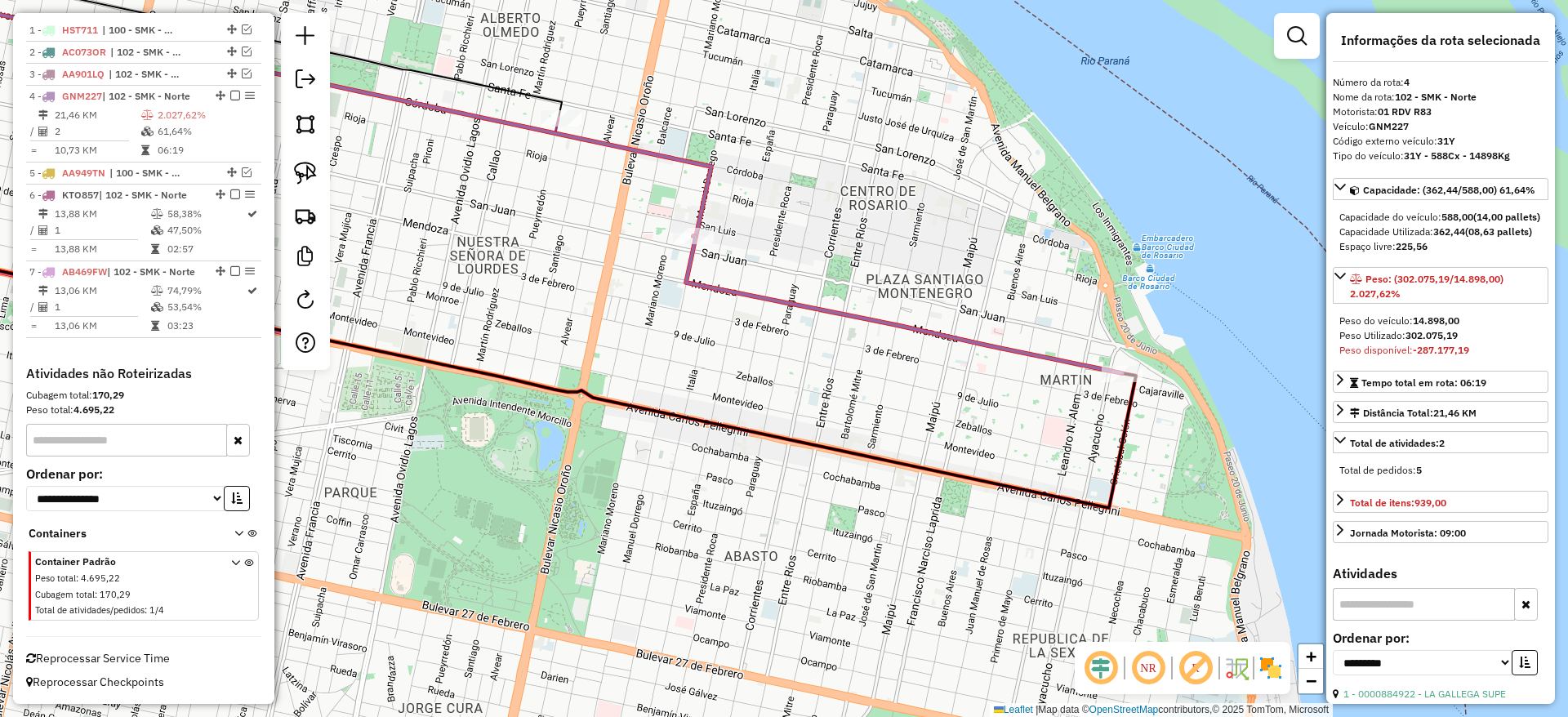
click at [717, 294] on icon at bounding box center [904, 304] width 436 height 137
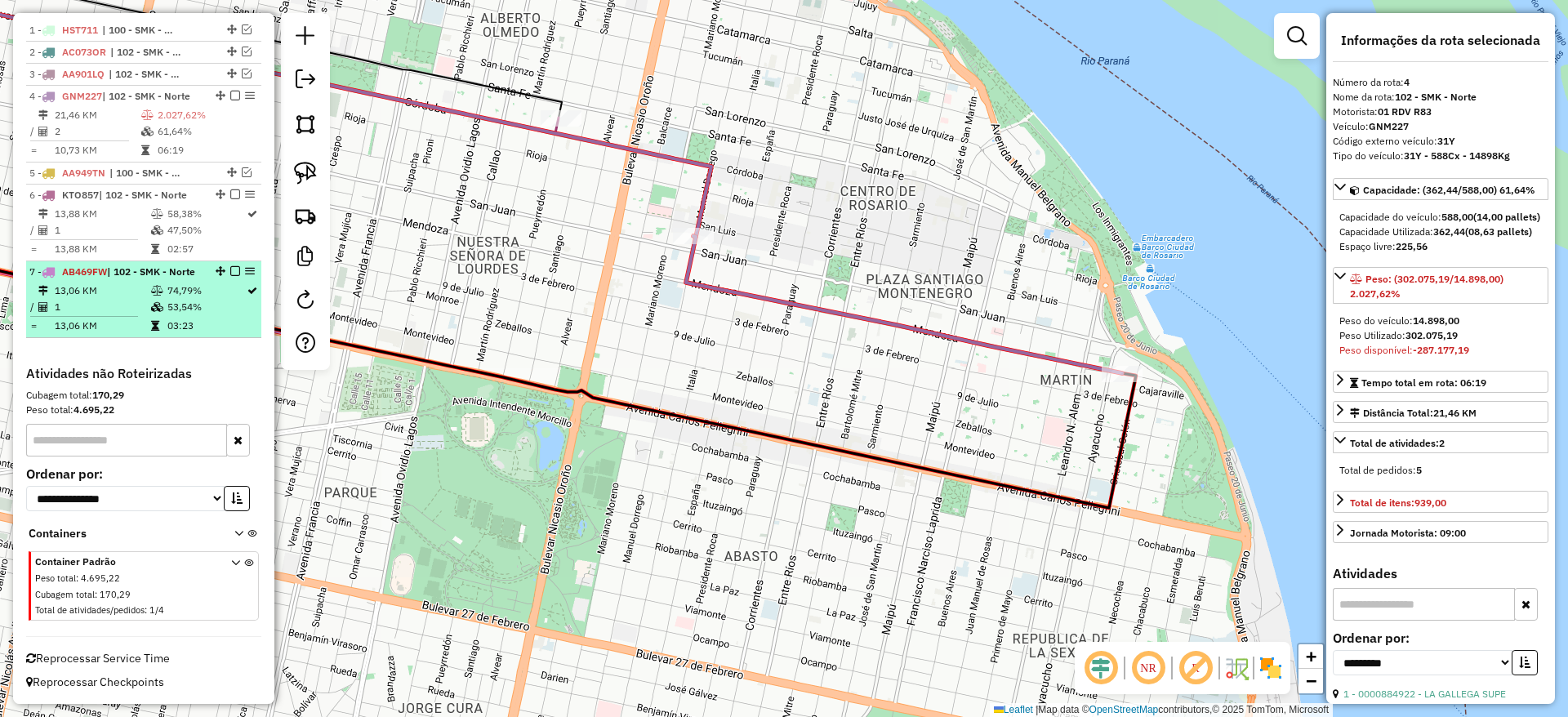
click at [230, 266] on em at bounding box center [235, 270] width 10 height 10
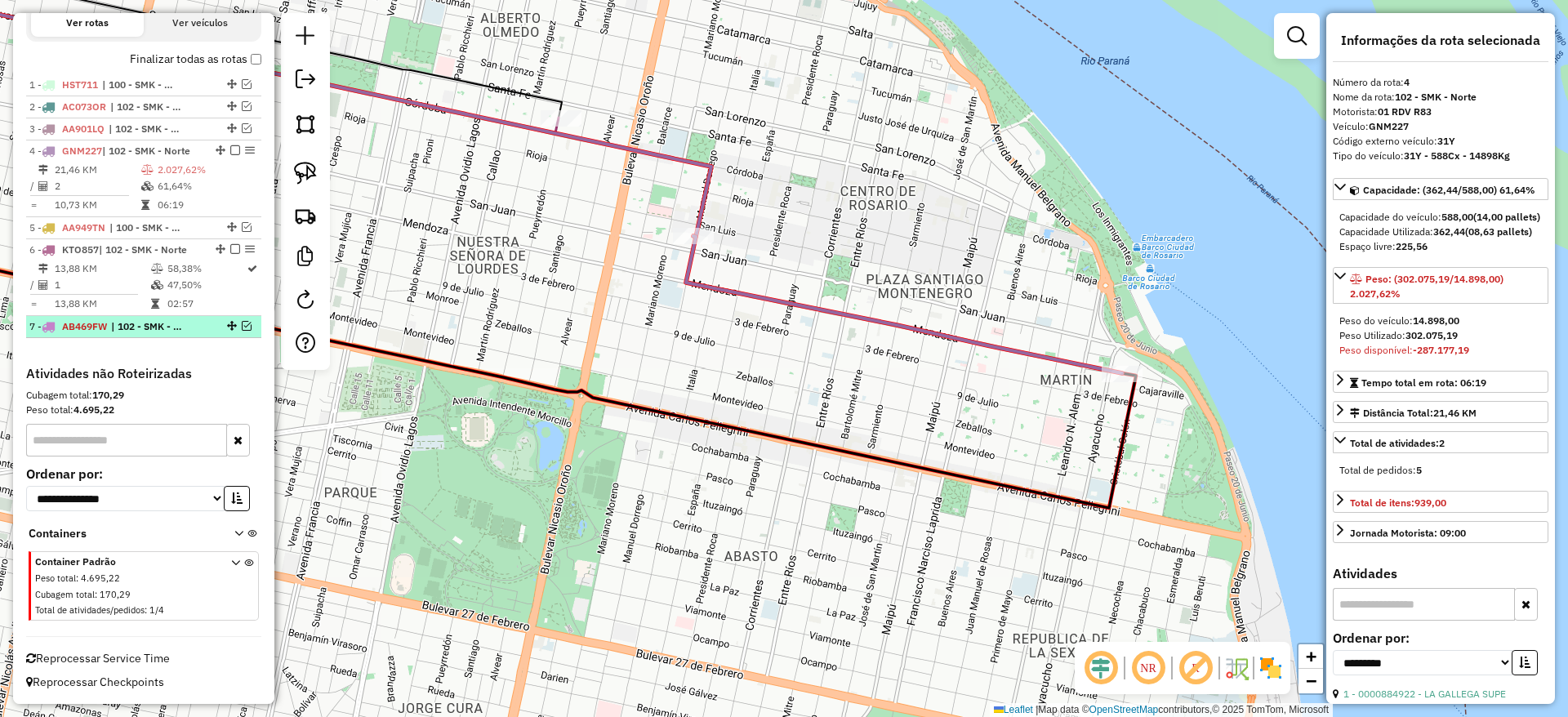
scroll to position [553, 0]
click at [244, 331] on div "7 - AB469FW | 102 - SMK - Norte" at bounding box center [144, 326] width 228 height 15
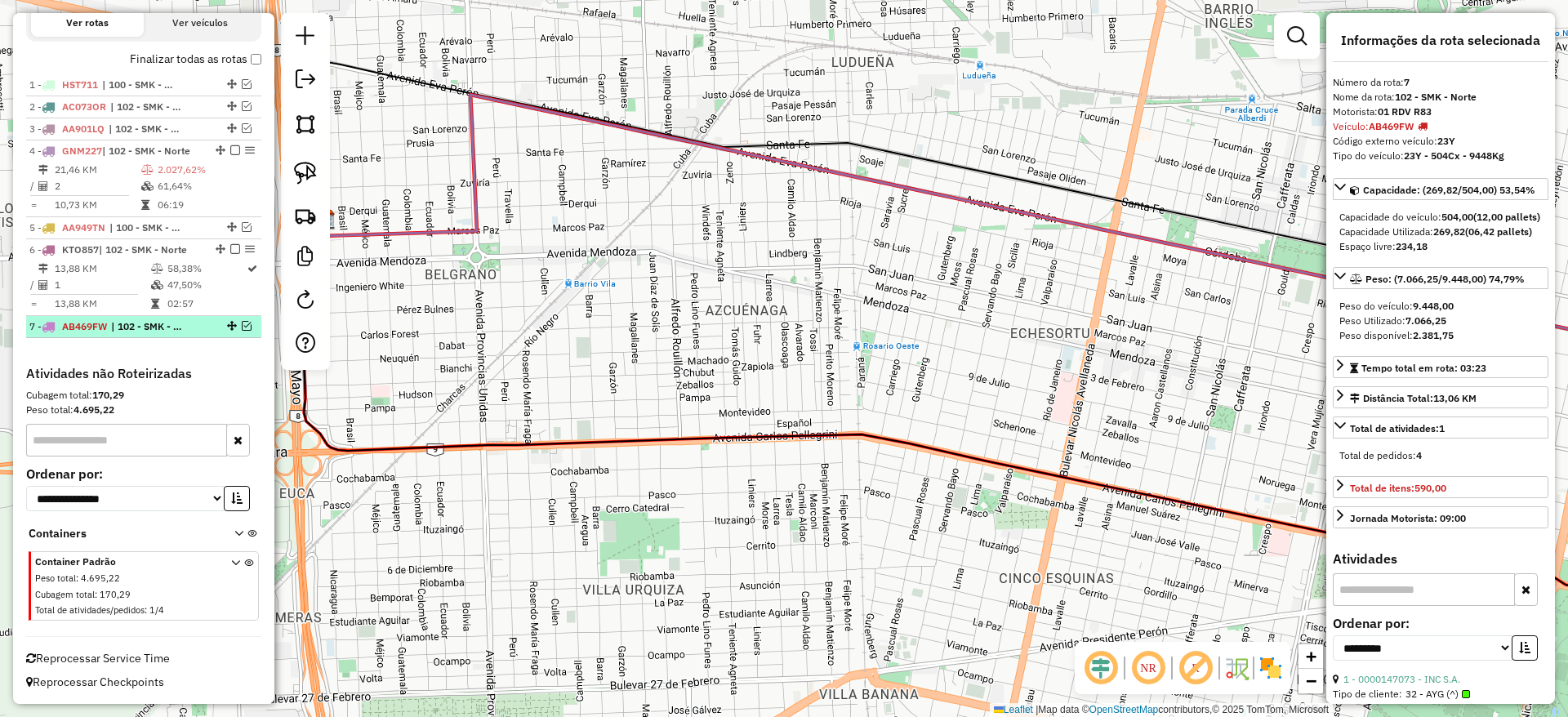
click at [242, 327] on em at bounding box center [246, 325] width 10 height 10
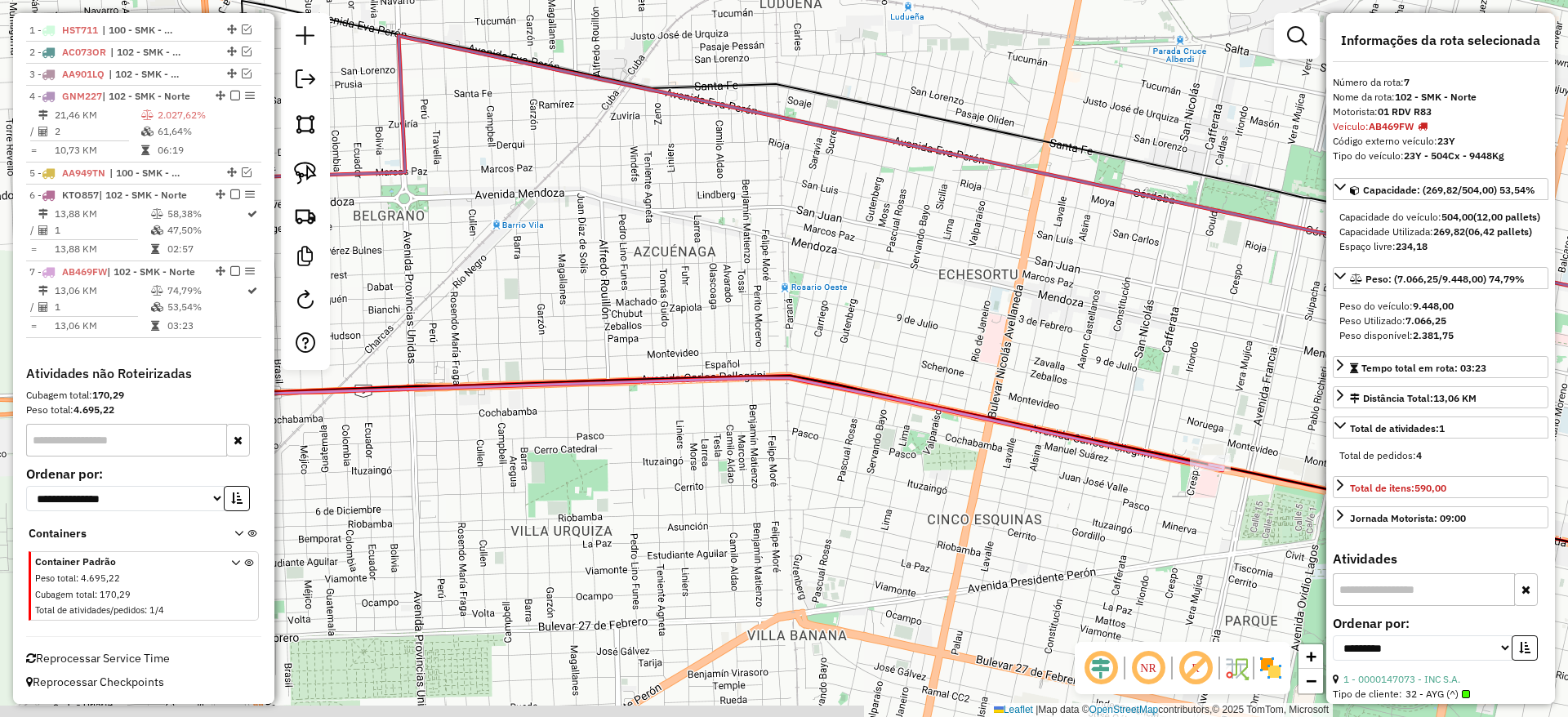
drag, startPoint x: 615, startPoint y: 230, endPoint x: 422, endPoint y: 156, distance: 206.7
click at [423, 153] on div "Janela de atendimento Grade de atendimento Capacidade Transportadoras Veículos …" at bounding box center [784, 358] width 1568 height 717
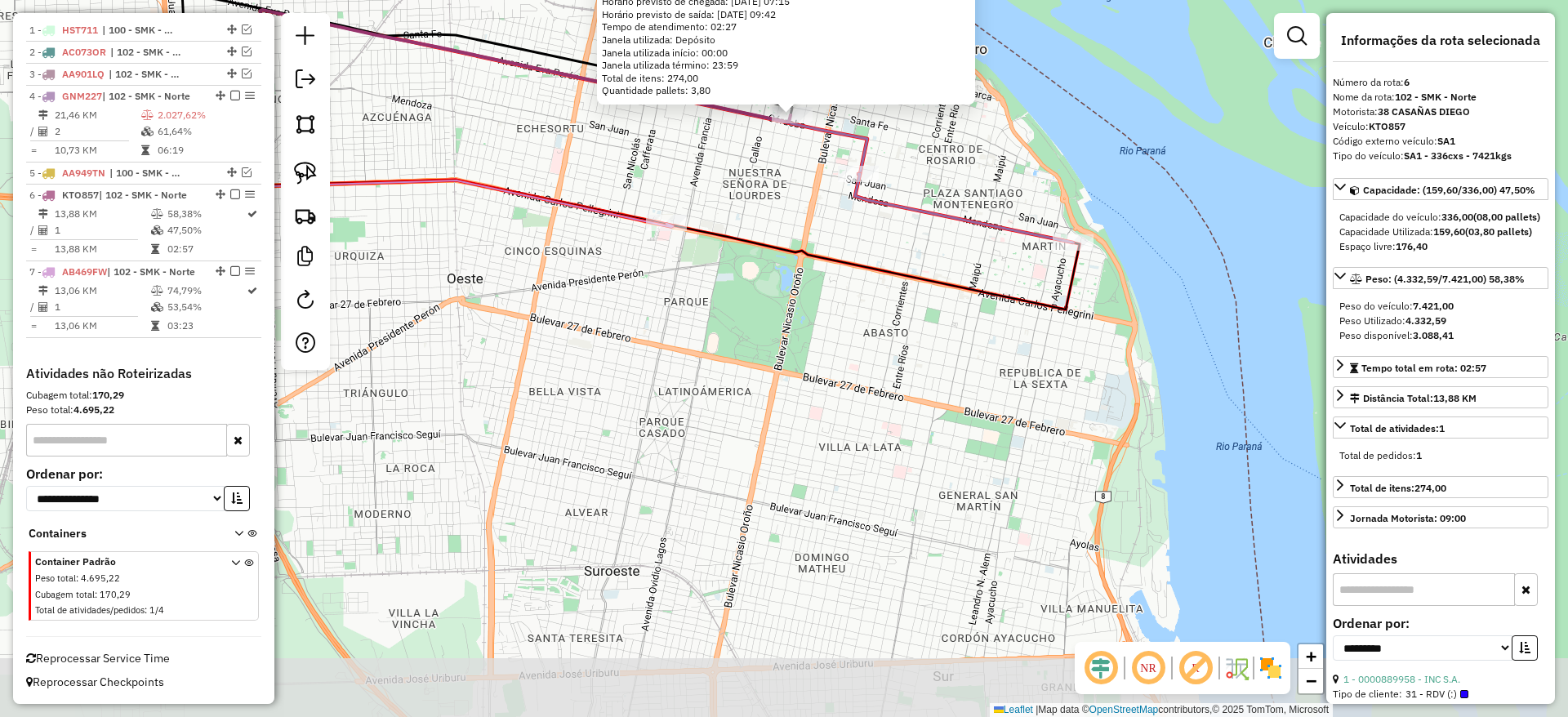
drag, startPoint x: 750, startPoint y: 449, endPoint x: 764, endPoint y: 195, distance: 254.4
click at [758, 174] on div "0000889958 - INC S.A. Tipo de cliente: 31 - RDV (:) Endereço: PUEYRREDON 747 Ba…" at bounding box center [784, 358] width 1568 height 717
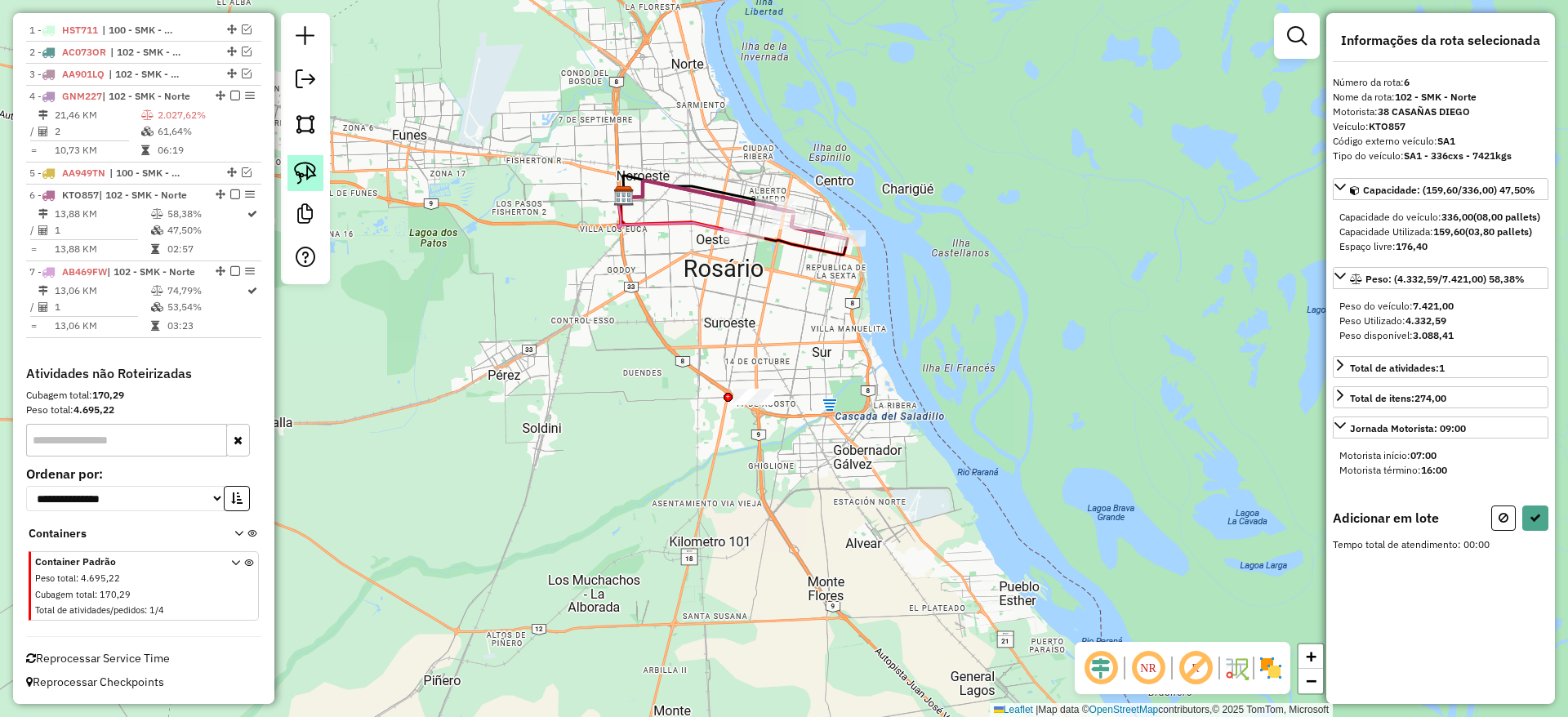
click at [308, 171] on img at bounding box center [305, 173] width 23 height 23
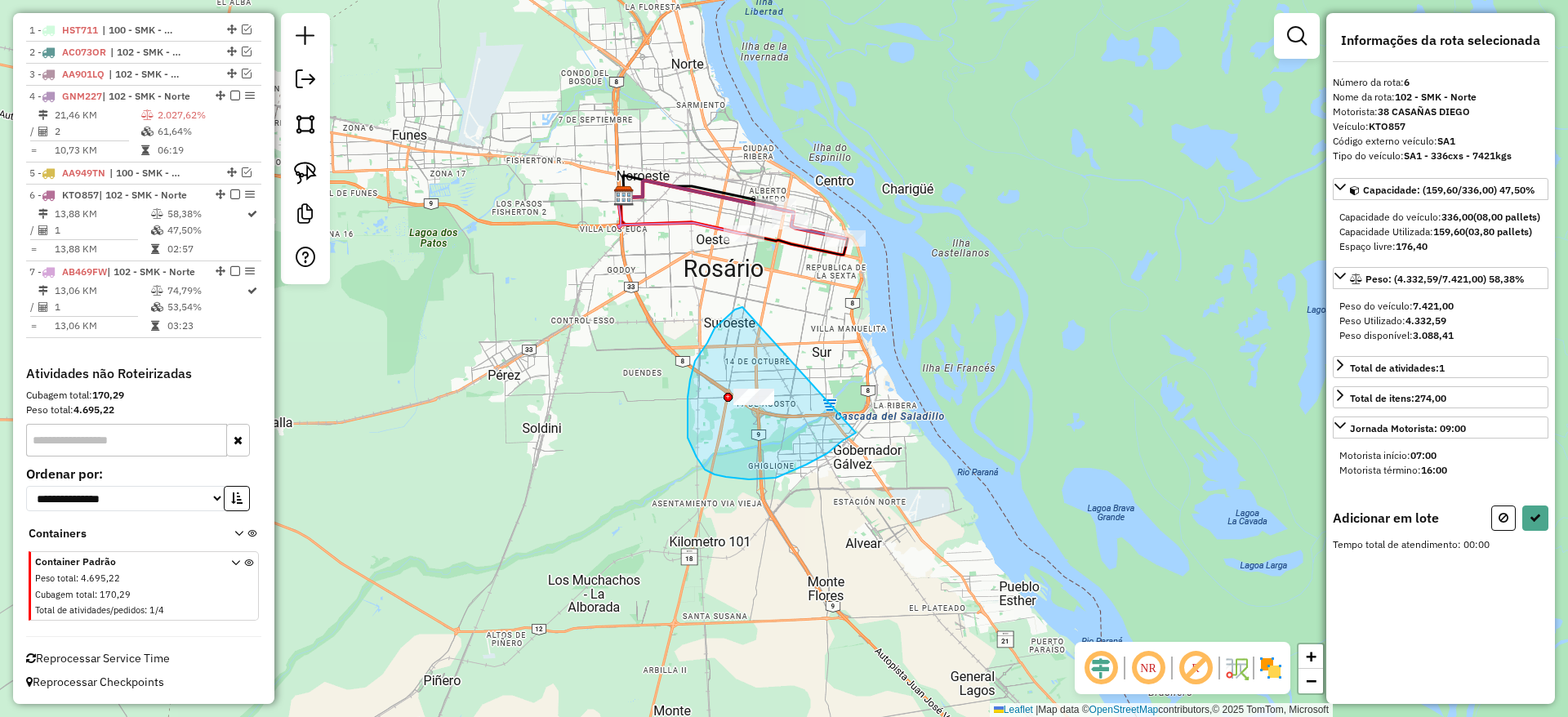
drag, startPoint x: 690, startPoint y: 379, endPoint x: 864, endPoint y: 421, distance: 179.0
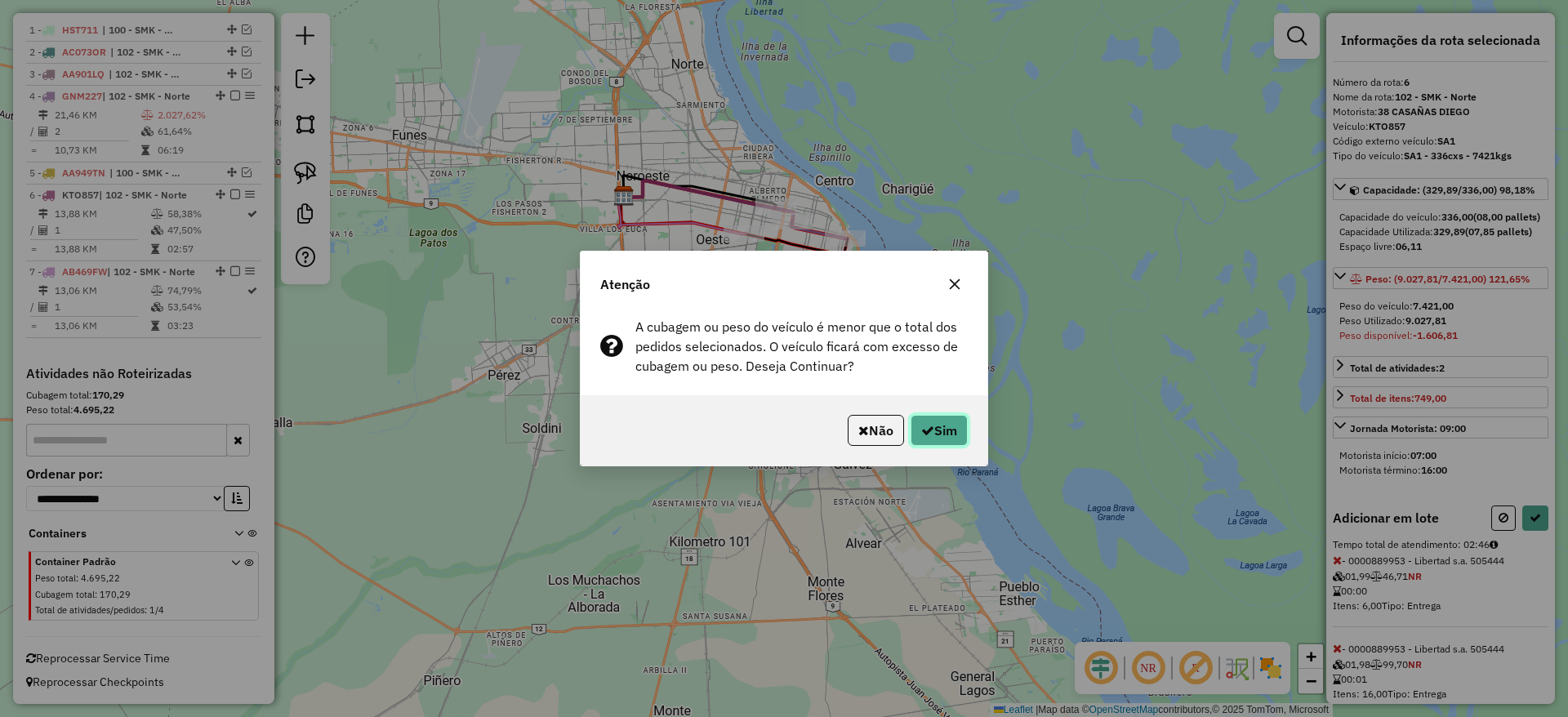
click at [944, 422] on button "Sim" at bounding box center [939, 431] width 58 height 31
select select "**********"
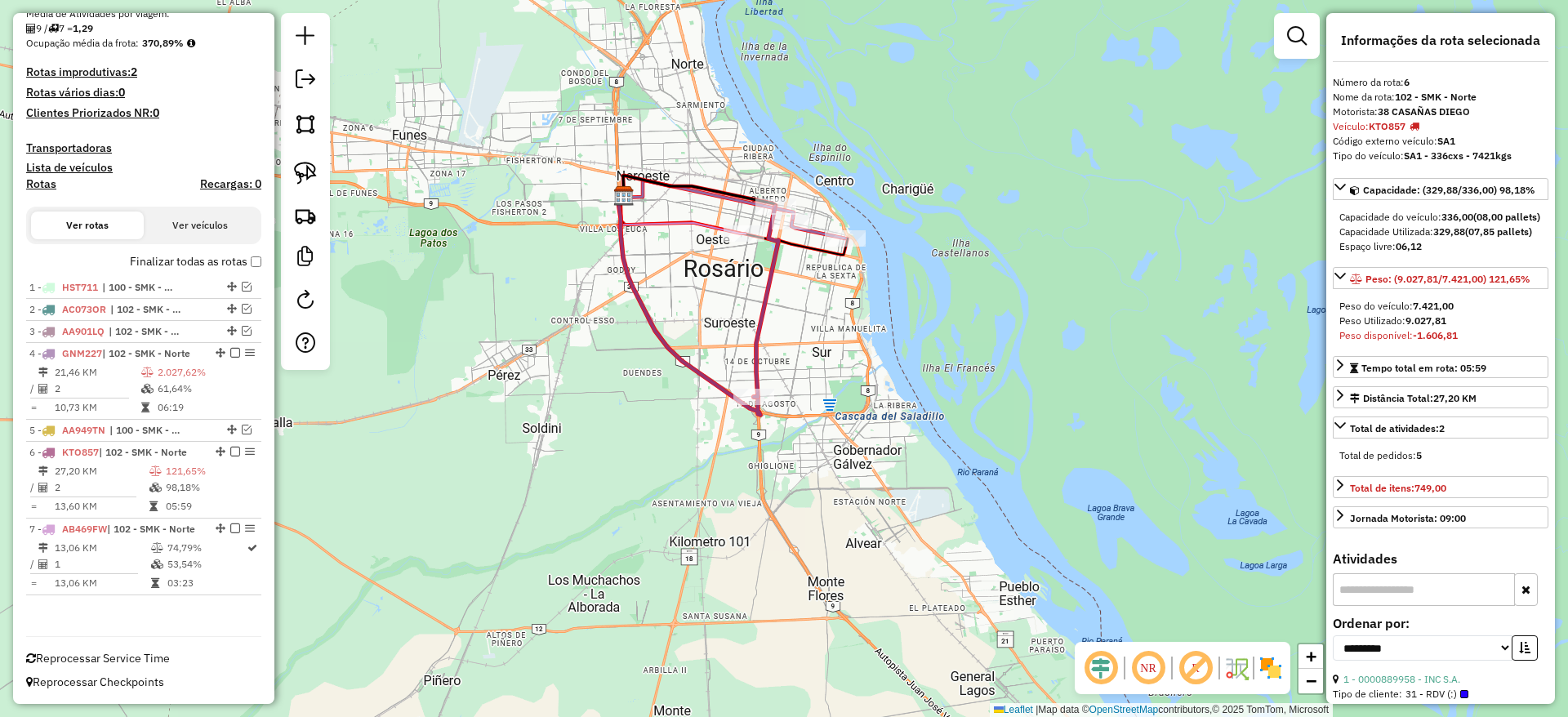
scroll to position [365, 0]
click at [753, 334] on icon at bounding box center [766, 302] width 24 height 190
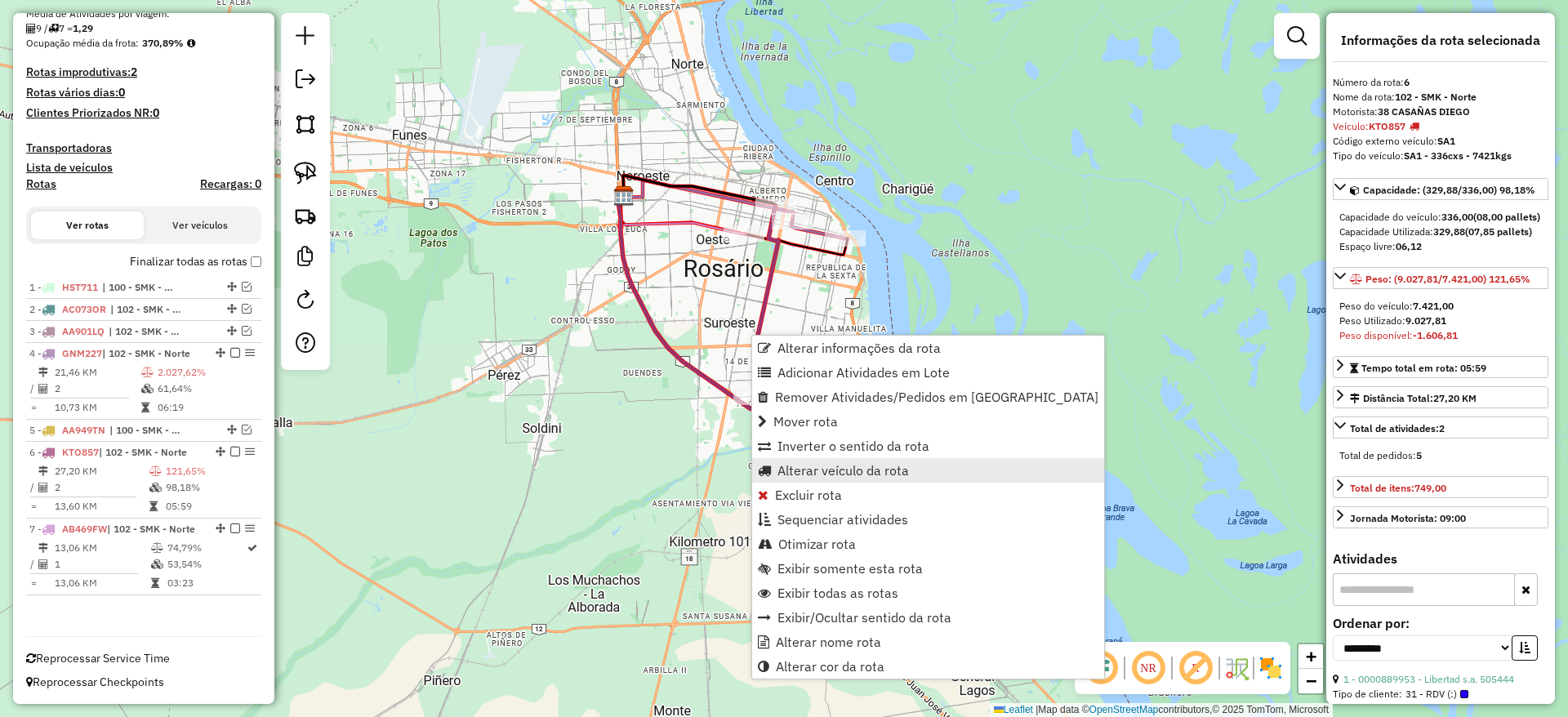
click at [826, 468] on span "Alterar veículo da rota" at bounding box center [842, 470] width 132 height 13
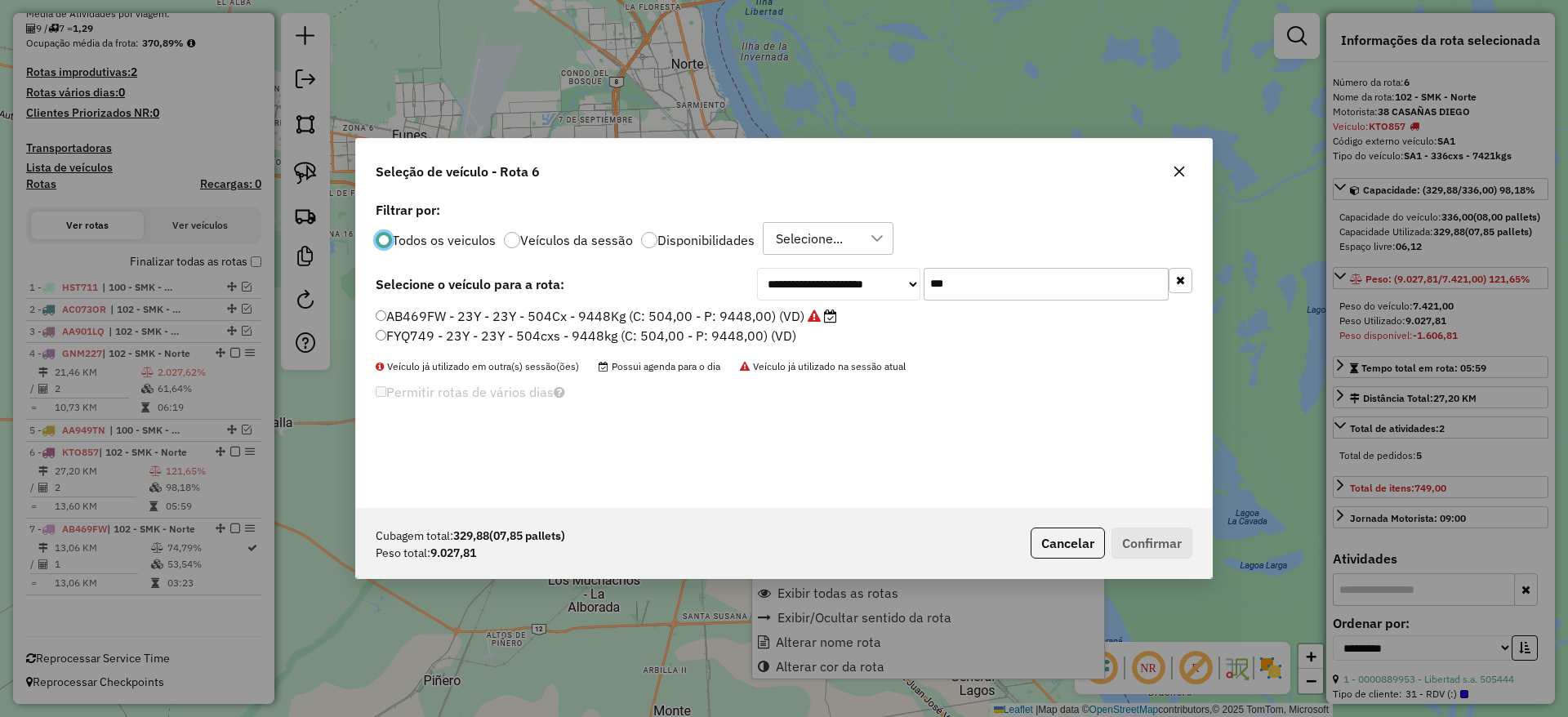
scroll to position [9, 5]
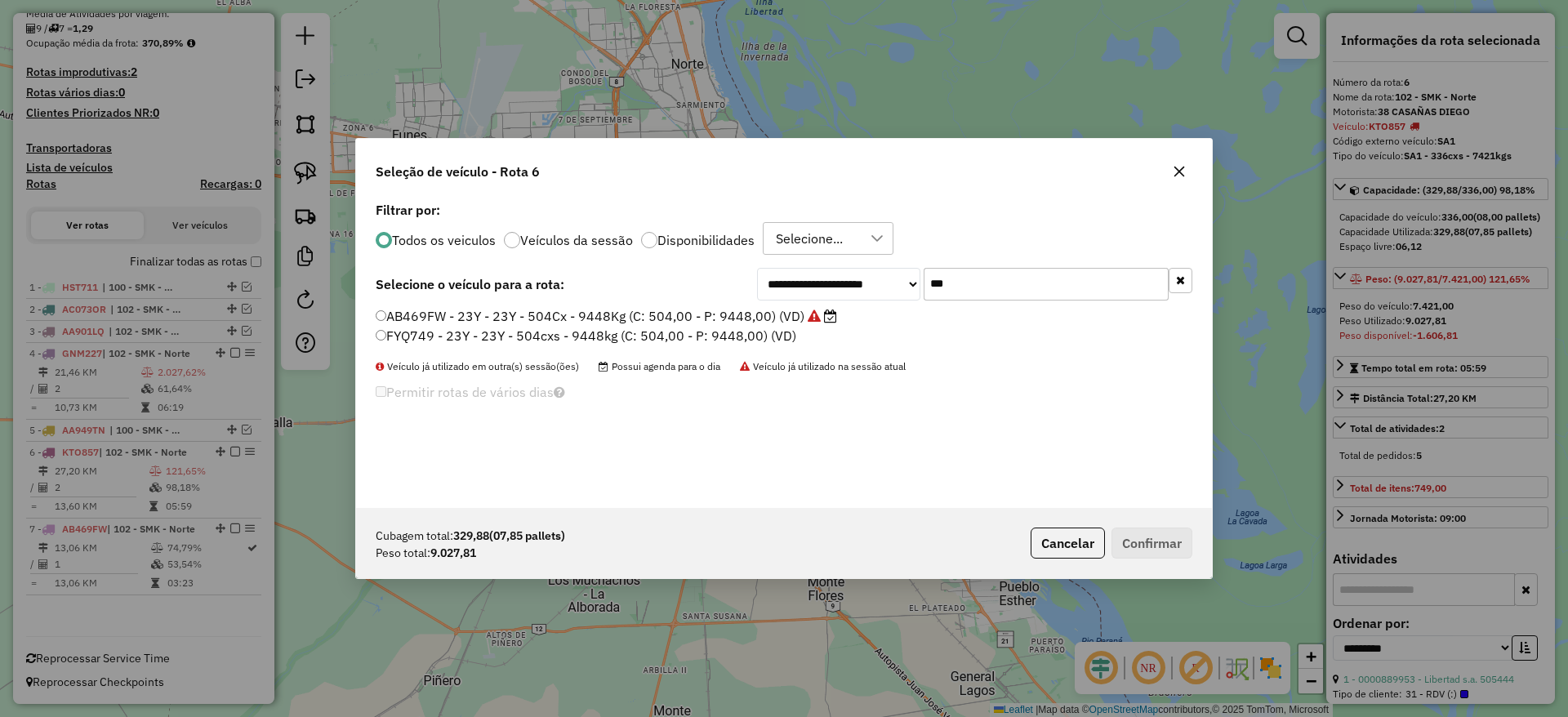
click at [997, 288] on input "***" at bounding box center [1046, 283] width 245 height 32
type input "*"
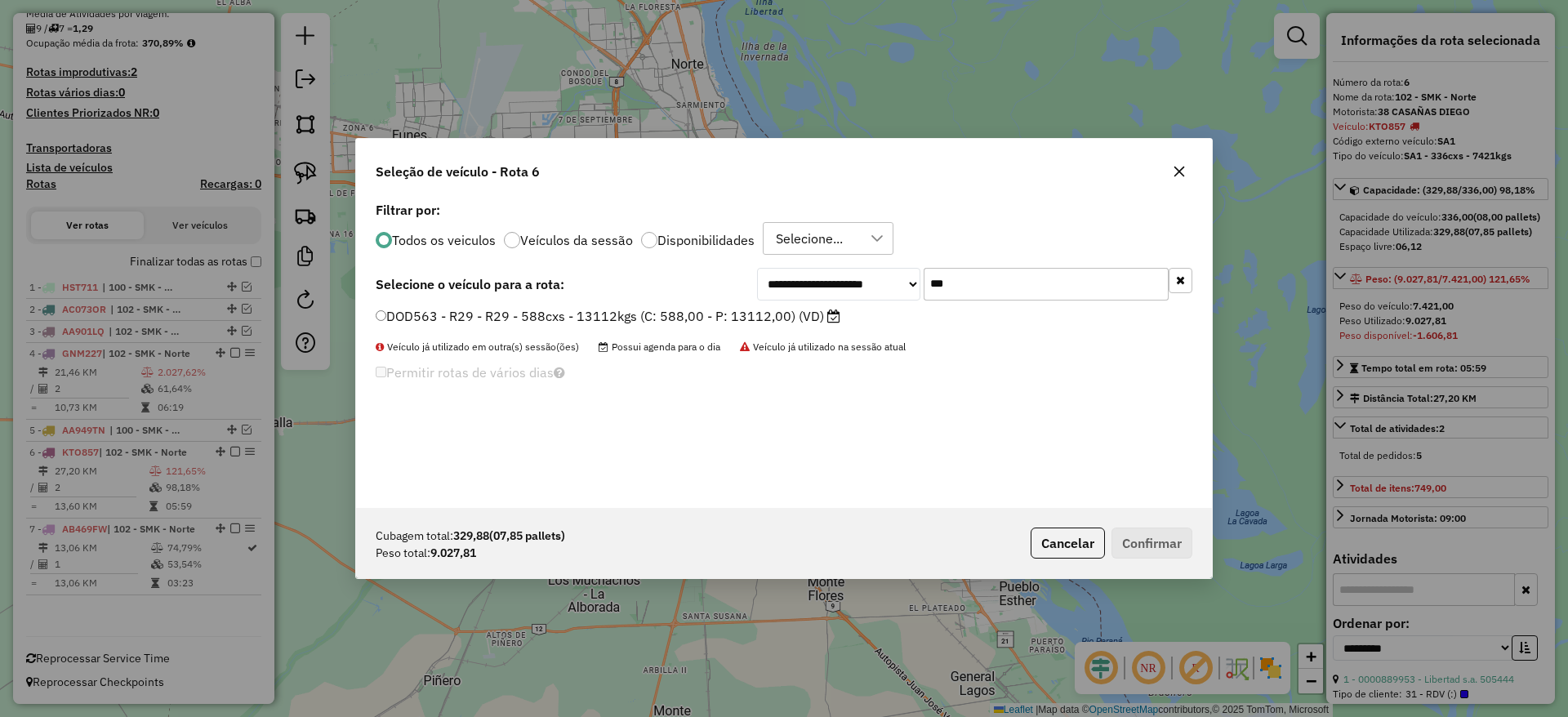
type input "***"
click at [758, 329] on div "DOD563 - R29 - R29 - 588cxs - 13112kgs (C: 588,00 - P: 13112,00) (VD)" at bounding box center [783, 323] width 836 height 32
click at [760, 313] on label "DOD563 - R29 - R29 - 588cxs - 13112kgs (C: 588,00 - P: 13112,00) (VD)" at bounding box center [608, 316] width 465 height 19
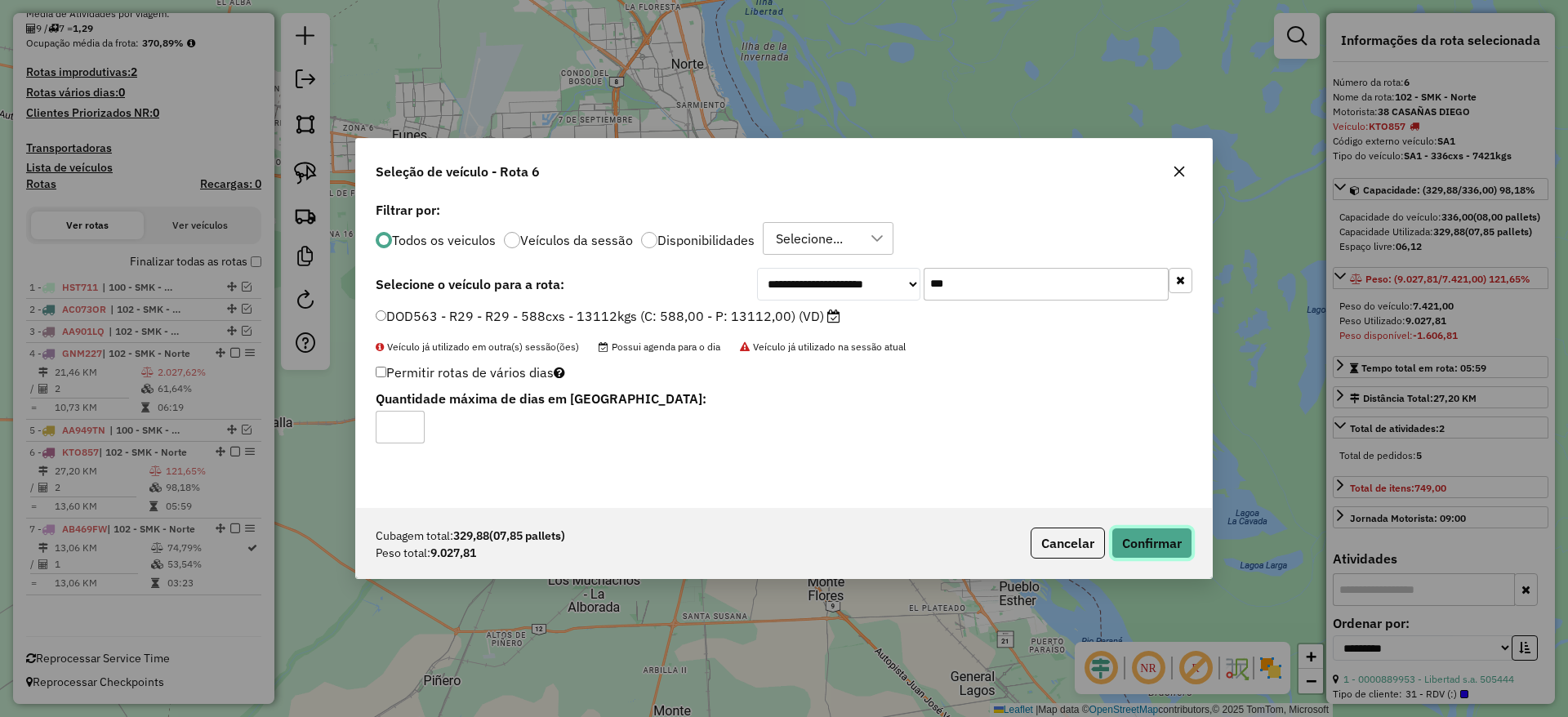
click at [1160, 547] on button "Confirmar" at bounding box center [1151, 543] width 81 height 31
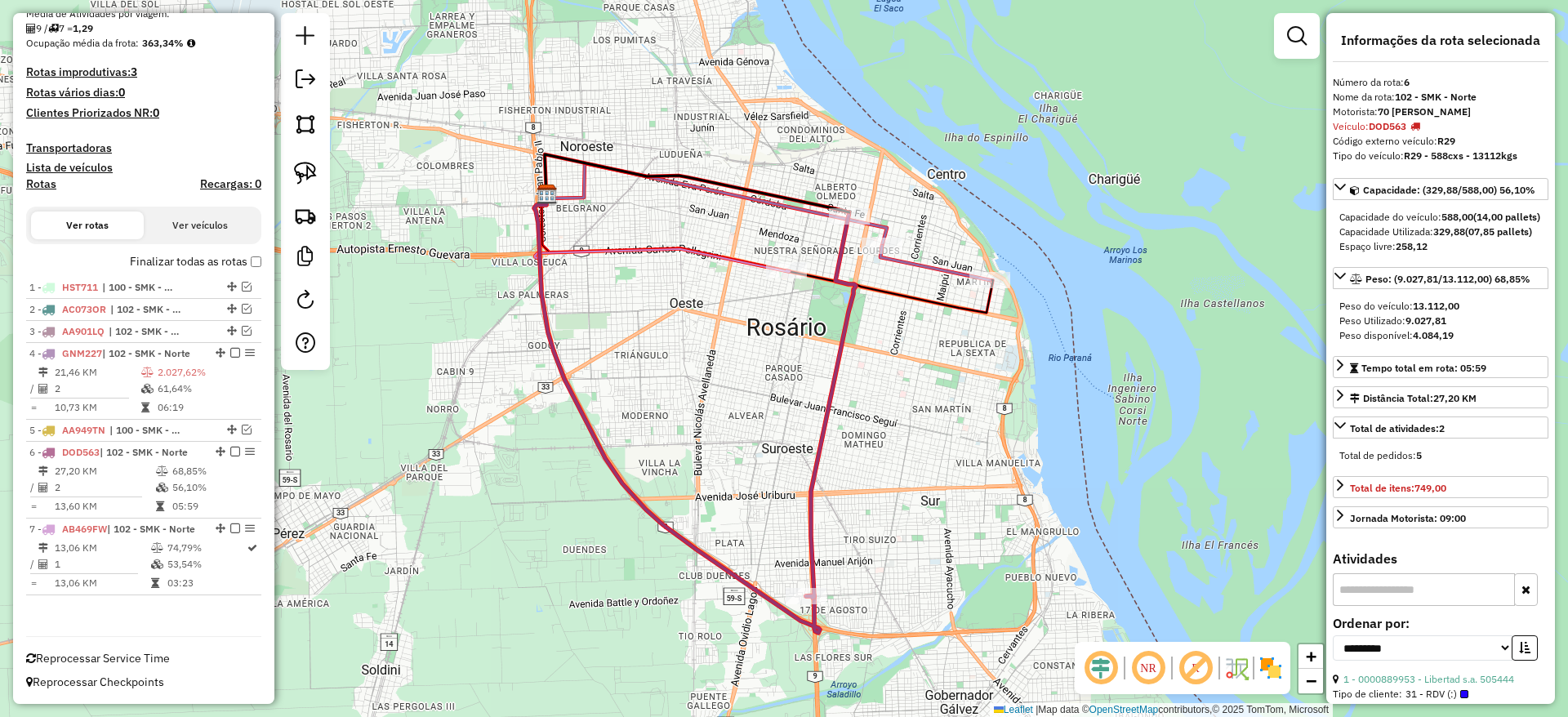
click at [674, 248] on icon at bounding box center [661, 233] width 256 height 78
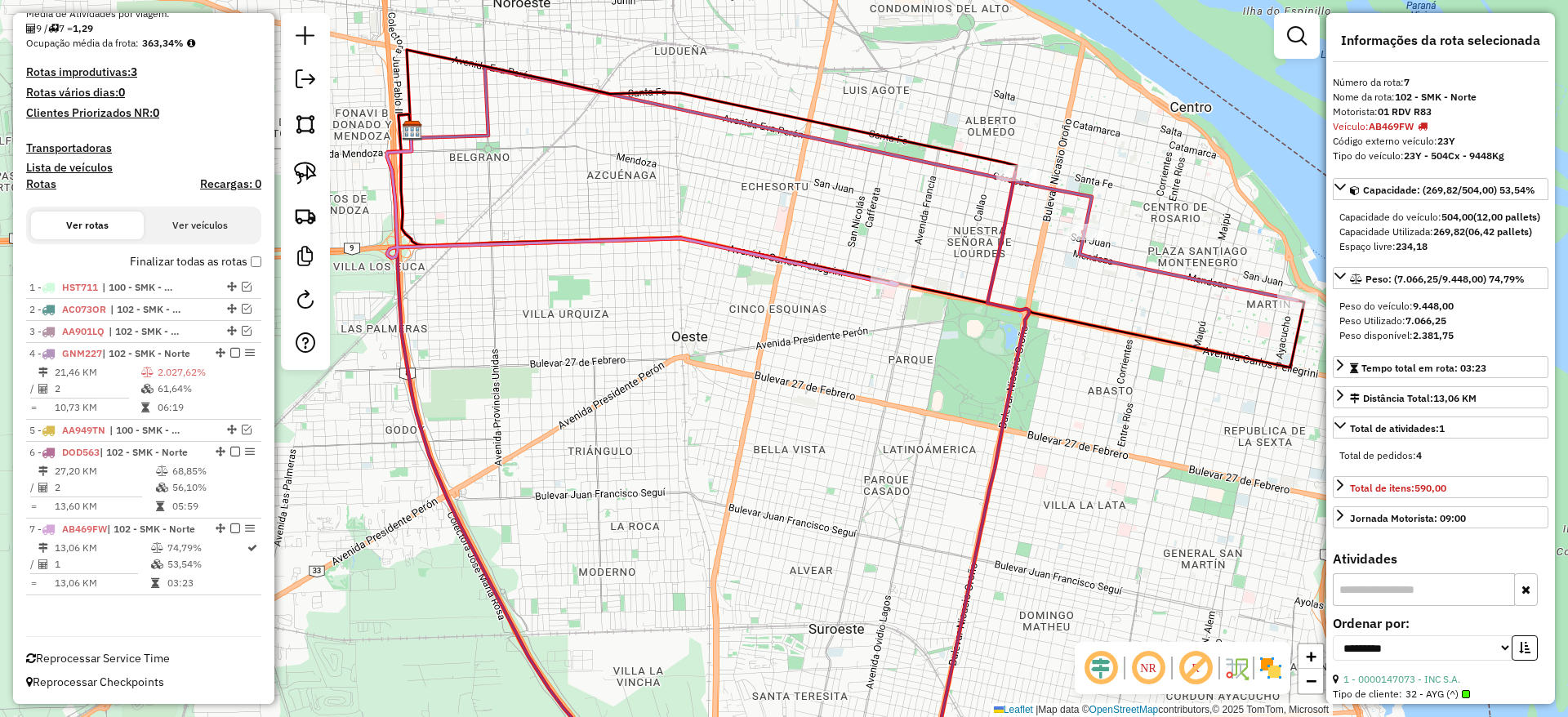
click at [1124, 263] on icon at bounding box center [1189, 266] width 218 height 69
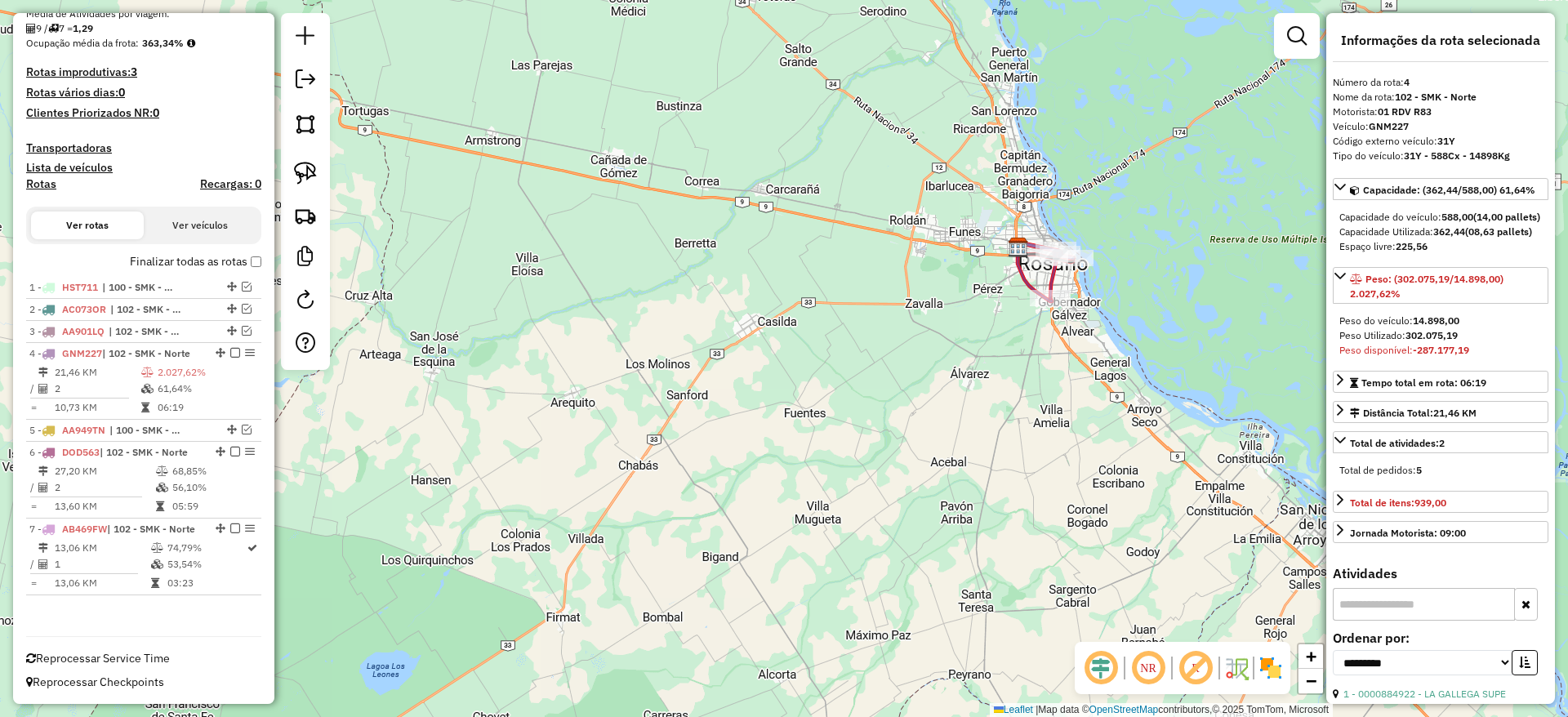
click at [866, 343] on div "Janela de atendimento Grade de atendimento Capacidade Transportadoras Veículos …" at bounding box center [784, 358] width 1568 height 717
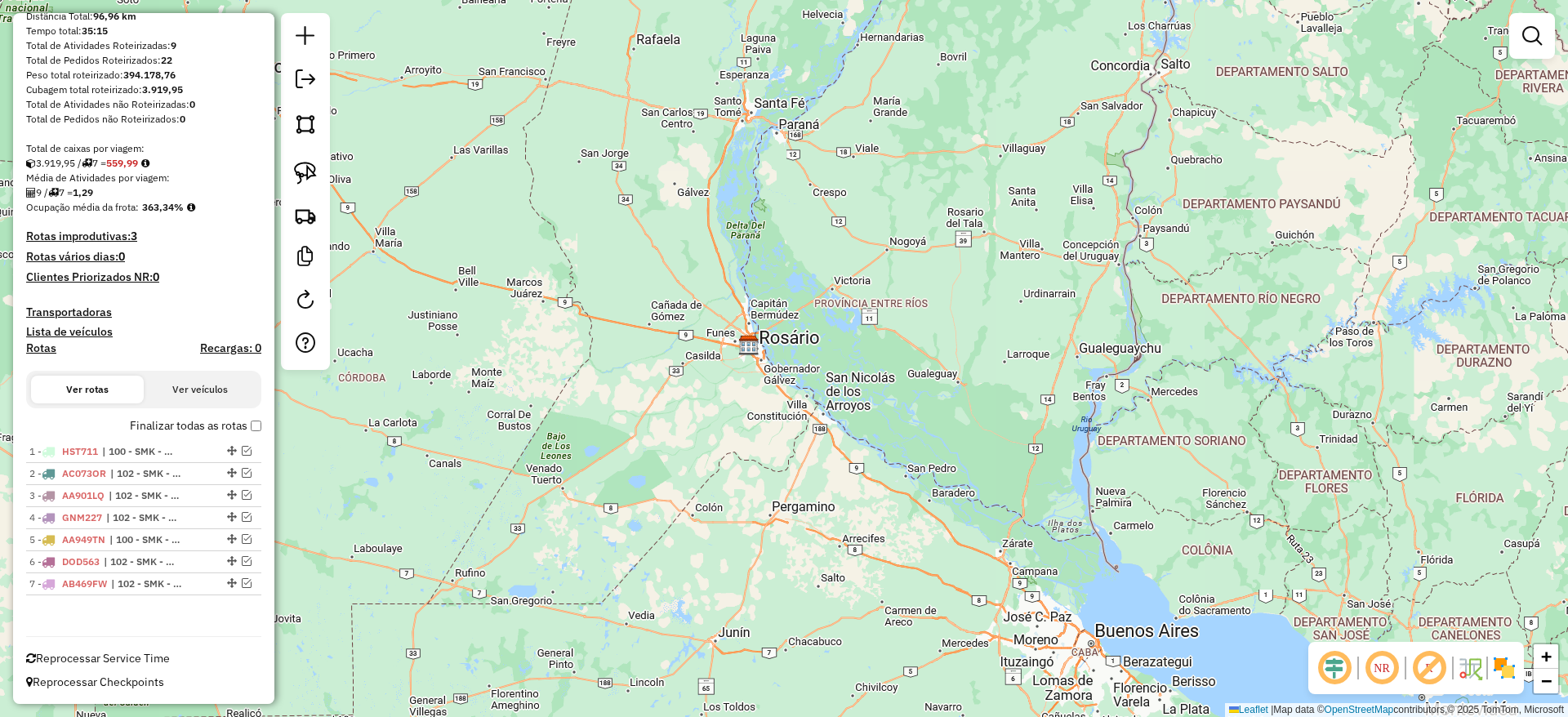
scroll to position [0, 0]
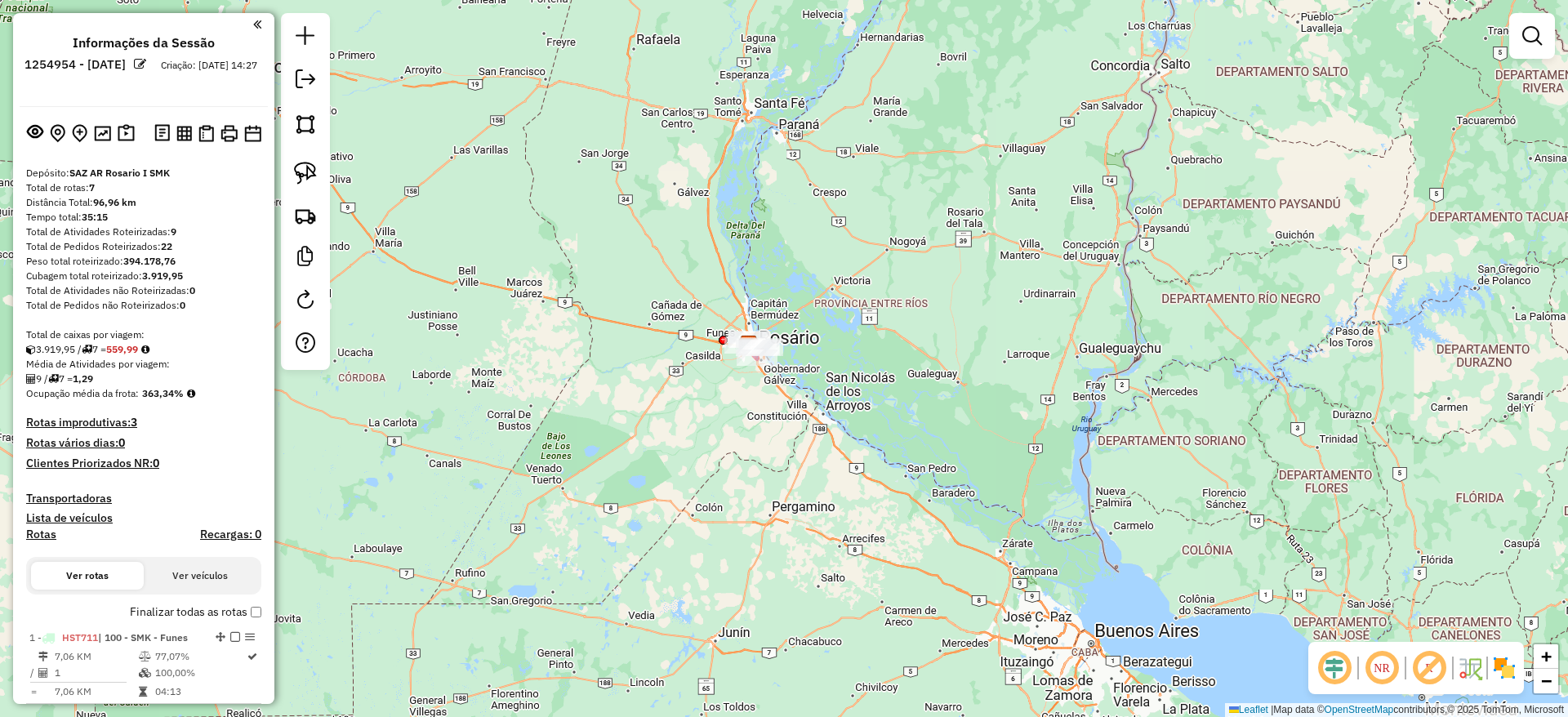
click at [1227, 278] on div "Janela de atendimento Grade de atendimento Capacidade Transportadoras Veículos …" at bounding box center [784, 358] width 1568 height 717
click at [650, 337] on div "Janela de atendimento Grade de atendimento Capacidade Transportadoras Veículos …" at bounding box center [784, 358] width 1568 height 717
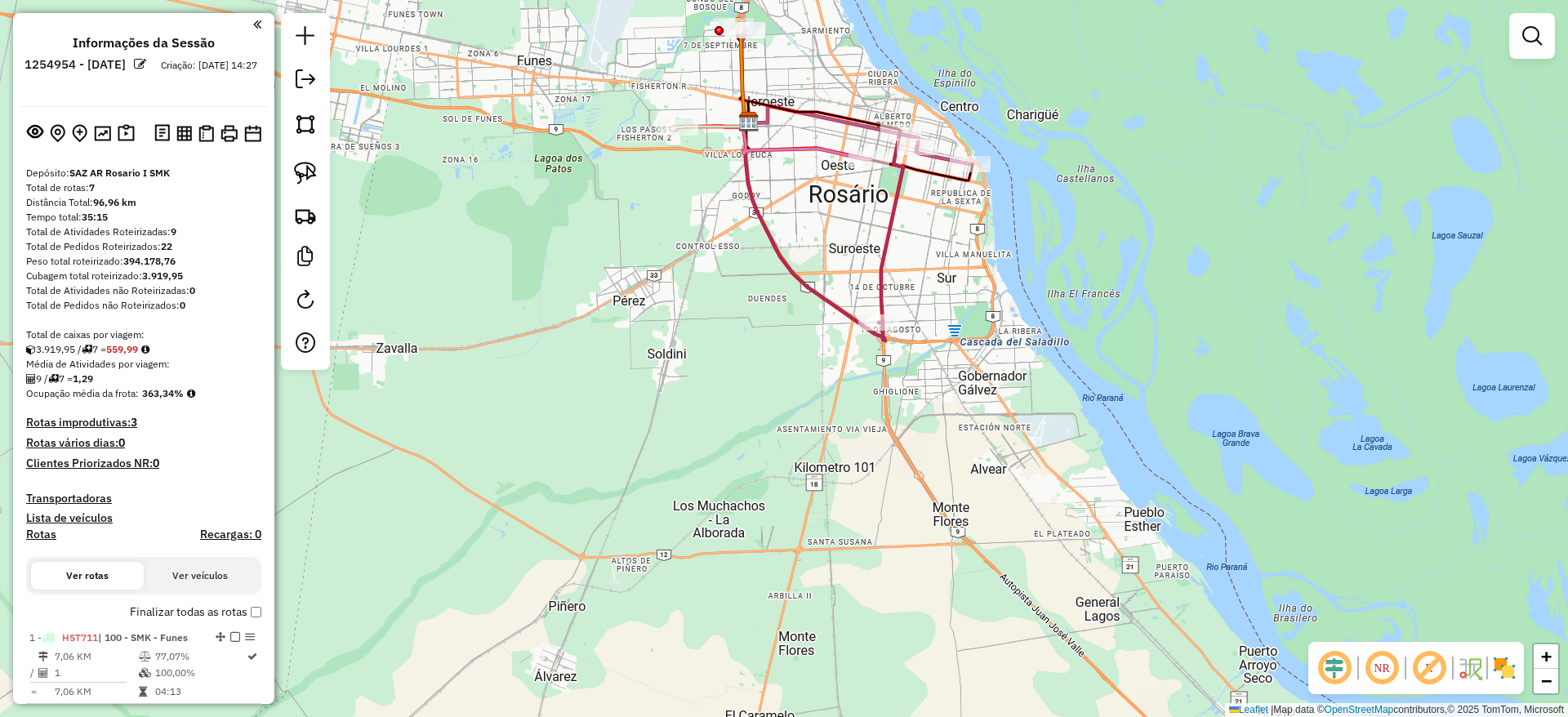
drag, startPoint x: 570, startPoint y: 352, endPoint x: 558, endPoint y: 452, distance: 100.7
click at [558, 452] on div "Janela de atendimento Grade de atendimento Capacidade Transportadoras Veículos …" at bounding box center [784, 358] width 1568 height 717
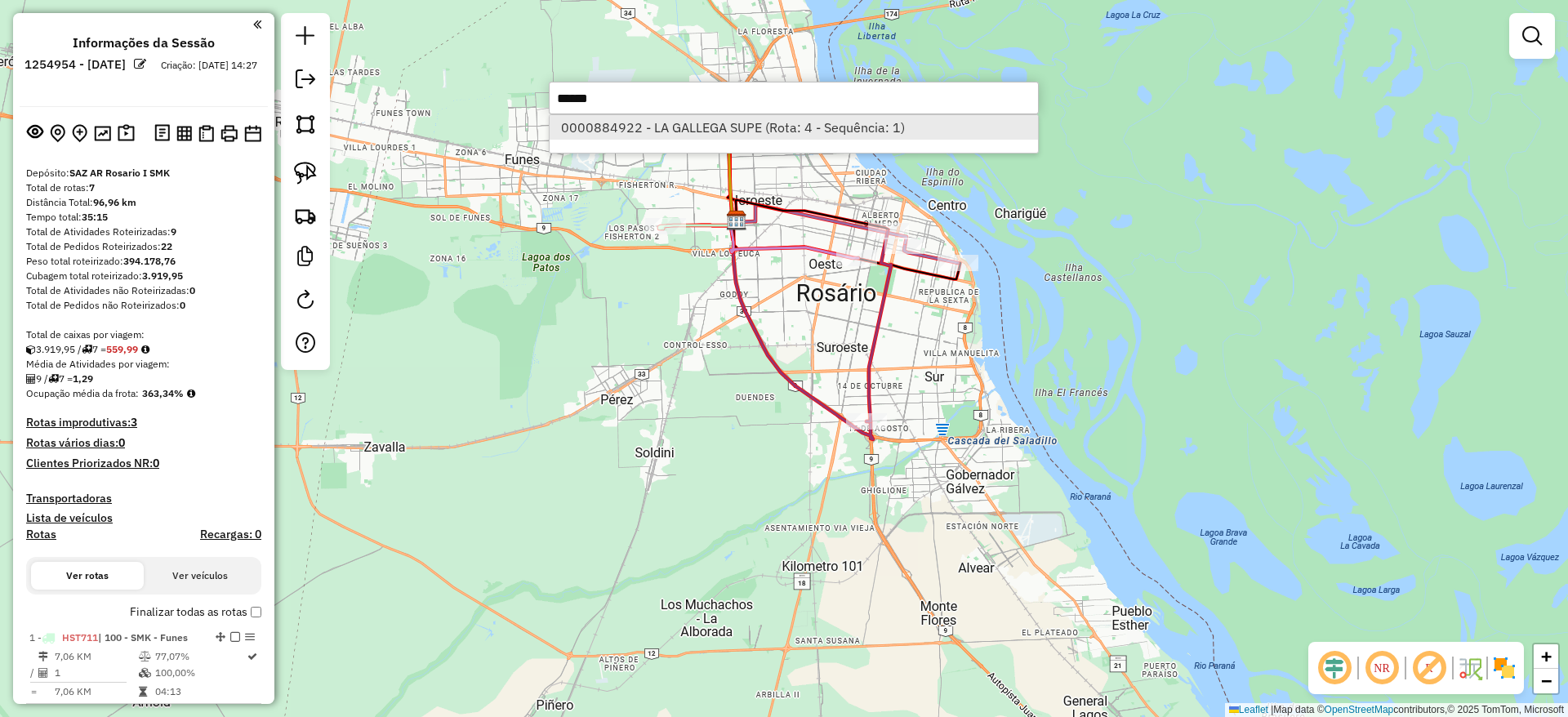
type input "******"
click at [650, 123] on li "0000884922 - LA GALLEGA SUPE (Rota: 4 - Sequência: 1)" at bounding box center [794, 127] width 488 height 24
select select "**********"
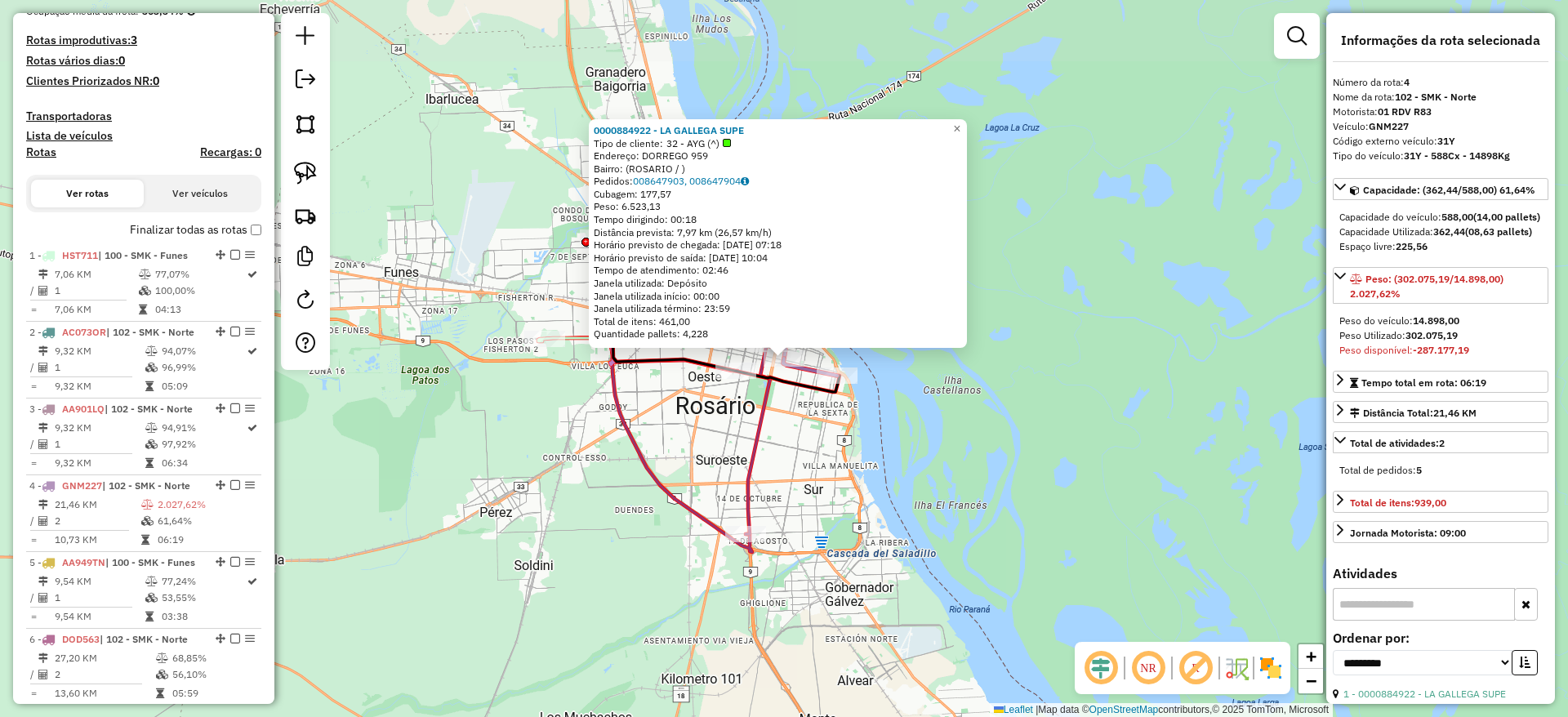
scroll to position [598, 0]
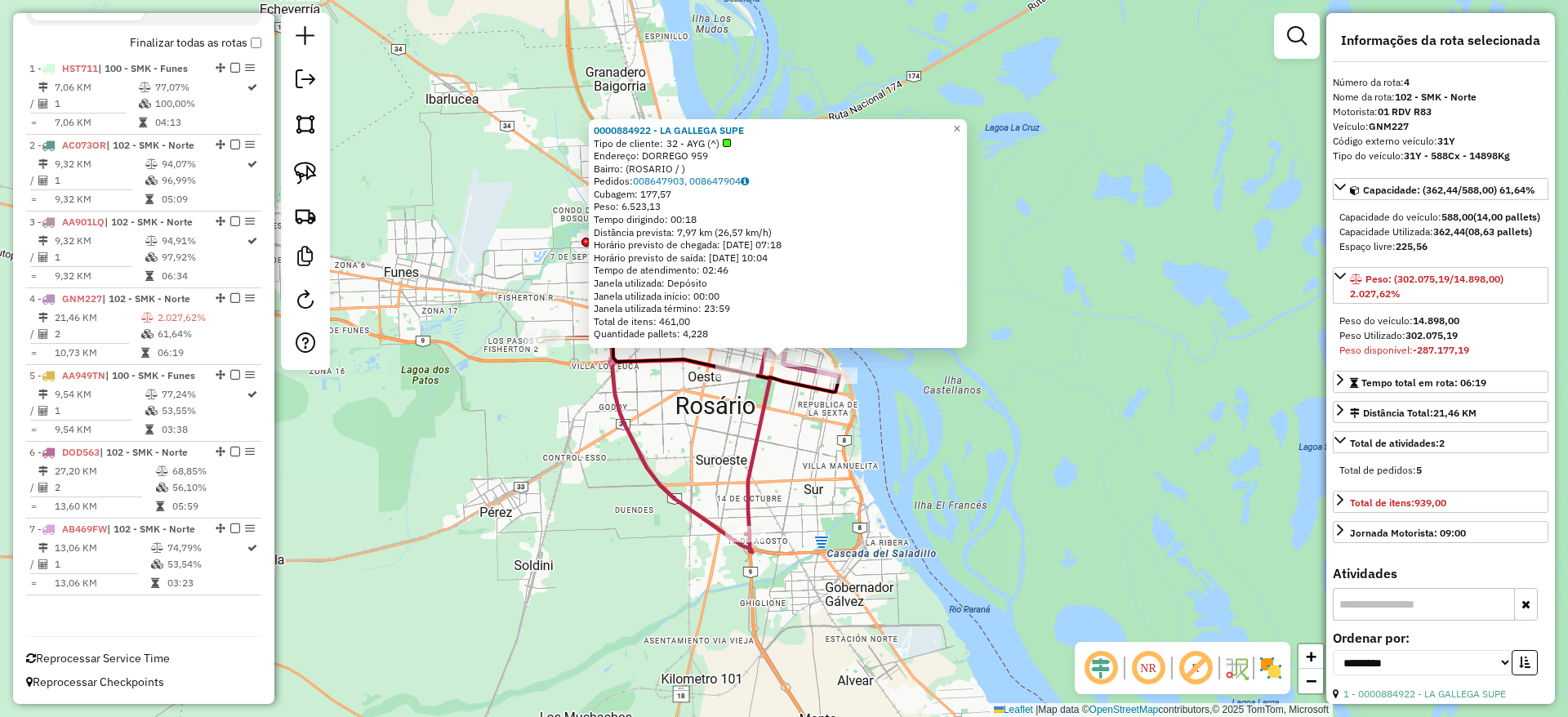
click at [596, 447] on div "0000884922 - LA GALLEGA SUPE Tipo de cliente: 32 - AYG (^) Endereço: DORREGO 95…" at bounding box center [784, 358] width 1568 height 717
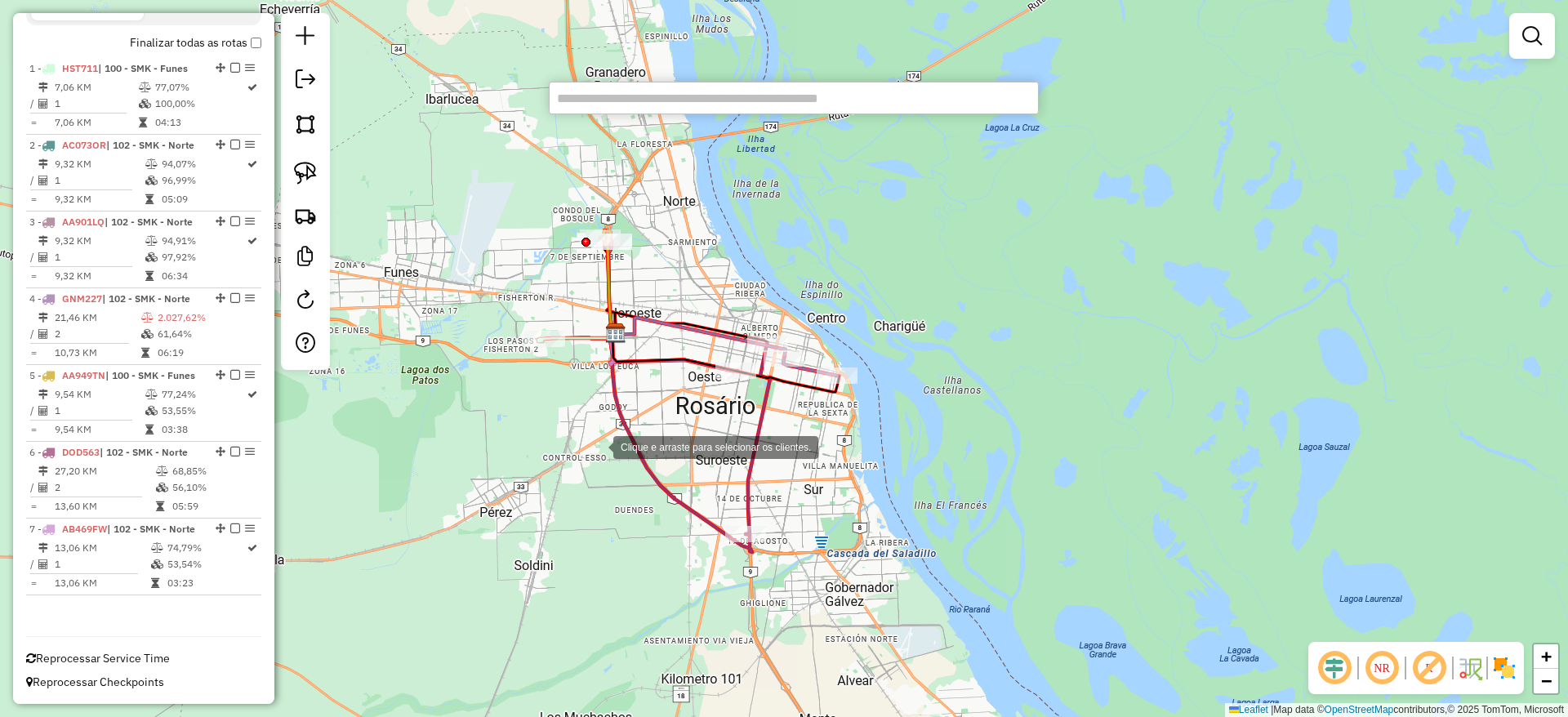
paste input "******"
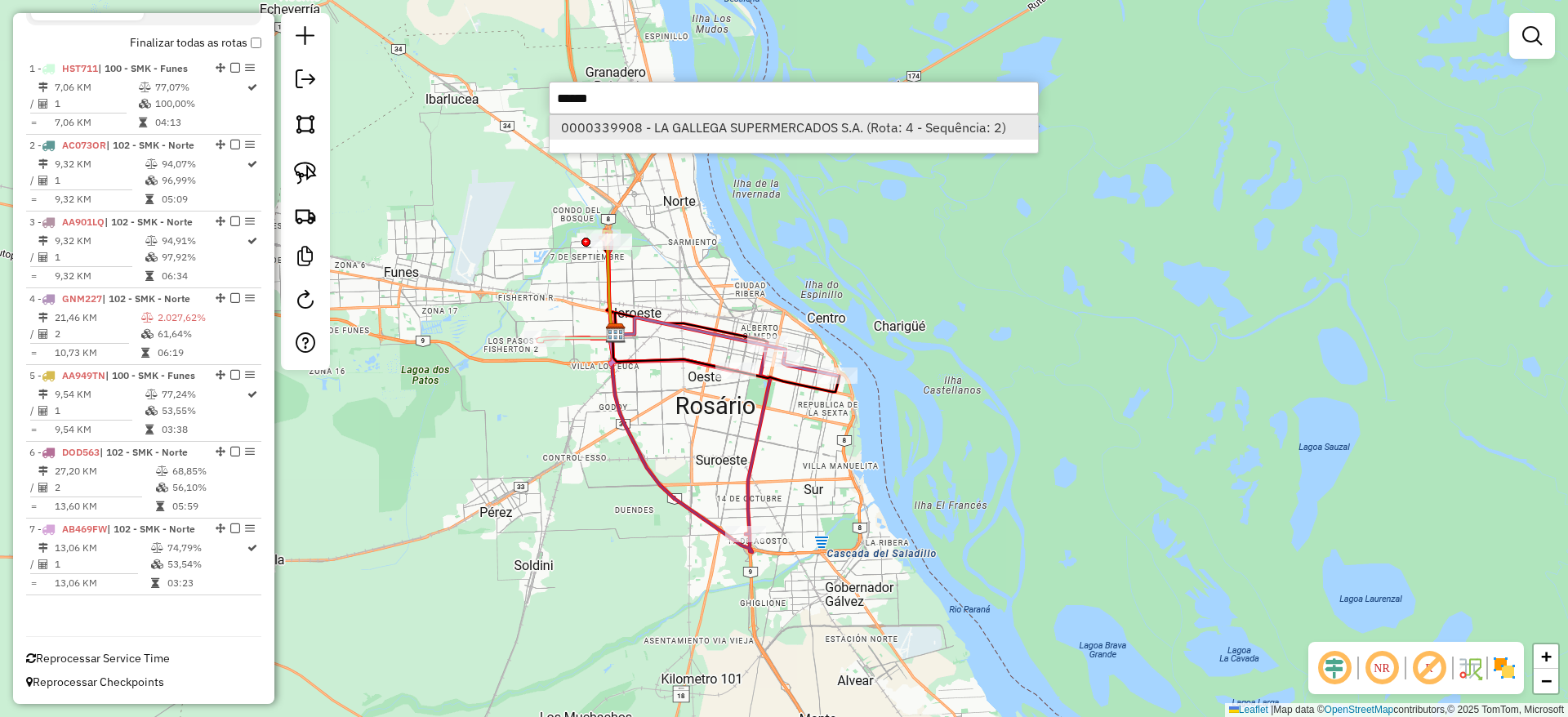
type input "******"
click at [685, 133] on li "0000339908 - LA GALLEGA SUPERMERCADOS S.A. (Rota: 4 - Sequência: 2)" at bounding box center [794, 127] width 488 height 24
select select "**********"
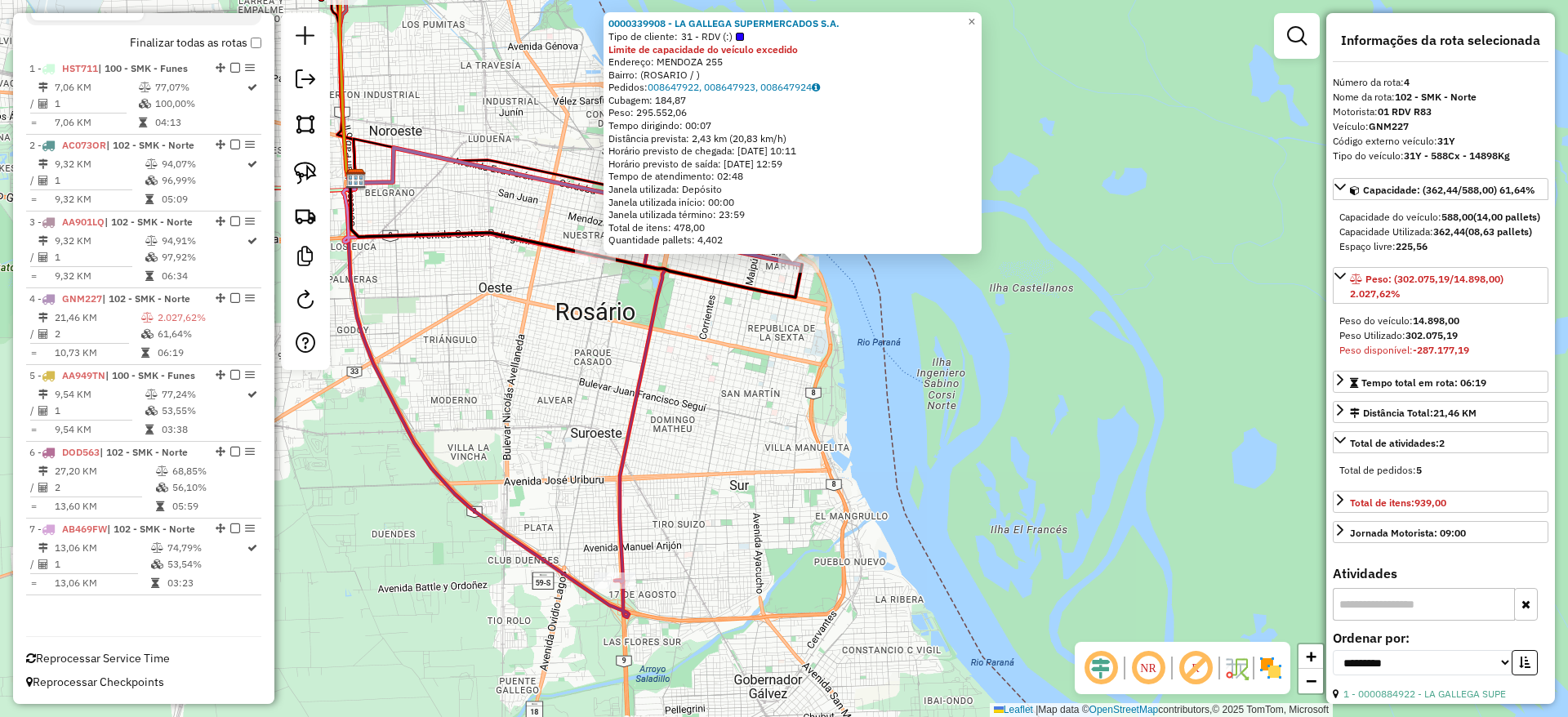
click at [770, 453] on div "0000339908 - LA GALLEGA SUPERMERCADOS S.A. Tipo de cliente: 31 - RDV (:) Limite…" at bounding box center [784, 358] width 1568 height 717
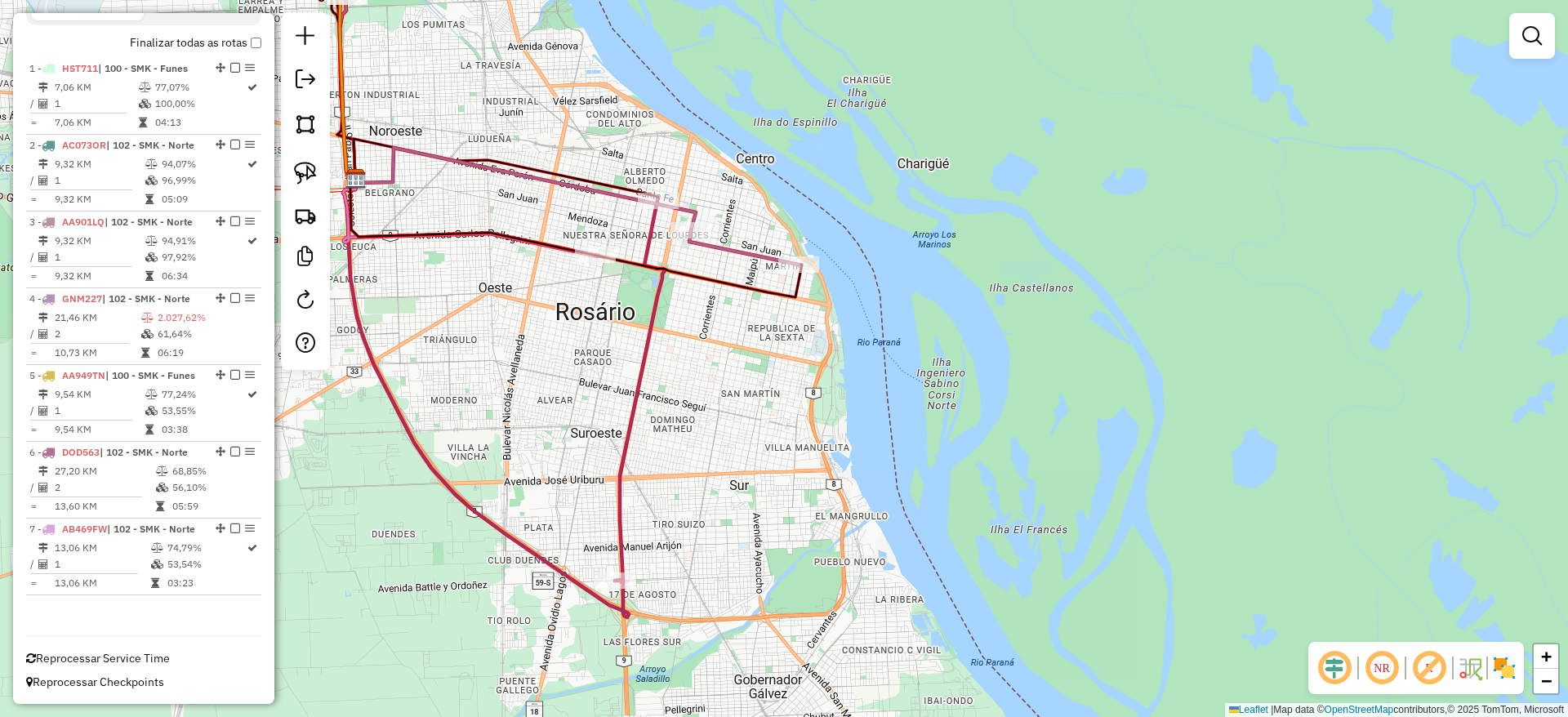
click at [740, 454] on div "Janela de atendimento Grade de atendimento Capacidade Transportadoras Veículos …" at bounding box center [784, 358] width 1568 height 717
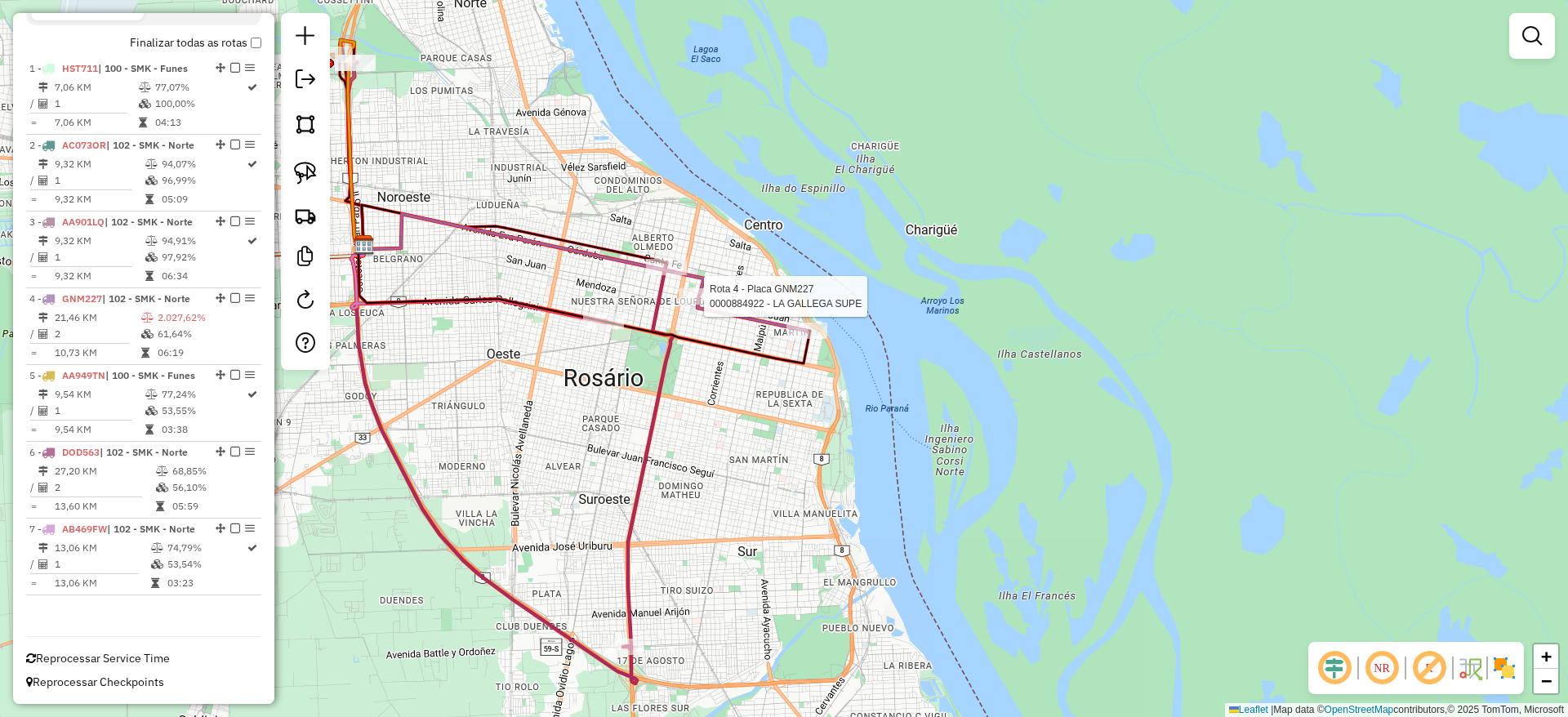
select select "**********"
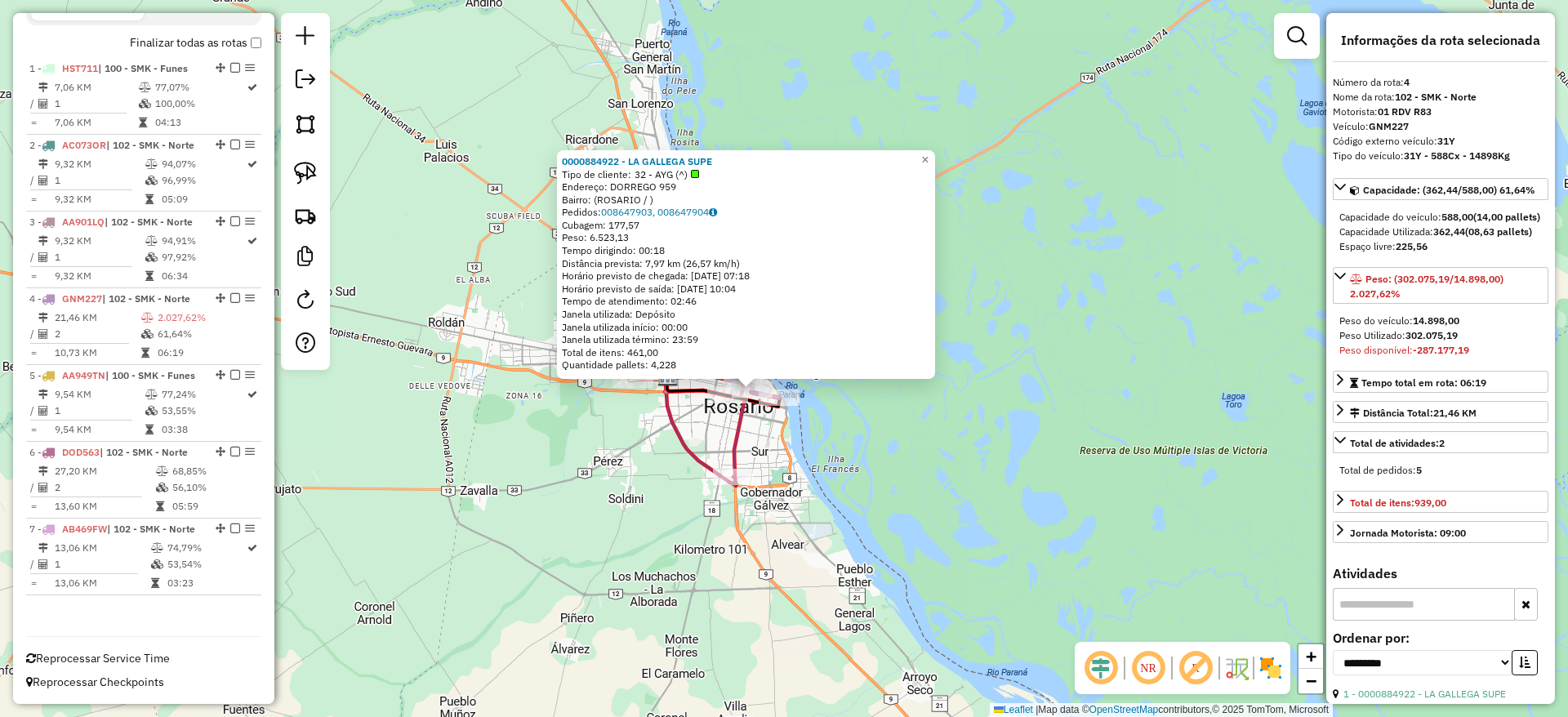
click at [1125, 520] on div "0000884922 - LA GALLEGA SUPE Tipo de cliente: 32 - AYG (^) Endereço: DORREGO 95…" at bounding box center [784, 358] width 1568 height 717
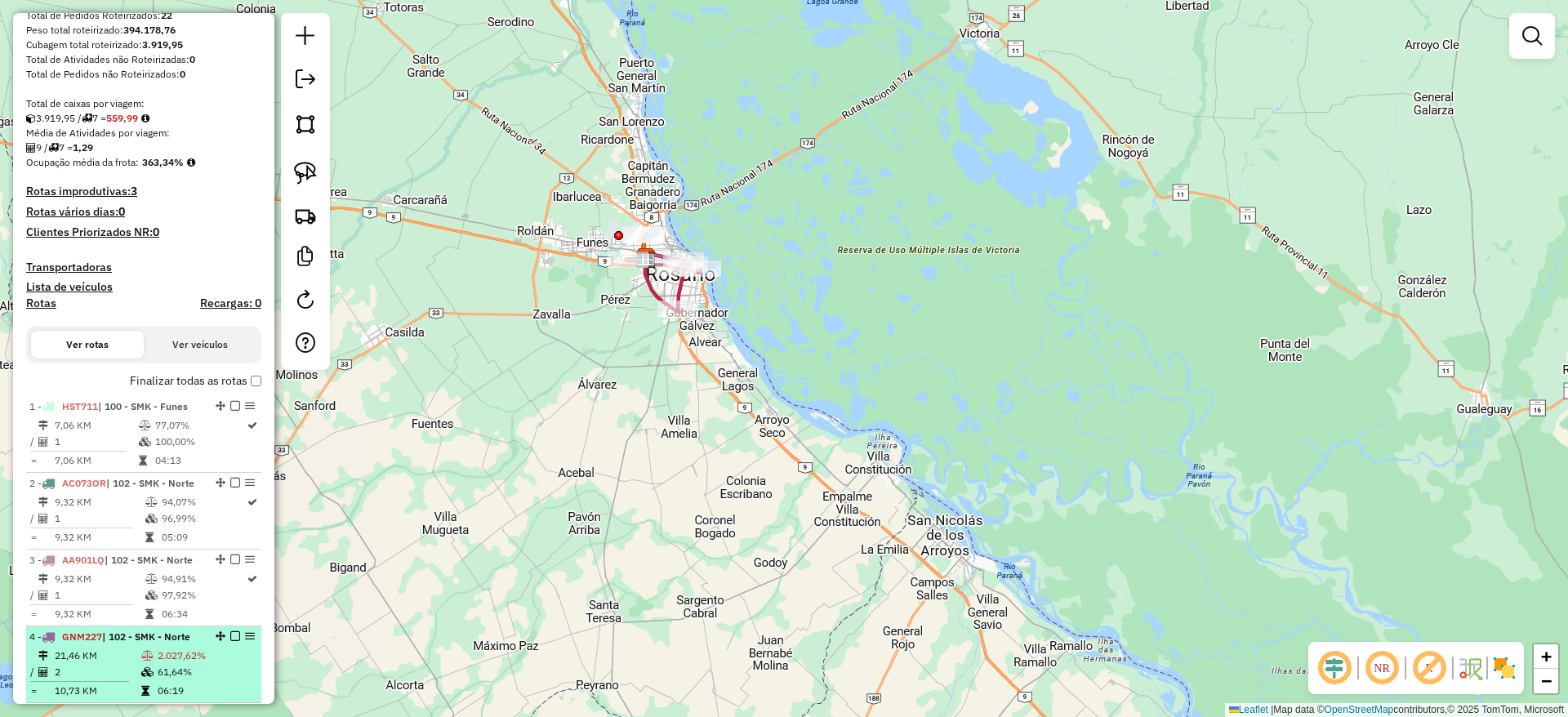
scroll to position [0, 0]
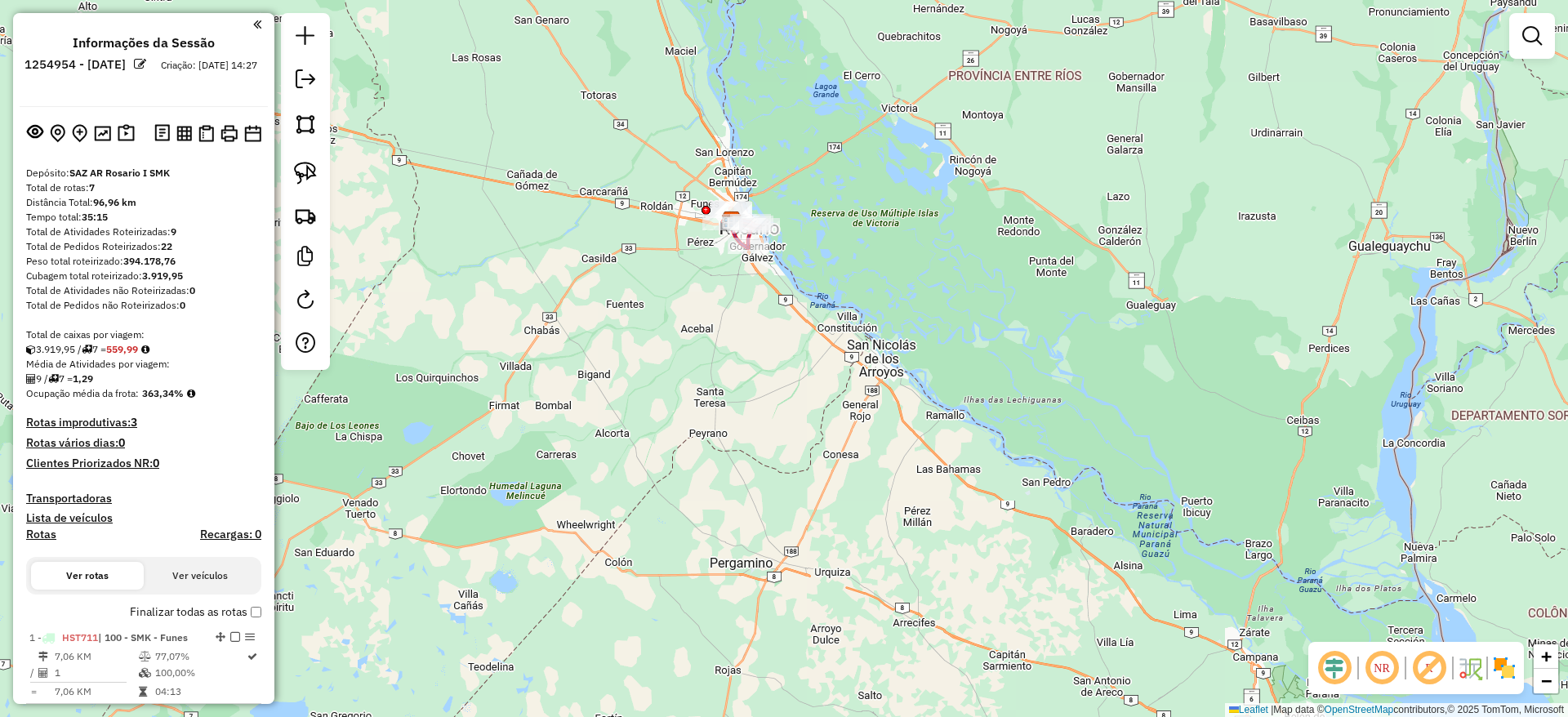
drag, startPoint x: 752, startPoint y: 358, endPoint x: 752, endPoint y: 392, distance: 34.0
click at [752, 392] on div "Janela de atendimento Grade de atendimento Capacidade Transportadoras Veículos …" at bounding box center [784, 358] width 1568 height 717
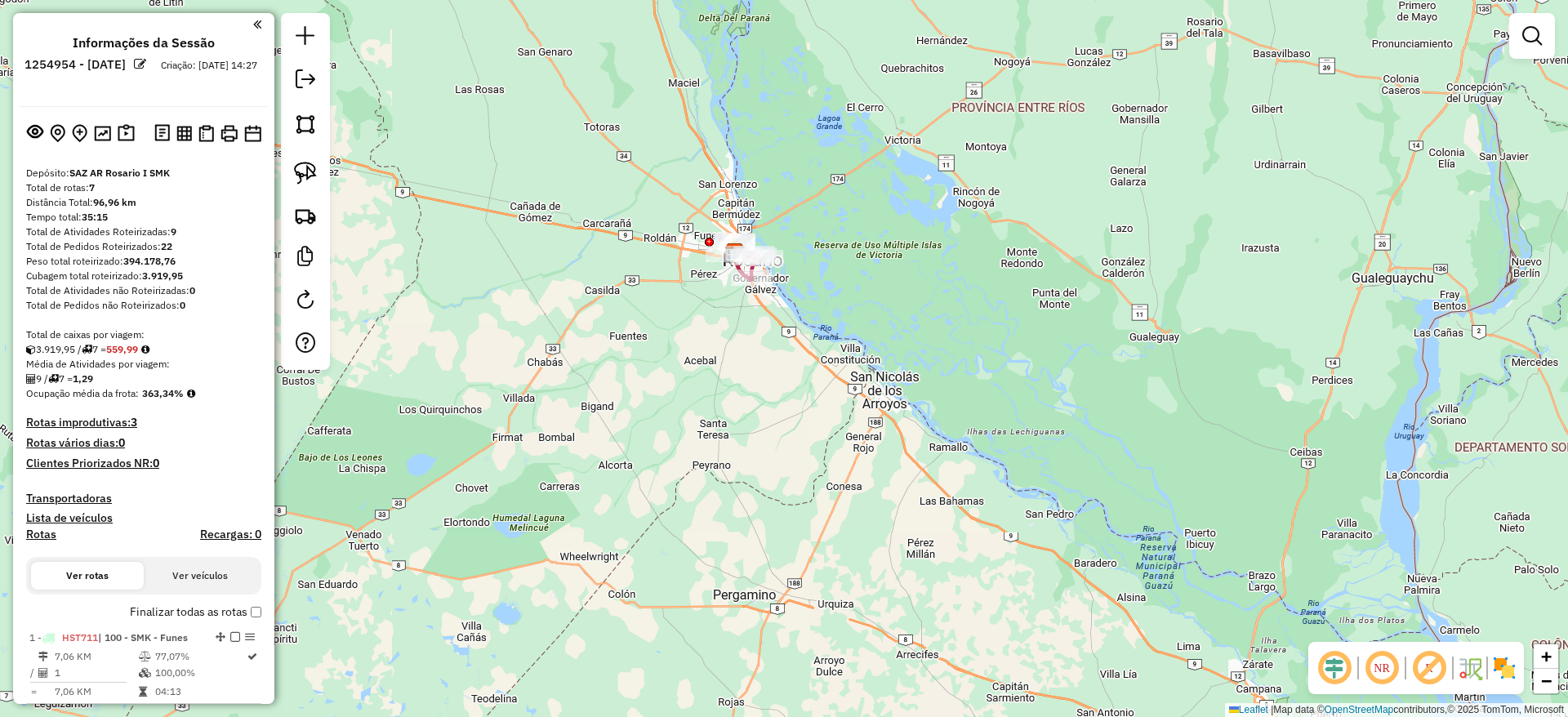
click at [1381, 246] on div "Janela de atendimento Grade de atendimento Capacidade Transportadoras Veículos …" at bounding box center [784, 358] width 1568 height 717
click at [1352, 518] on div "Janela de atendimento Grade de atendimento Capacidade Transportadoras Veículos …" at bounding box center [784, 358] width 1568 height 717
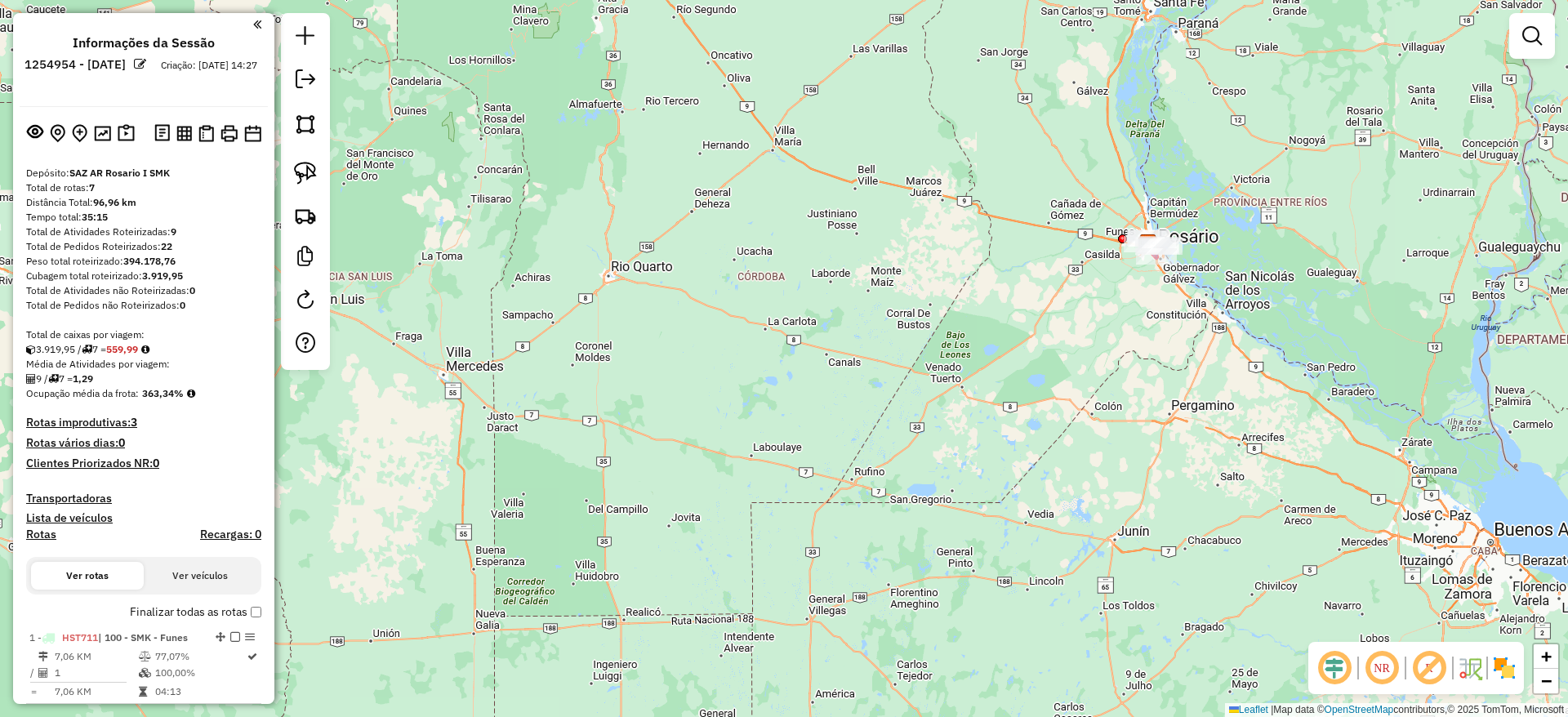
drag, startPoint x: 1198, startPoint y: 342, endPoint x: 1284, endPoint y: 274, distance: 109.6
click at [1205, 339] on div "Janela de atendimento Grade de atendimento Capacidade Transportadoras Veículos …" at bounding box center [784, 358] width 1568 height 717
